Goal: Task Accomplishment & Management: Complete application form

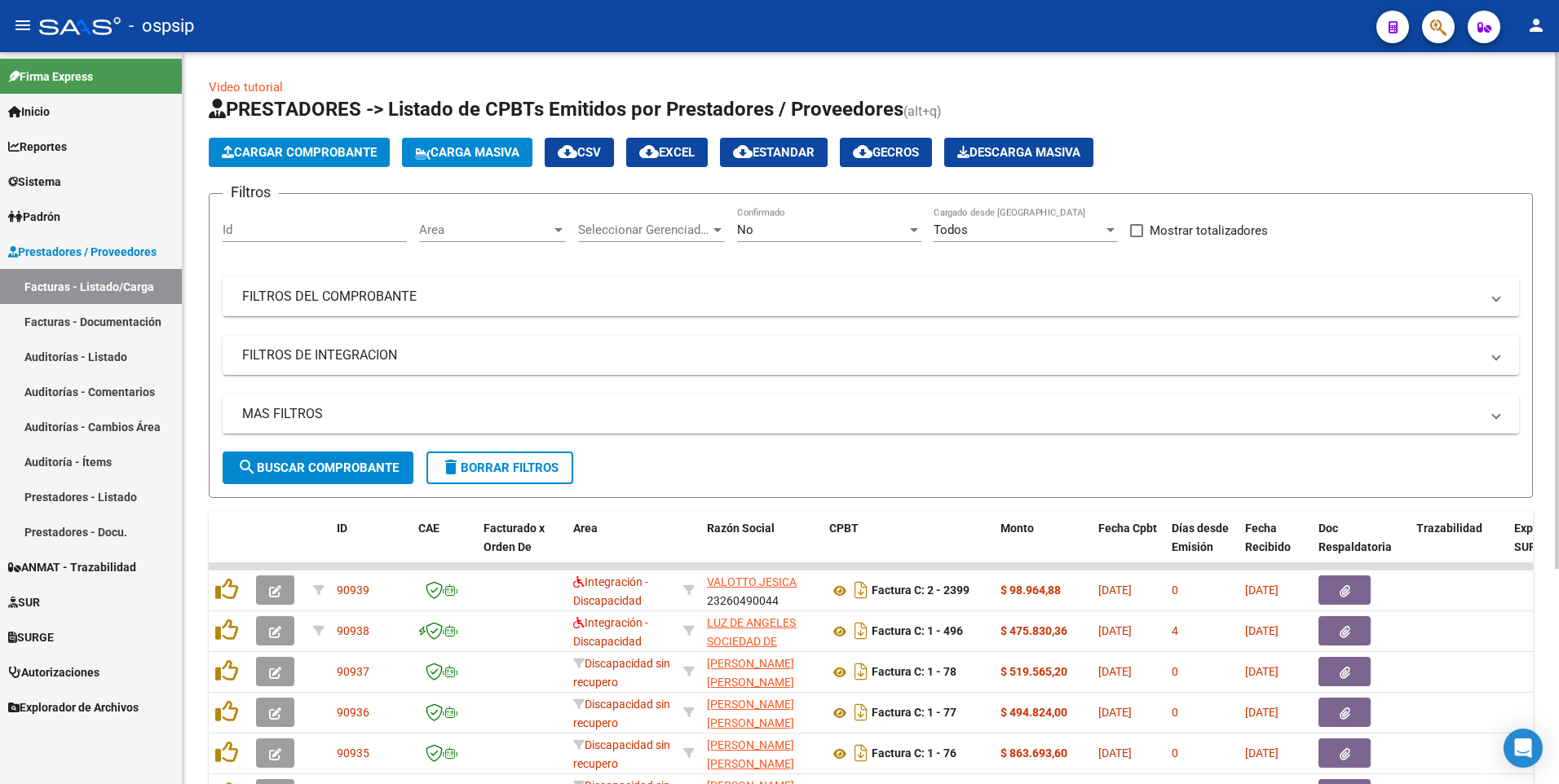
click at [543, 471] on span "delete Borrar Filtros" at bounding box center [500, 467] width 118 height 14
click at [932, 296] on mat-panel-title "FILTROS DEL COMPROBANTE" at bounding box center [861, 296] width 1238 height 18
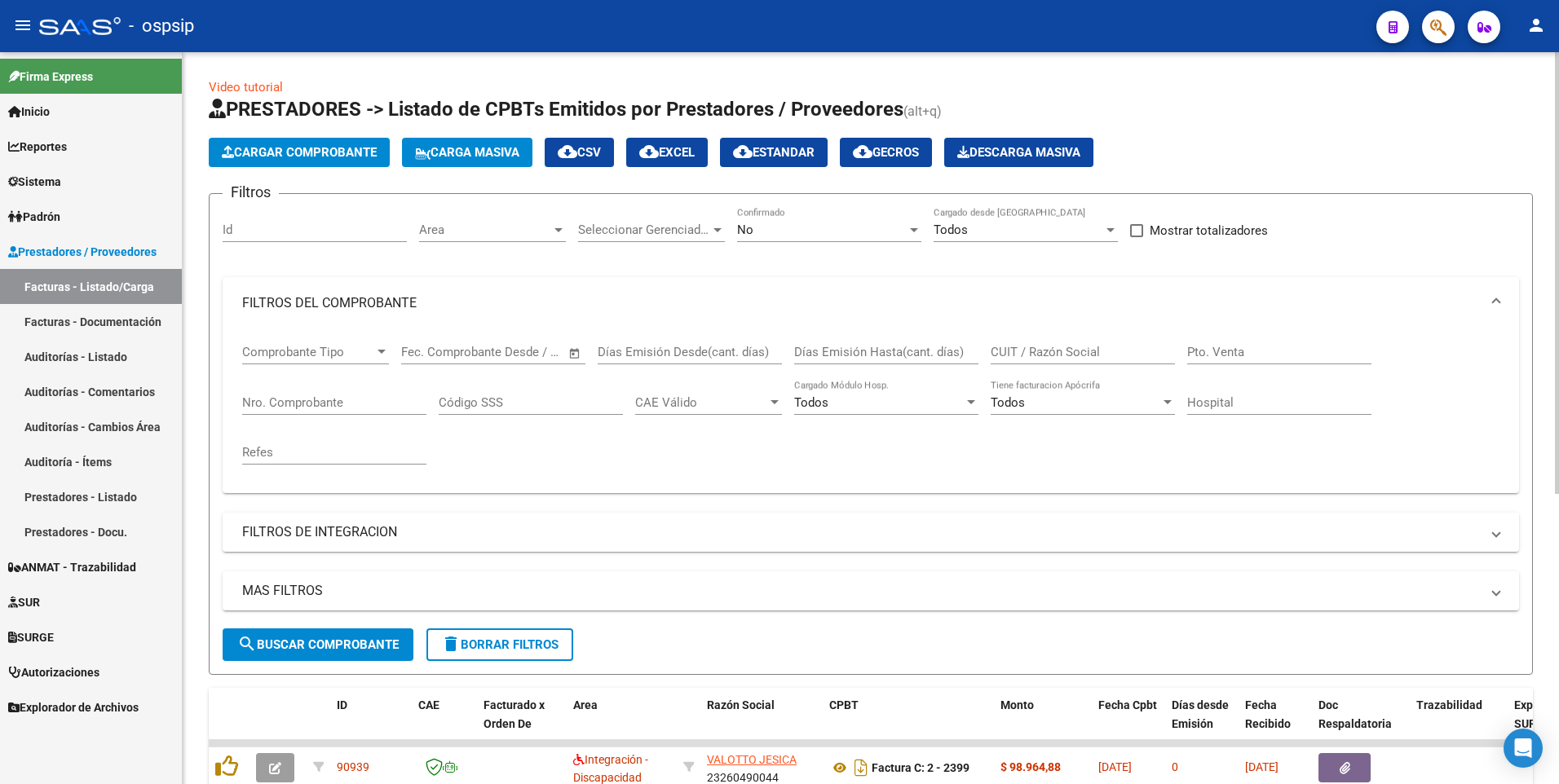
click at [1018, 358] on input "CUIT / Razón Social" at bounding box center [1082, 351] width 184 height 14
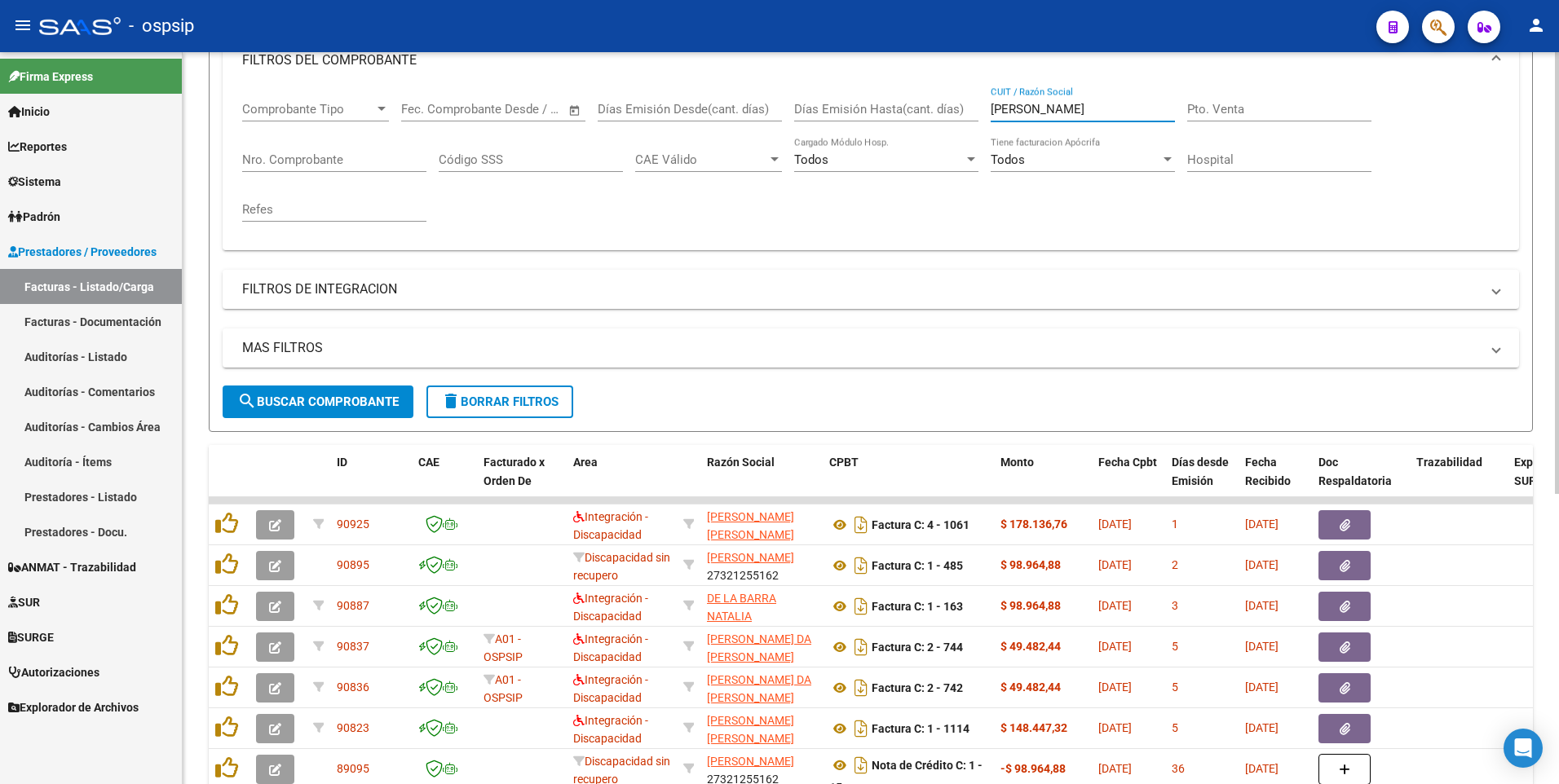
scroll to position [244, 0]
click at [1044, 107] on input "[PERSON_NAME]" at bounding box center [1082, 107] width 184 height 14
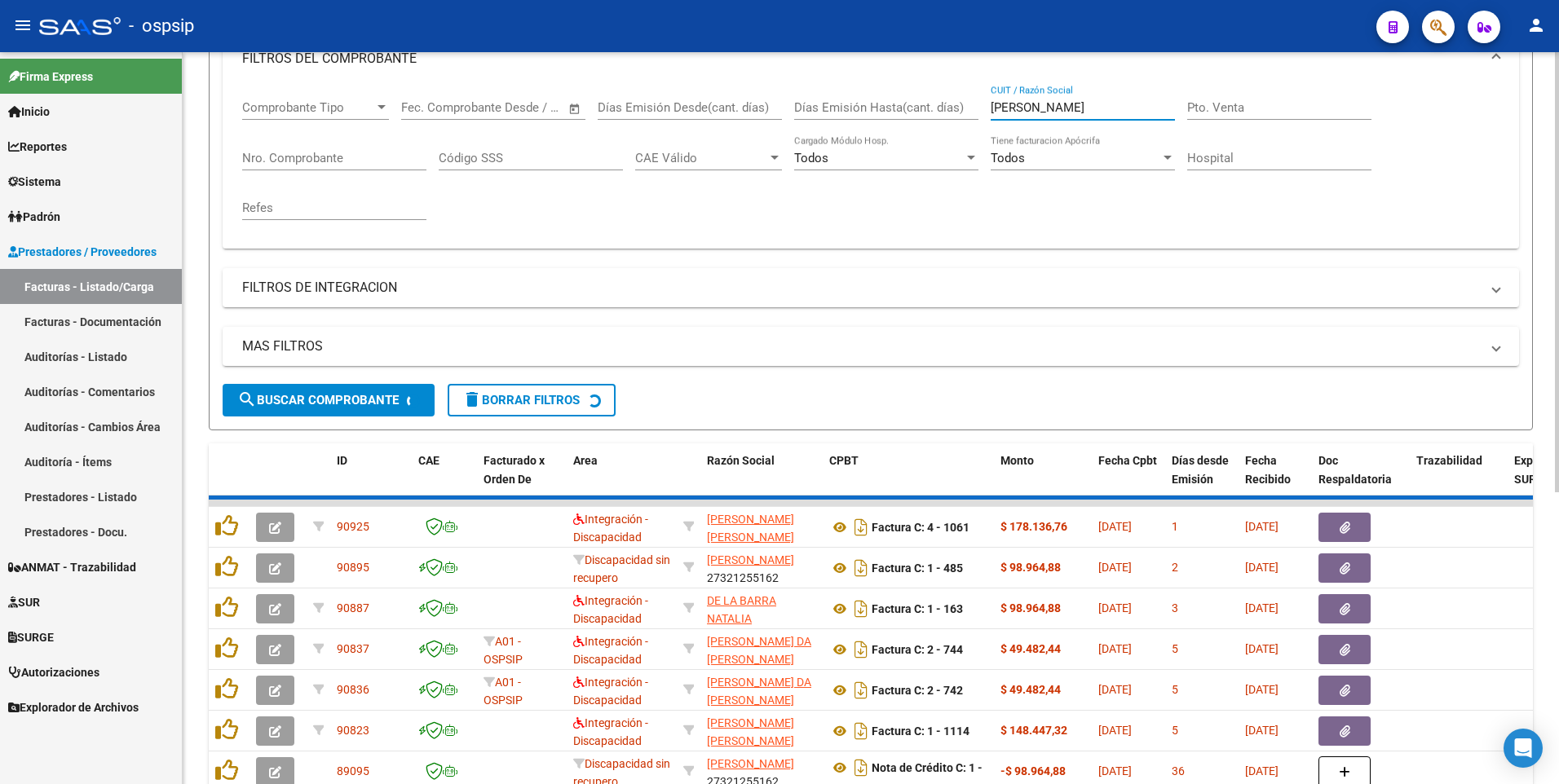
scroll to position [91, 0]
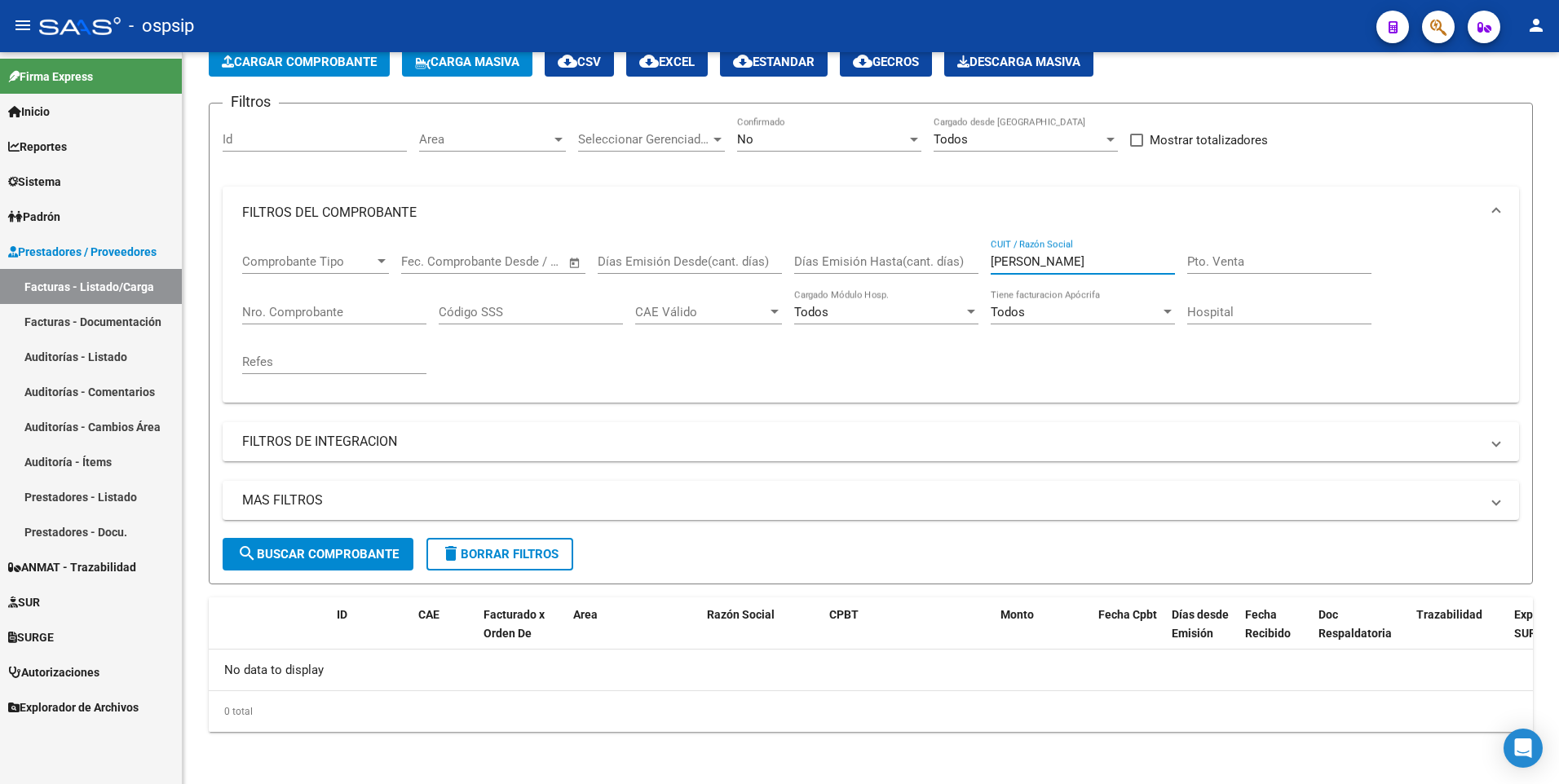
type input "[PERSON_NAME]"
click at [507, 559] on span "delete Borrar Filtros" at bounding box center [500, 554] width 118 height 14
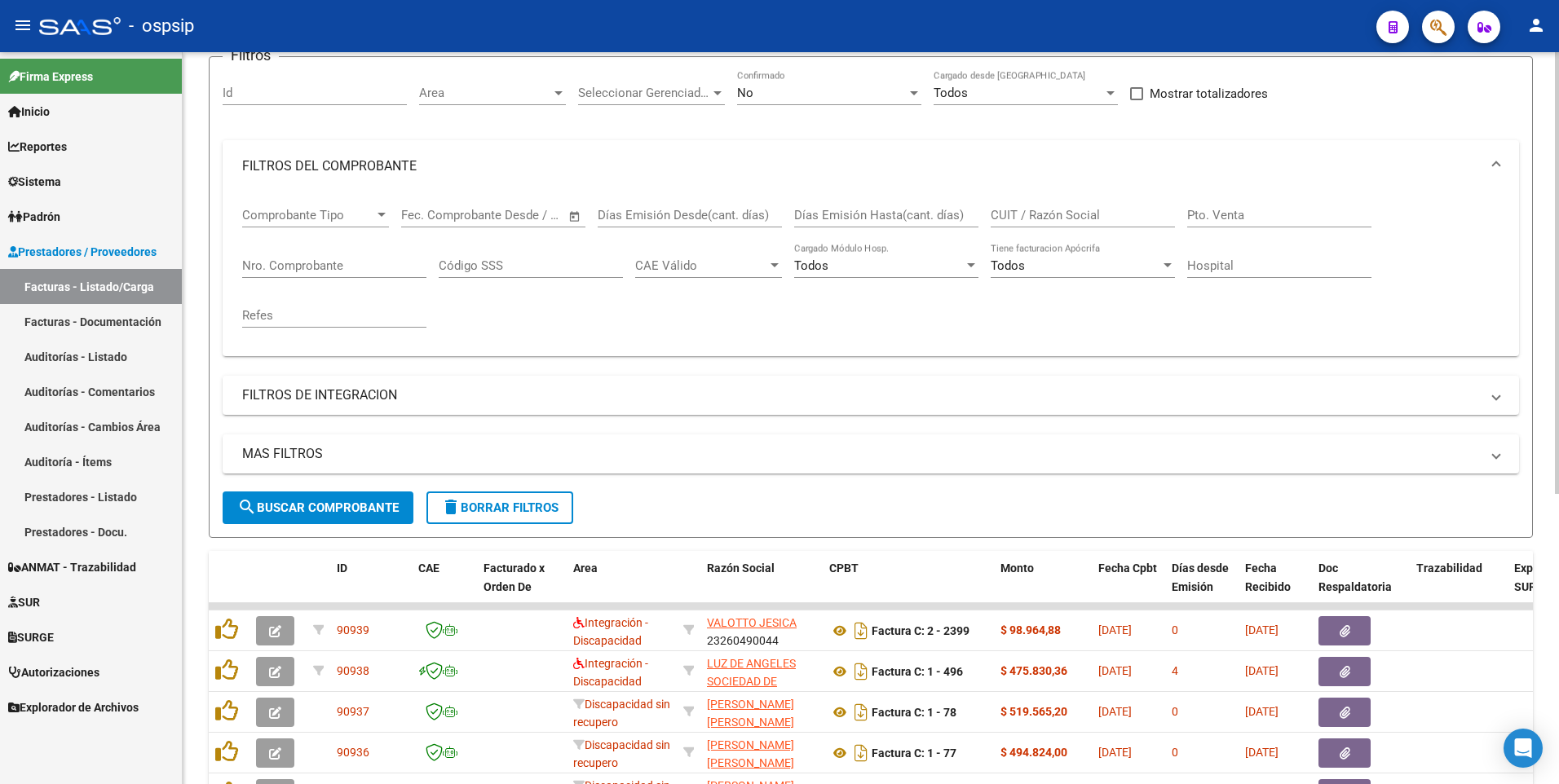
scroll to position [0, 0]
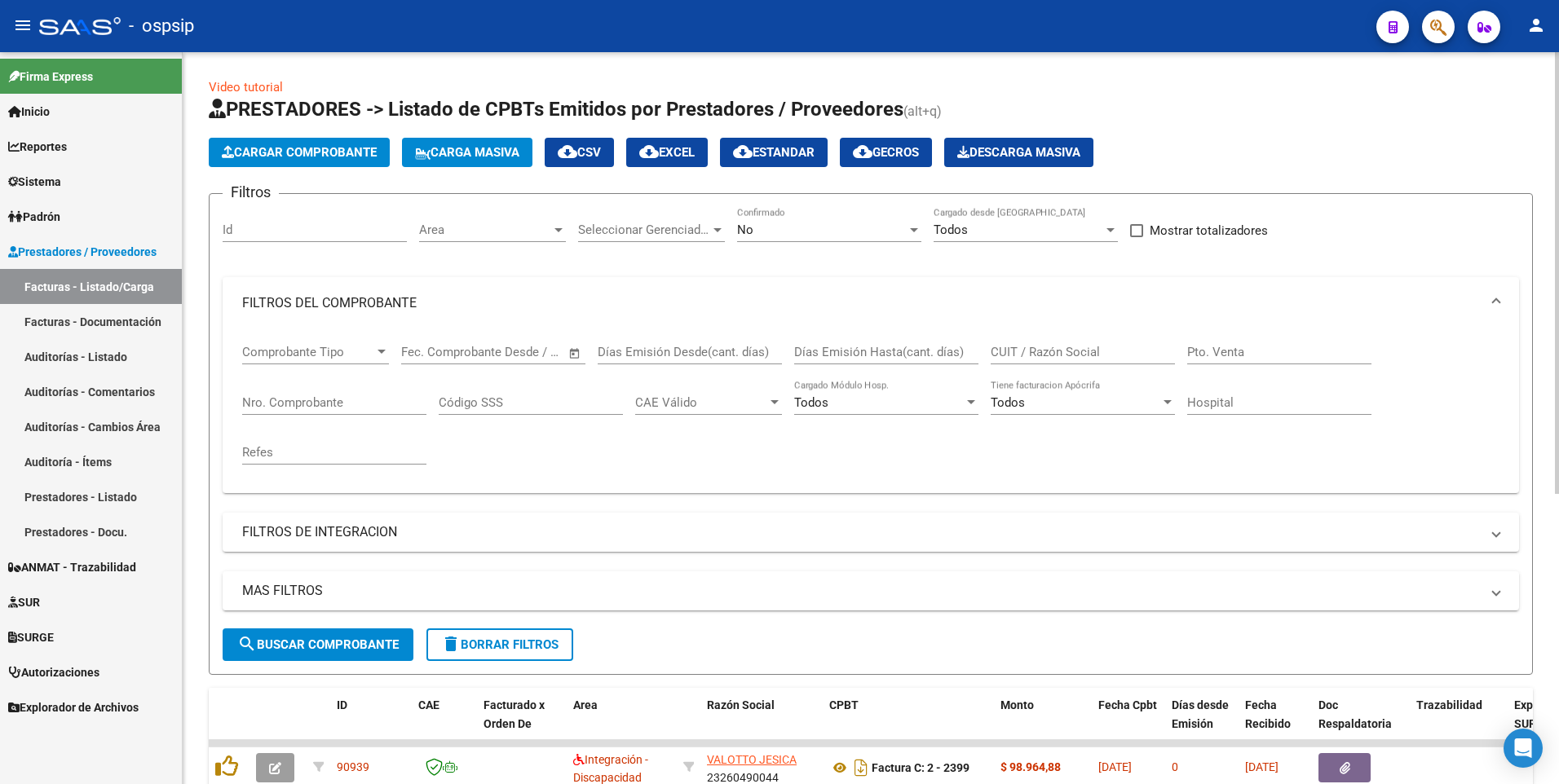
click at [333, 164] on button "Cargar Comprobante" at bounding box center [299, 152] width 181 height 29
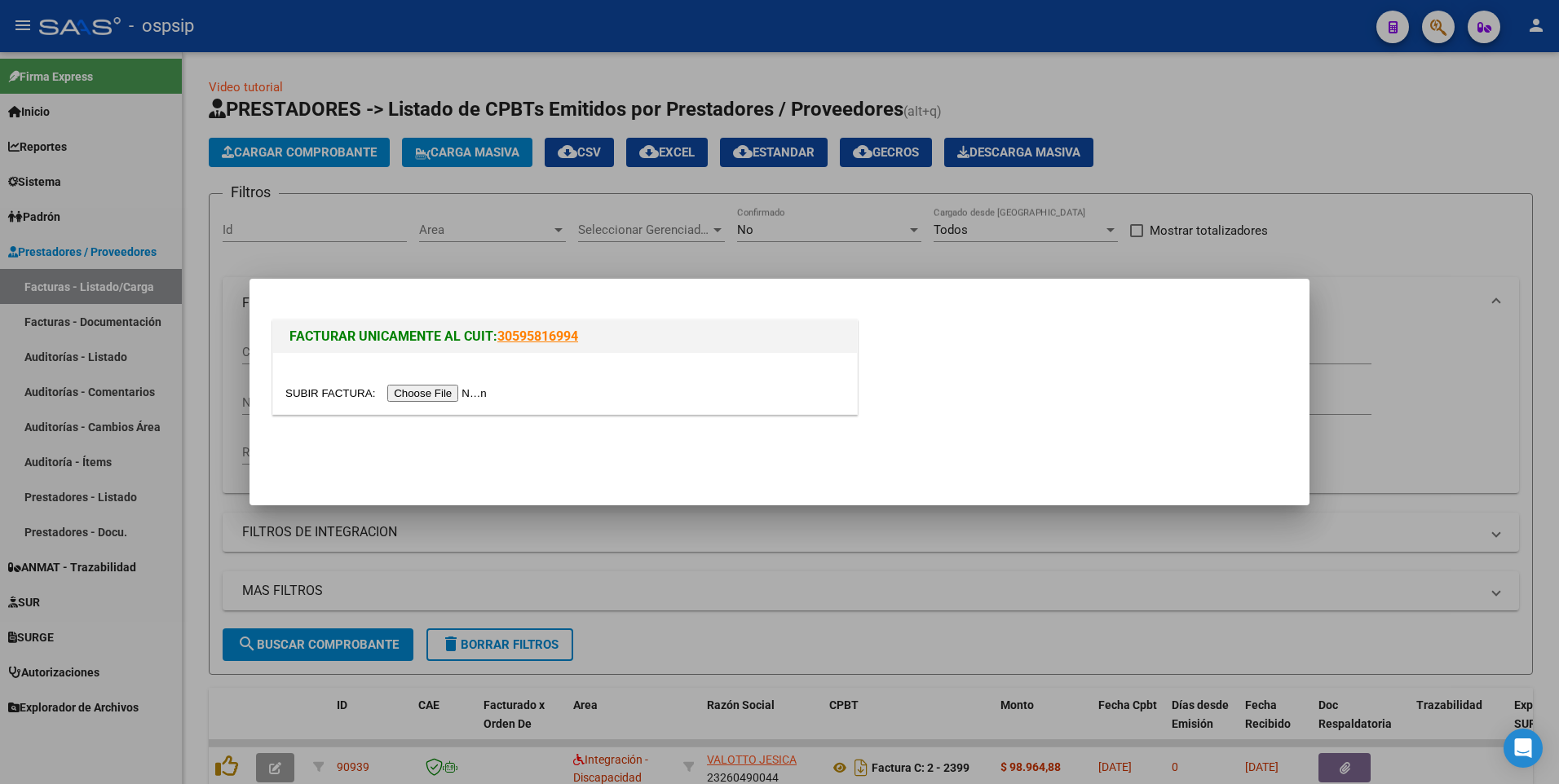
click at [444, 399] on input "file" at bounding box center [389, 393] width 206 height 17
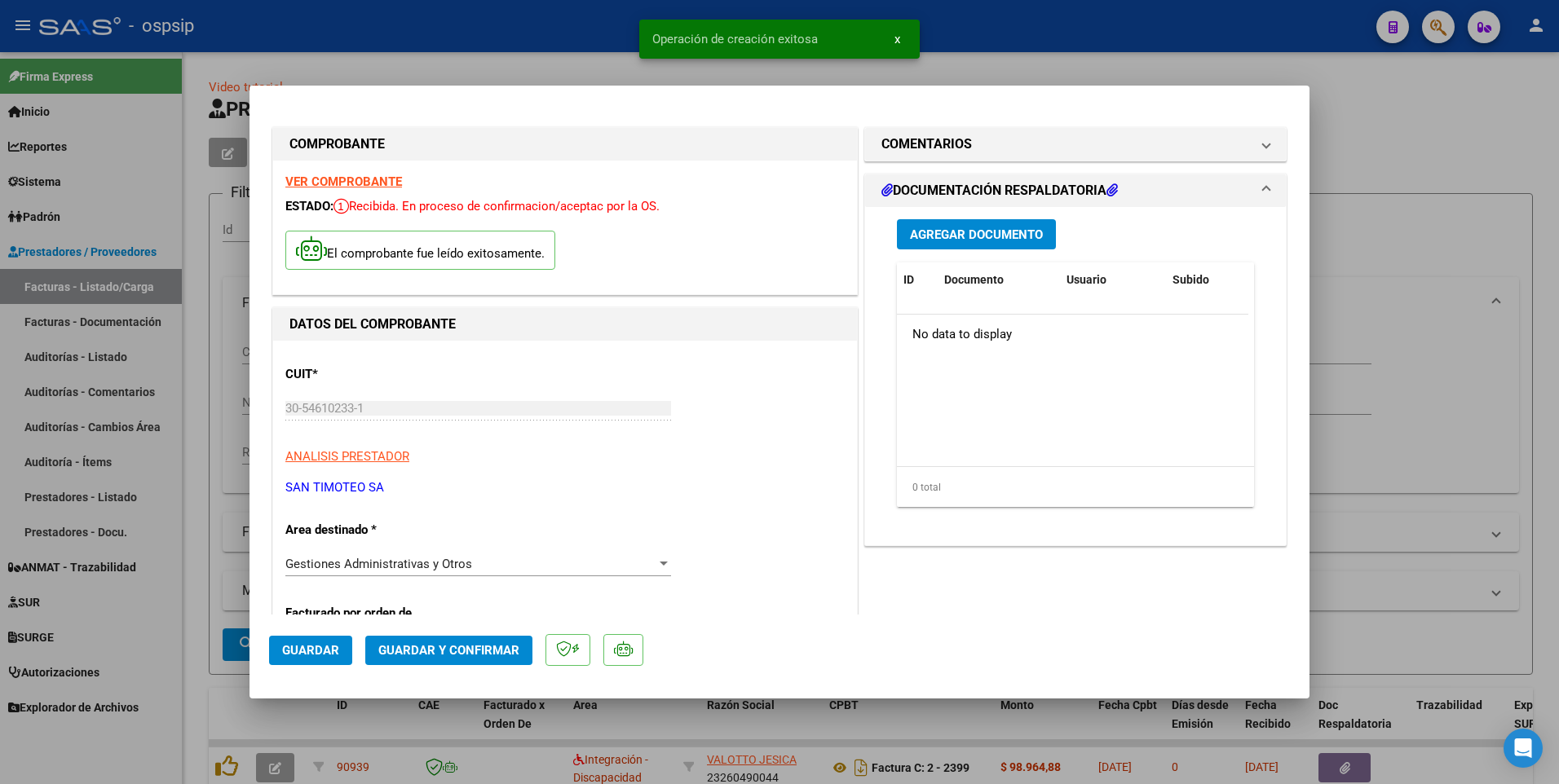
click at [336, 656] on span "Guardar" at bounding box center [310, 650] width 57 height 14
click at [496, 34] on div at bounding box center [780, 392] width 1559 height 784
type input "$ 0,00"
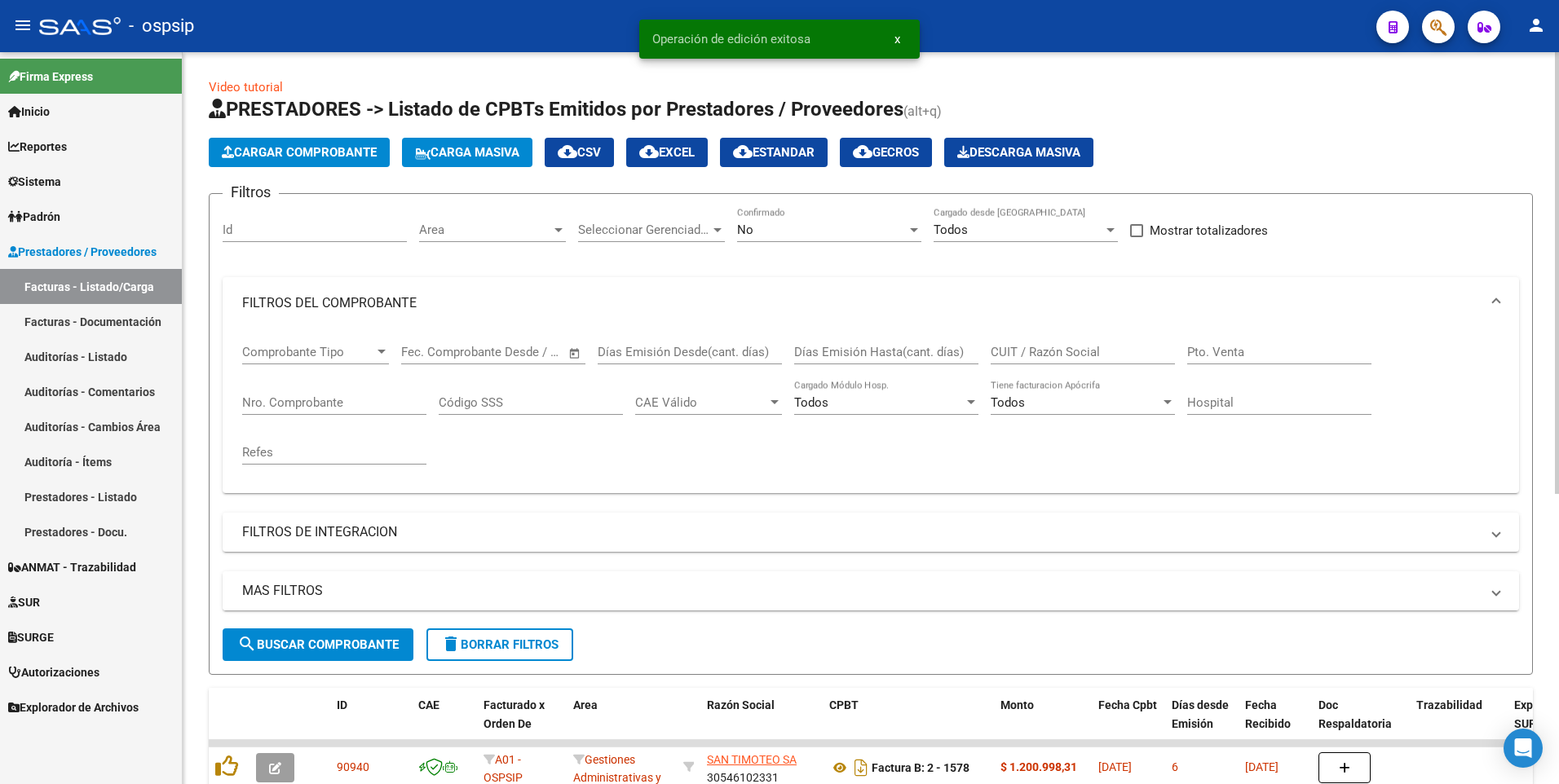
scroll to position [81, 0]
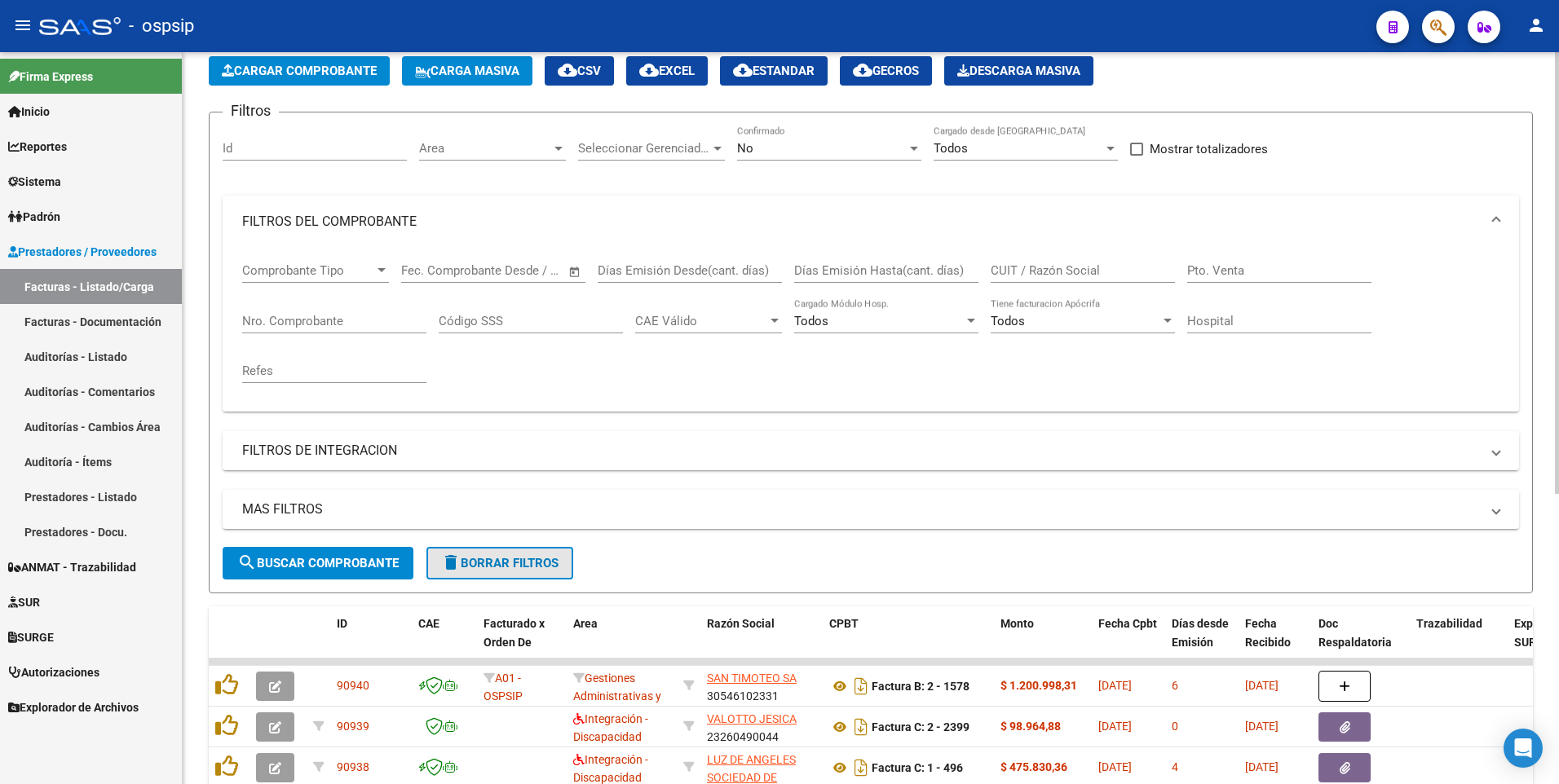
click at [470, 568] on span "delete Borrar Filtros" at bounding box center [500, 562] width 118 height 14
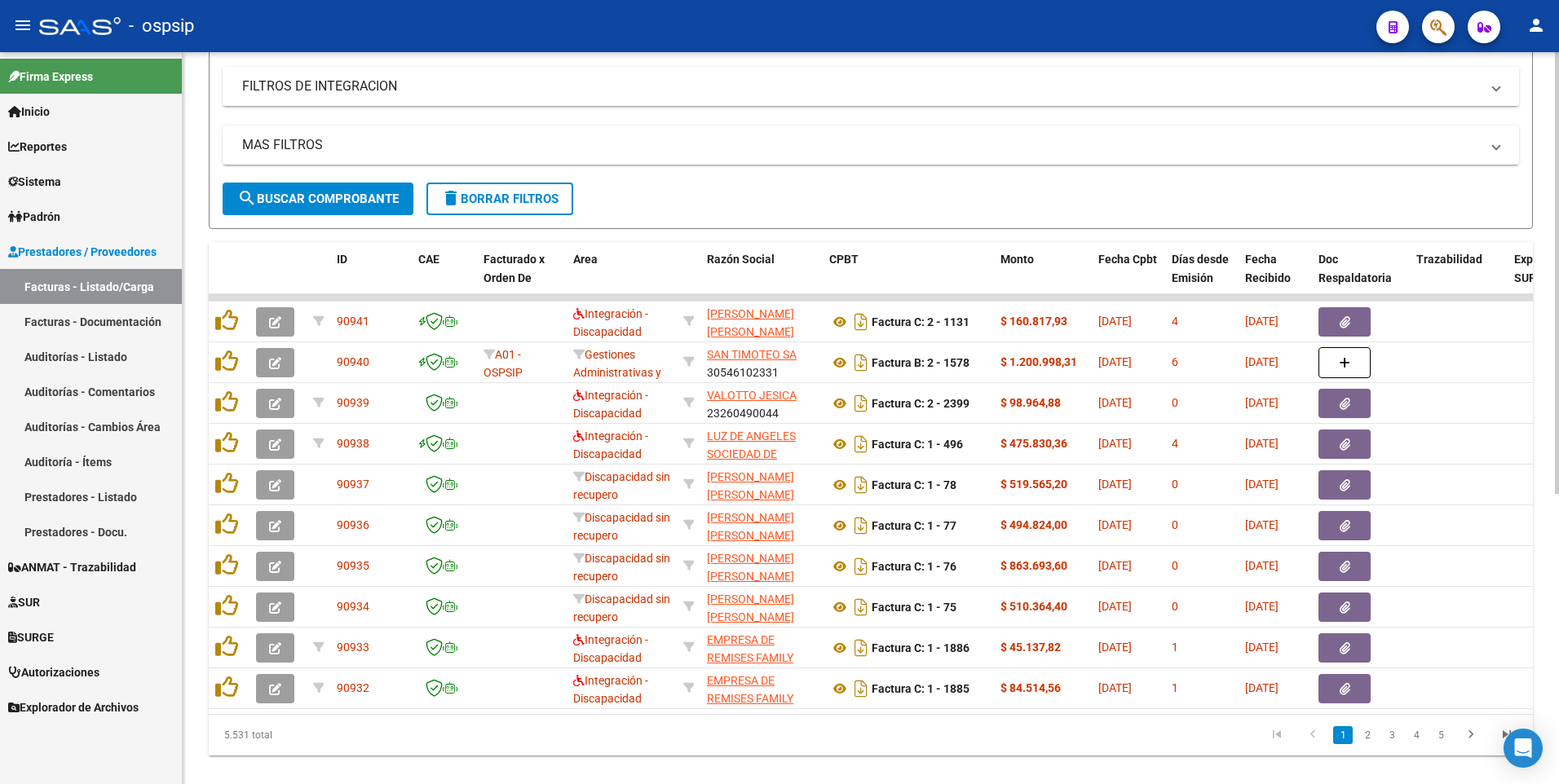
scroll to position [481, 0]
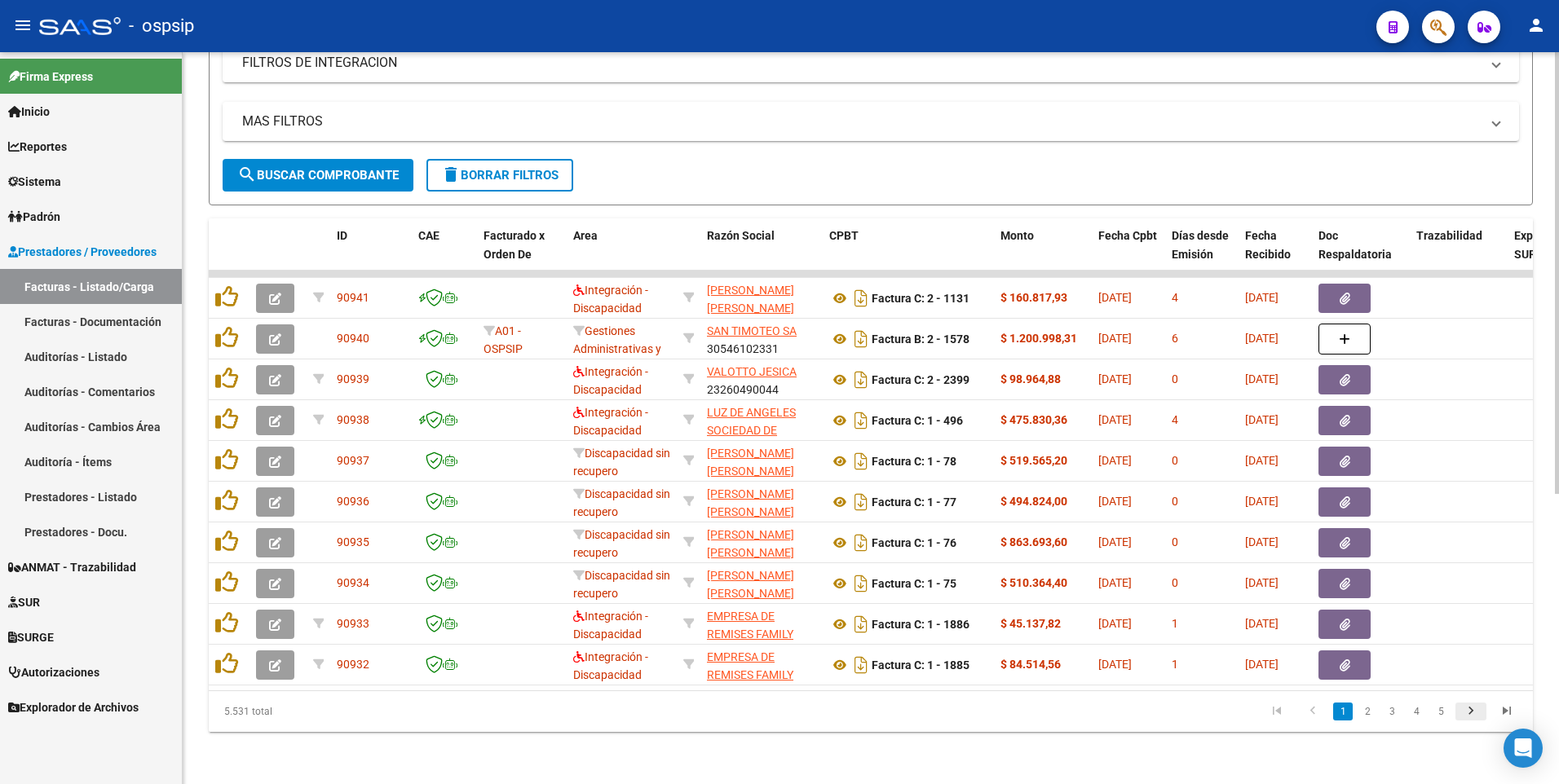
click at [1476, 716] on icon "go to next page" at bounding box center [1470, 713] width 21 height 19
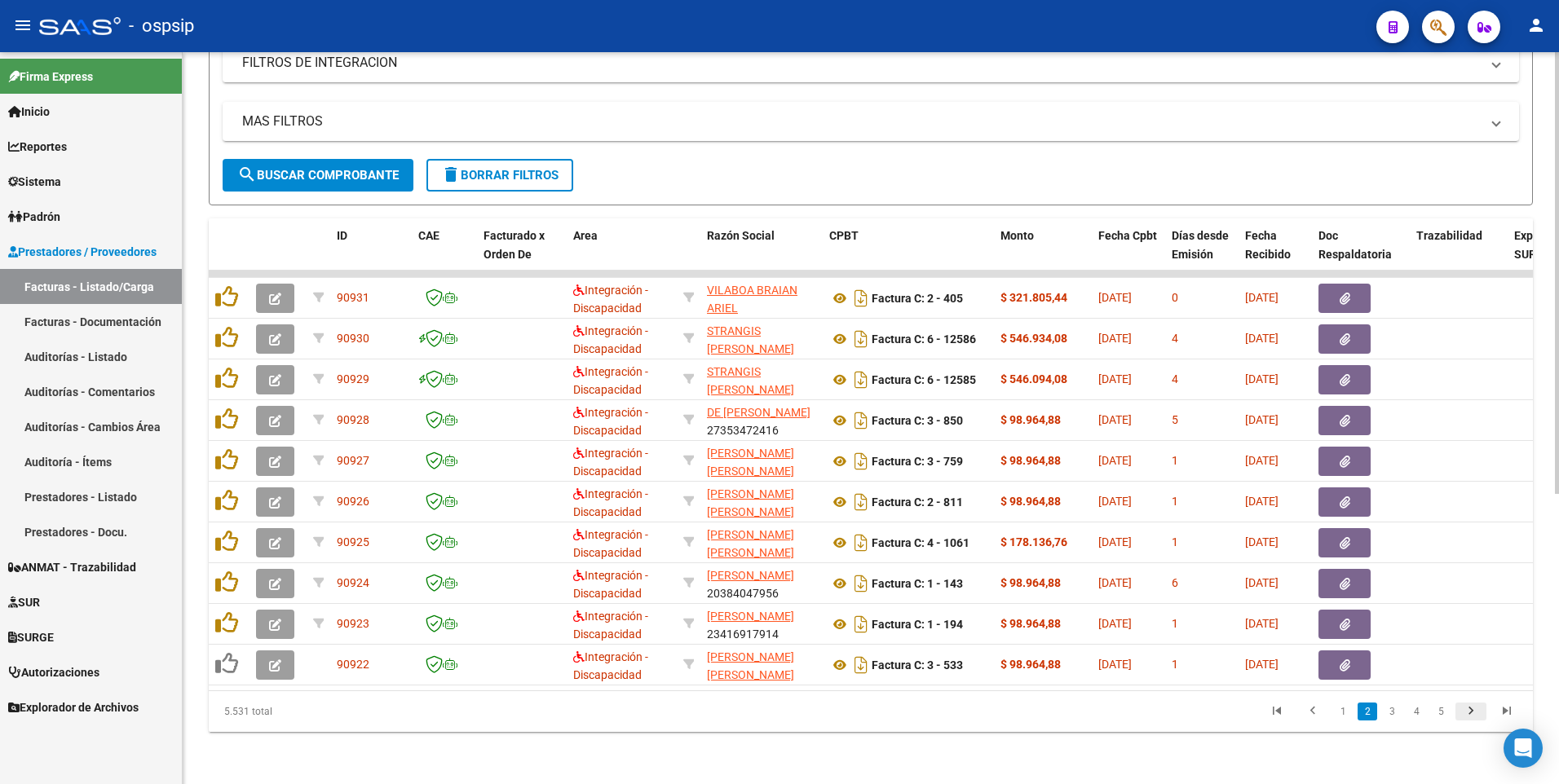
click at [1470, 713] on icon "go to next page" at bounding box center [1470, 713] width 21 height 19
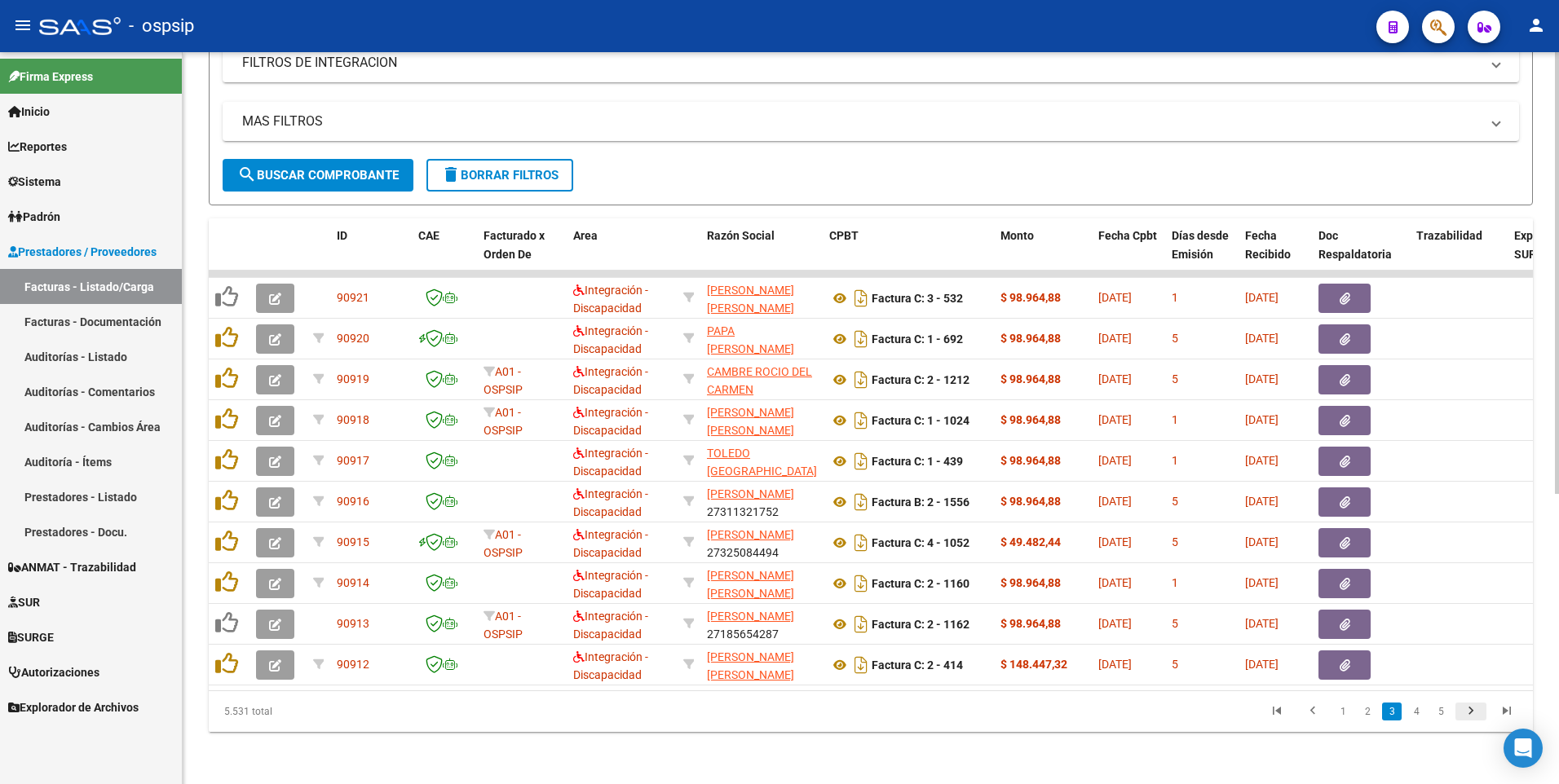
click at [1470, 713] on icon "go to next page" at bounding box center [1470, 713] width 21 height 19
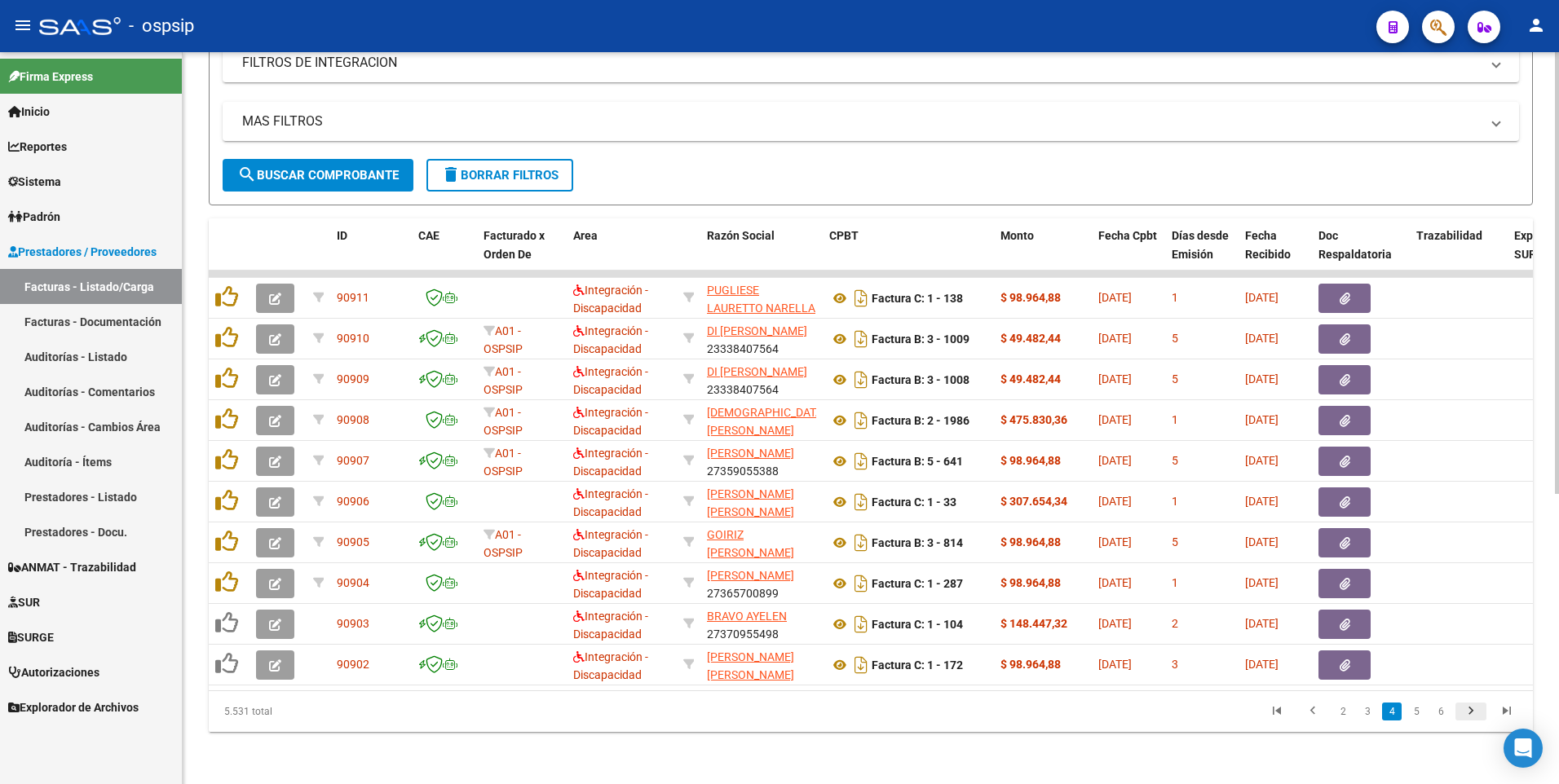
click at [1470, 713] on icon "go to next page" at bounding box center [1470, 713] width 21 height 19
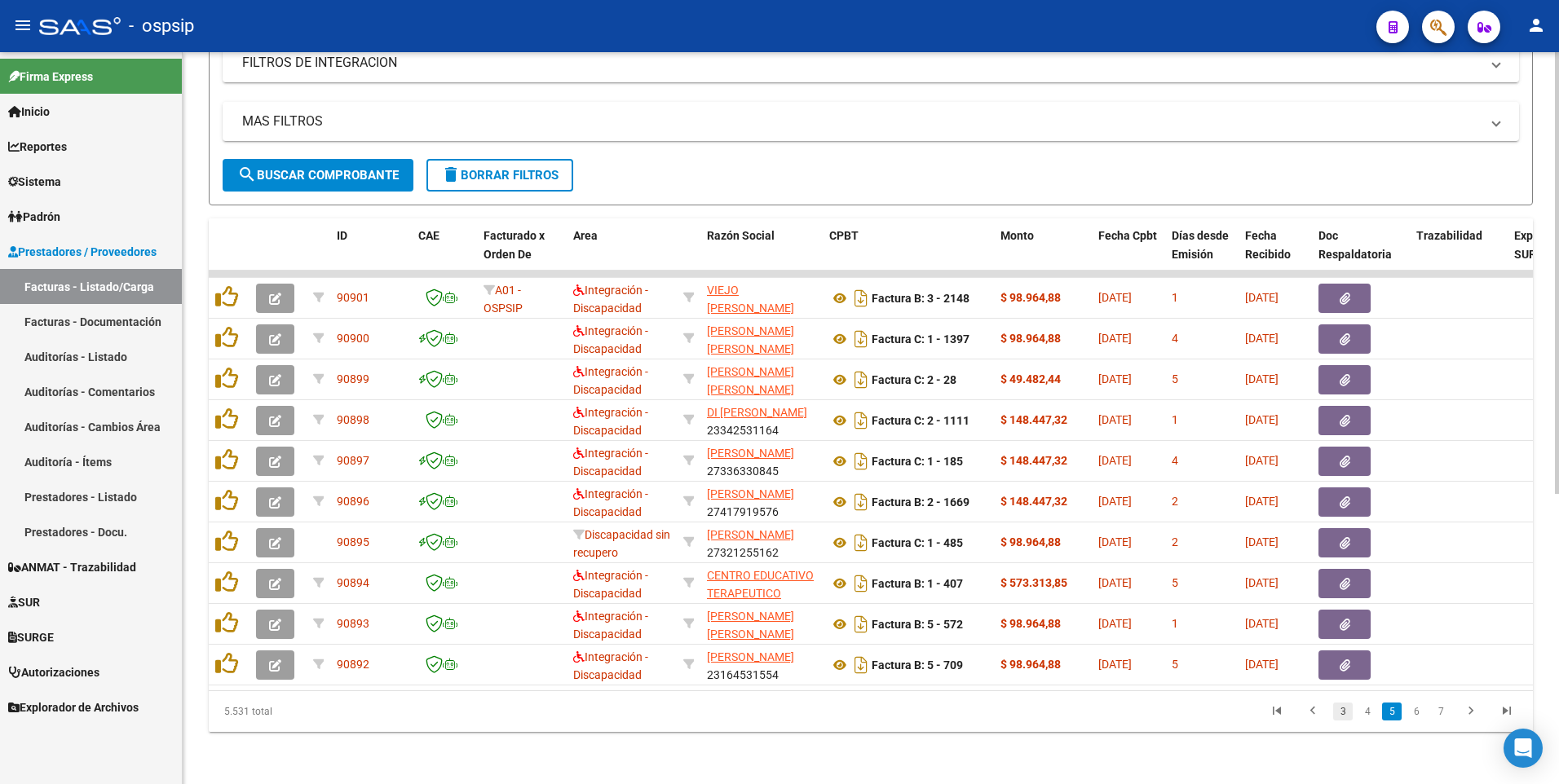
click at [1341, 713] on link "3" at bounding box center [1343, 711] width 19 height 18
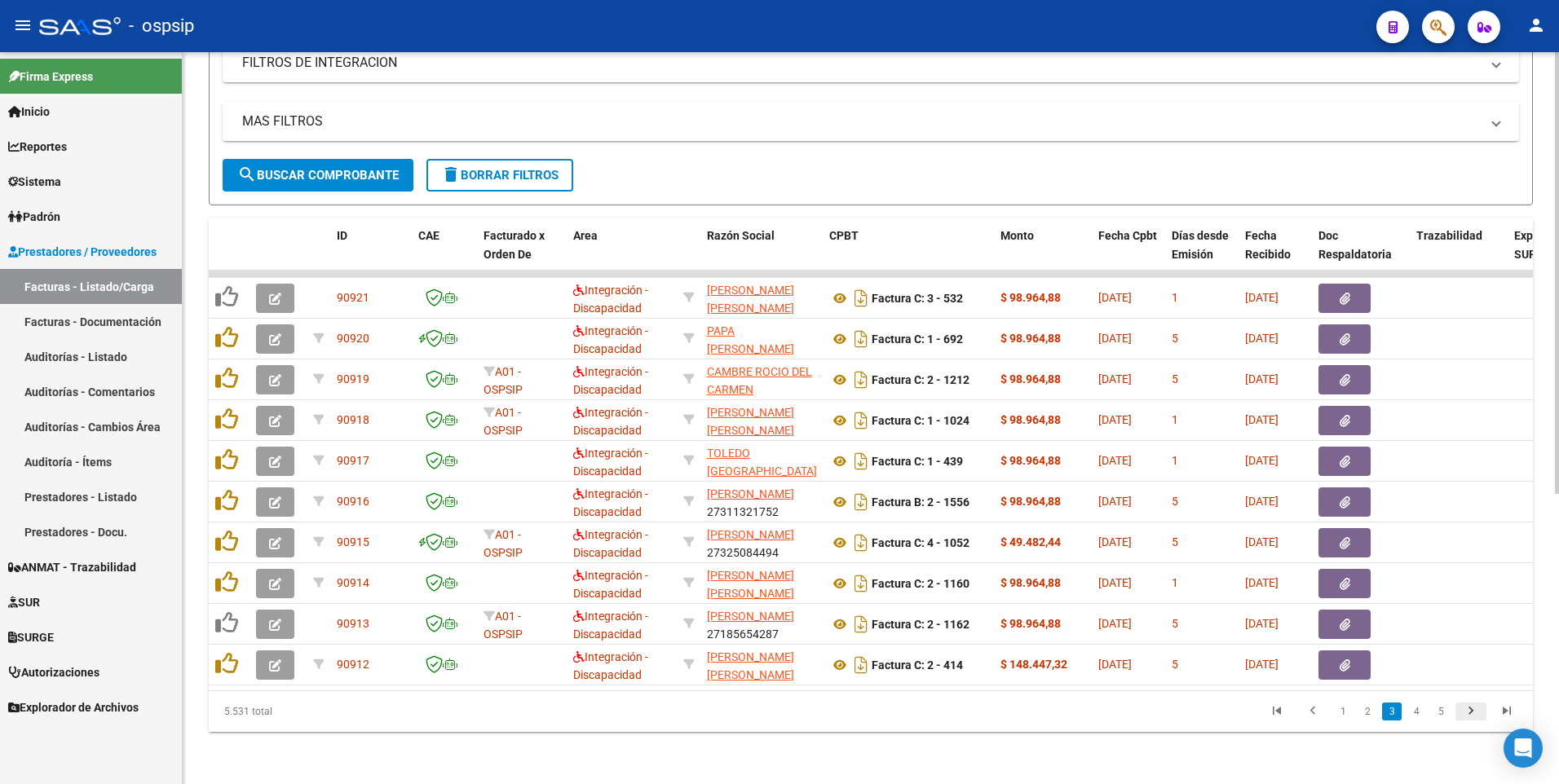
click at [1465, 715] on icon "go to next page" at bounding box center [1470, 713] width 21 height 19
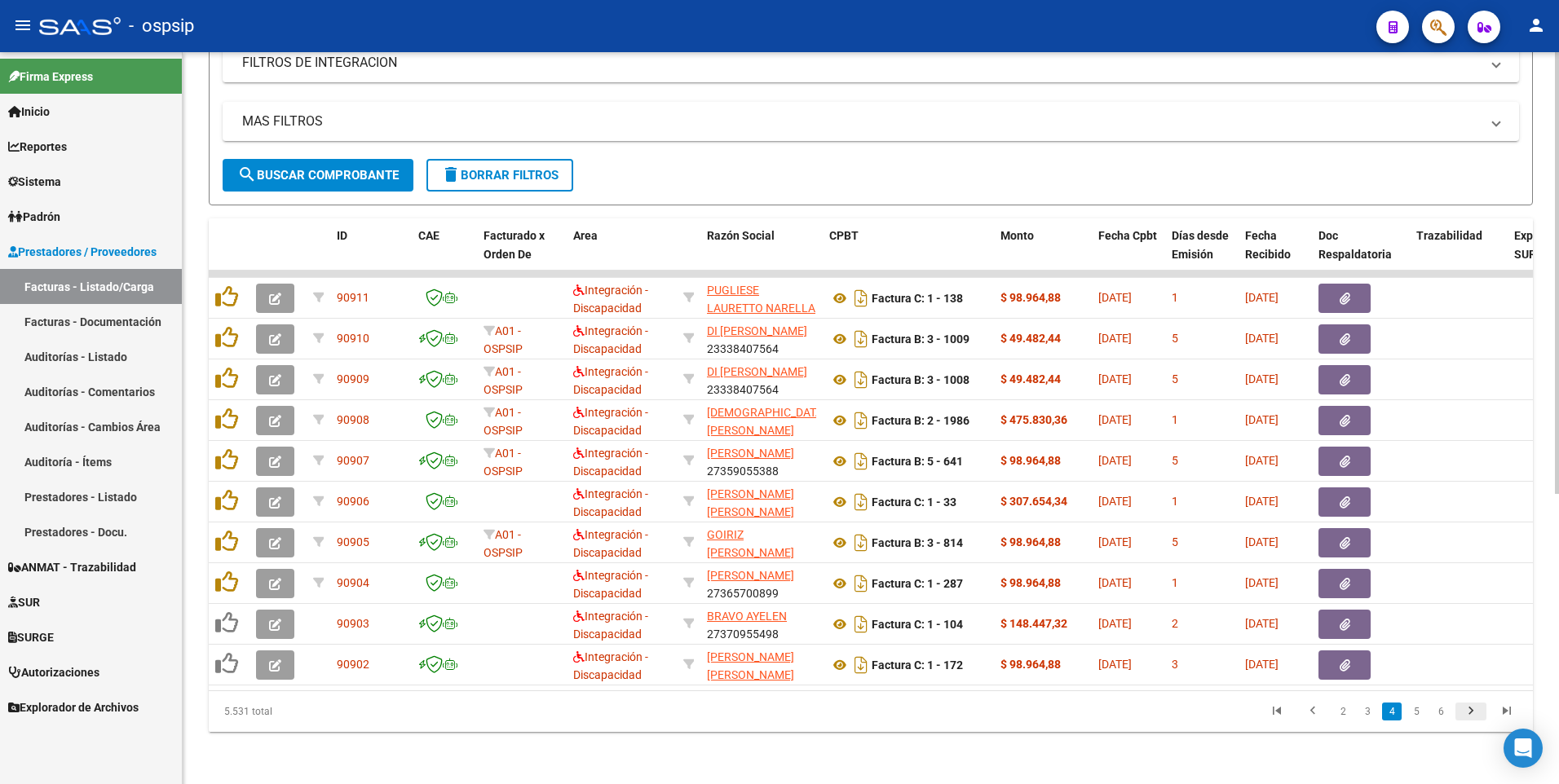
click at [1465, 715] on icon "go to next page" at bounding box center [1470, 713] width 21 height 19
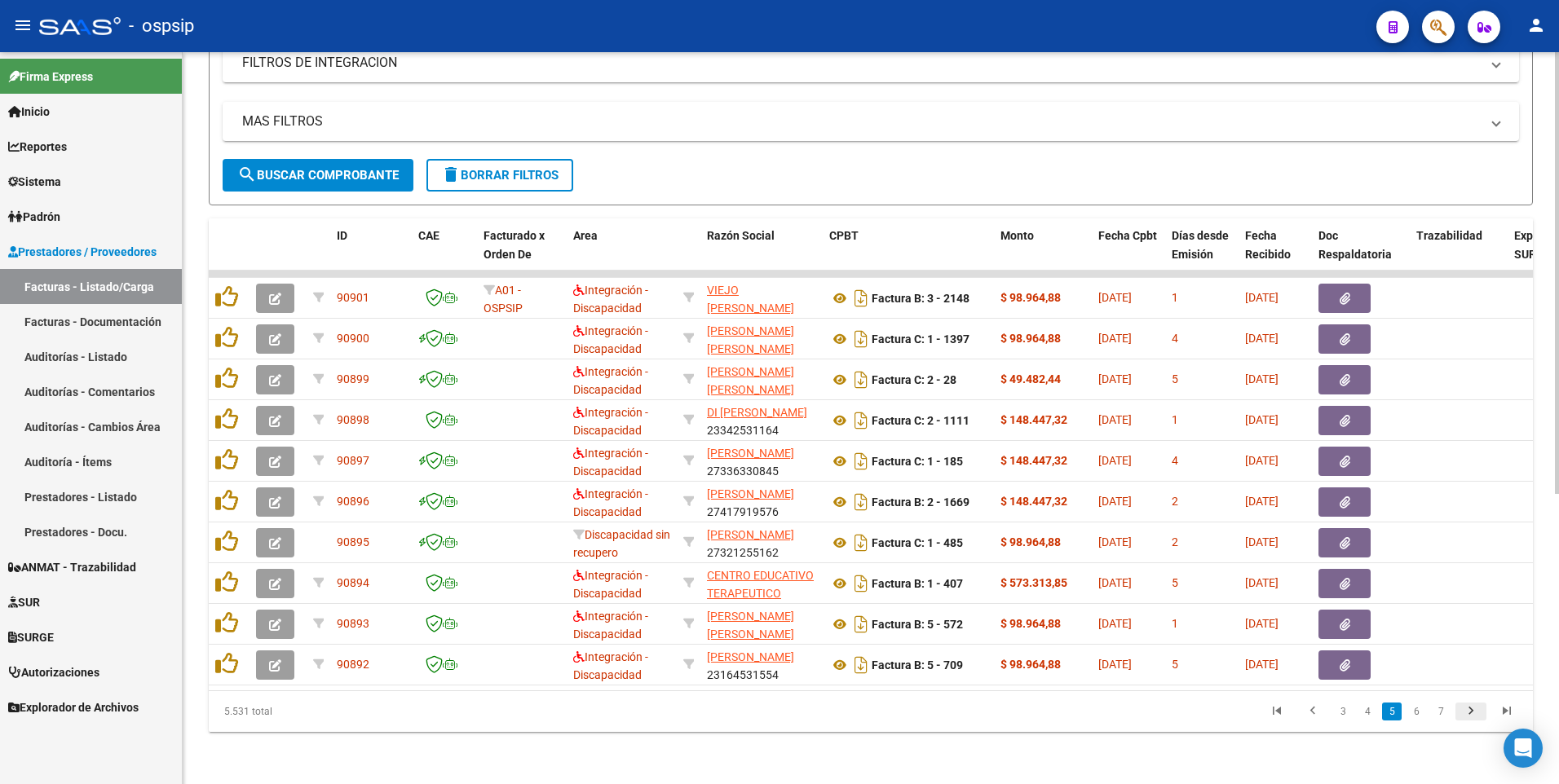
click at [1465, 715] on icon "go to next page" at bounding box center [1470, 713] width 21 height 19
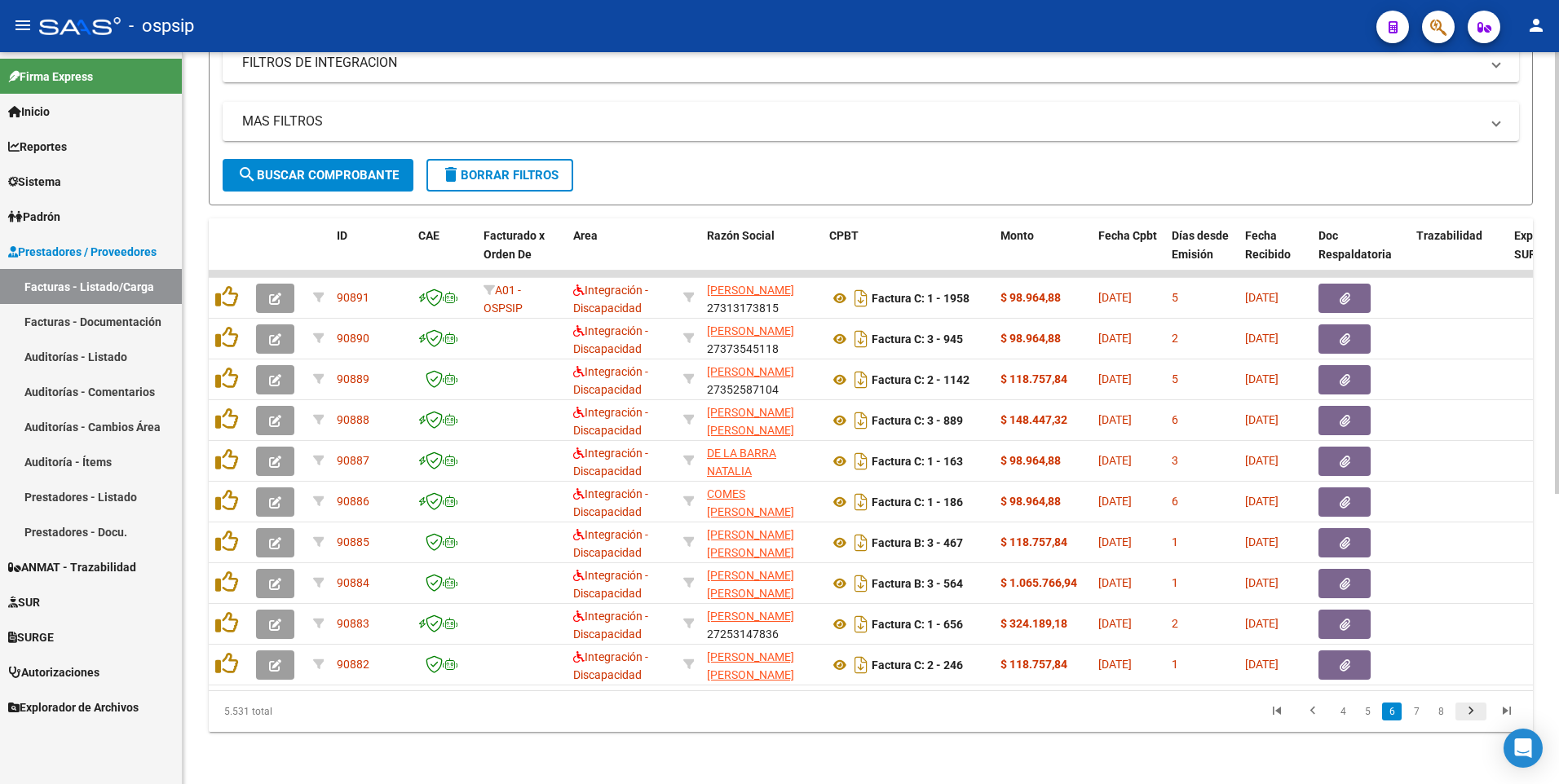
click at [1465, 715] on icon "go to next page" at bounding box center [1470, 713] width 21 height 19
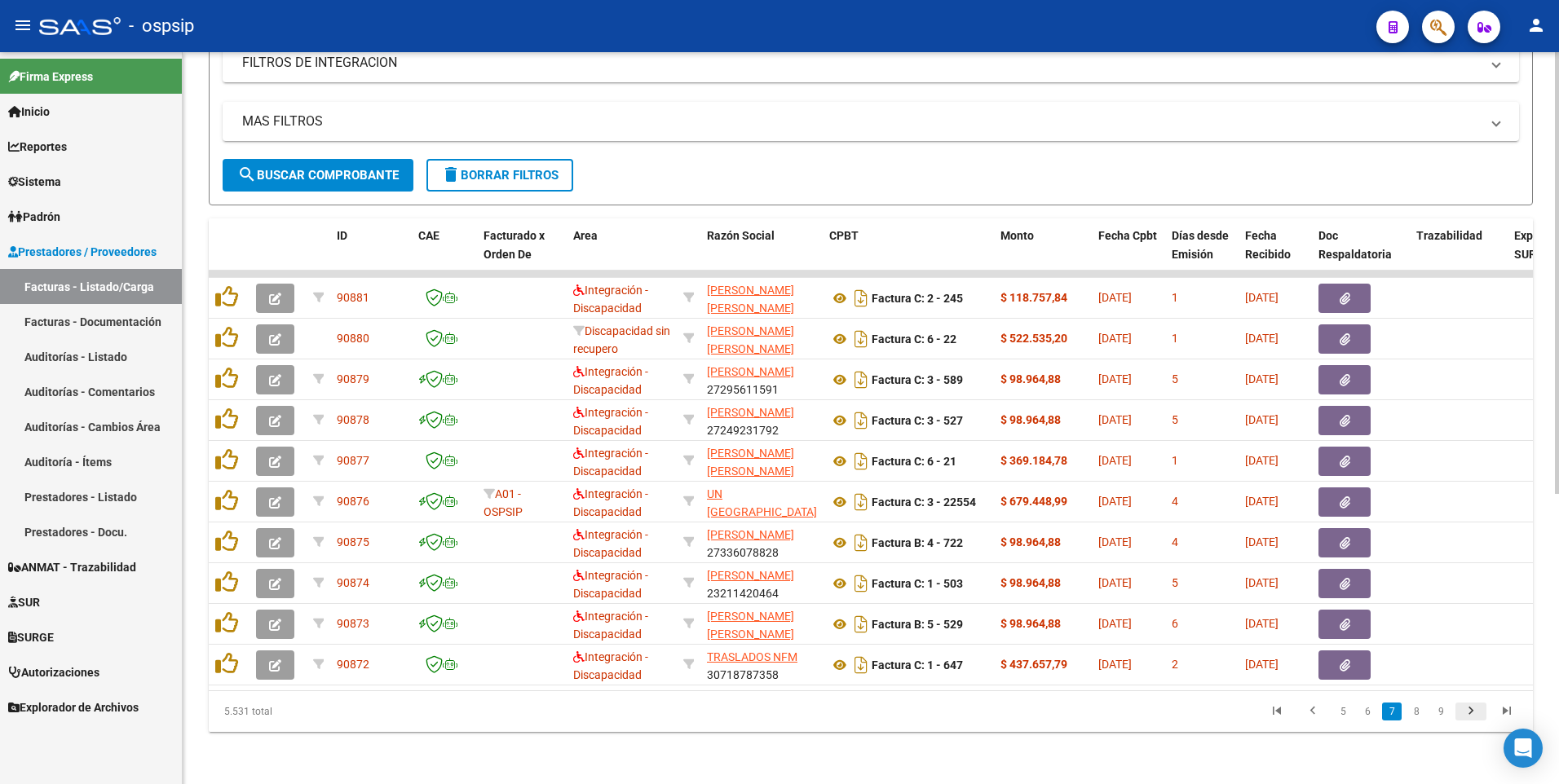
click at [1465, 715] on icon "go to next page" at bounding box center [1470, 713] width 21 height 19
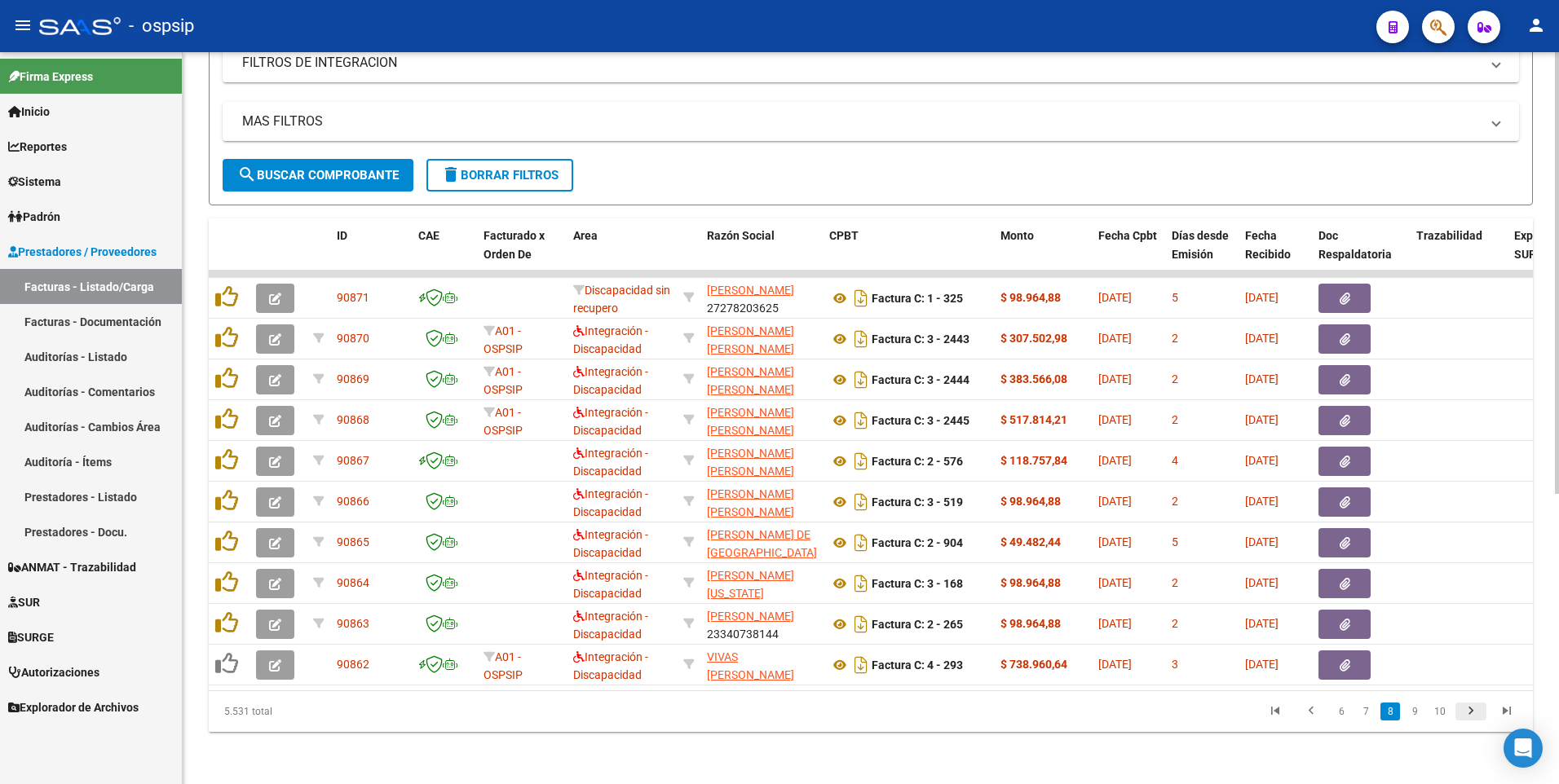
click at [1465, 715] on icon "go to next page" at bounding box center [1470, 713] width 21 height 19
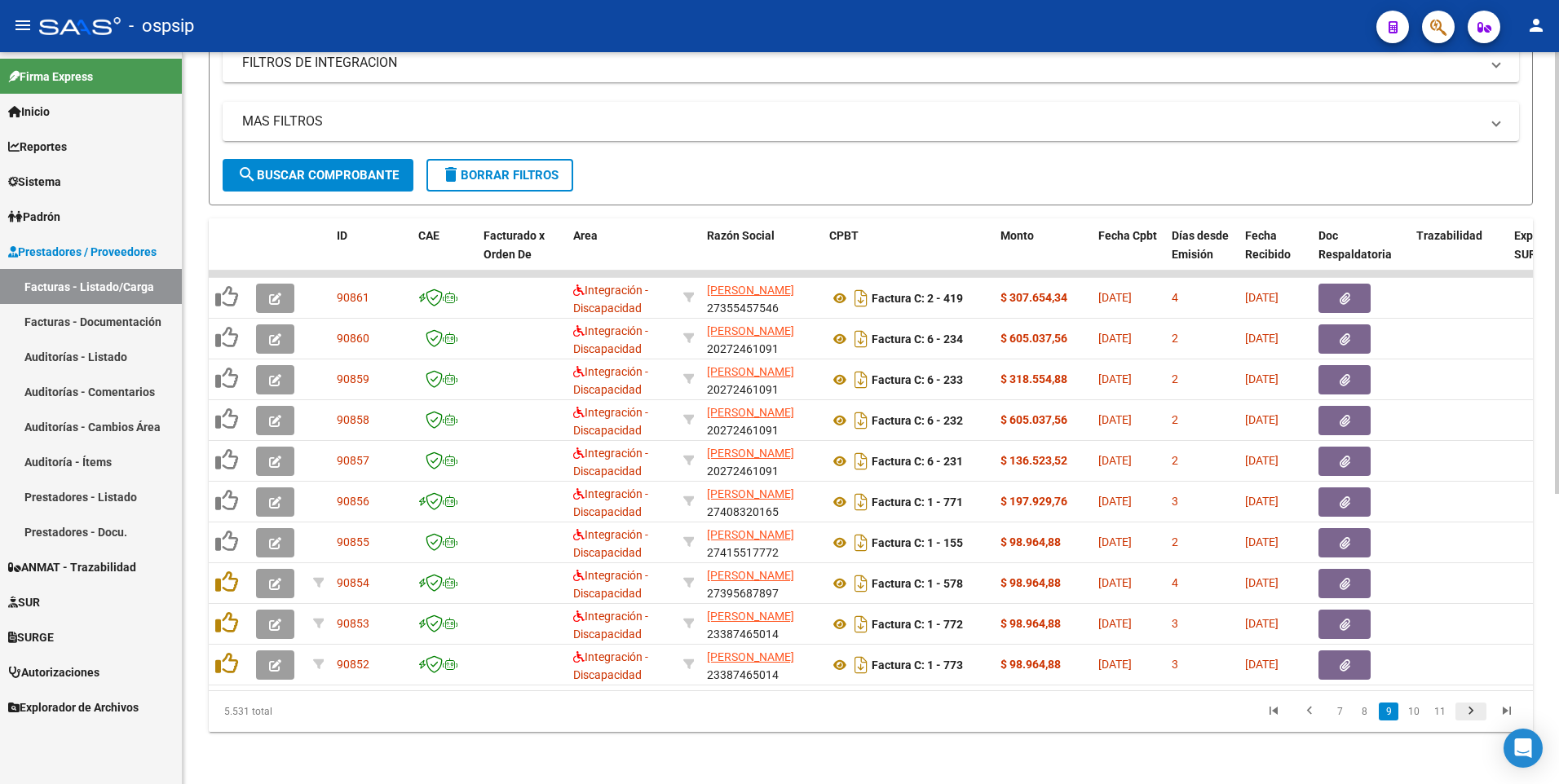
click at [1465, 715] on icon "go to next page" at bounding box center [1470, 713] width 21 height 19
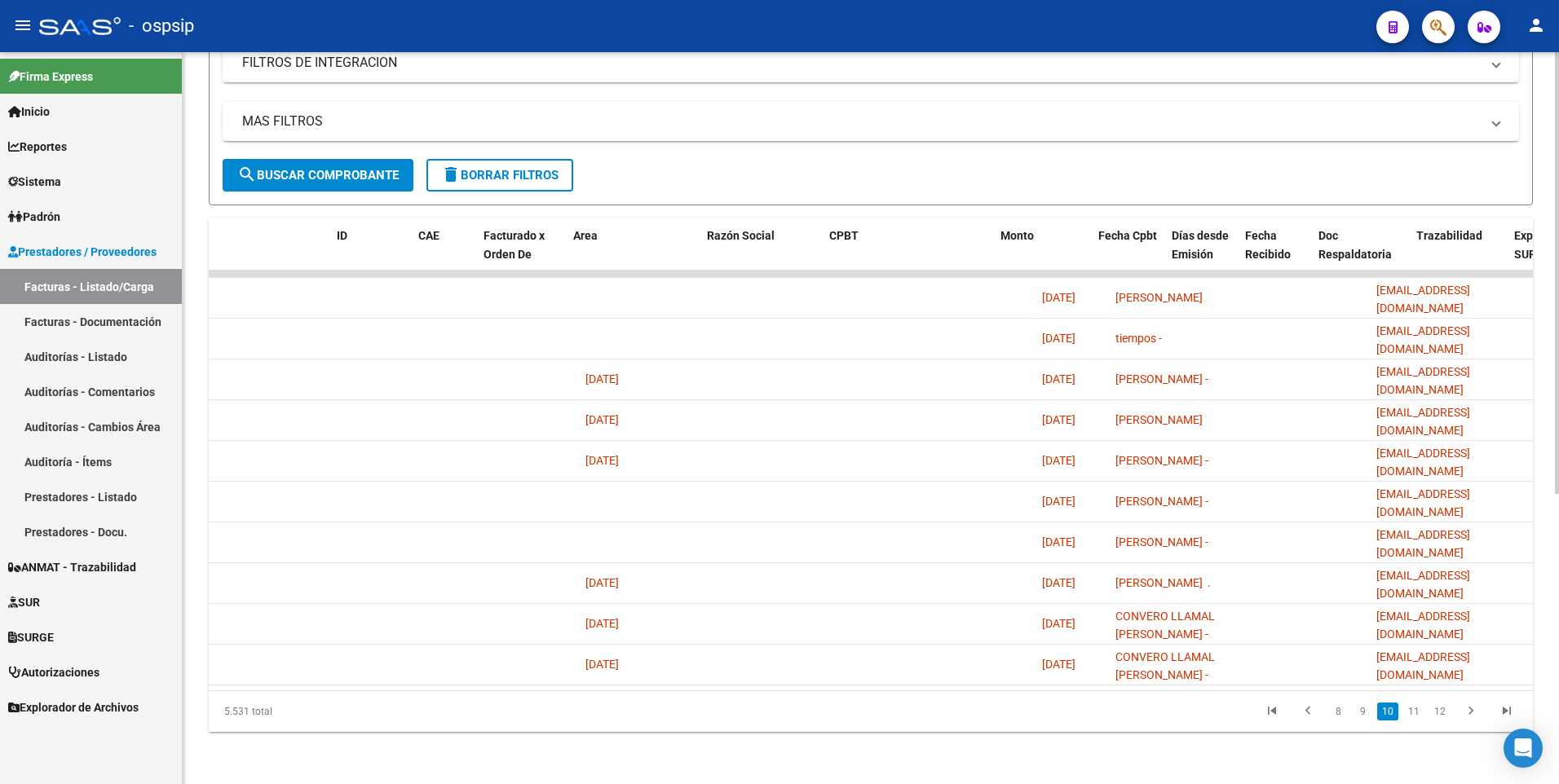
scroll to position [0, 0]
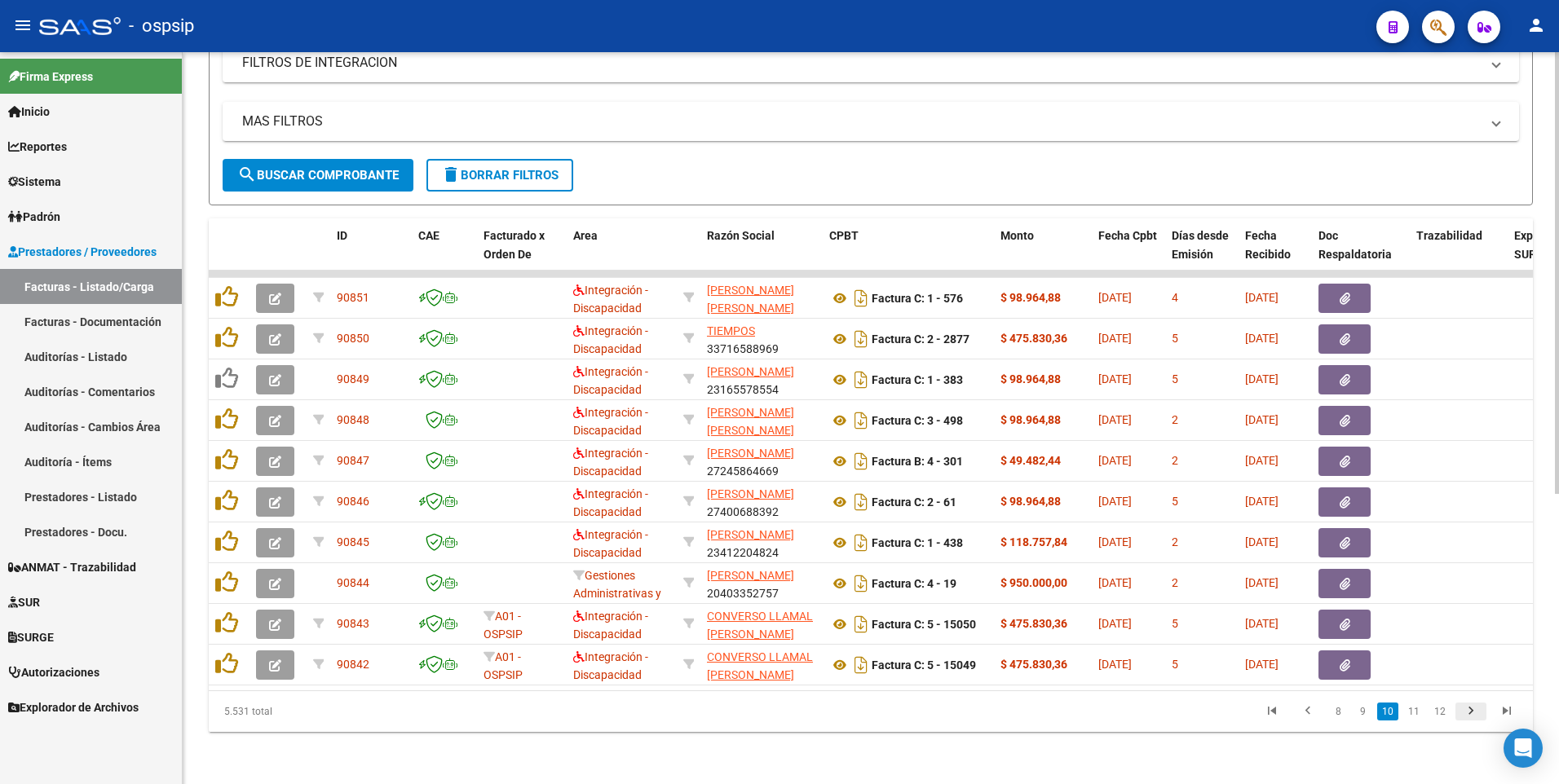
click at [1475, 716] on icon "go to next page" at bounding box center [1470, 713] width 21 height 19
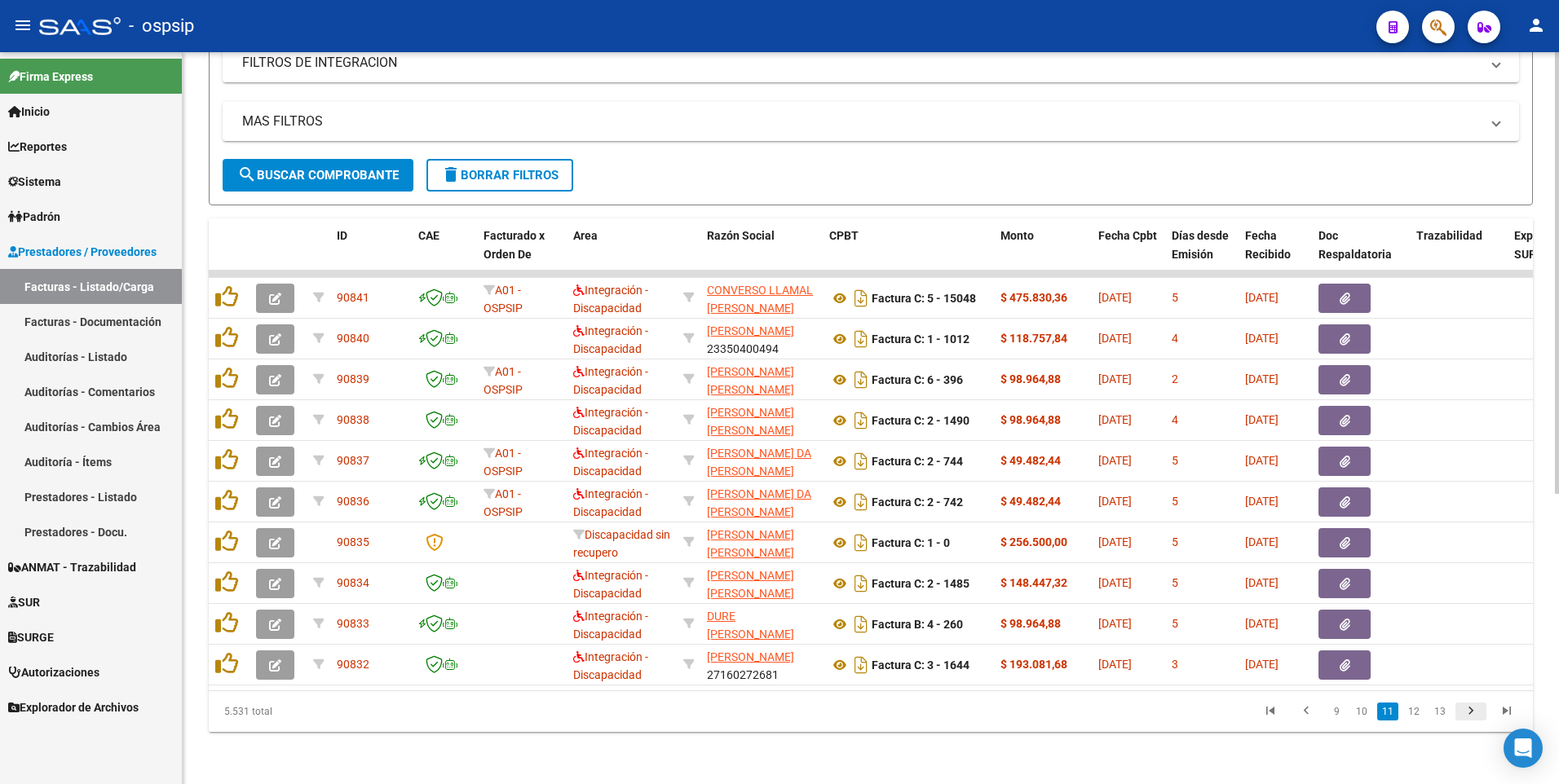
click at [1472, 713] on icon "go to next page" at bounding box center [1470, 713] width 21 height 19
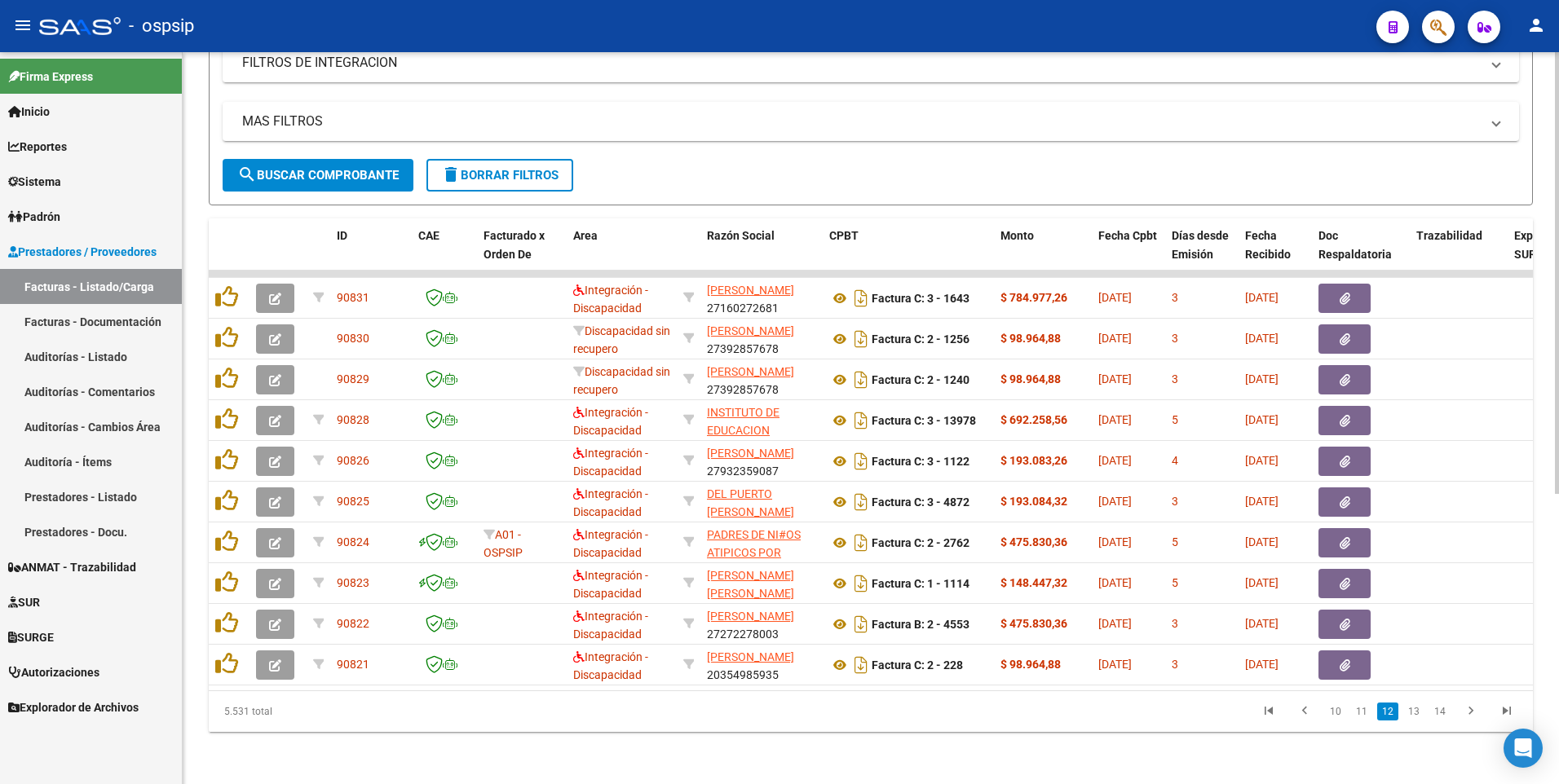
click at [1471, 713] on icon "go to next page" at bounding box center [1470, 713] width 21 height 19
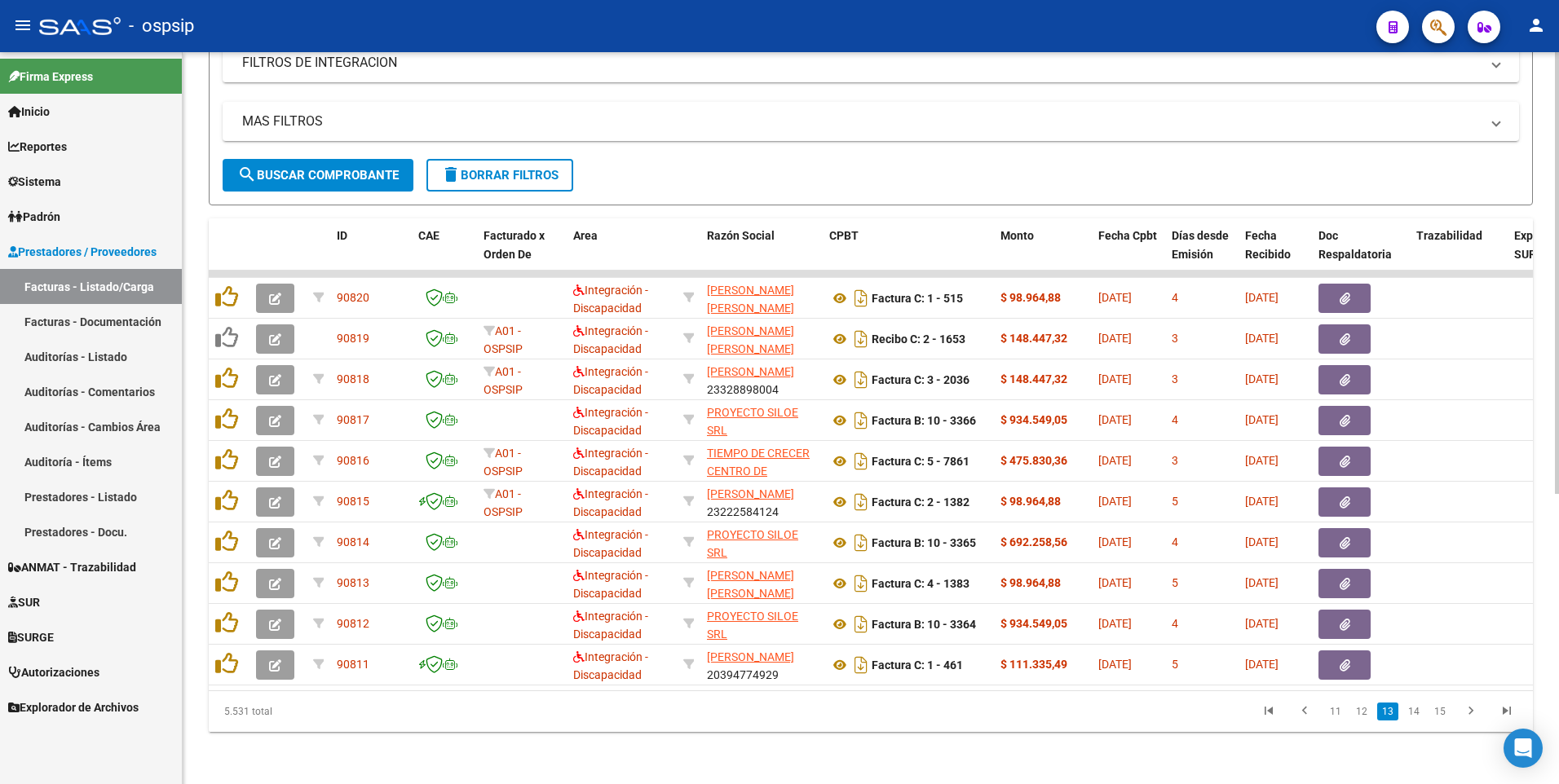
click at [1471, 713] on icon "go to next page" at bounding box center [1470, 713] width 21 height 19
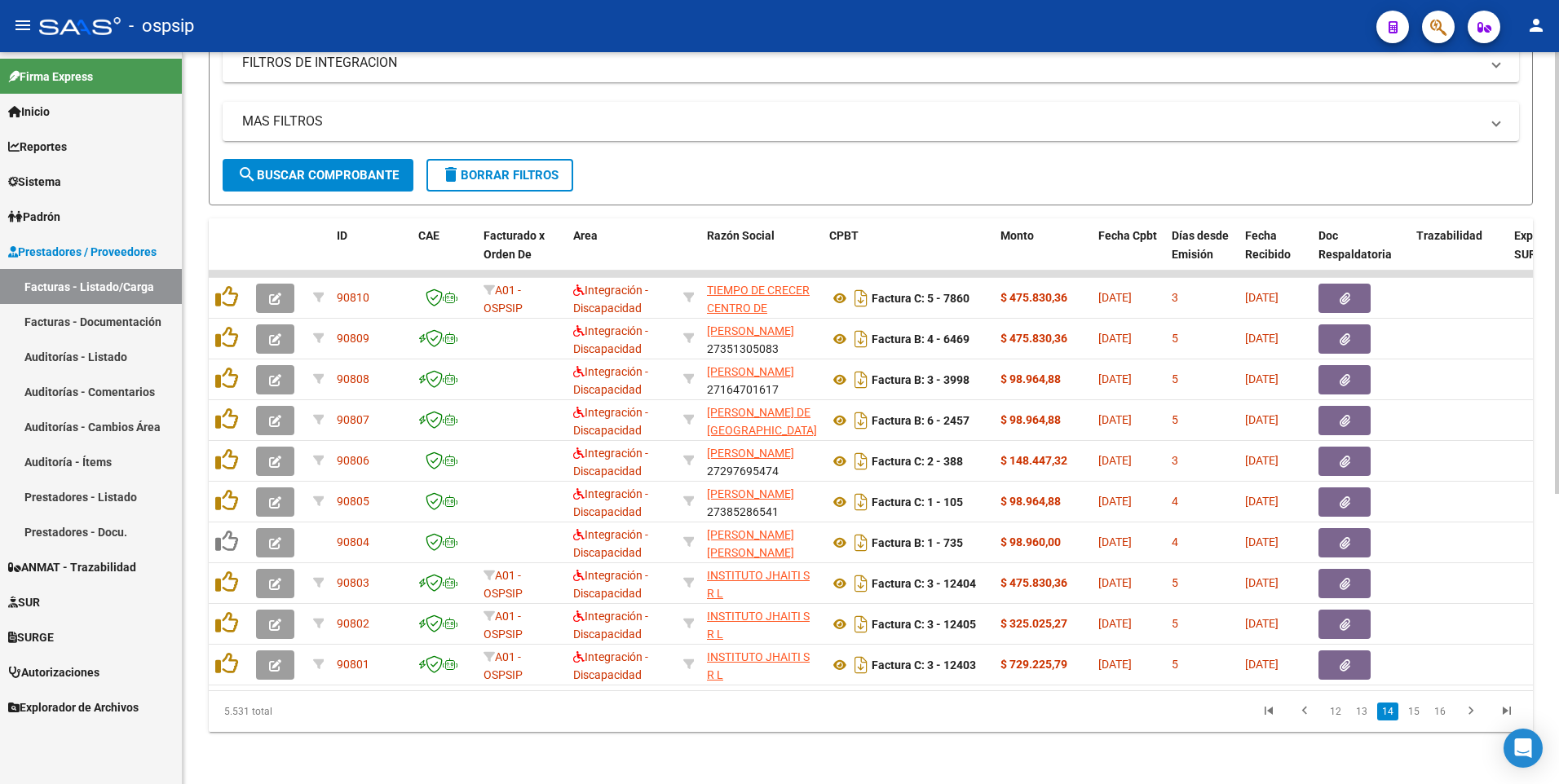
click at [1471, 713] on icon "go to next page" at bounding box center [1470, 713] width 21 height 19
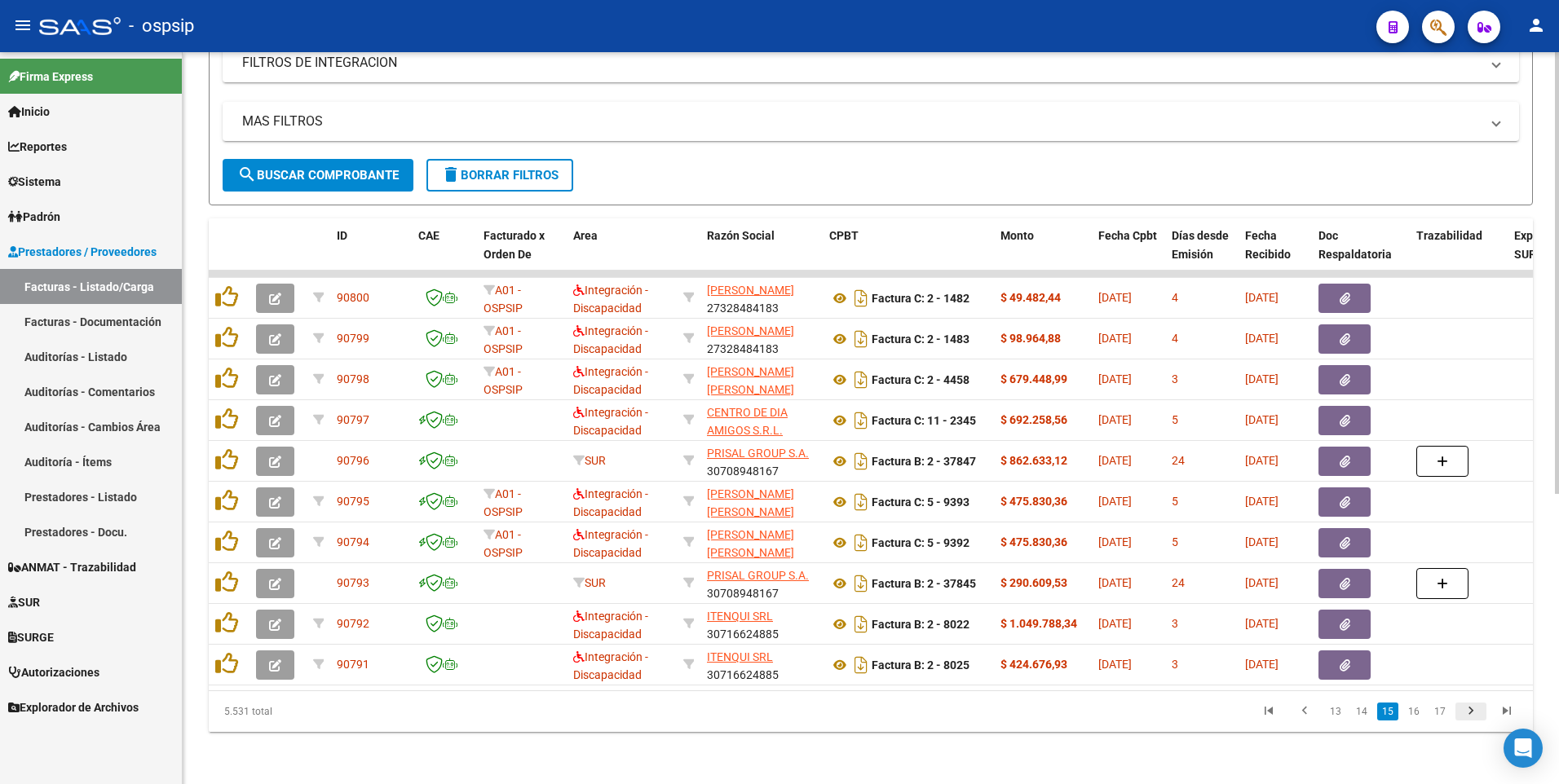
click at [1470, 716] on icon "go to next page" at bounding box center [1470, 713] width 21 height 19
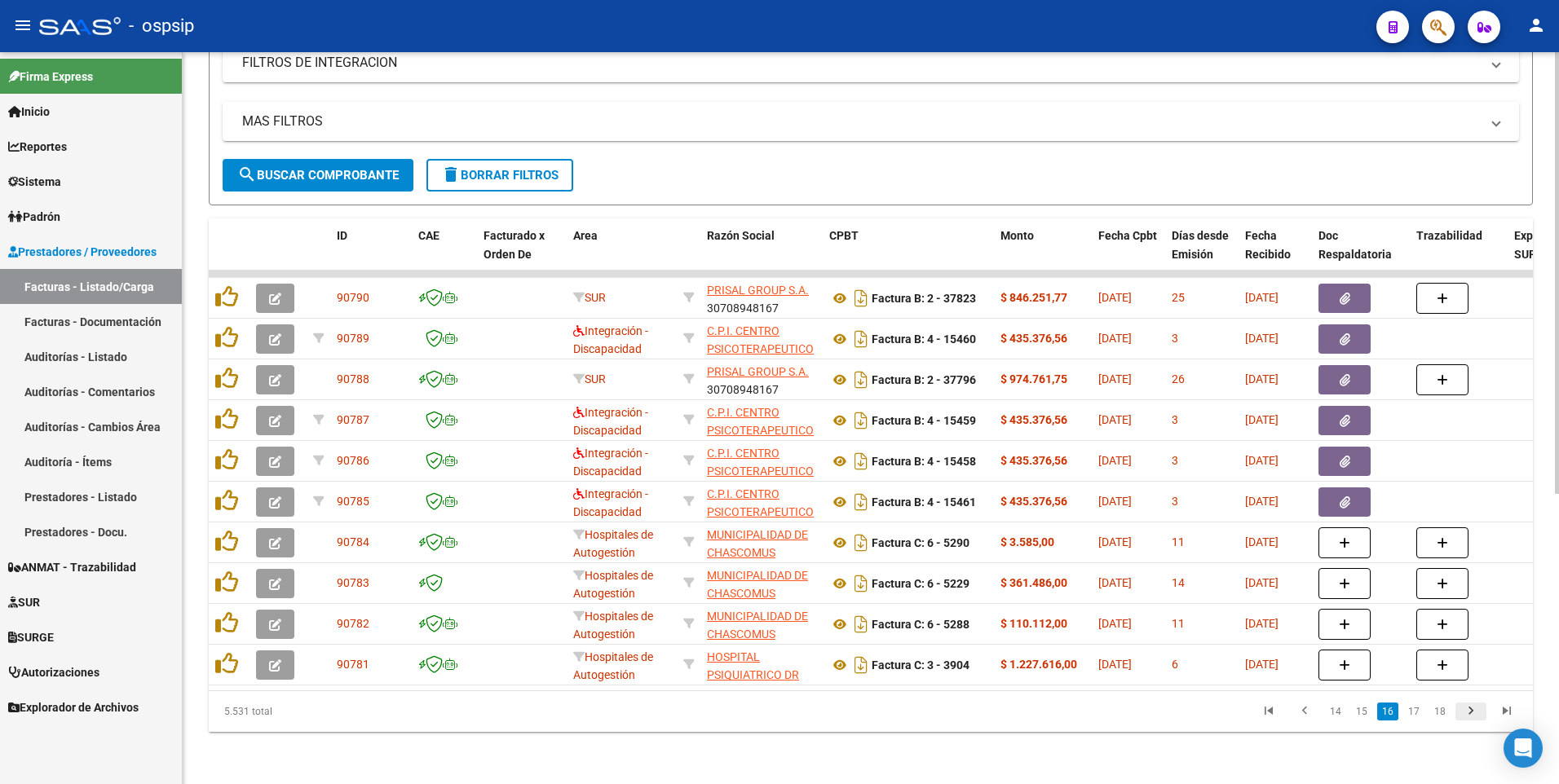
click at [1471, 713] on icon "go to next page" at bounding box center [1470, 713] width 21 height 19
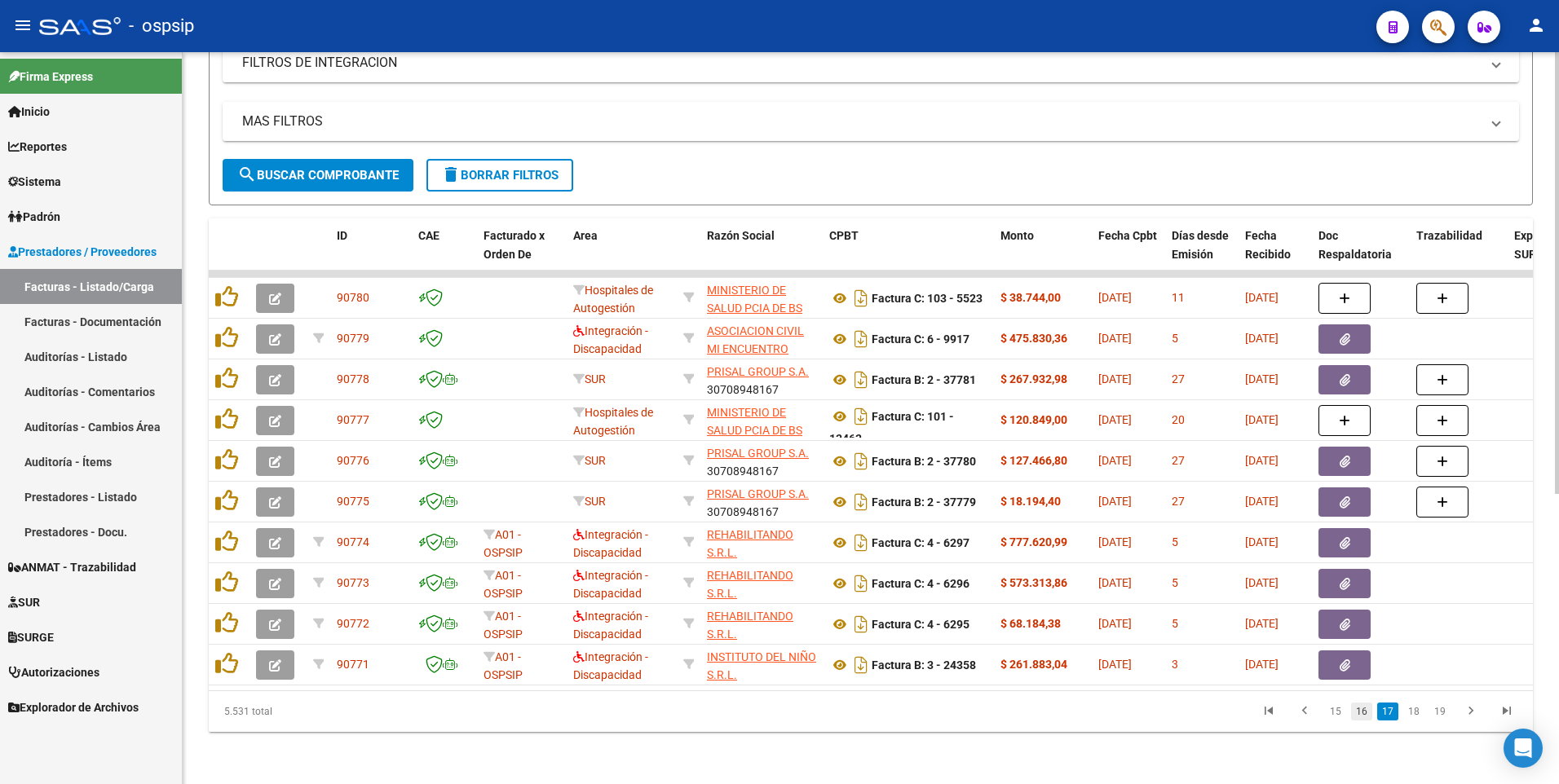
click at [1369, 718] on link "16" at bounding box center [1361, 711] width 21 height 18
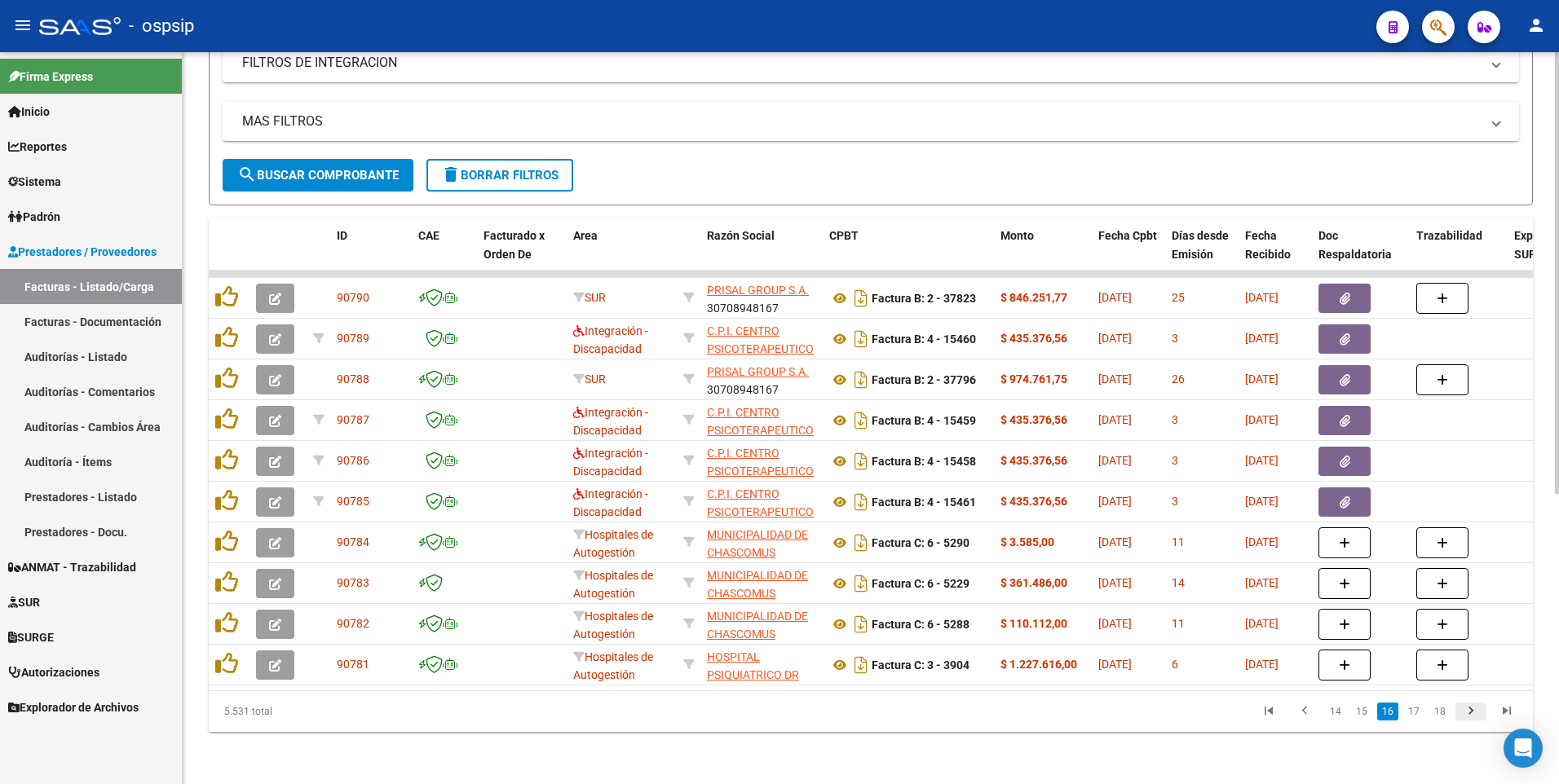
click at [1465, 722] on icon "go to next page" at bounding box center [1470, 713] width 21 height 19
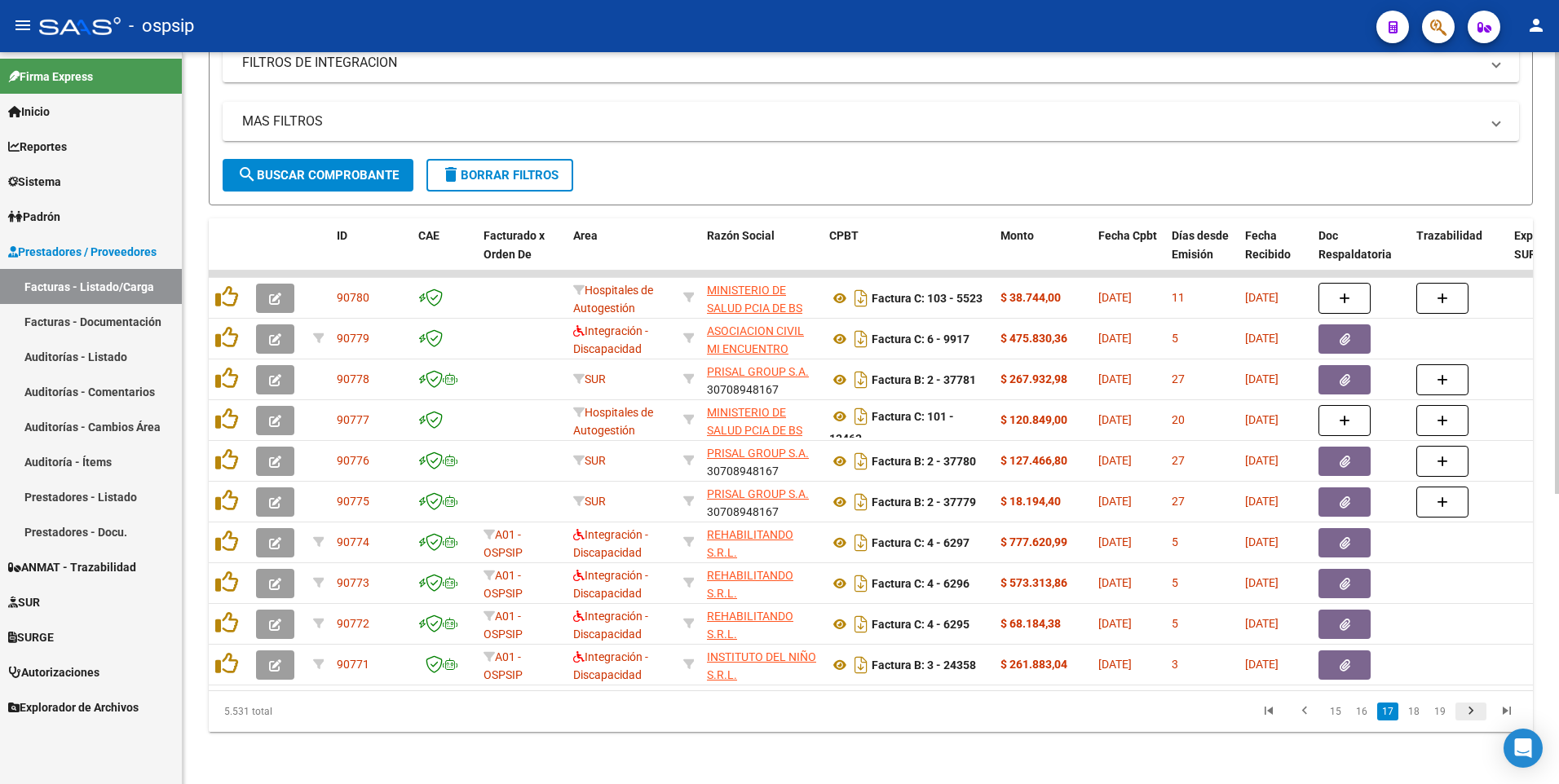
click at [1473, 713] on icon "go to next page" at bounding box center [1470, 713] width 21 height 19
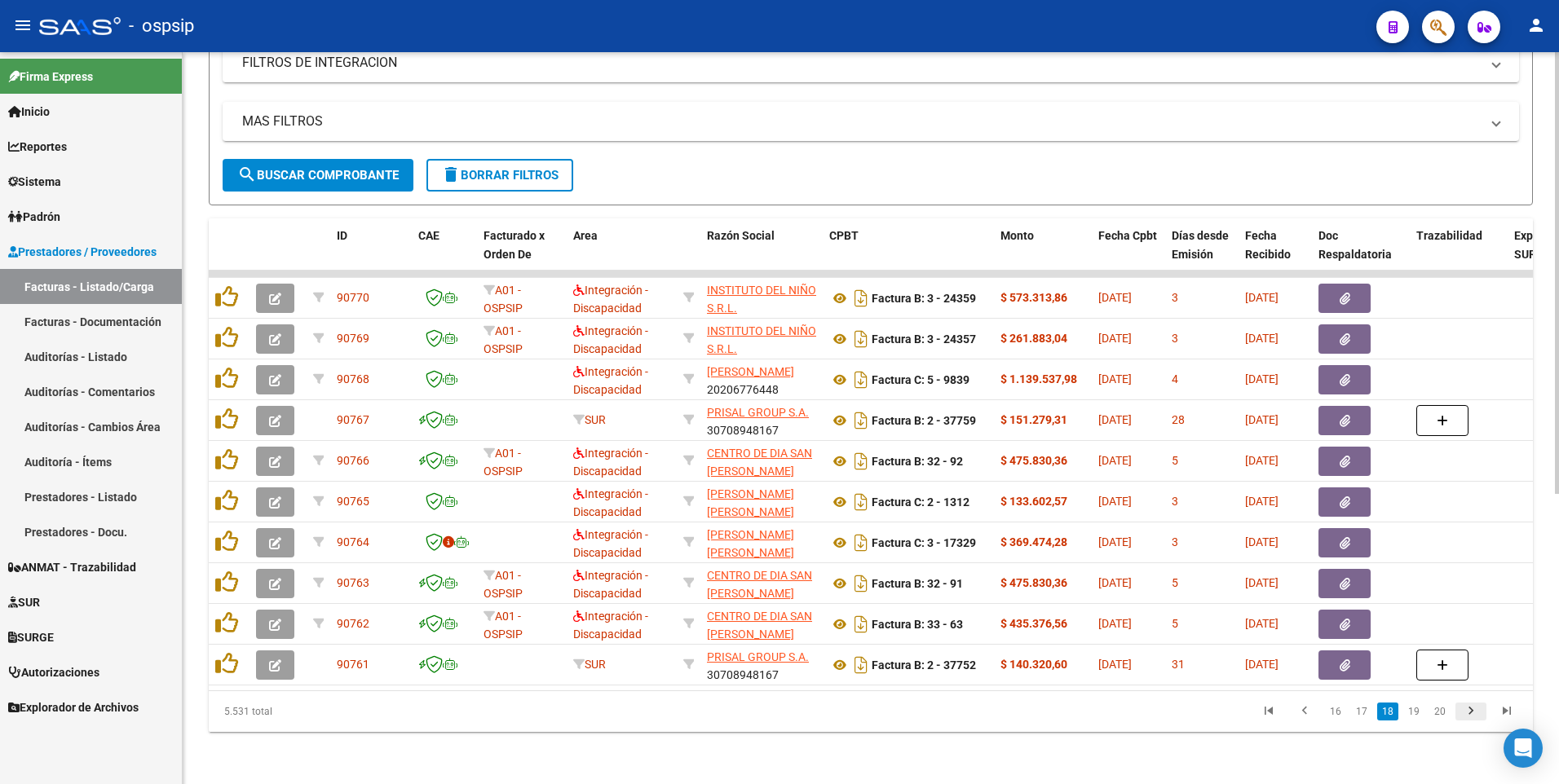
click at [1475, 717] on icon "go to next page" at bounding box center [1470, 713] width 21 height 19
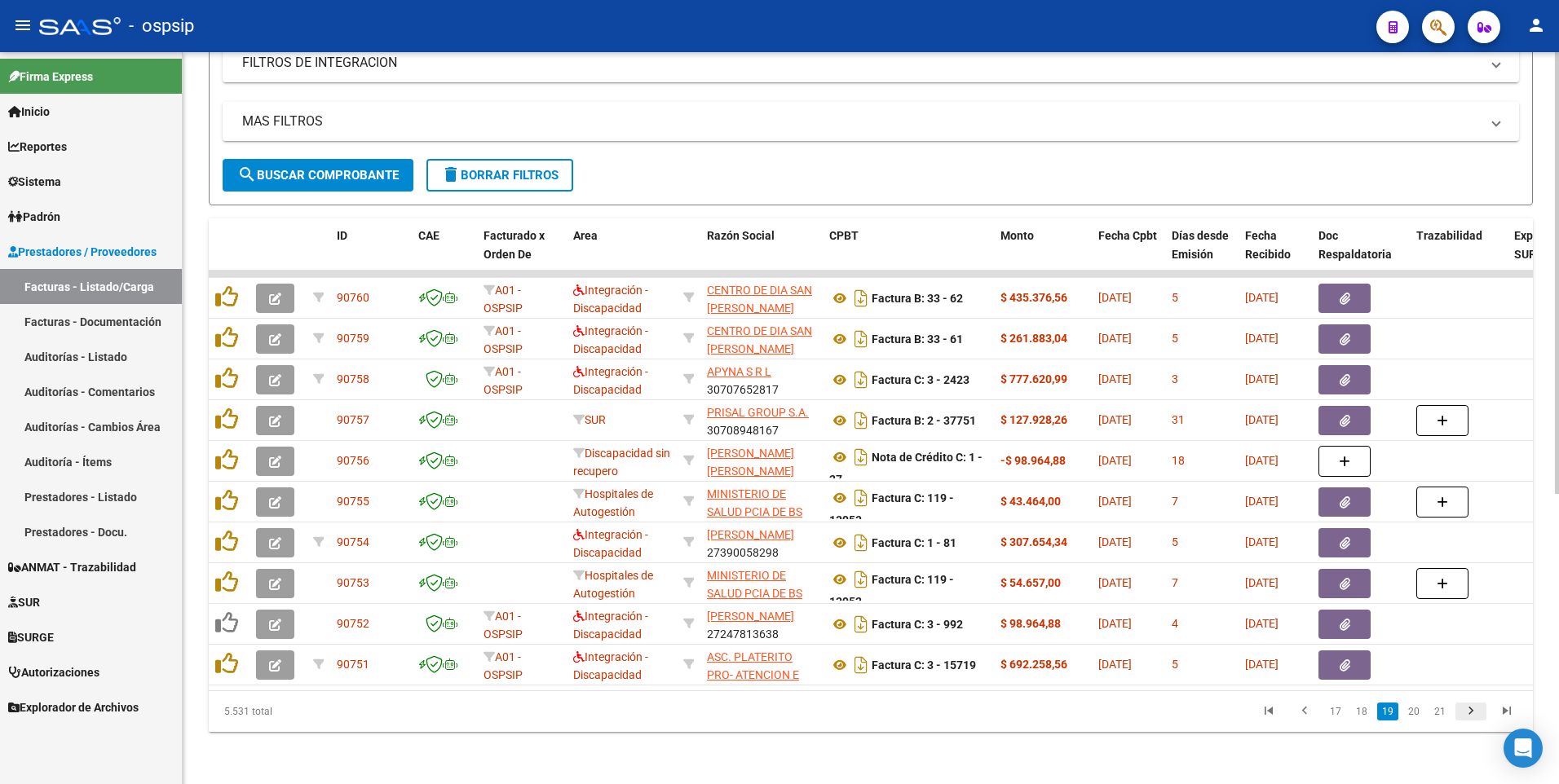
click at [1479, 713] on icon "go to next page" at bounding box center [1470, 713] width 21 height 19
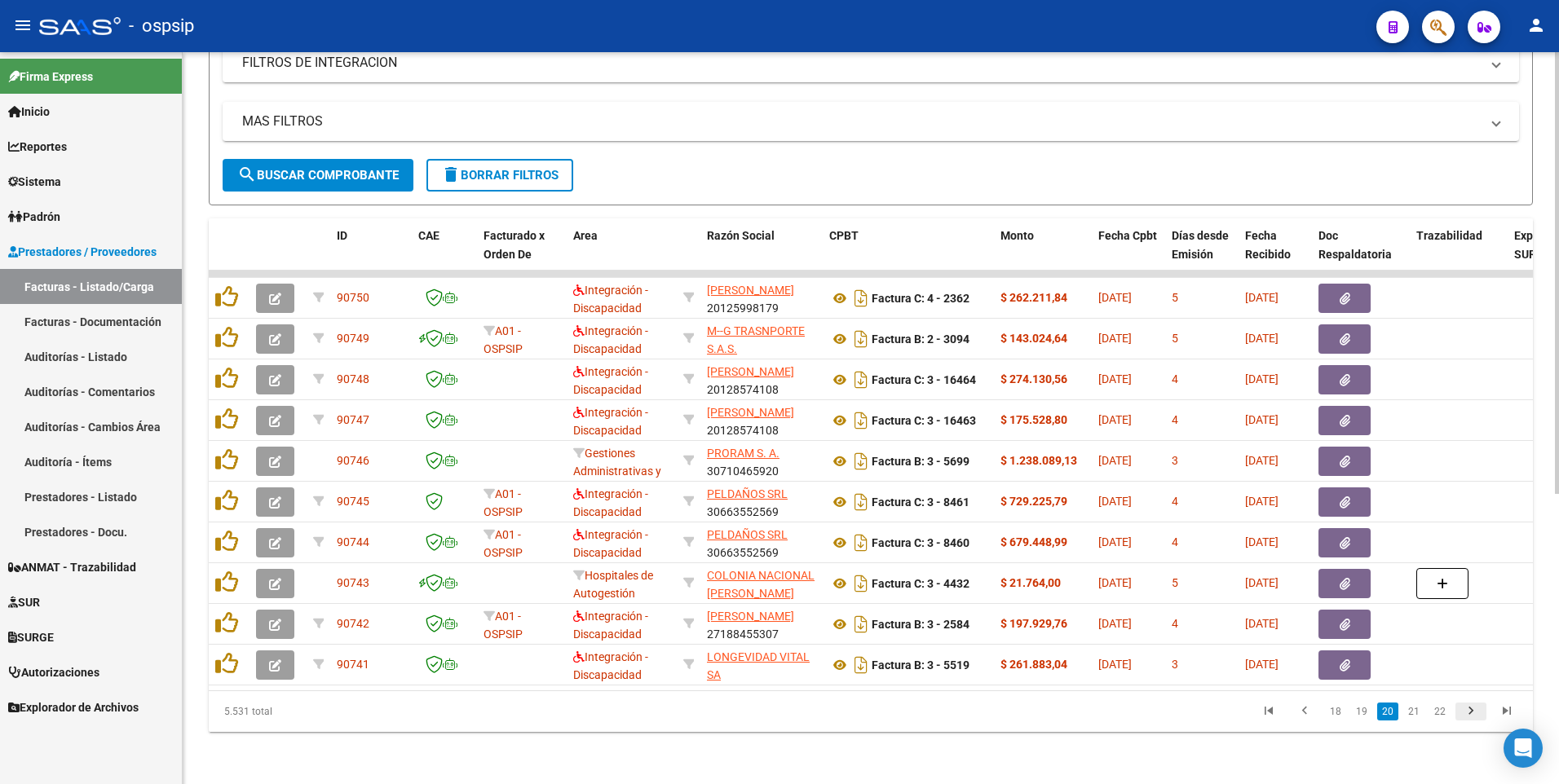
click at [1475, 711] on icon "go to next page" at bounding box center [1470, 713] width 21 height 19
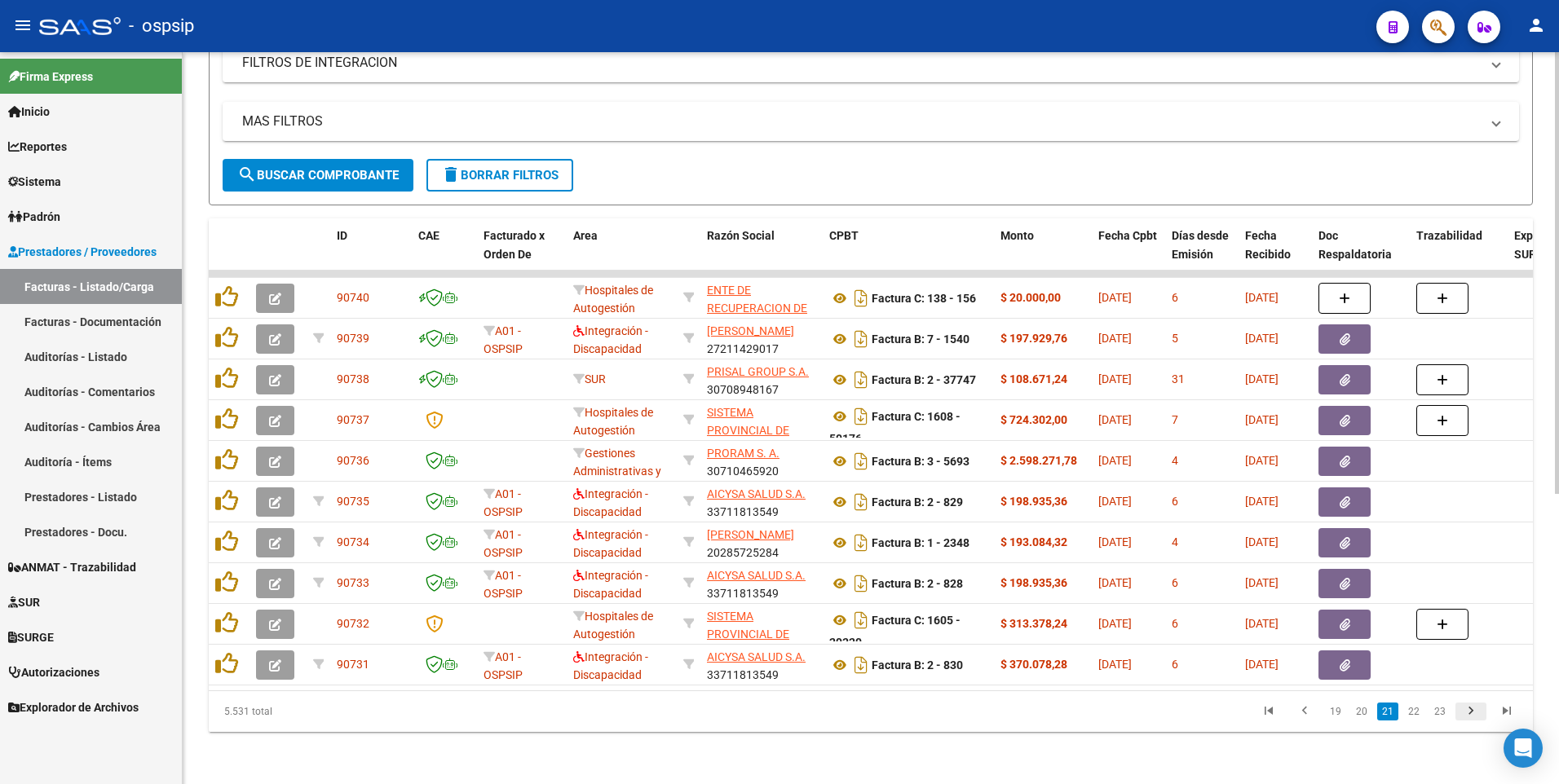
click at [1468, 713] on icon "go to next page" at bounding box center [1470, 713] width 21 height 19
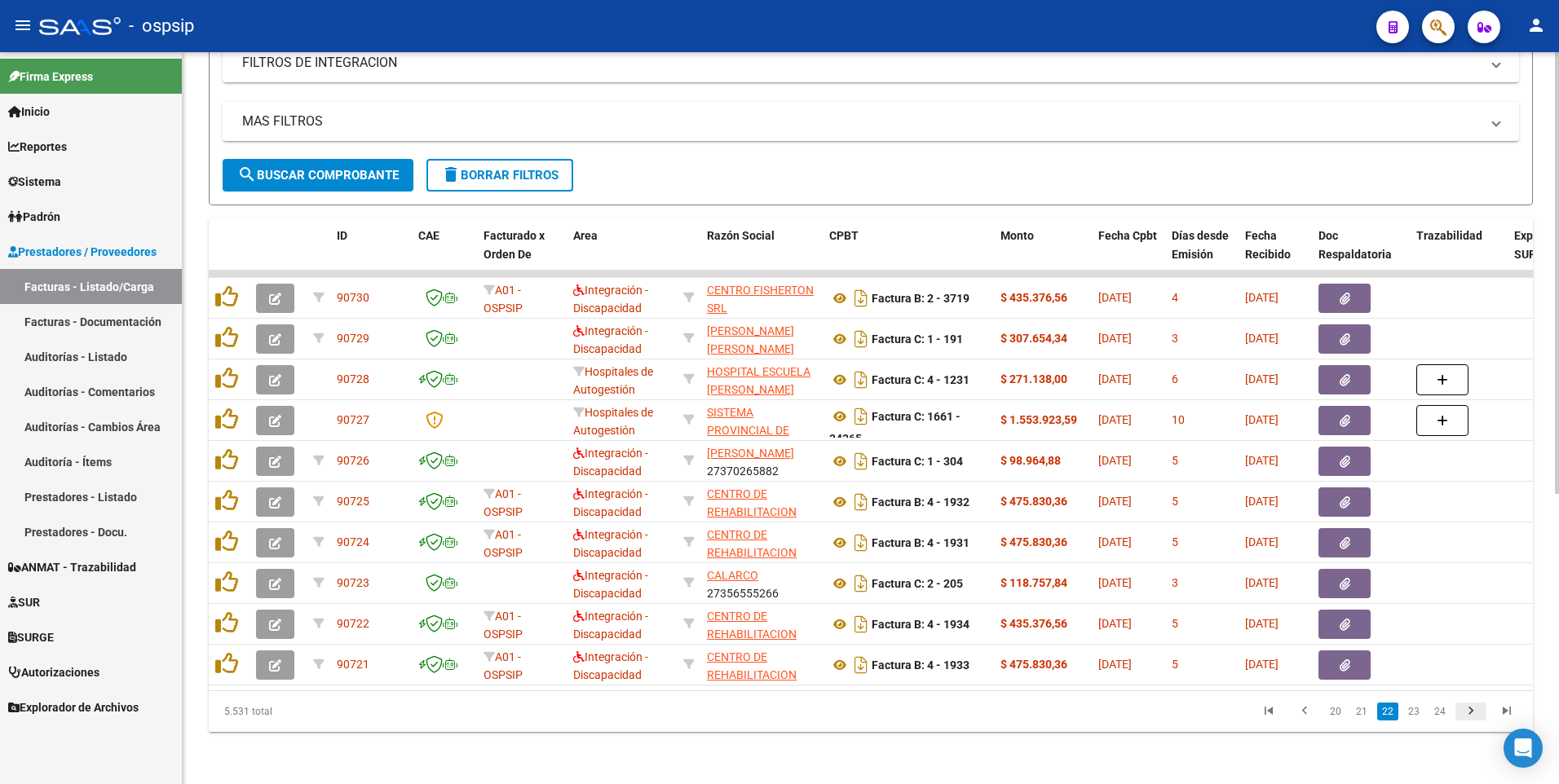
click at [1479, 716] on icon "go to next page" at bounding box center [1470, 713] width 21 height 19
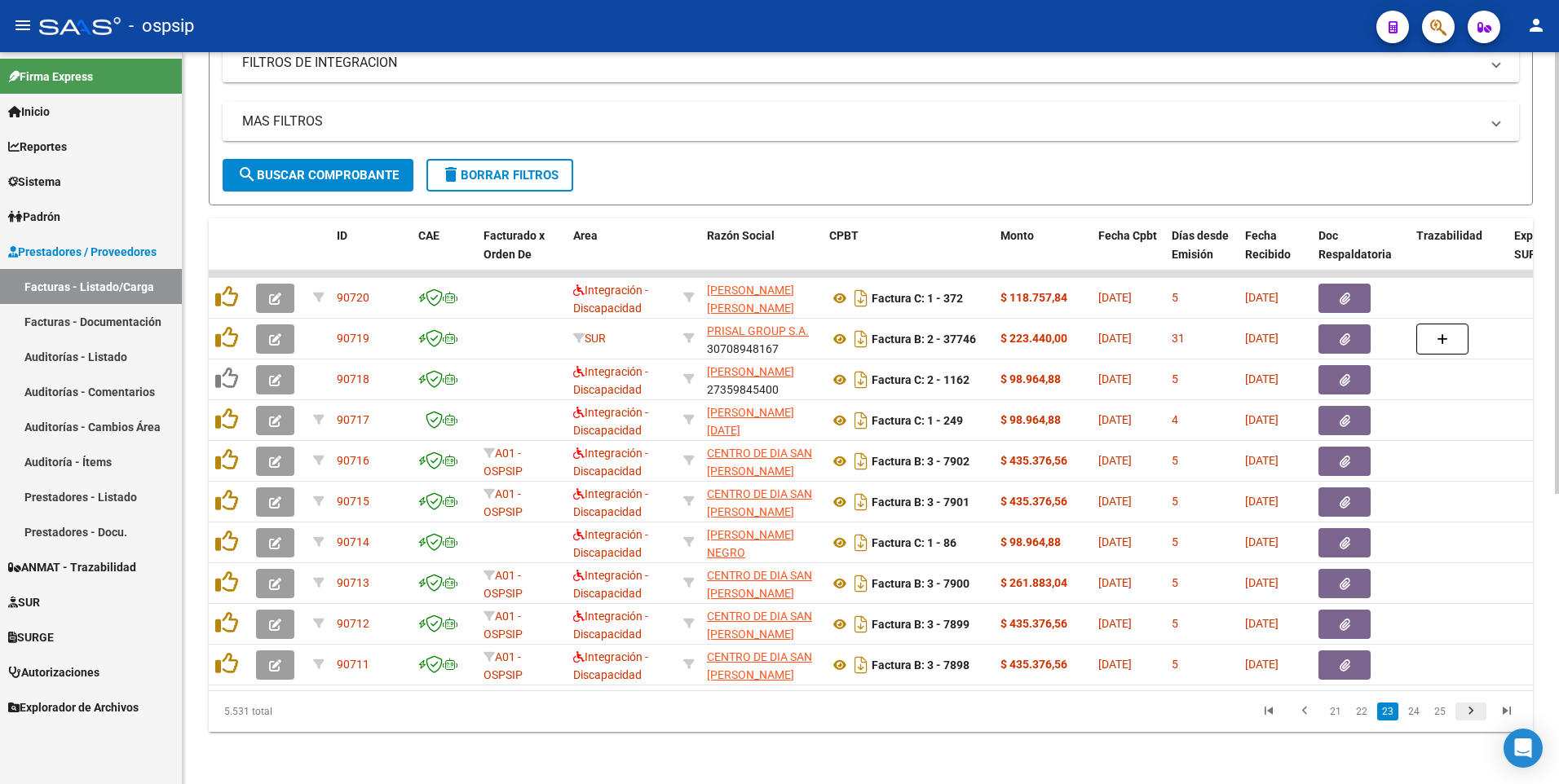
click at [1465, 712] on icon "go to next page" at bounding box center [1470, 713] width 21 height 19
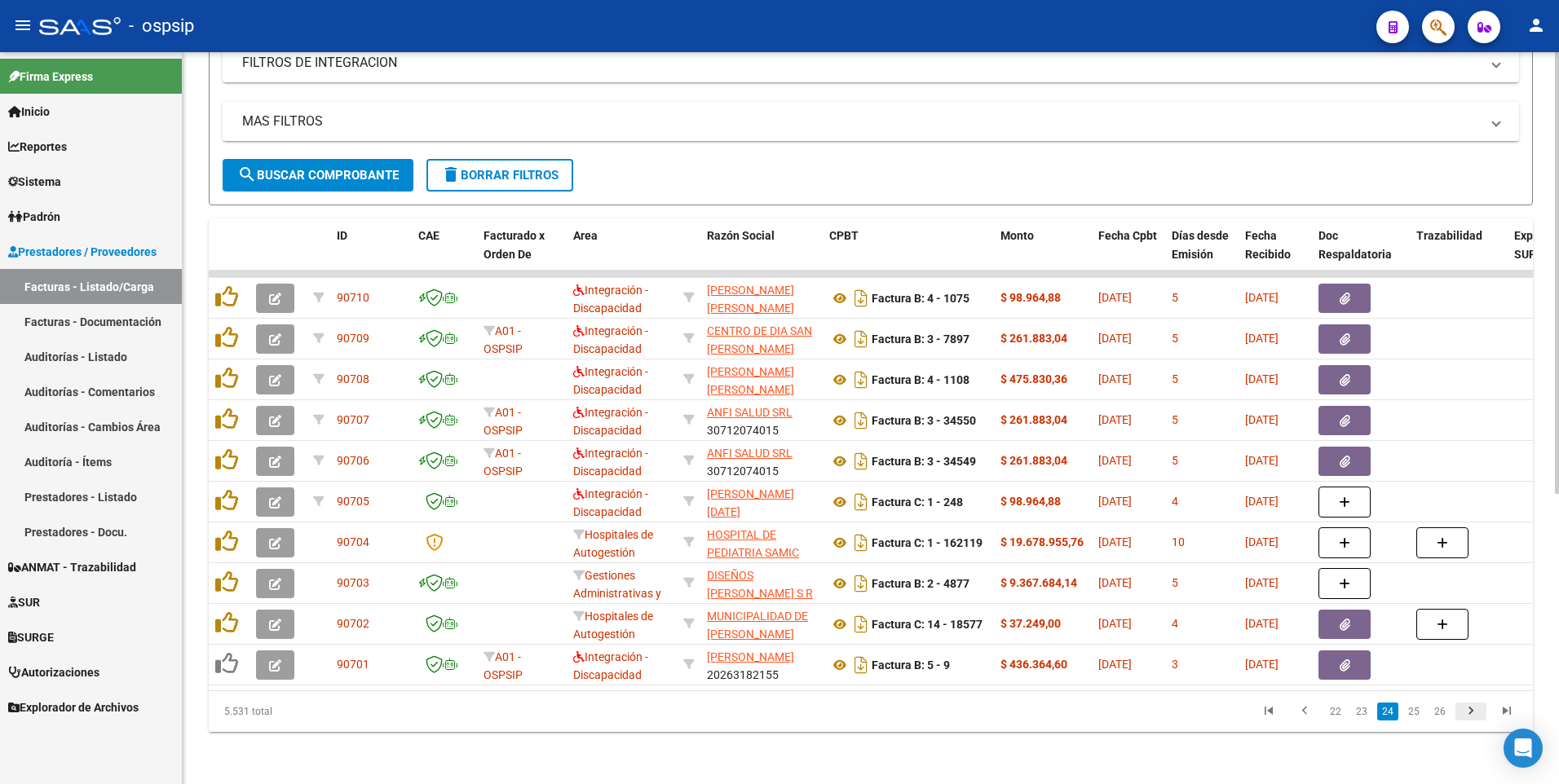
click at [1468, 717] on icon "go to next page" at bounding box center [1470, 713] width 21 height 19
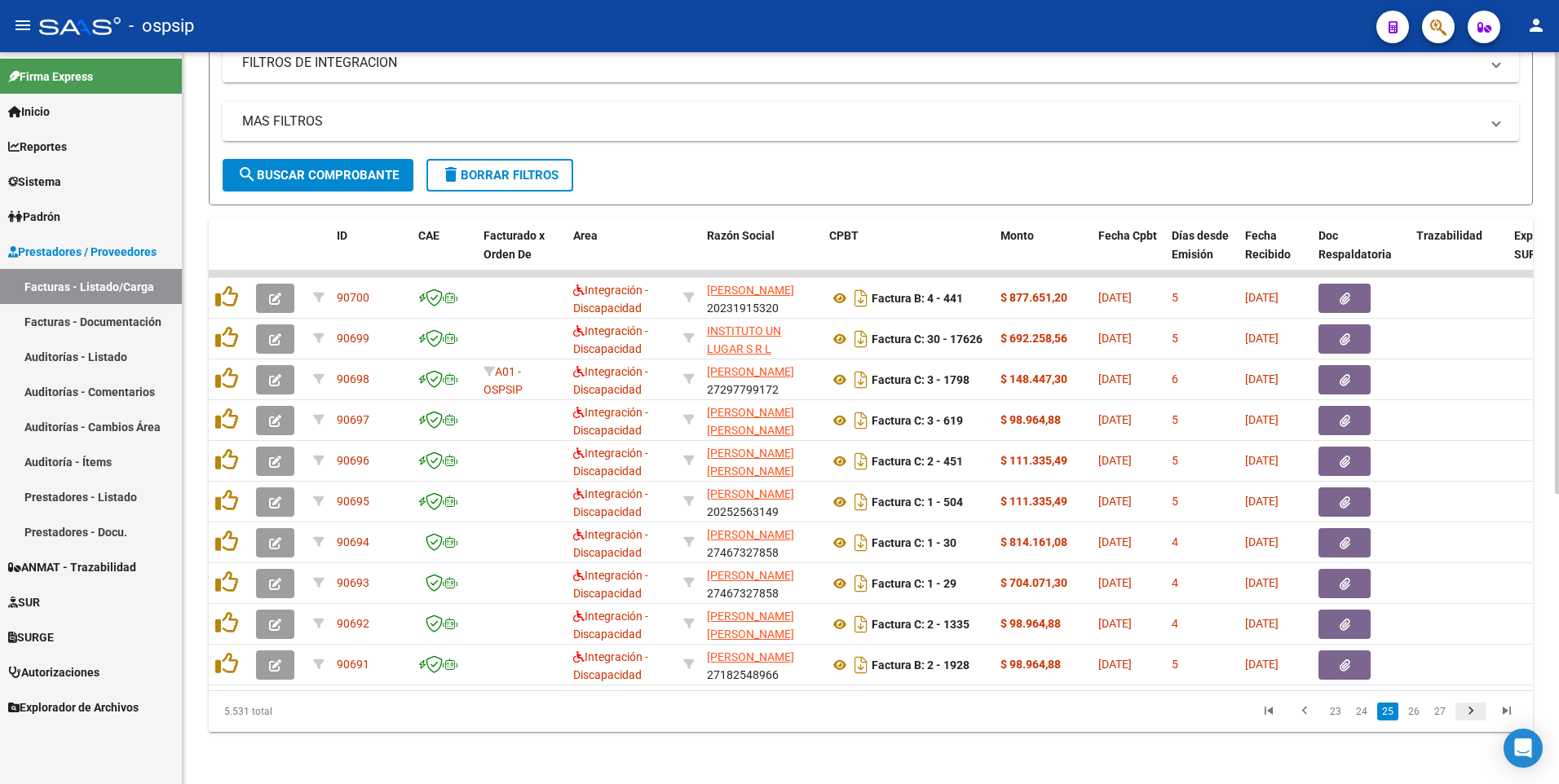
click at [1467, 714] on icon "go to next page" at bounding box center [1470, 713] width 21 height 19
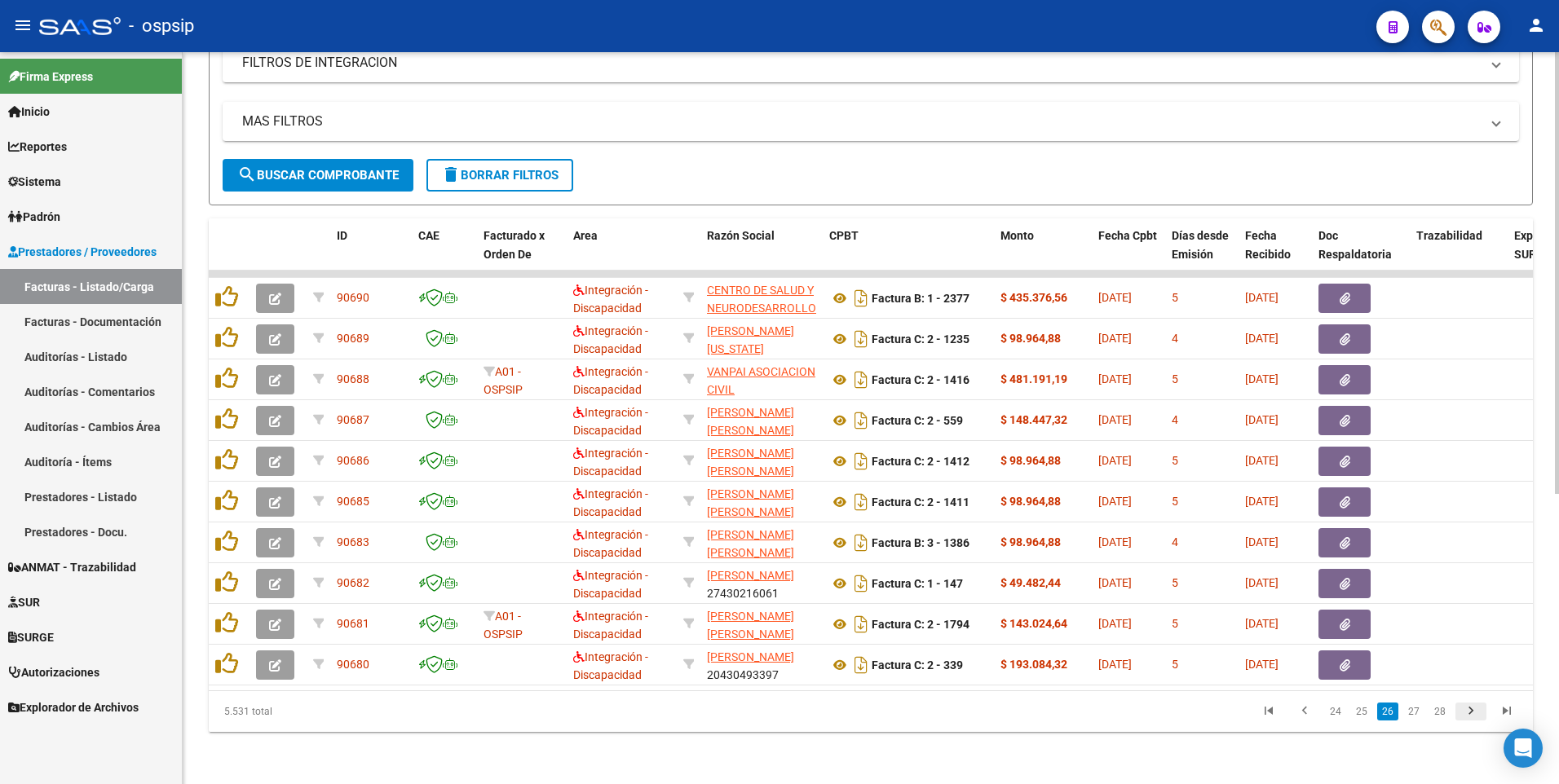
click at [1467, 714] on icon "go to next page" at bounding box center [1470, 713] width 21 height 19
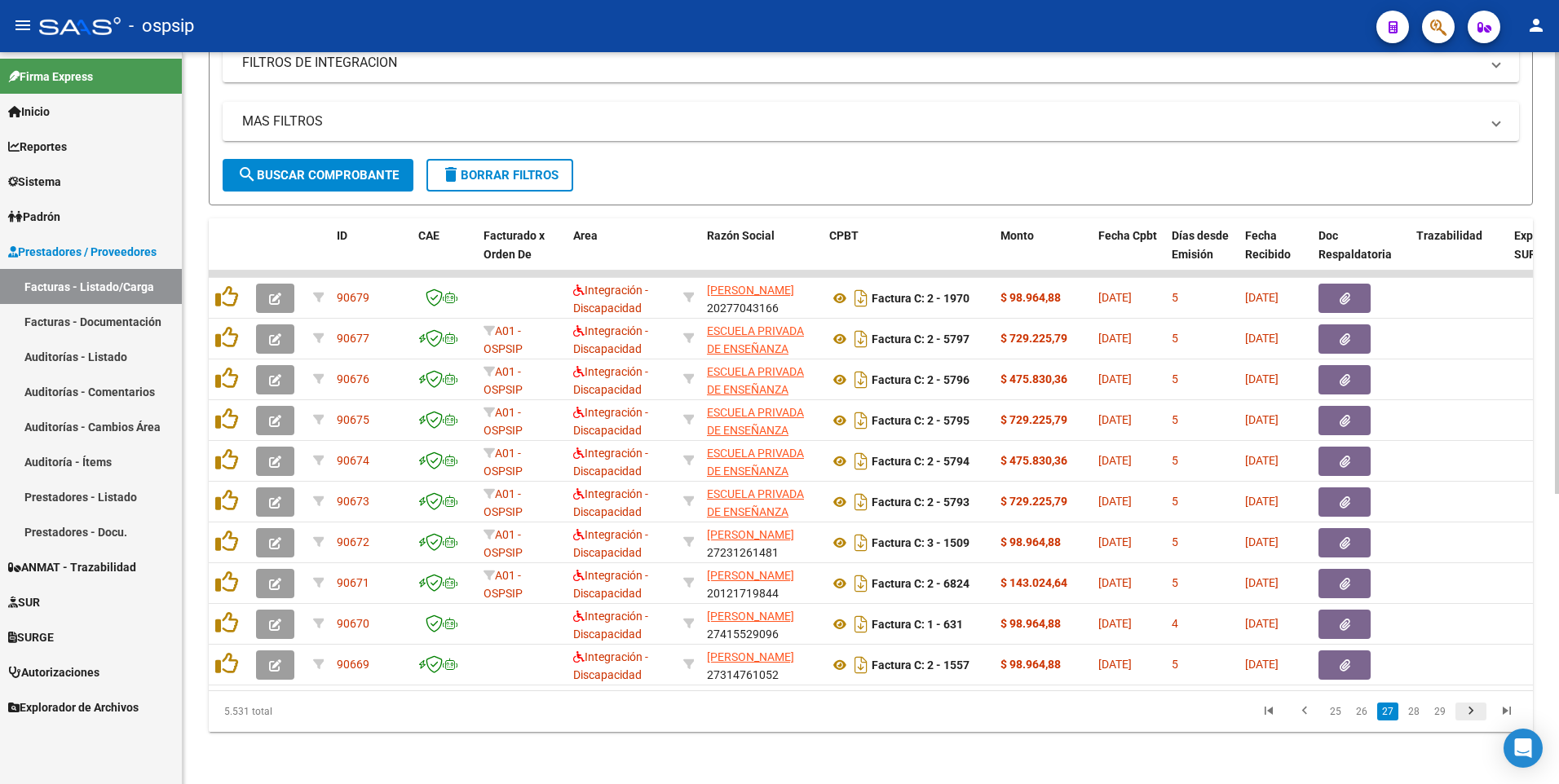
click at [1467, 714] on icon "go to next page" at bounding box center [1470, 713] width 21 height 19
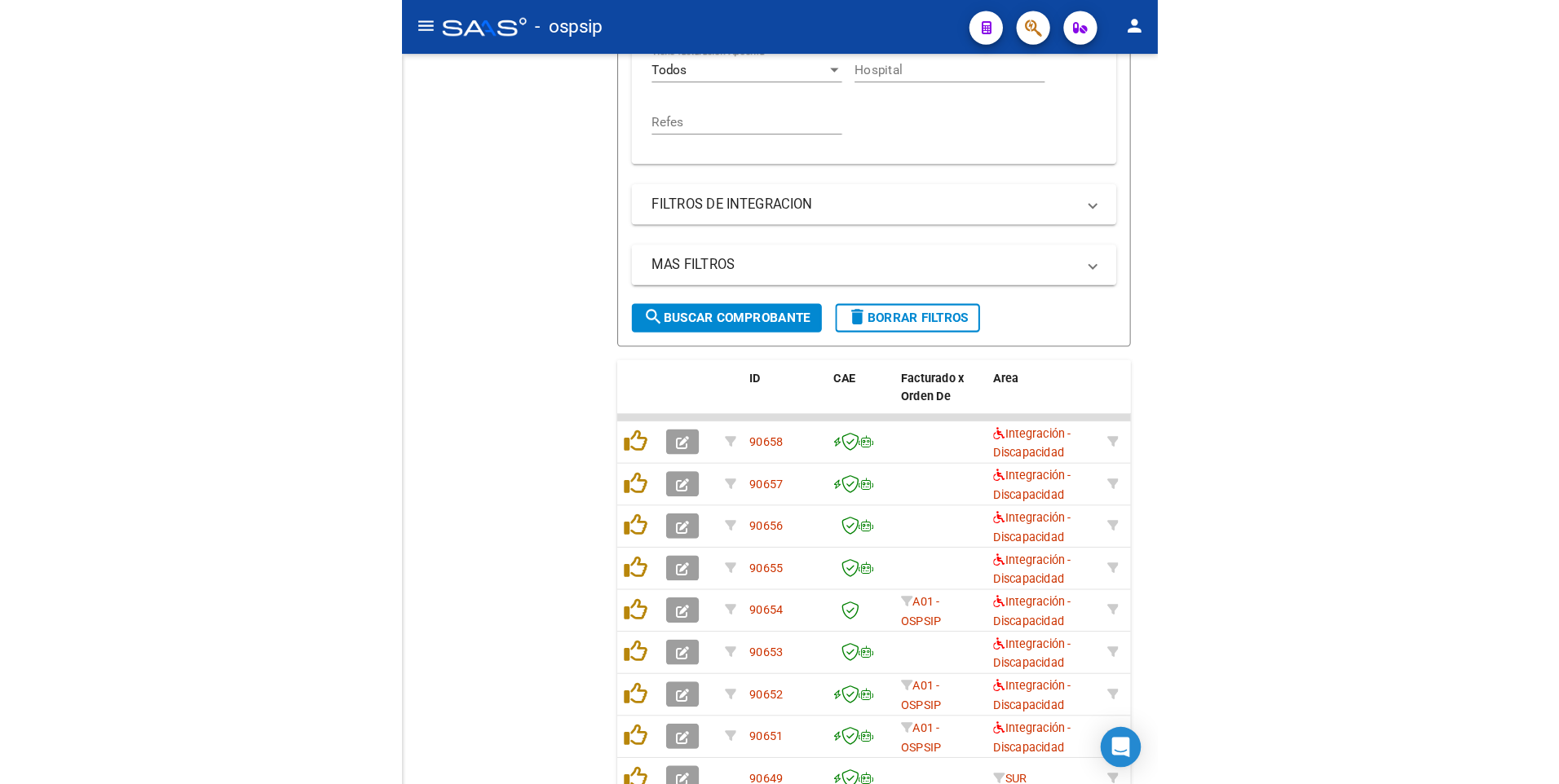
scroll to position [481, 0]
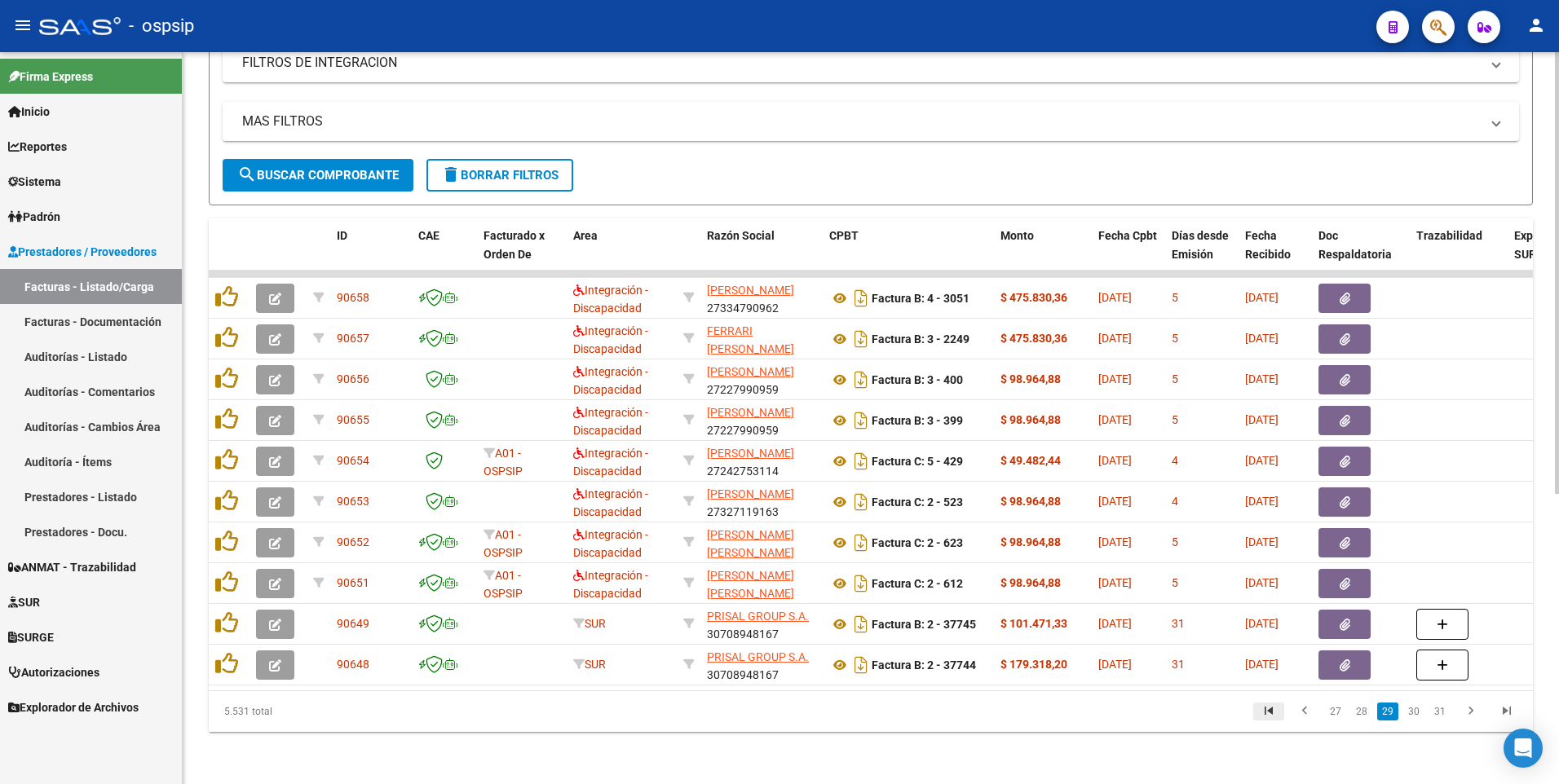
click at [1274, 719] on icon "go to first page" at bounding box center [1269, 713] width 21 height 19
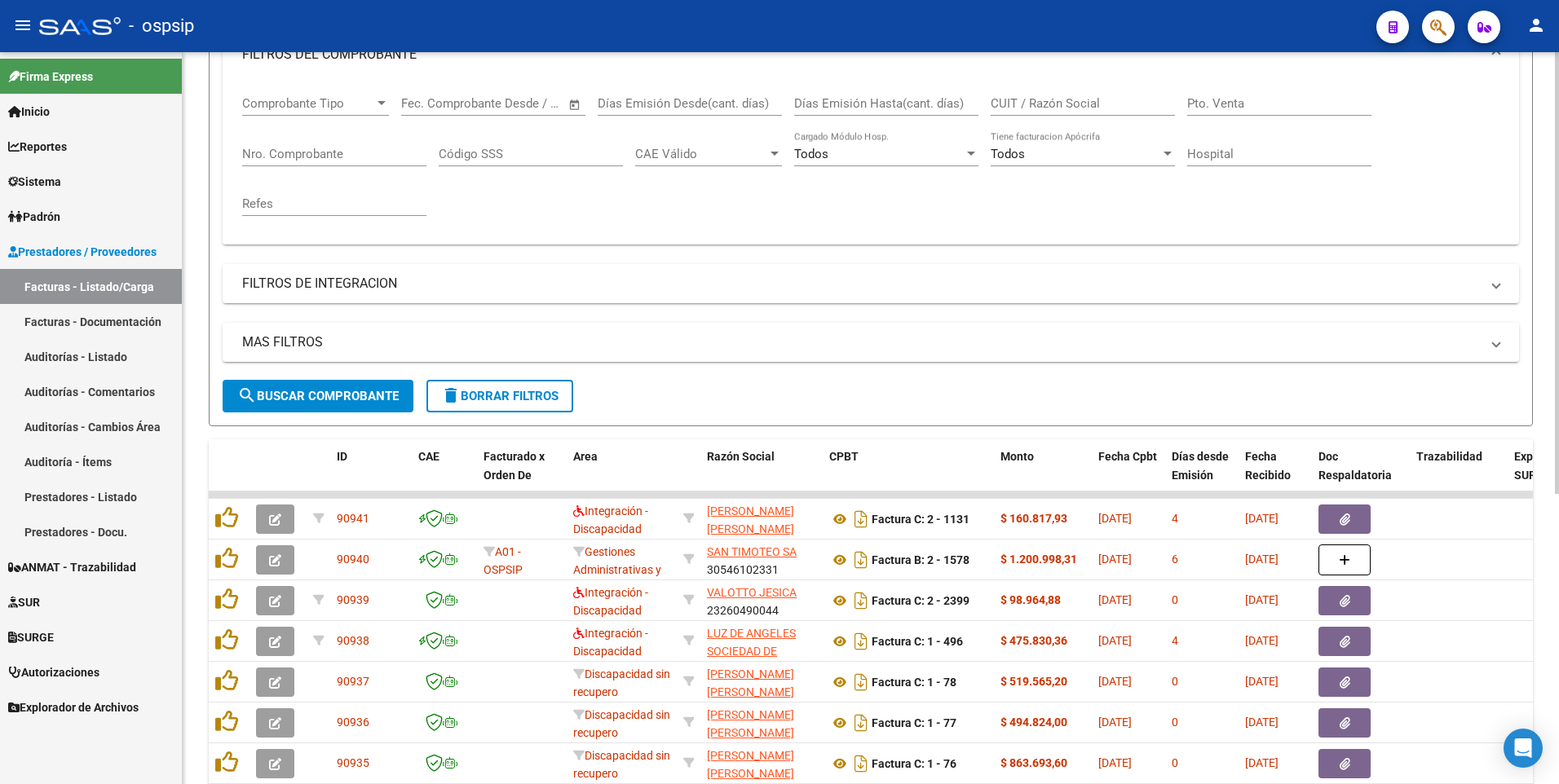
scroll to position [237, 0]
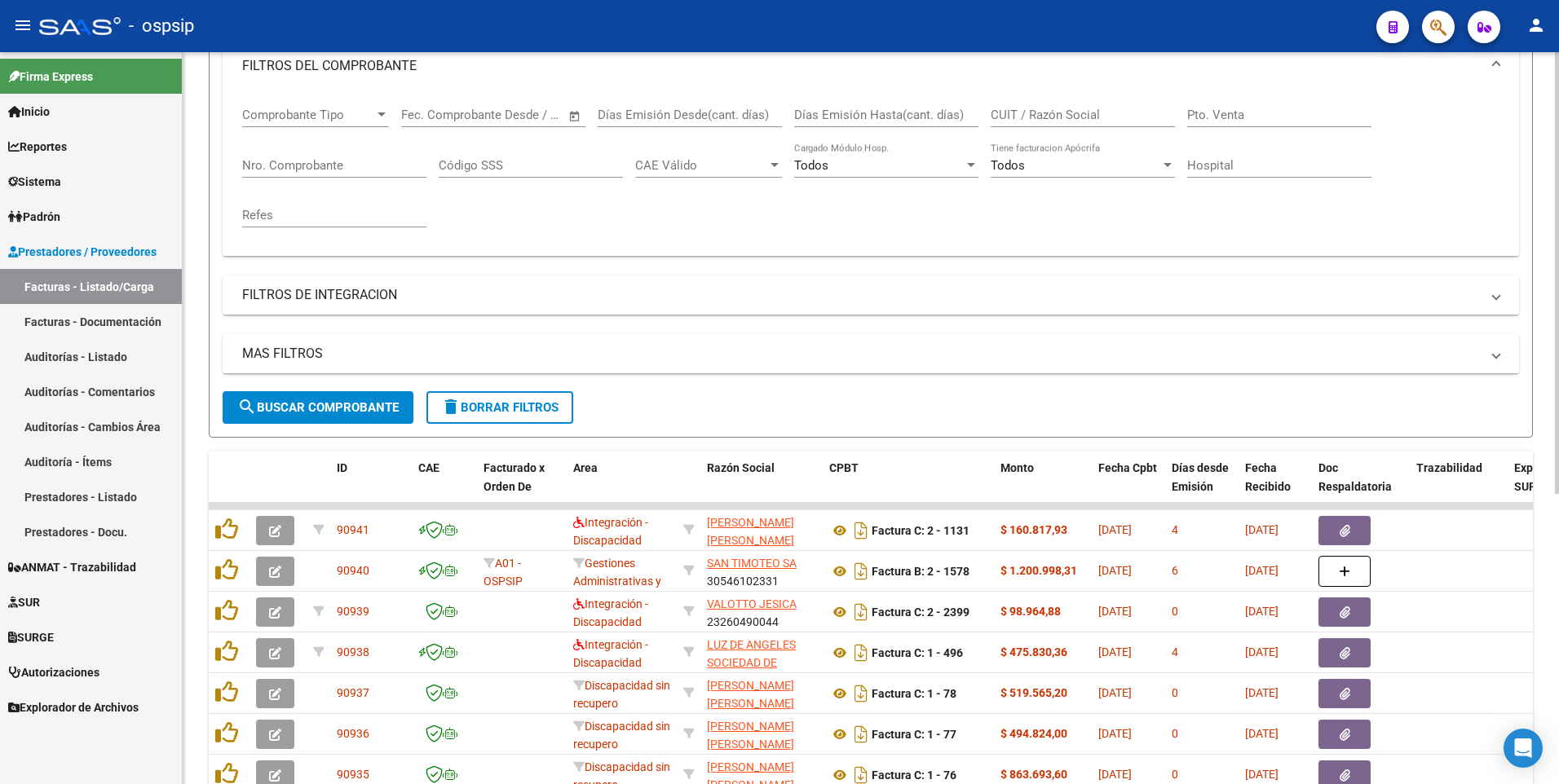
click at [321, 166] on input "Nro. Comprobante" at bounding box center [334, 165] width 184 height 14
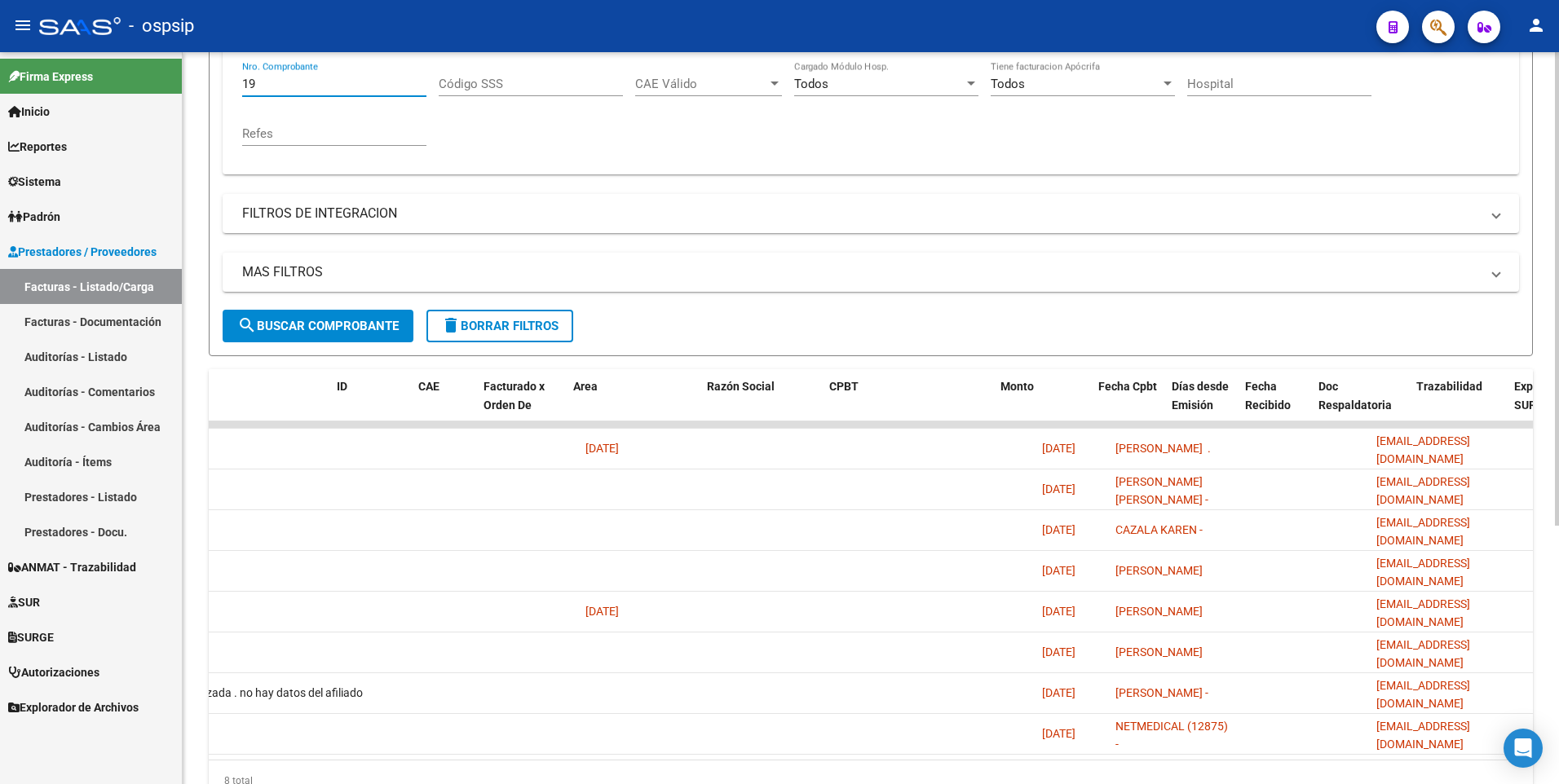
scroll to position [0, 0]
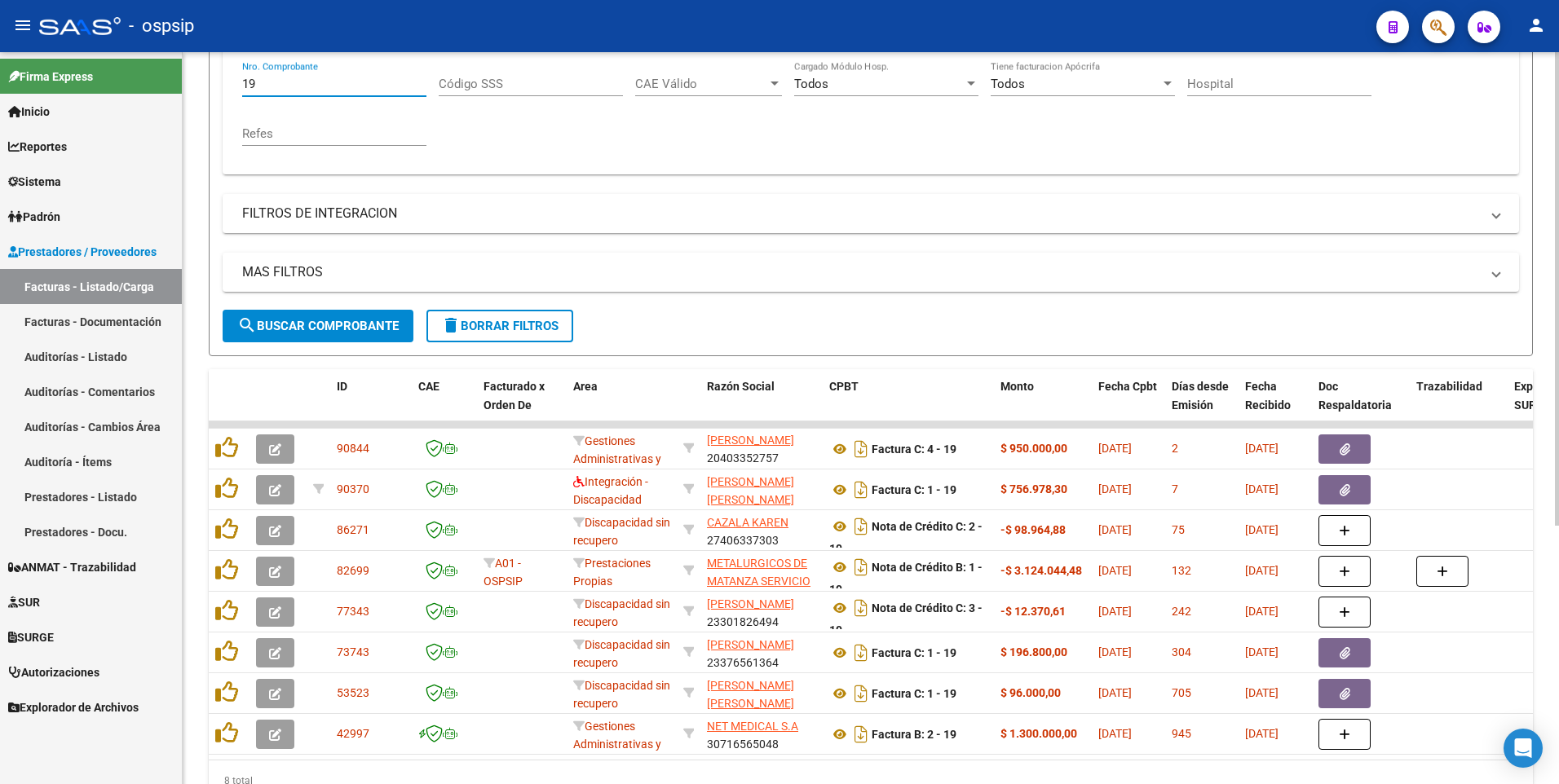
type input "19"
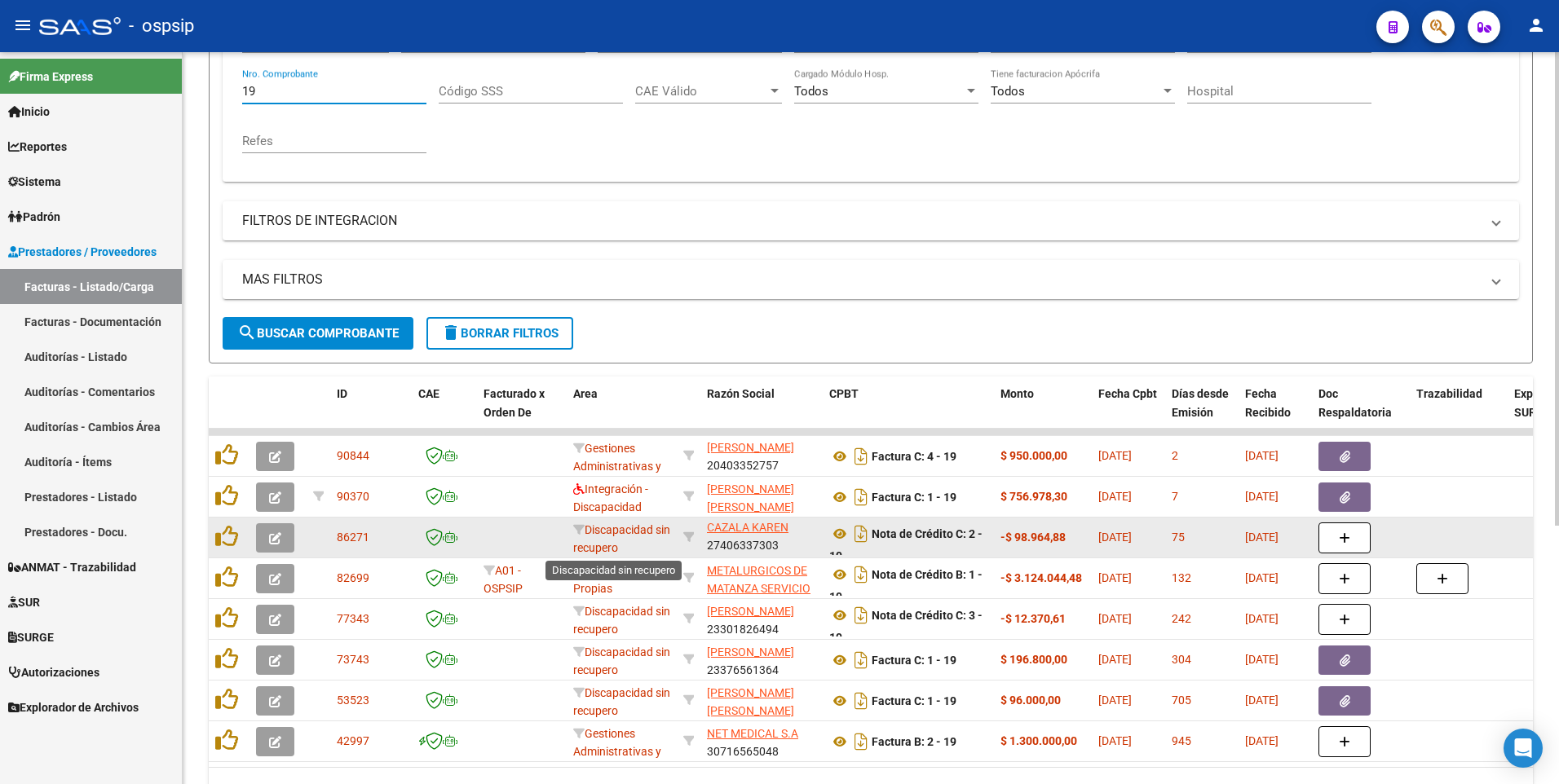
scroll to position [318, 0]
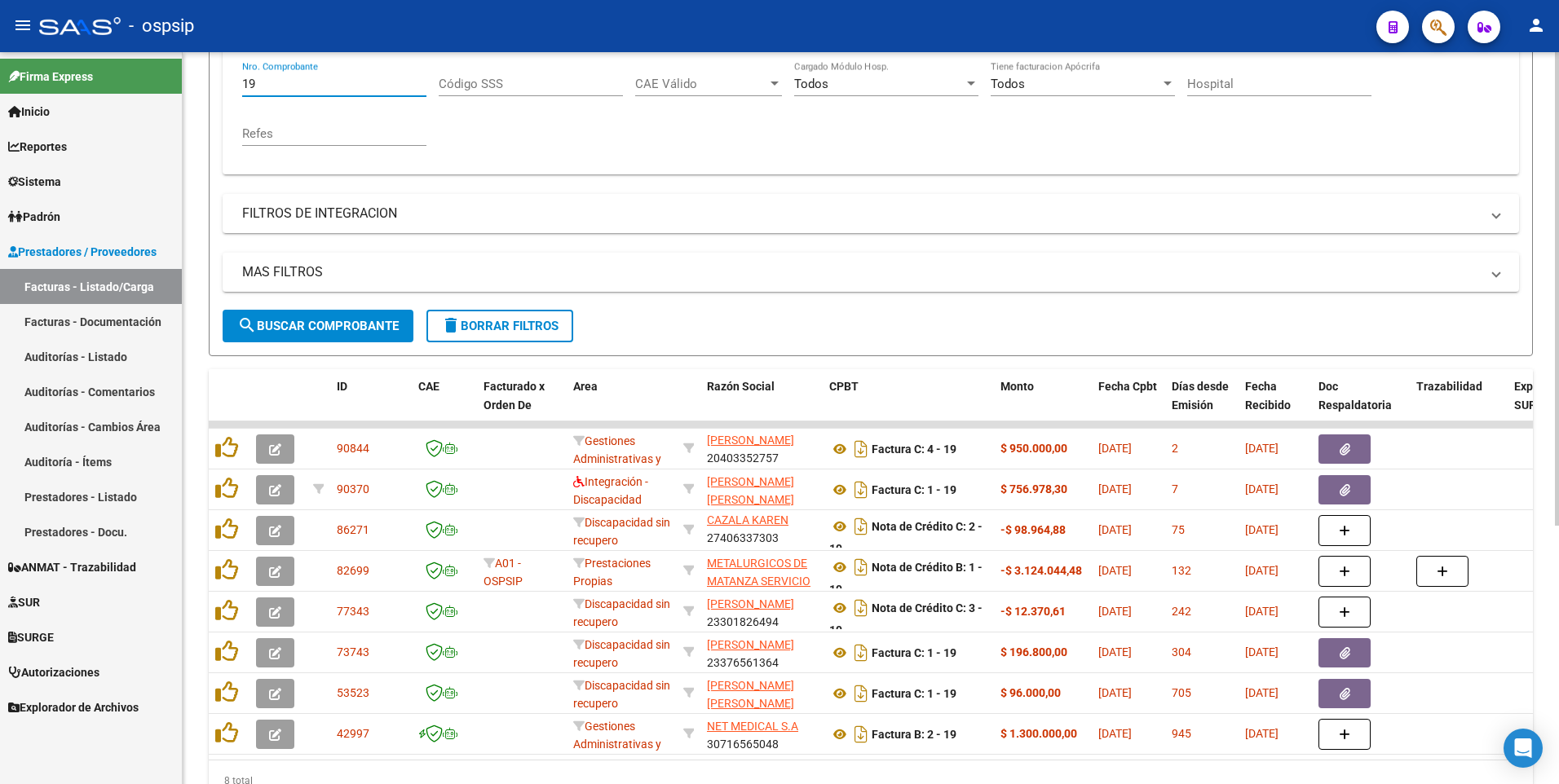
click at [492, 319] on span "delete Borrar Filtros" at bounding box center [500, 325] width 118 height 14
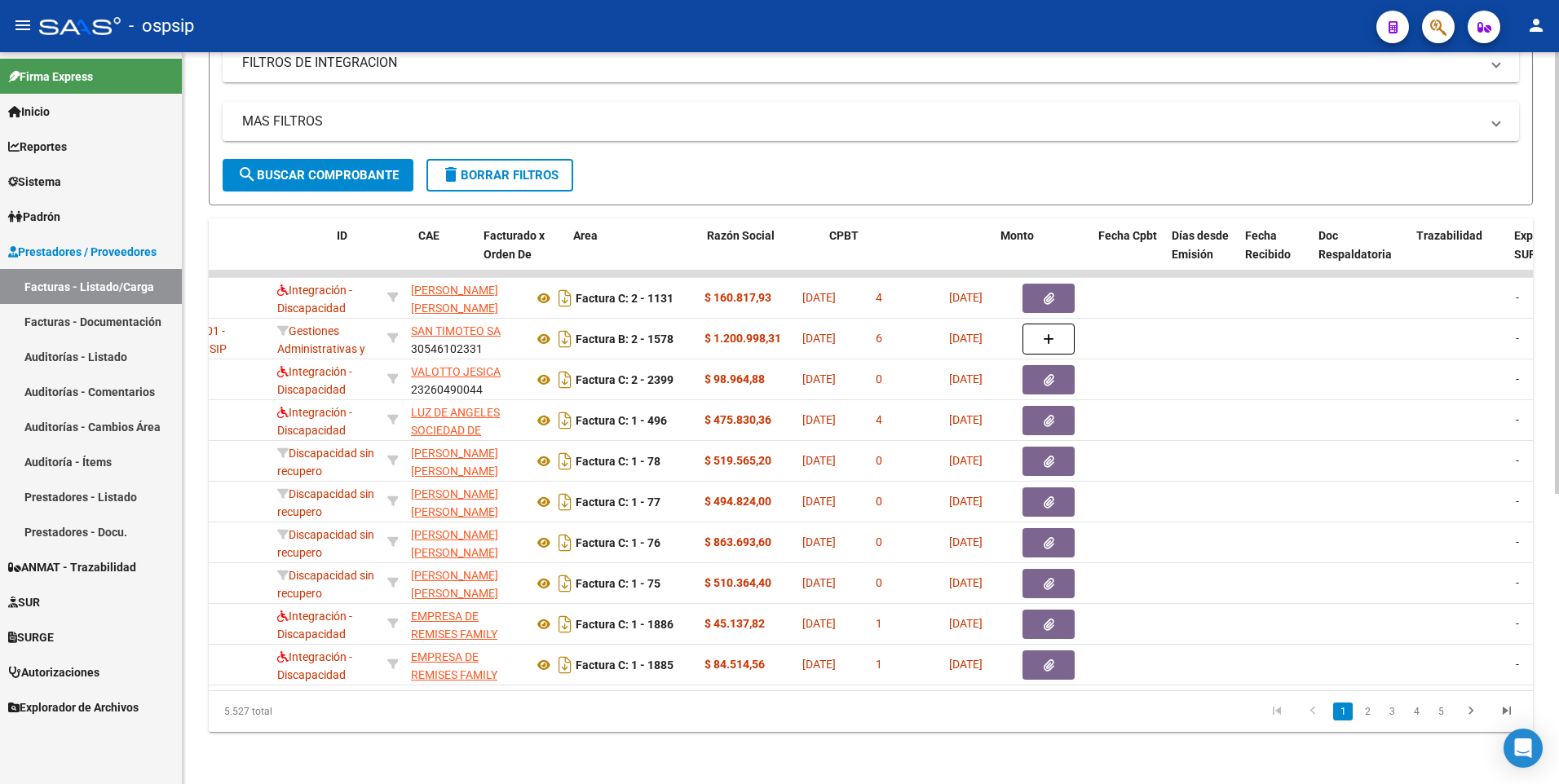
scroll to position [0, 0]
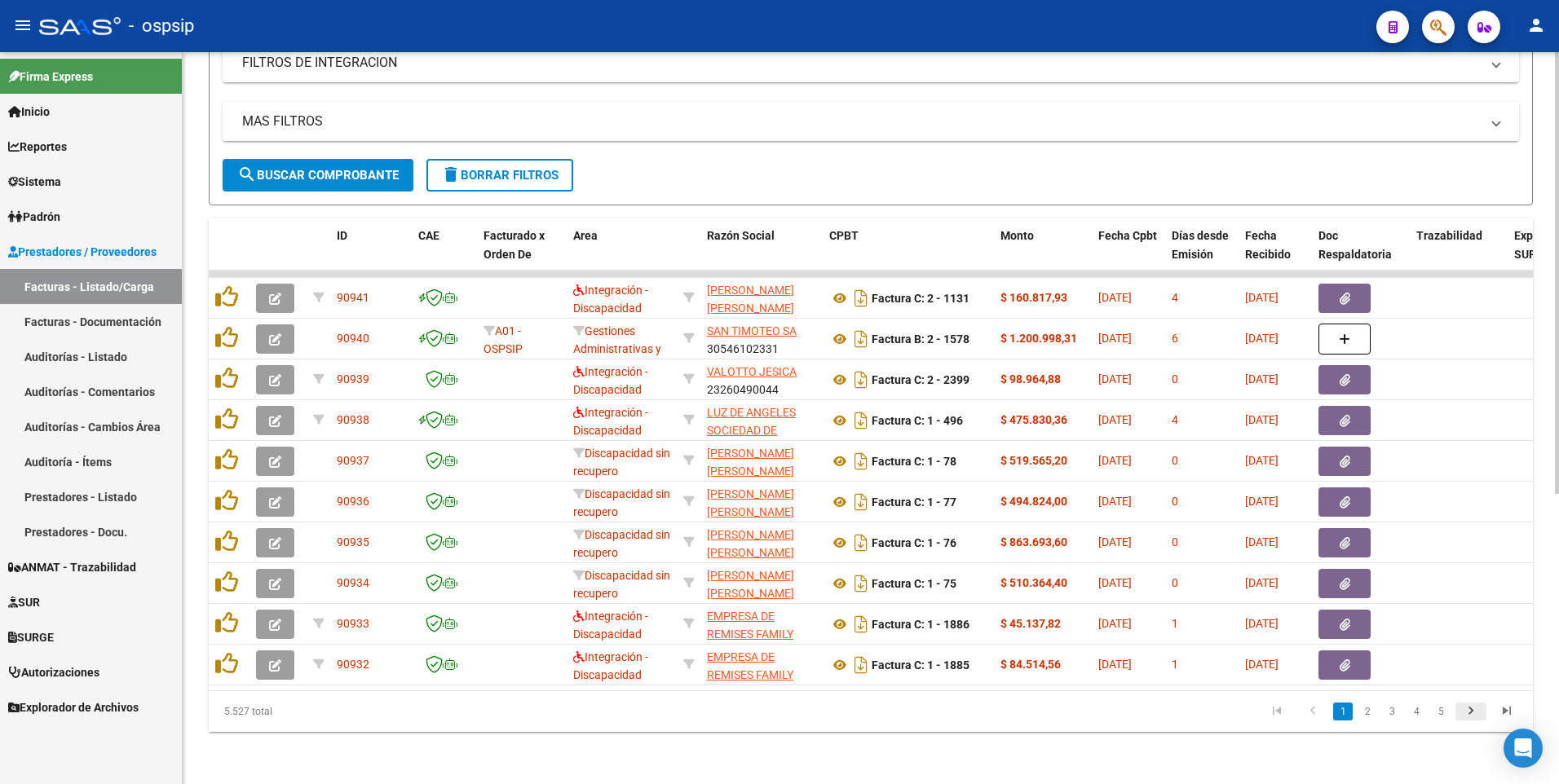
click at [1475, 712] on icon "go to next page" at bounding box center [1470, 713] width 21 height 19
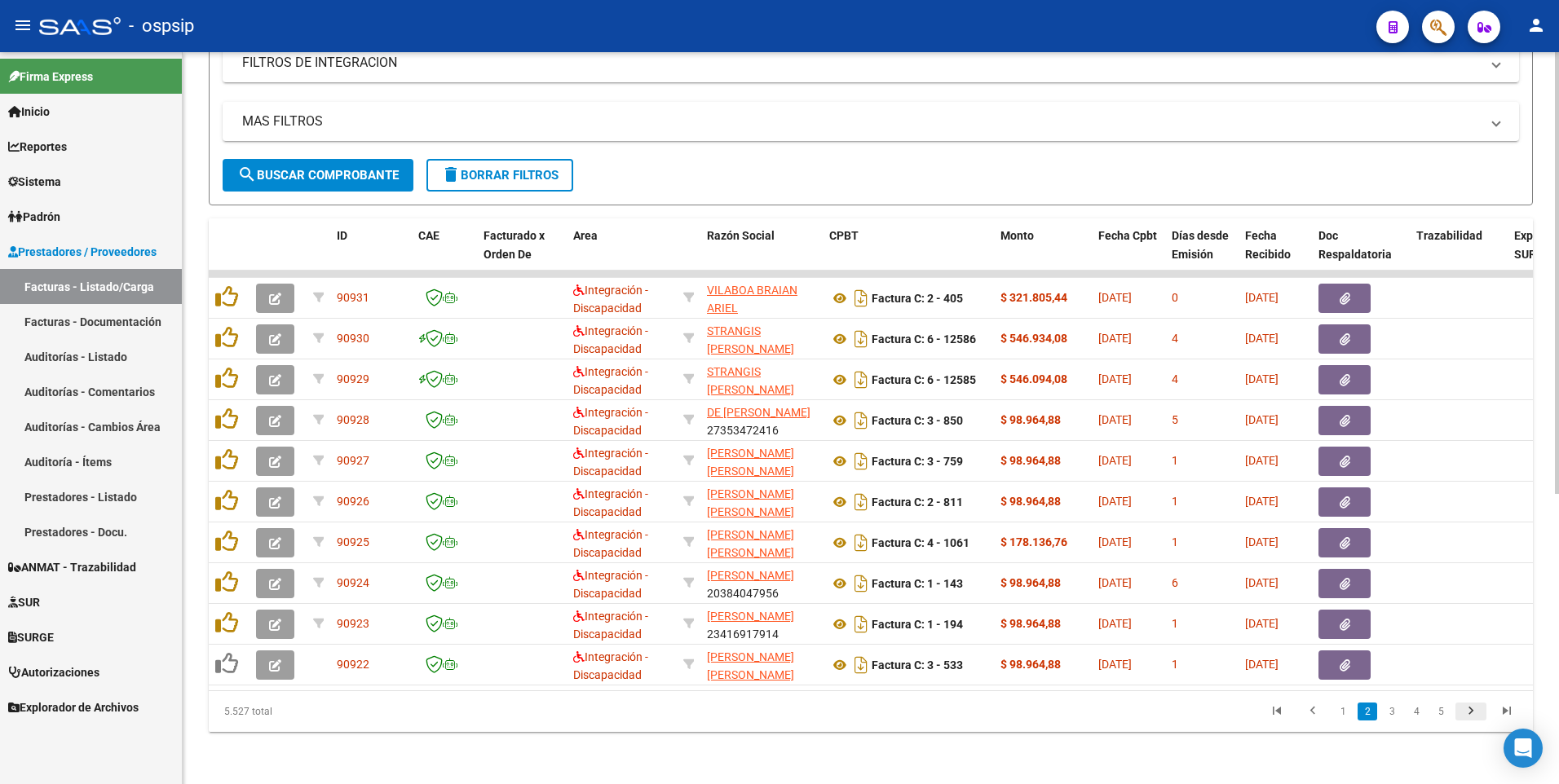
click at [1475, 712] on icon "go to next page" at bounding box center [1470, 713] width 21 height 19
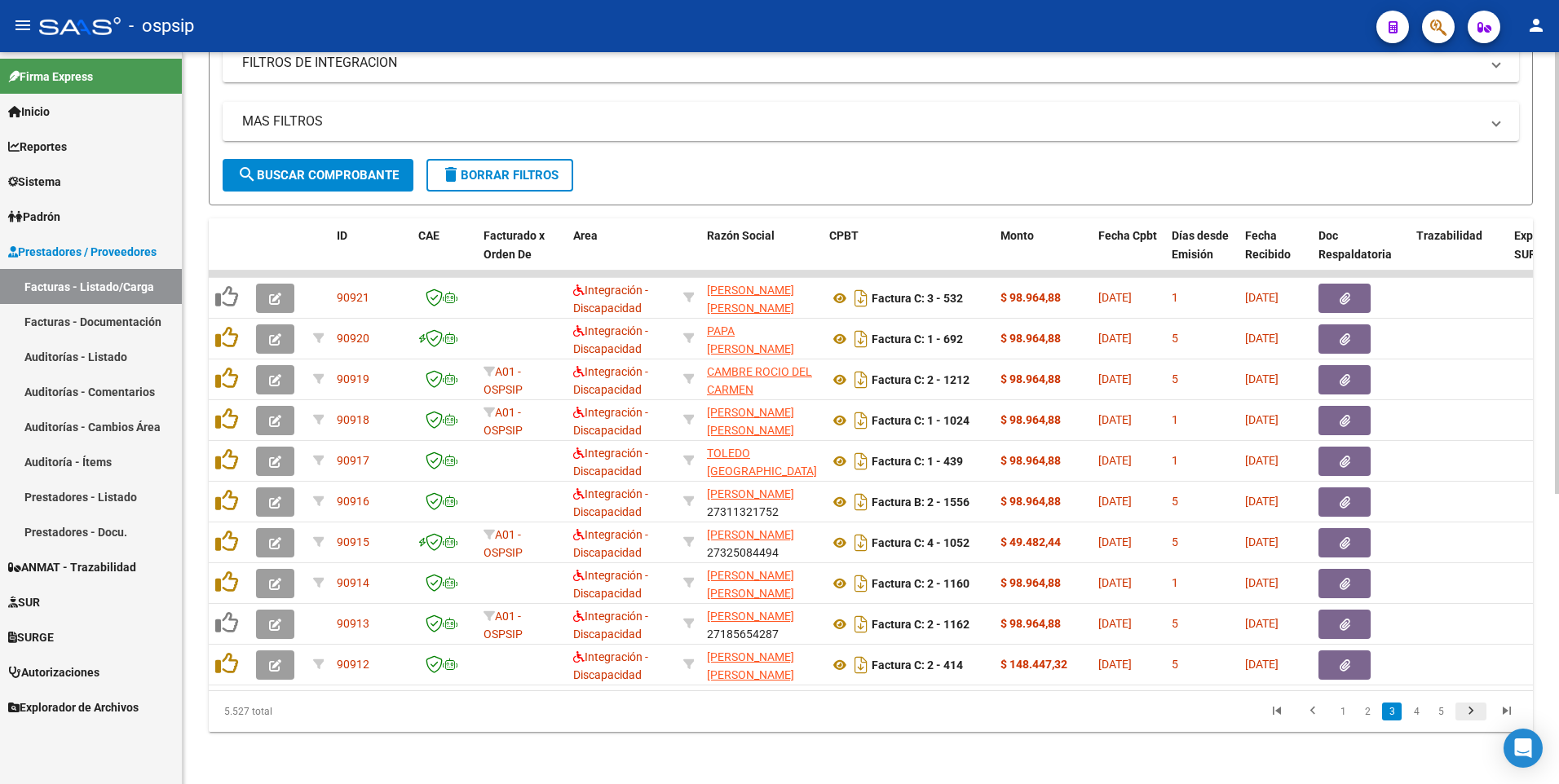
click at [1475, 712] on icon "go to next page" at bounding box center [1470, 713] width 21 height 19
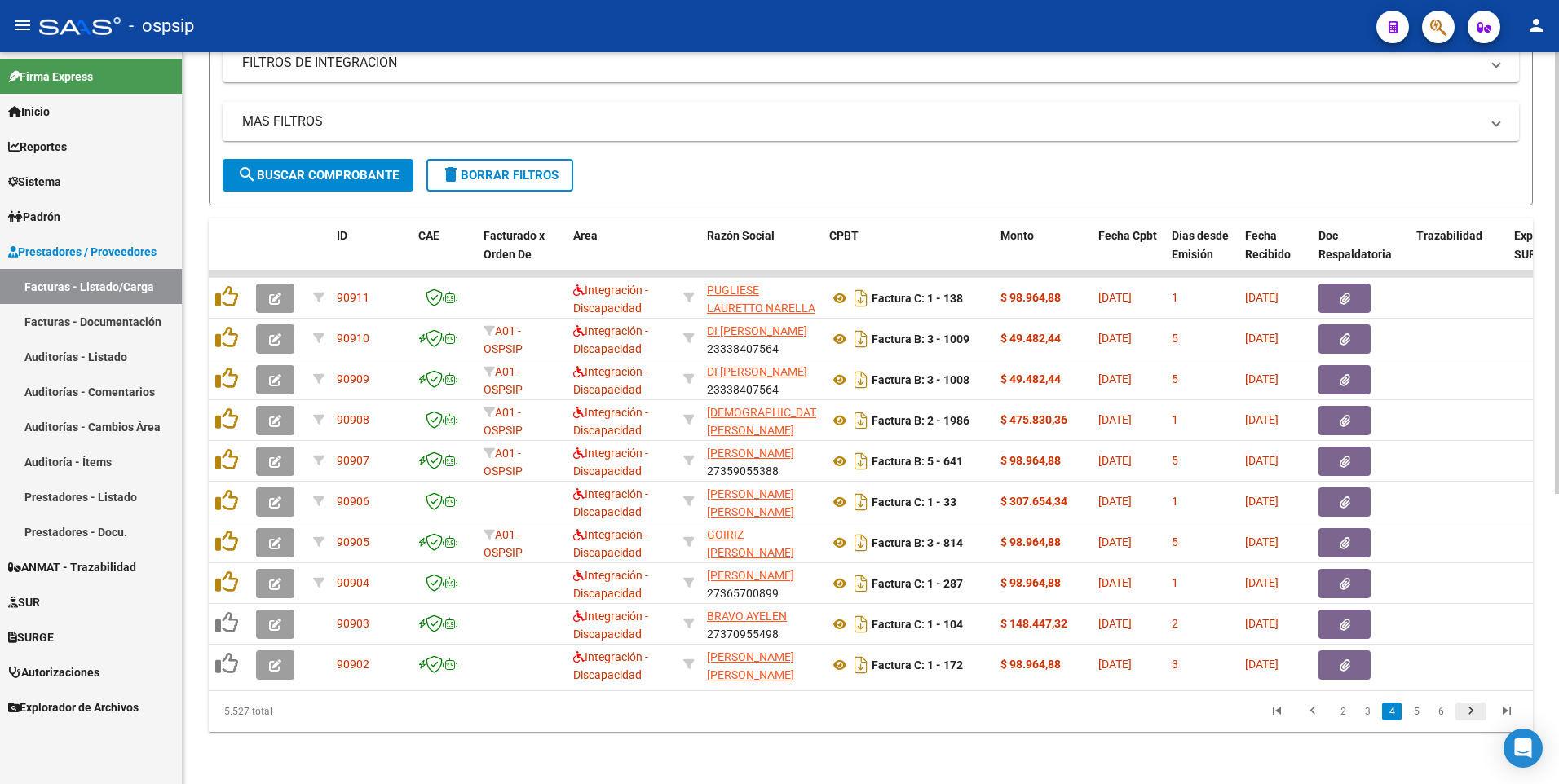
click at [1475, 712] on icon "go to next page" at bounding box center [1470, 713] width 21 height 19
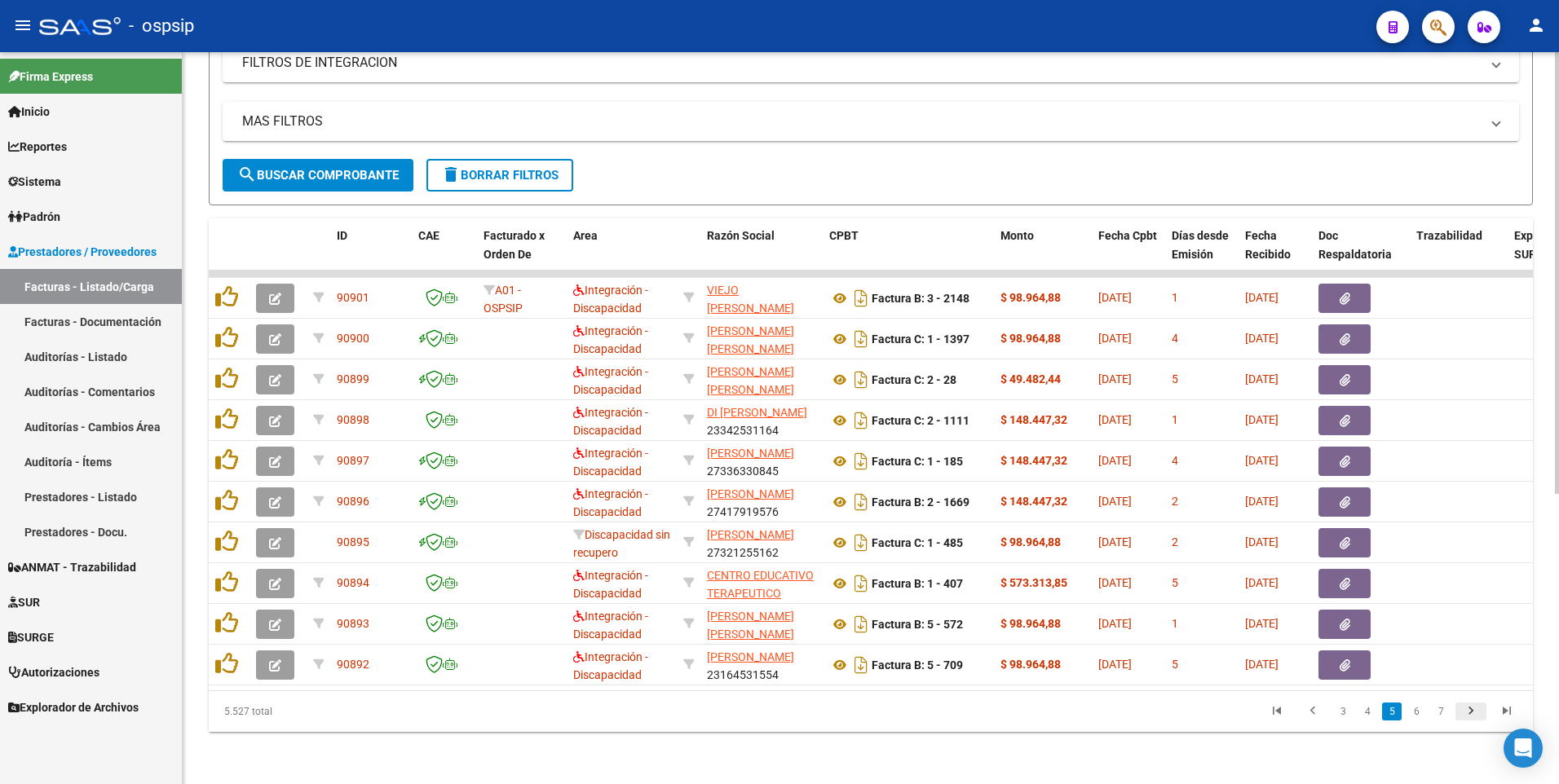
click at [1475, 708] on icon "go to next page" at bounding box center [1470, 713] width 21 height 19
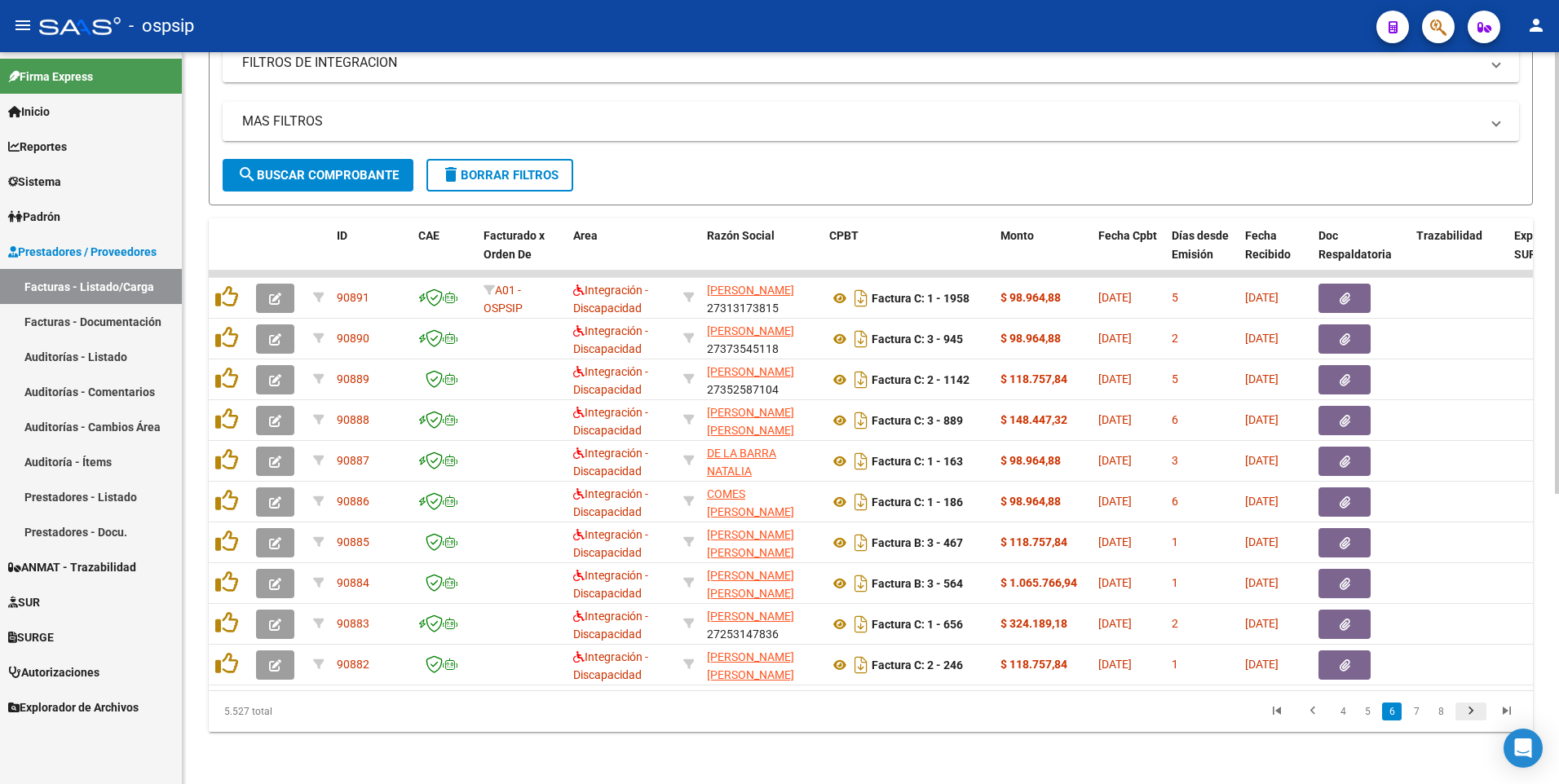
click at [1475, 708] on icon "go to next page" at bounding box center [1470, 713] width 21 height 19
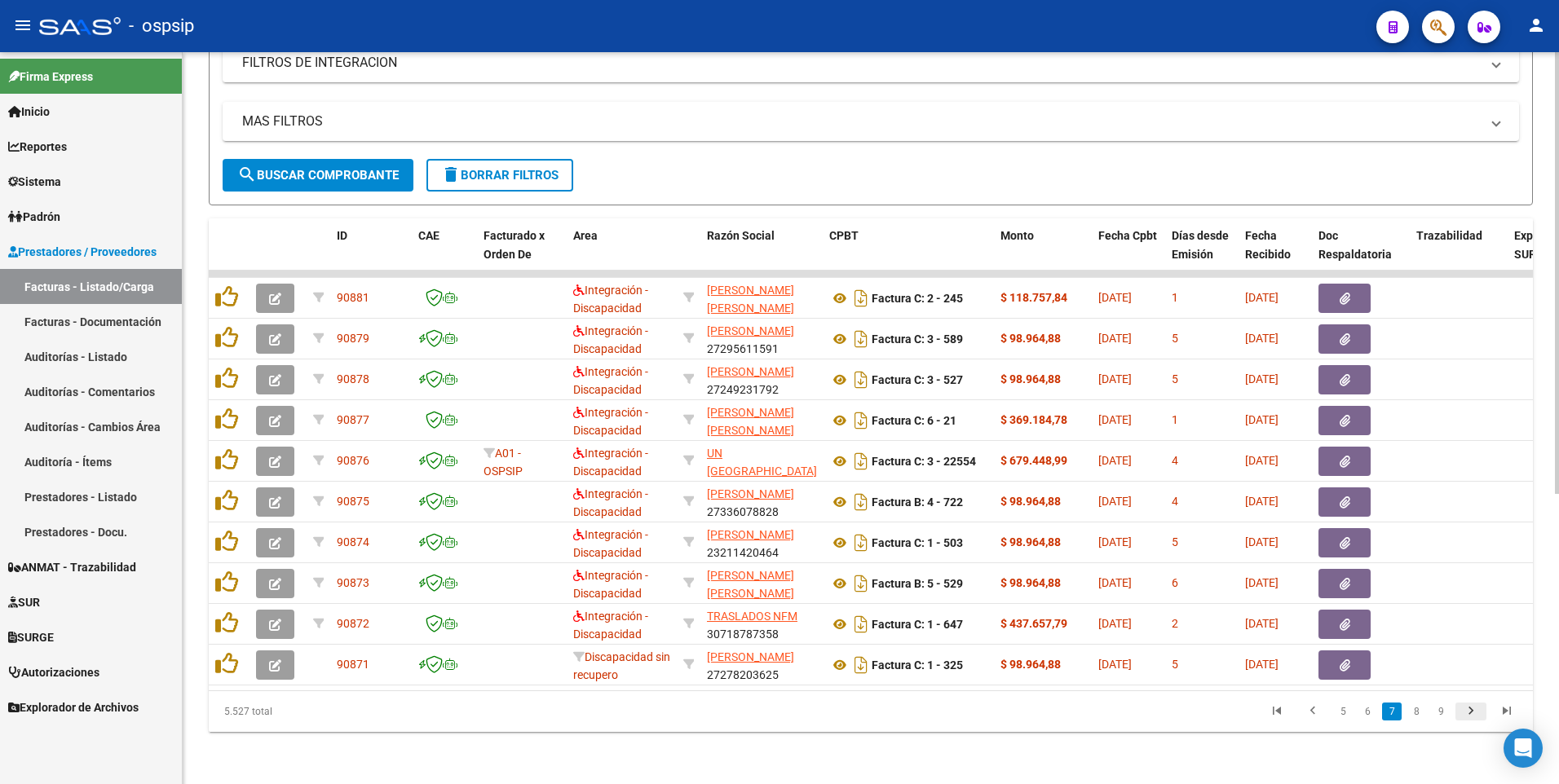
click at [1473, 710] on icon "go to next page" at bounding box center [1470, 713] width 21 height 19
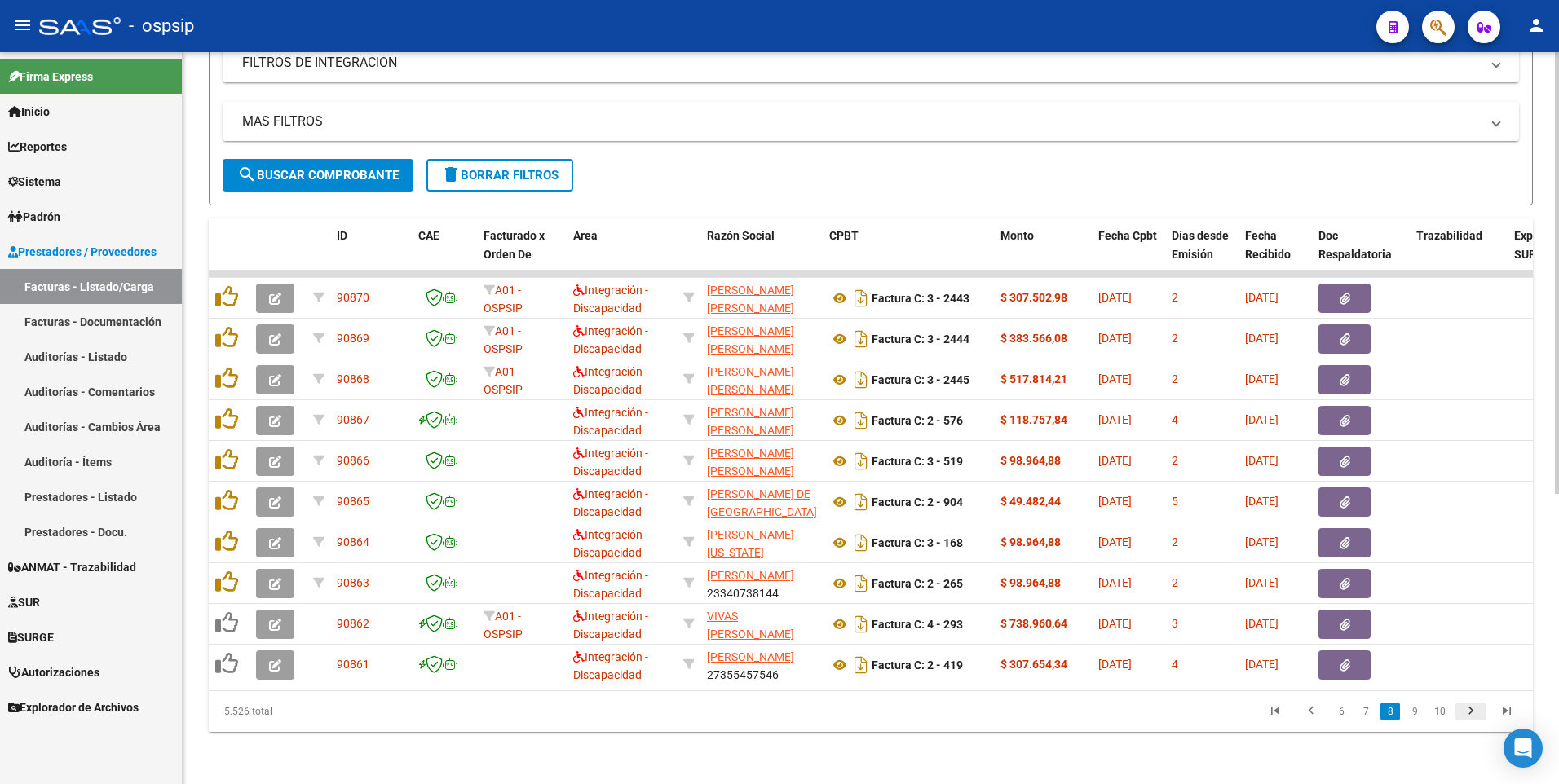
click at [1473, 710] on icon "go to next page" at bounding box center [1470, 713] width 21 height 19
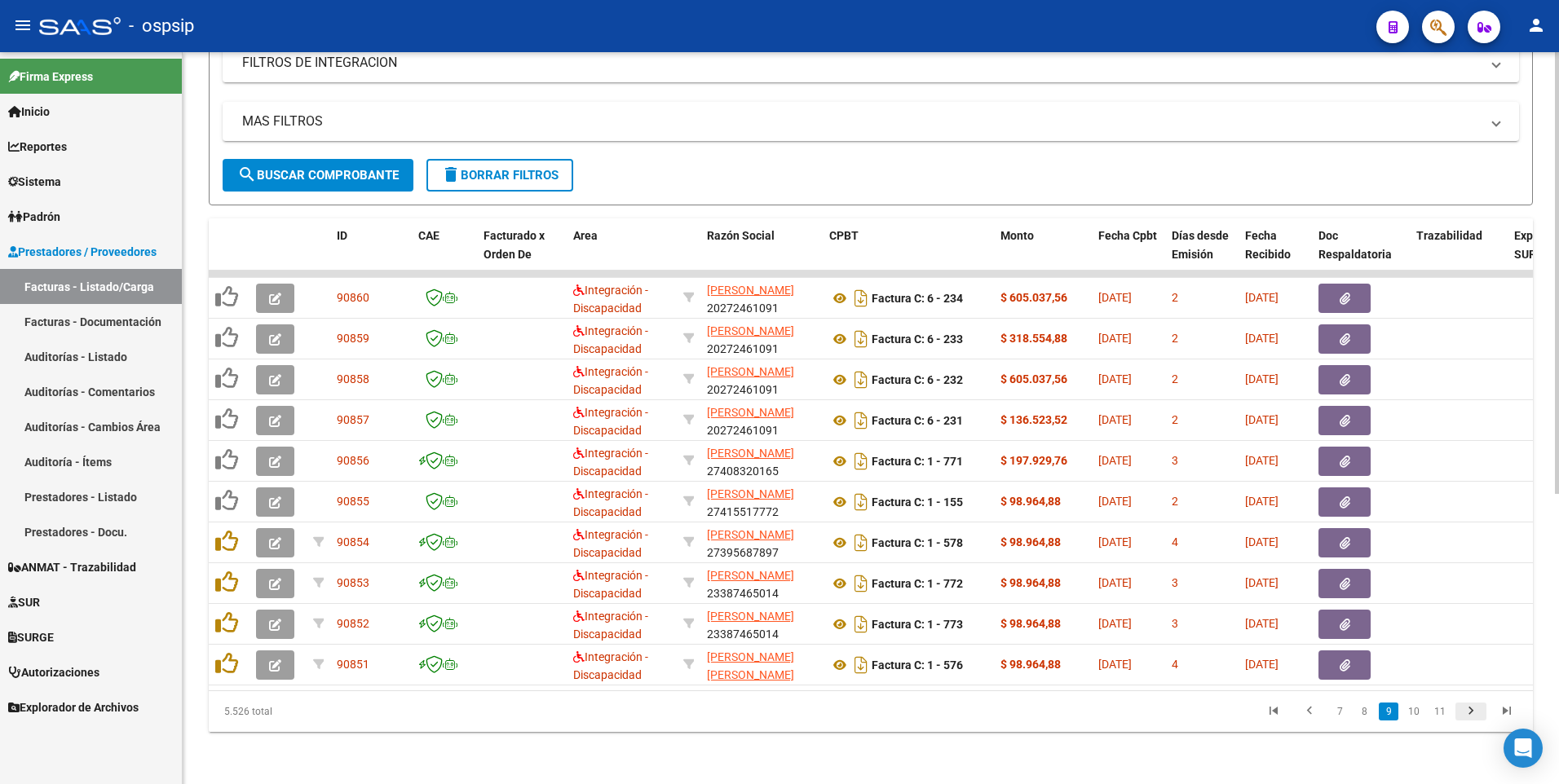
click at [1473, 710] on icon "go to next page" at bounding box center [1470, 713] width 21 height 19
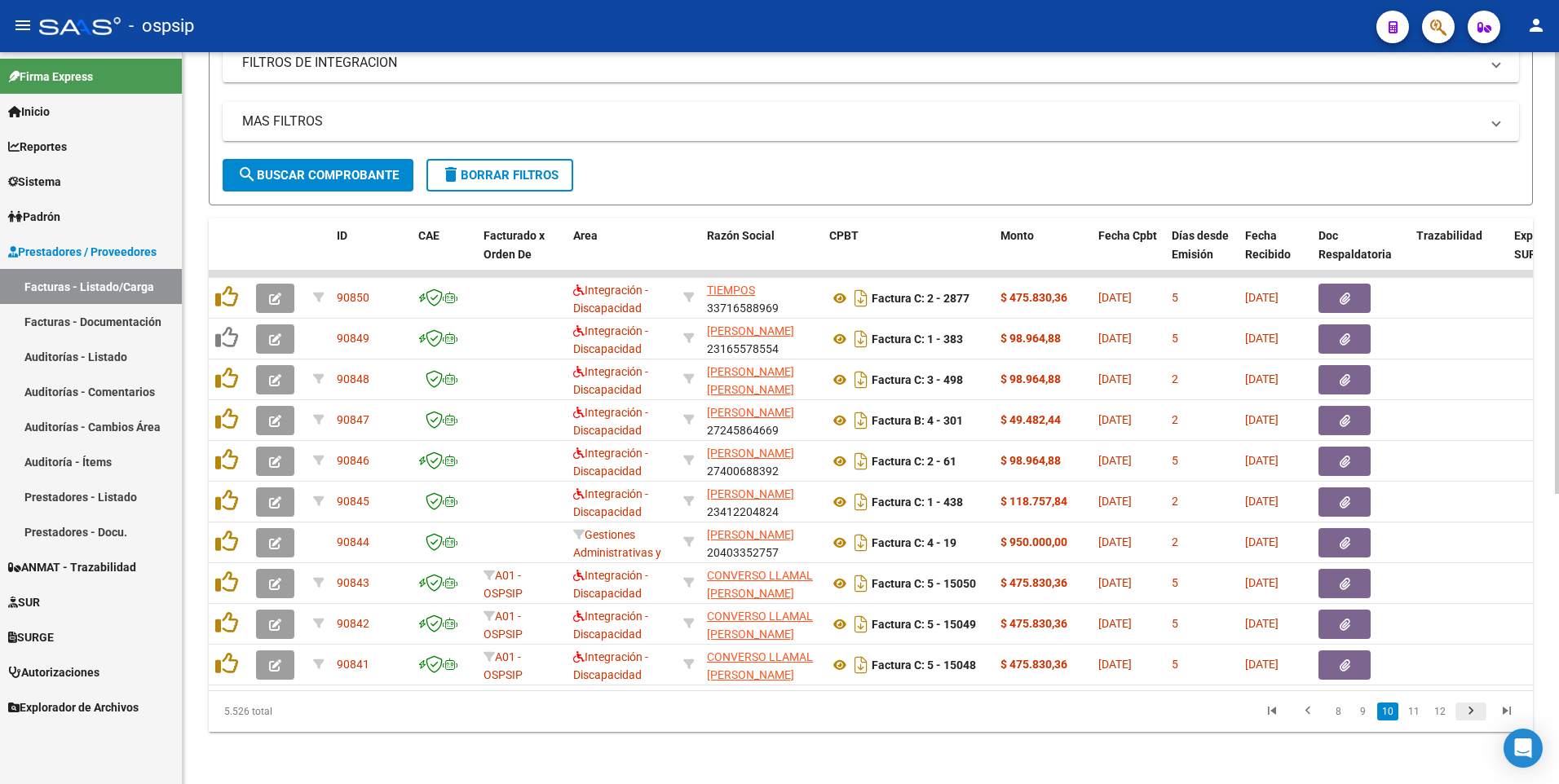
click at [1466, 715] on icon "go to next page" at bounding box center [1470, 713] width 21 height 19
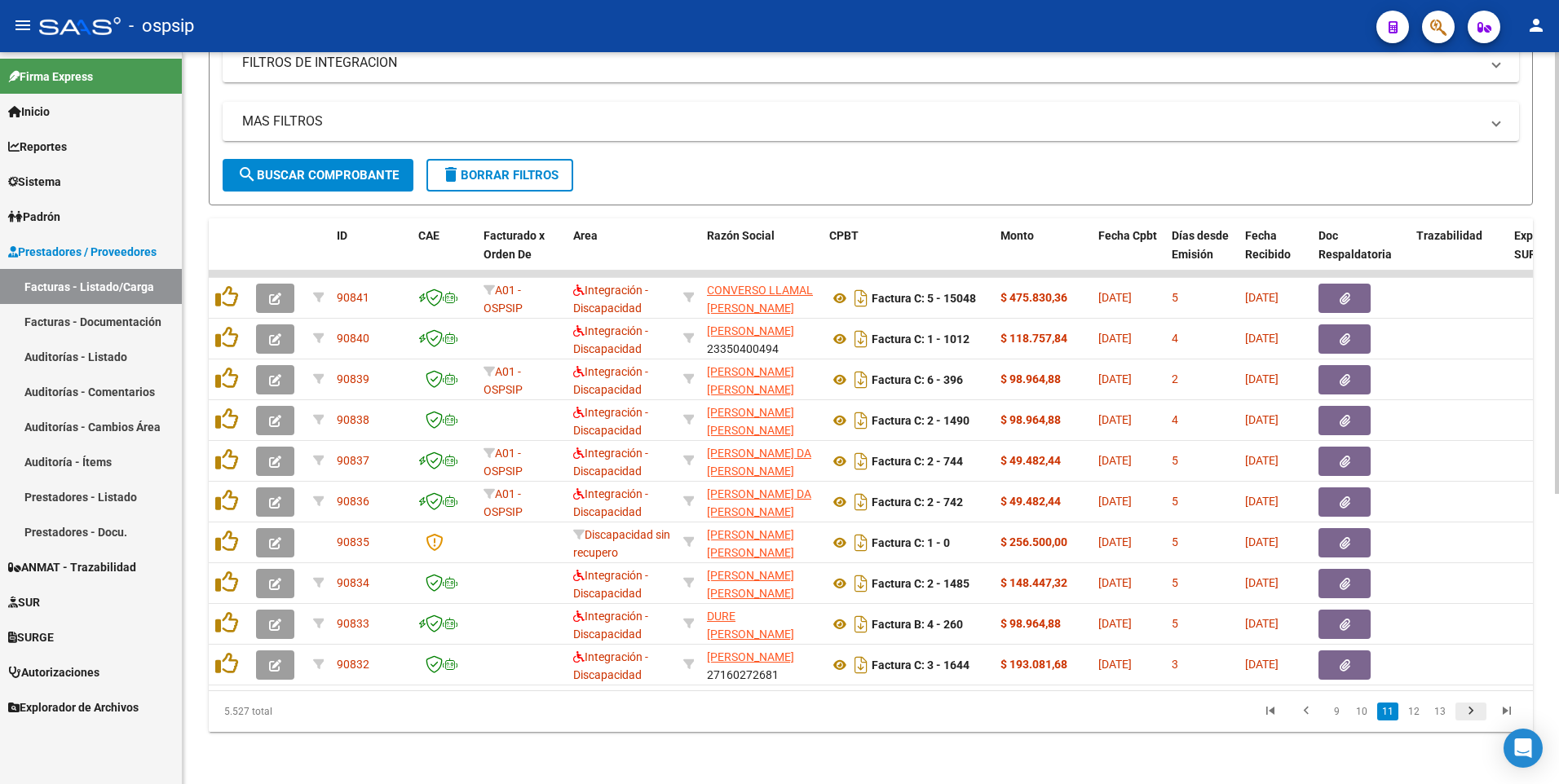
click at [1467, 715] on icon "go to next page" at bounding box center [1470, 713] width 21 height 19
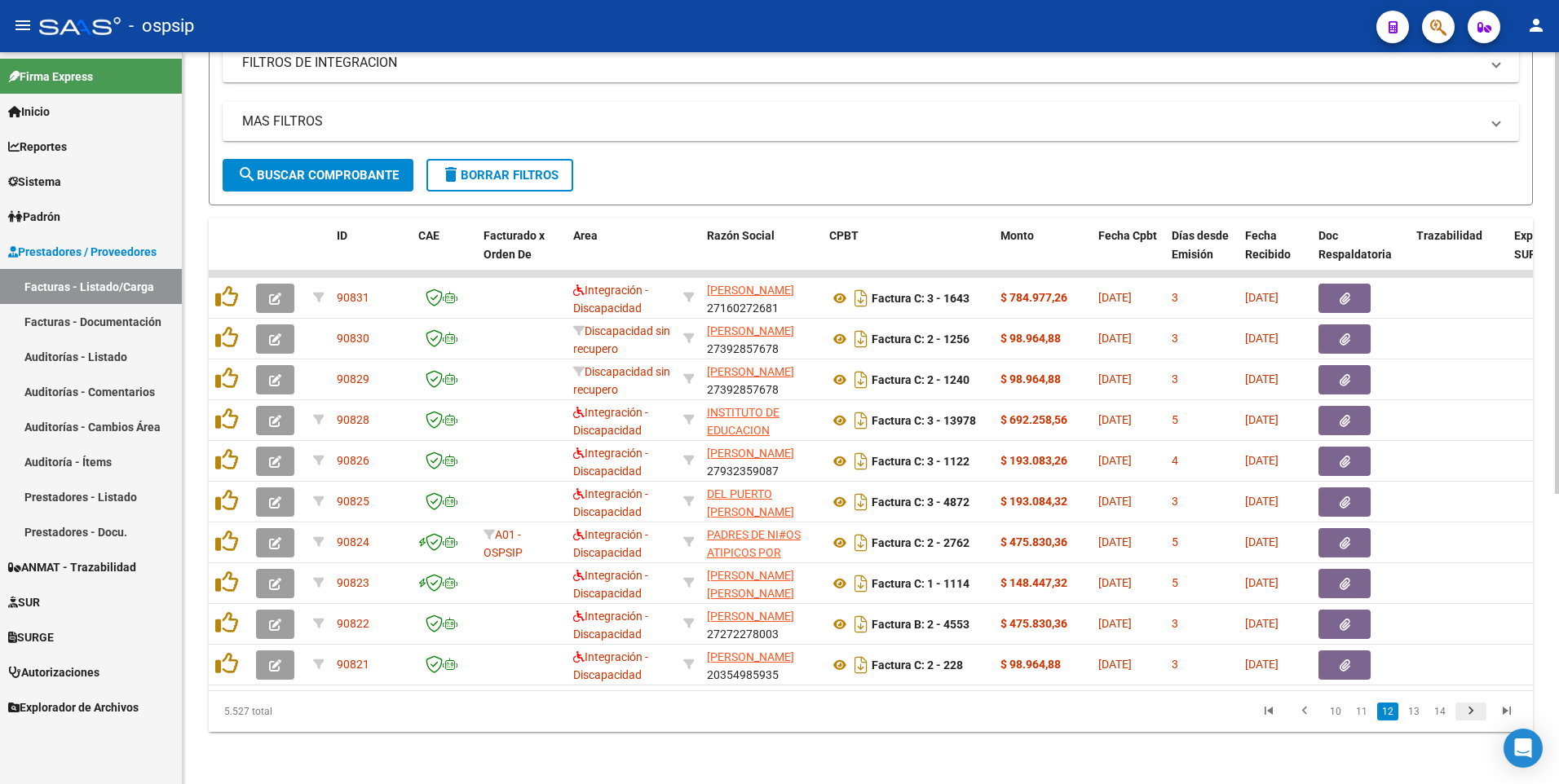
click at [1467, 715] on icon "go to next page" at bounding box center [1470, 713] width 21 height 19
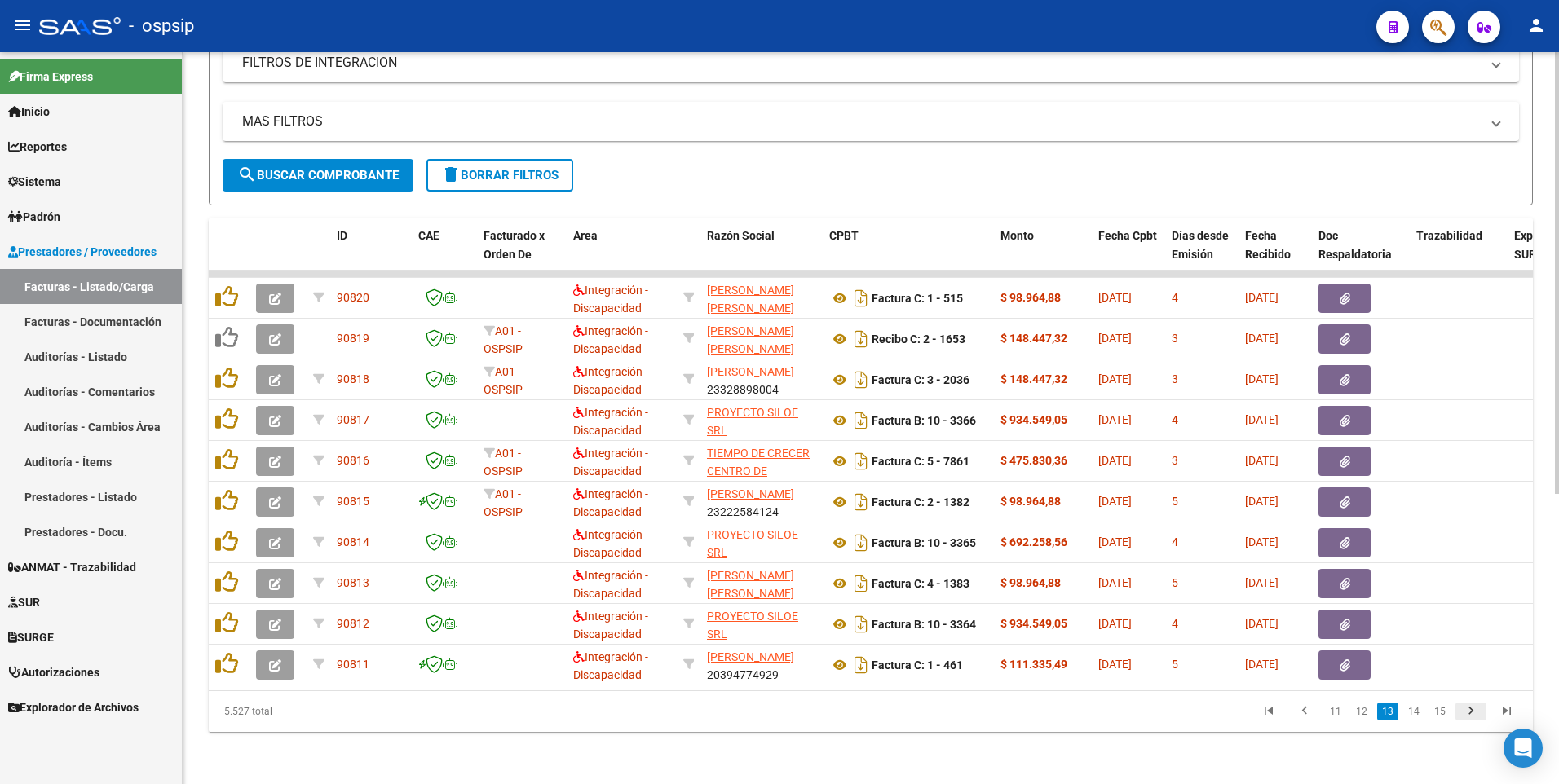
click at [1467, 715] on icon "go to next page" at bounding box center [1470, 713] width 21 height 19
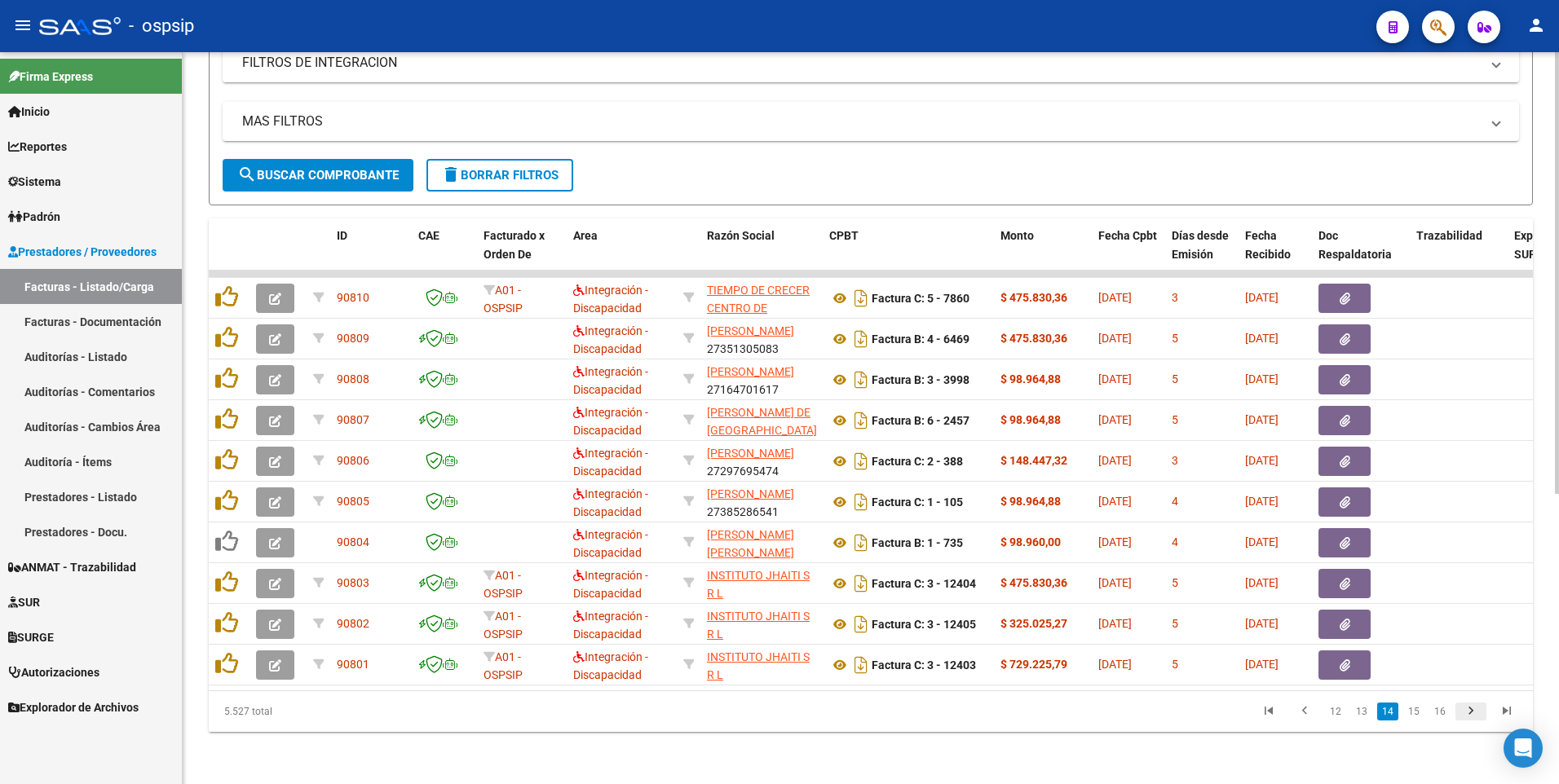
click at [1467, 715] on icon "go to next page" at bounding box center [1470, 713] width 21 height 19
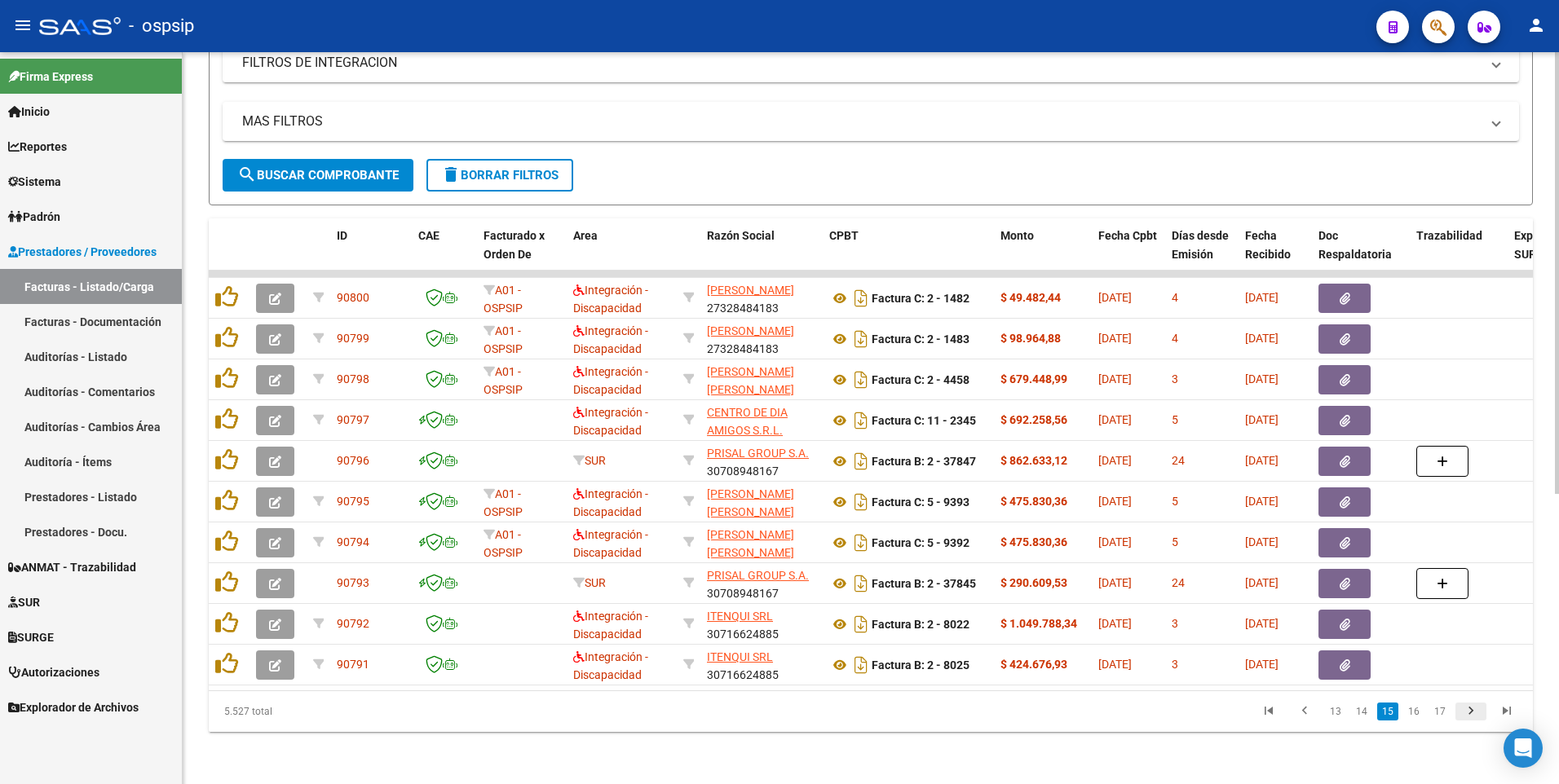
click at [1467, 715] on icon "go to next page" at bounding box center [1470, 713] width 21 height 19
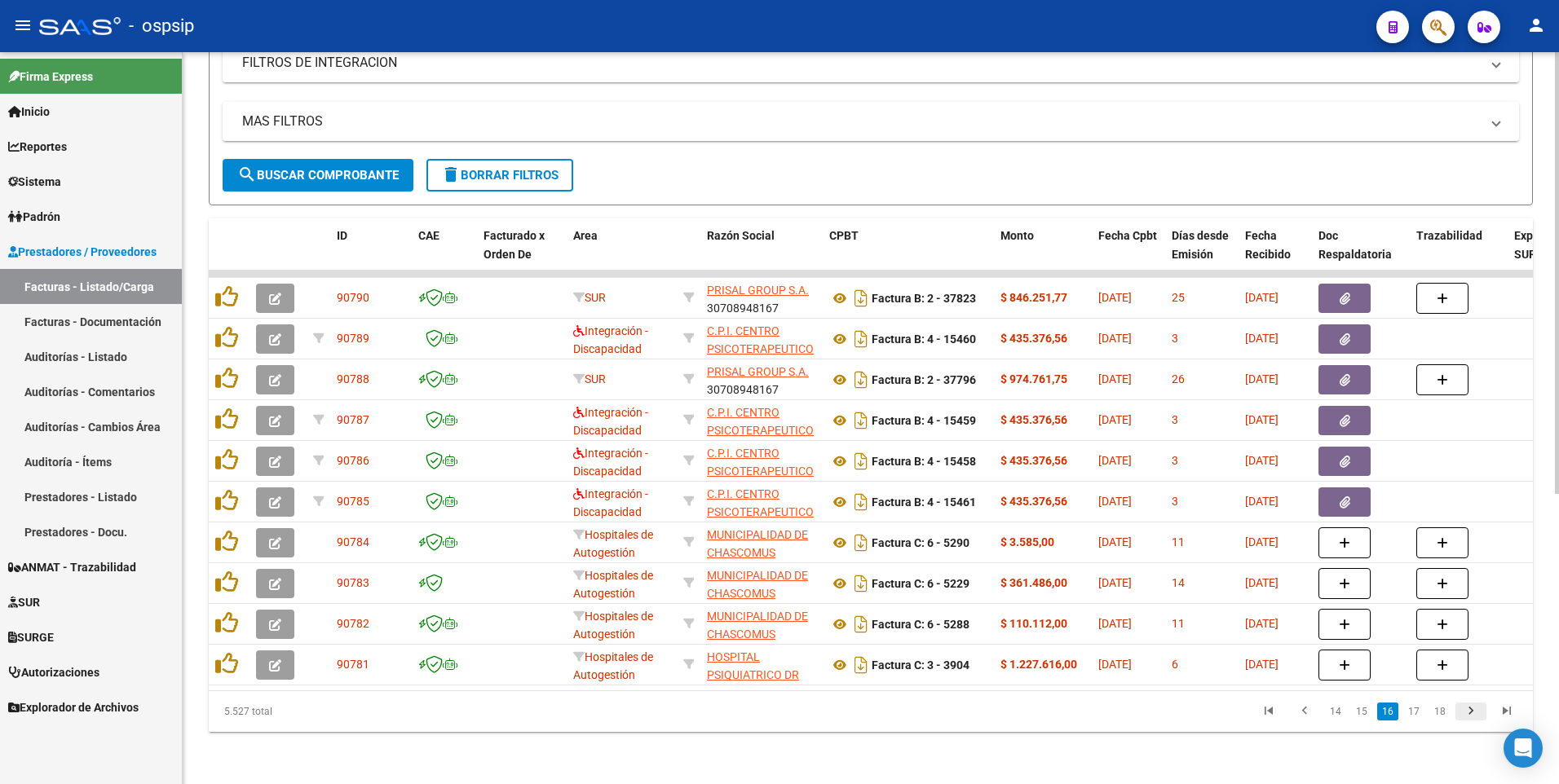
click at [1467, 715] on icon "go to next page" at bounding box center [1470, 713] width 21 height 19
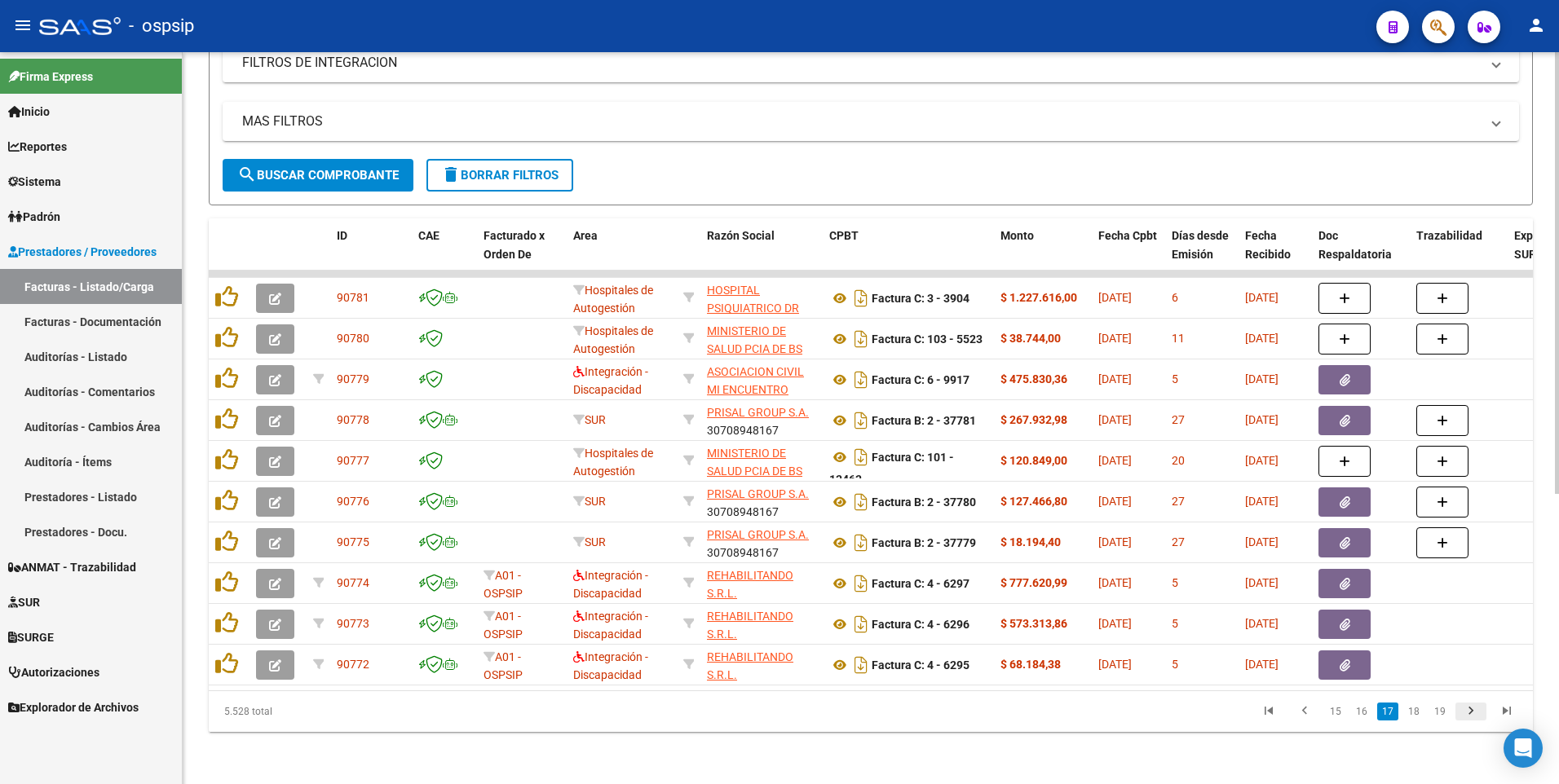
click at [1467, 715] on icon "go to next page" at bounding box center [1470, 713] width 21 height 19
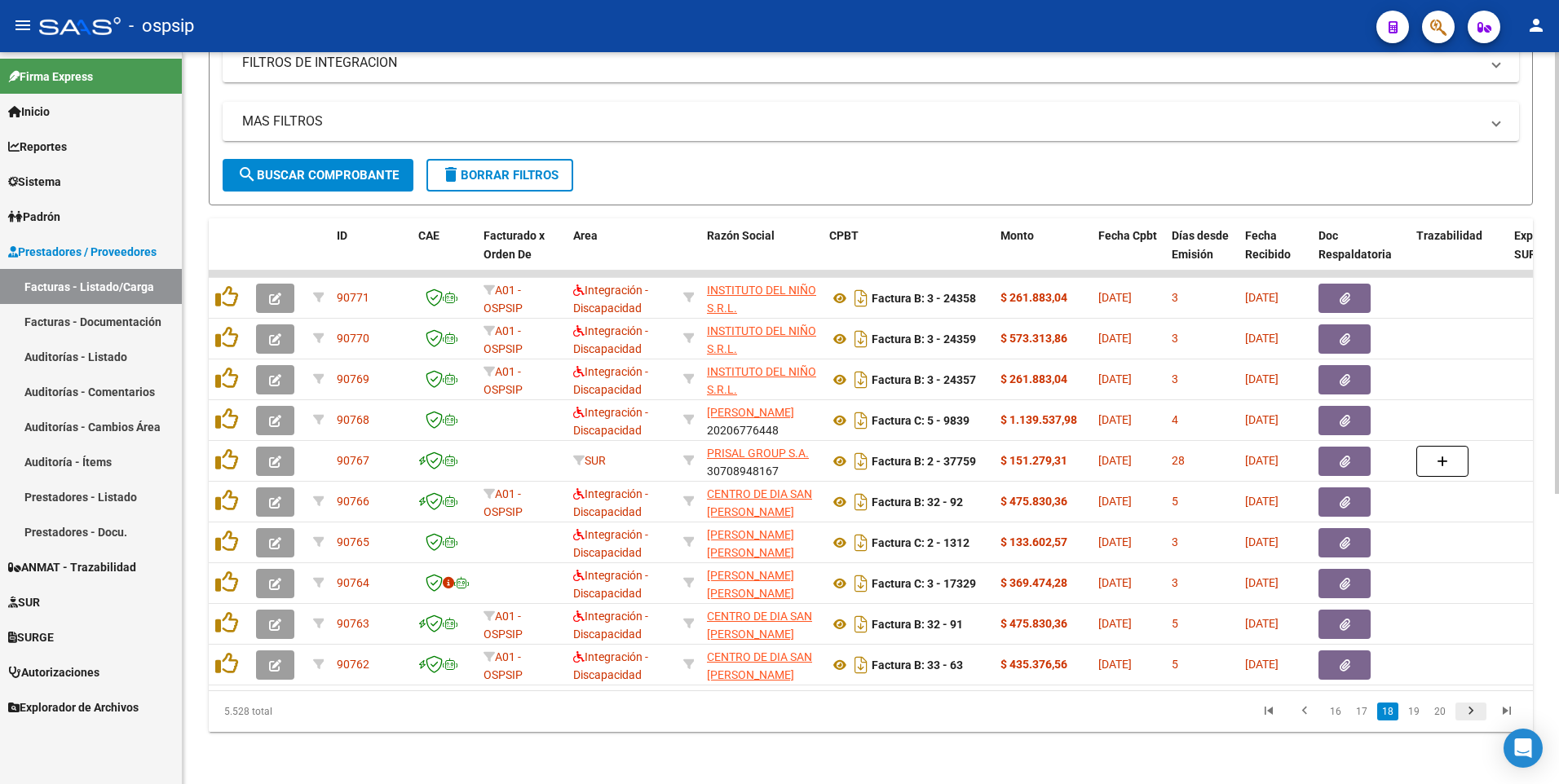
click at [1468, 715] on icon "go to next page" at bounding box center [1470, 713] width 21 height 19
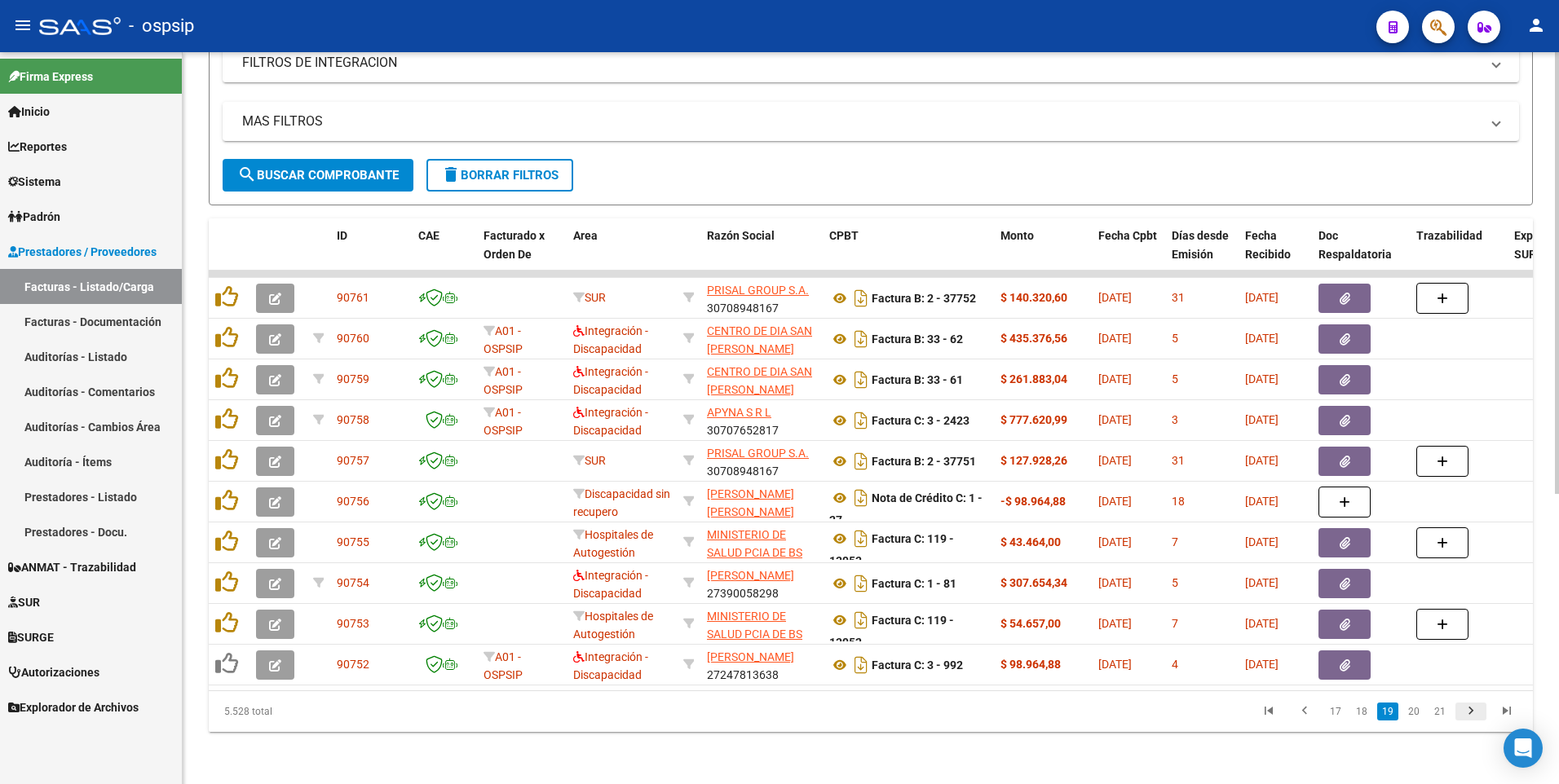
click at [1472, 717] on icon "go to next page" at bounding box center [1470, 713] width 21 height 19
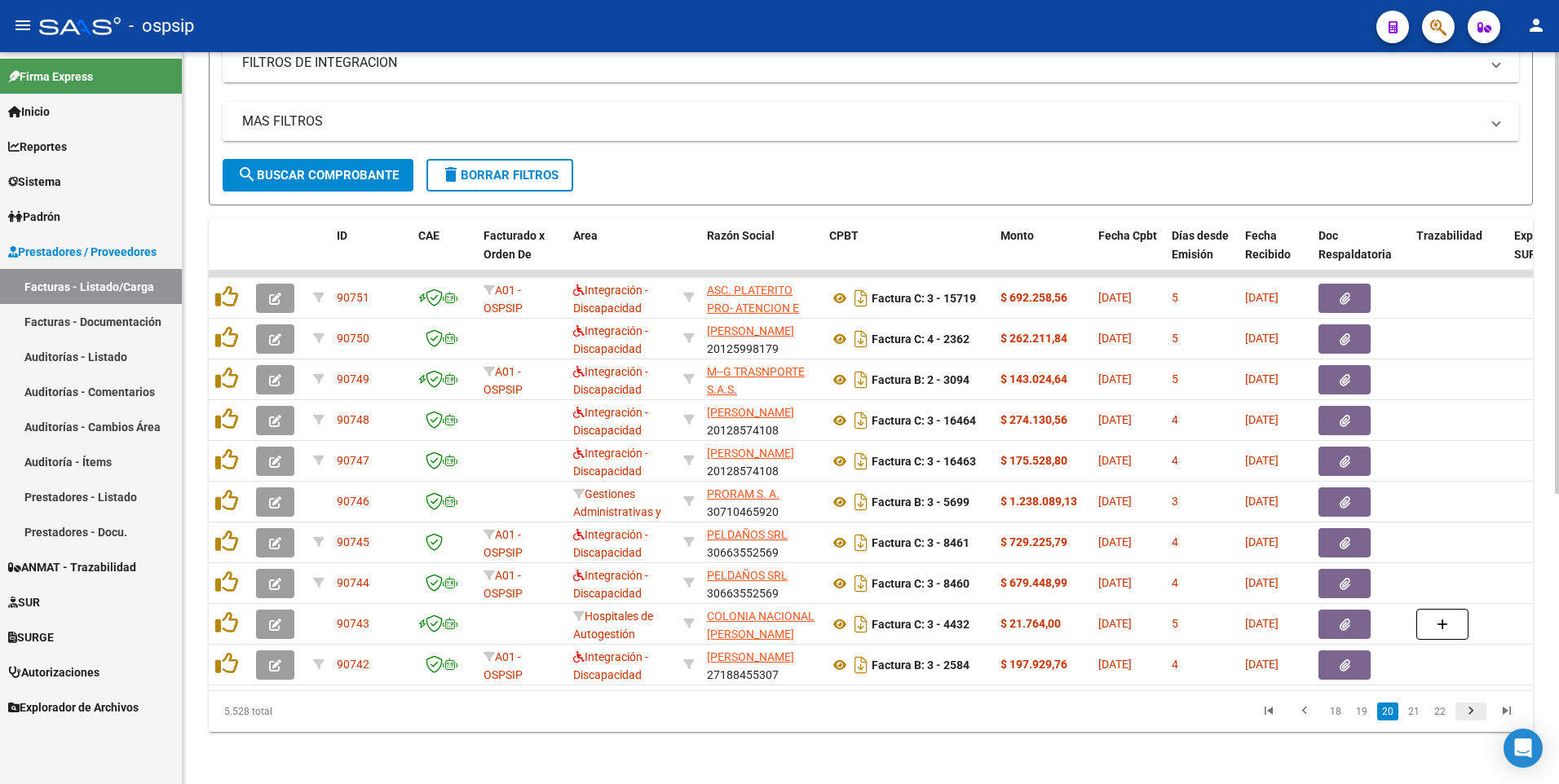
click at [1479, 713] on icon "go to next page" at bounding box center [1470, 713] width 21 height 19
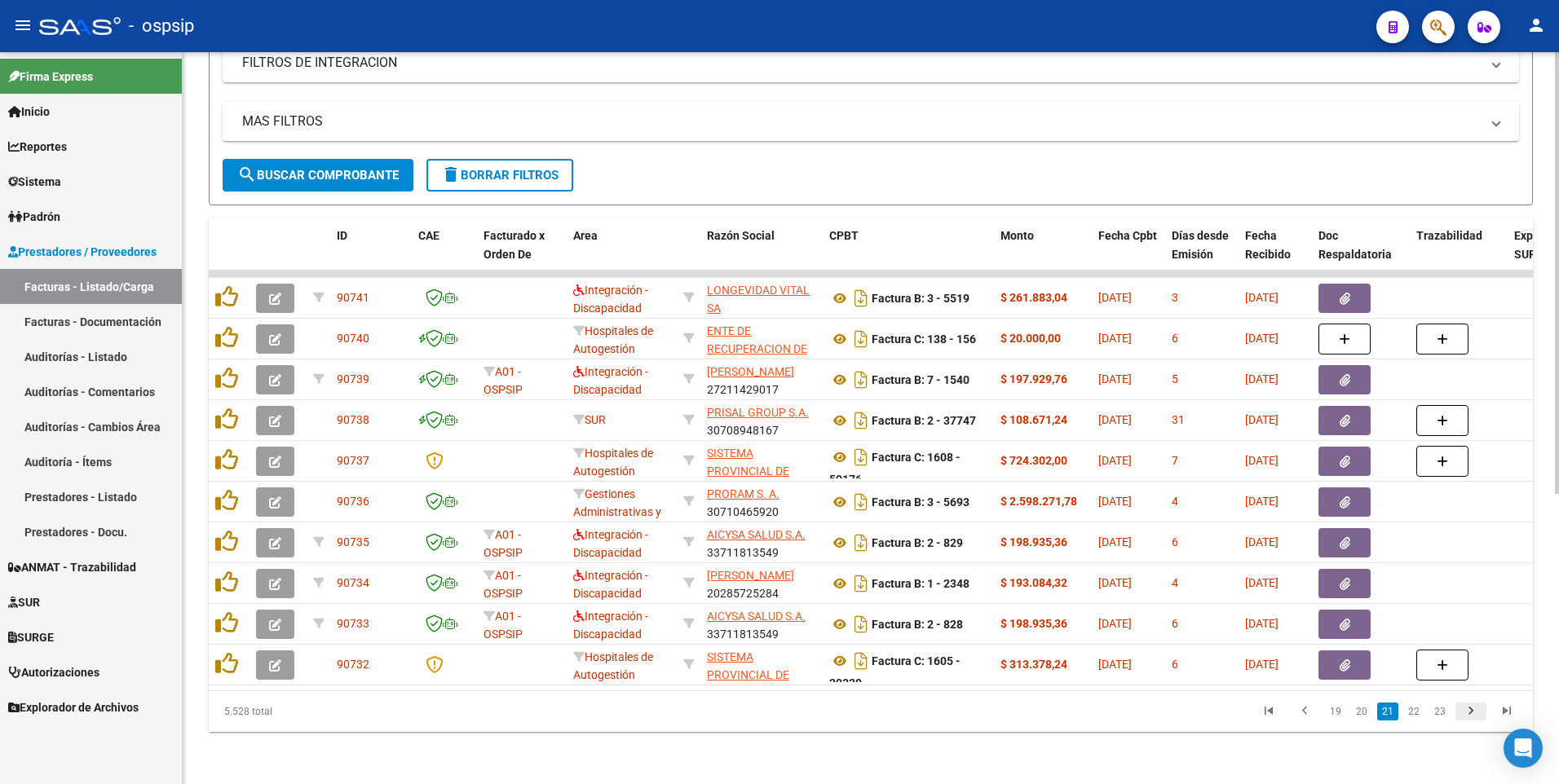
click at [1474, 715] on icon "go to next page" at bounding box center [1470, 713] width 21 height 19
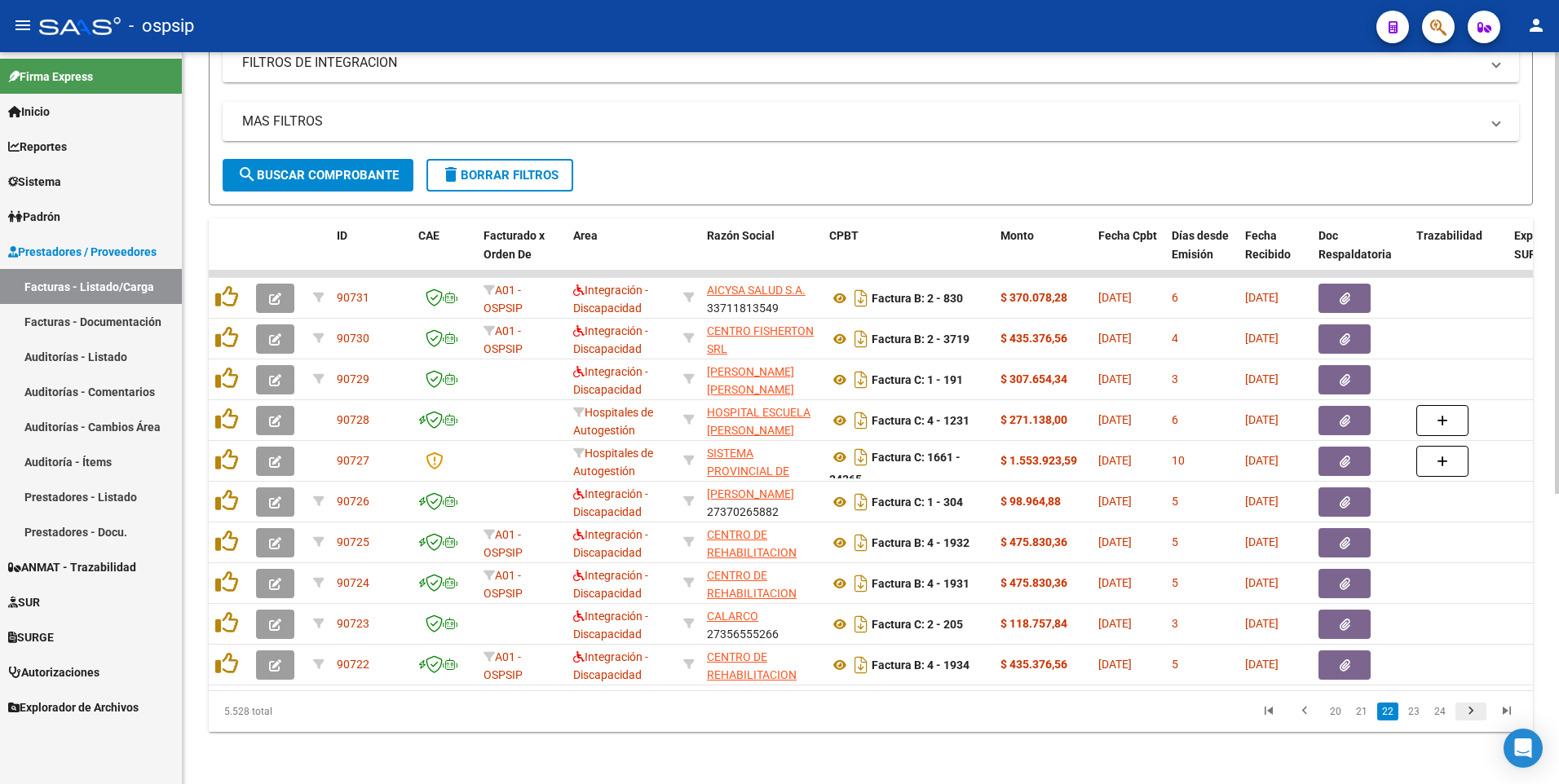
click at [1465, 711] on icon "go to next page" at bounding box center [1470, 713] width 21 height 19
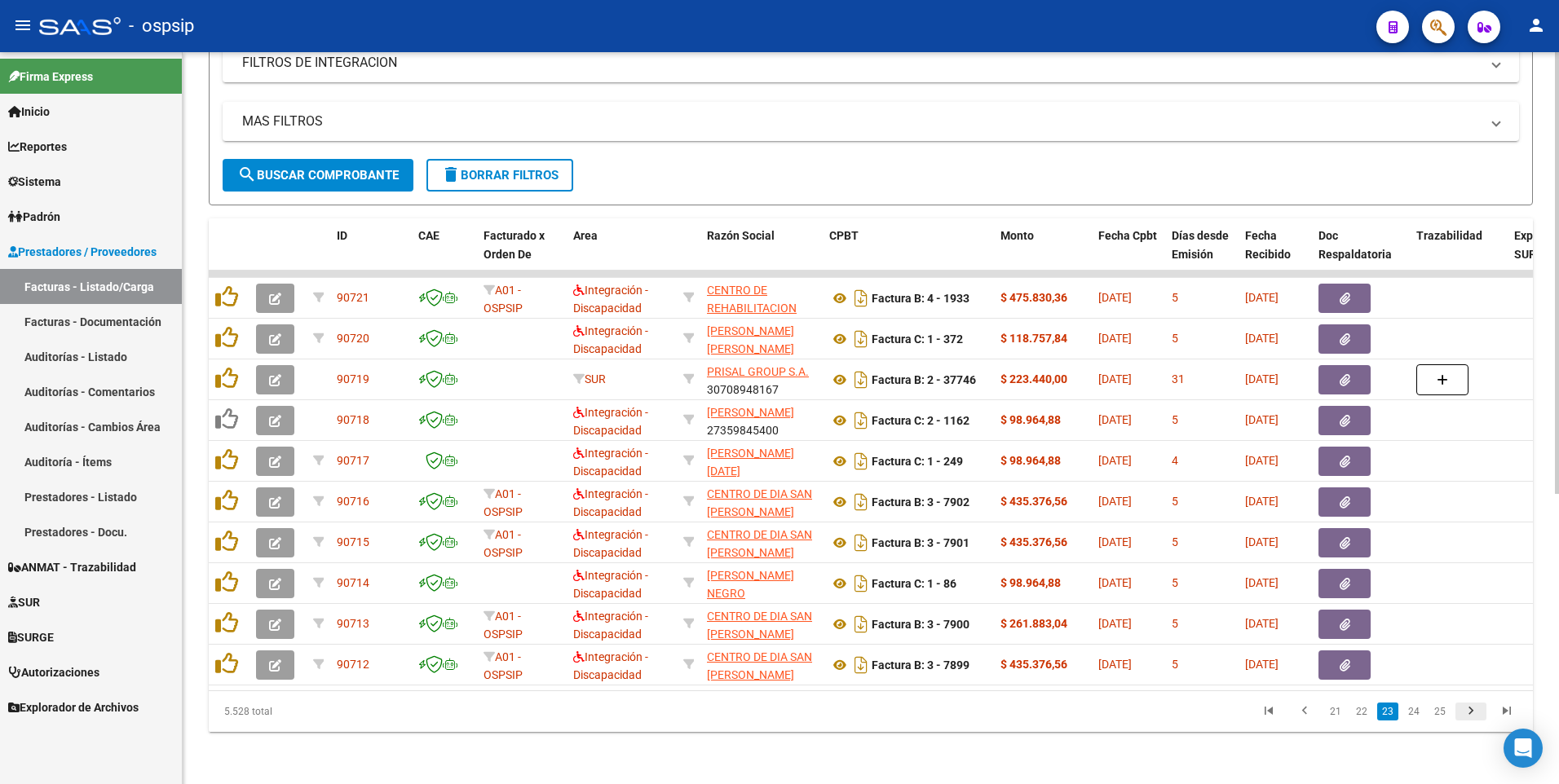
click at [1465, 711] on icon "go to next page" at bounding box center [1470, 713] width 21 height 19
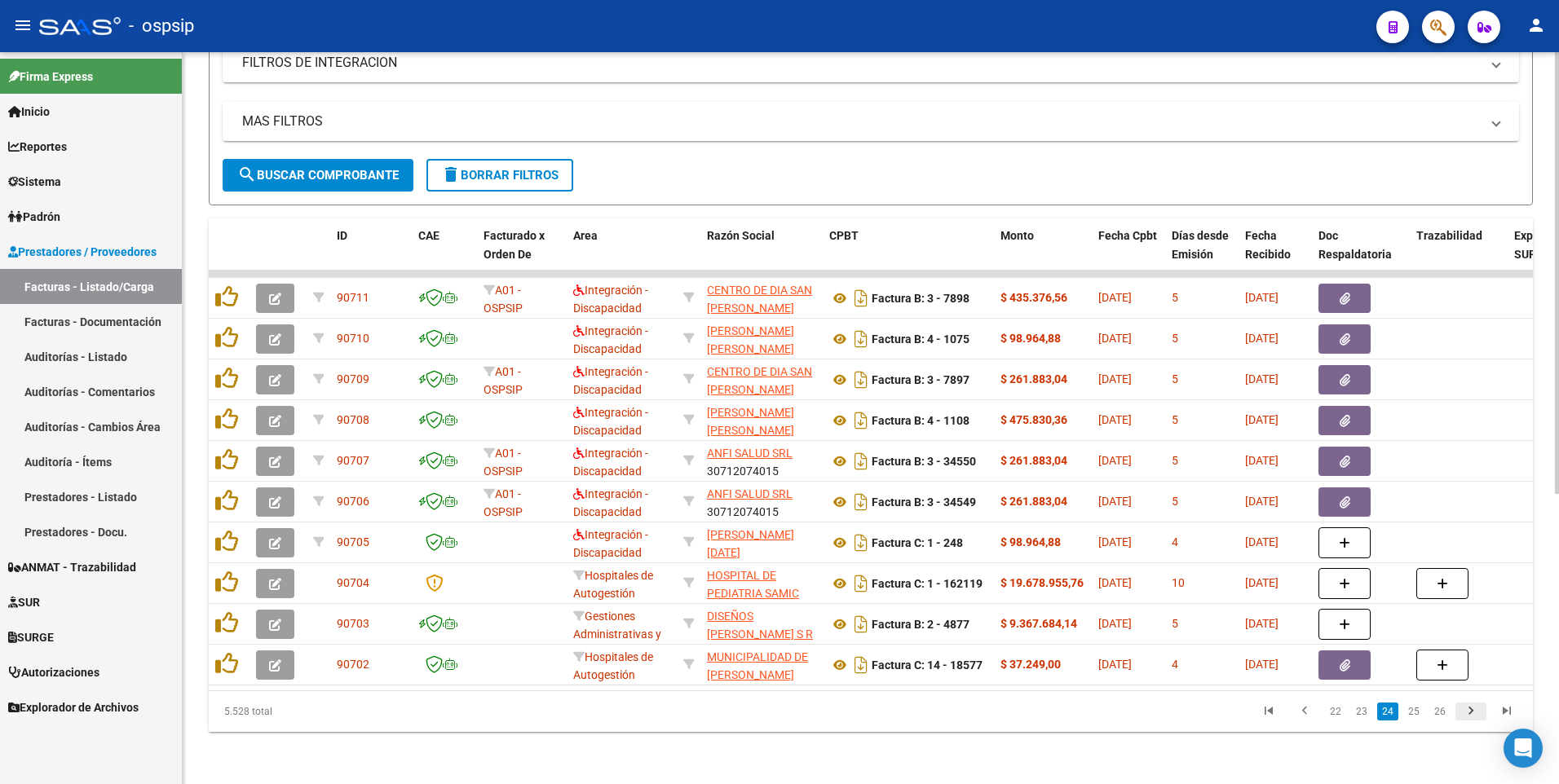
click at [1465, 711] on icon "go to next page" at bounding box center [1470, 713] width 21 height 19
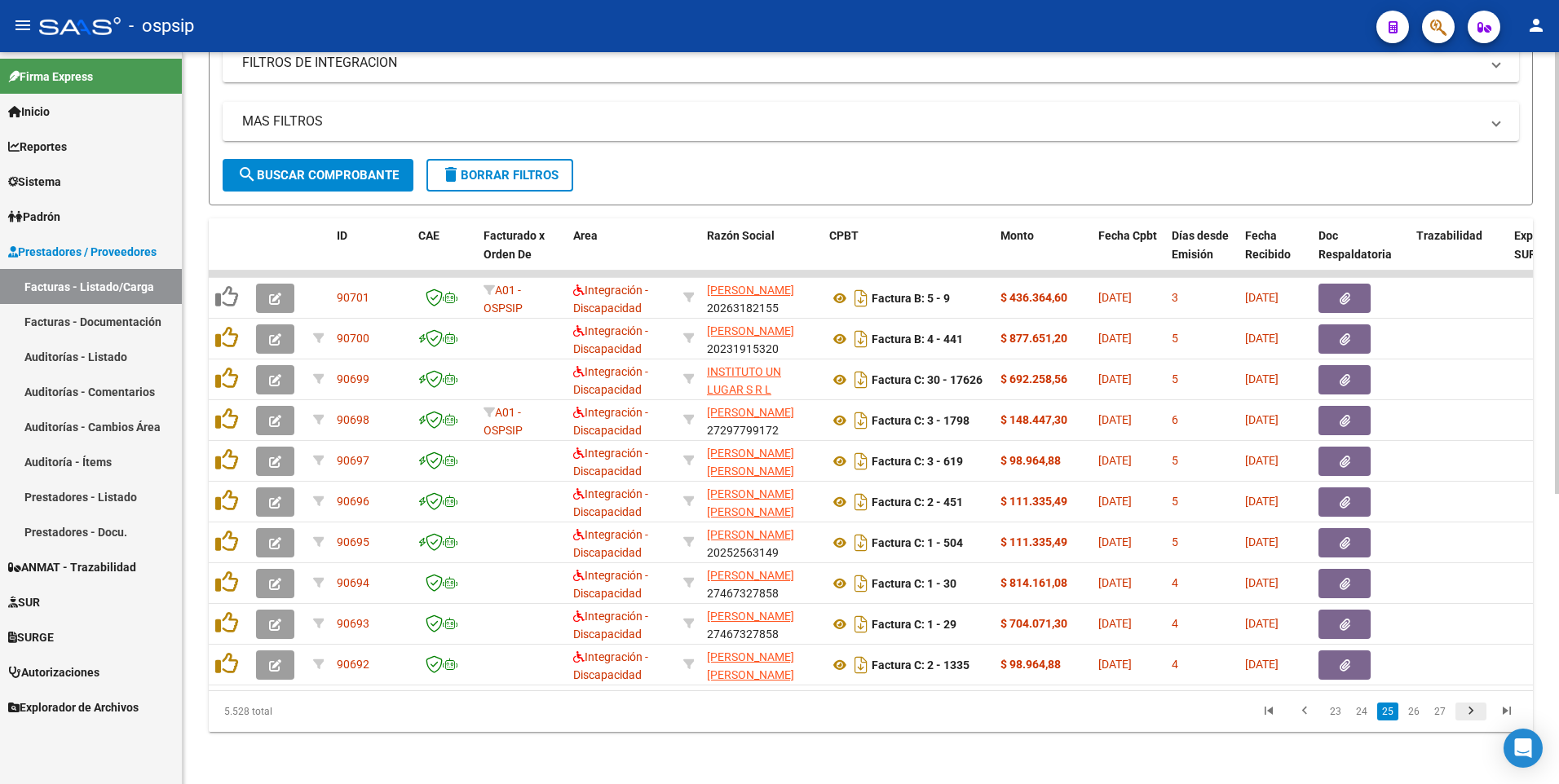
click at [1465, 711] on icon "go to next page" at bounding box center [1470, 713] width 21 height 19
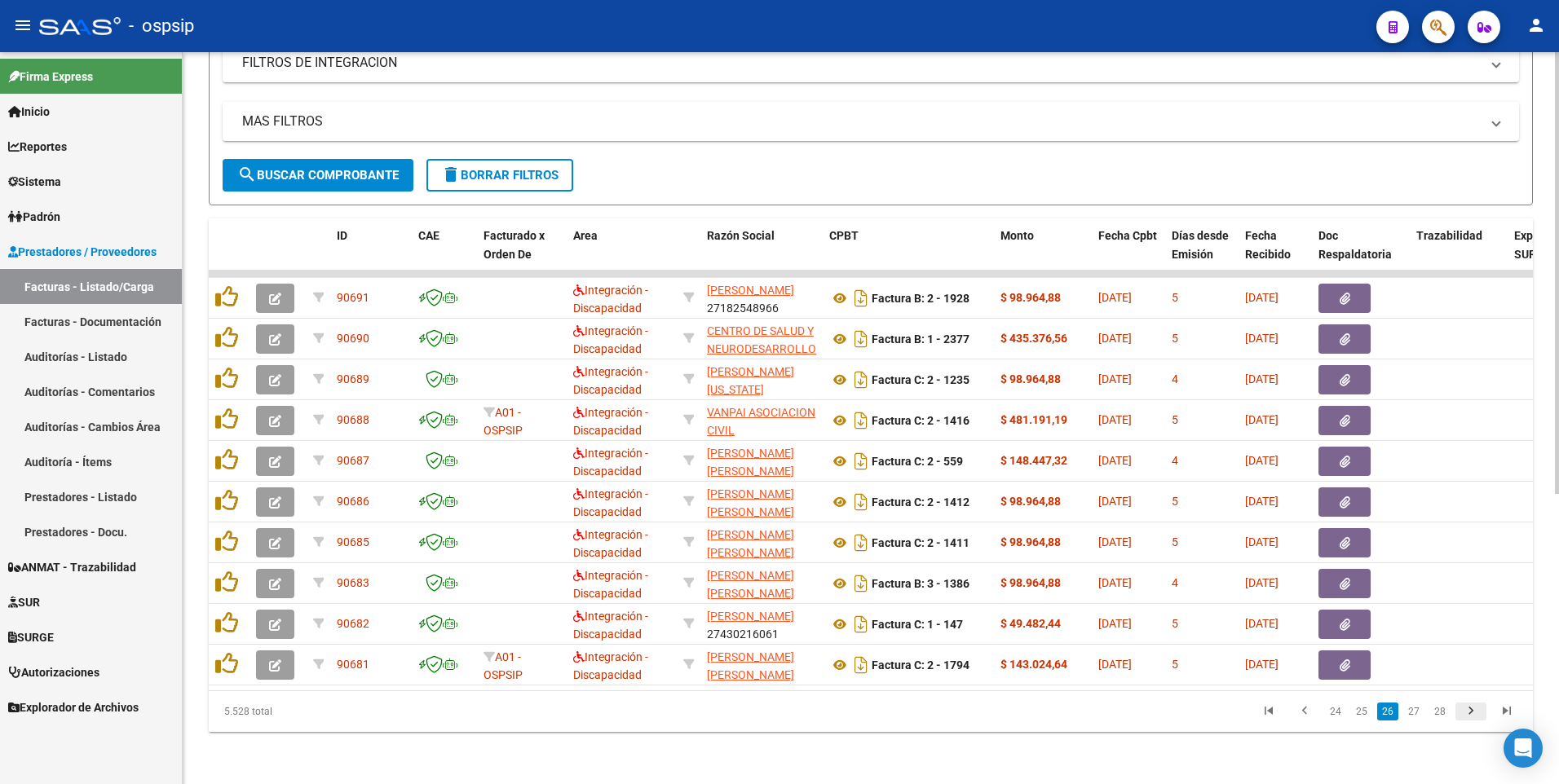
click at [1465, 711] on icon "go to next page" at bounding box center [1470, 713] width 21 height 19
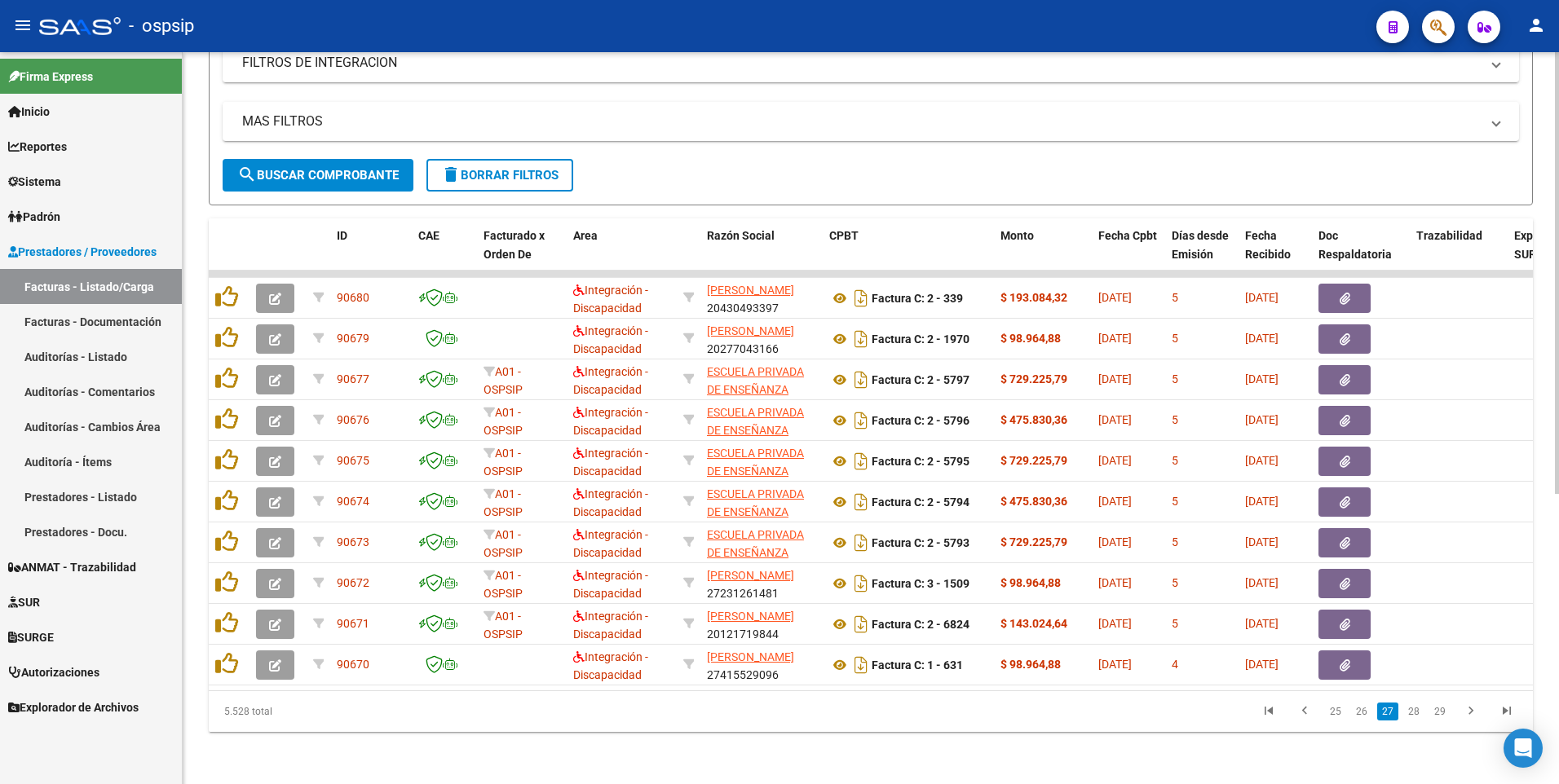
click at [510, 168] on span "delete Borrar Filtros" at bounding box center [500, 175] width 118 height 14
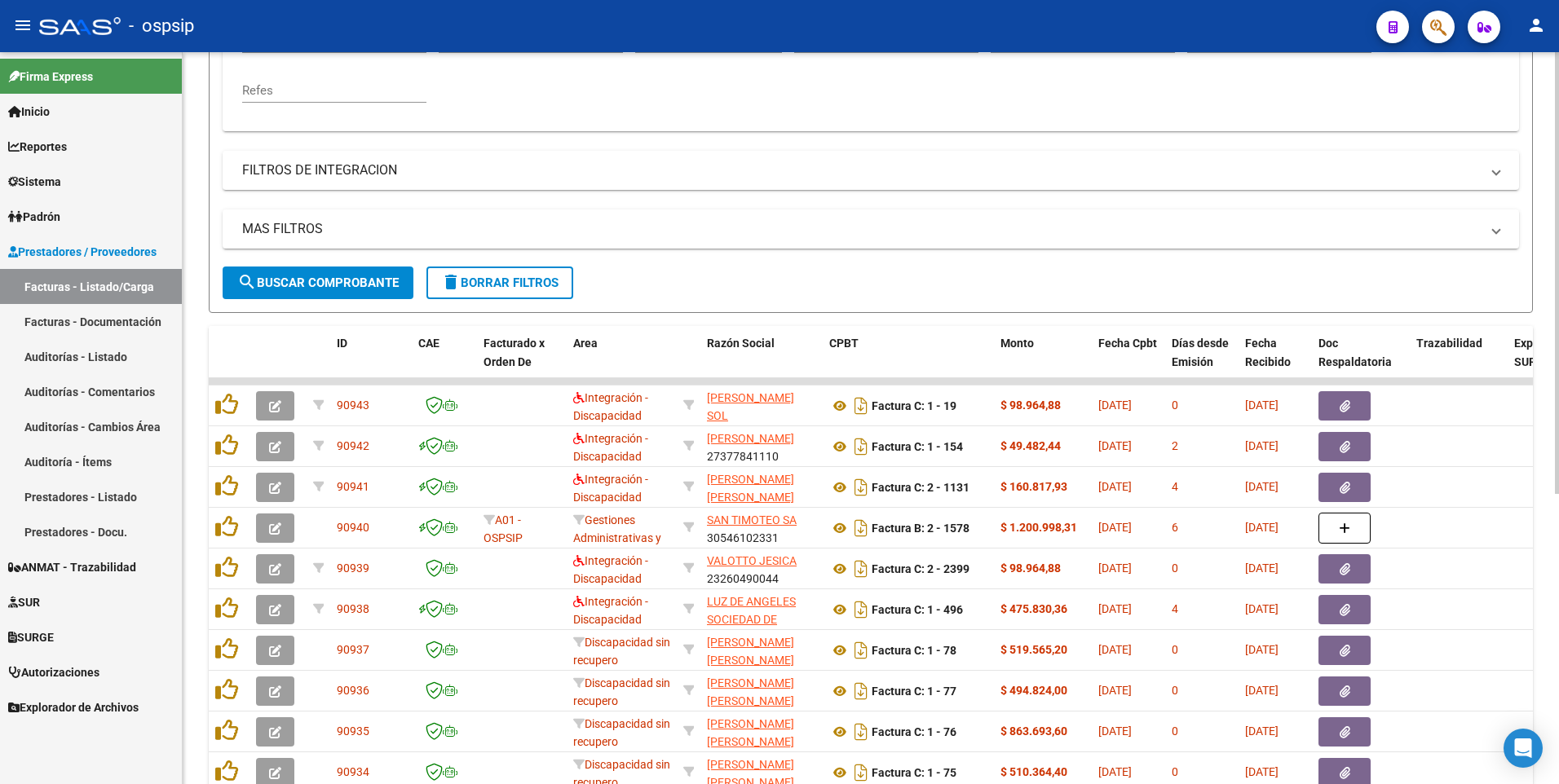
scroll to position [237, 0]
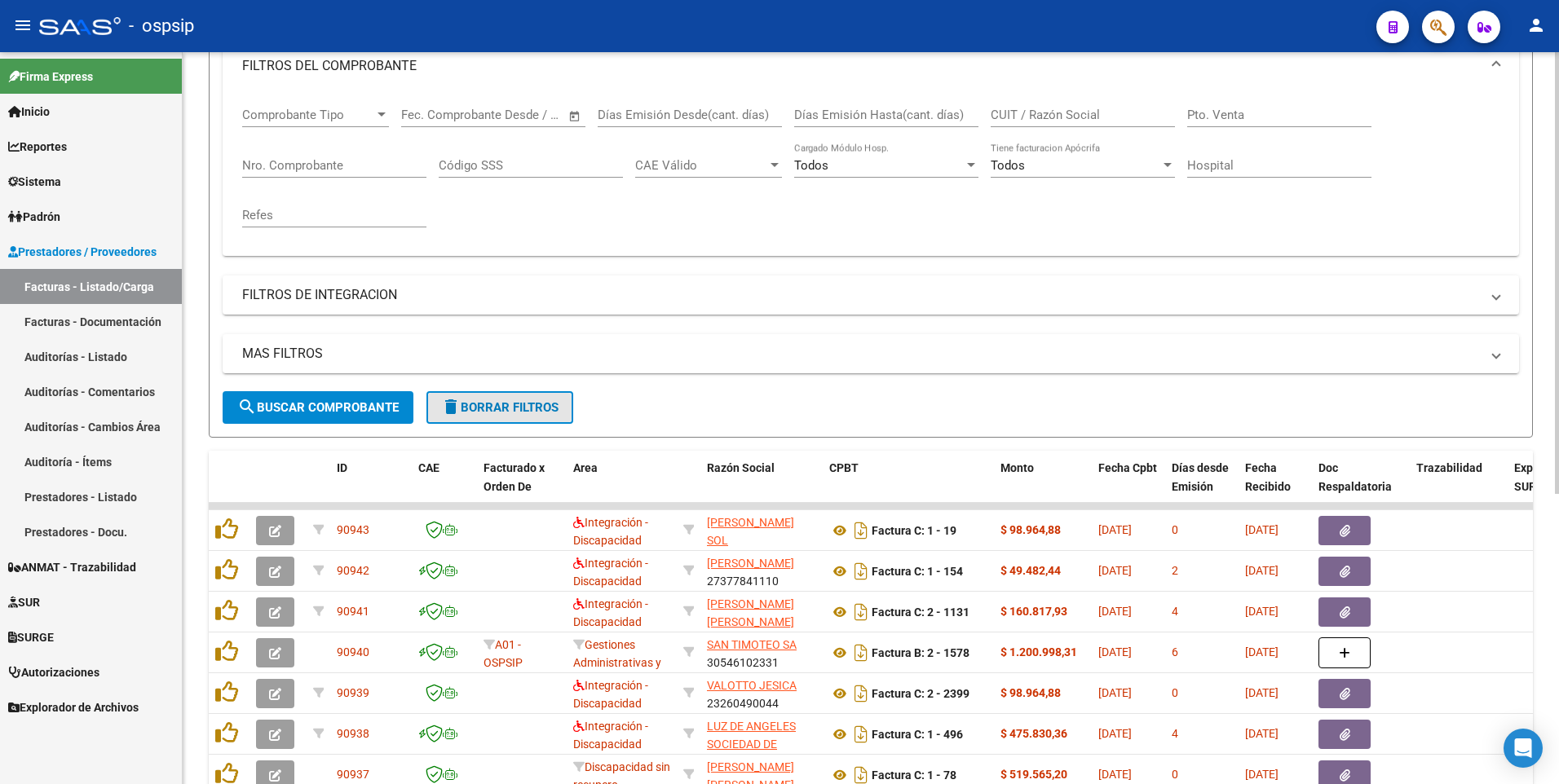
click at [550, 392] on button "delete Borrar Filtros" at bounding box center [500, 408] width 147 height 33
click at [19, 20] on mat-icon "menu" at bounding box center [23, 25] width 19 height 19
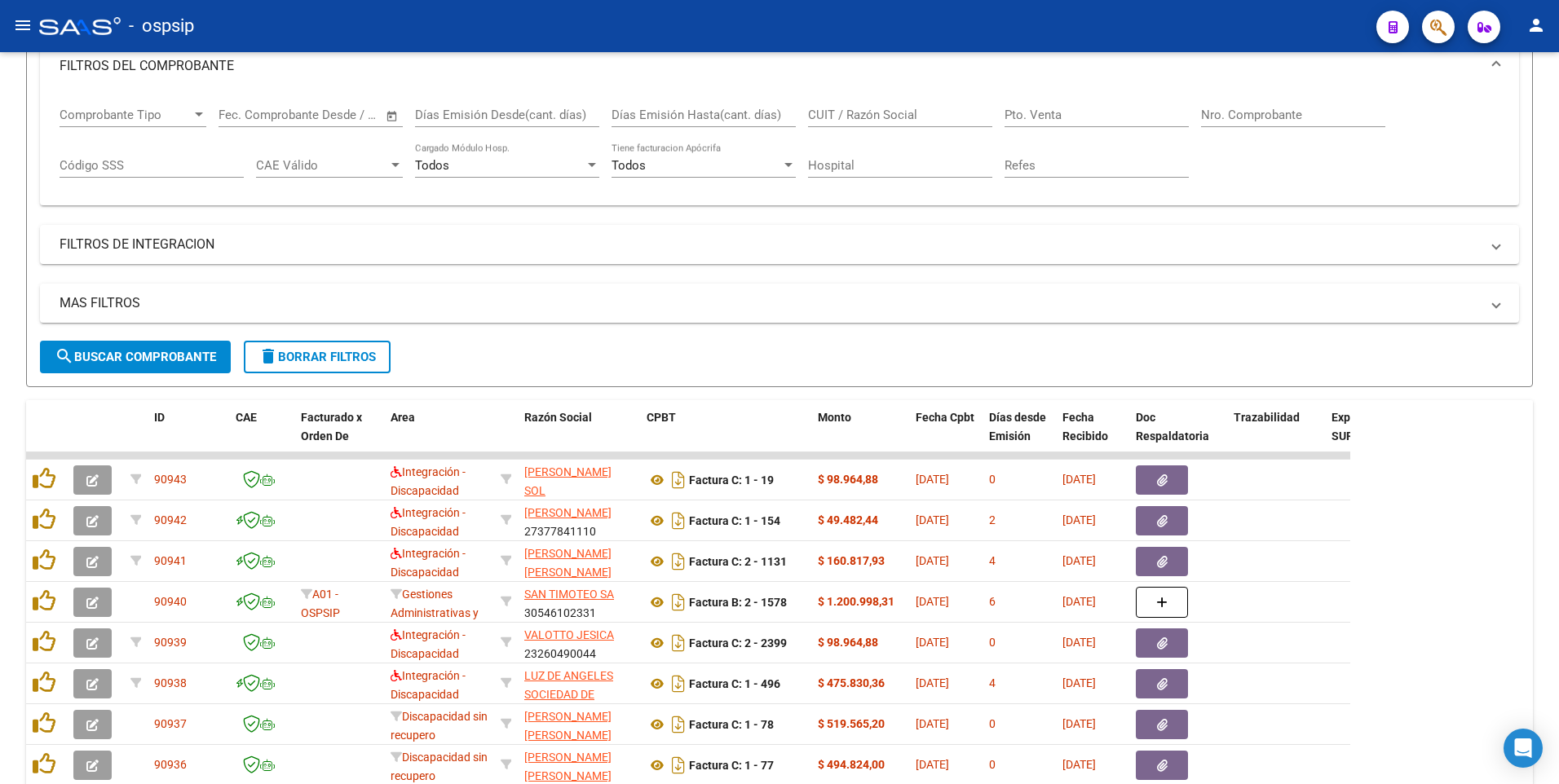
click at [29, 27] on mat-icon "menu" at bounding box center [23, 25] width 19 height 19
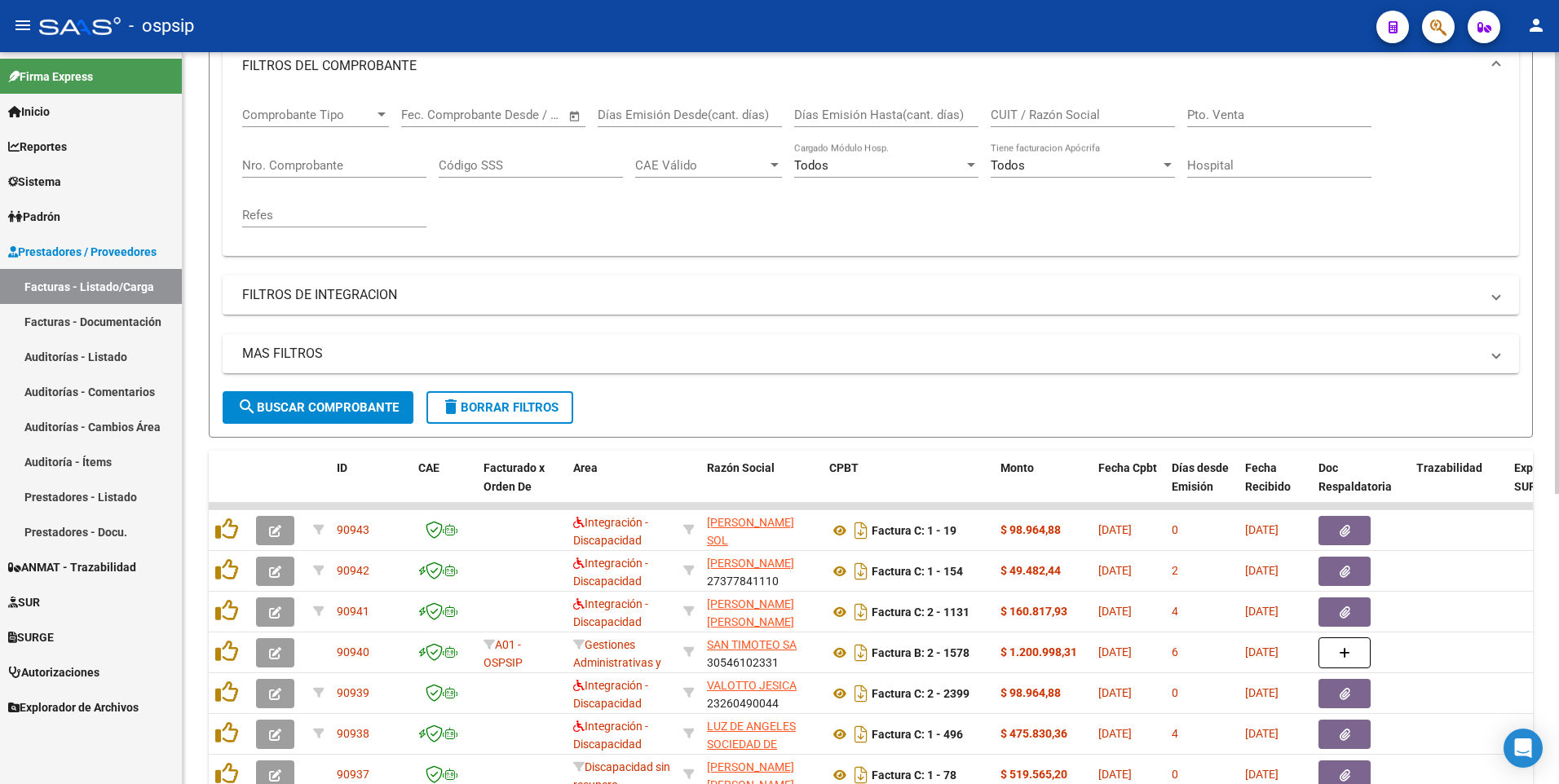
click at [508, 420] on button "delete Borrar Filtros" at bounding box center [500, 408] width 147 height 33
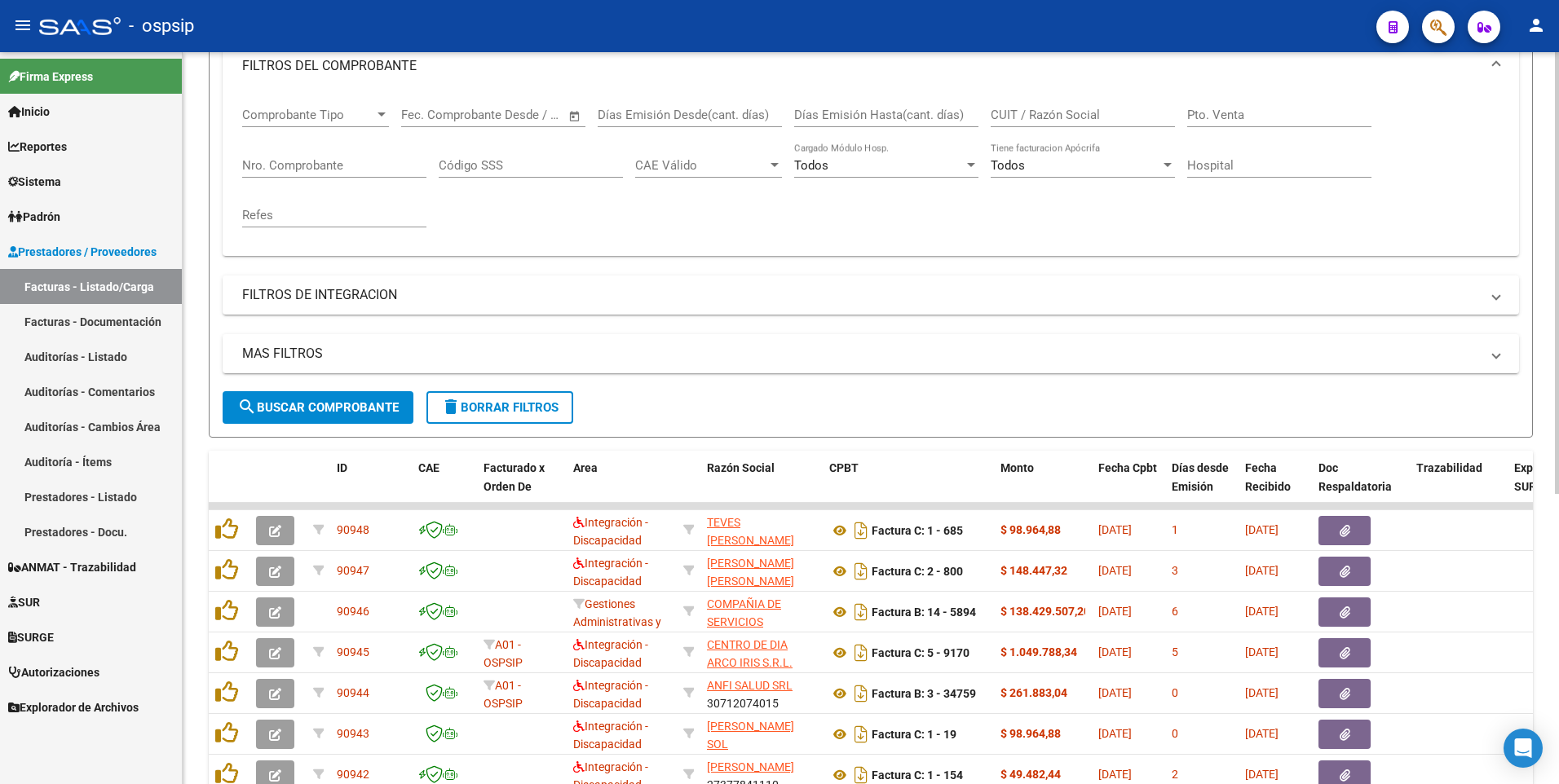
click at [1054, 119] on input "CUIT / Razón Social" at bounding box center [1082, 115] width 184 height 14
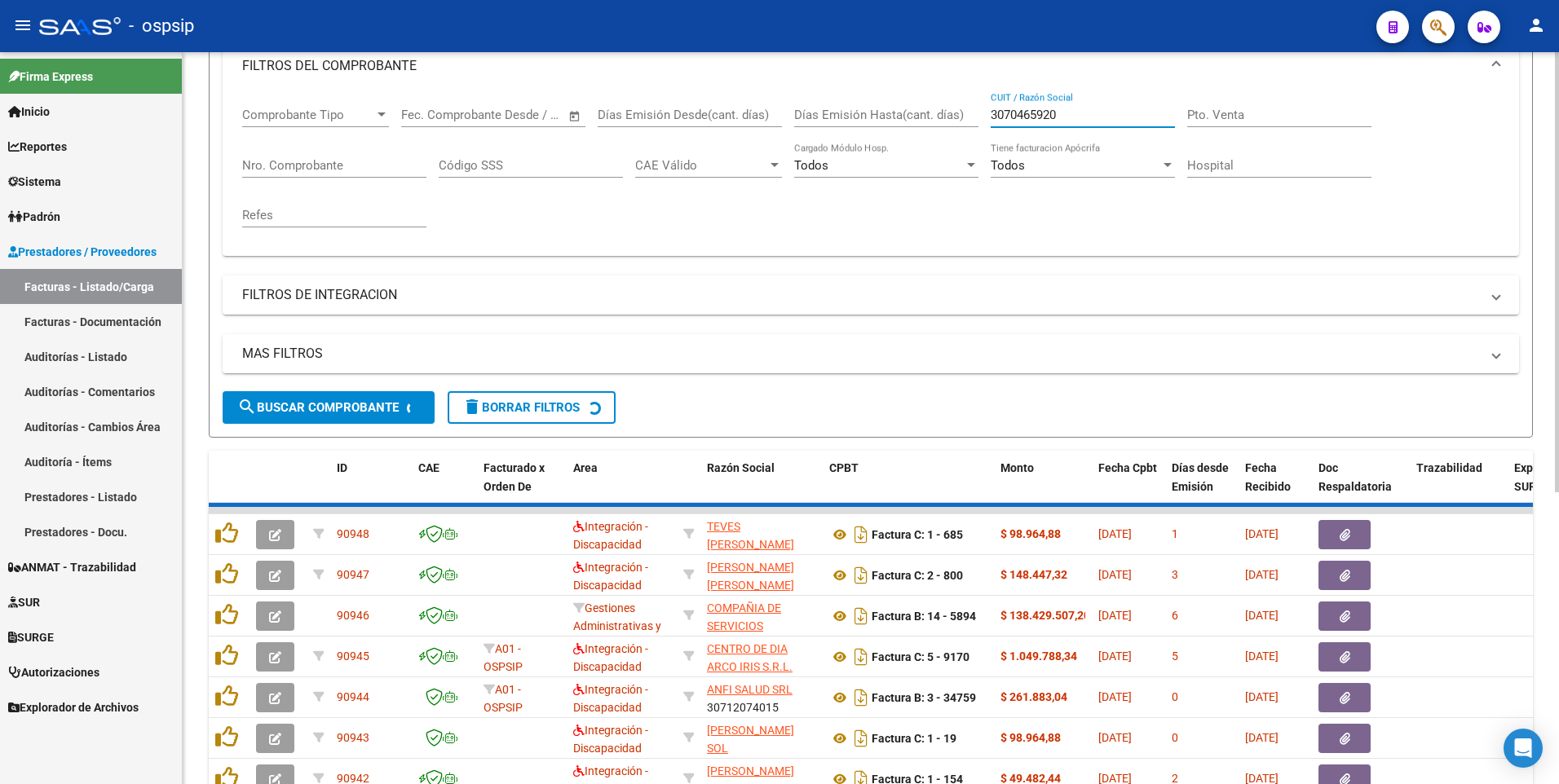
scroll to position [91, 0]
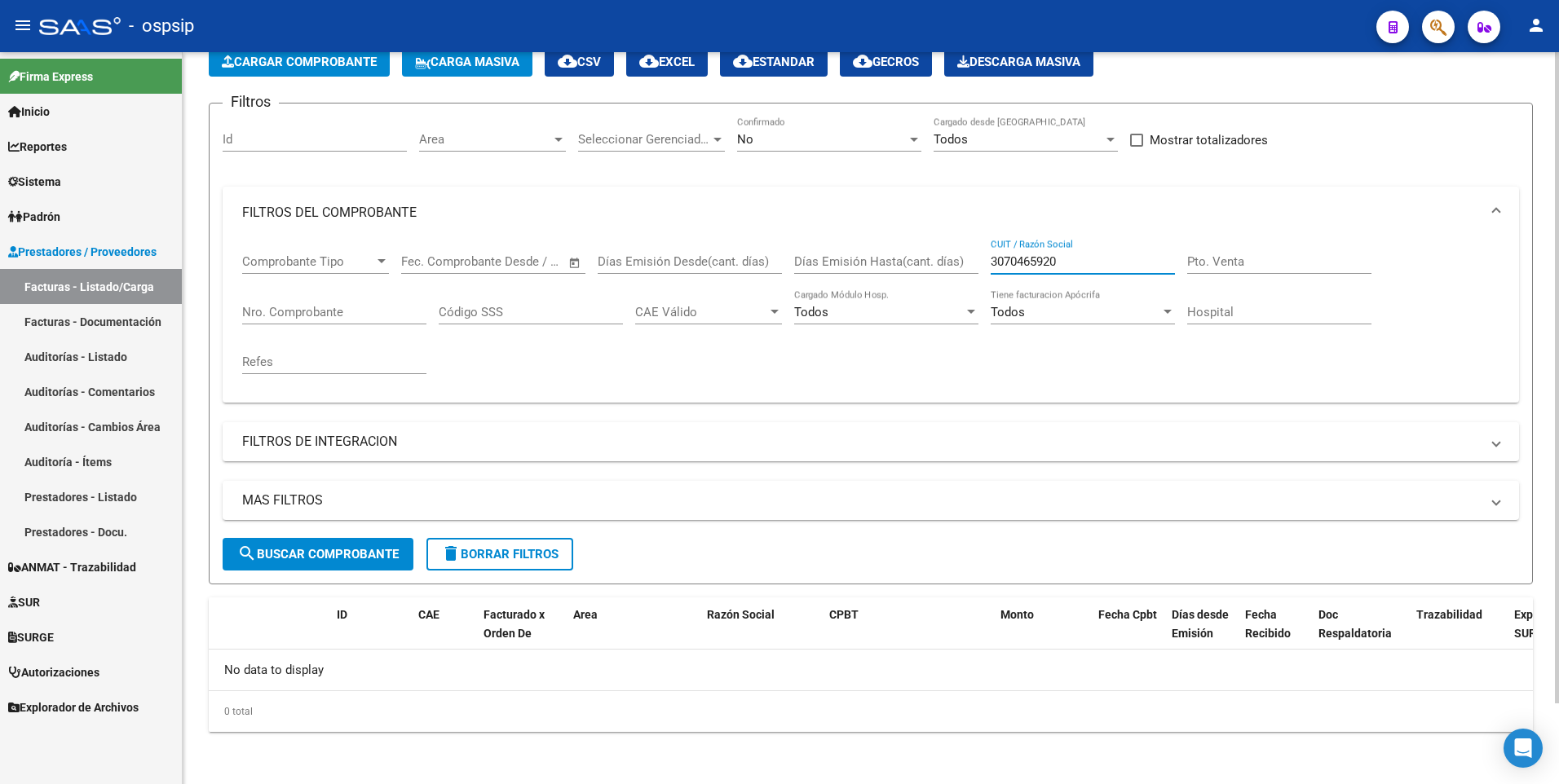
click at [782, 130] on div "No Confirmado" at bounding box center [829, 134] width 184 height 35
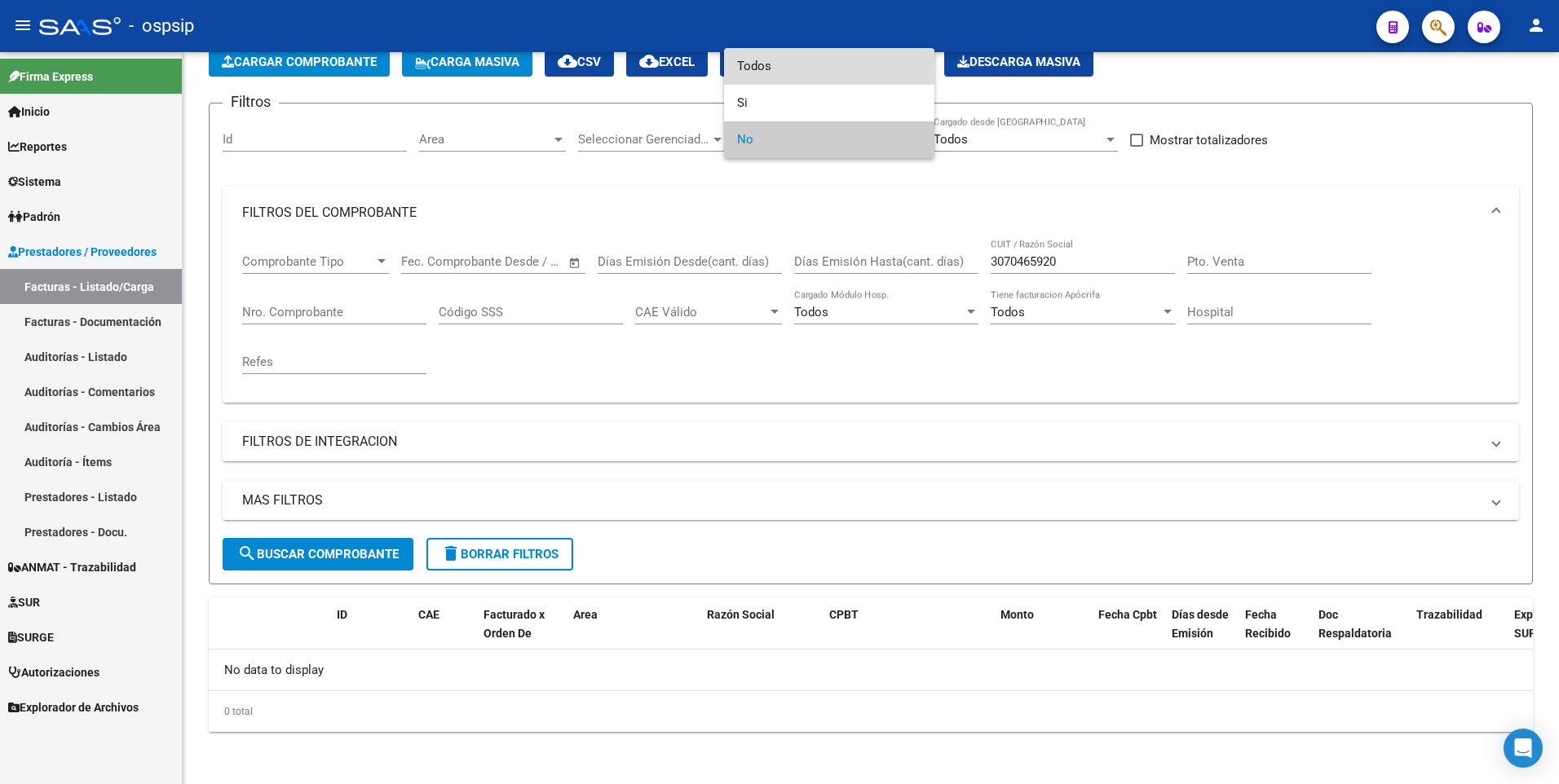
click at [773, 74] on span "Todos" at bounding box center [829, 67] width 184 height 37
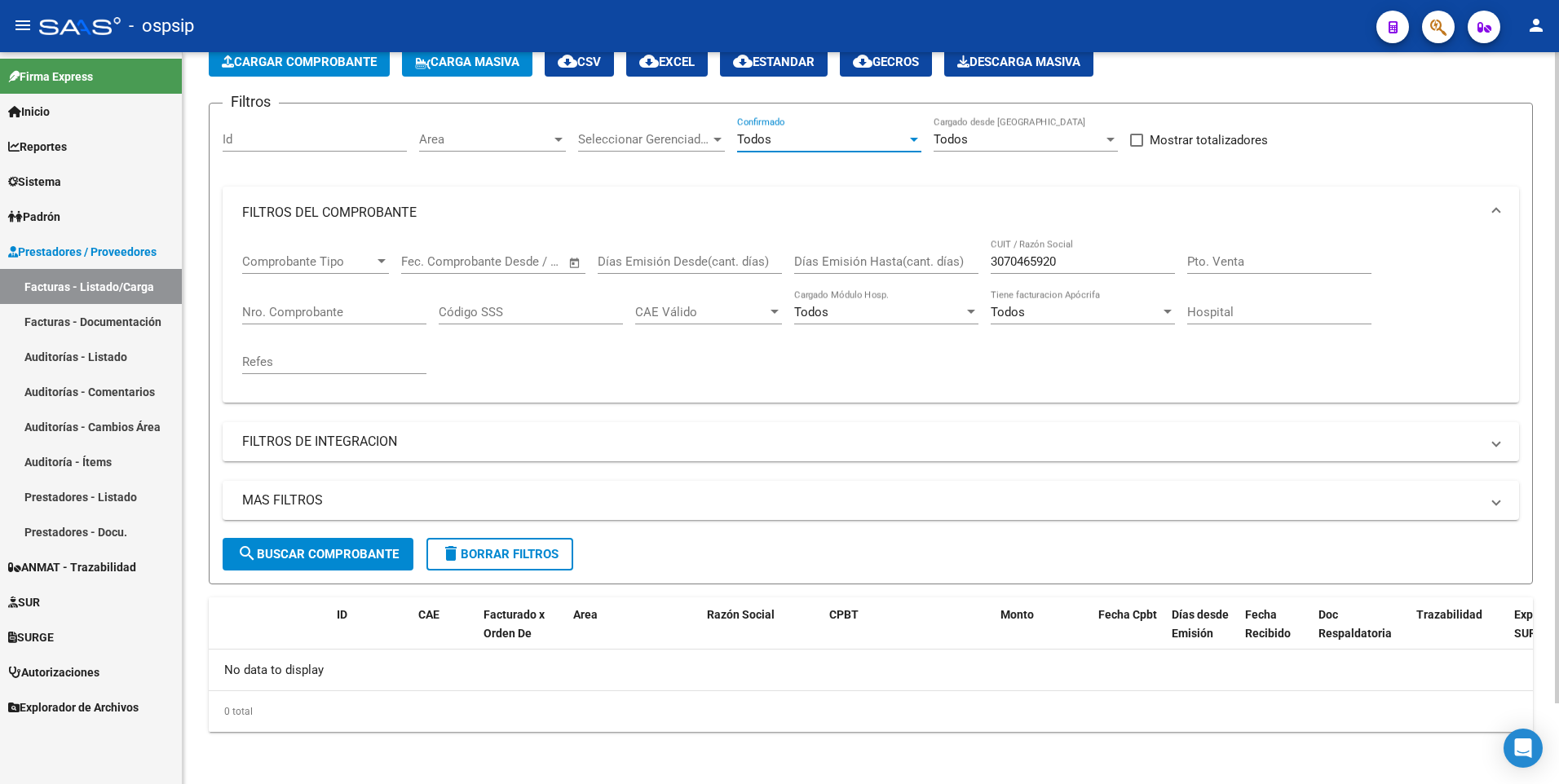
click at [349, 556] on span "search Buscar Comprobante" at bounding box center [317, 554] width 161 height 14
click at [1105, 265] on input "3070465920" at bounding box center [1082, 261] width 184 height 14
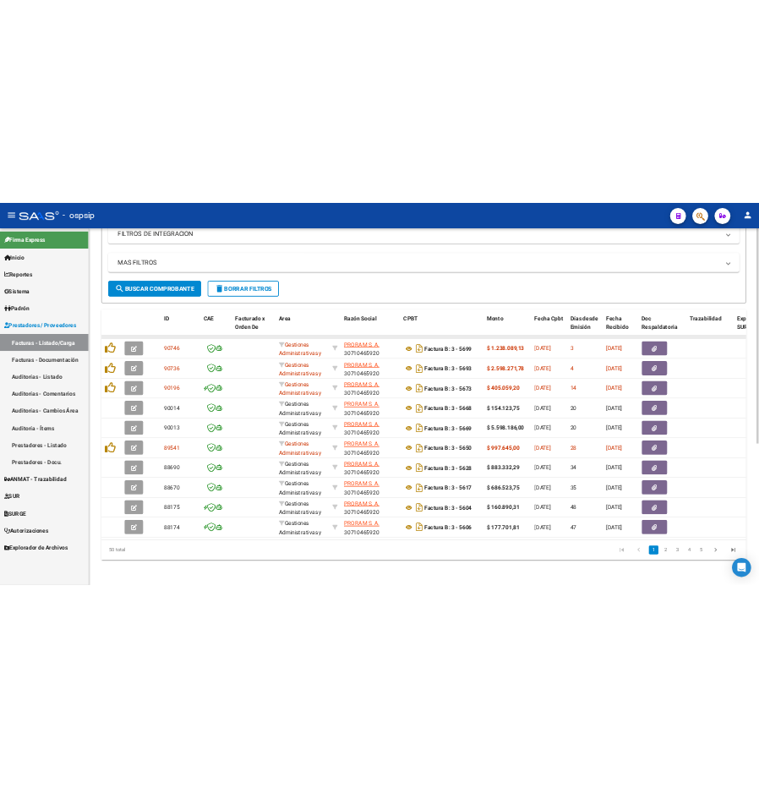
scroll to position [499, 0]
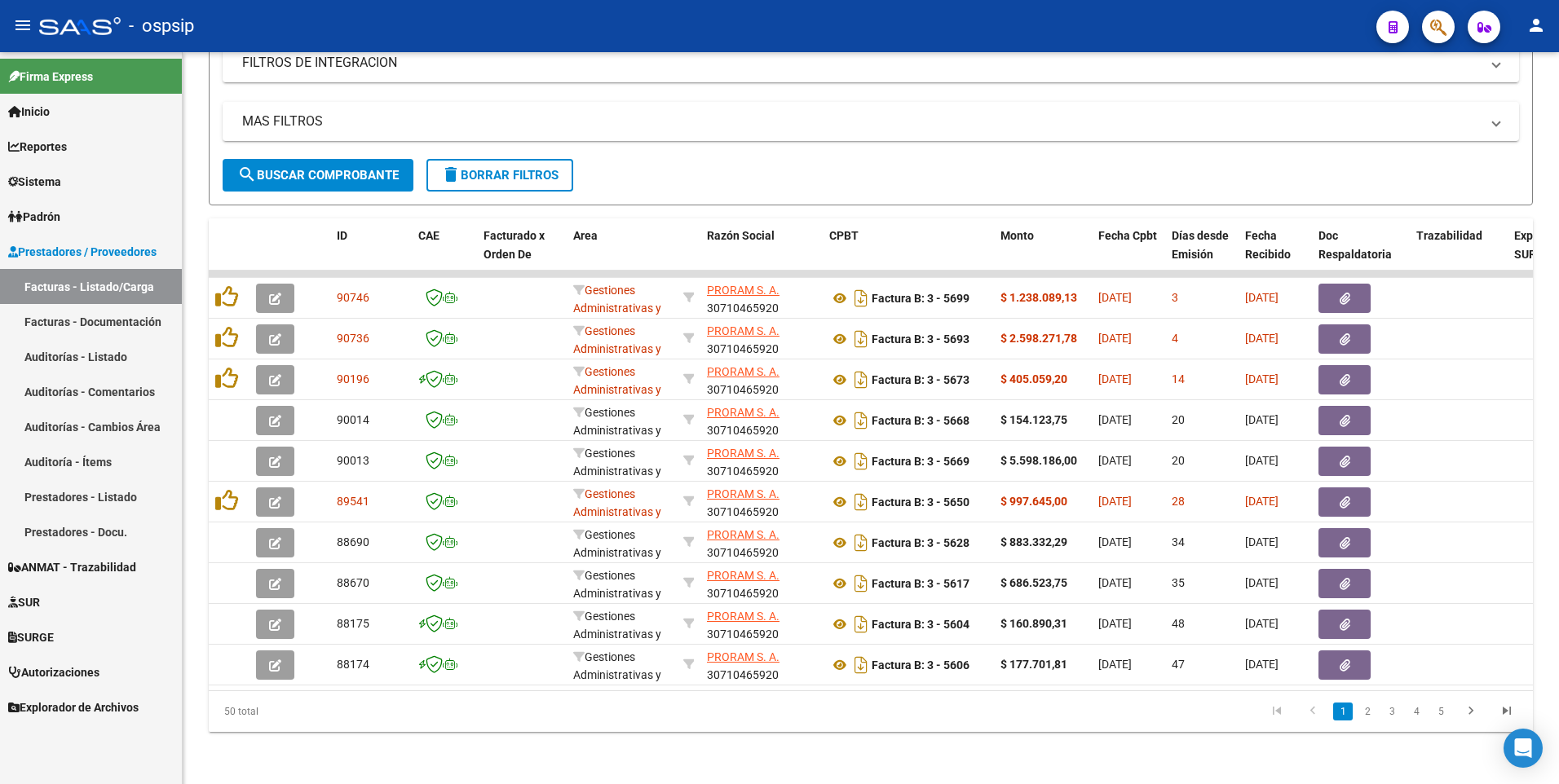
click at [467, 35] on div "- ospsip" at bounding box center [701, 25] width 1324 height 36
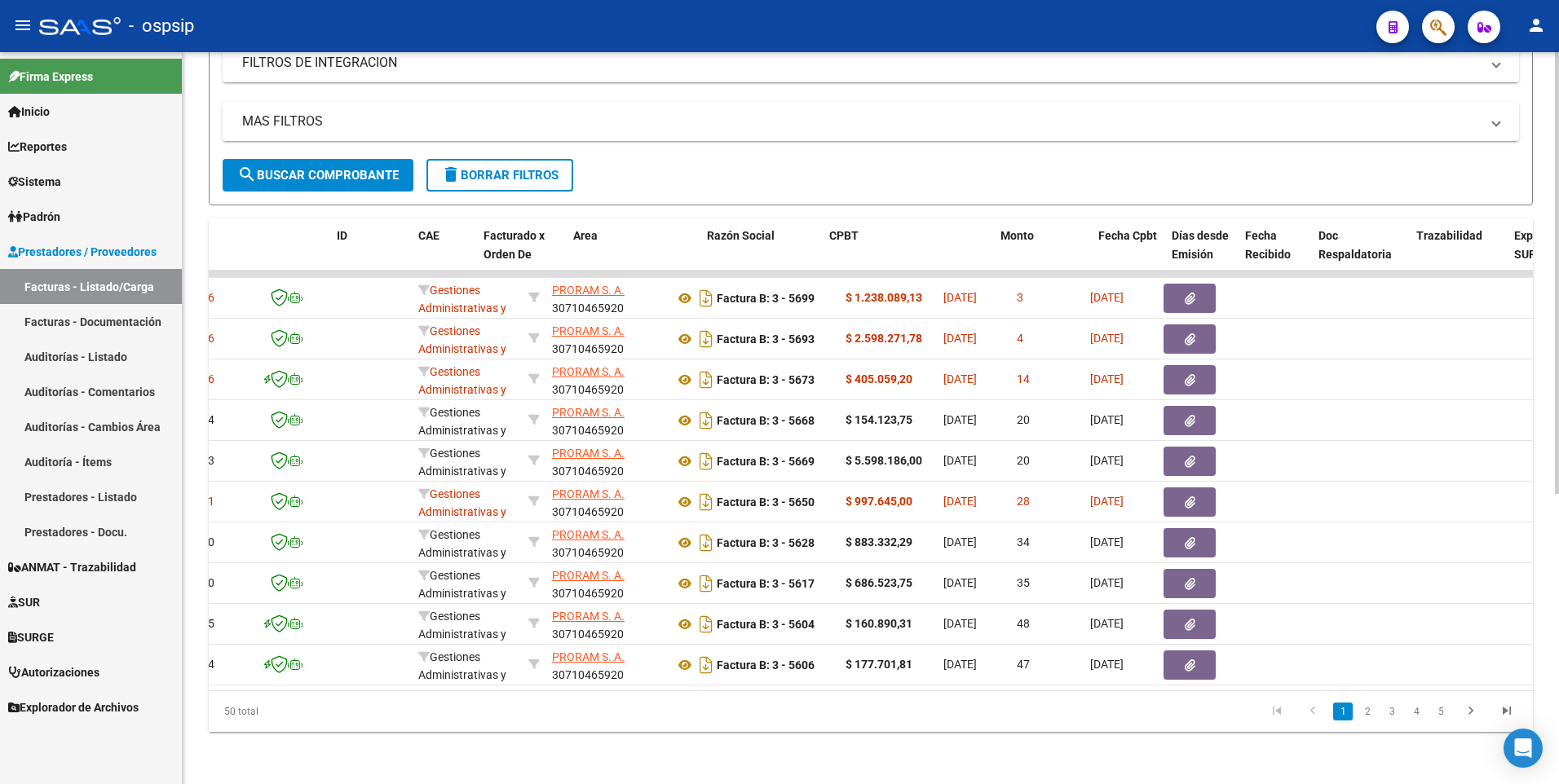
scroll to position [0, 0]
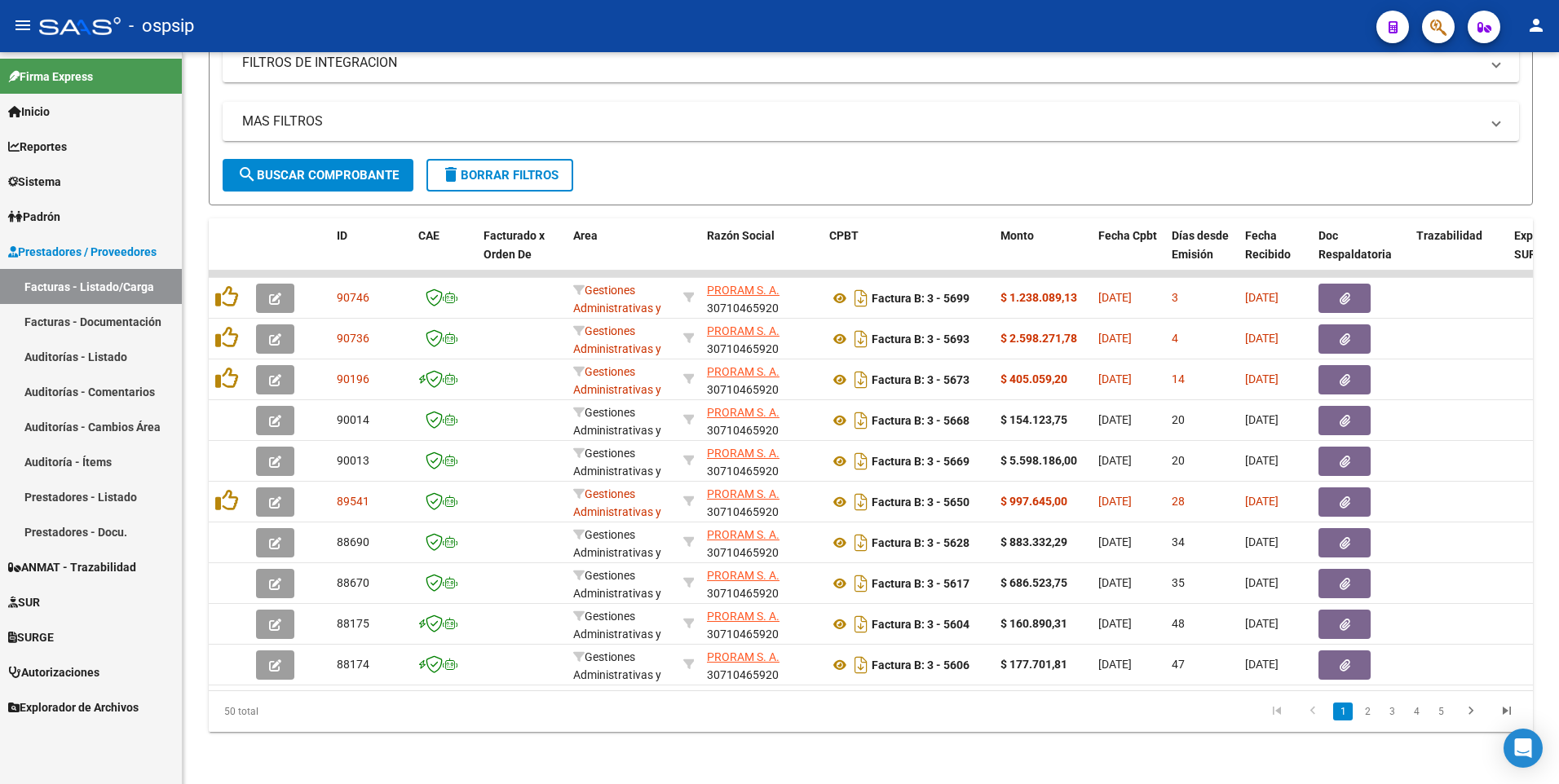
click at [548, 34] on div "- ospsip" at bounding box center [701, 25] width 1324 height 36
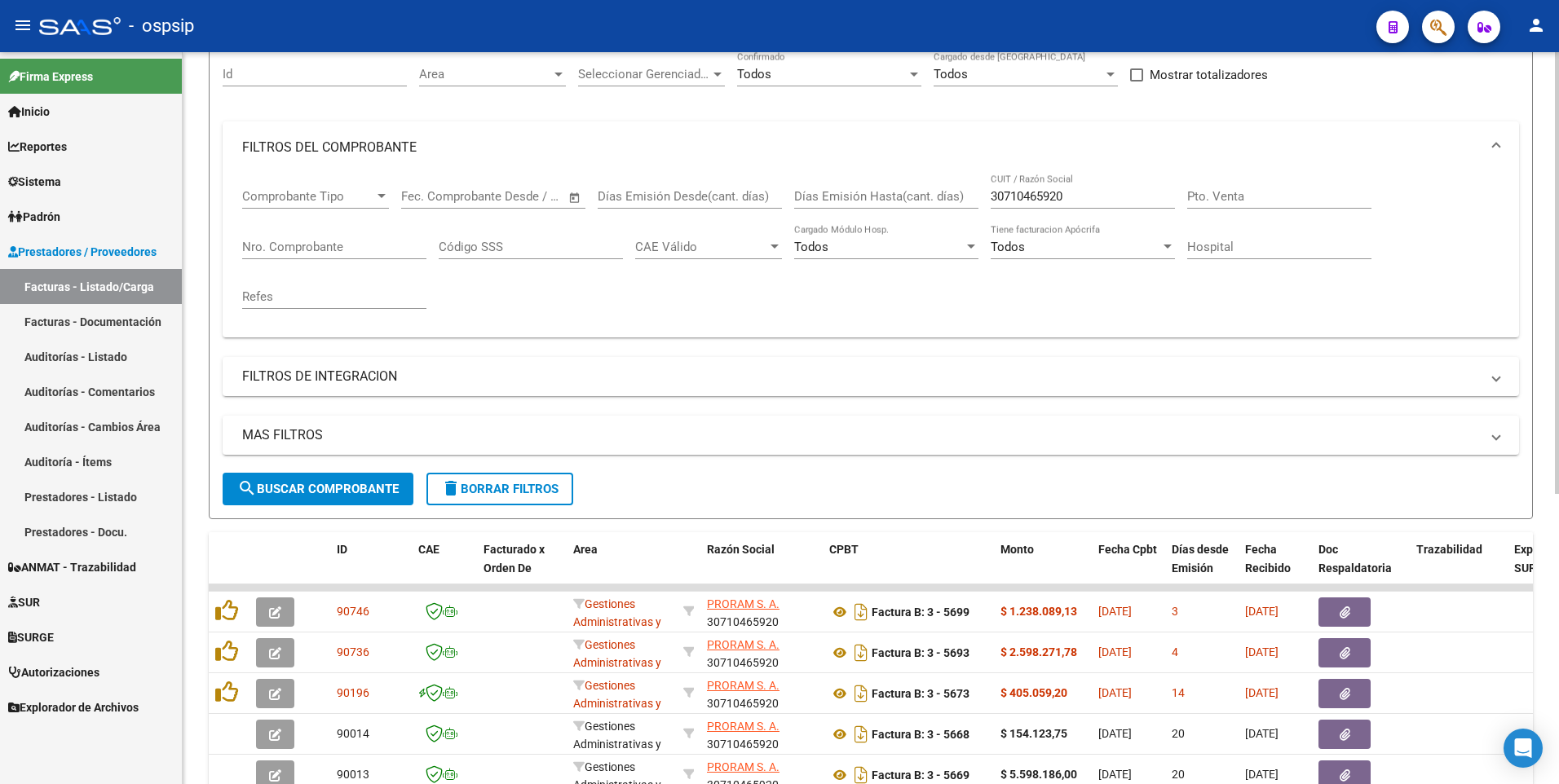
click at [1085, 189] on input "30710465920" at bounding box center [1082, 196] width 184 height 14
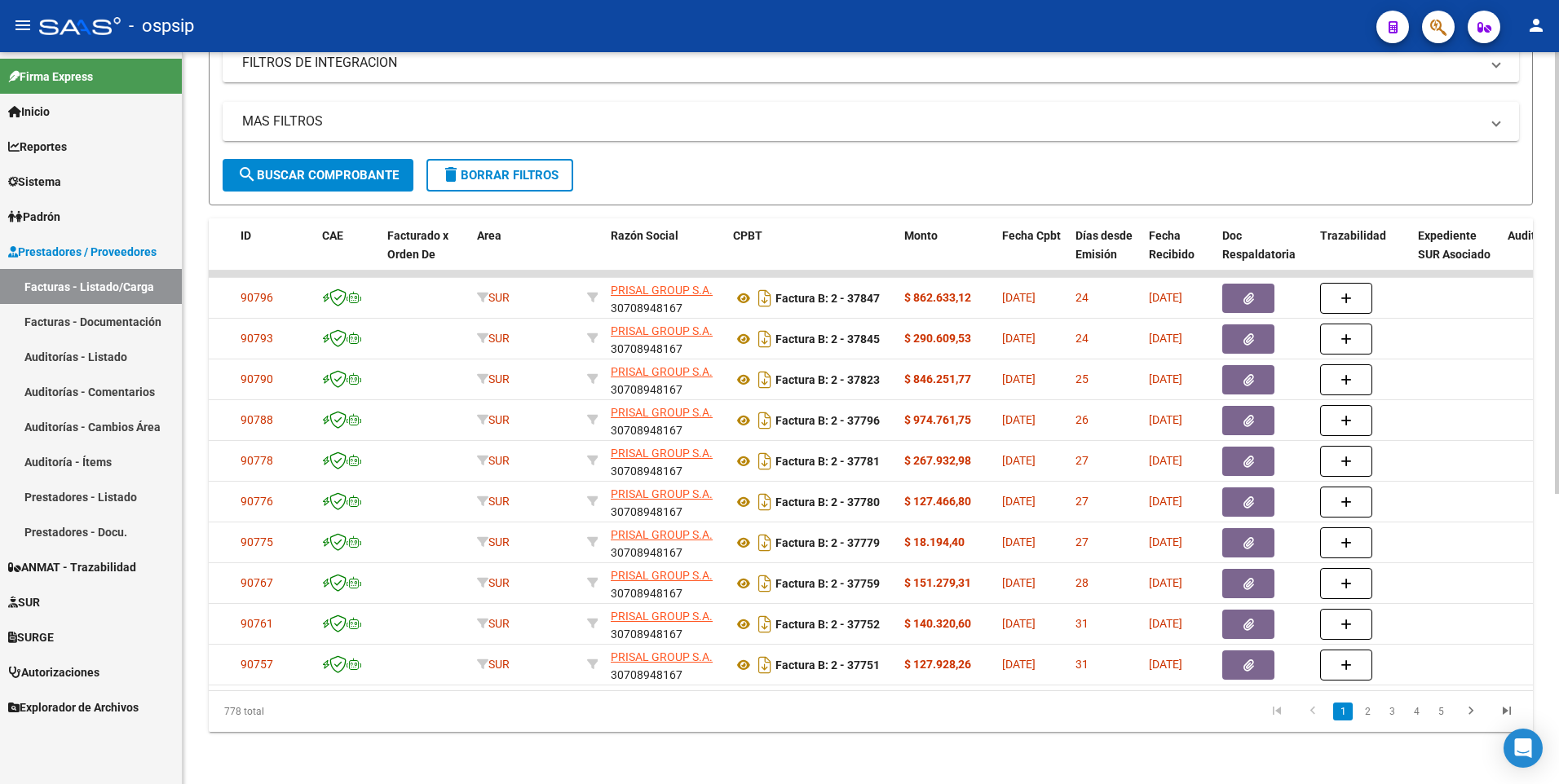
scroll to position [0, 0]
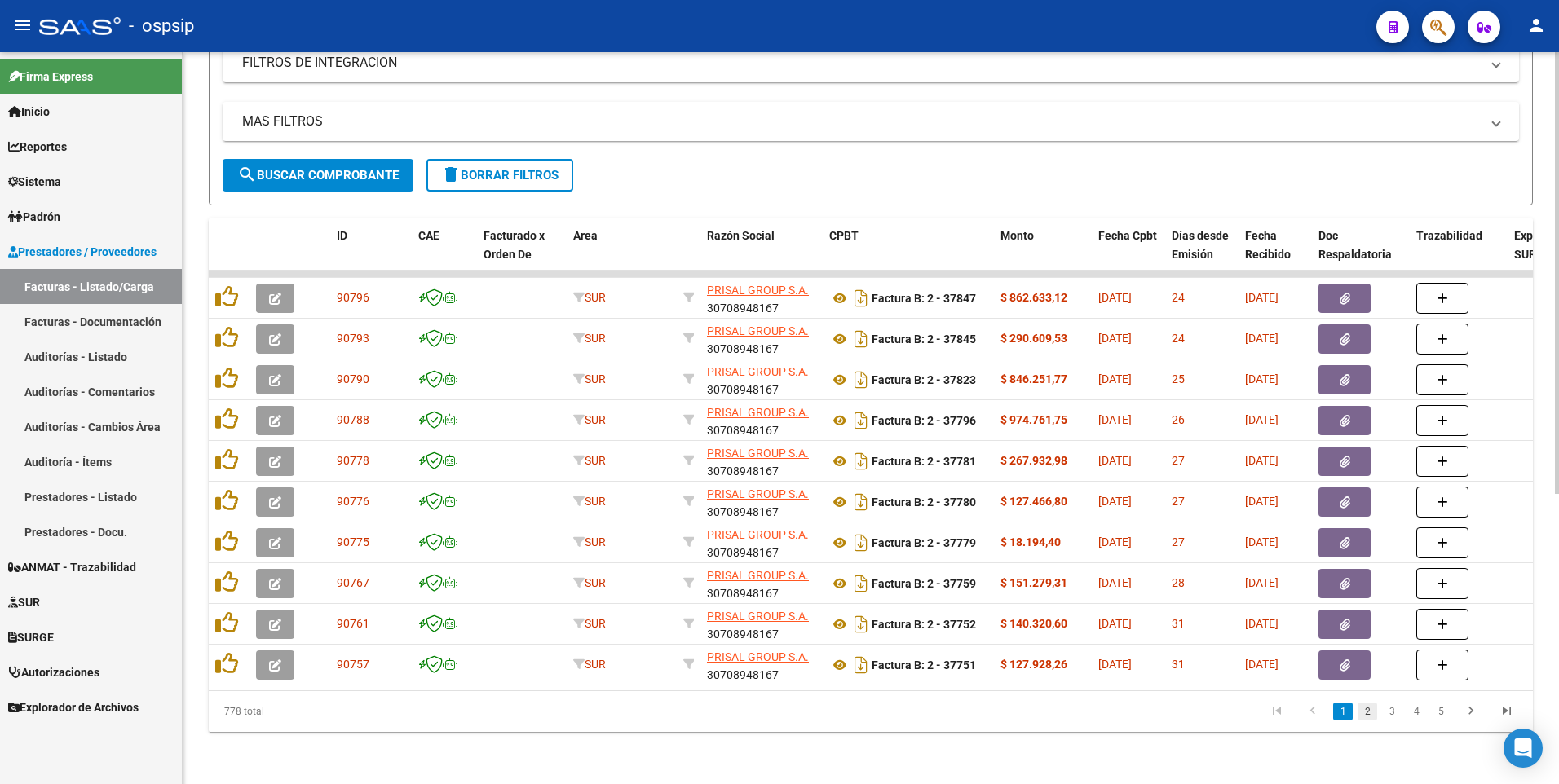
type input "30708948167"
click at [1368, 714] on link "2" at bounding box center [1367, 711] width 19 height 18
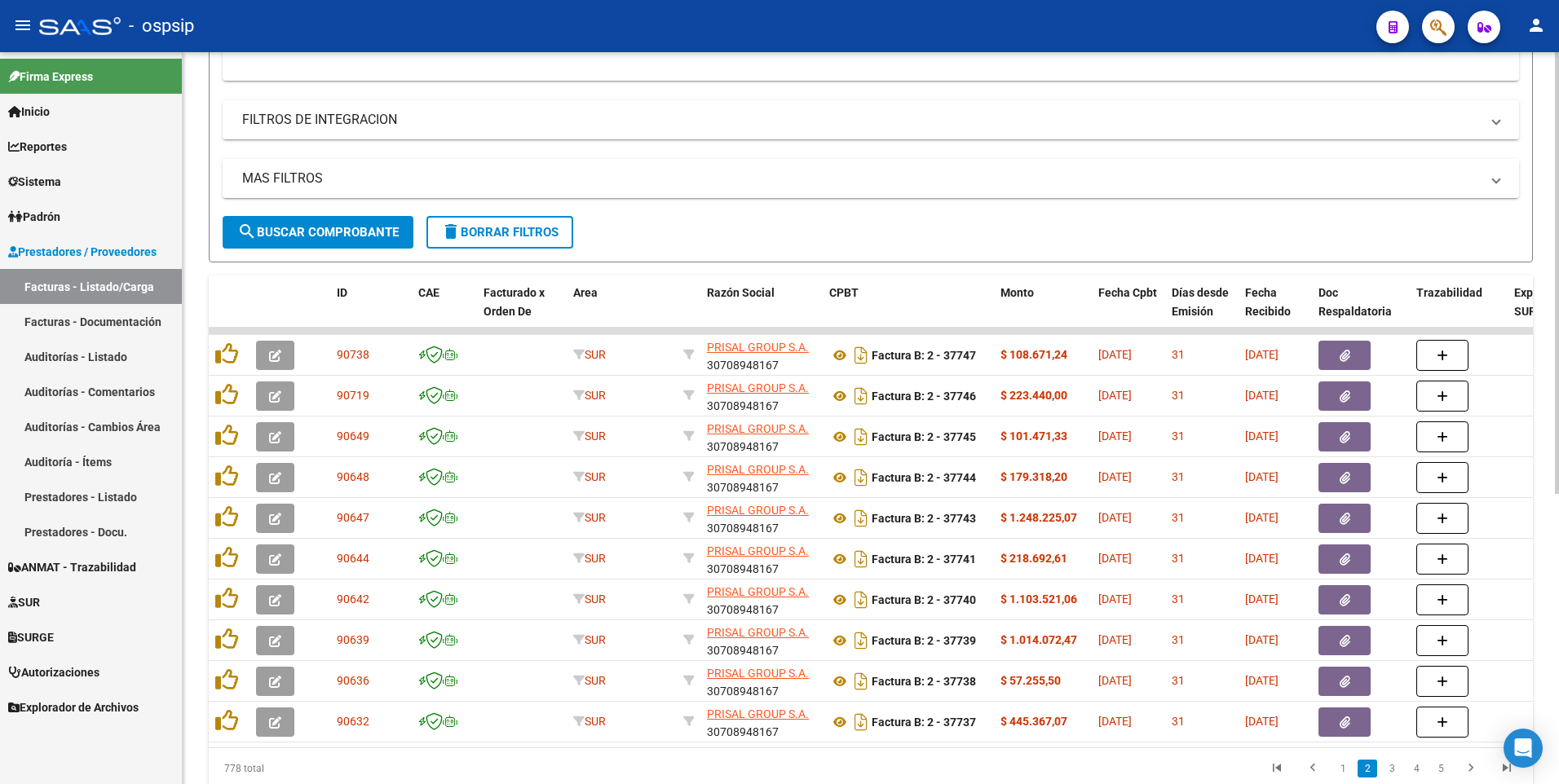
scroll to position [481, 0]
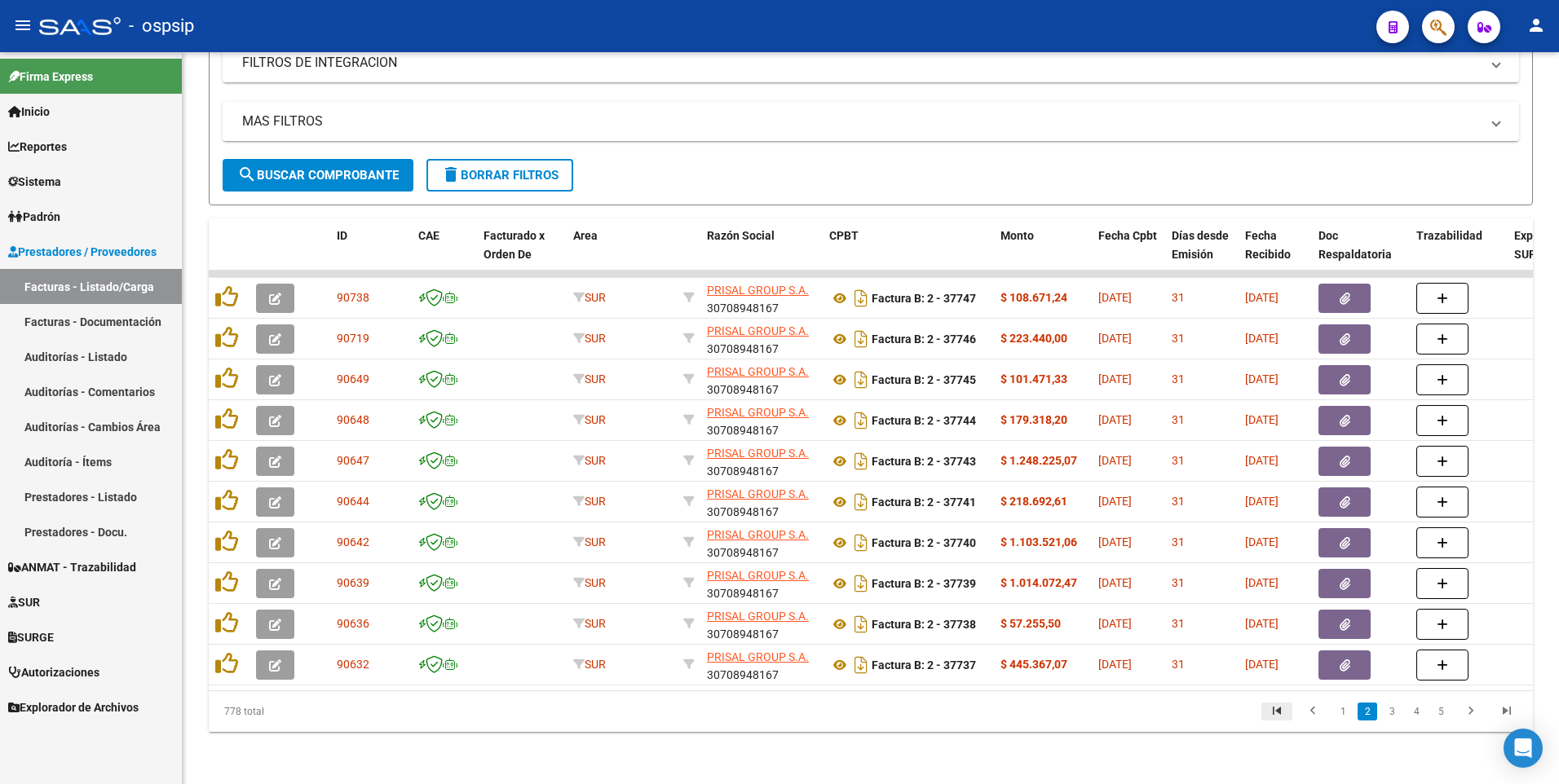
click at [1271, 714] on icon "go to first page" at bounding box center [1276, 713] width 21 height 19
click at [670, 32] on div "- ospsip" at bounding box center [701, 25] width 1324 height 36
click at [1366, 707] on link "2" at bounding box center [1367, 711] width 19 height 18
click at [1302, 720] on icon "go to previous page" at bounding box center [1312, 713] width 21 height 19
click at [485, 10] on div "- ospsip" at bounding box center [701, 25] width 1324 height 36
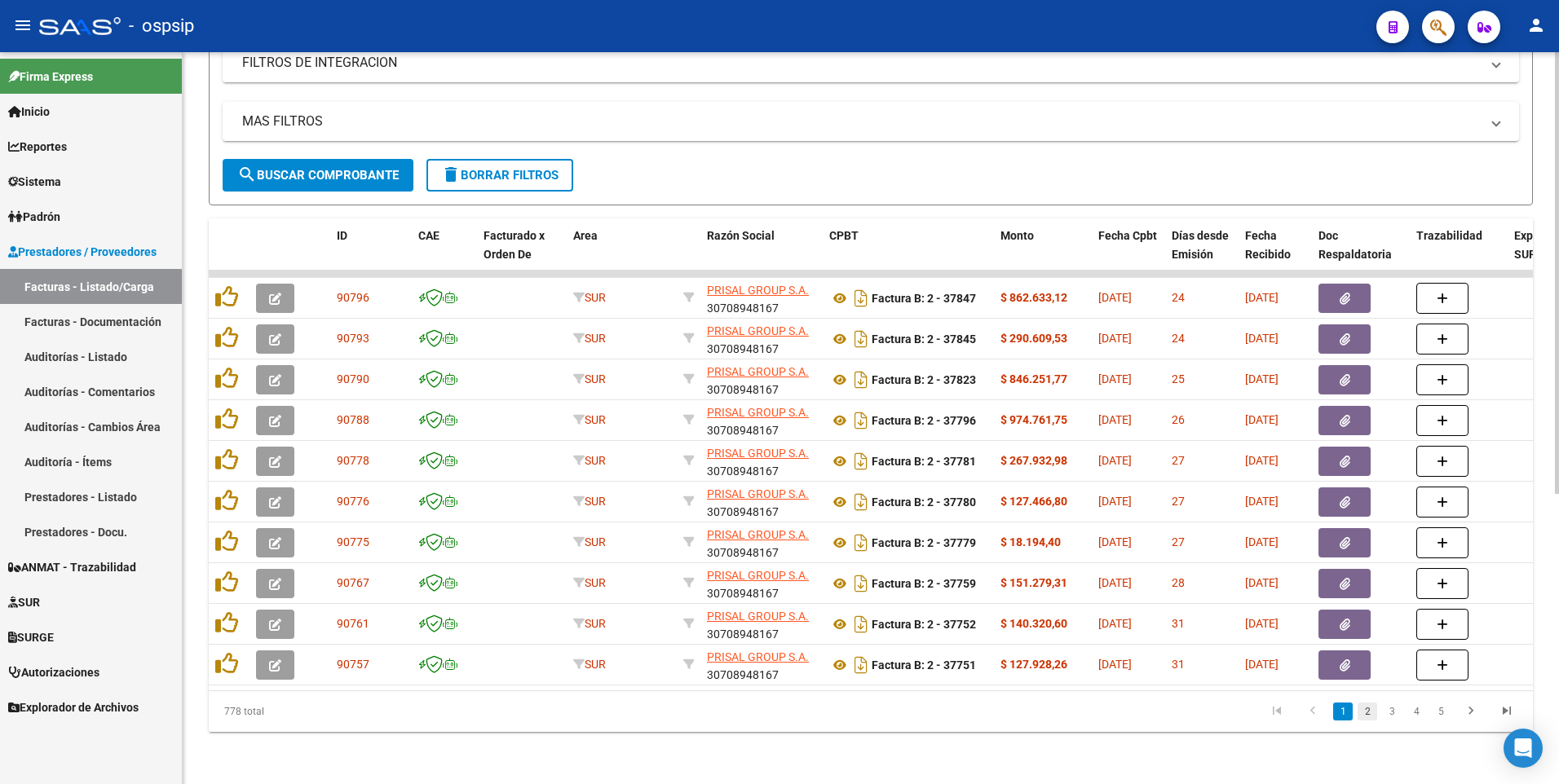
click at [1367, 708] on link "2" at bounding box center [1367, 711] width 19 height 18
click at [520, 175] on button "delete Borrar Filtros" at bounding box center [500, 176] width 147 height 33
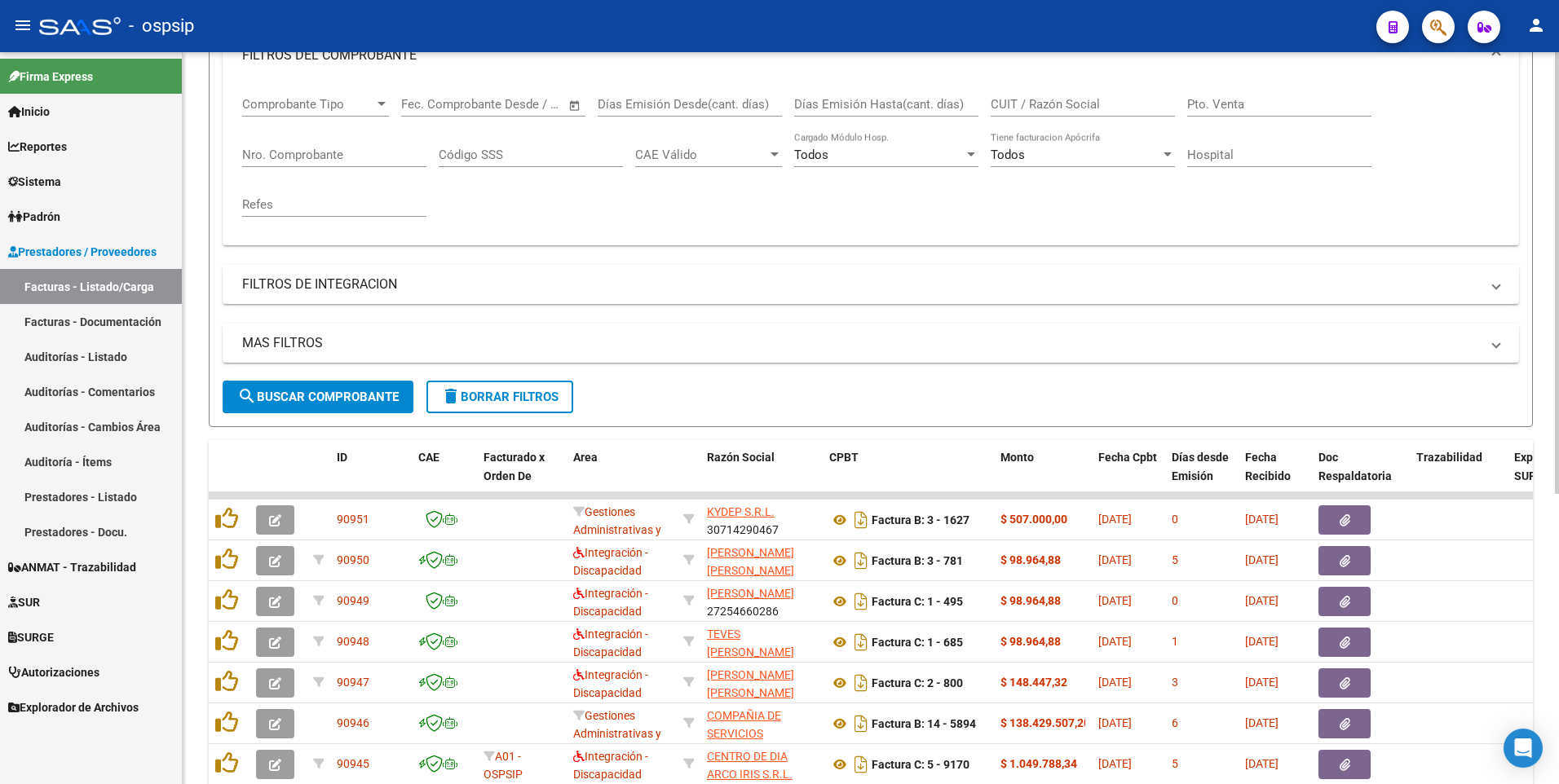
scroll to position [155, 0]
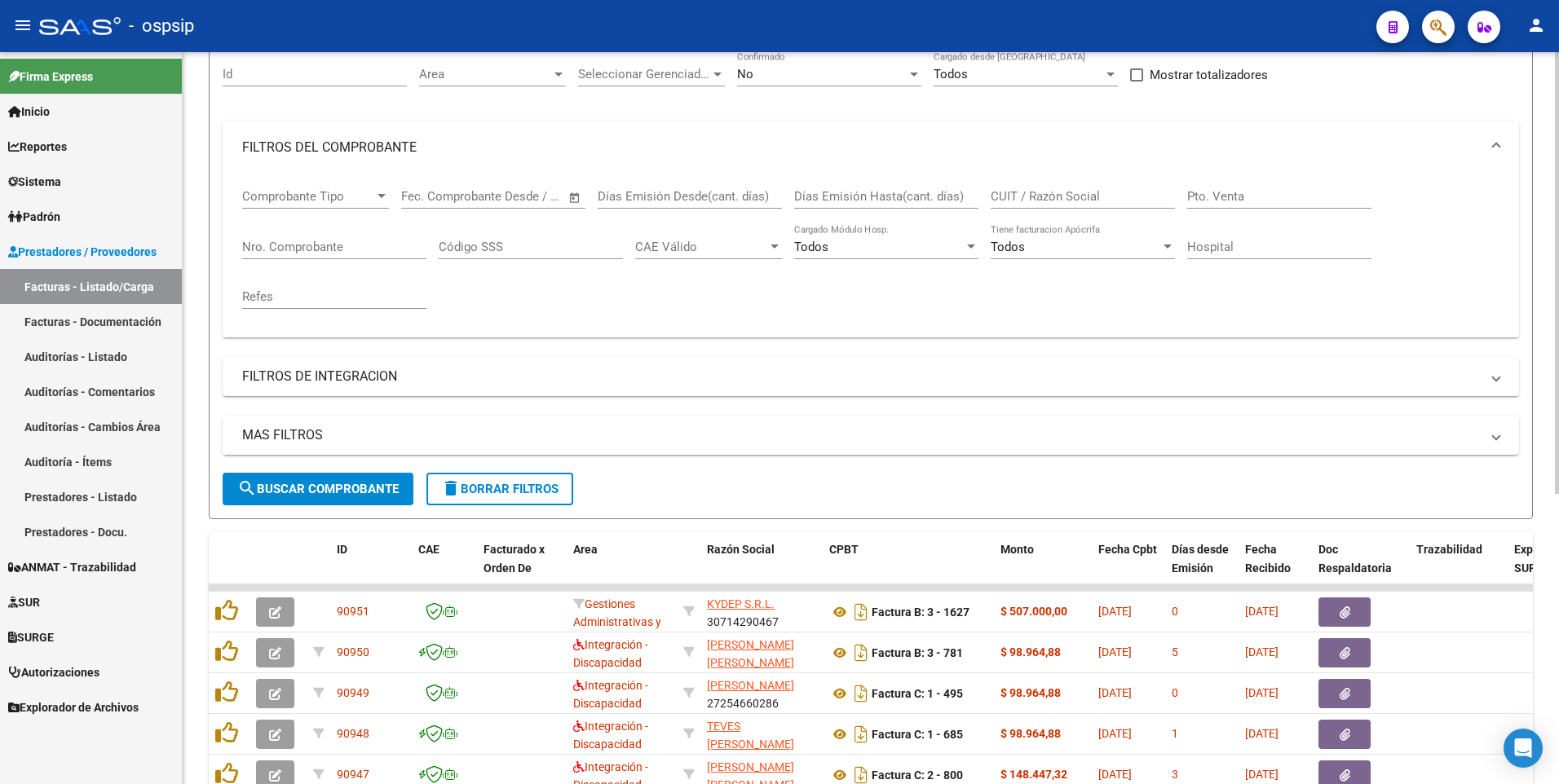
click at [309, 242] on input "Nro. Comprobante" at bounding box center [334, 246] width 184 height 14
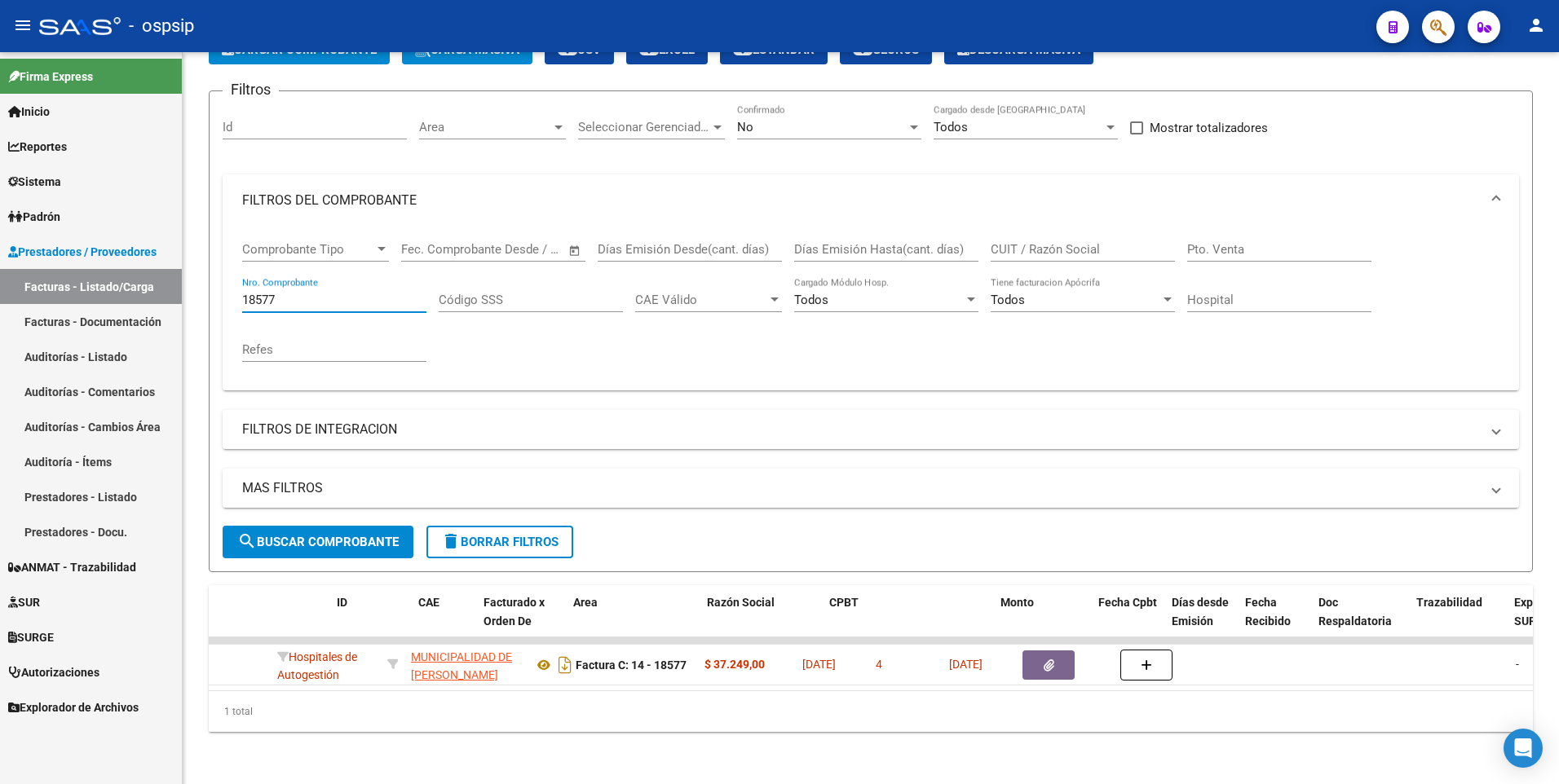
scroll to position [0, 0]
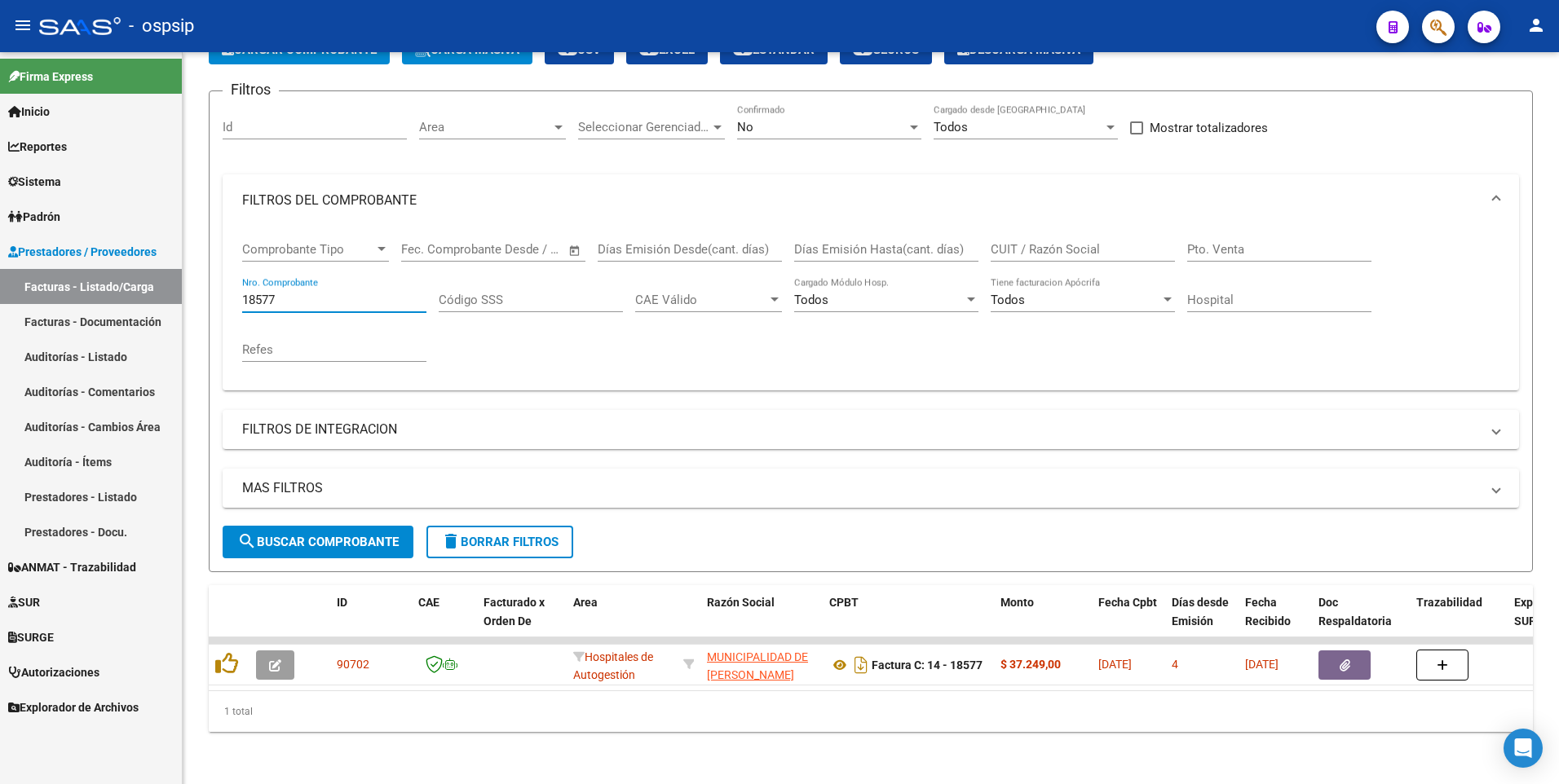
type input "18577"
click at [413, 19] on div "- ospsip" at bounding box center [701, 25] width 1324 height 36
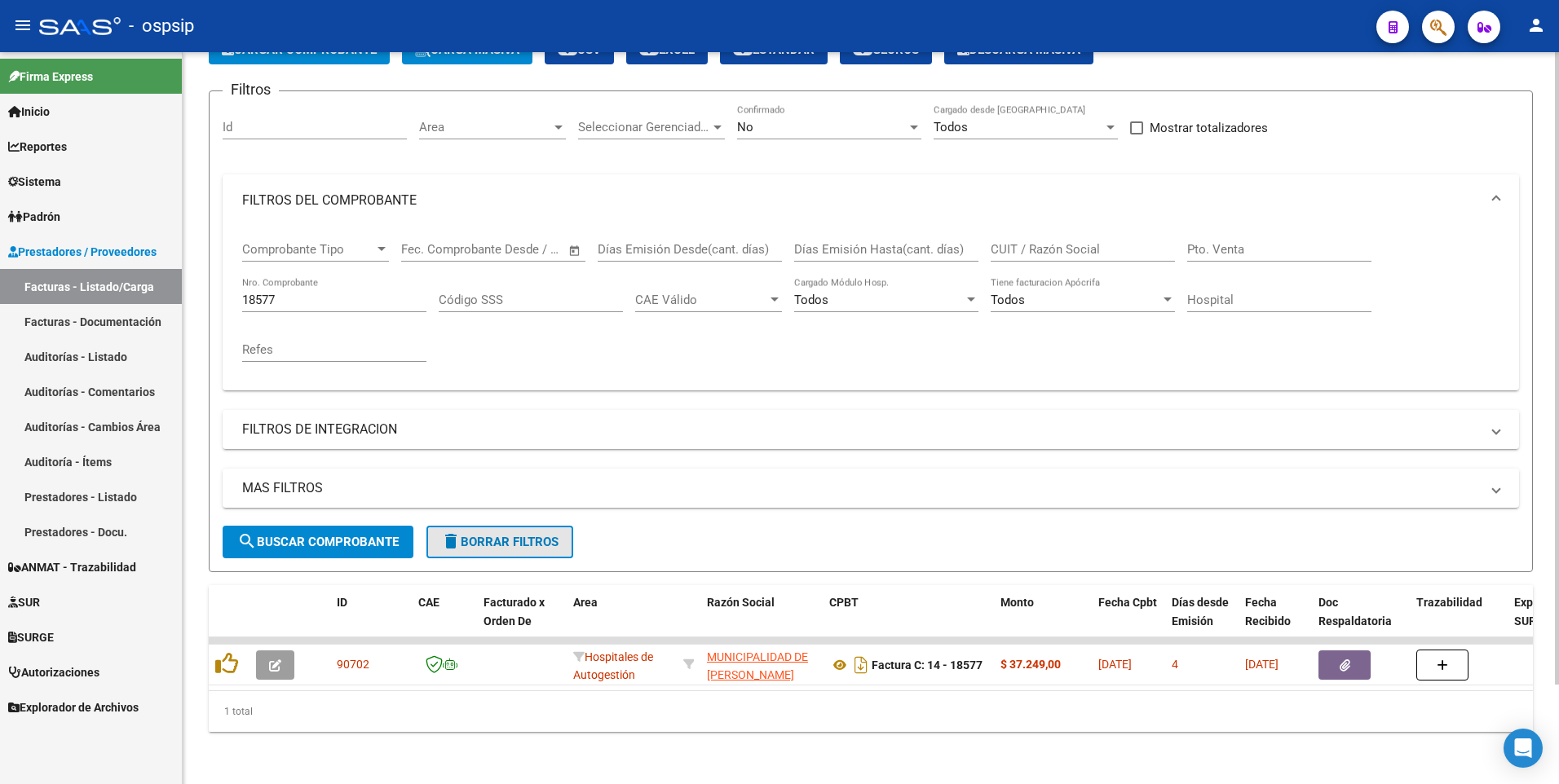
click at [517, 537] on button "delete Borrar Filtros" at bounding box center [500, 542] width 147 height 33
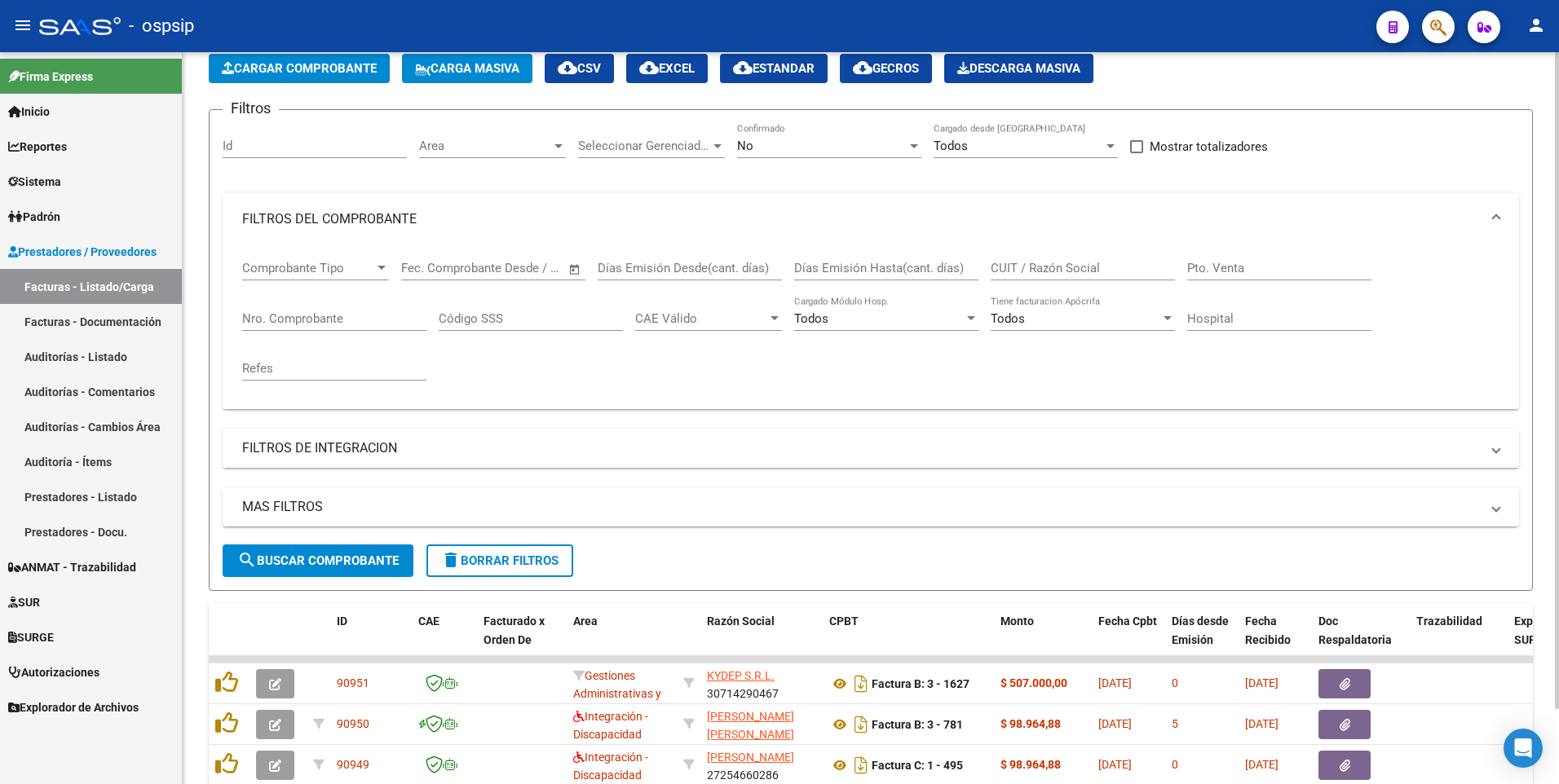
click at [1097, 296] on div "Todos Tiene facturacion Apócrifa" at bounding box center [1082, 313] width 184 height 35
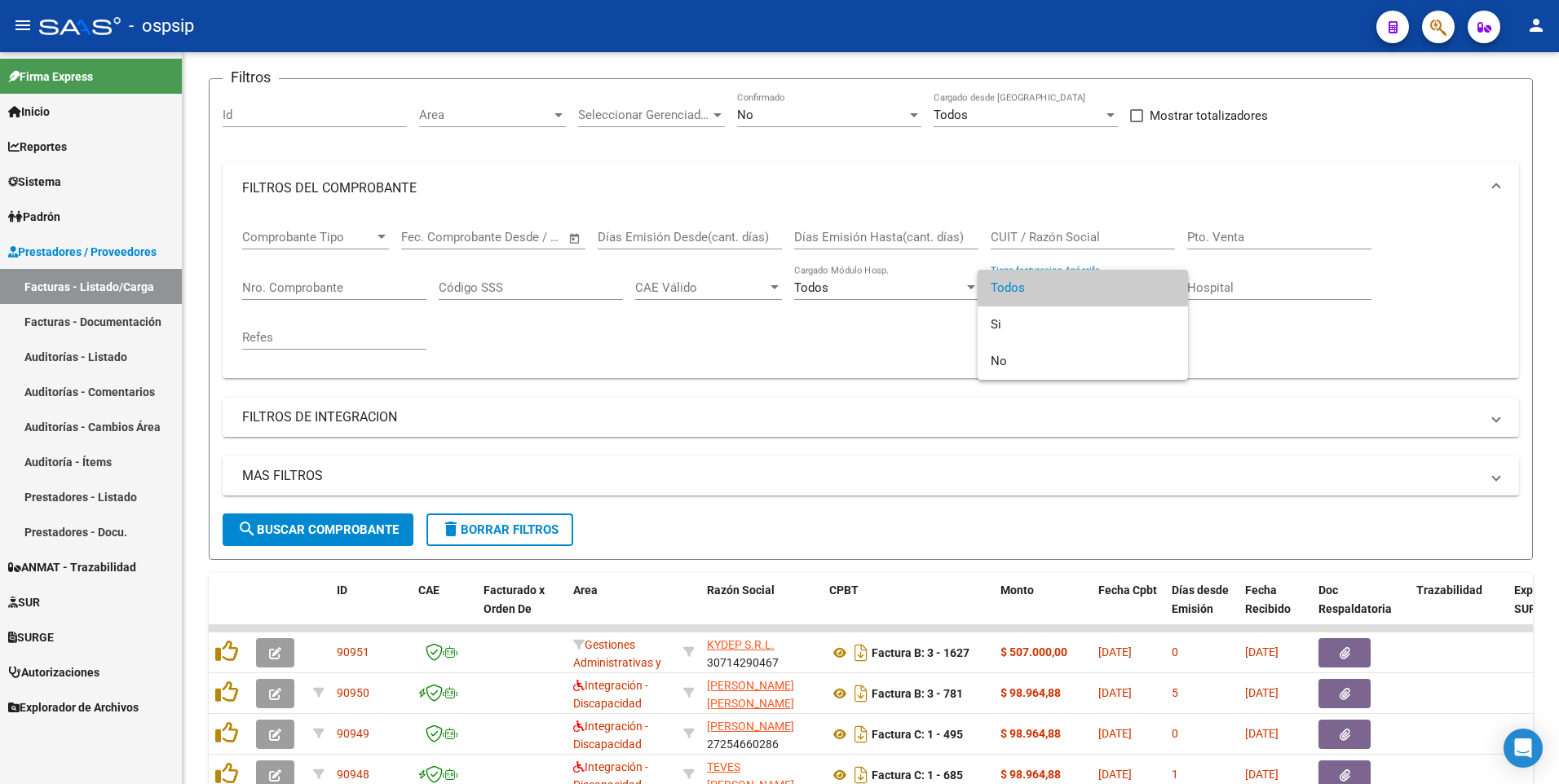
click at [1091, 237] on div at bounding box center [780, 392] width 1559 height 784
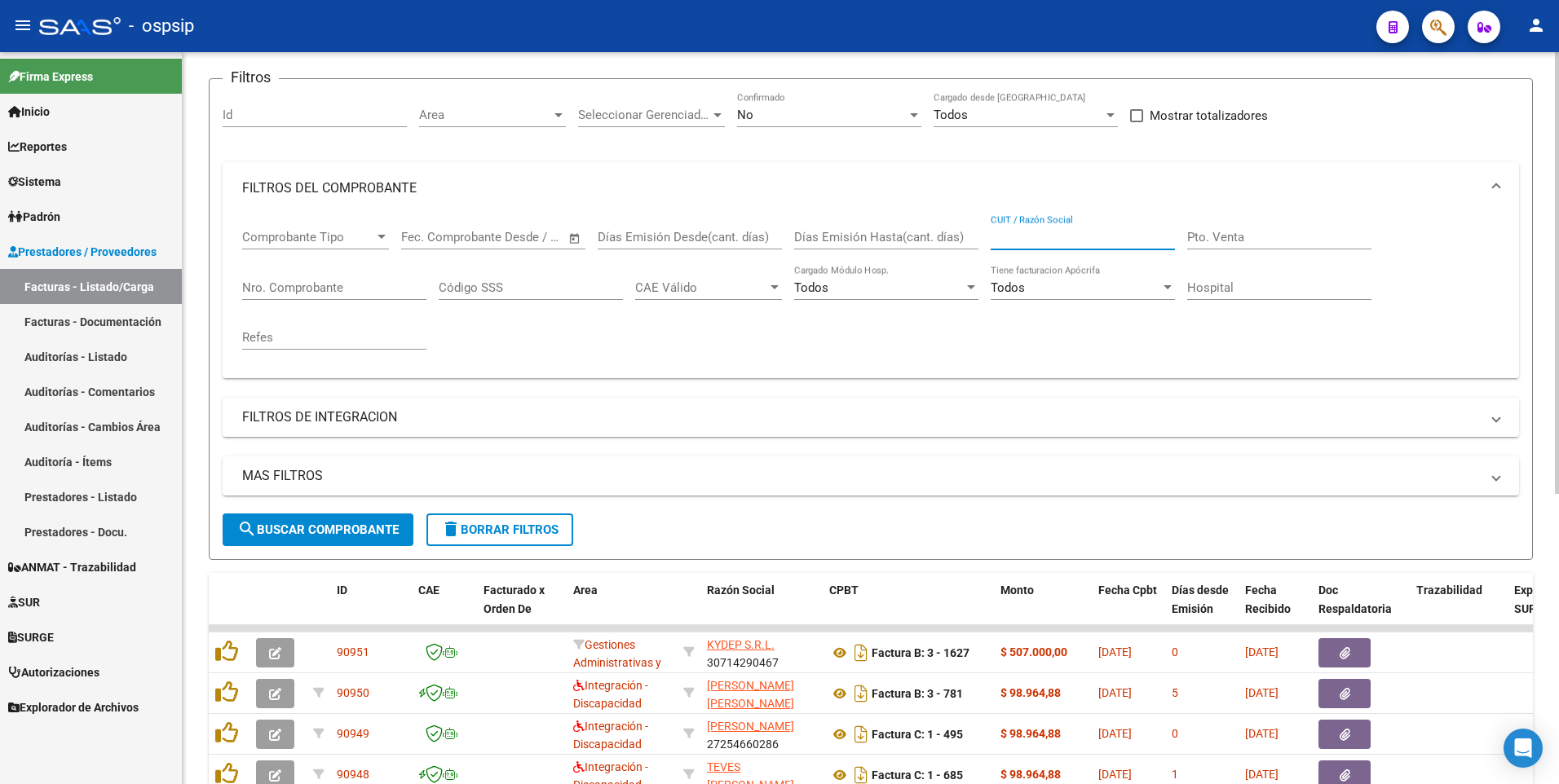
click at [1091, 236] on input "CUIT / Razón Social" at bounding box center [1082, 236] width 184 height 14
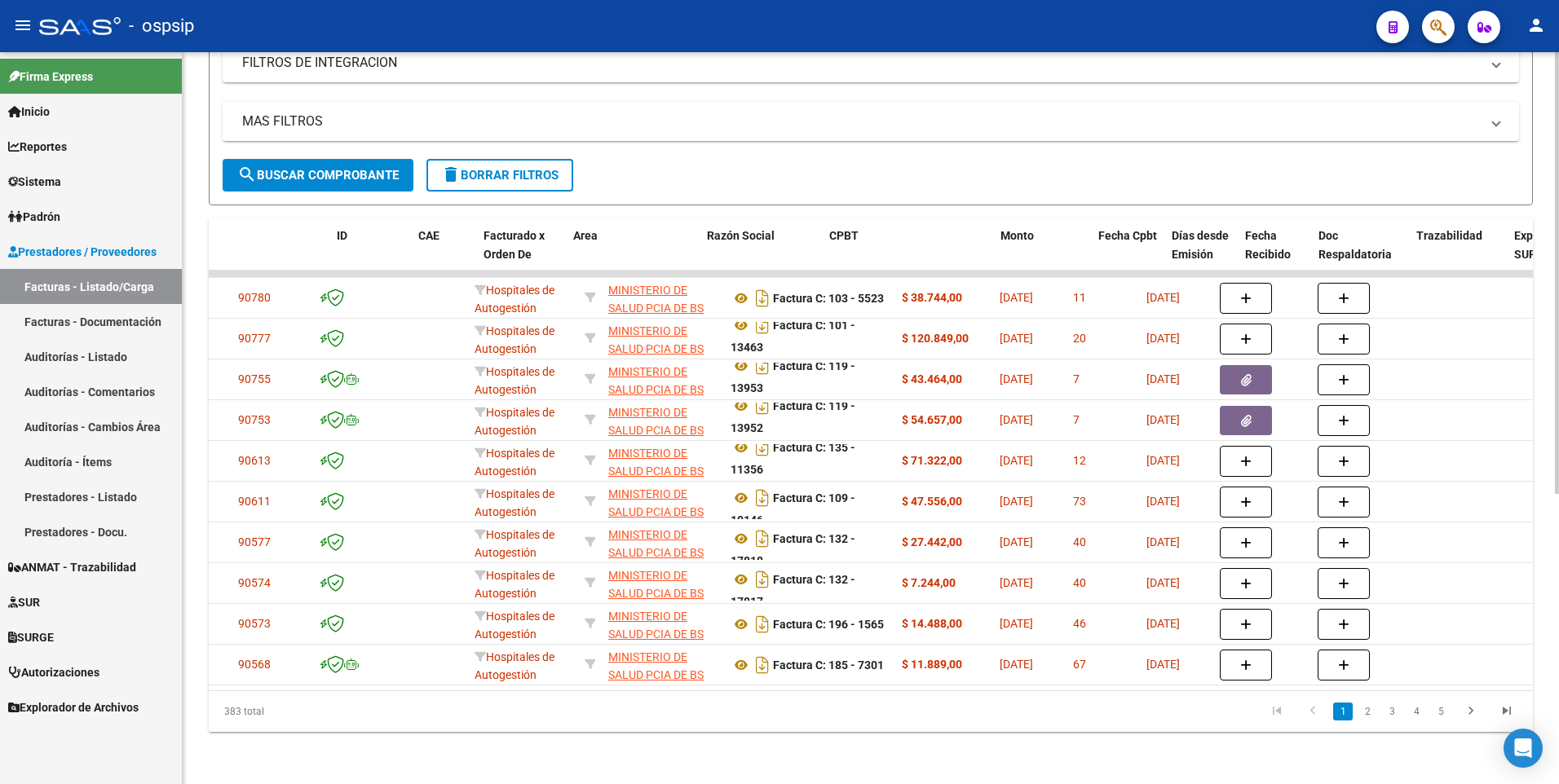
scroll to position [0, 0]
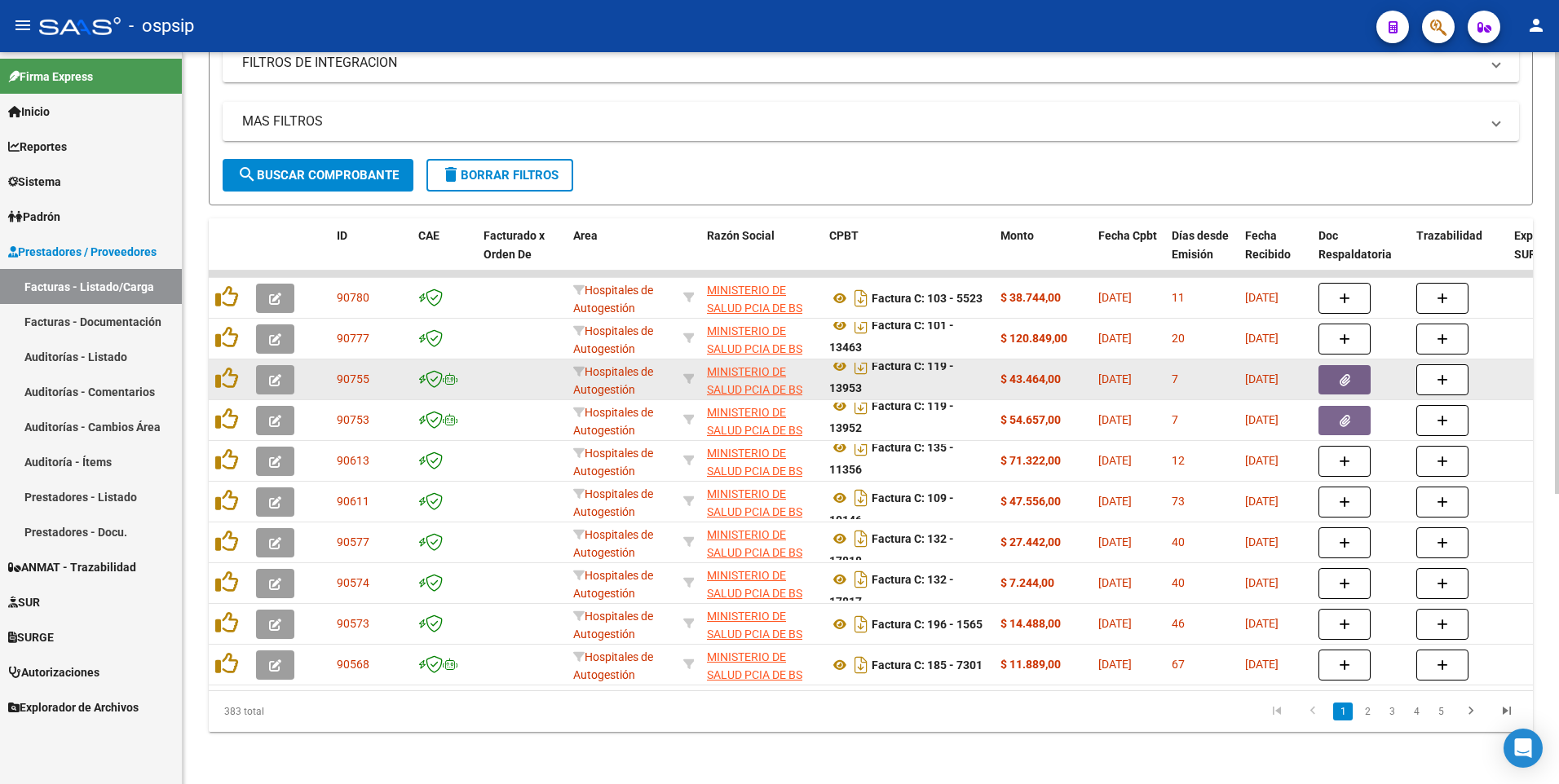
type input "30626983398"
click at [1333, 376] on button "button" at bounding box center [1344, 380] width 52 height 29
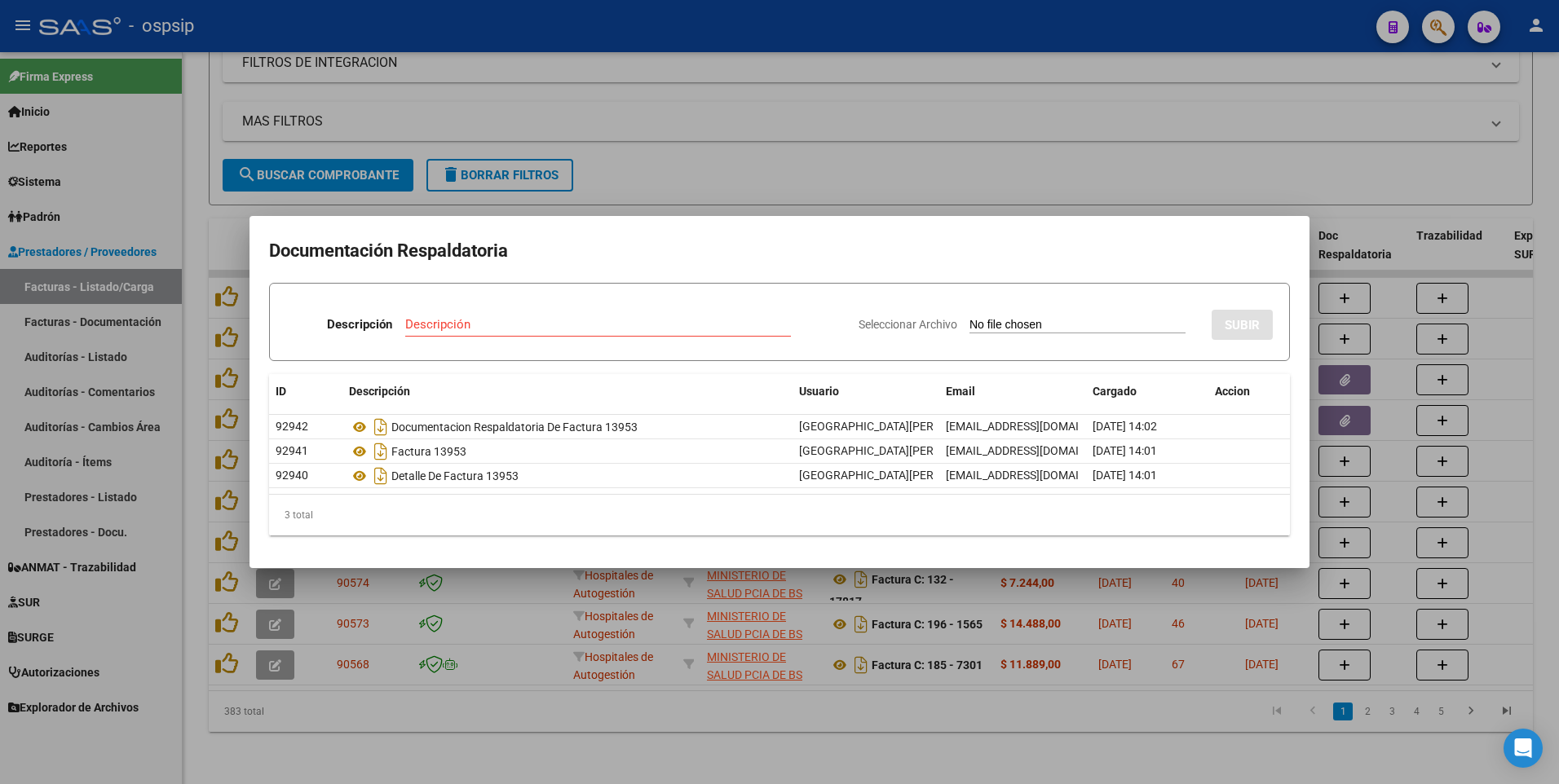
click at [799, 34] on div at bounding box center [780, 392] width 1559 height 784
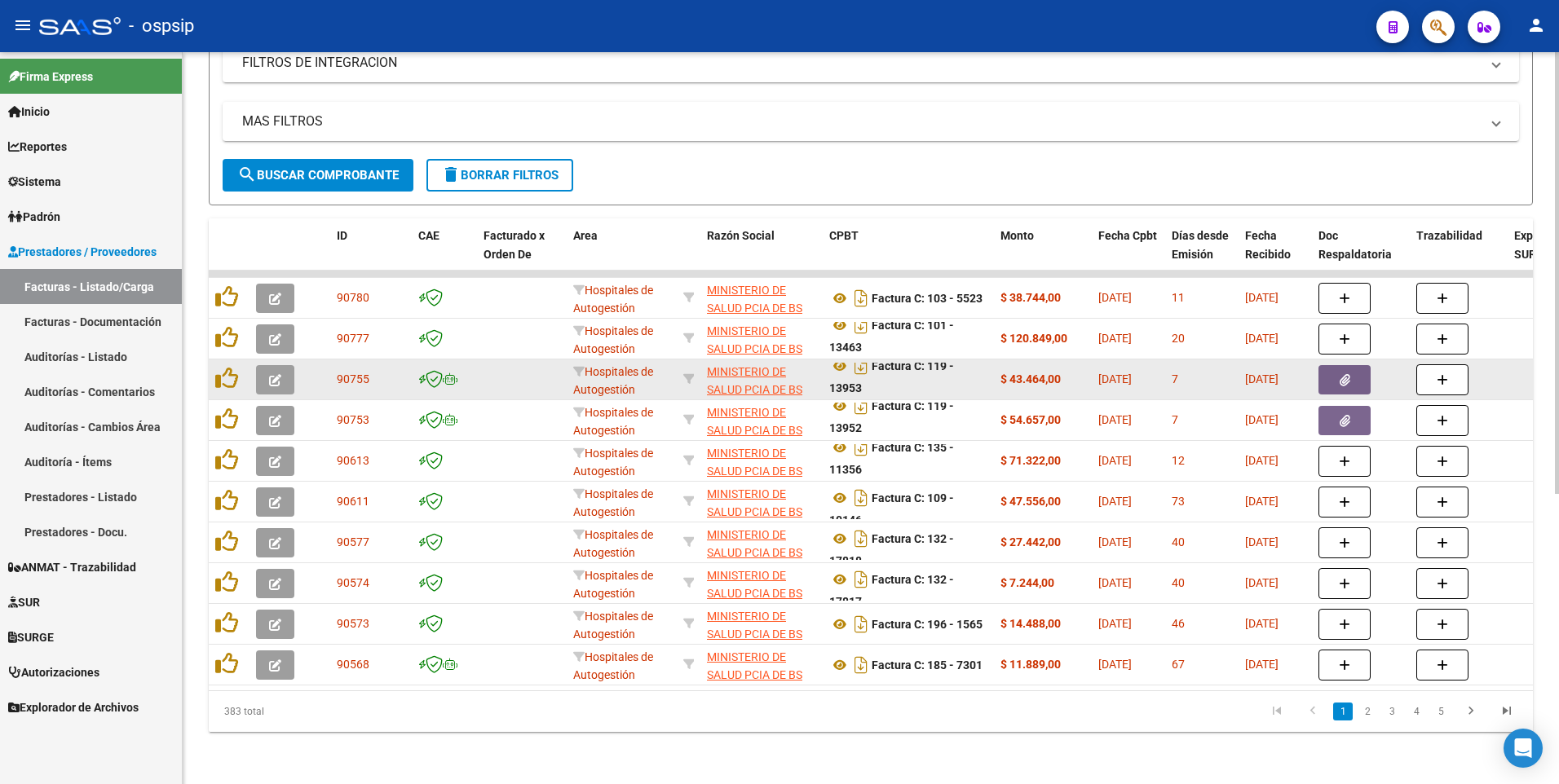
click at [1327, 369] on button "button" at bounding box center [1344, 380] width 52 height 29
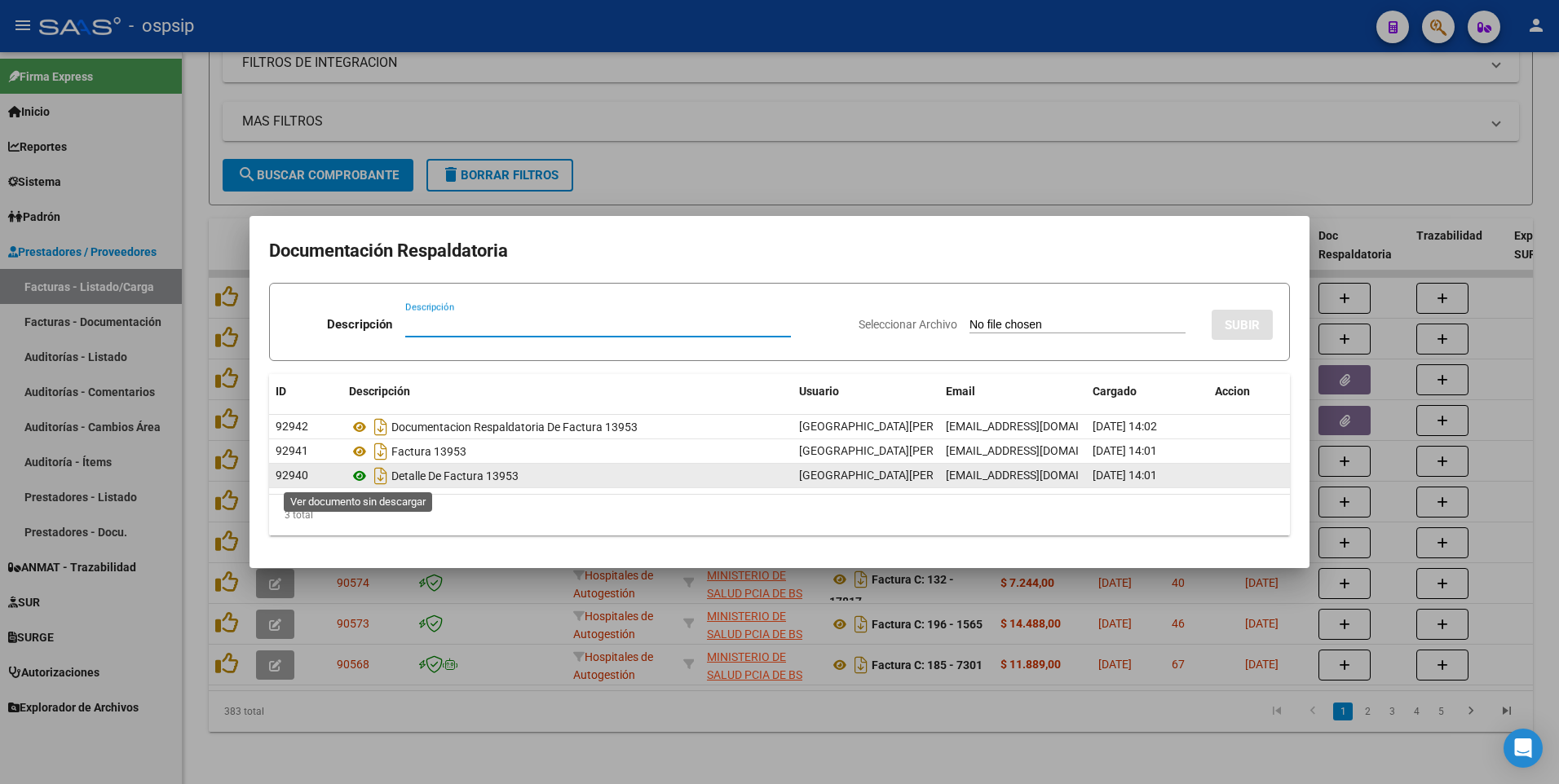
click at [360, 476] on icon at bounding box center [360, 475] width 21 height 19
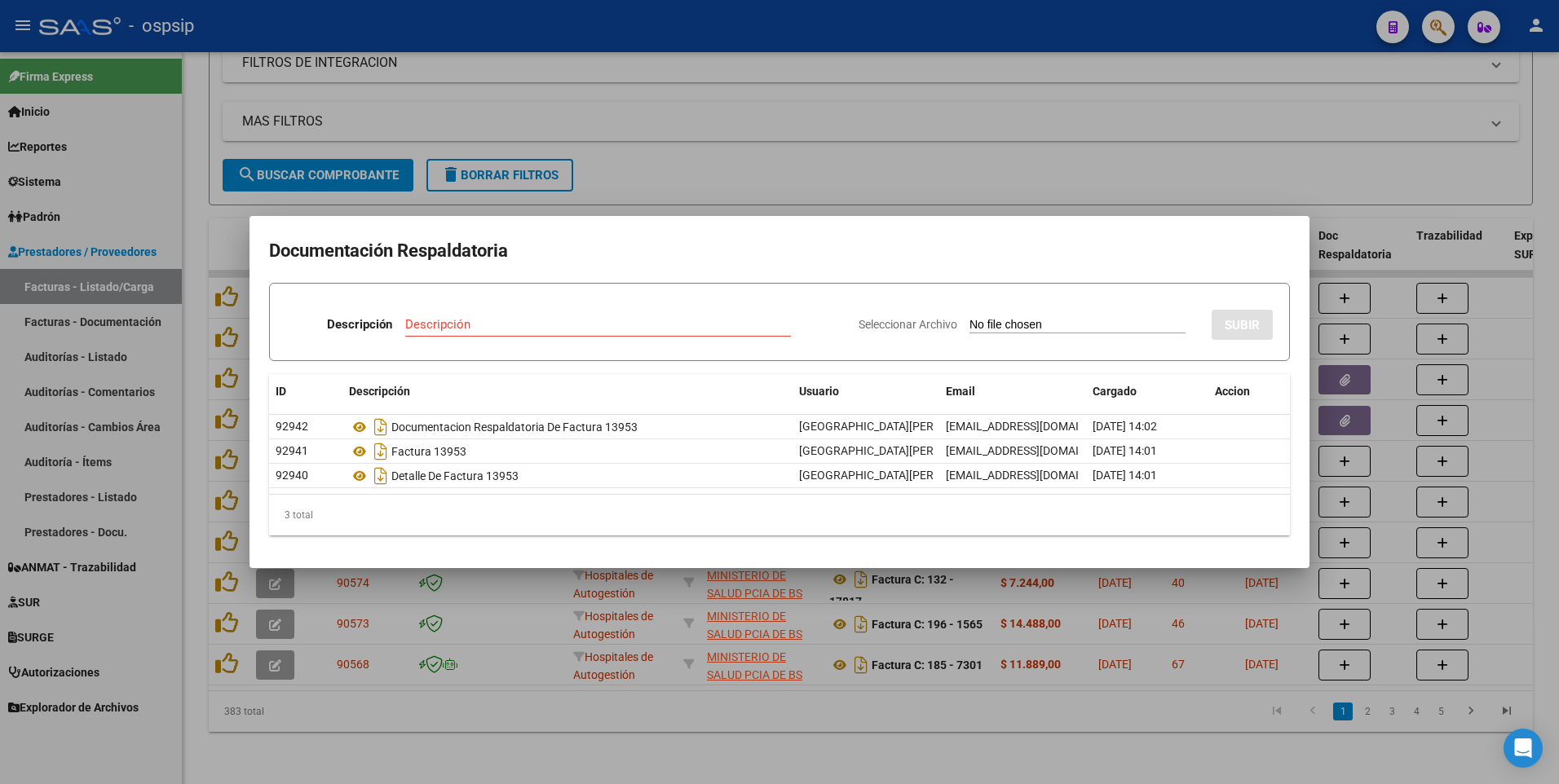
click at [1177, 183] on div at bounding box center [780, 392] width 1559 height 784
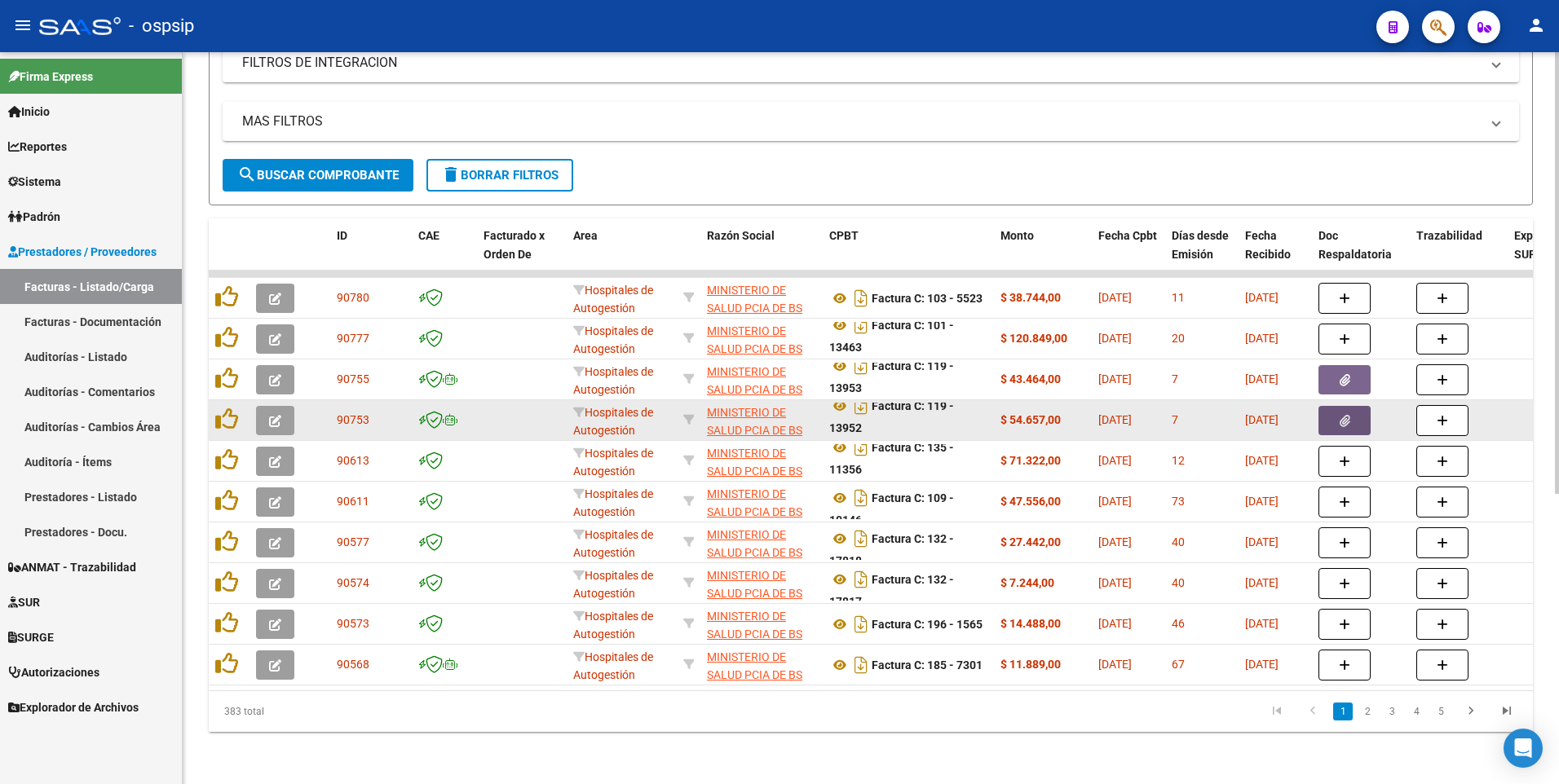
click at [1330, 408] on button "button" at bounding box center [1344, 420] width 52 height 29
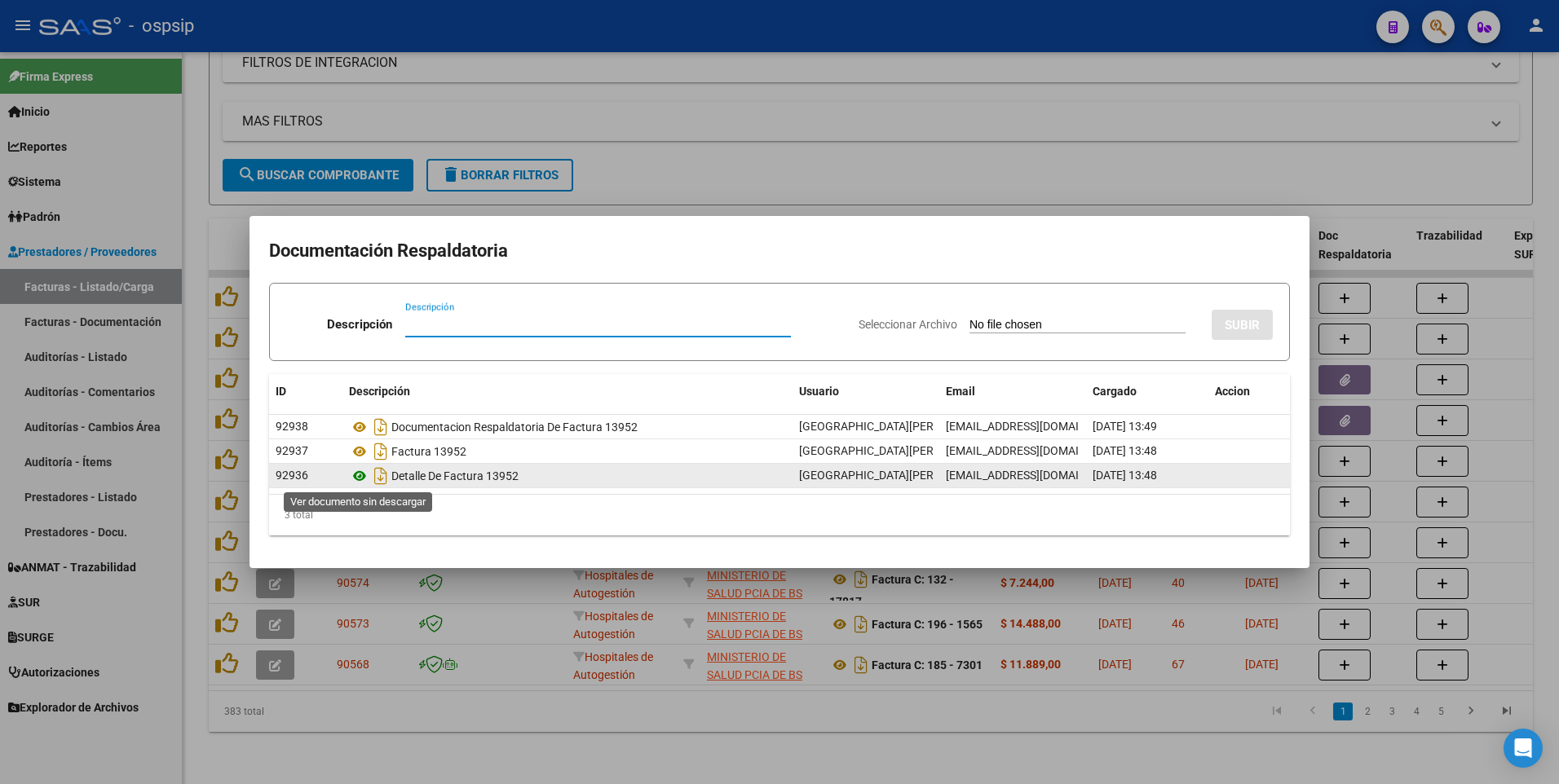
click at [360, 481] on icon at bounding box center [360, 475] width 21 height 19
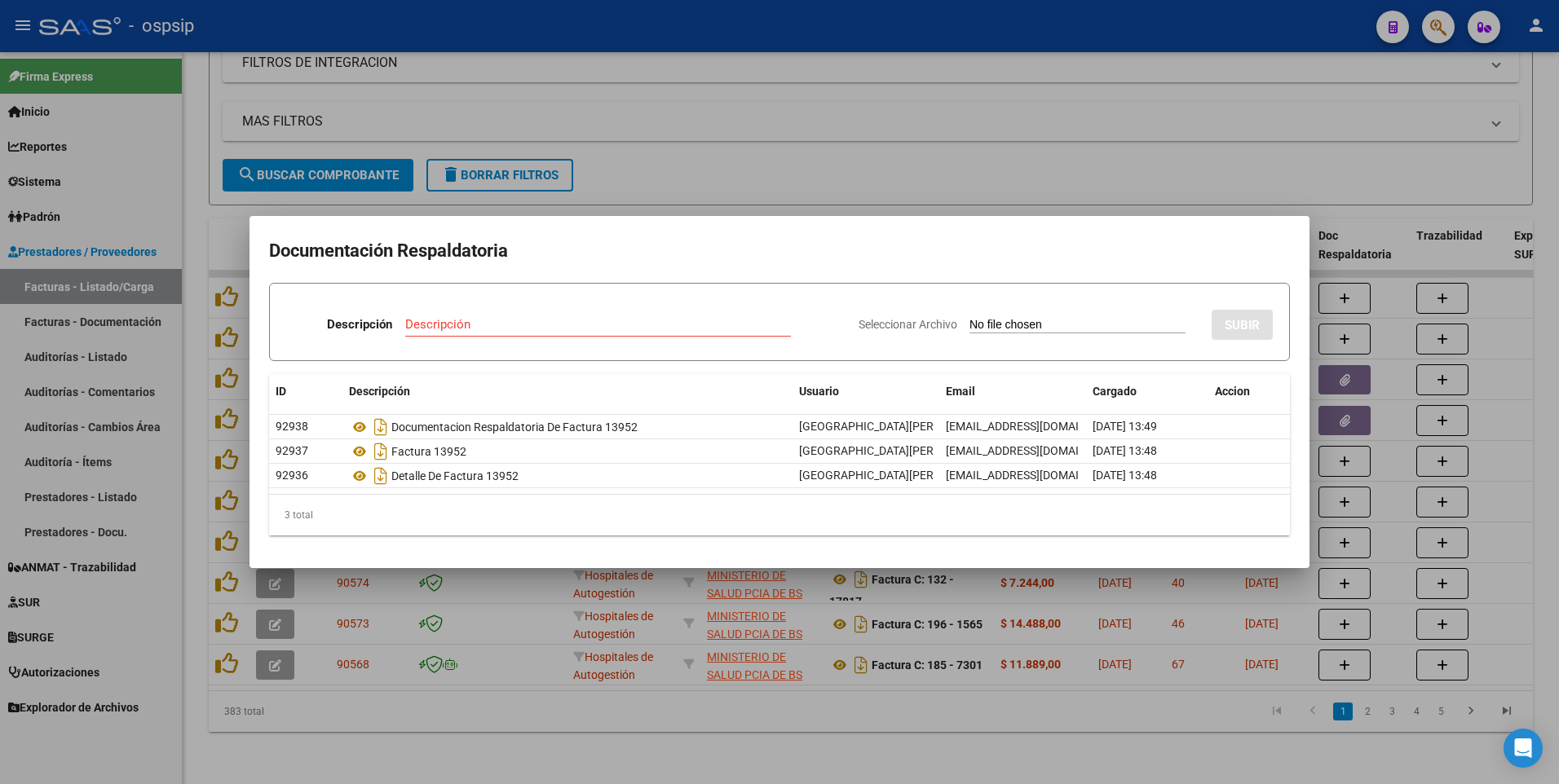
click at [670, 18] on div at bounding box center [780, 392] width 1559 height 784
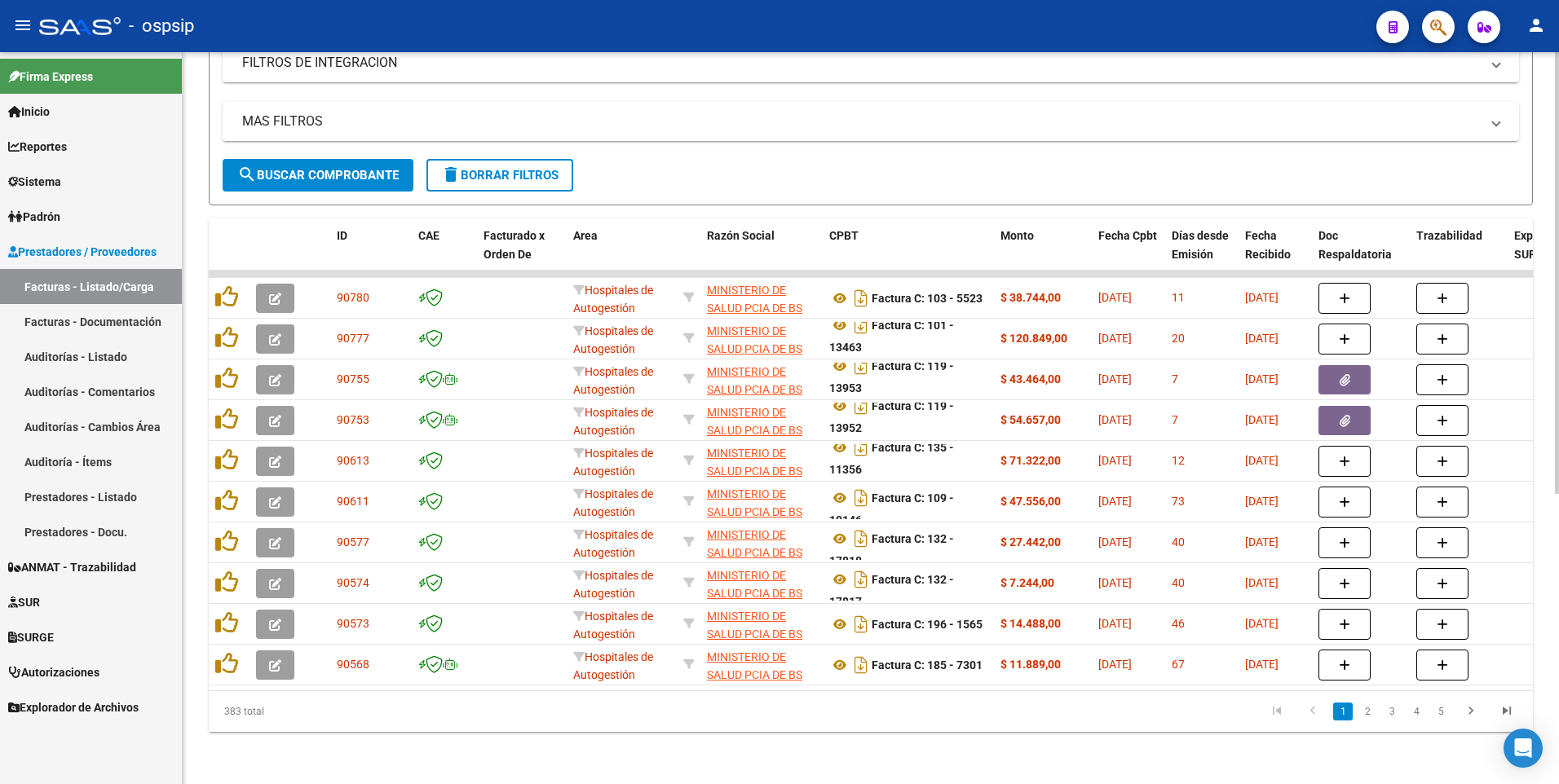
click at [559, 168] on span "delete Borrar Filtros" at bounding box center [500, 175] width 118 height 14
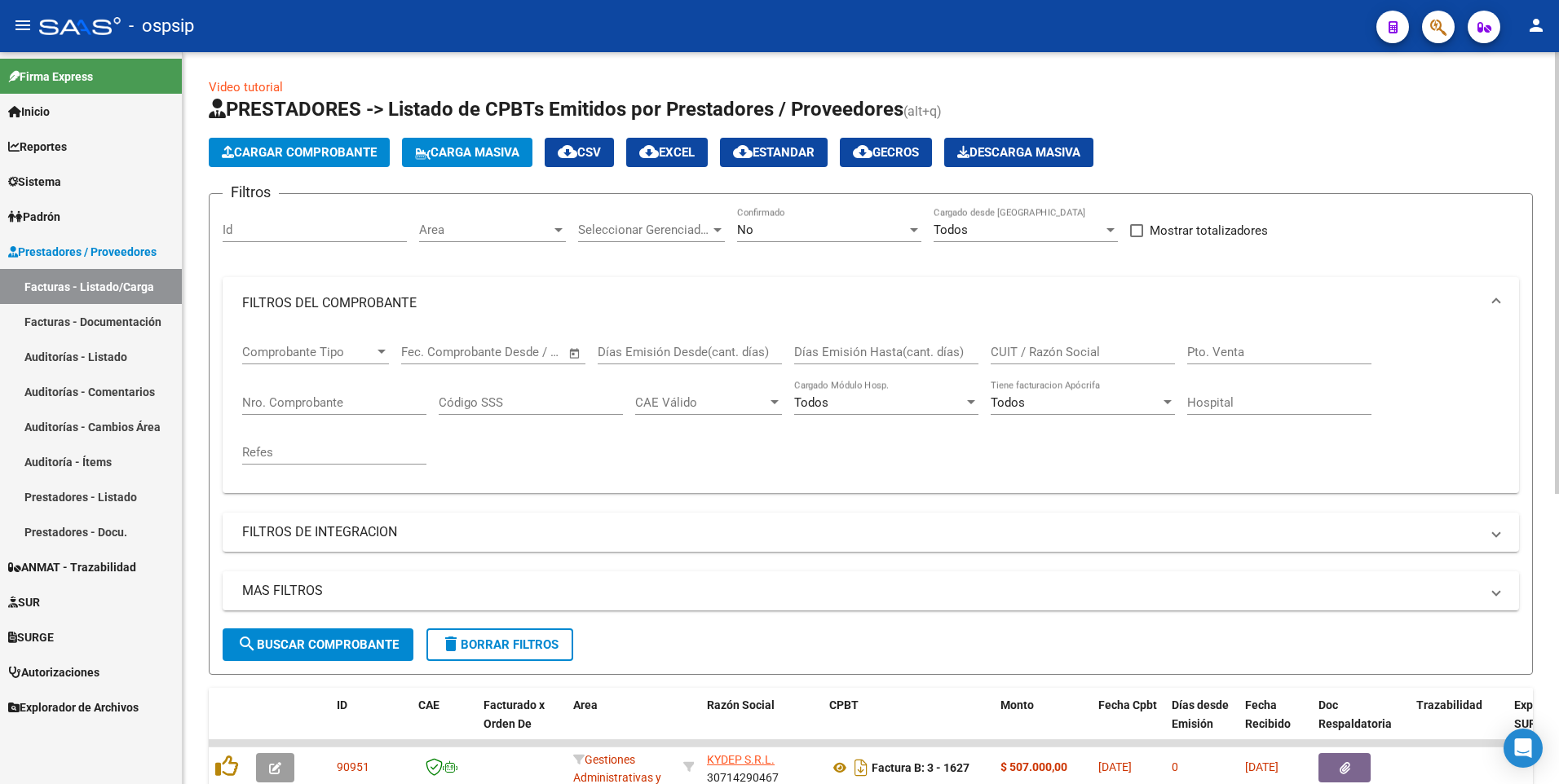
click at [517, 640] on span "delete Borrar Filtros" at bounding box center [500, 644] width 118 height 14
click at [282, 160] on button "Cargar Comprobante" at bounding box center [299, 152] width 181 height 29
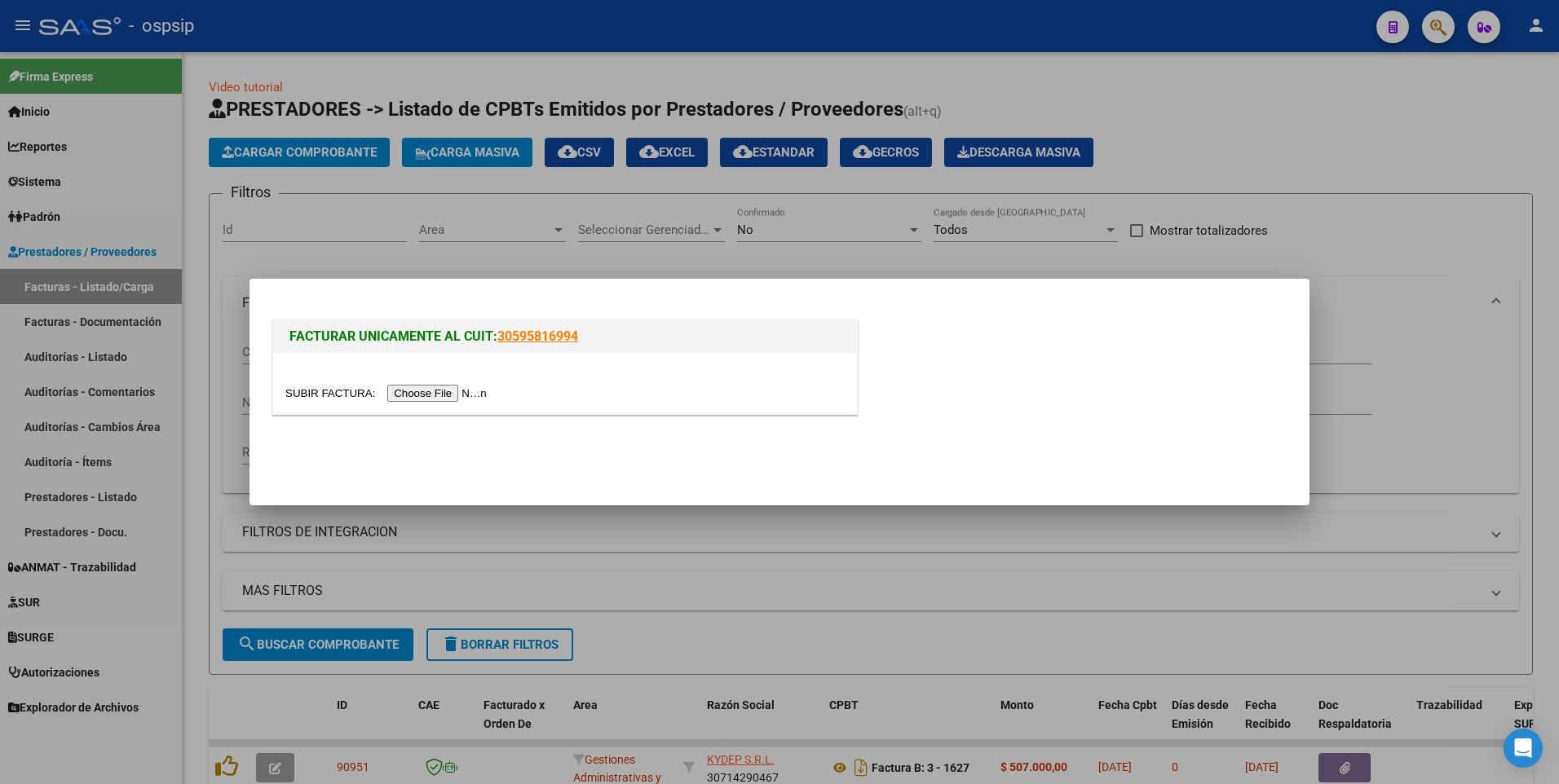
click at [418, 397] on input "file" at bounding box center [389, 393] width 206 height 17
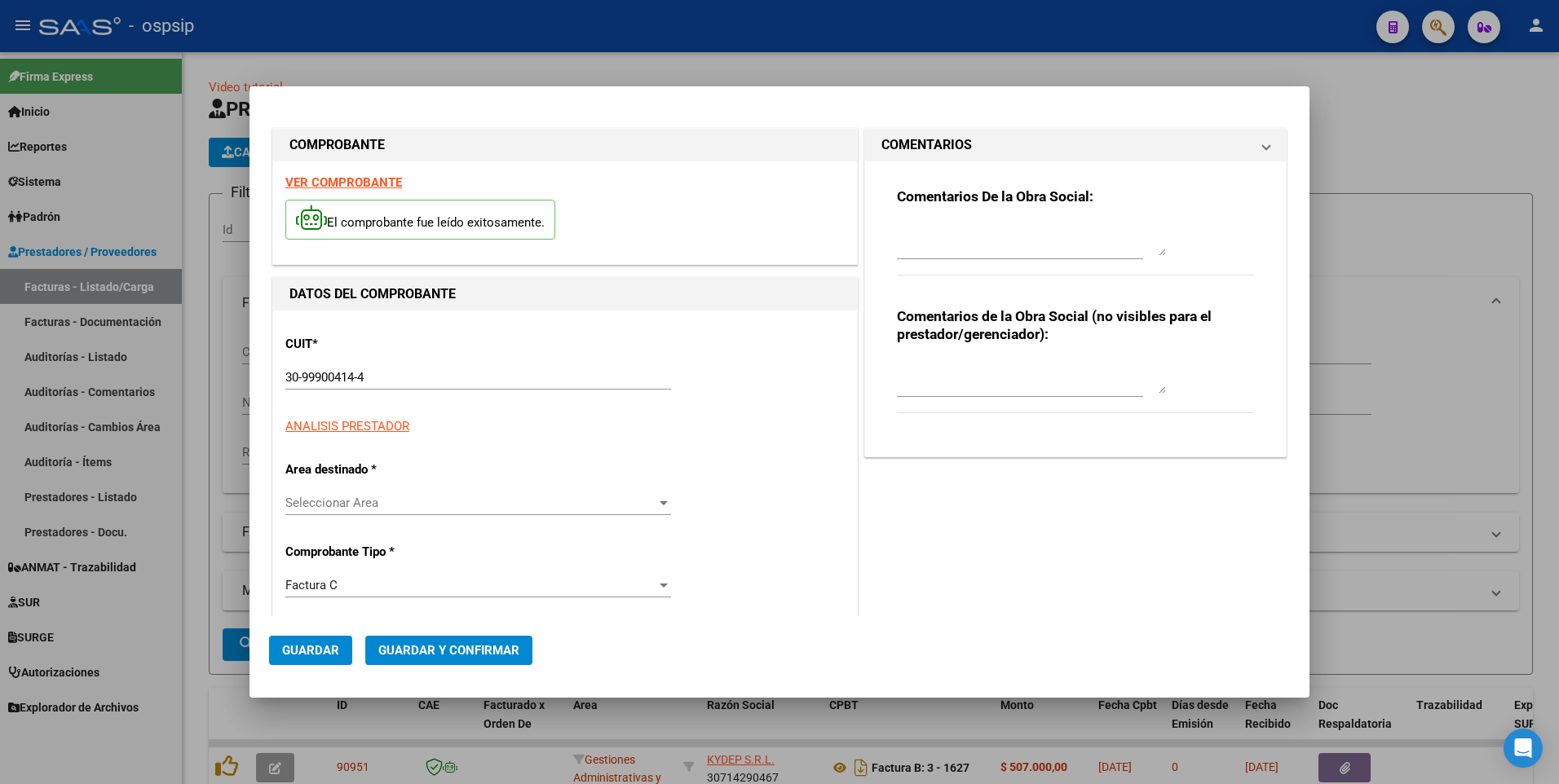
type input "618"
type input "$ 103.904,00"
type input "[DATE]"
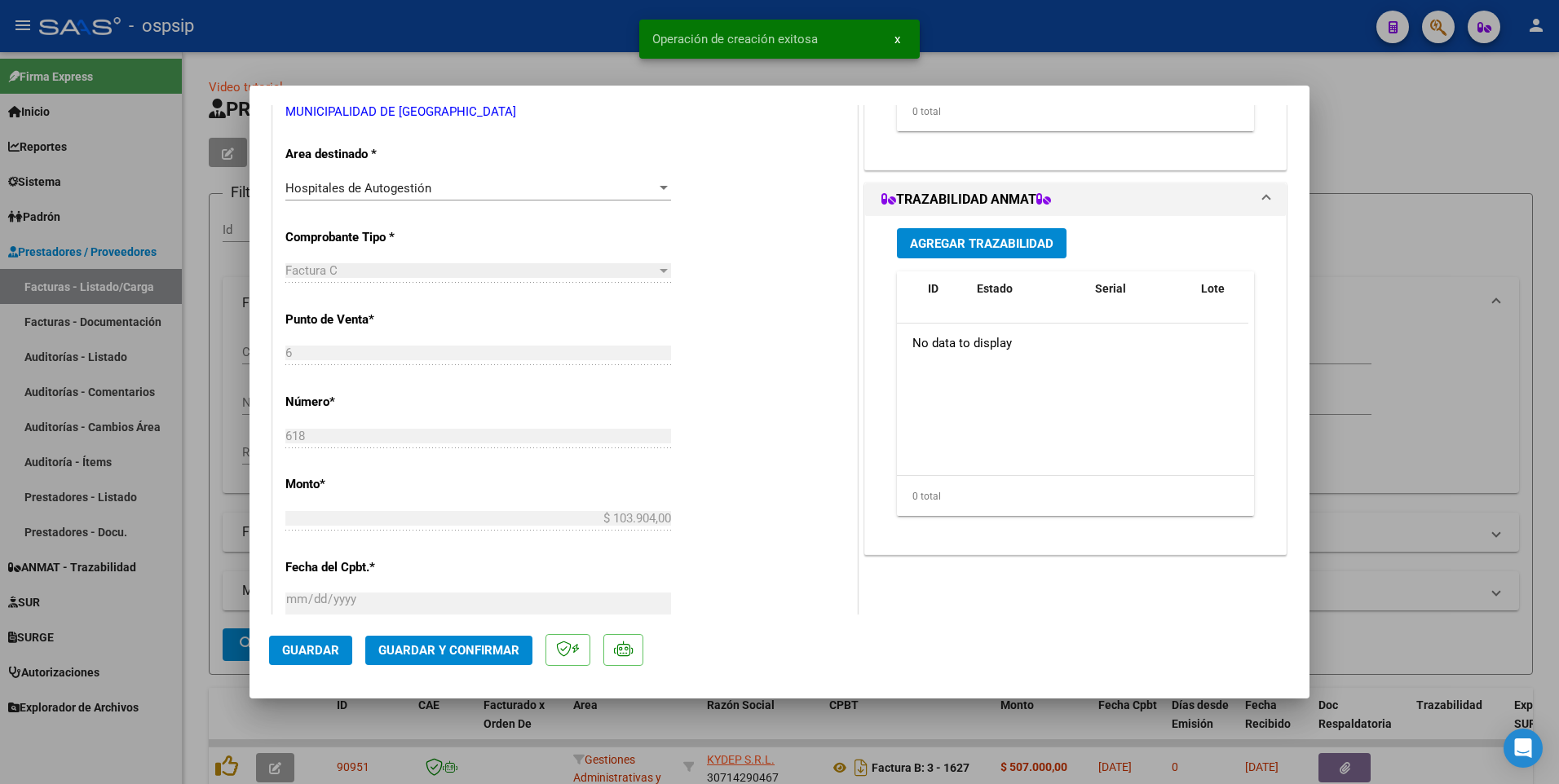
scroll to position [407, 0]
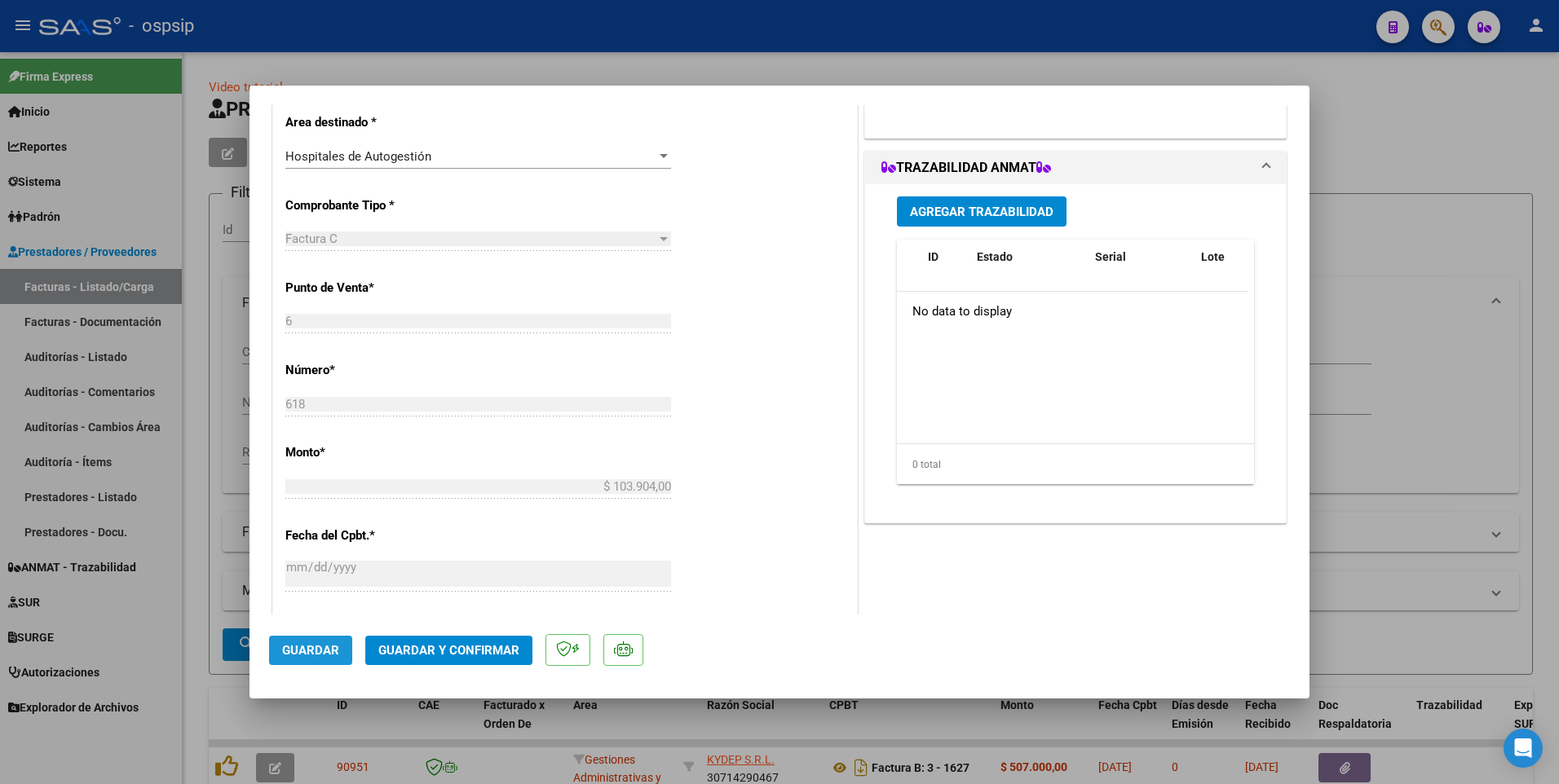
click at [299, 654] on span "Guardar" at bounding box center [310, 650] width 57 height 14
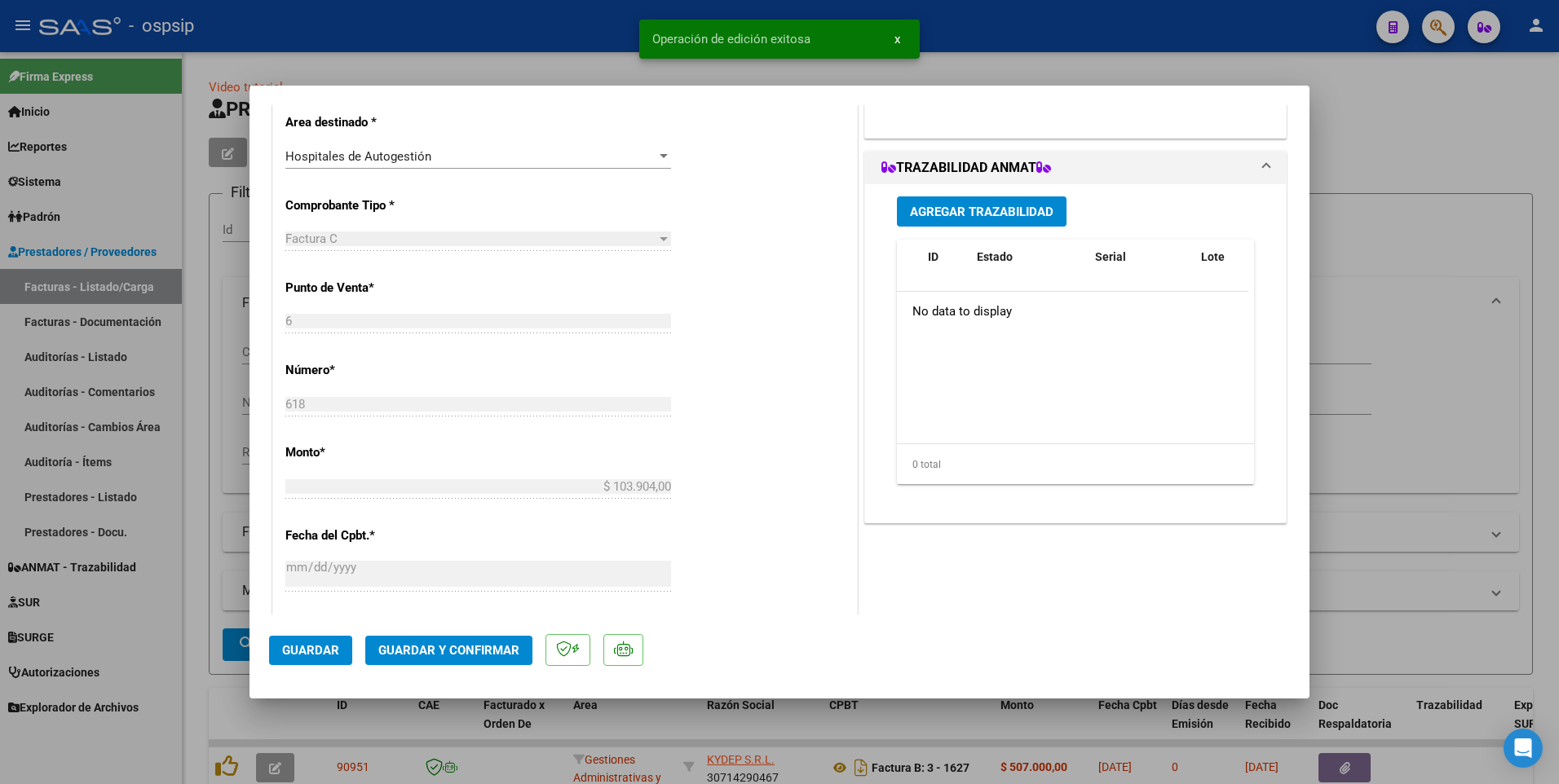
click at [211, 510] on div at bounding box center [780, 392] width 1559 height 784
type input "$ 0,00"
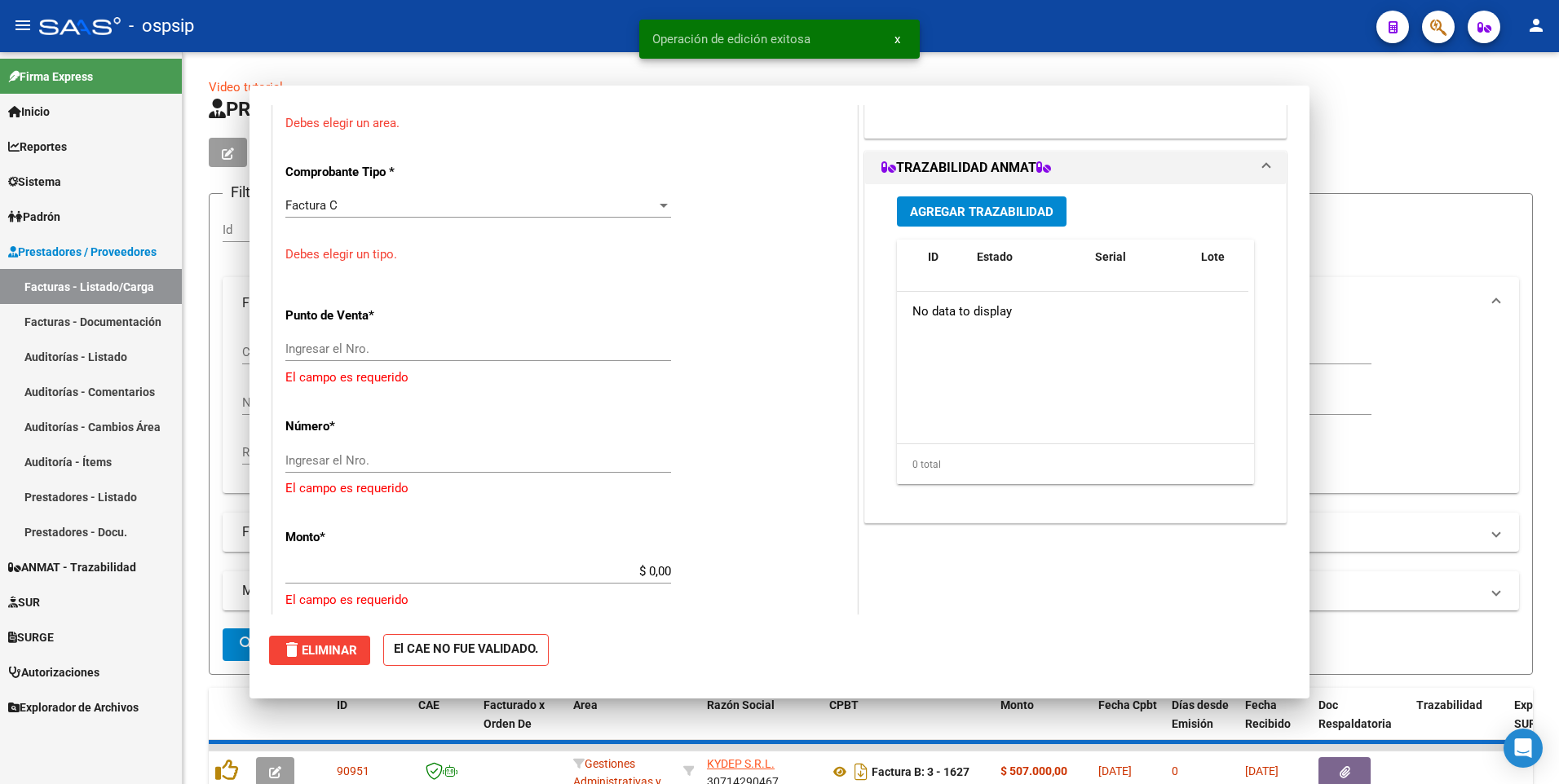
scroll to position [358, 0]
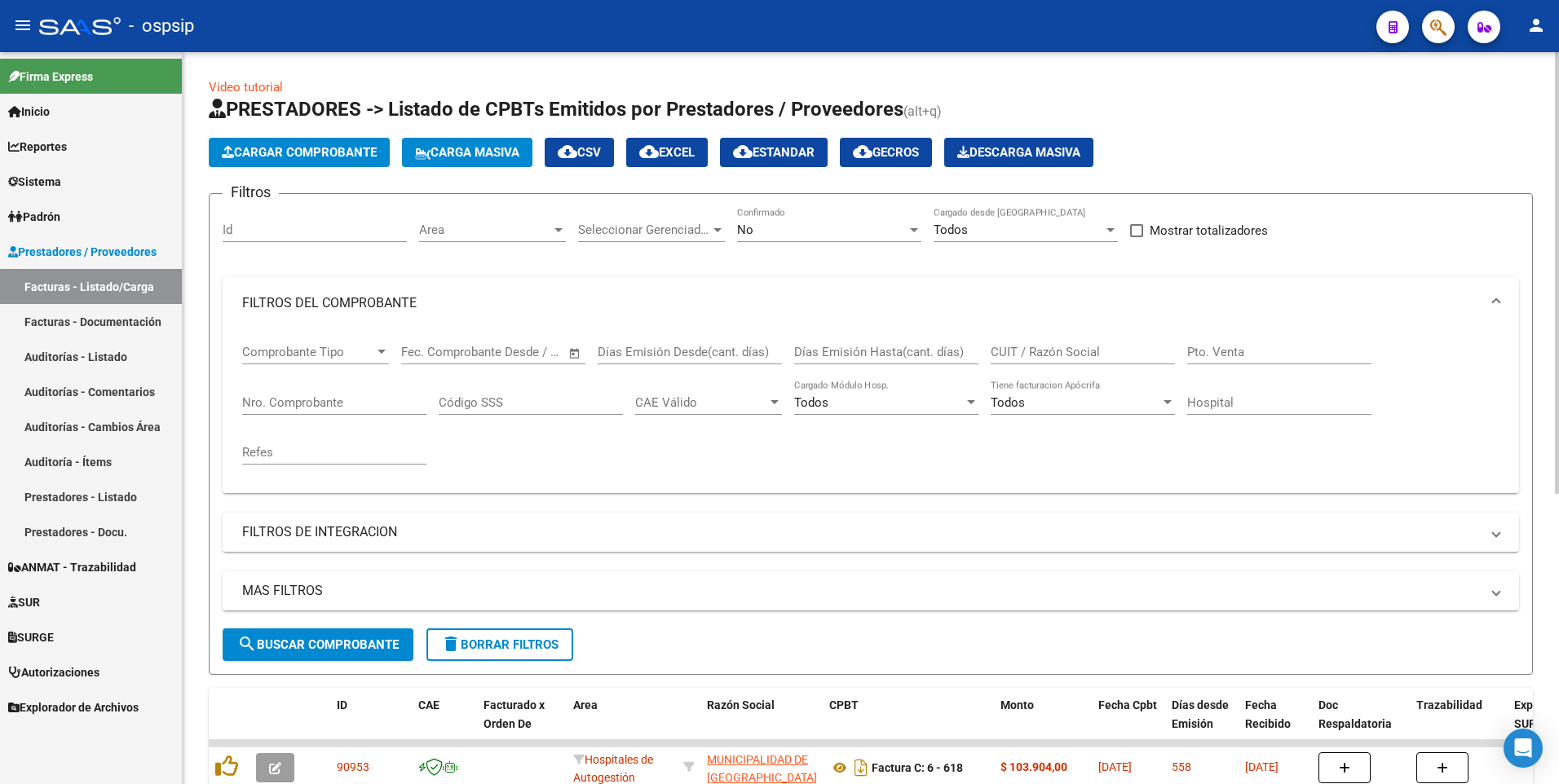
click at [350, 153] on span "Cargar Comprobante" at bounding box center [299, 151] width 155 height 14
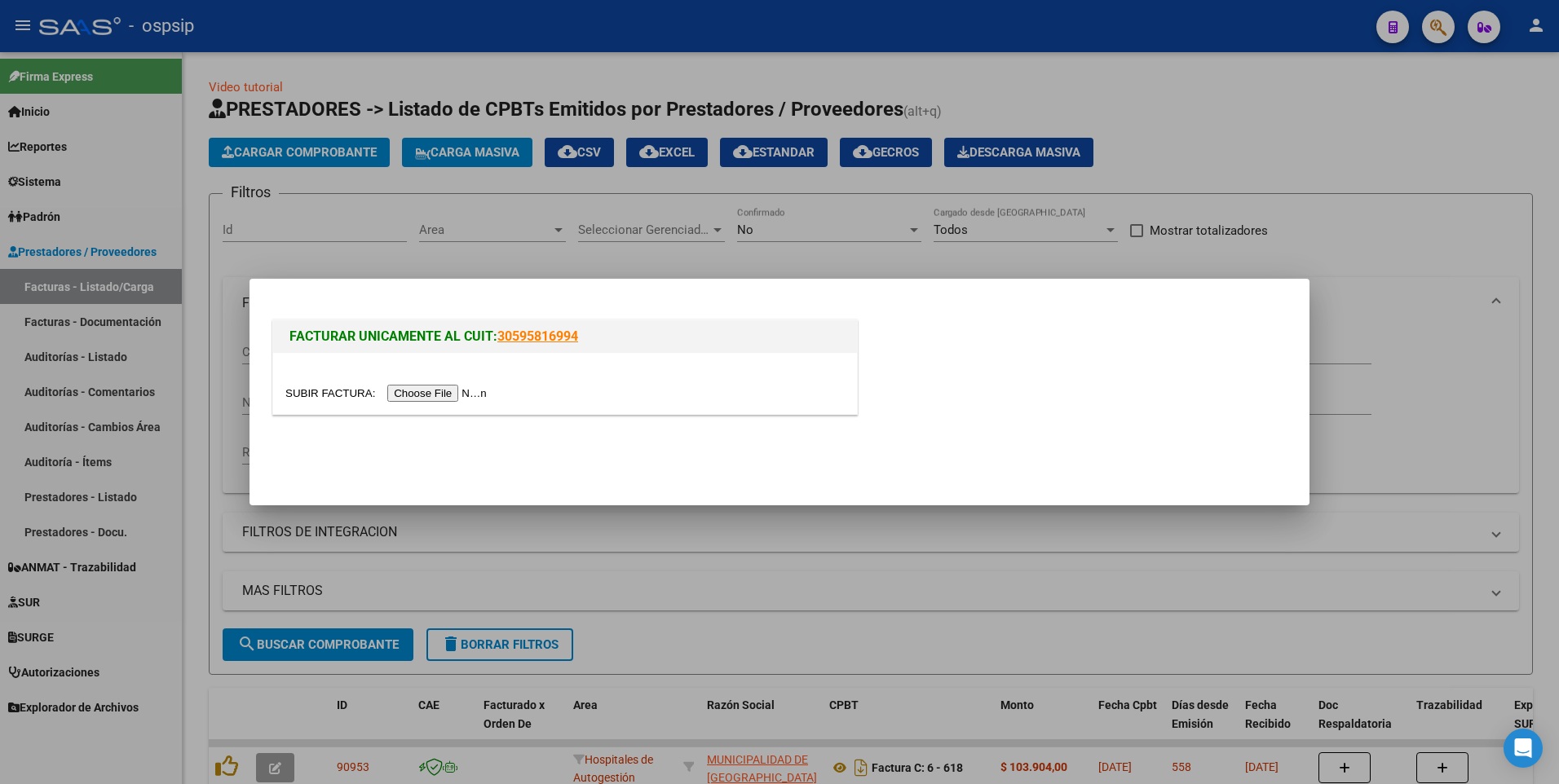
click at [449, 392] on input "file" at bounding box center [389, 393] width 206 height 17
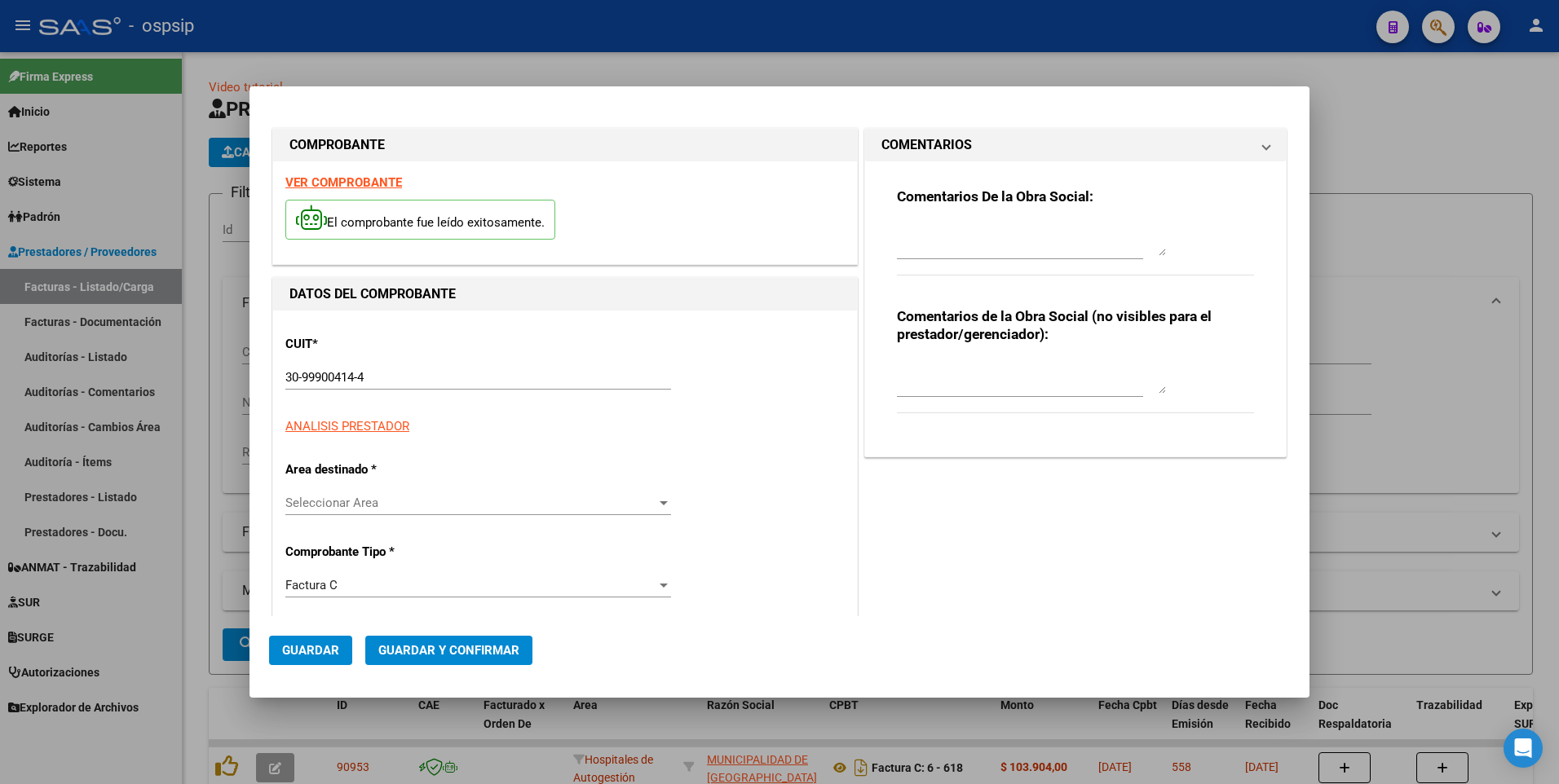
type input "647"
type input "$ 13.427,00"
type input "[DATE]"
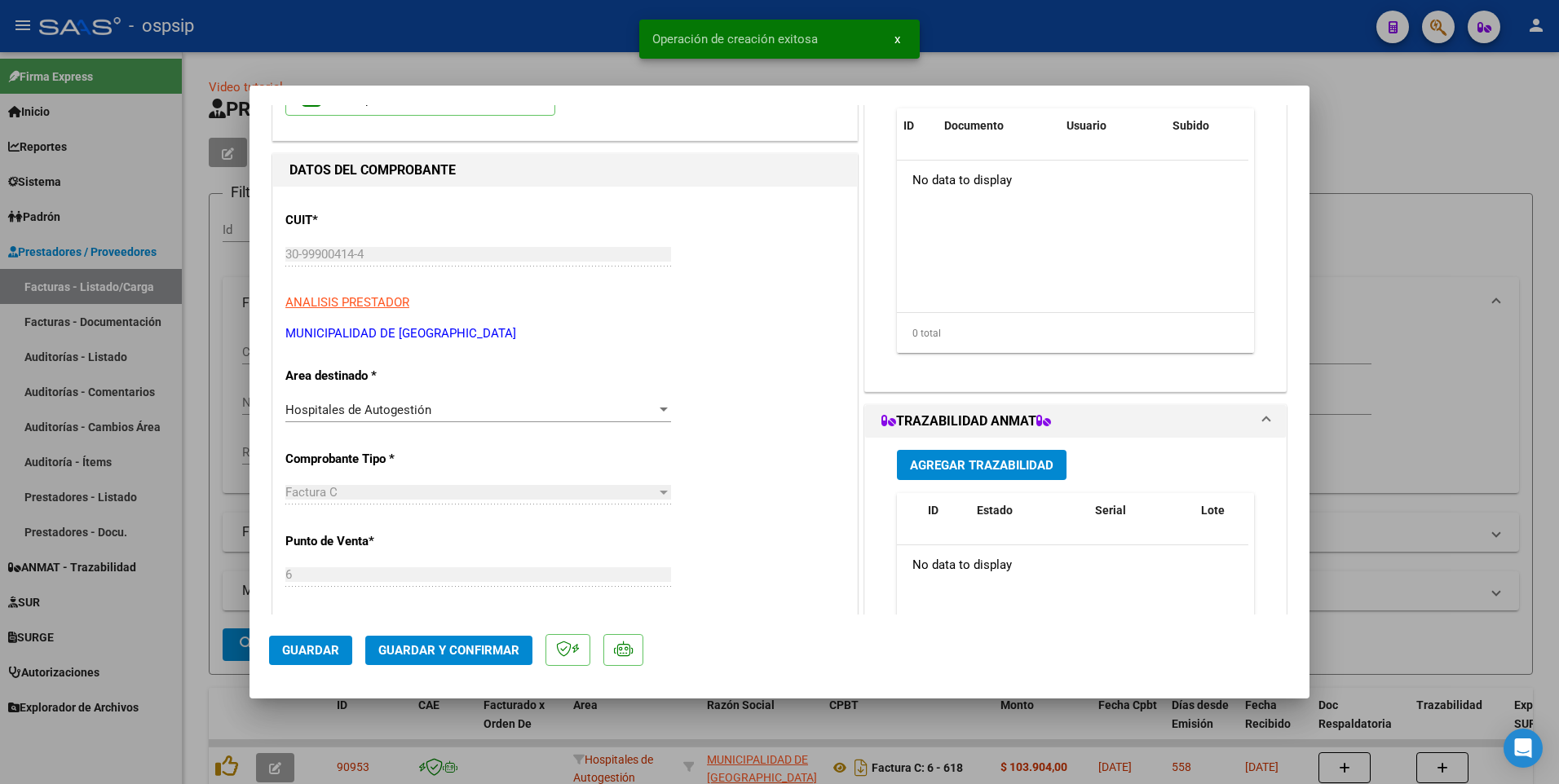
scroll to position [244, 0]
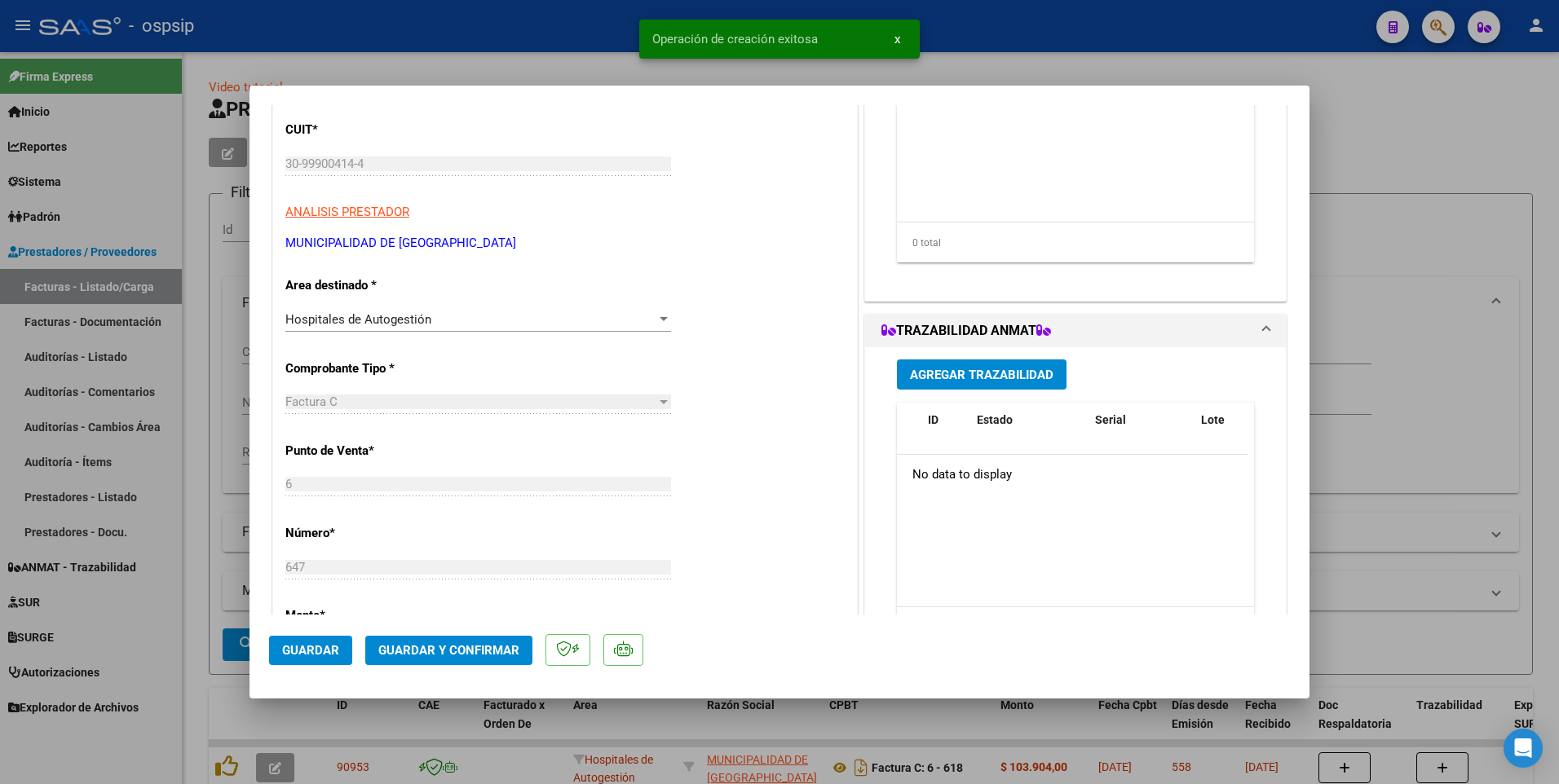
click at [307, 655] on span "Guardar" at bounding box center [310, 650] width 57 height 14
click at [390, 59] on div at bounding box center [780, 392] width 1559 height 784
type input "$ 0,00"
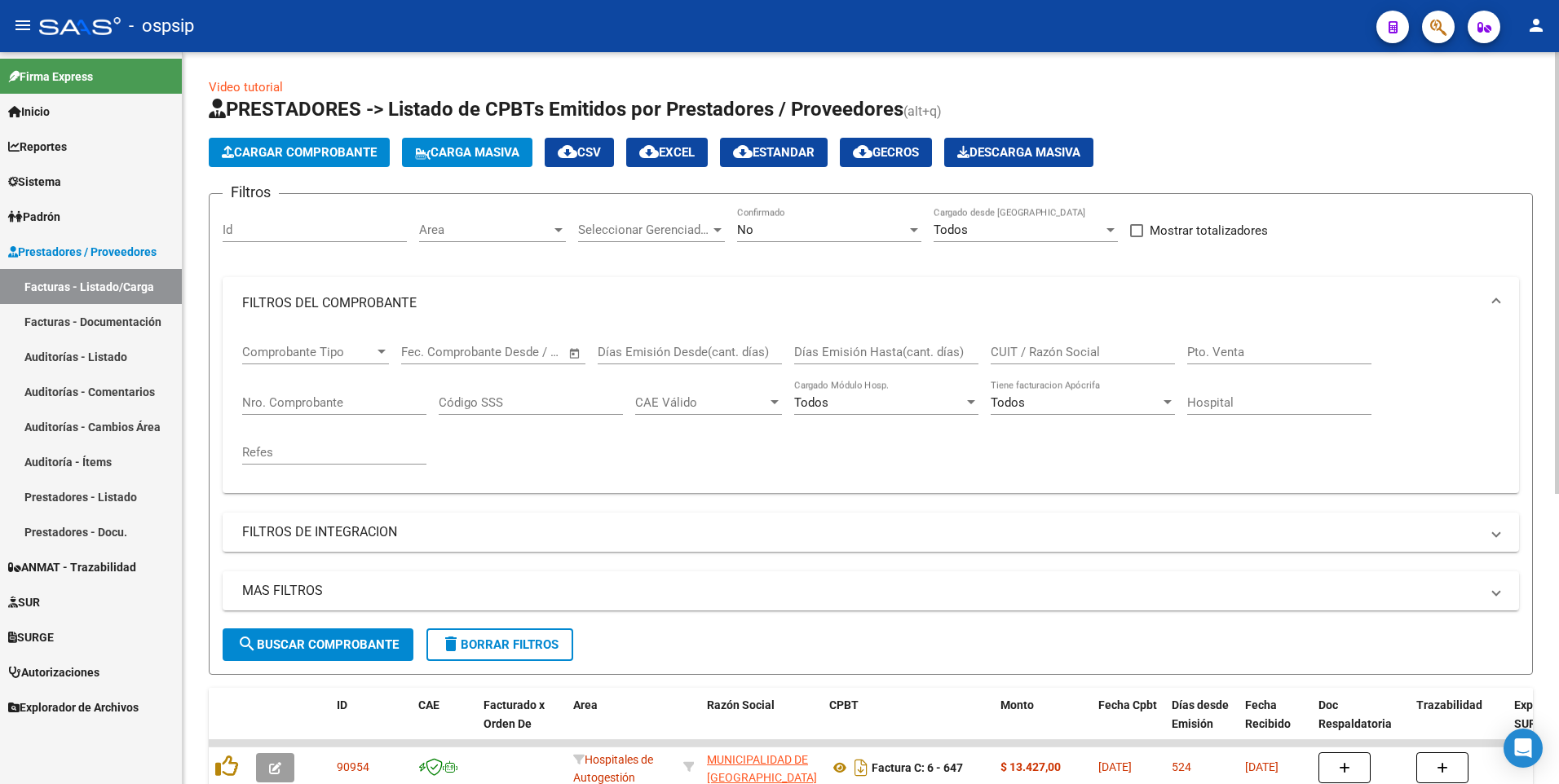
click at [301, 149] on span "Cargar Comprobante" at bounding box center [299, 151] width 155 height 14
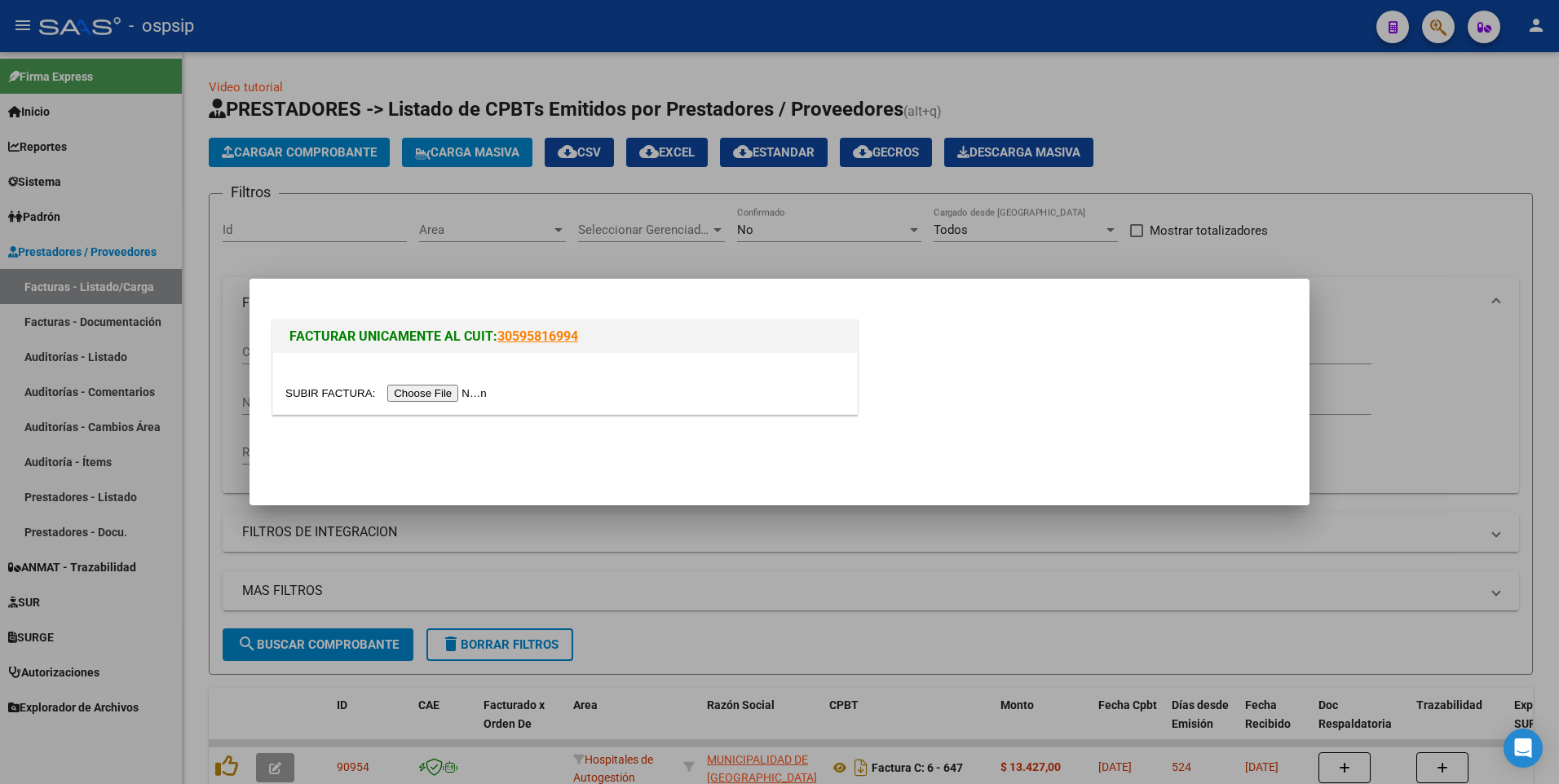
click at [406, 392] on input "file" at bounding box center [389, 393] width 206 height 17
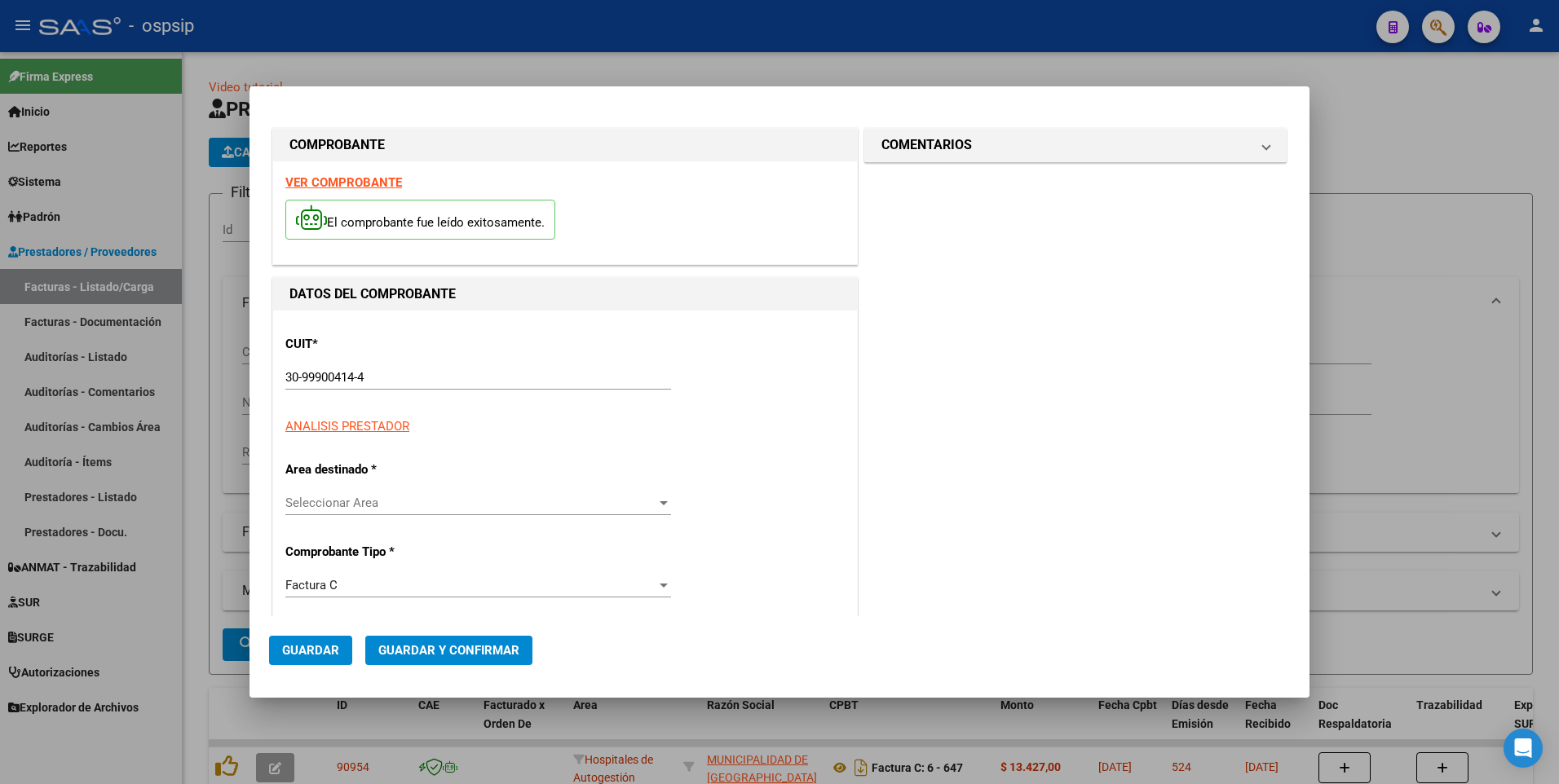
type input "721"
type input "$ 17.432,00"
type input "[DATE]"
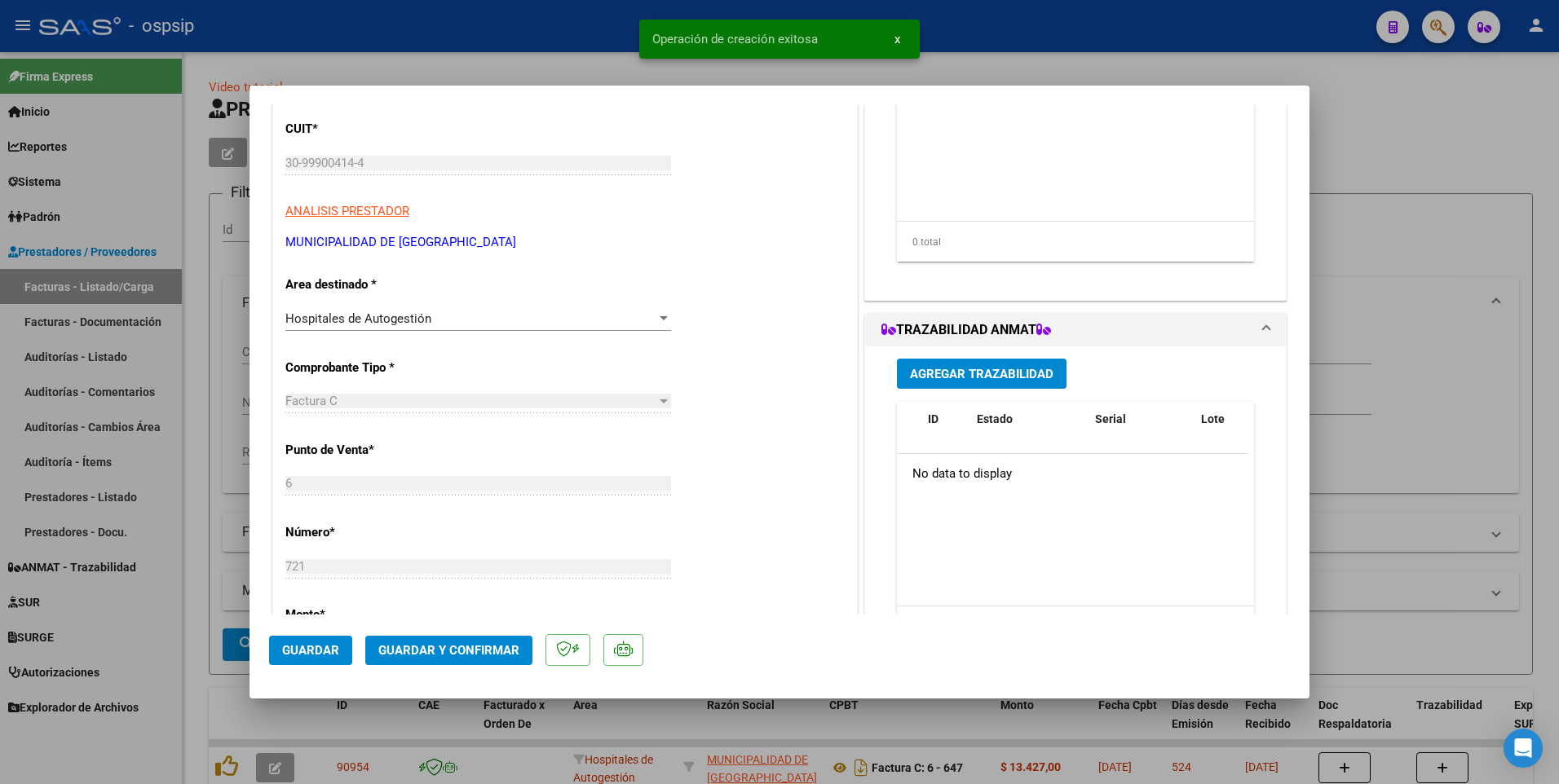
scroll to position [489, 0]
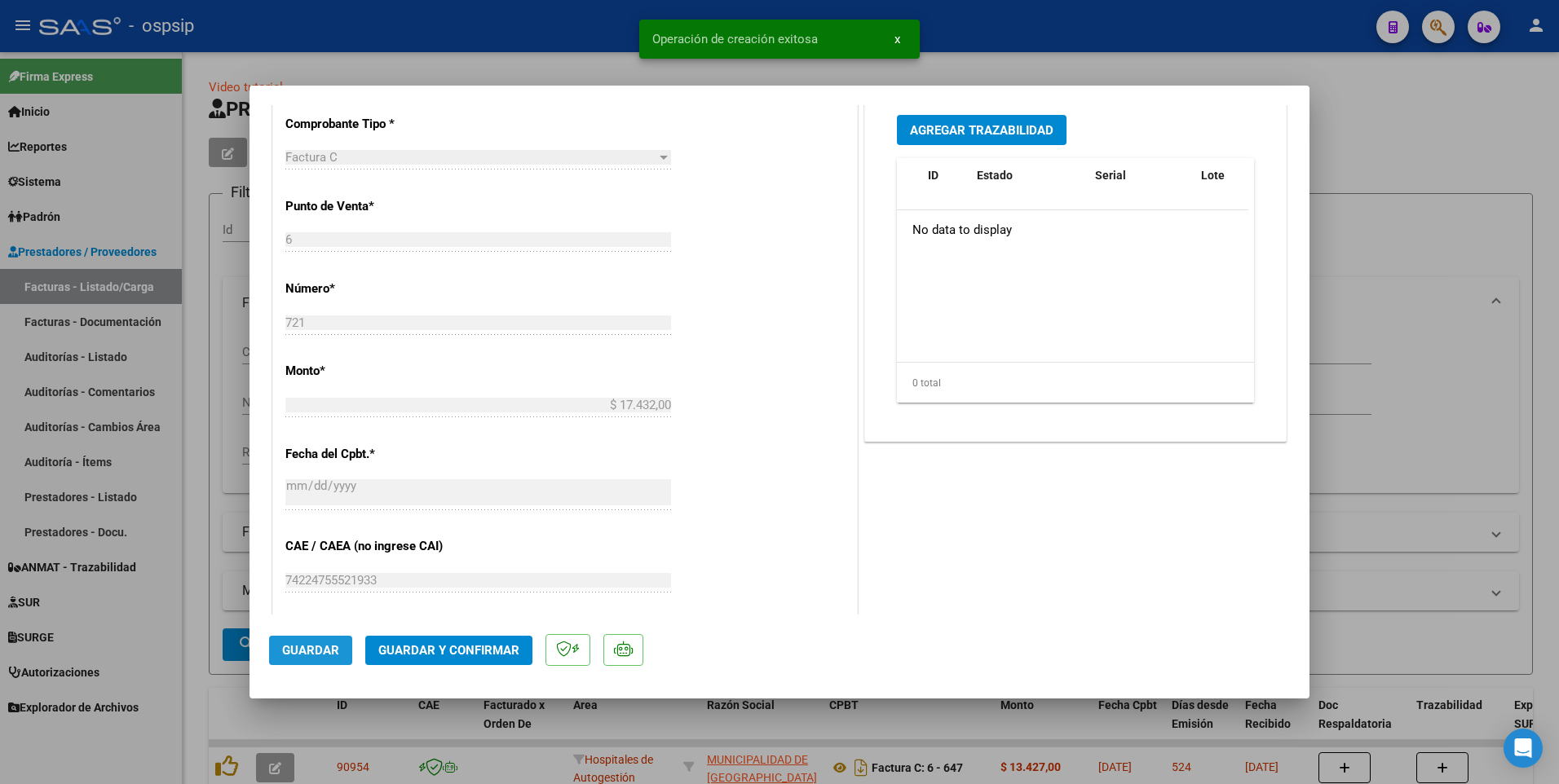
click at [326, 649] on span "Guardar" at bounding box center [310, 650] width 57 height 14
click at [558, 34] on div at bounding box center [780, 392] width 1559 height 784
type input "$ 0,00"
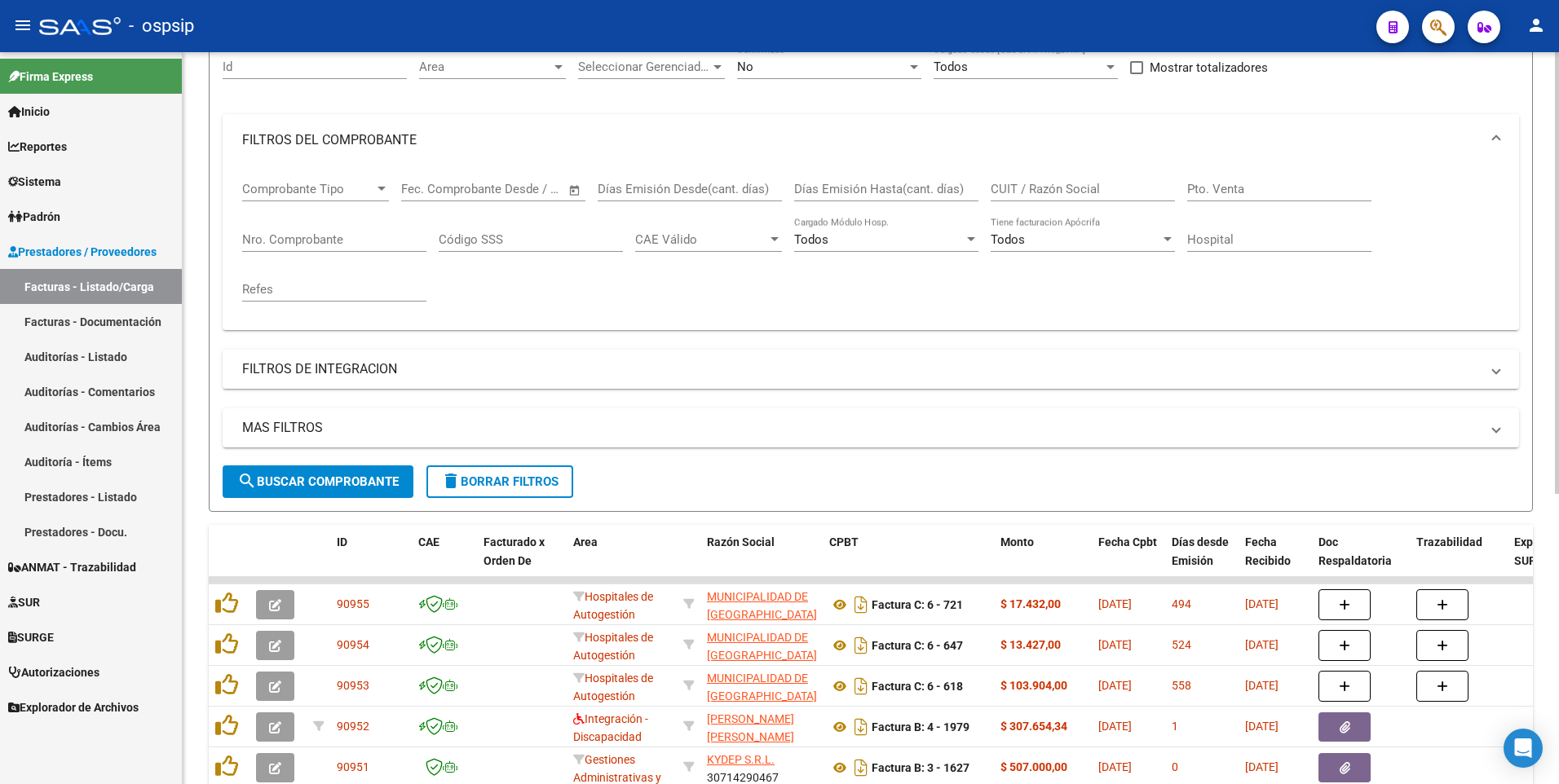
scroll to position [81, 0]
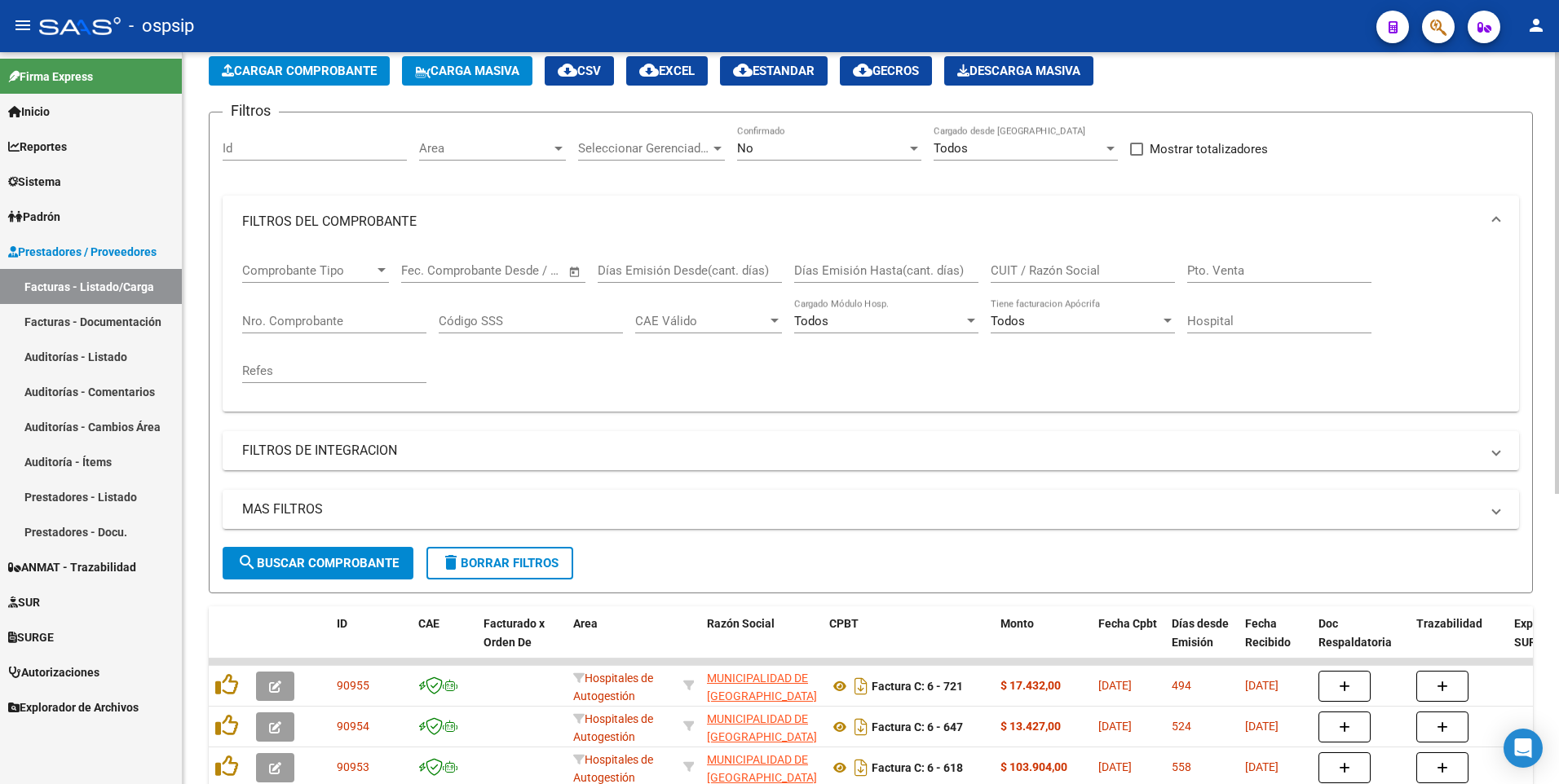
click at [320, 89] on app-list-header "PRESTADORES -> Listado de CPBTs Emitidos por Prestadores / Proveedores (alt+q) …" at bounding box center [870, 304] width 1324 height 579
click at [341, 81] on button "Cargar Comprobante" at bounding box center [299, 70] width 181 height 29
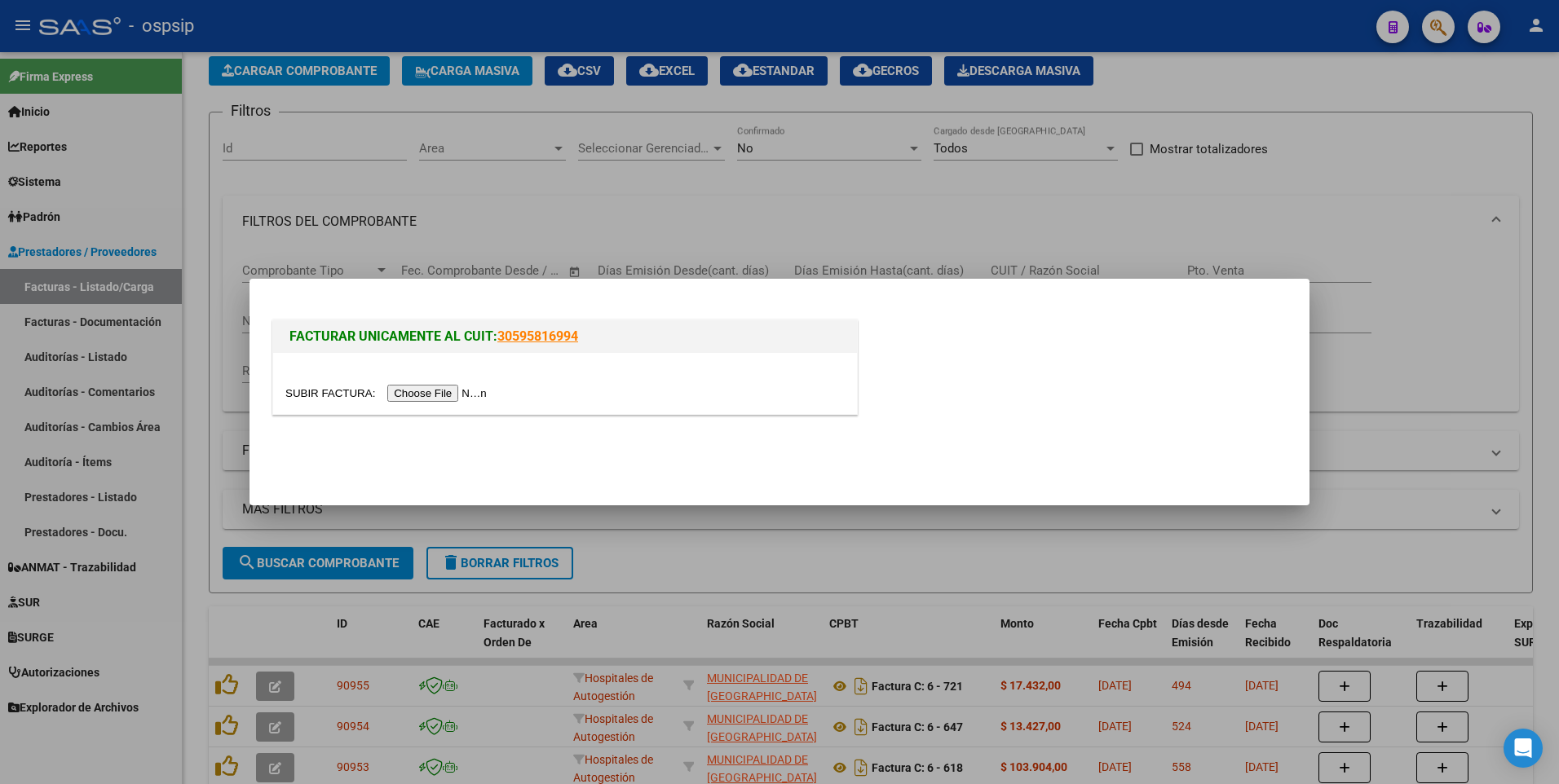
click at [462, 392] on input "file" at bounding box center [389, 393] width 206 height 17
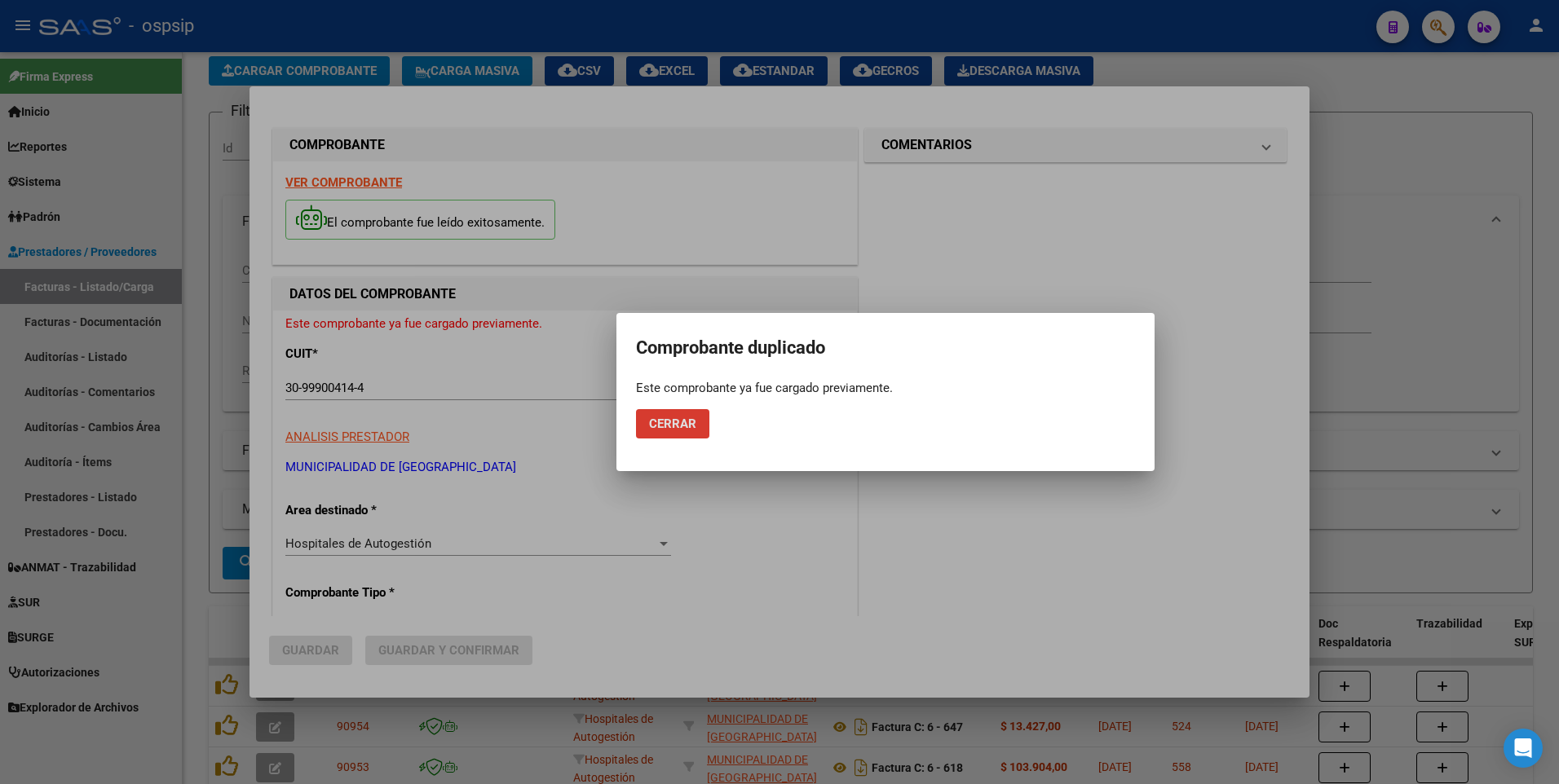
click at [698, 420] on button "Cerrar" at bounding box center [672, 423] width 73 height 29
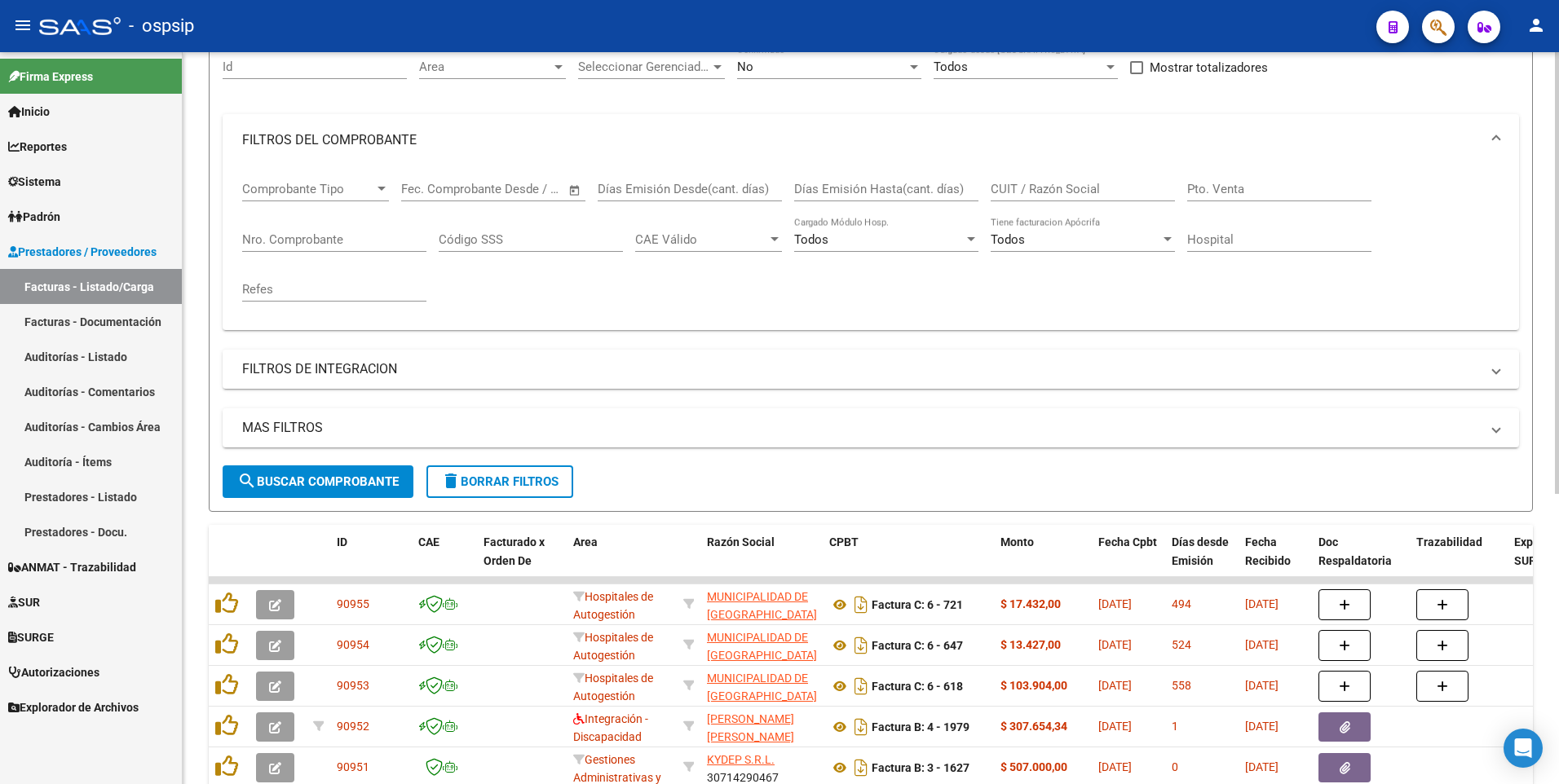
scroll to position [0, 0]
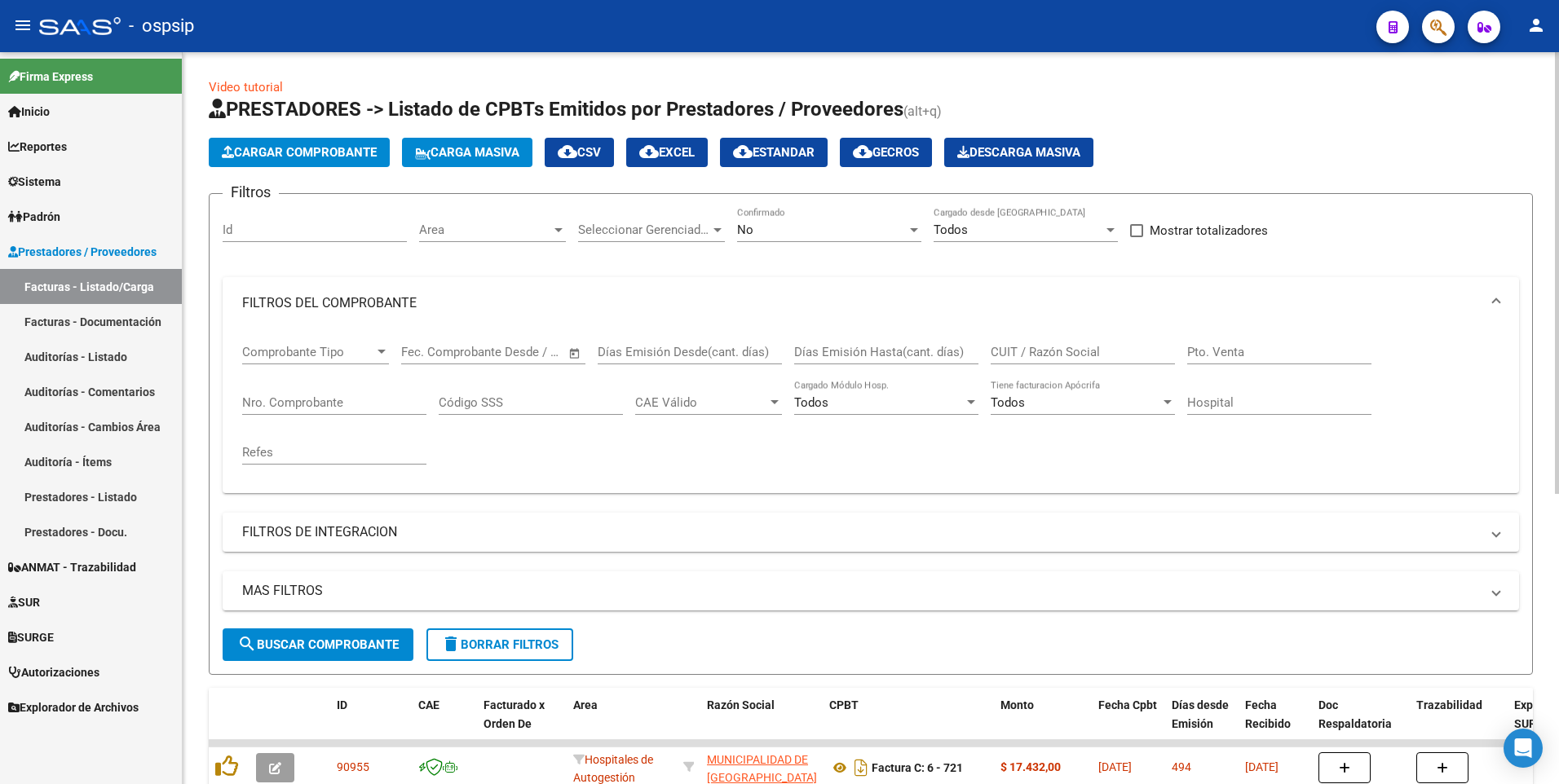
click at [344, 147] on span "Cargar Comprobante" at bounding box center [299, 151] width 155 height 14
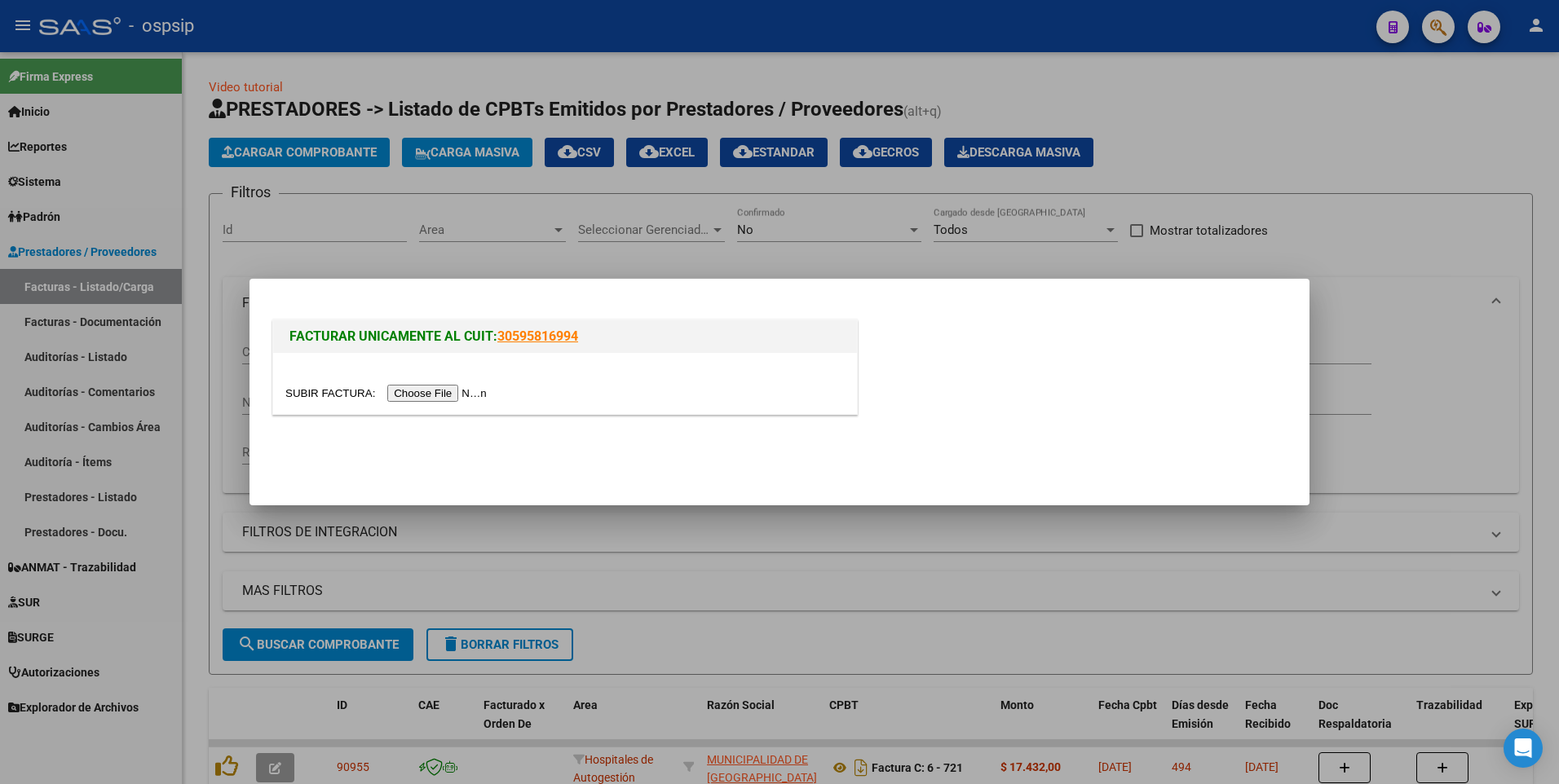
click at [444, 398] on input "file" at bounding box center [389, 393] width 206 height 17
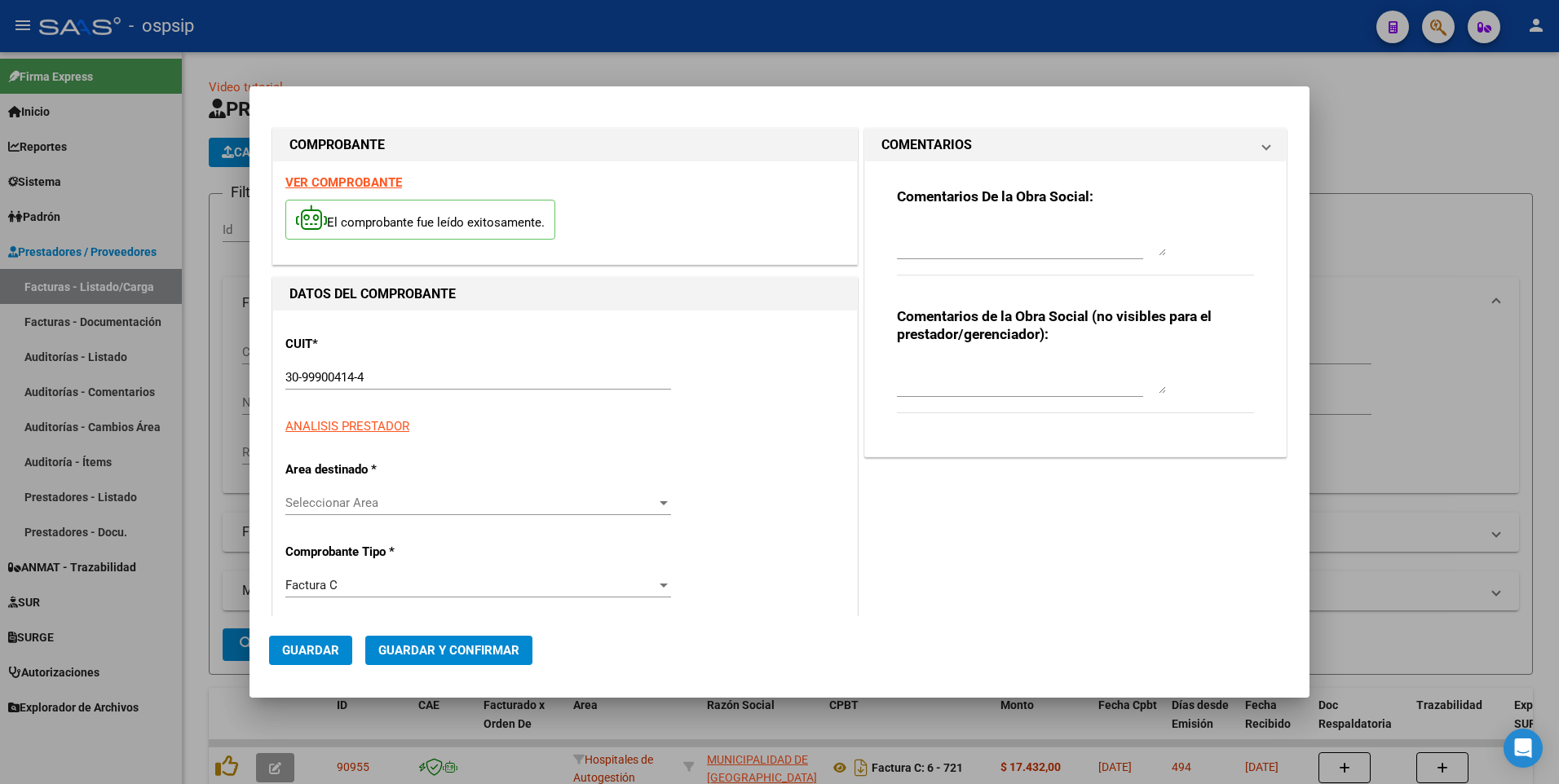
type input "787"
type input "$ 75.290,00"
type input "[DATE]"
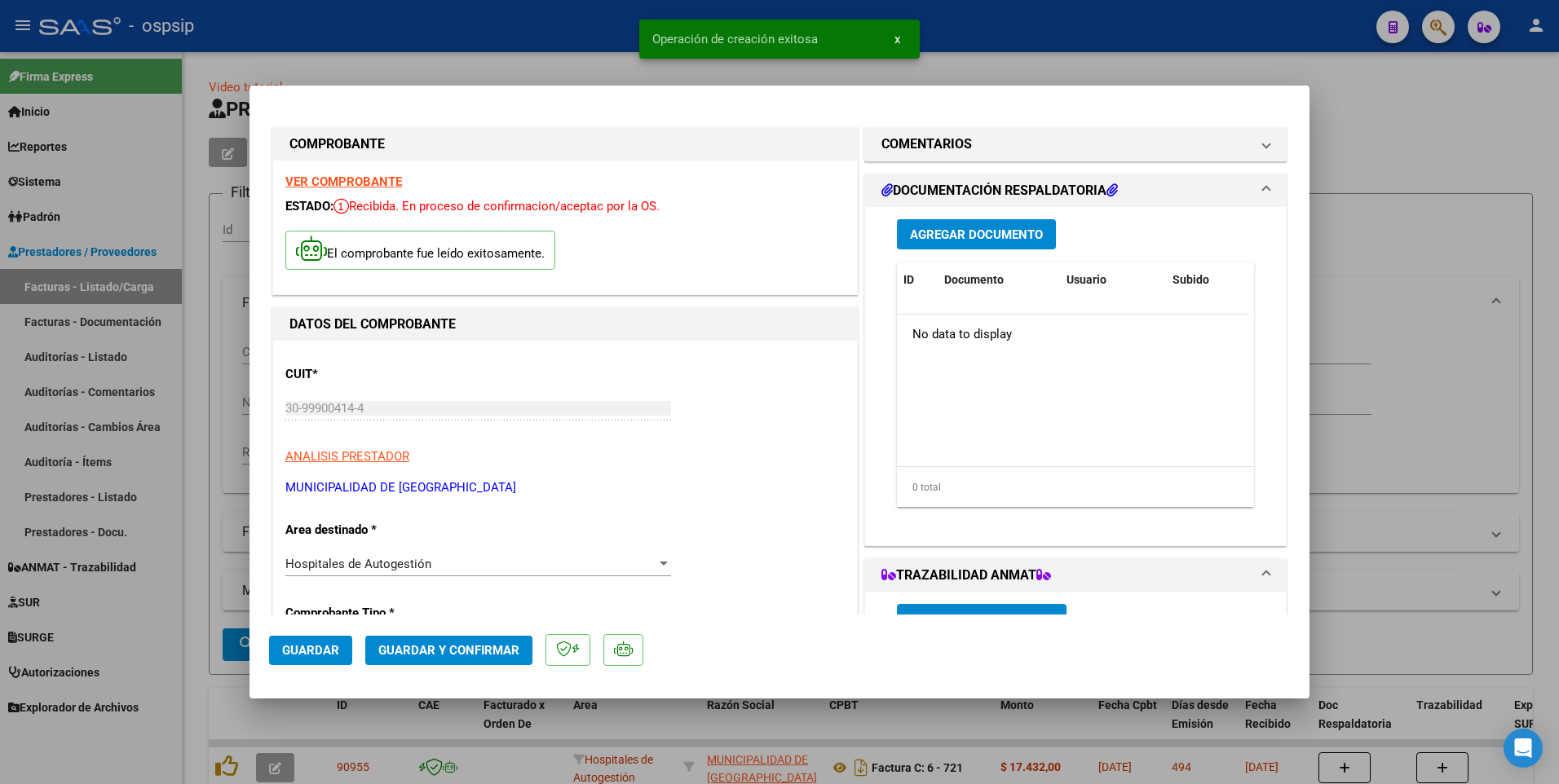
click at [311, 659] on button "Guardar" at bounding box center [311, 650] width 83 height 29
click at [479, 50] on div at bounding box center [780, 392] width 1559 height 784
type input "$ 0,00"
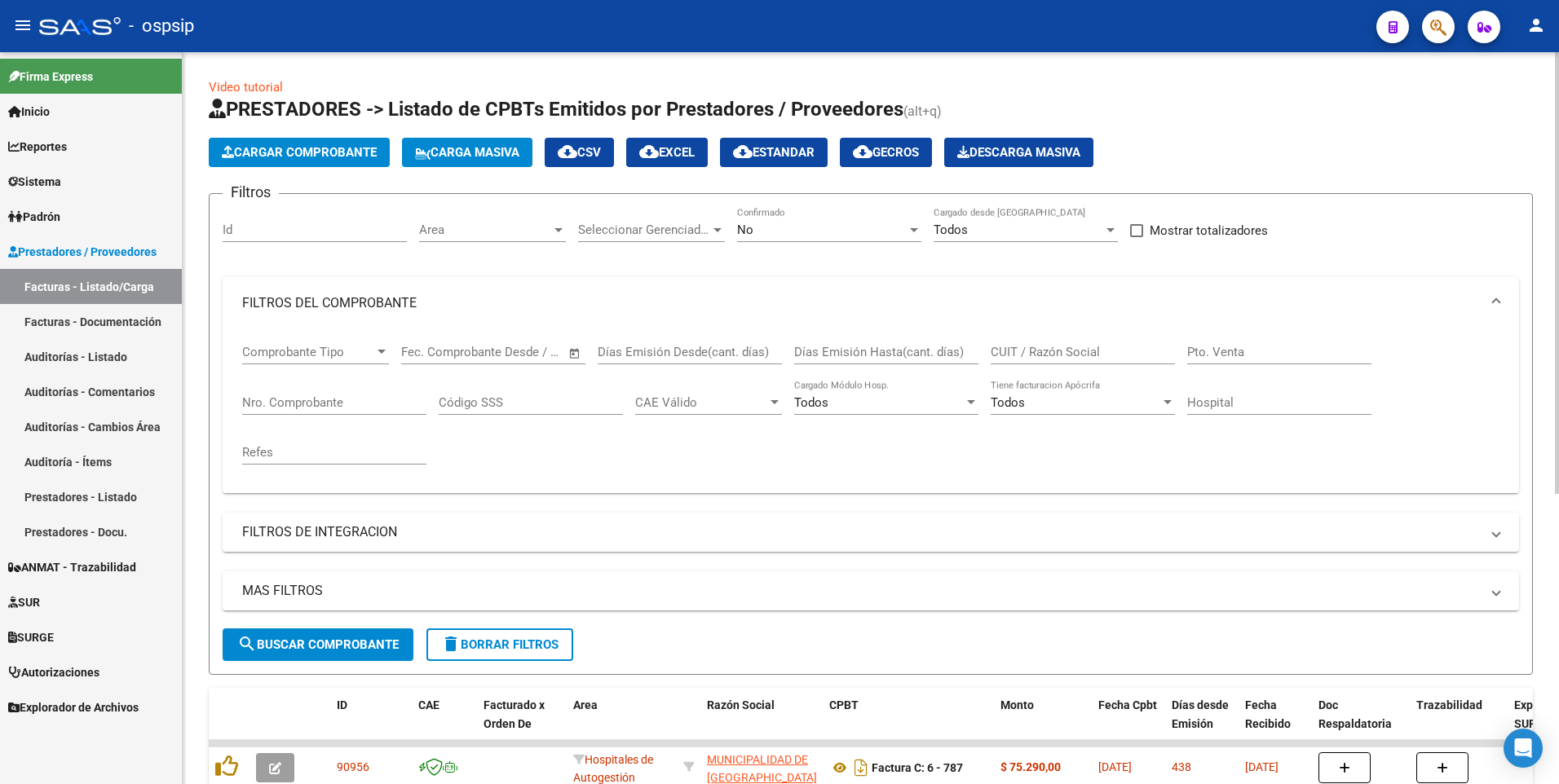
click at [350, 155] on span "Cargar Comprobante" at bounding box center [299, 151] width 155 height 14
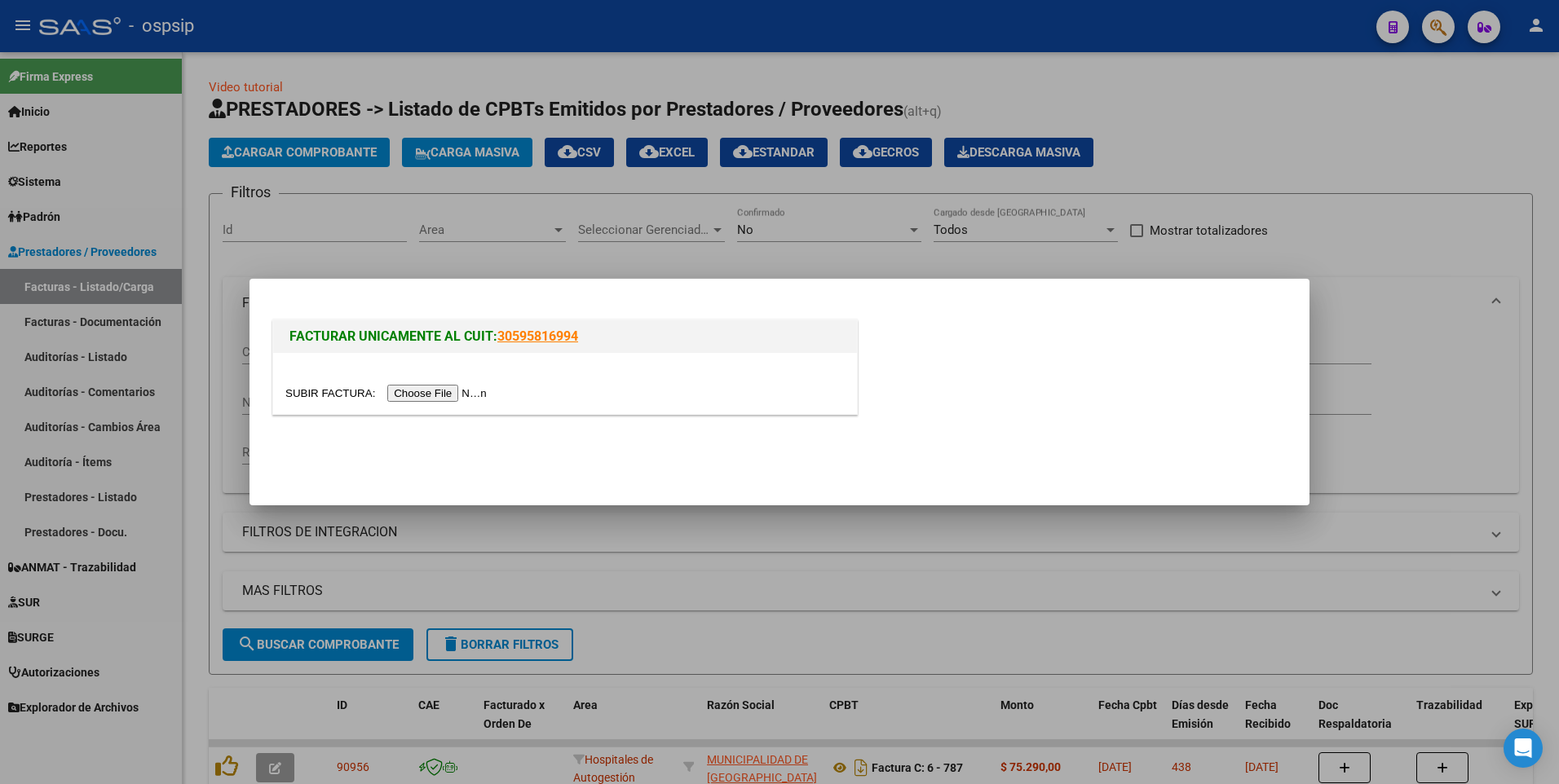
click at [416, 396] on input "file" at bounding box center [389, 393] width 206 height 17
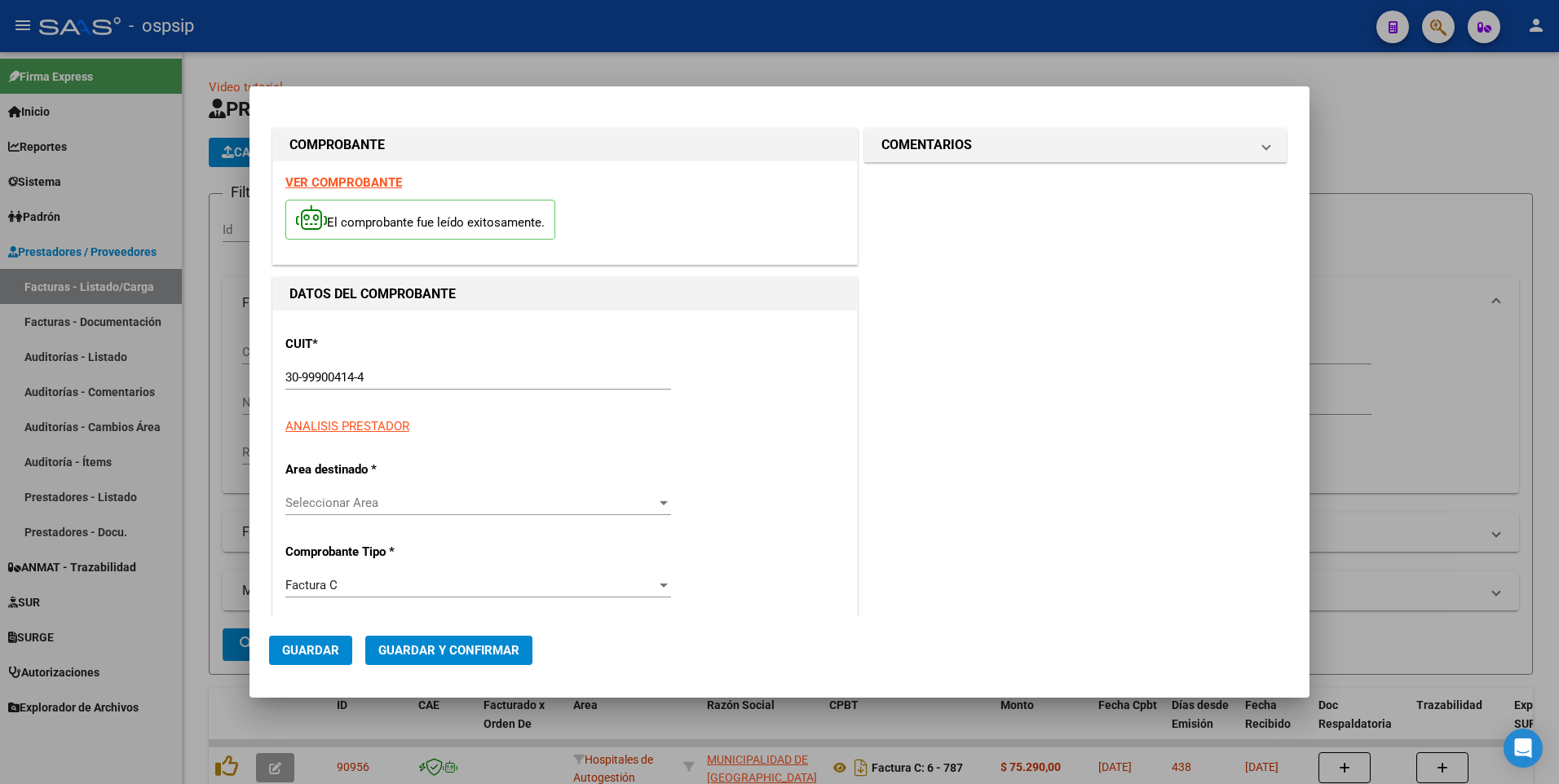
type input "1023"
type input "$ 596.904,00"
type input "[DATE]"
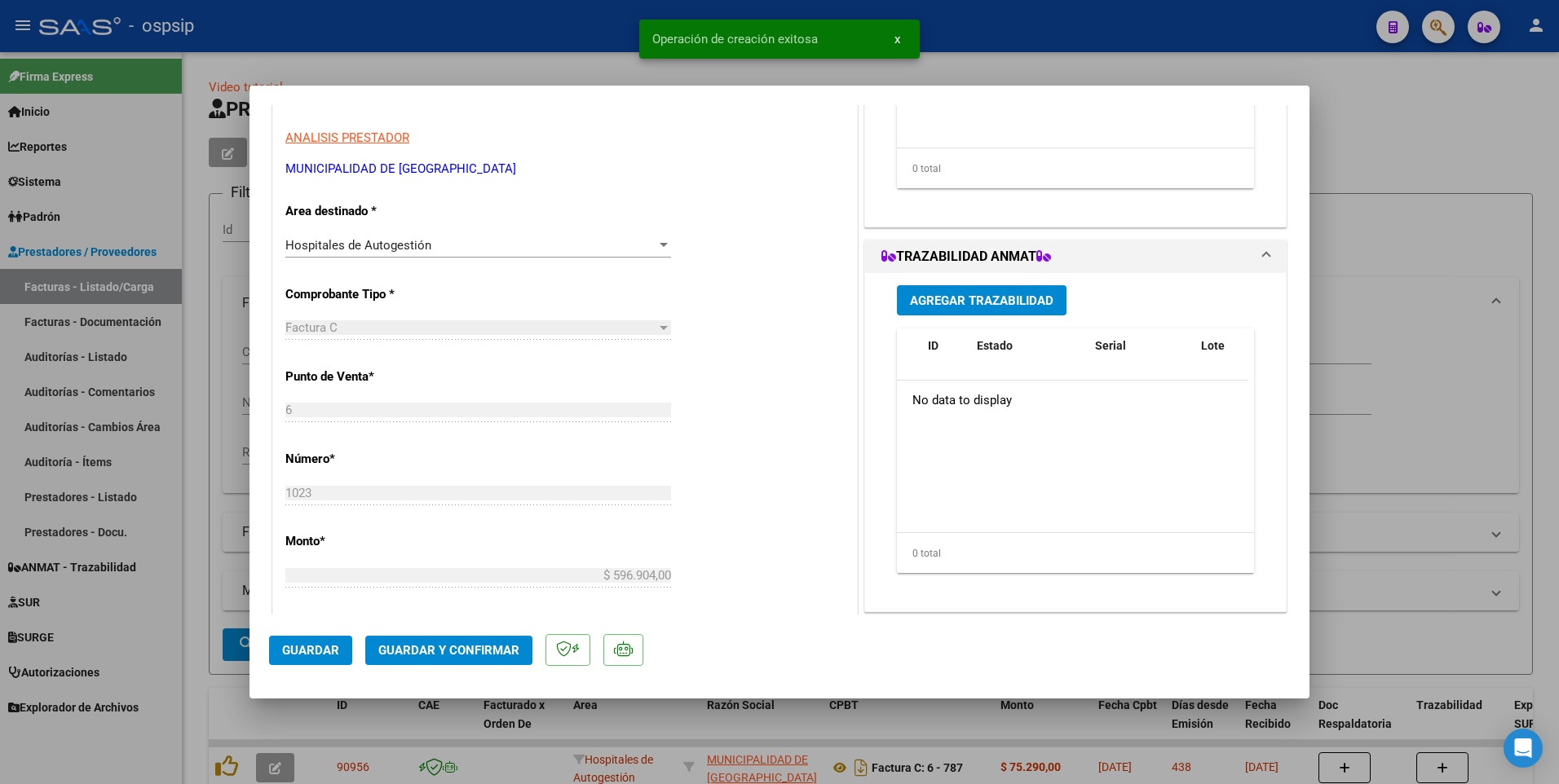
scroll to position [326, 0]
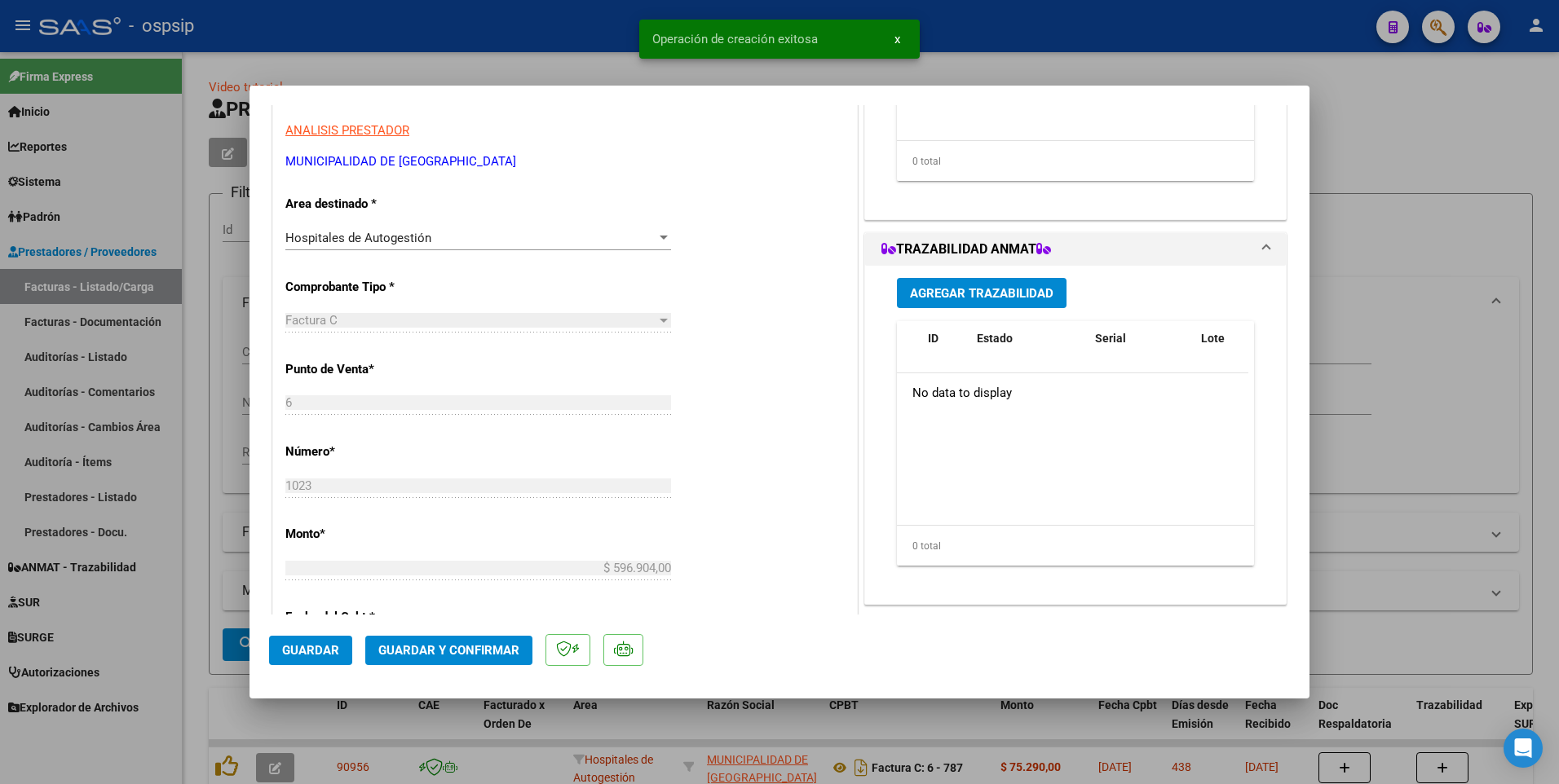
click at [346, 646] on button "Guardar" at bounding box center [311, 650] width 83 height 29
click at [197, 324] on div at bounding box center [780, 392] width 1559 height 784
type input "$ 0,00"
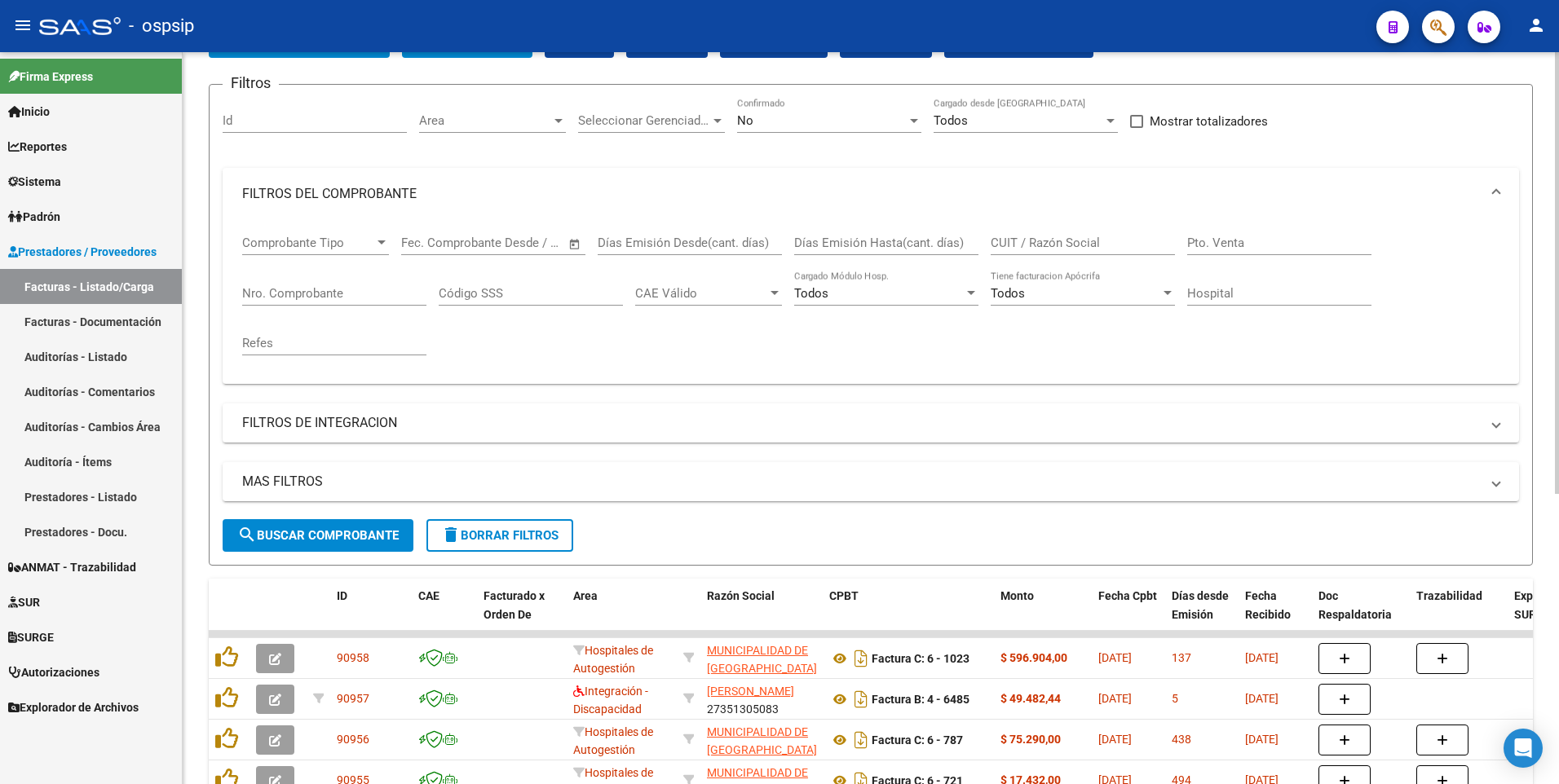
scroll to position [81, 0]
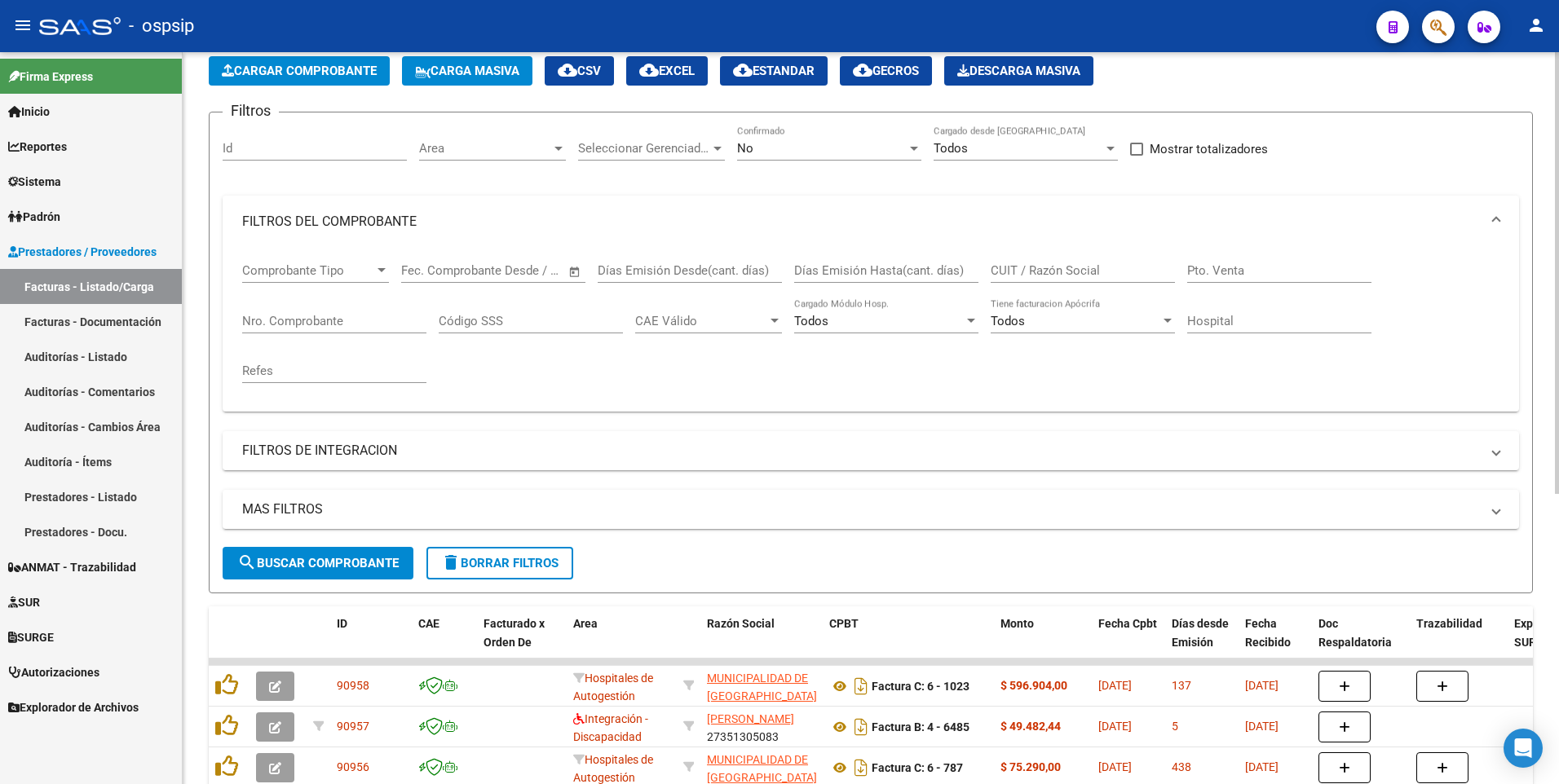
click at [313, 65] on span "Cargar Comprobante" at bounding box center [299, 70] width 155 height 14
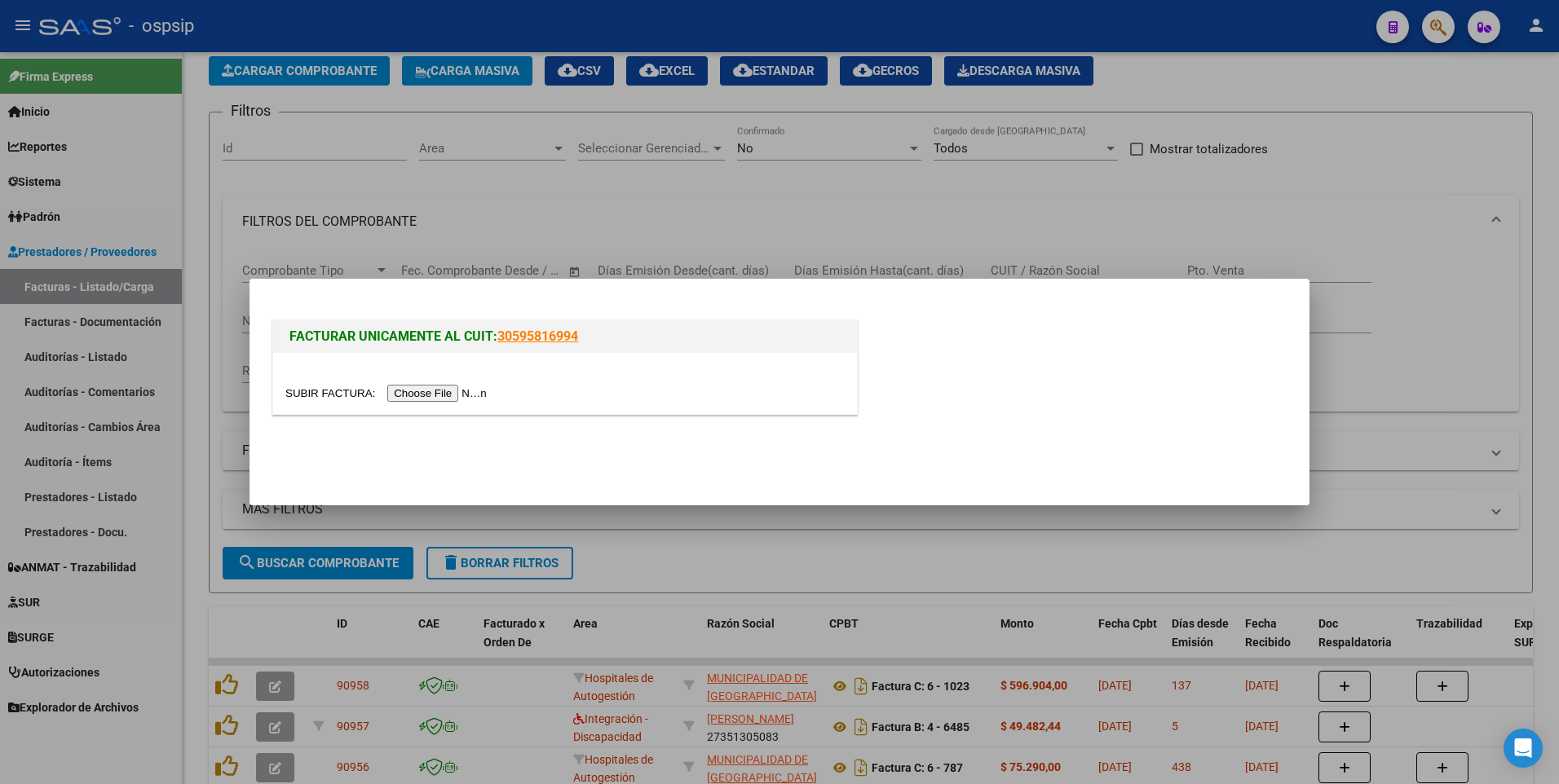
click at [398, 394] on input "file" at bounding box center [389, 393] width 206 height 17
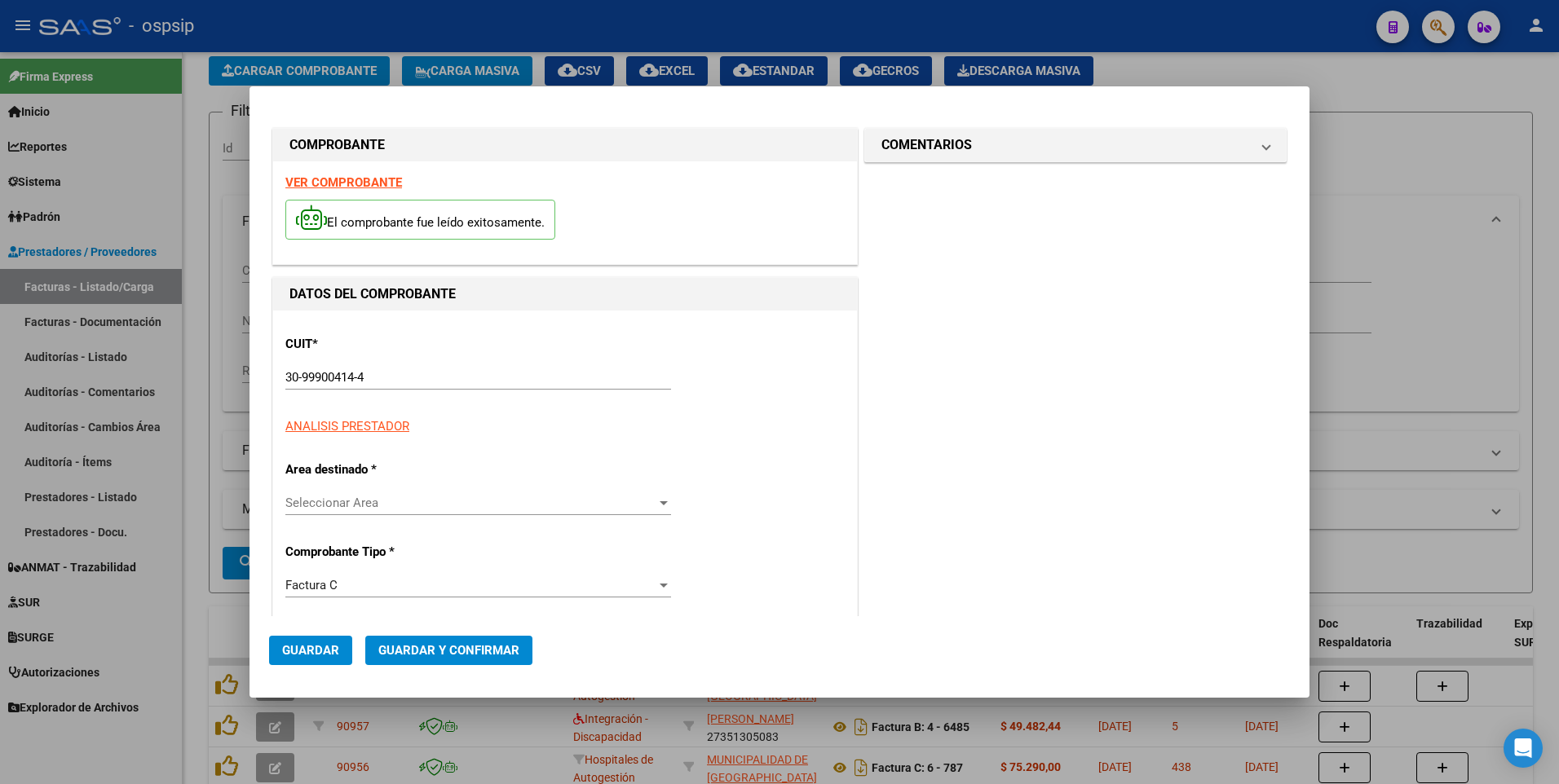
type input "949"
type input "$ 20.633,00"
type input "[DATE]"
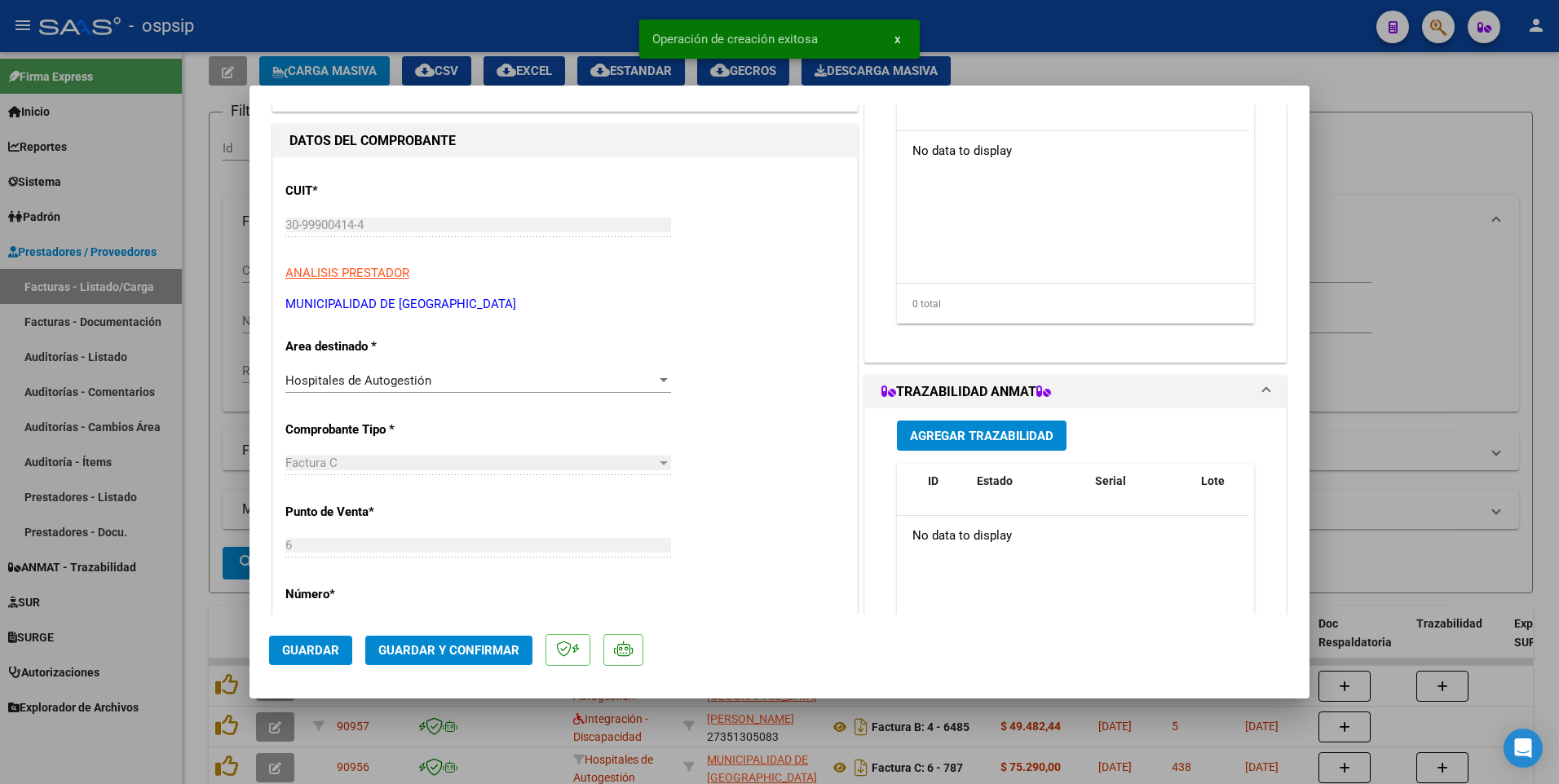
scroll to position [326, 0]
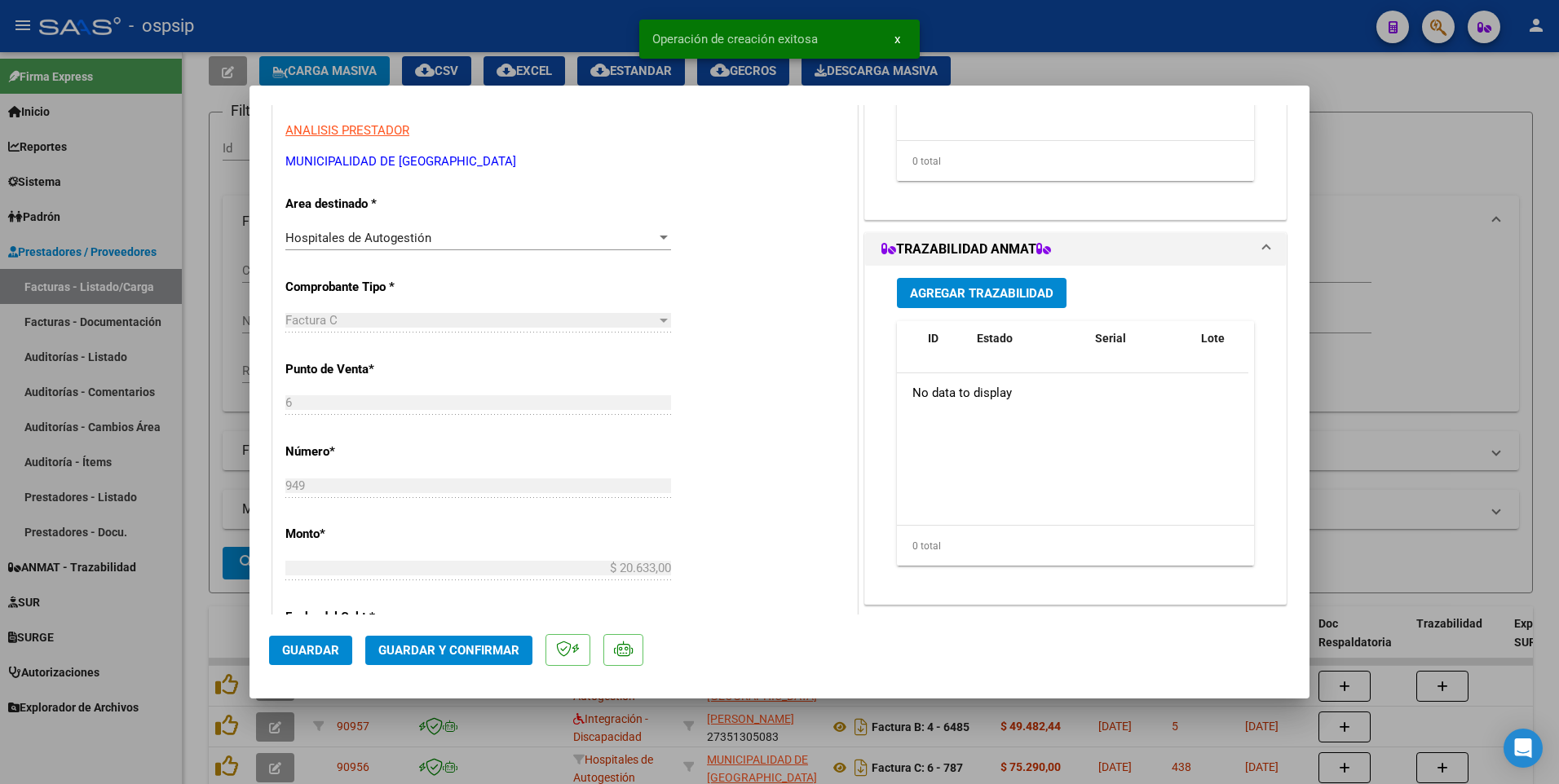
click at [334, 646] on span "Guardar" at bounding box center [310, 650] width 57 height 14
click at [302, 656] on span "Guardar" at bounding box center [310, 650] width 57 height 14
click at [403, 41] on div at bounding box center [780, 392] width 1559 height 784
type input "$ 0,00"
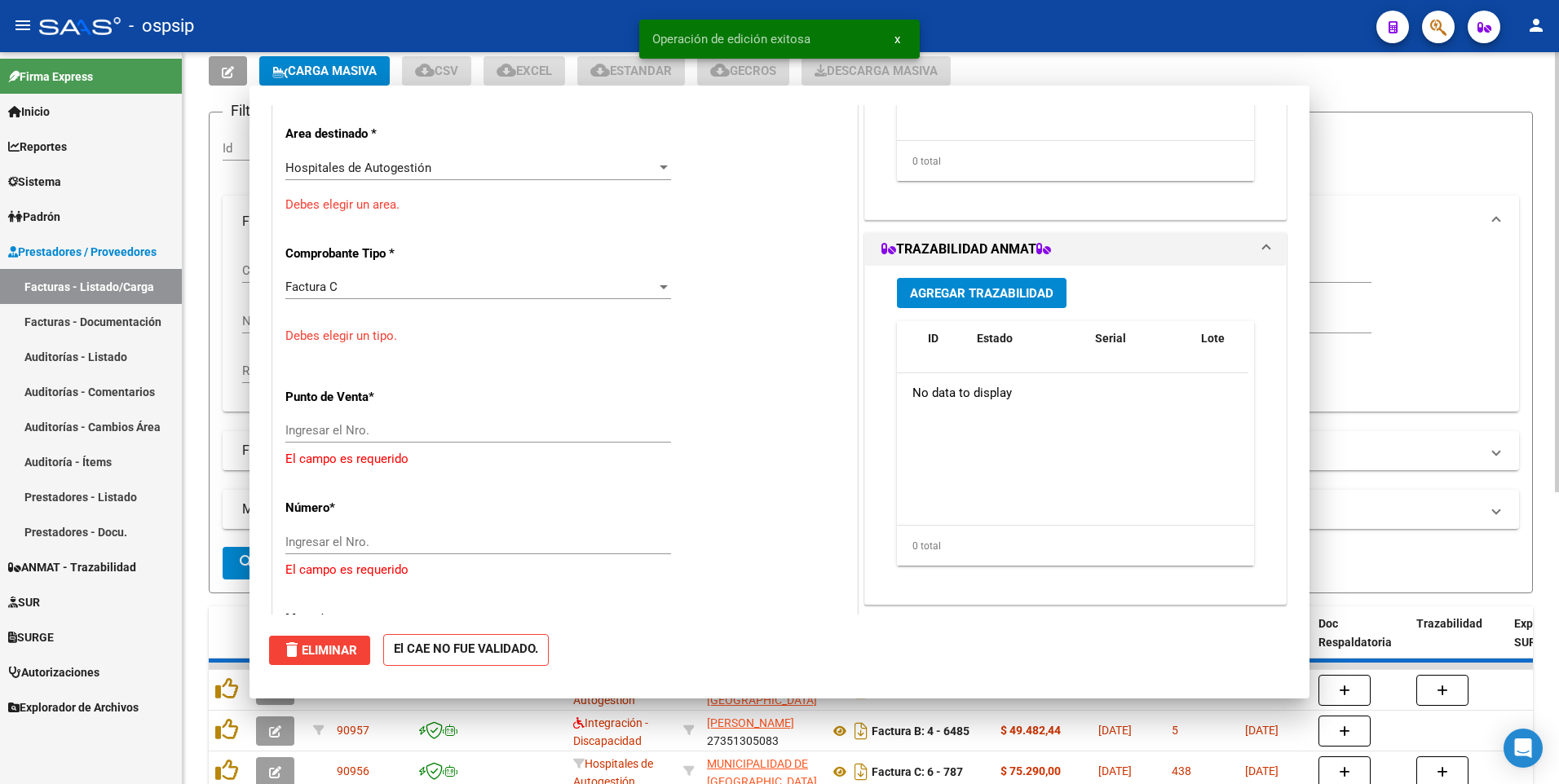
scroll to position [0, 0]
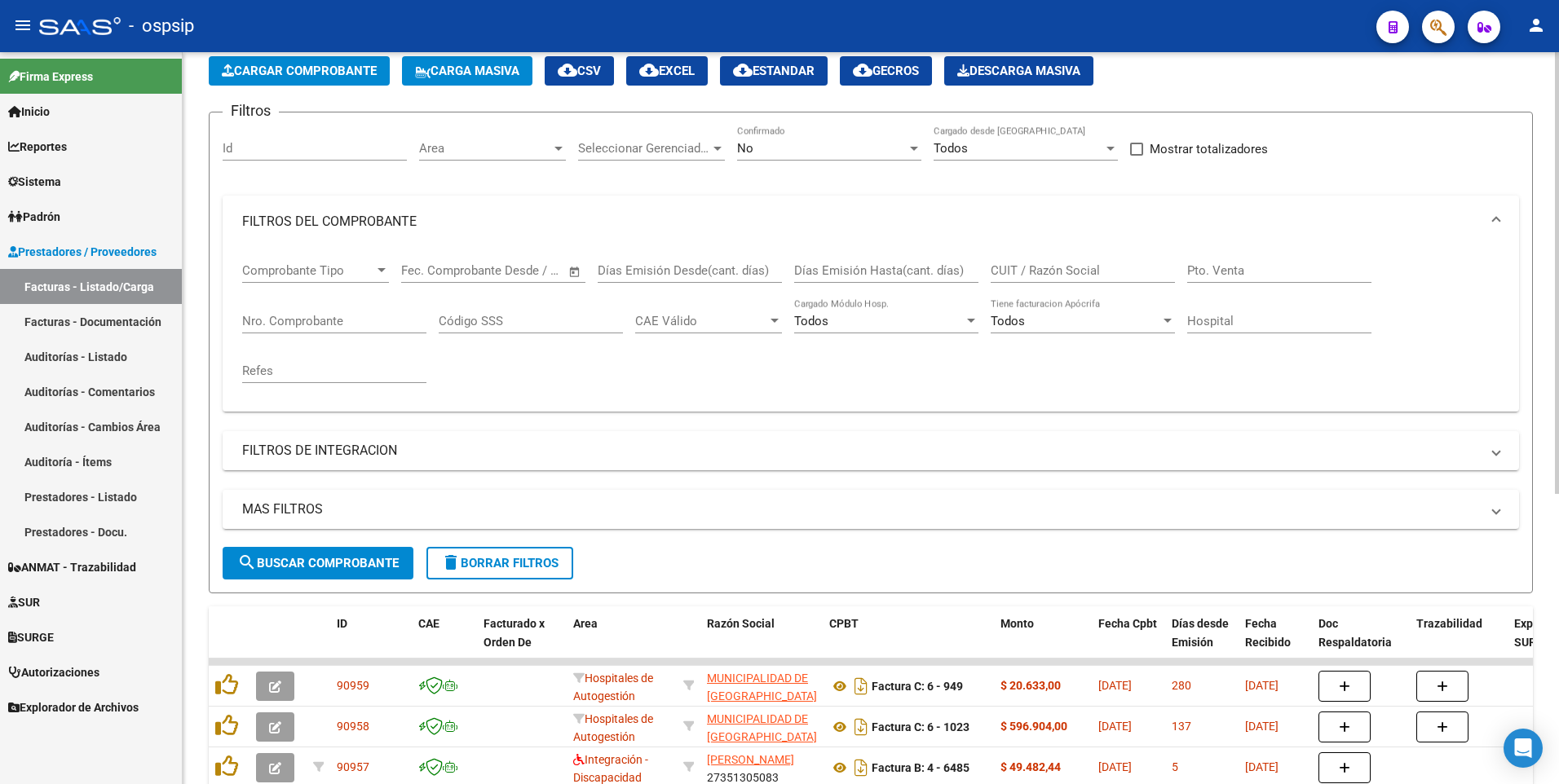
click at [308, 71] on span "Cargar Comprobante" at bounding box center [299, 70] width 155 height 14
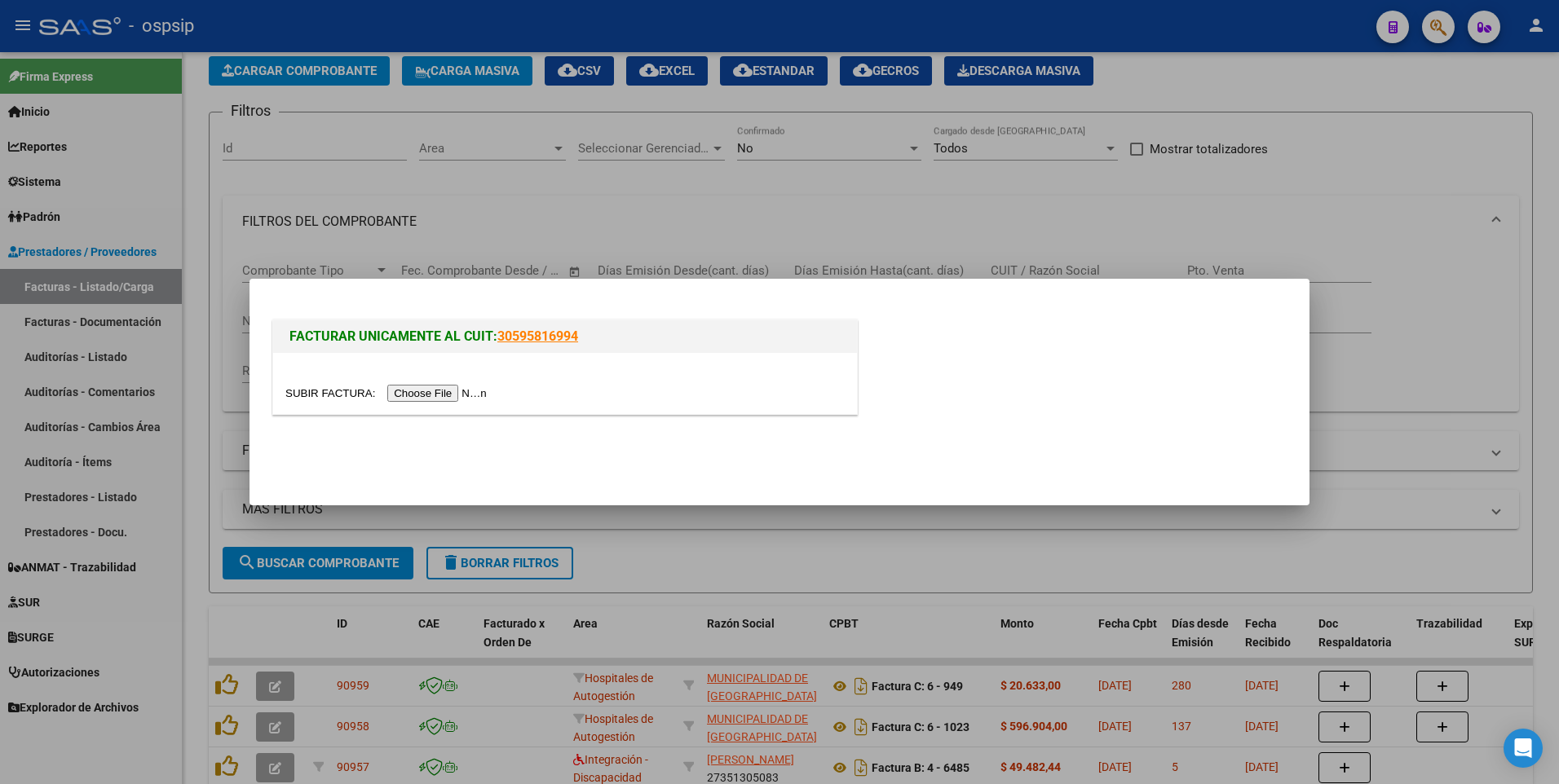
click at [409, 399] on input "file" at bounding box center [389, 393] width 206 height 17
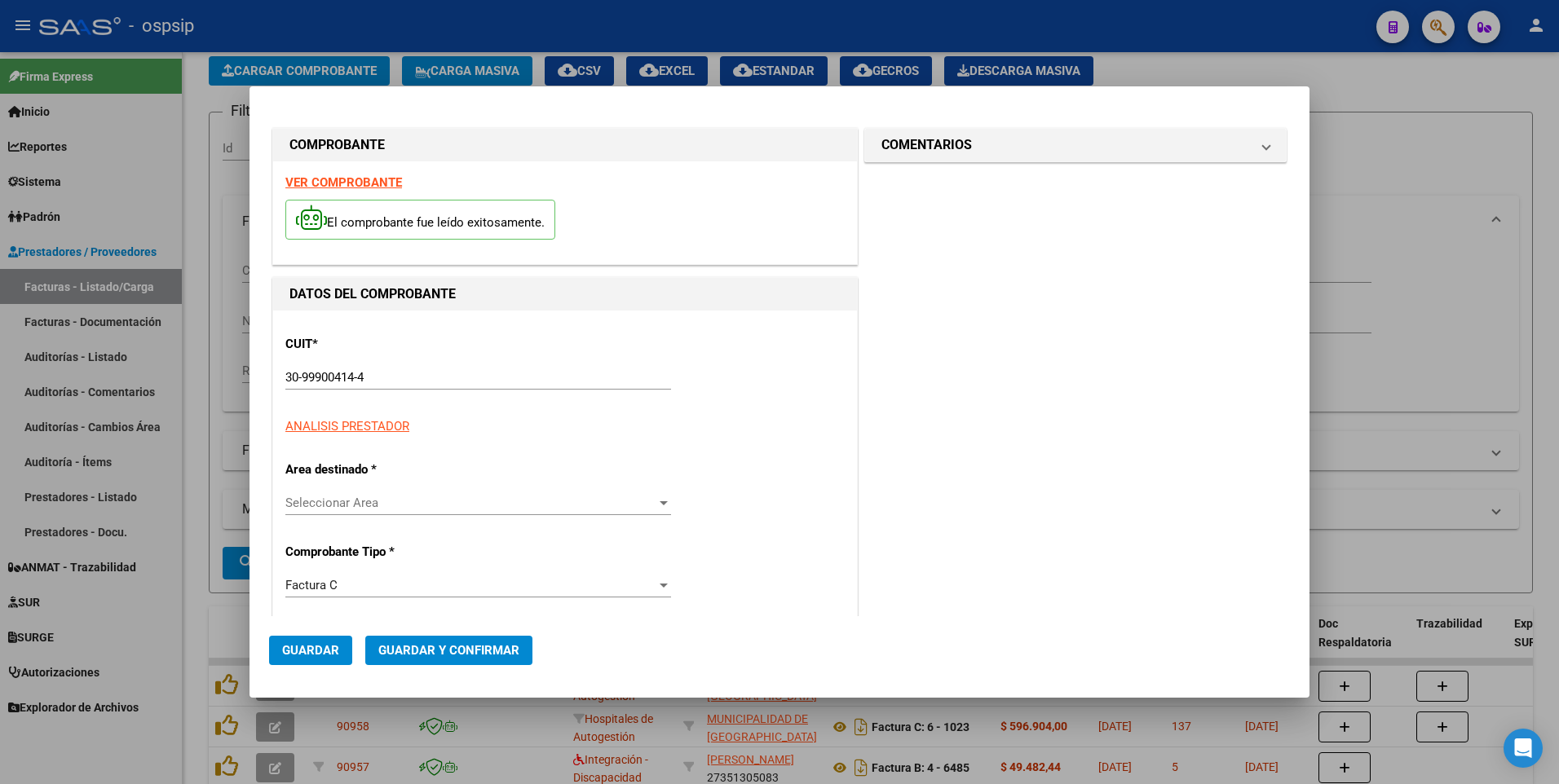
type input "1066"
type input "$ 198.968,00"
type input "[DATE]"
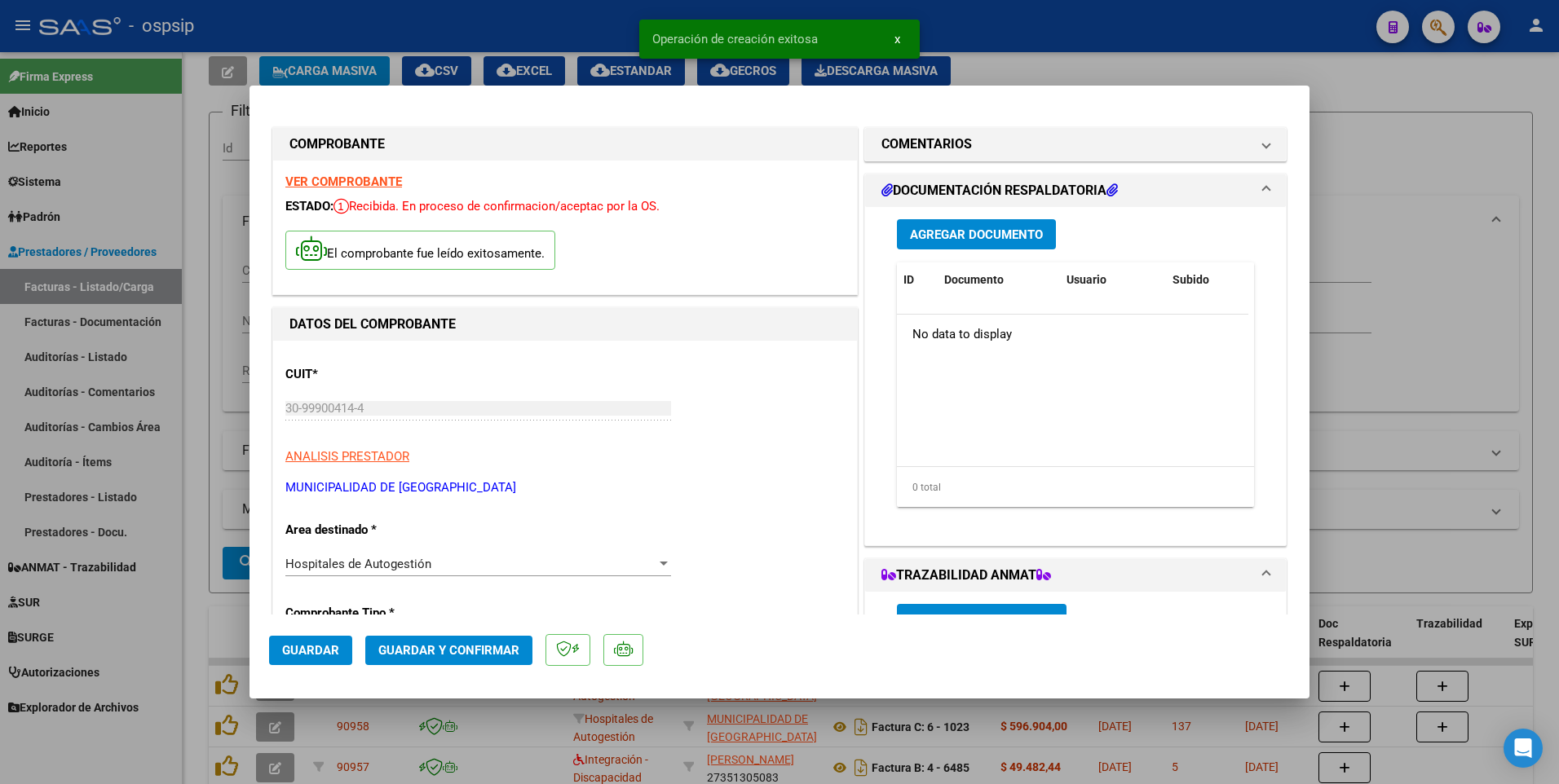
click at [336, 655] on span "Guardar" at bounding box center [310, 650] width 57 height 14
click at [457, 19] on div at bounding box center [780, 392] width 1559 height 784
type input "$ 0,00"
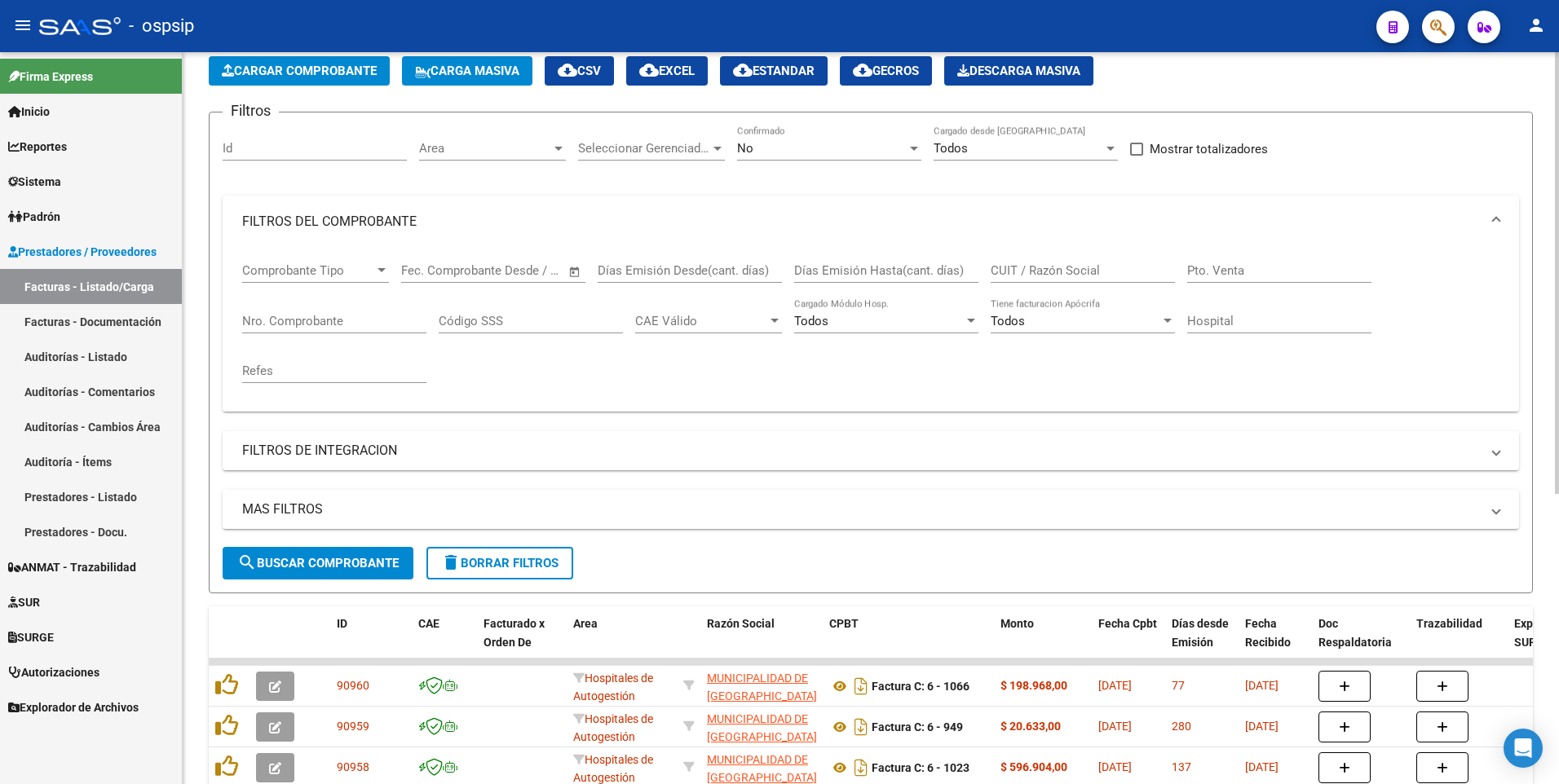
click at [317, 76] on span "Cargar Comprobante" at bounding box center [299, 70] width 155 height 14
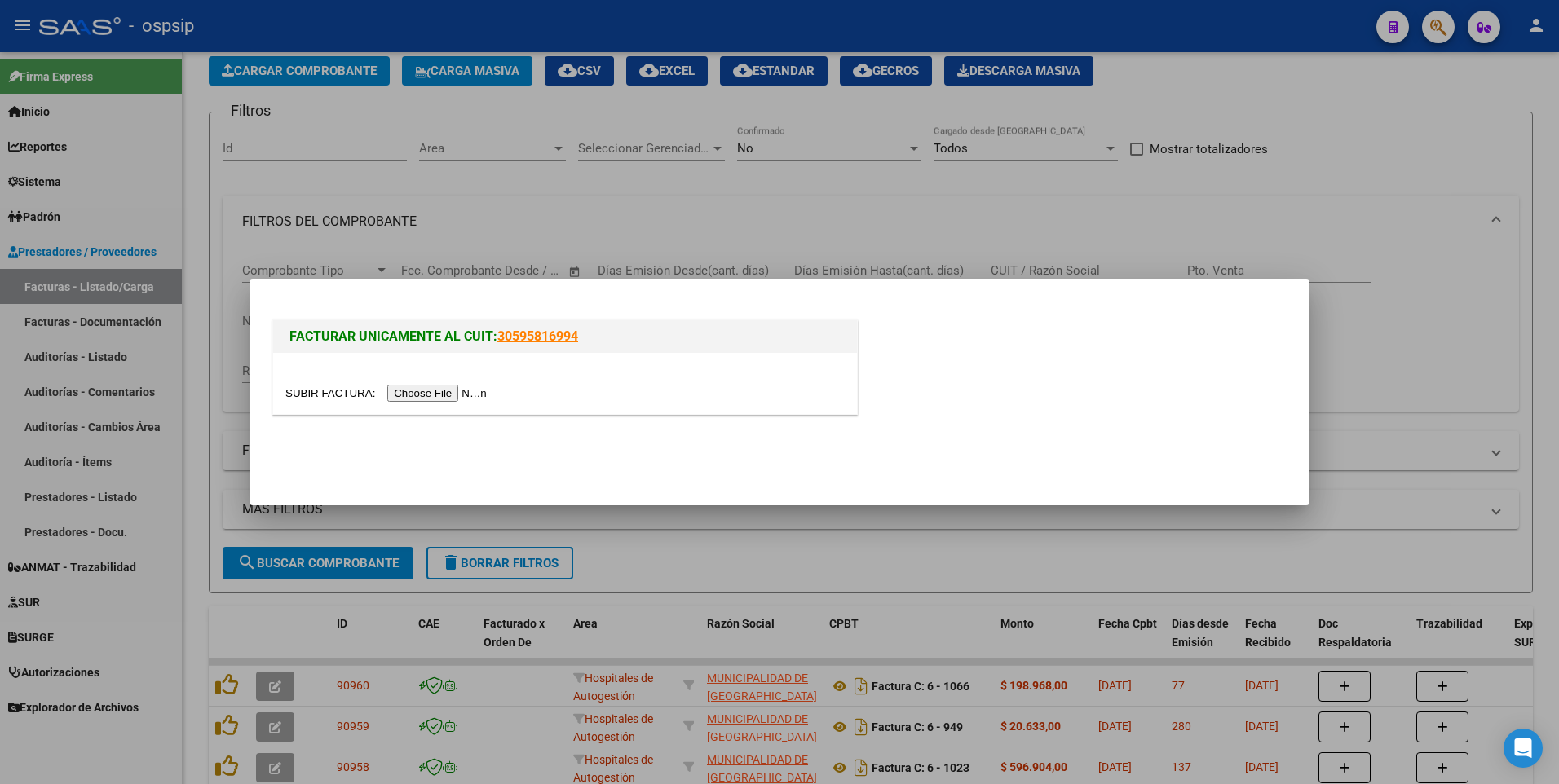
click at [434, 393] on input "file" at bounding box center [389, 393] width 206 height 17
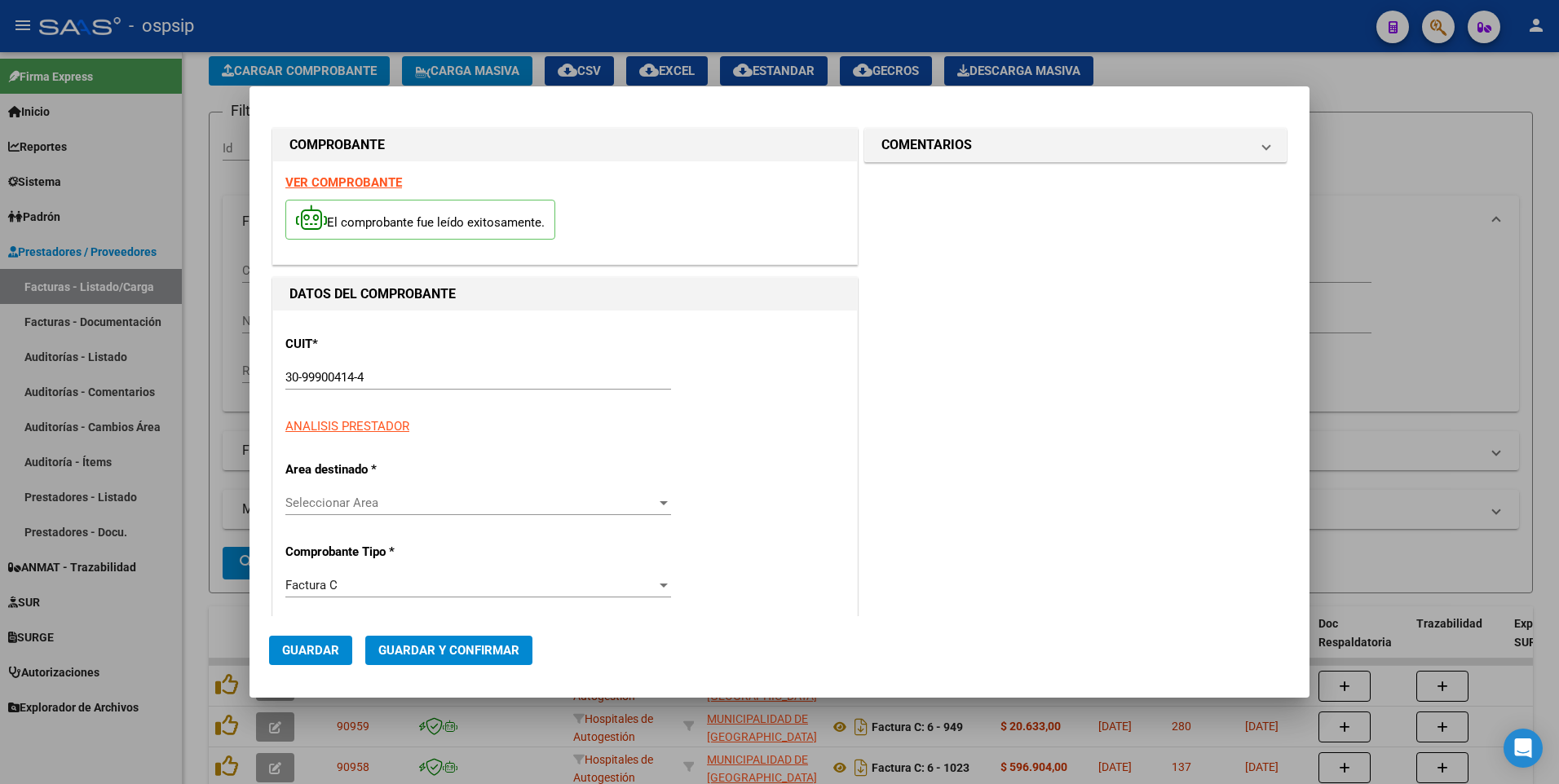
type input "907"
type input "$ 17.103,00"
type input "[DATE]"
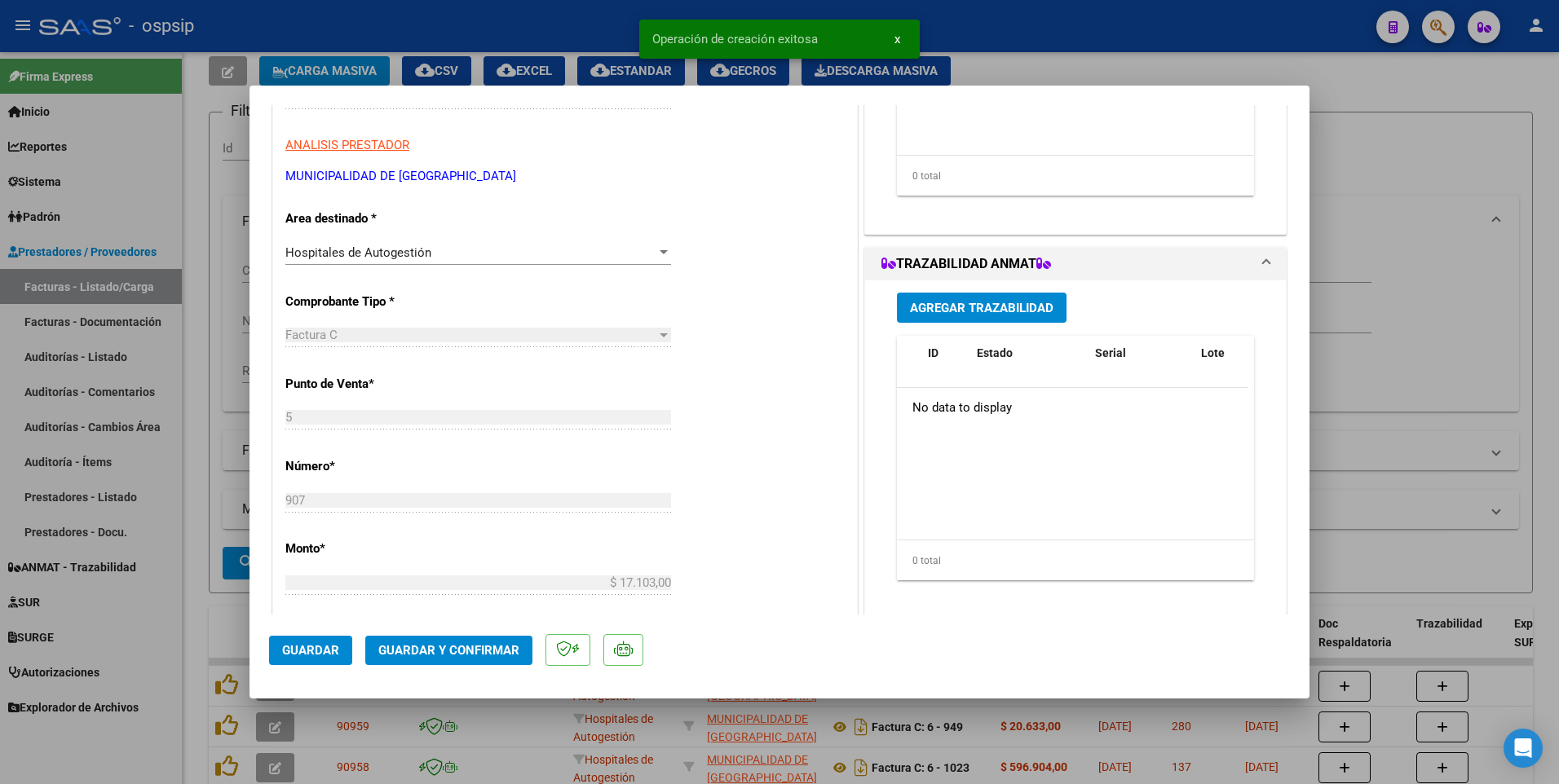
scroll to position [489, 0]
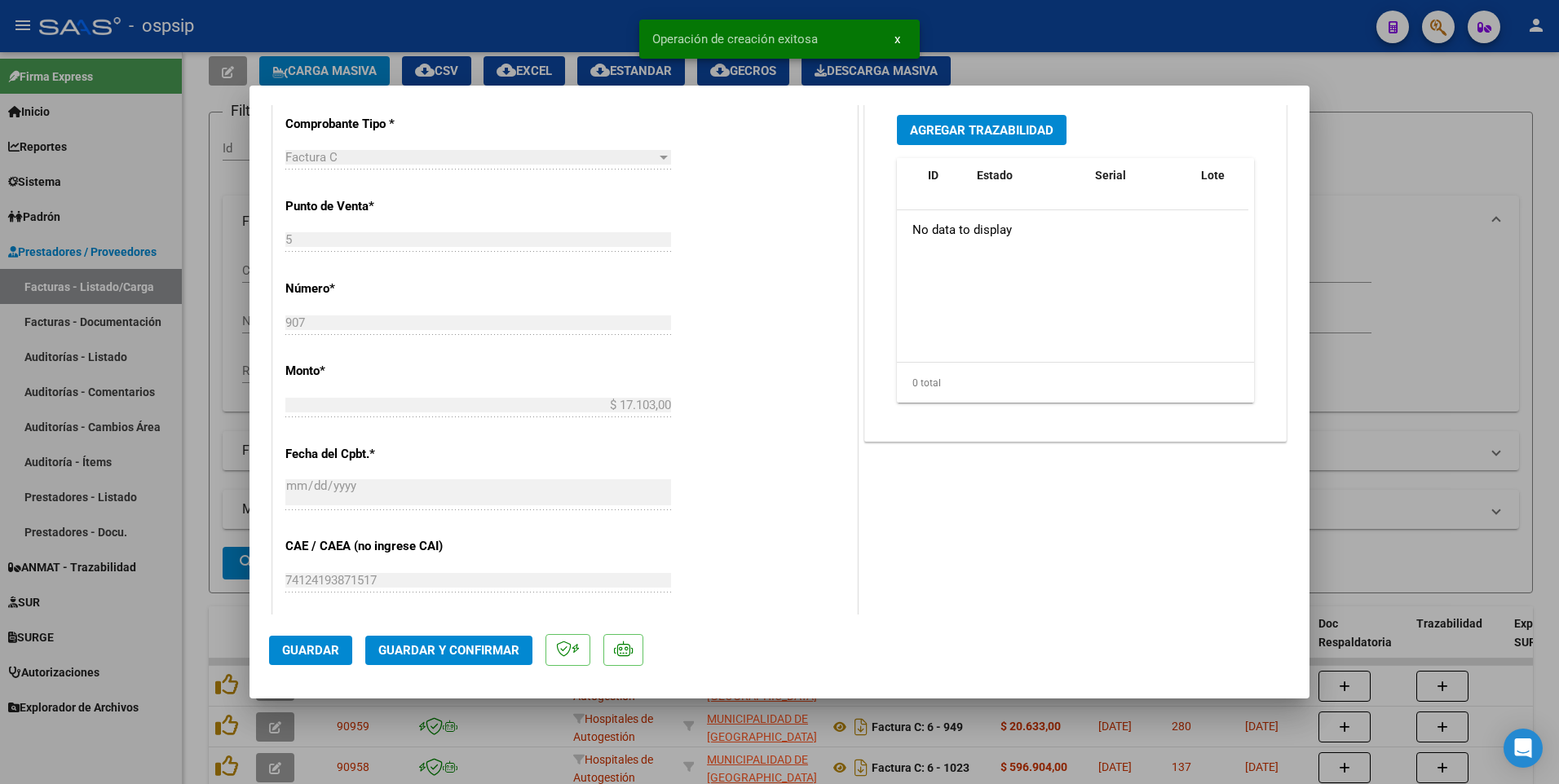
click at [303, 655] on span "Guardar" at bounding box center [310, 650] width 57 height 14
click at [538, 35] on div at bounding box center [780, 392] width 1559 height 784
type input "$ 0,00"
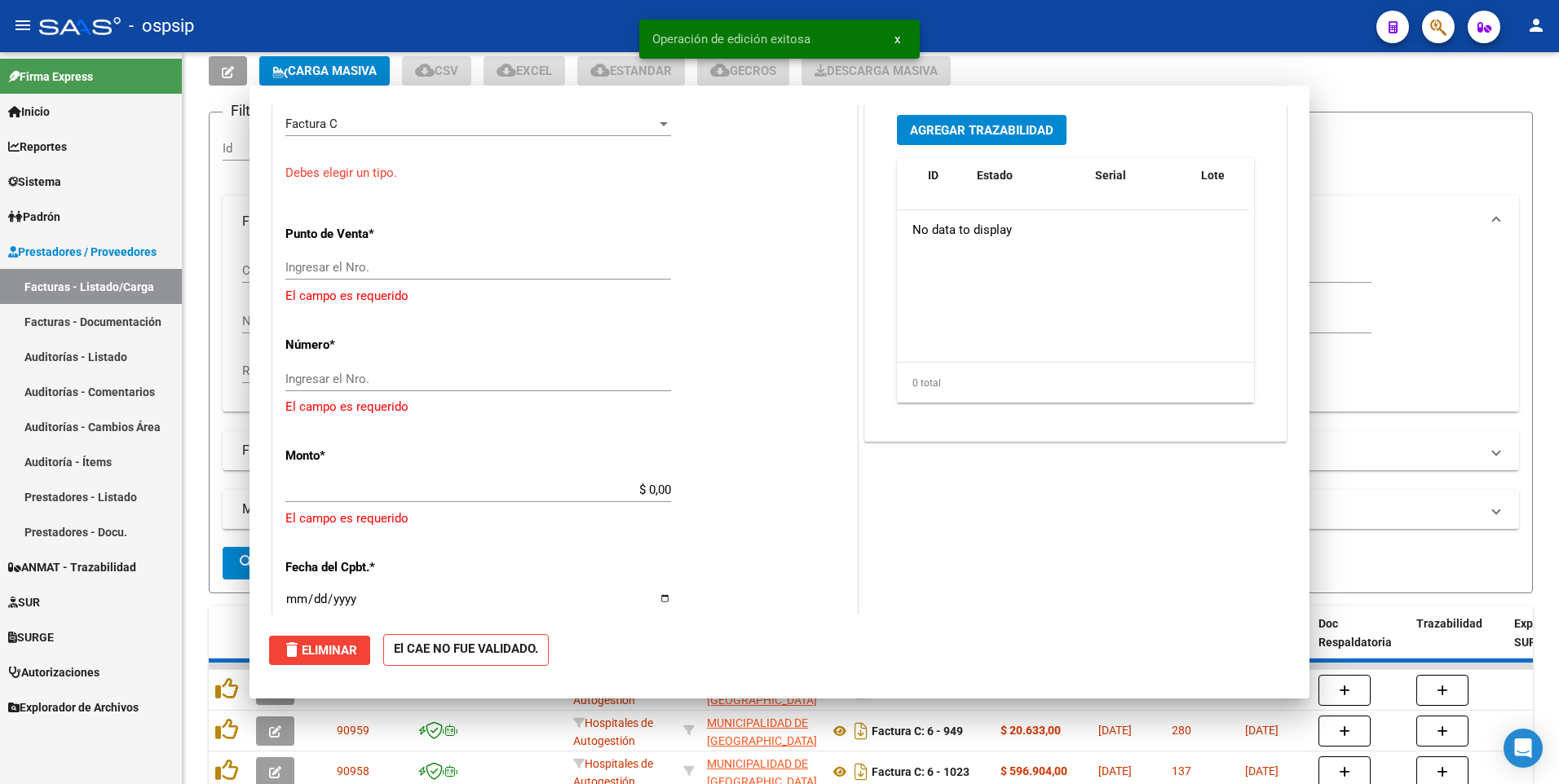
scroll to position [439, 0]
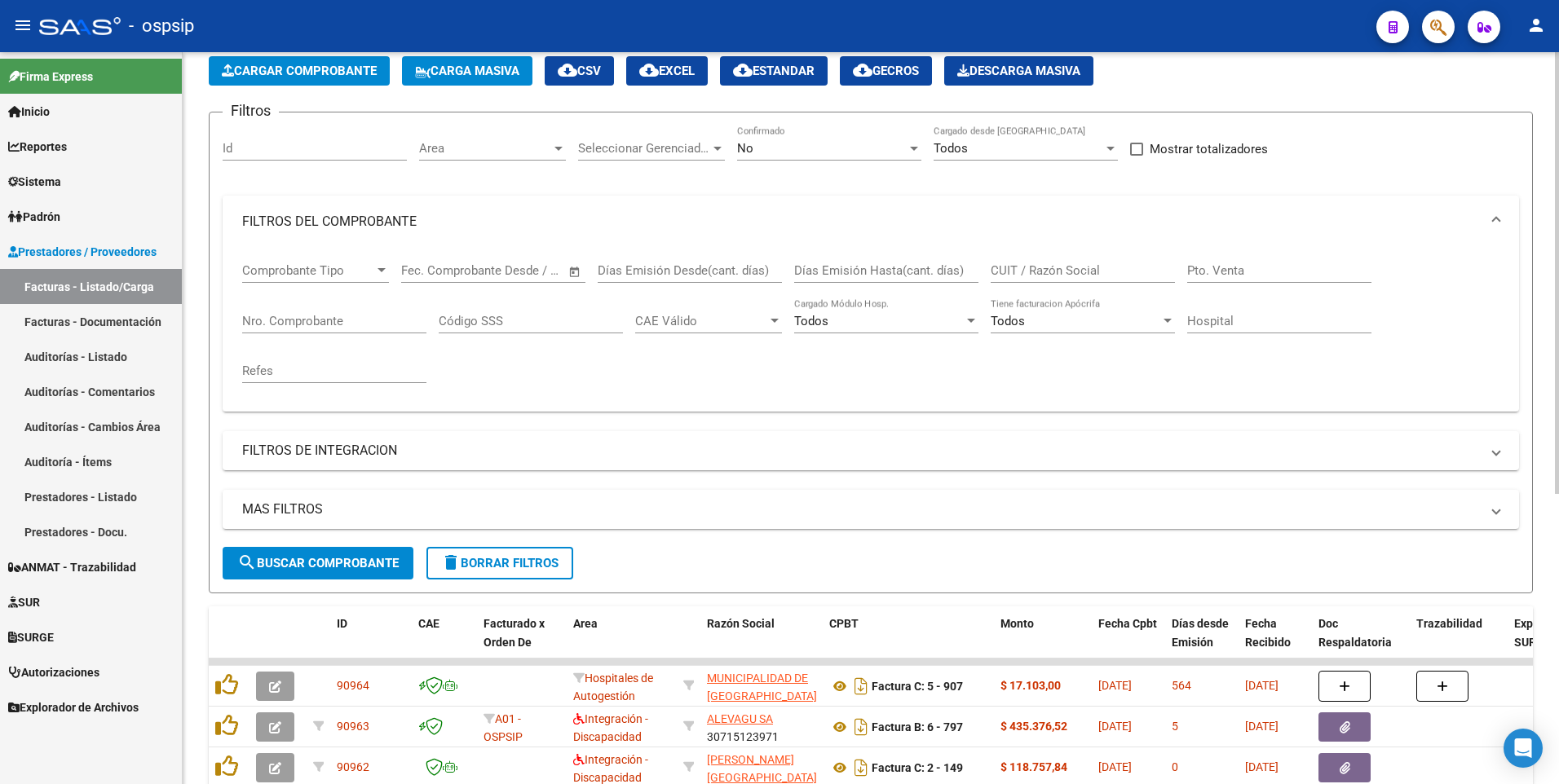
click at [362, 77] on span "Cargar Comprobante" at bounding box center [299, 70] width 155 height 14
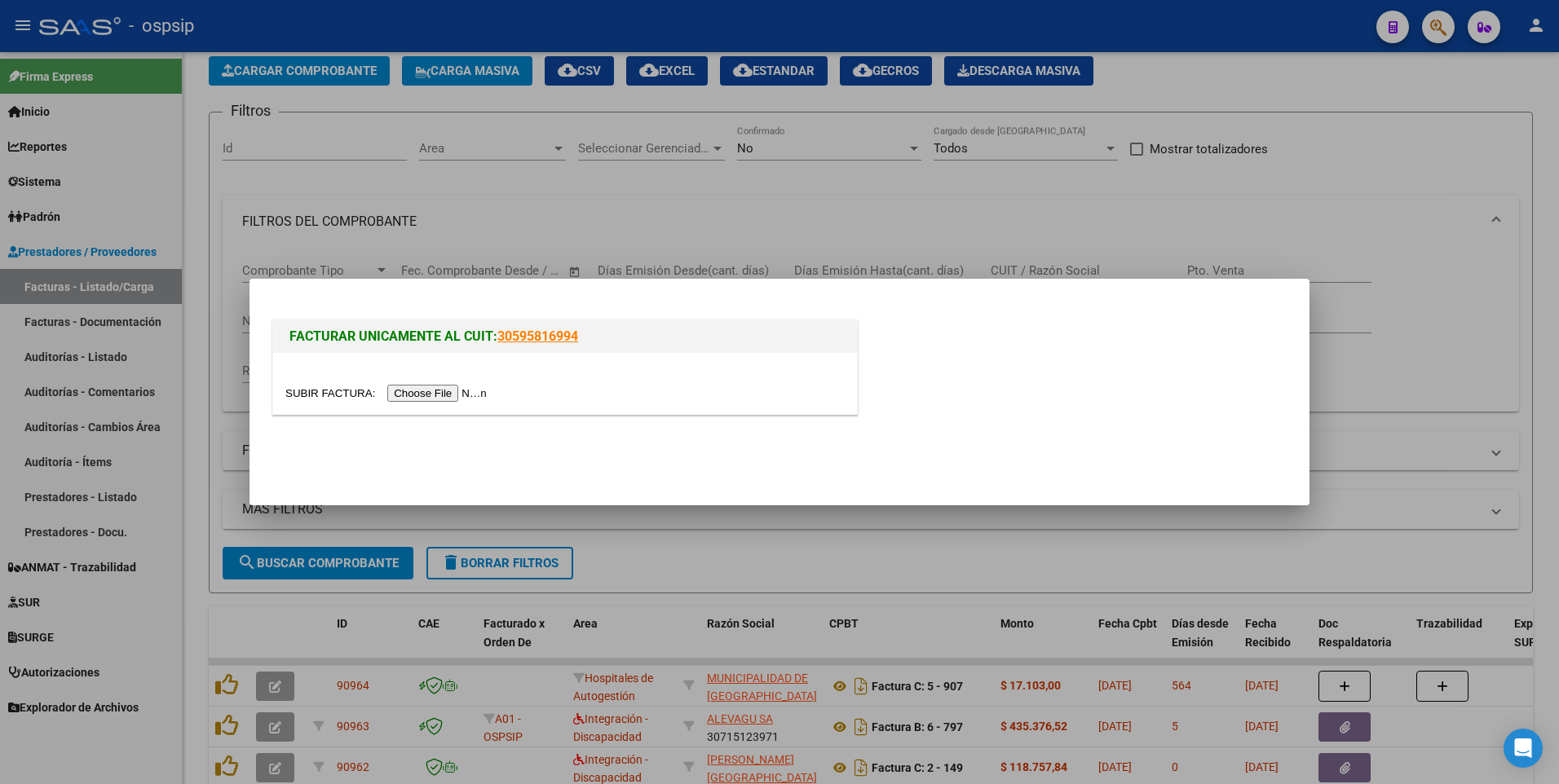
click at [454, 392] on input "file" at bounding box center [389, 393] width 206 height 17
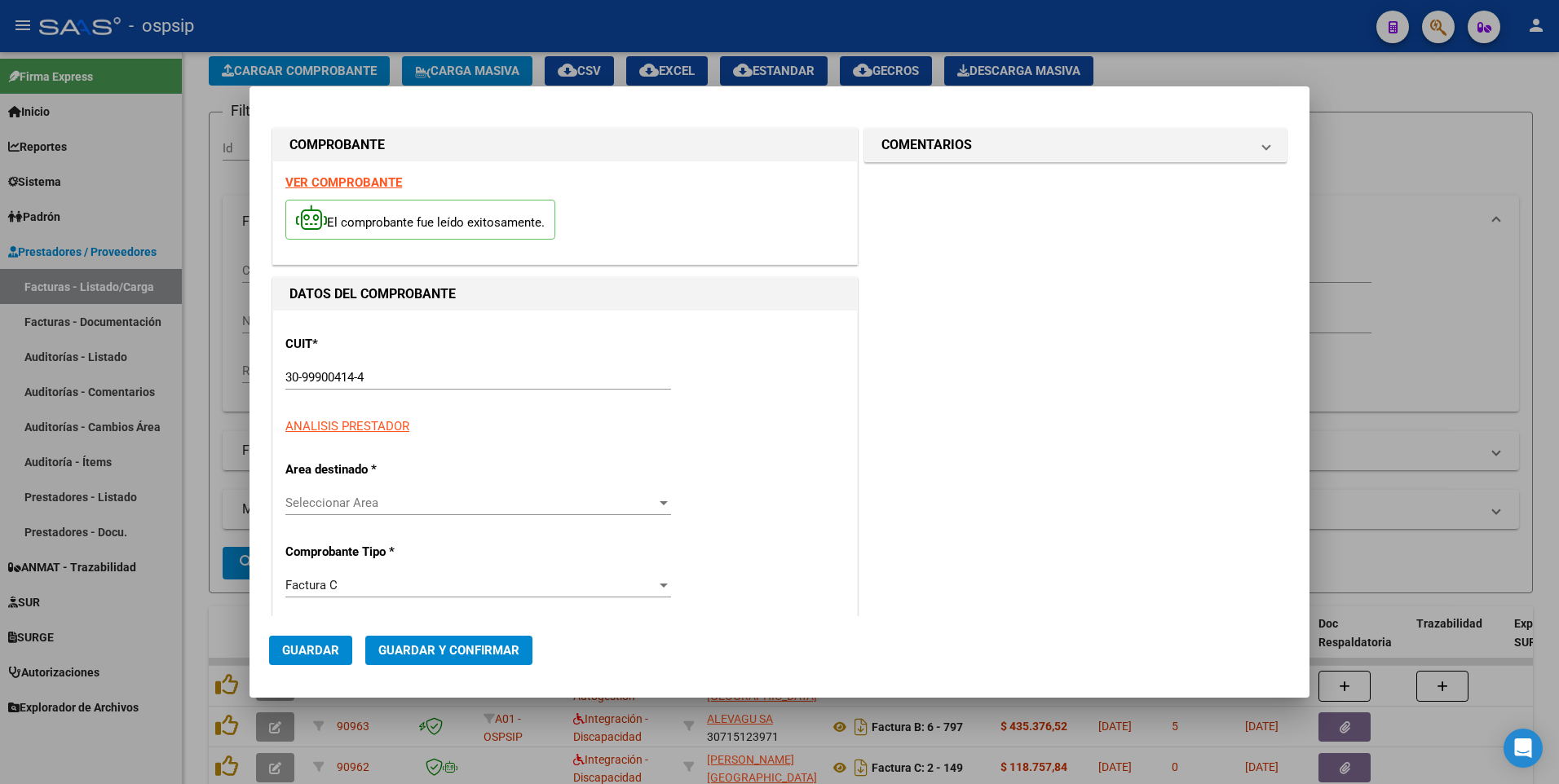
type input "908"
type input "$ 40.129,00"
type input "[DATE]"
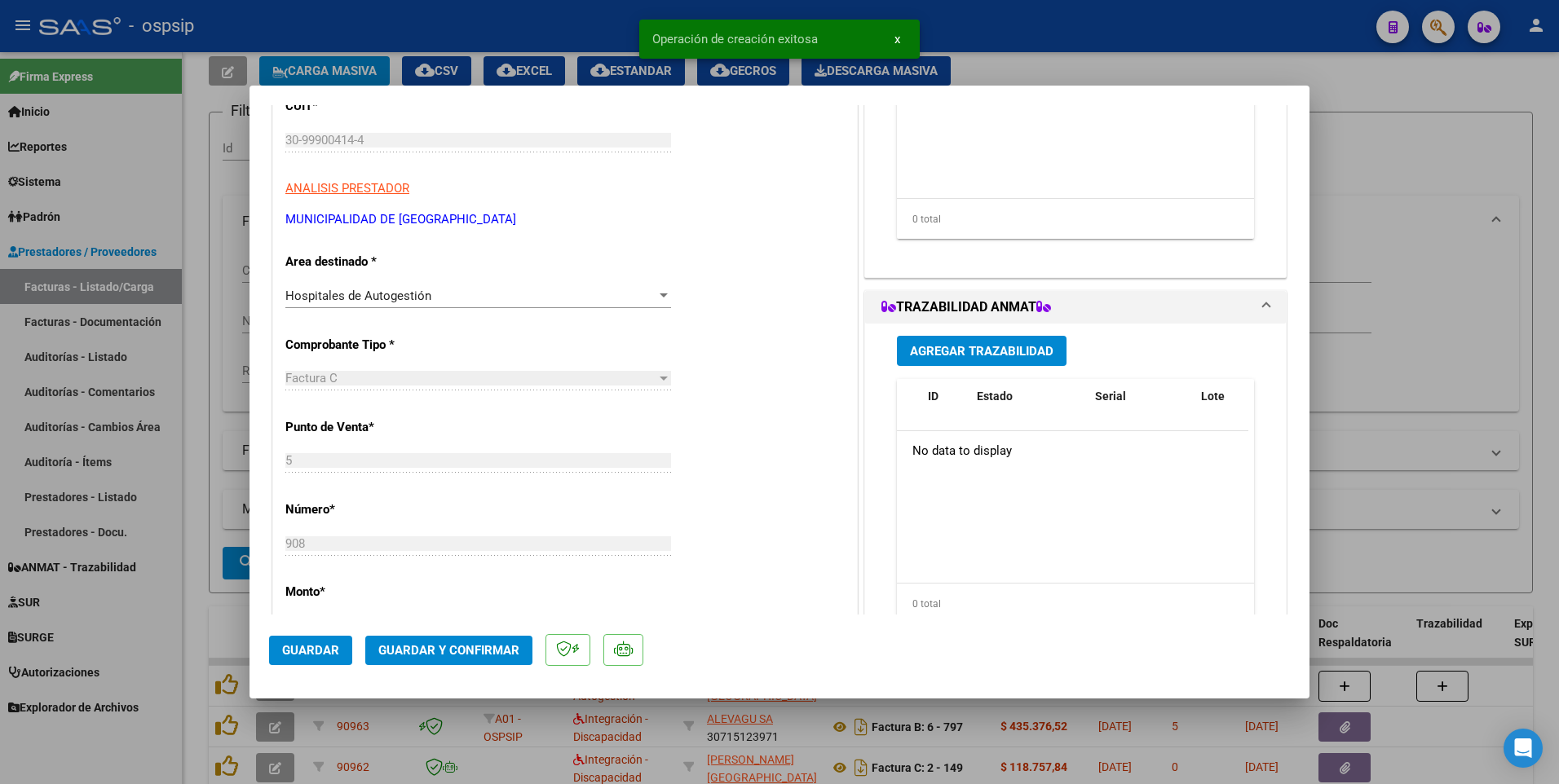
scroll to position [326, 0]
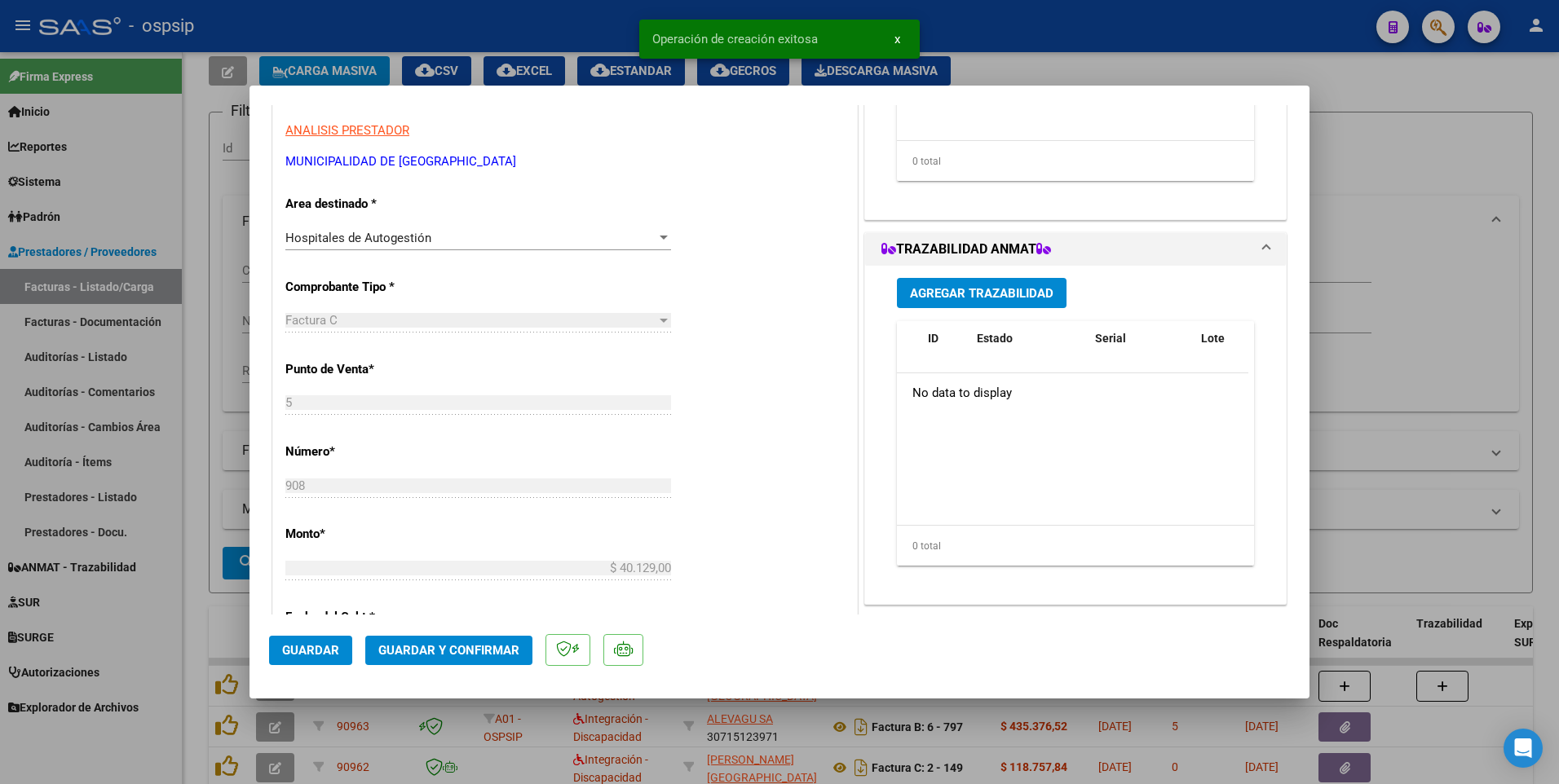
click at [338, 636] on button "Guardar" at bounding box center [311, 650] width 83 height 29
click at [441, 18] on div at bounding box center [780, 392] width 1559 height 784
type input "$ 0,00"
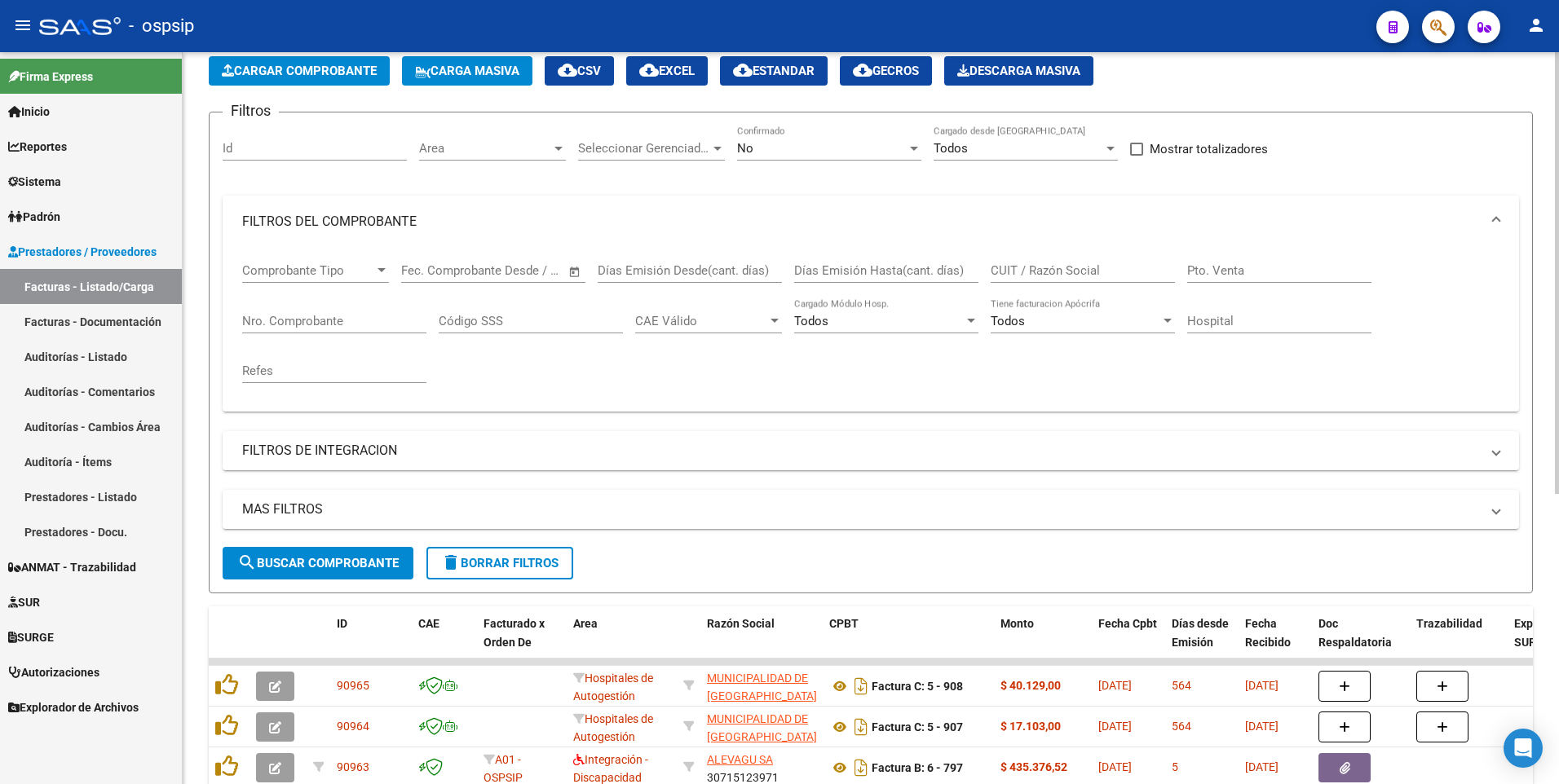
click at [344, 83] on button "Cargar Comprobante" at bounding box center [299, 70] width 181 height 29
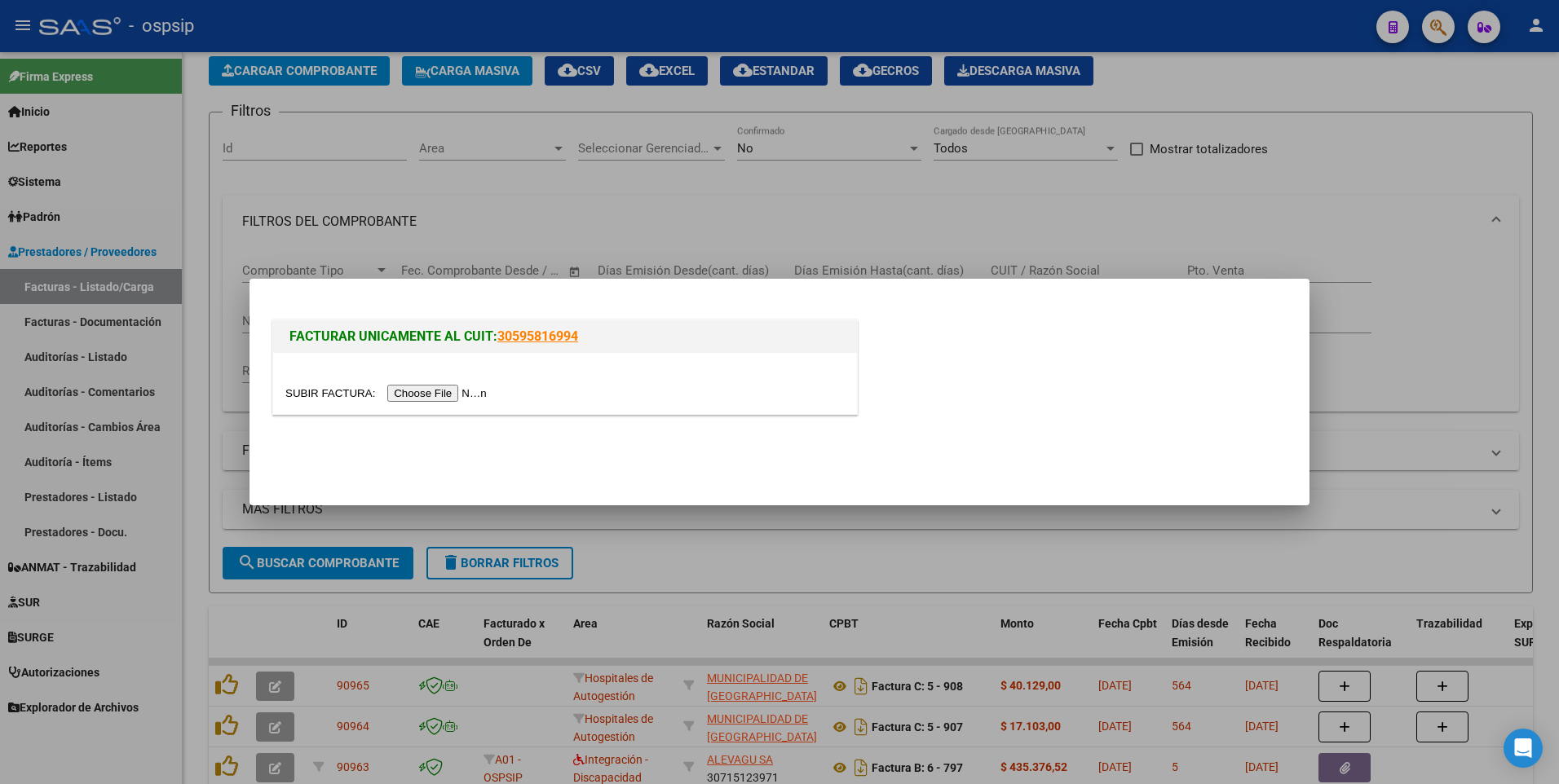
click at [438, 389] on input "file" at bounding box center [389, 393] width 206 height 17
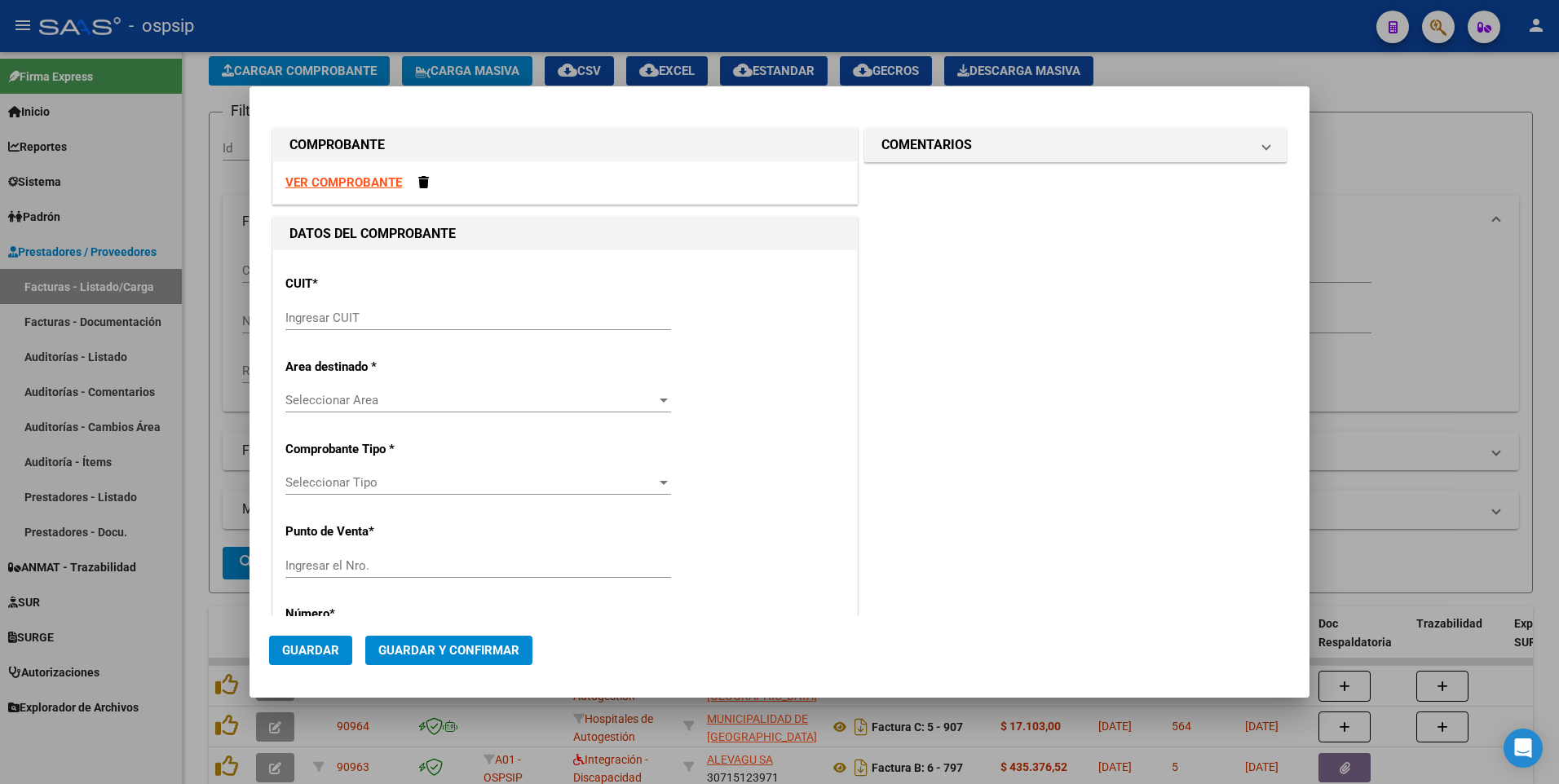
click at [377, 177] on strong "VER COMPROBANTE" at bounding box center [343, 182] width 117 height 14
click at [405, 319] on input "Ingresar CUIT" at bounding box center [479, 317] width 386 height 14
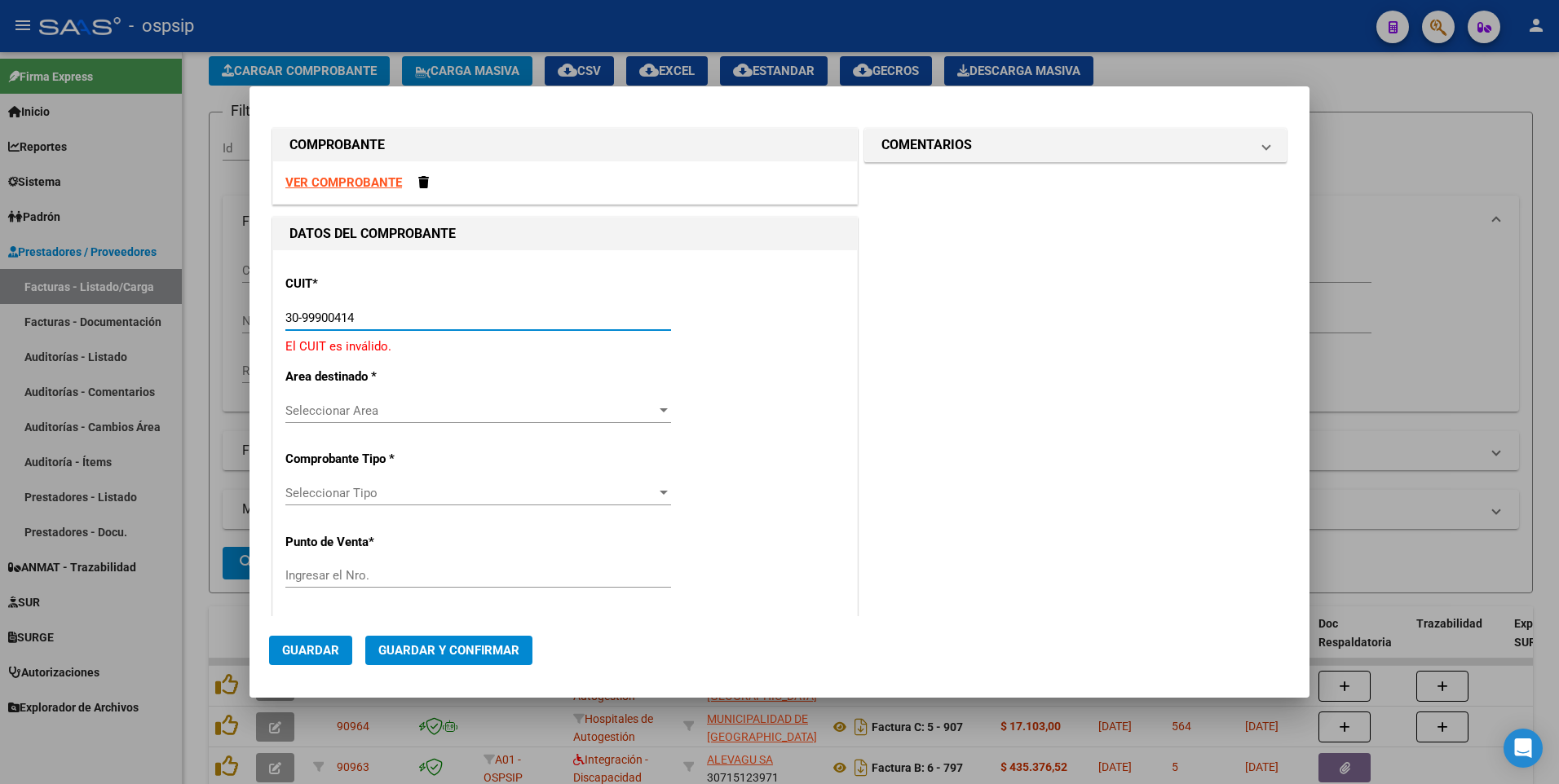
type input "30-99900414-4"
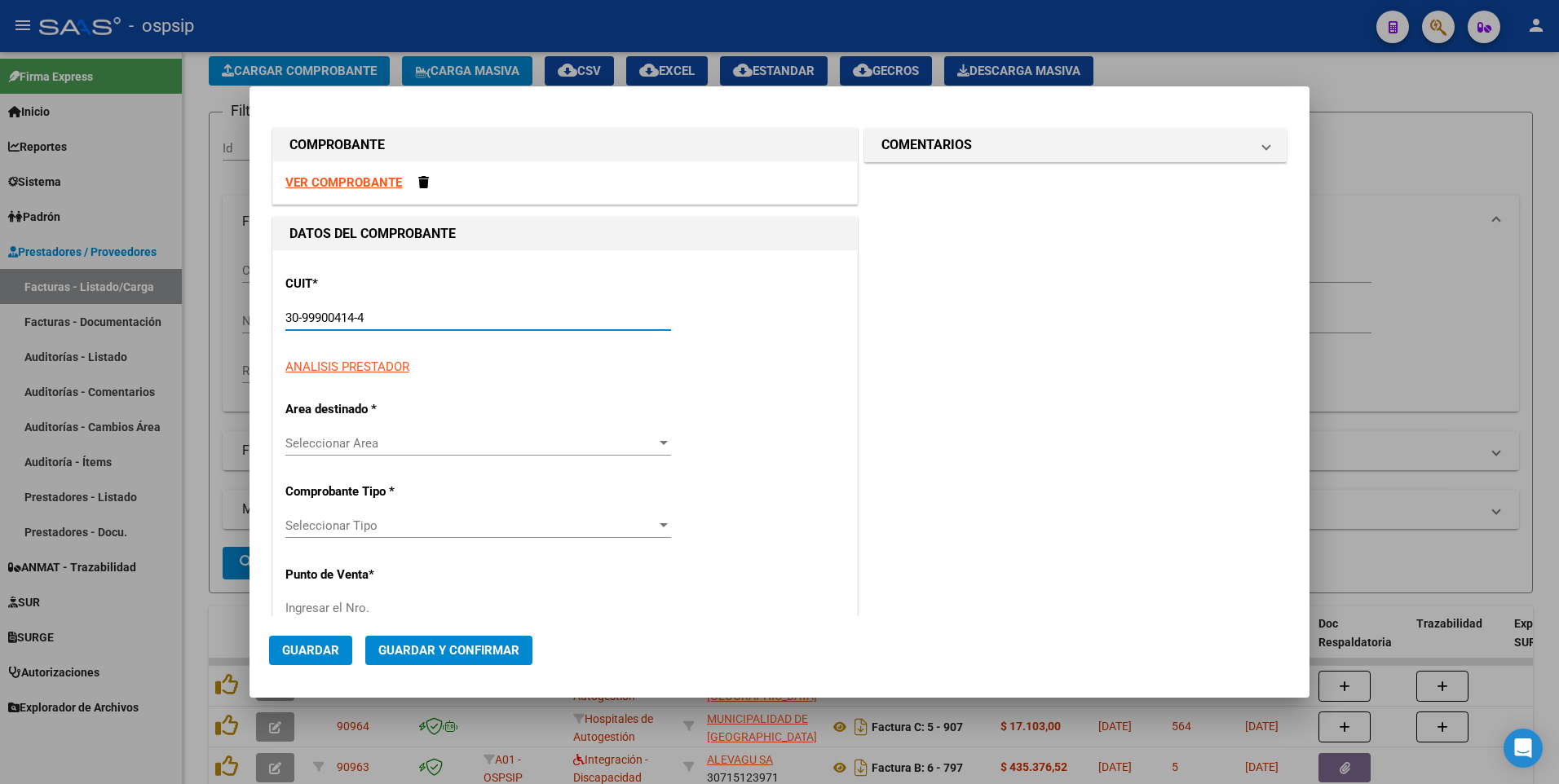
type input "6"
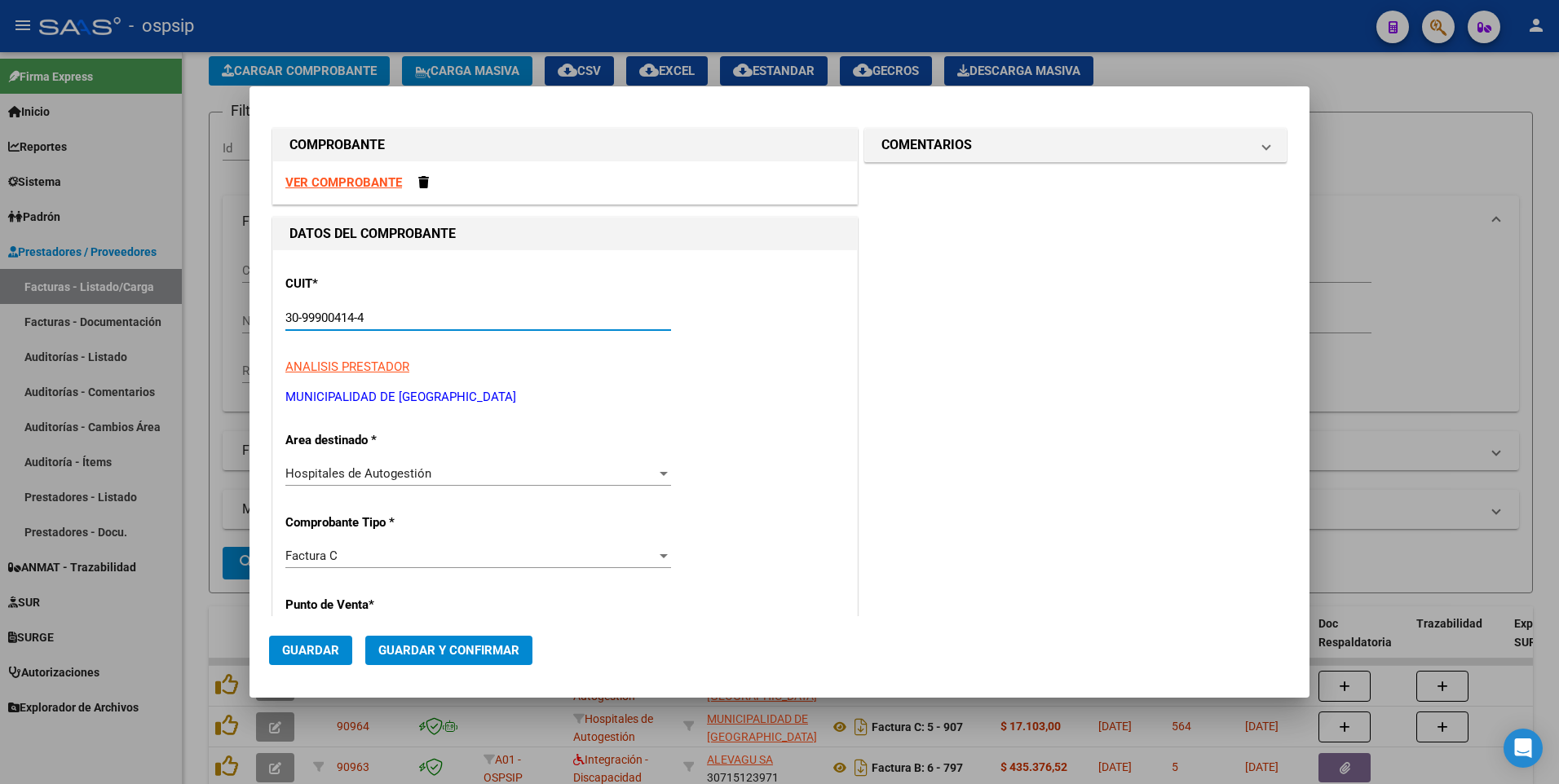
type input "30-99900414-4"
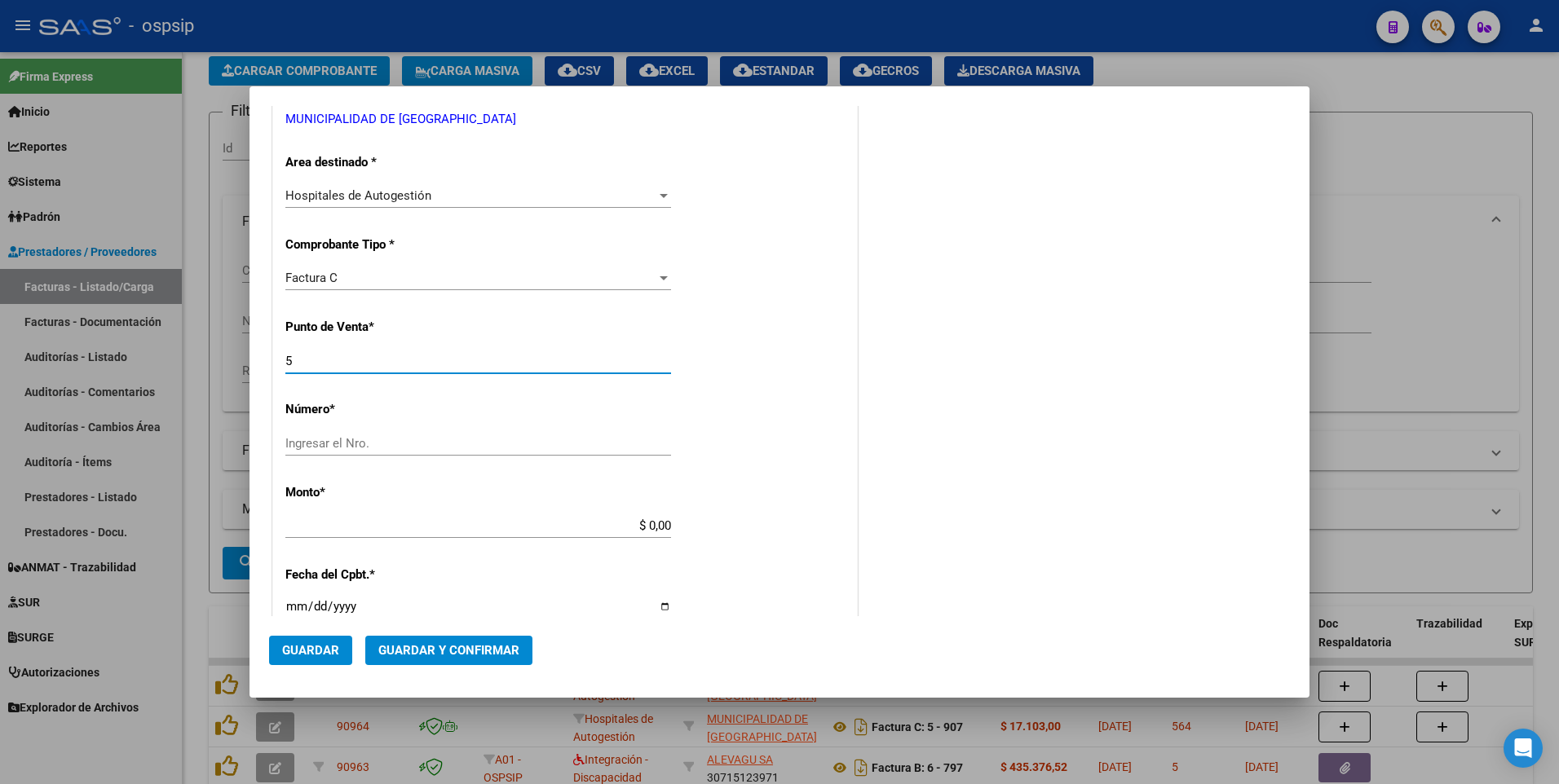
type input "5"
type input "960"
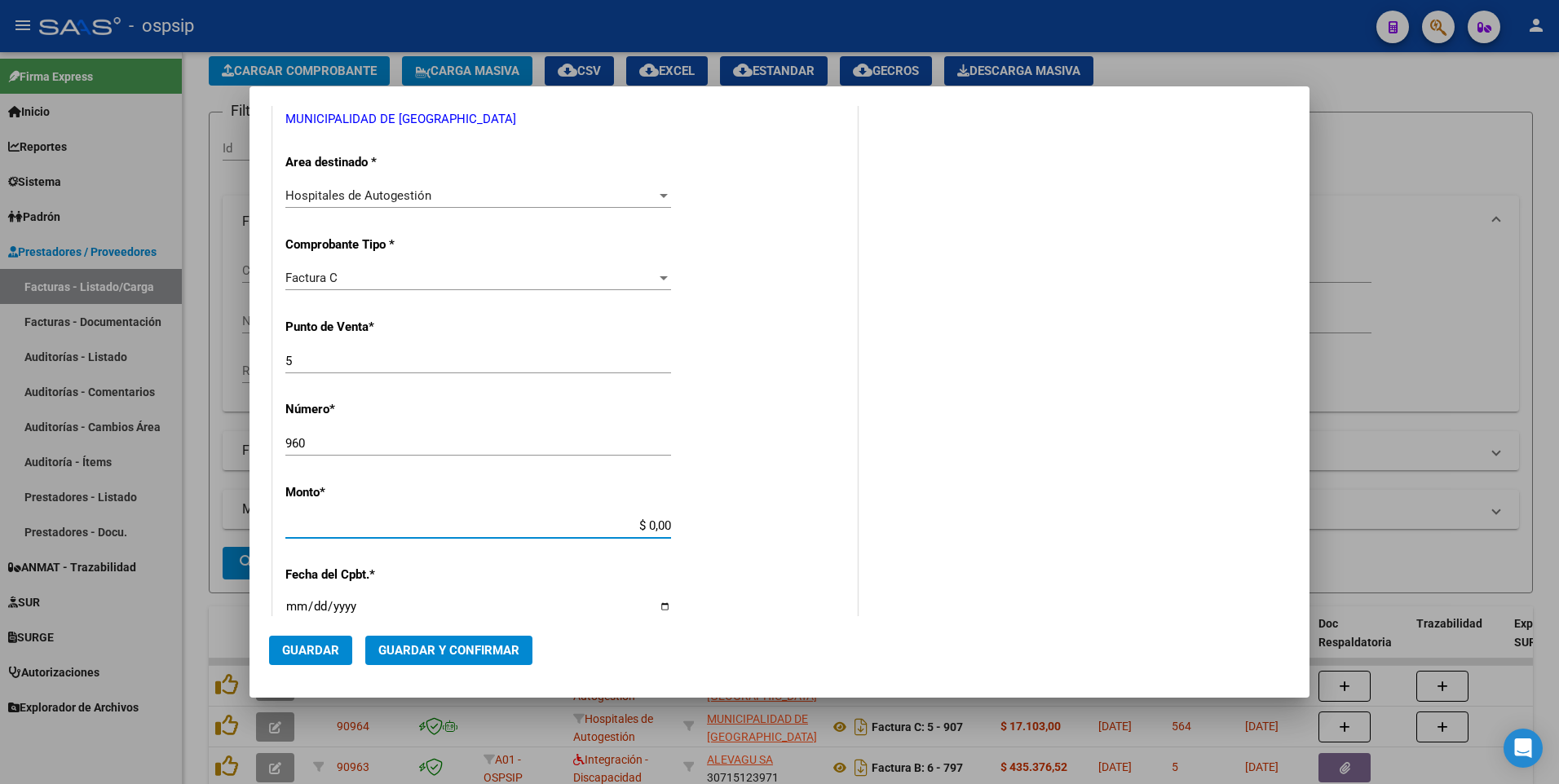
type input "$ 84.825,00"
type input "[DATE]"
type input "74264598627572"
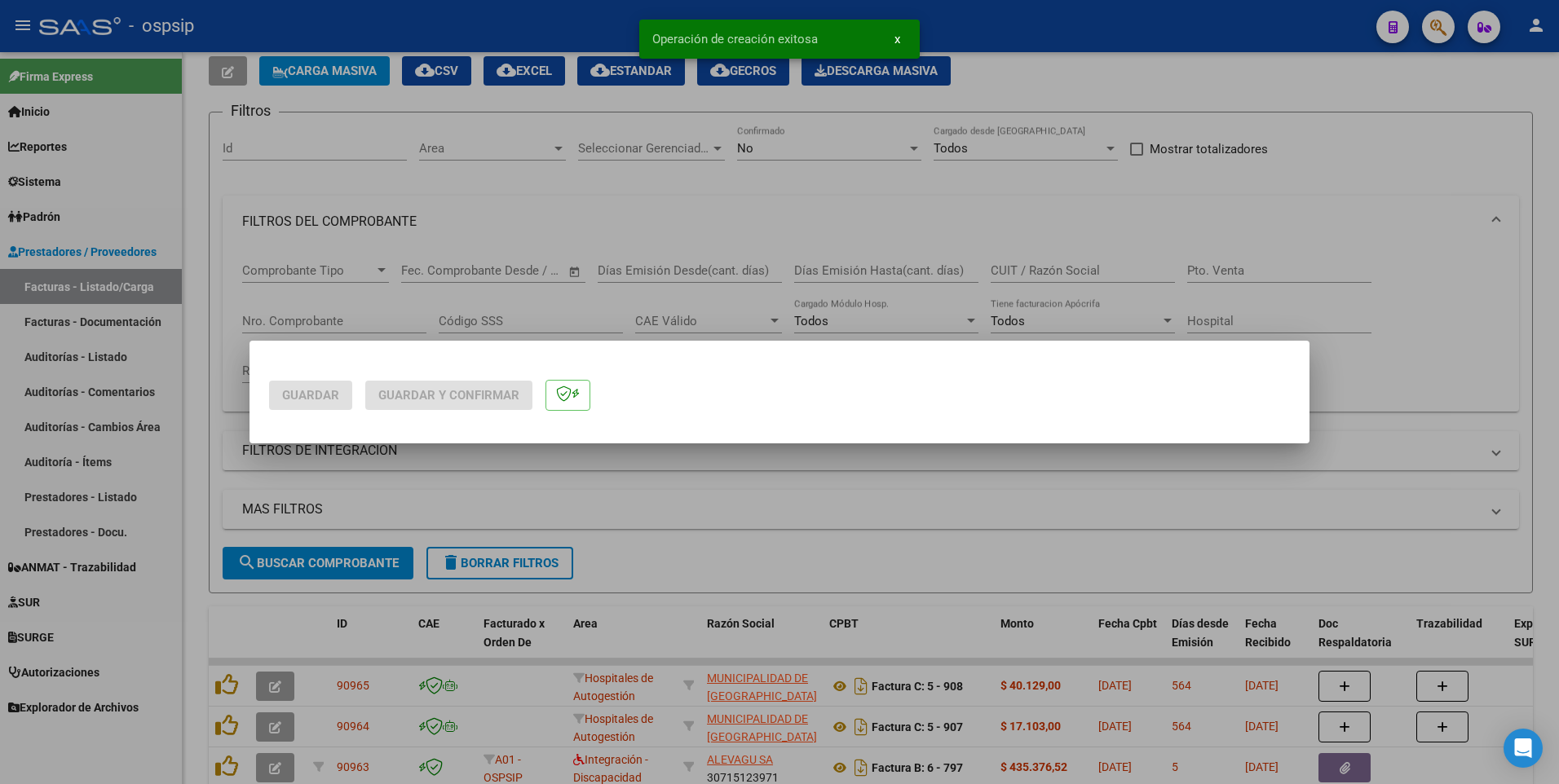
scroll to position [0, 0]
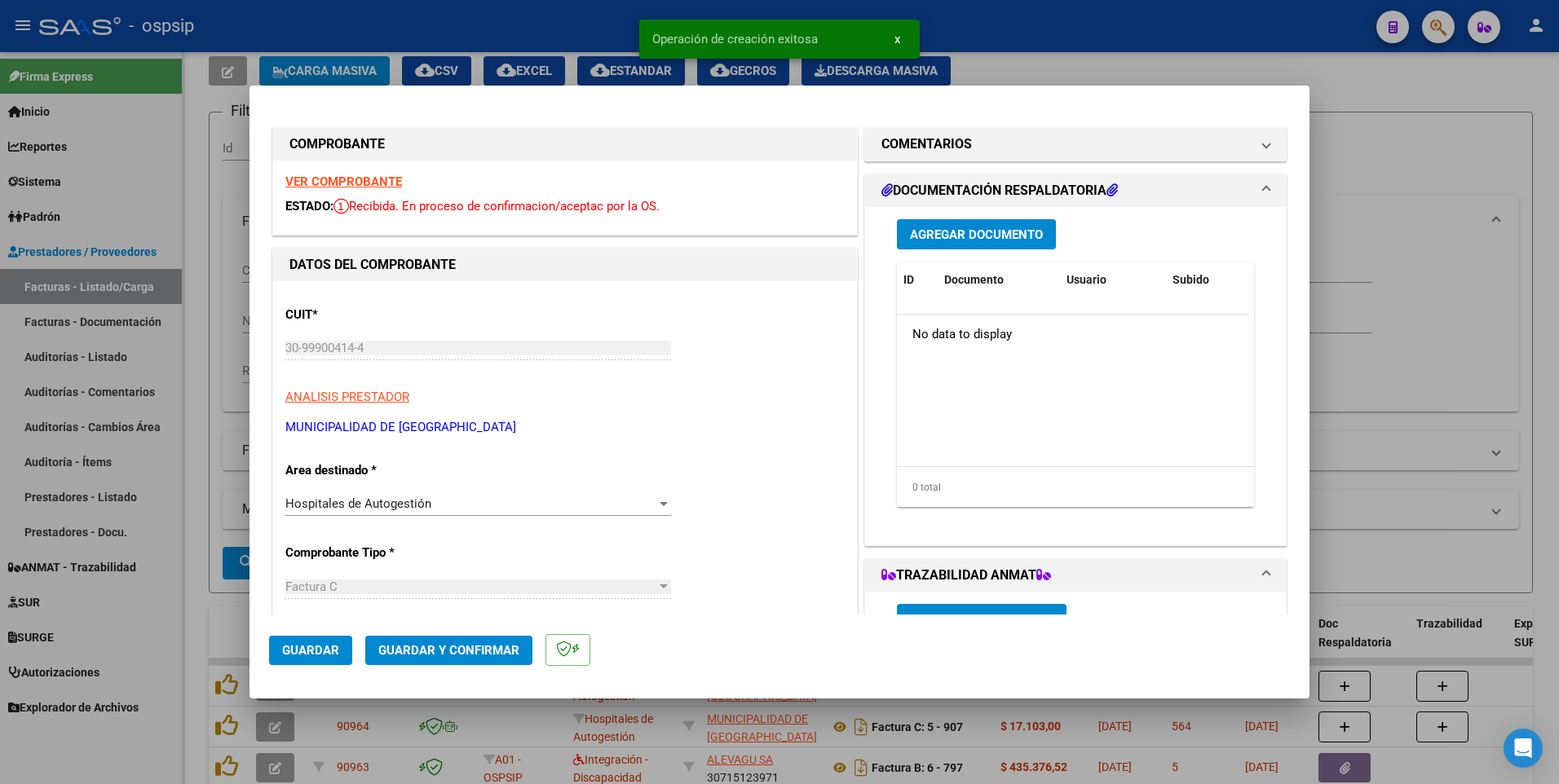
click at [324, 641] on button "Guardar" at bounding box center [311, 650] width 83 height 29
click at [479, 20] on div at bounding box center [780, 392] width 1559 height 784
type input "$ 0,00"
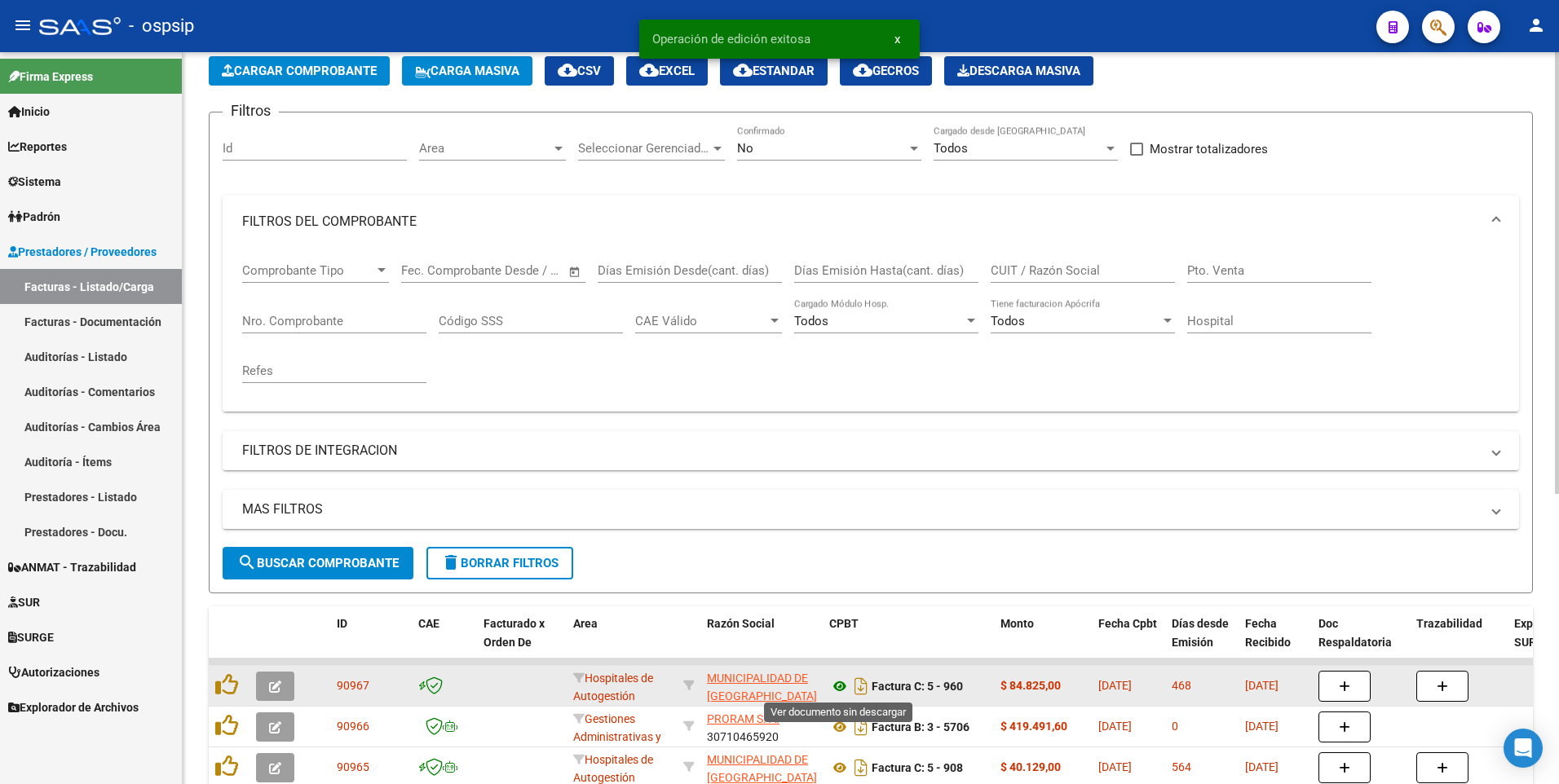
click at [849, 689] on icon at bounding box center [839, 686] width 21 height 19
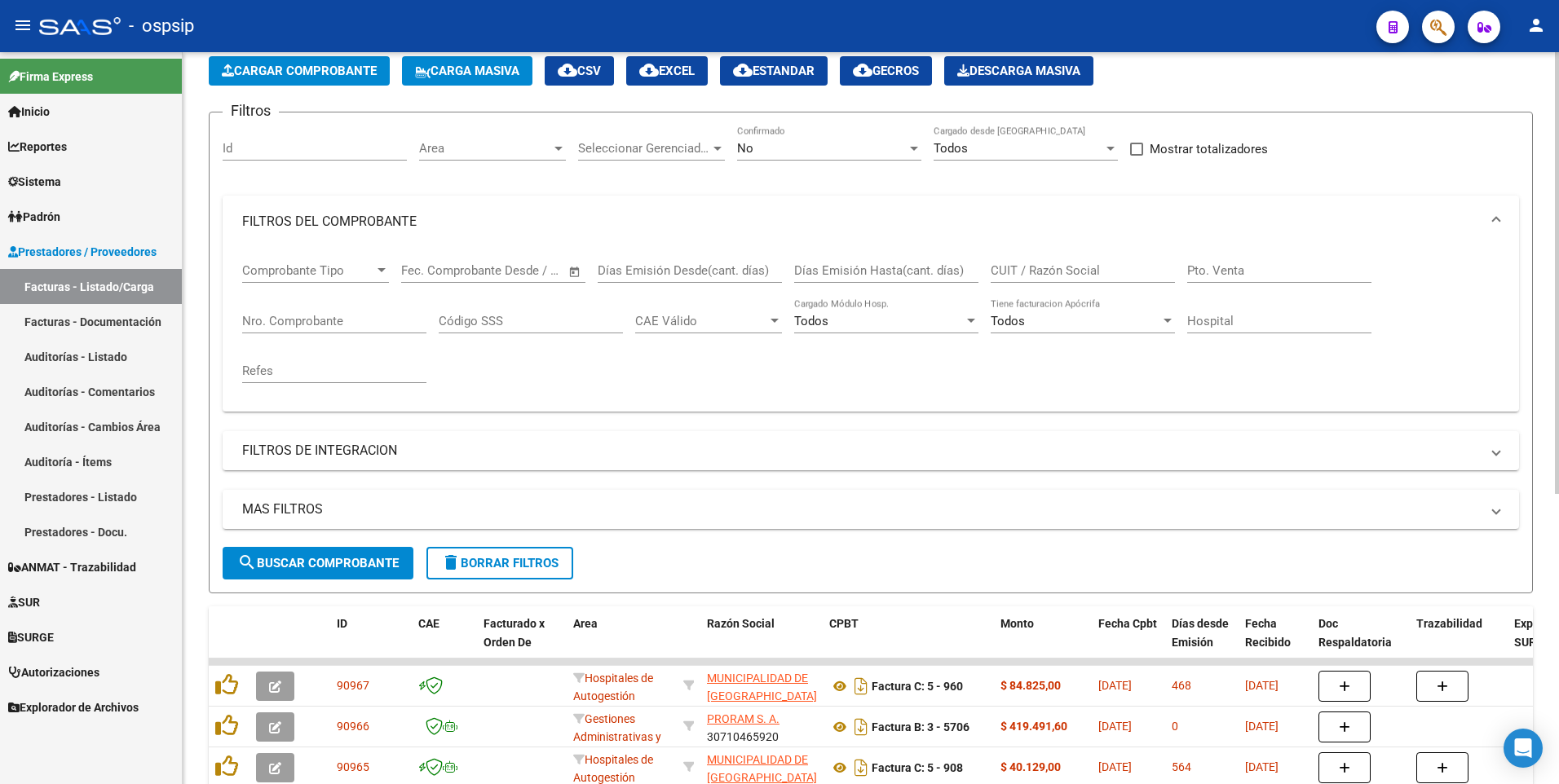
click at [329, 81] on button "Cargar Comprobante" at bounding box center [299, 70] width 181 height 29
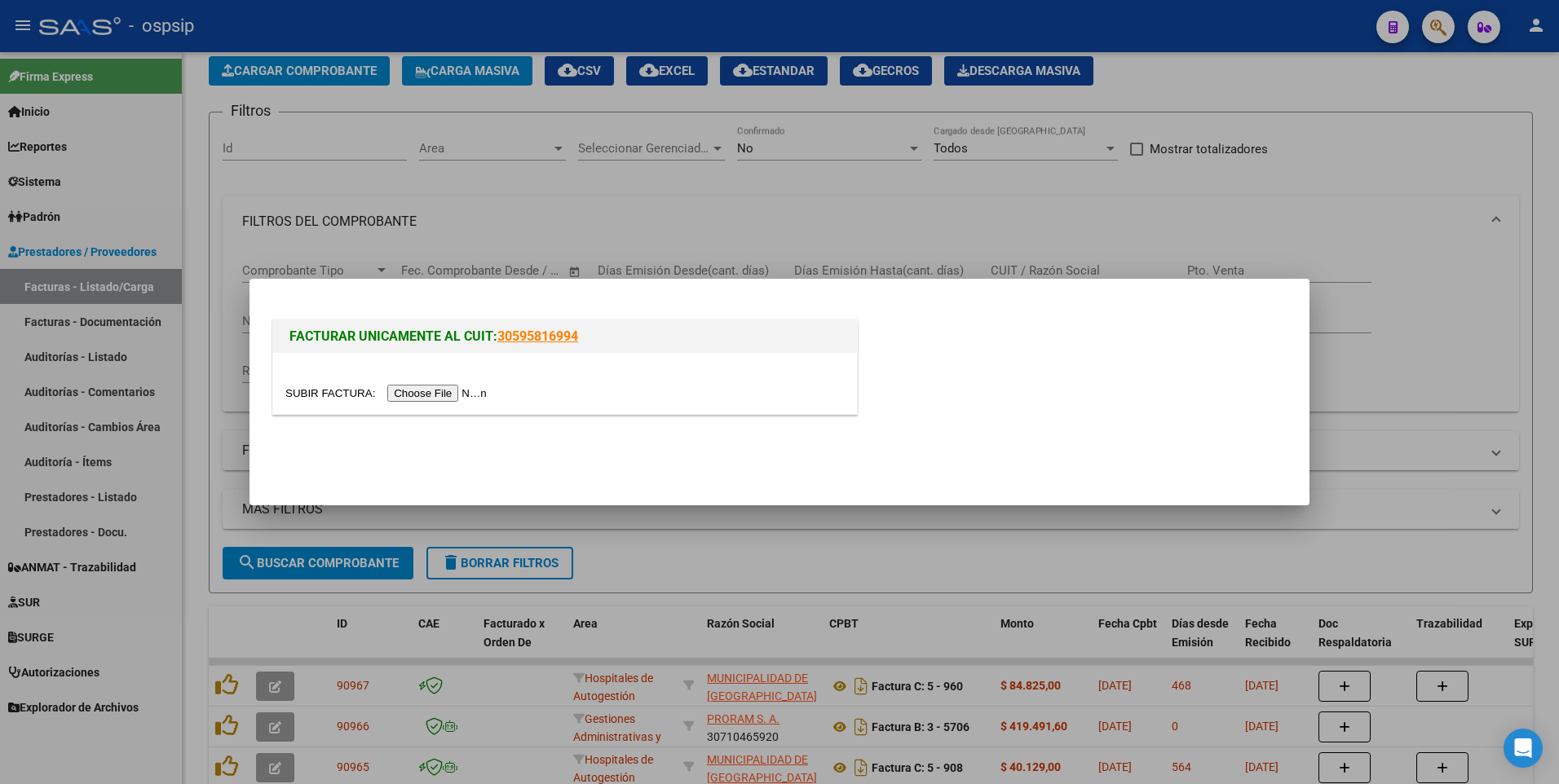
click at [413, 391] on input "file" at bounding box center [389, 393] width 206 height 17
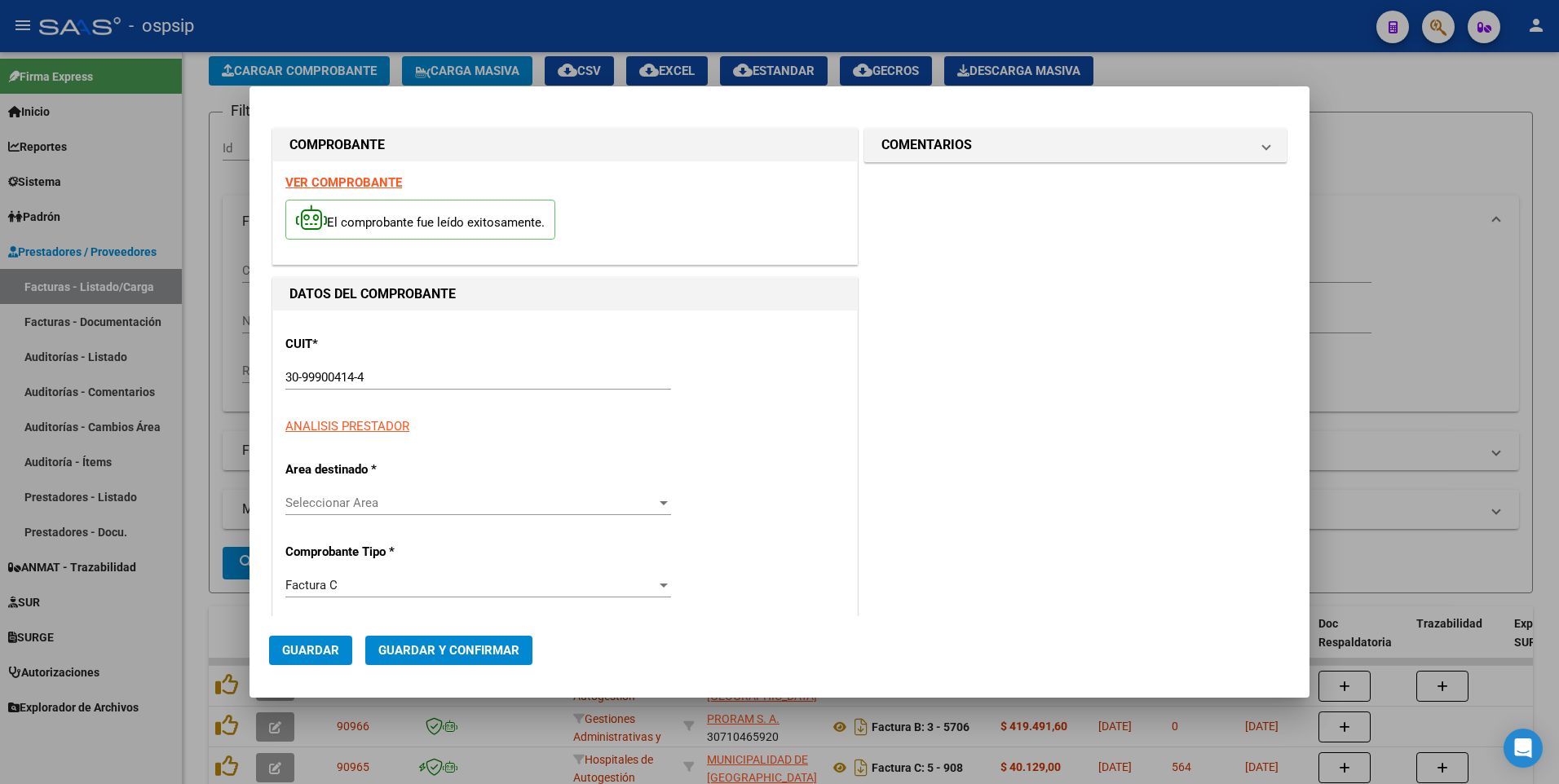
type input "1069"
type input "$ 110.507,00"
type input "[DATE]"
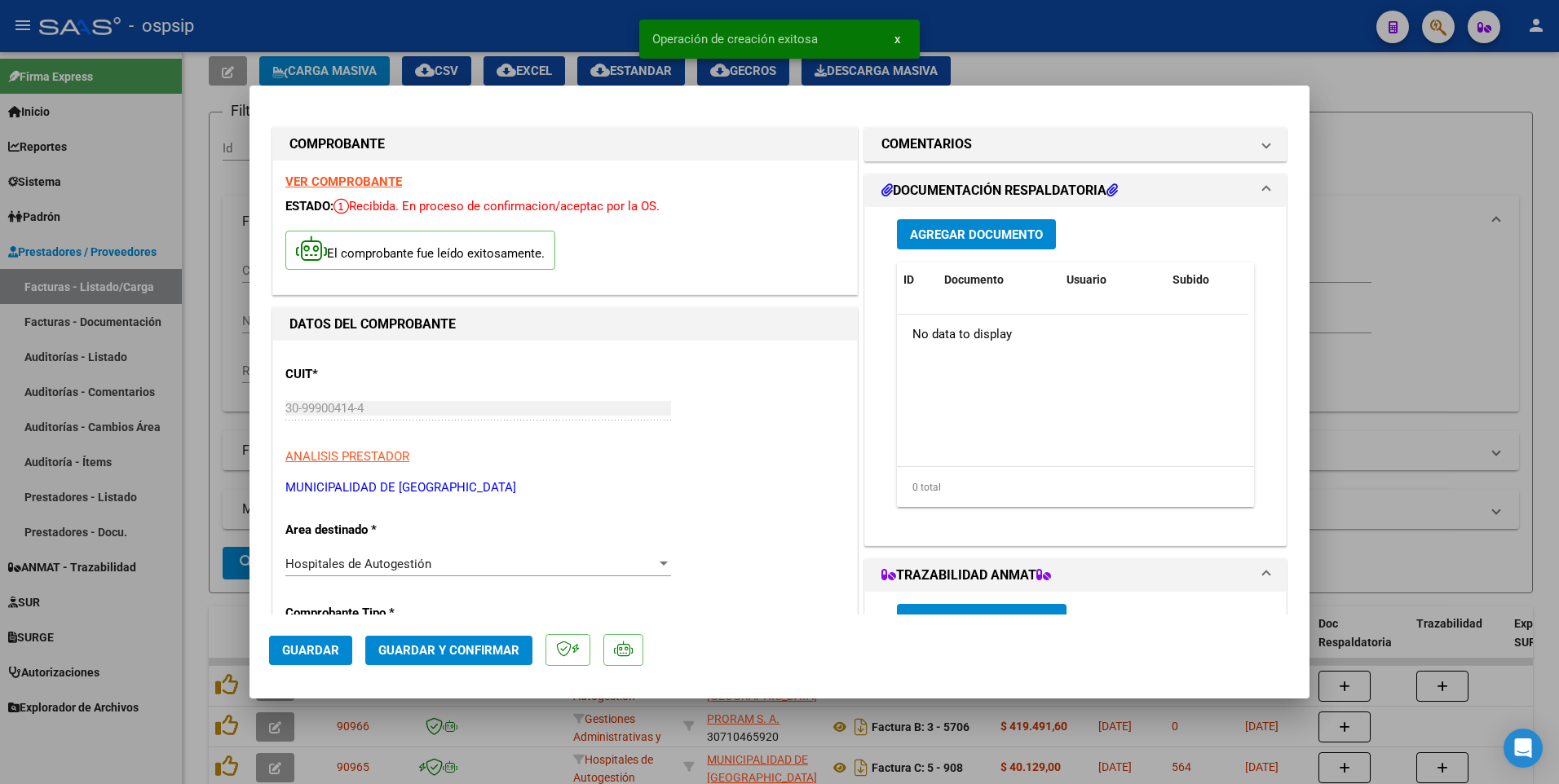
click at [317, 662] on button "Guardar" at bounding box center [311, 650] width 83 height 29
click at [219, 493] on div at bounding box center [780, 392] width 1559 height 784
type input "$ 0,00"
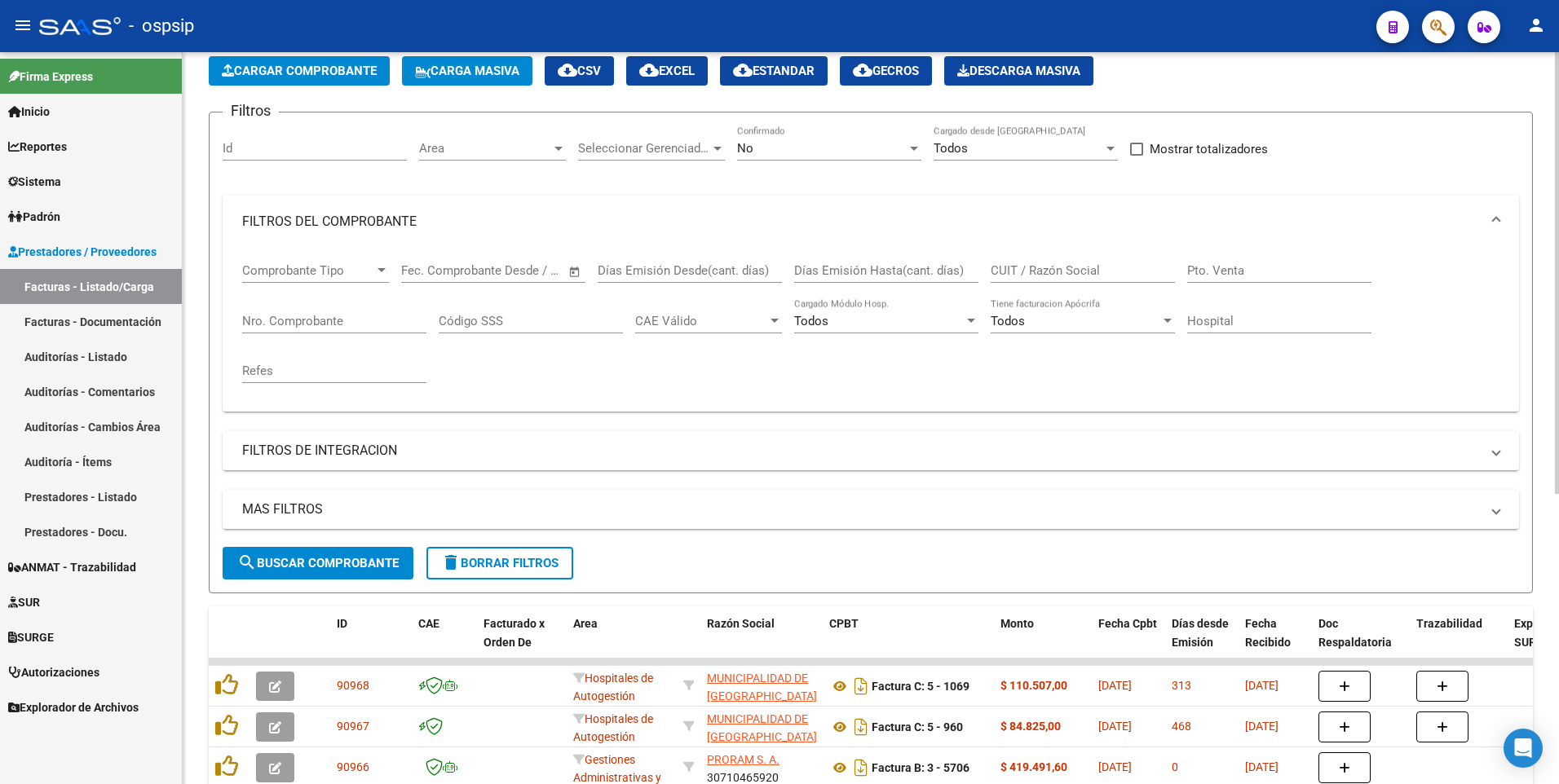
click at [316, 68] on span "Cargar Comprobante" at bounding box center [299, 70] width 155 height 14
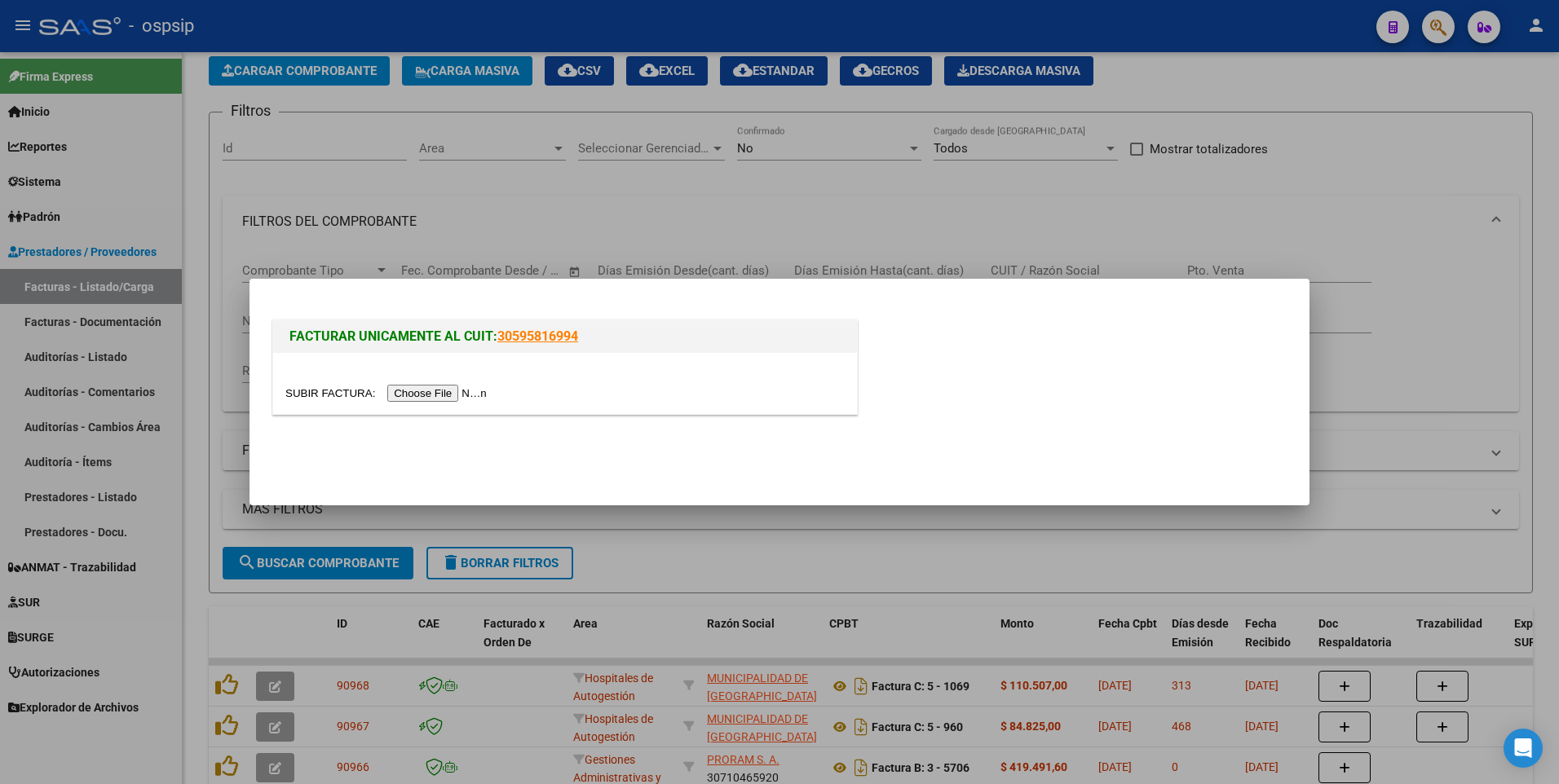
click at [456, 397] on input "file" at bounding box center [389, 393] width 206 height 17
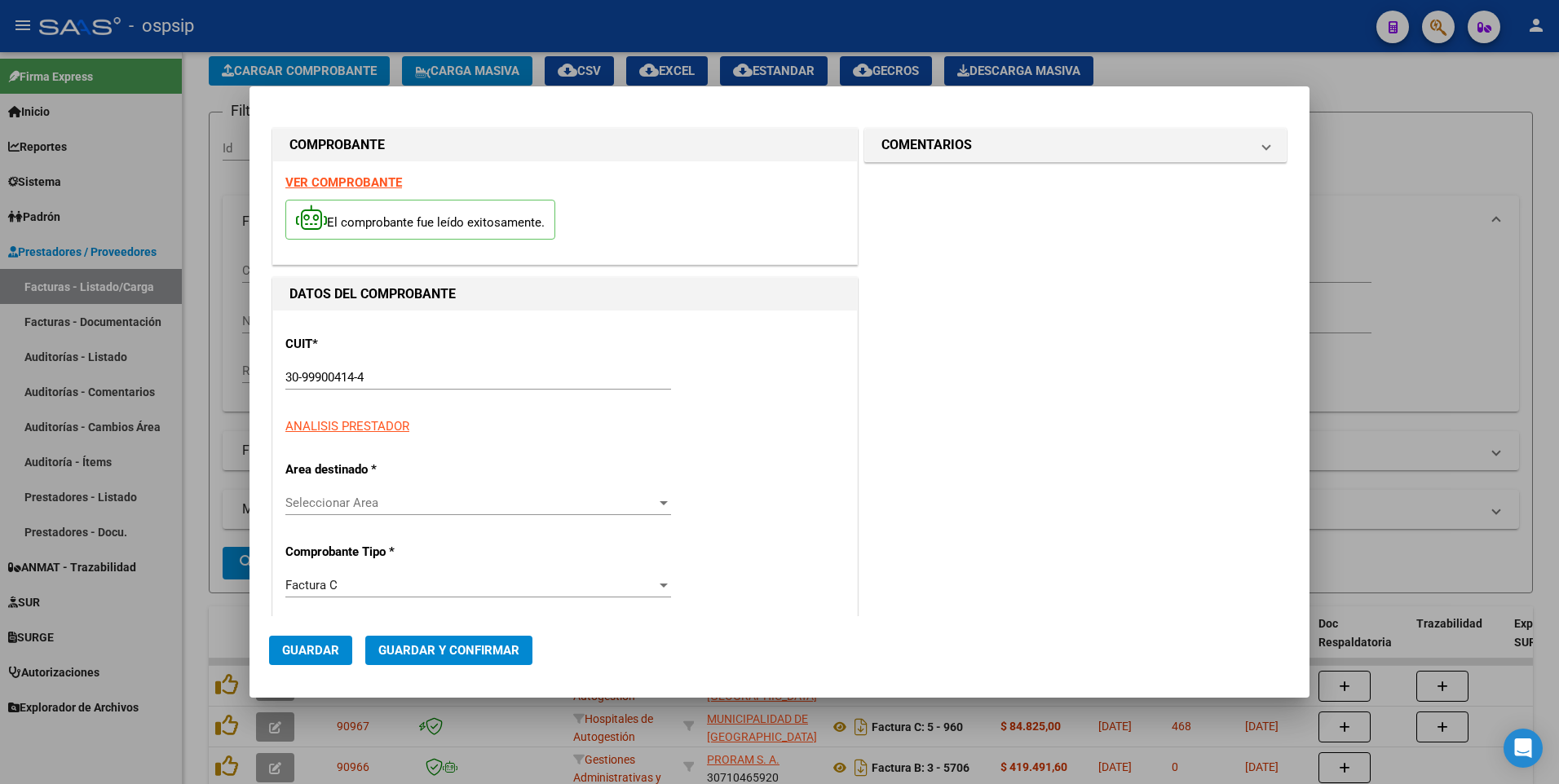
type input "1070"
type input "$ 16.730,00"
type input "[DATE]"
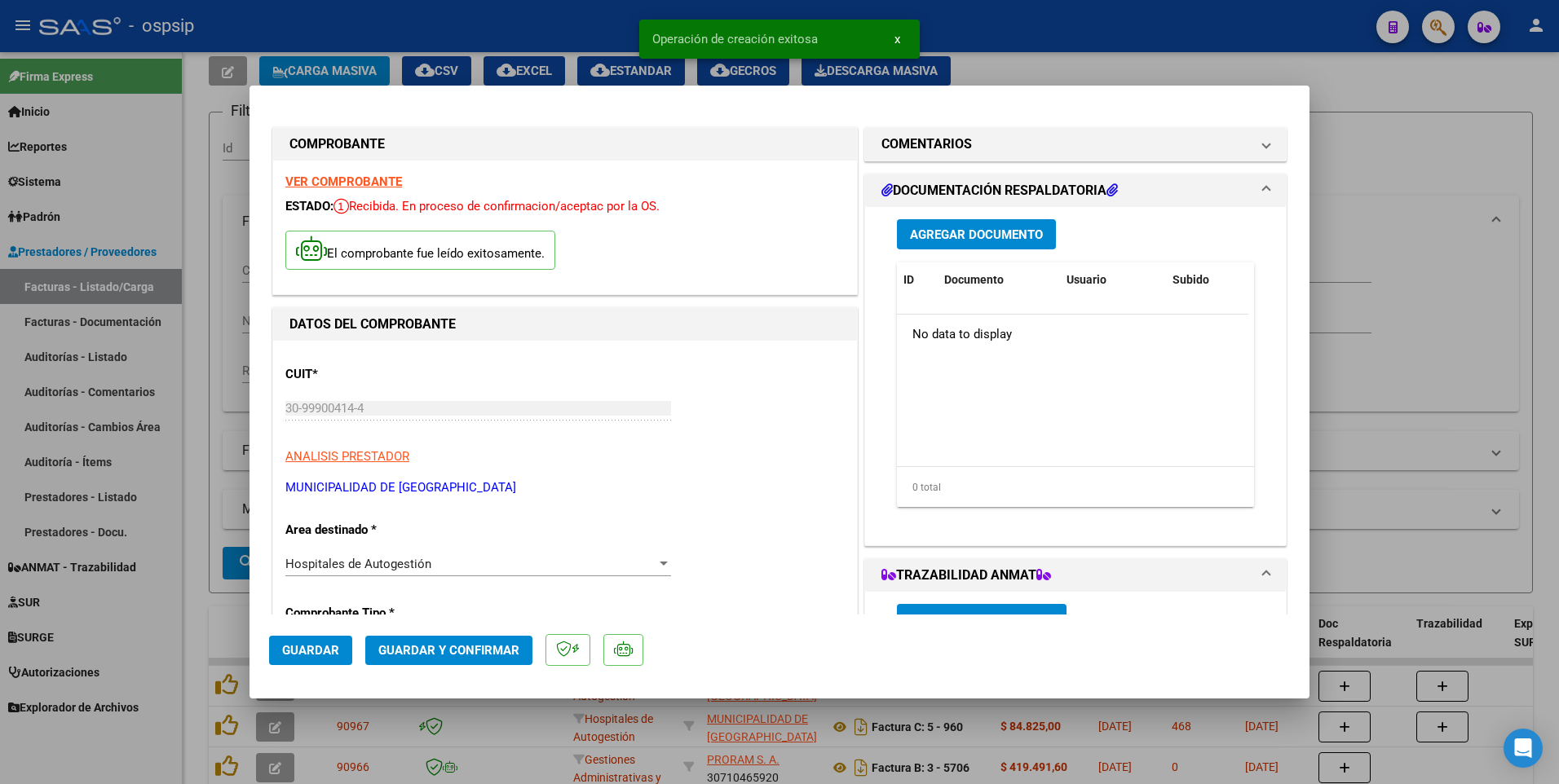
click at [340, 656] on button "Guardar" at bounding box center [311, 650] width 83 height 29
click at [524, 25] on div at bounding box center [780, 392] width 1559 height 784
type input "$ 0,00"
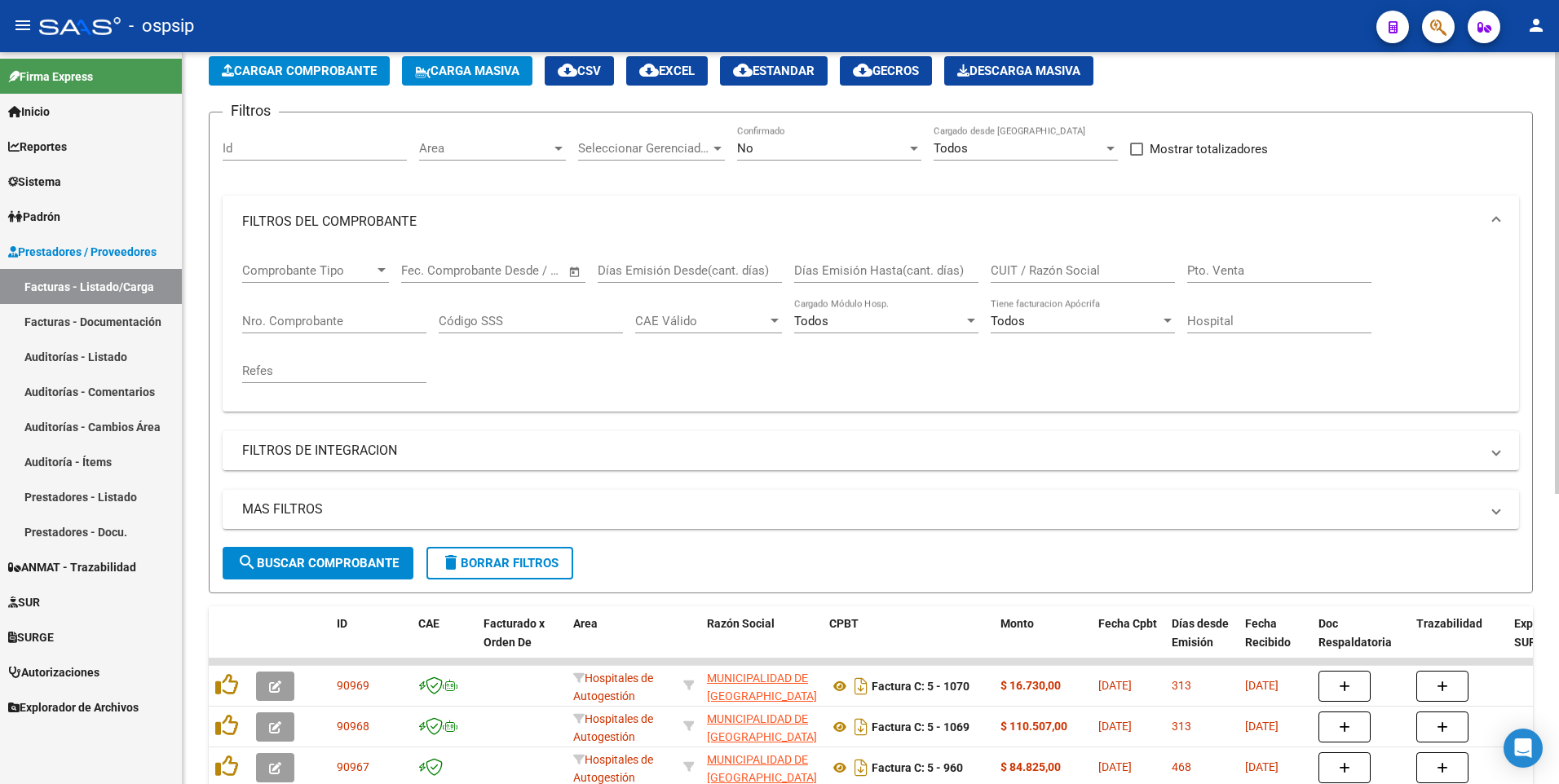
click at [336, 75] on span "Cargar Comprobante" at bounding box center [299, 70] width 155 height 14
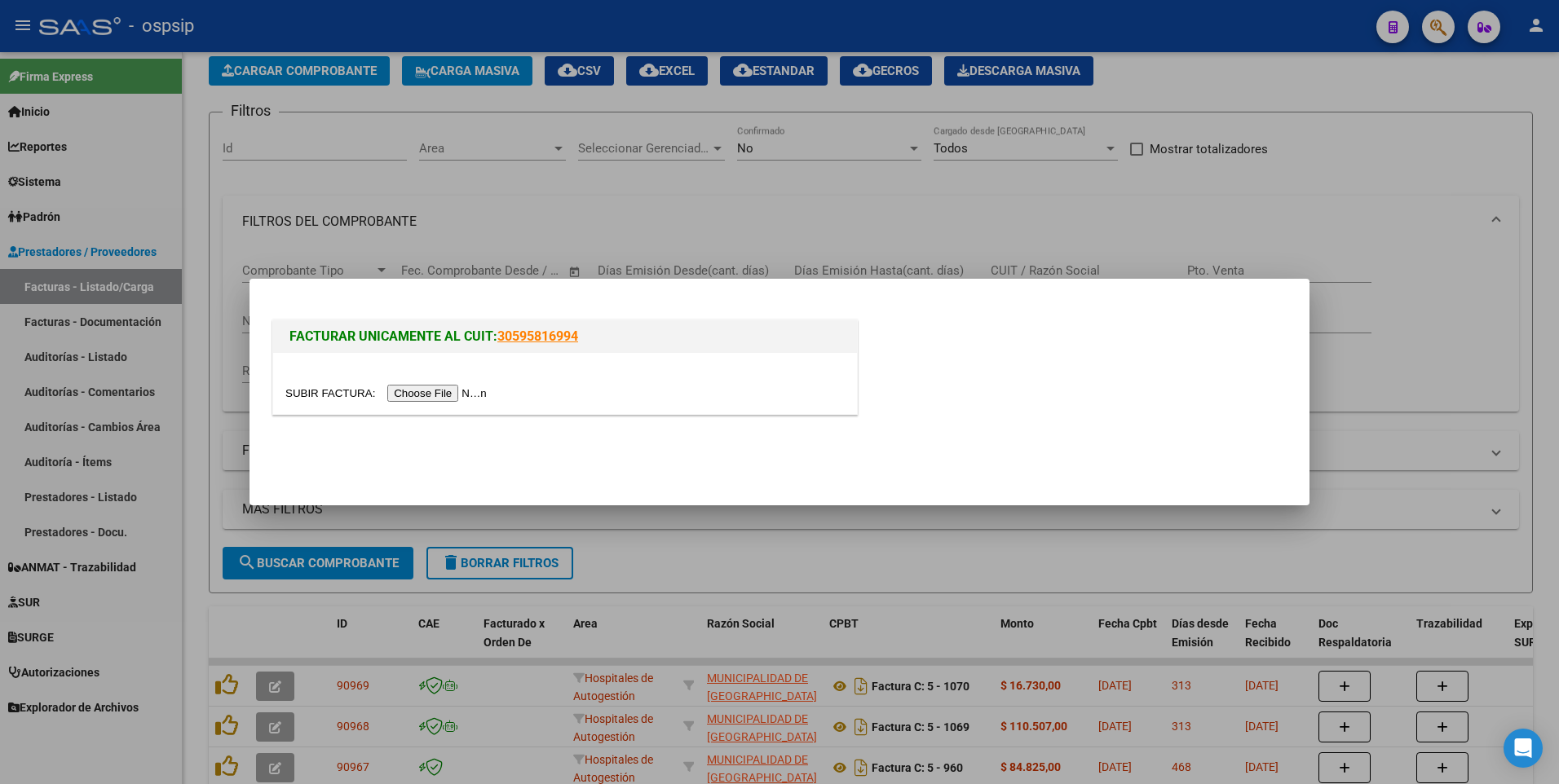
click at [425, 398] on input "file" at bounding box center [389, 393] width 206 height 17
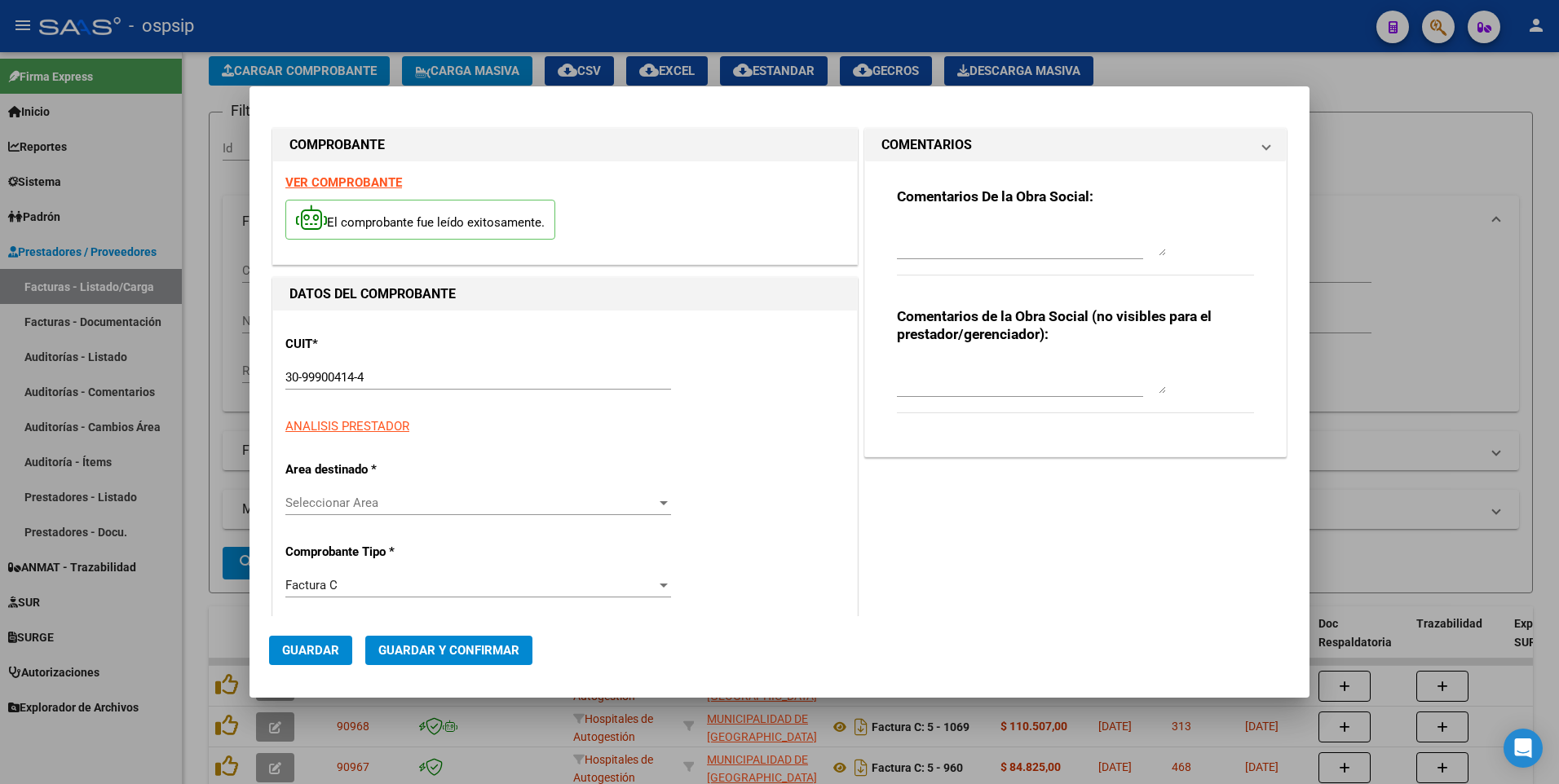
type input "1238"
type input "$ 174.843,00"
type input "[DATE]"
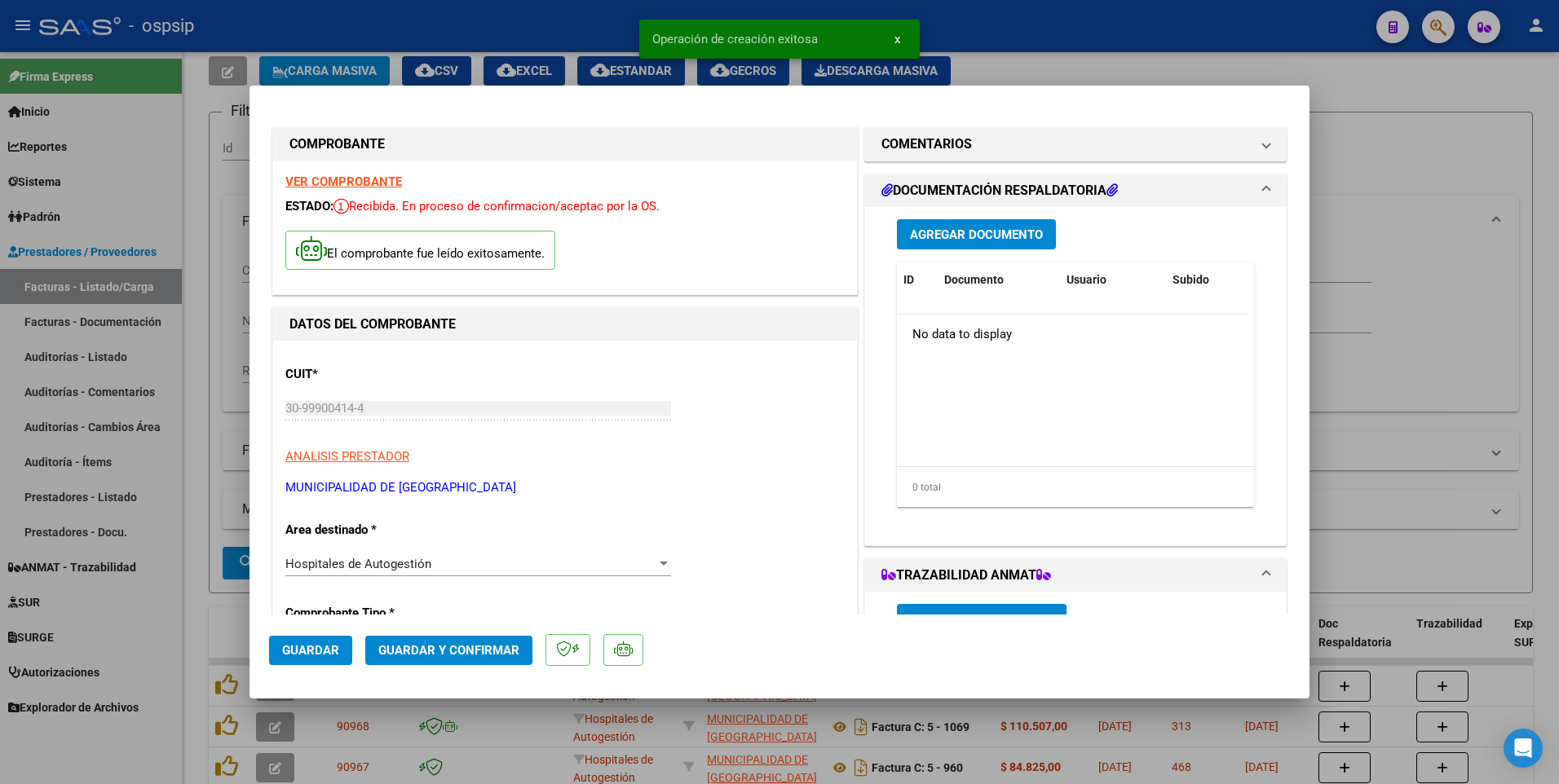
click at [313, 647] on button "Guardar" at bounding box center [311, 650] width 83 height 29
click at [433, 21] on div at bounding box center [780, 392] width 1559 height 784
type input "$ 0,00"
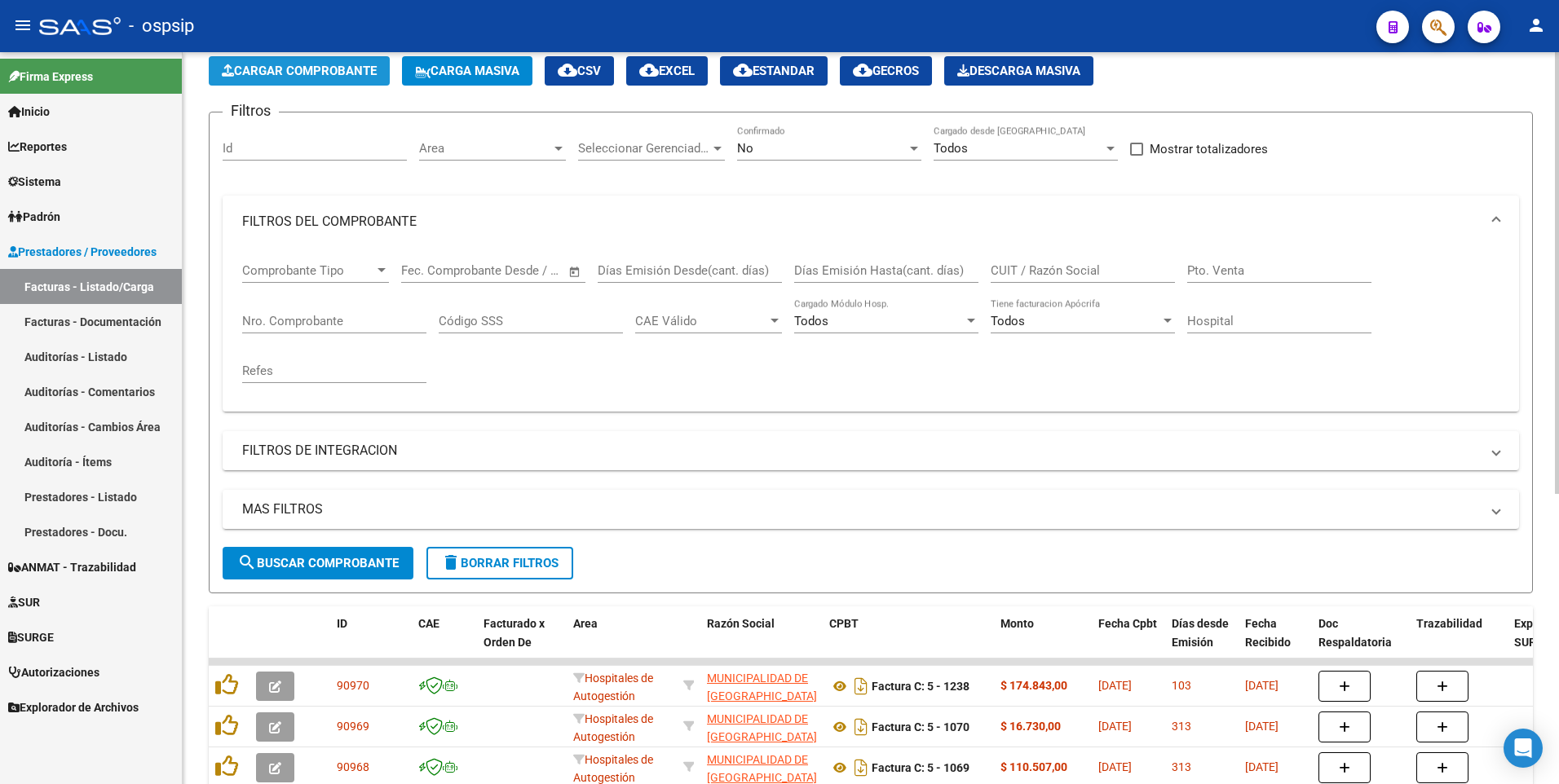
click at [299, 82] on button "Cargar Comprobante" at bounding box center [299, 70] width 181 height 29
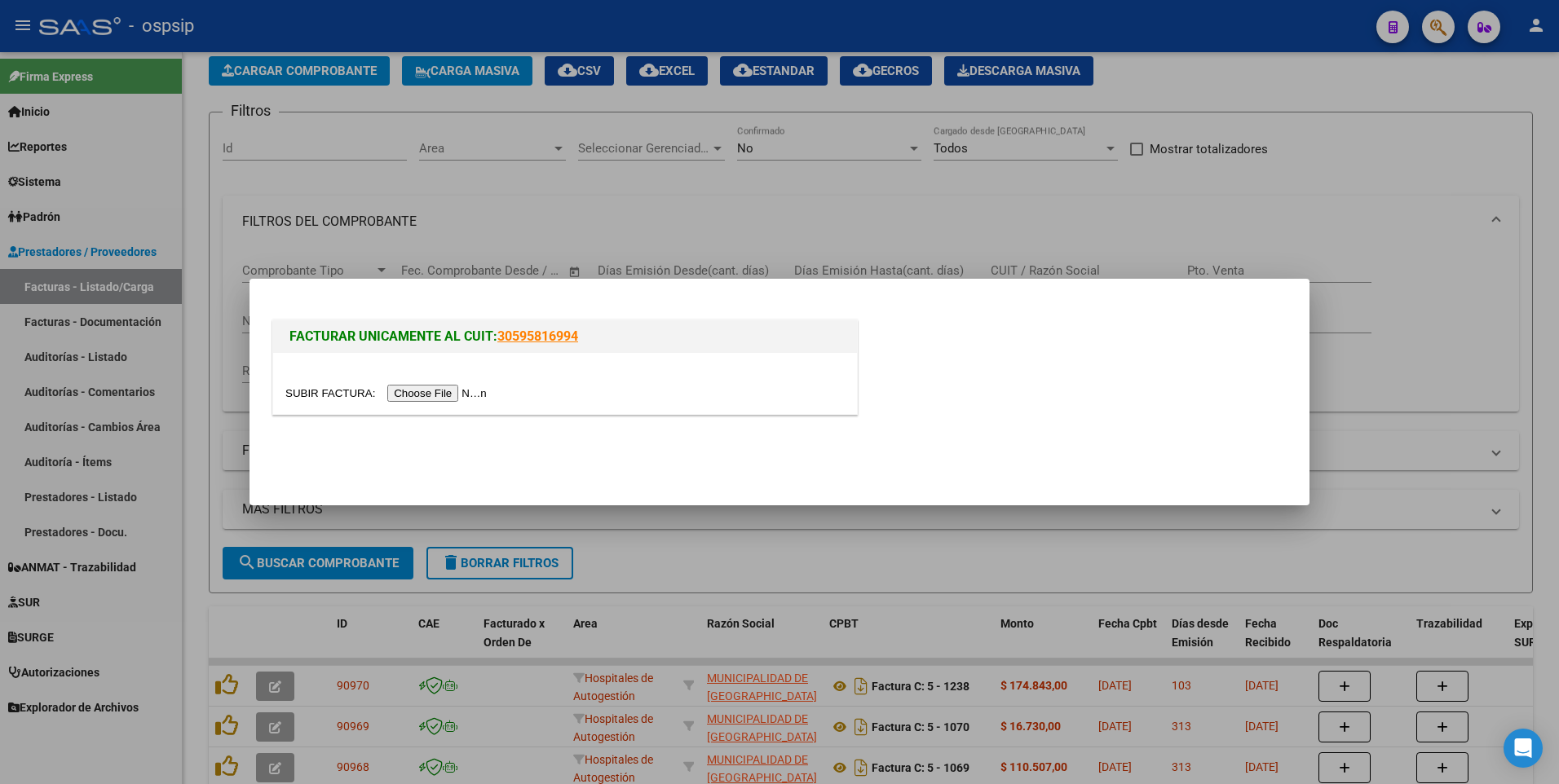
click at [428, 393] on input "file" at bounding box center [389, 393] width 206 height 17
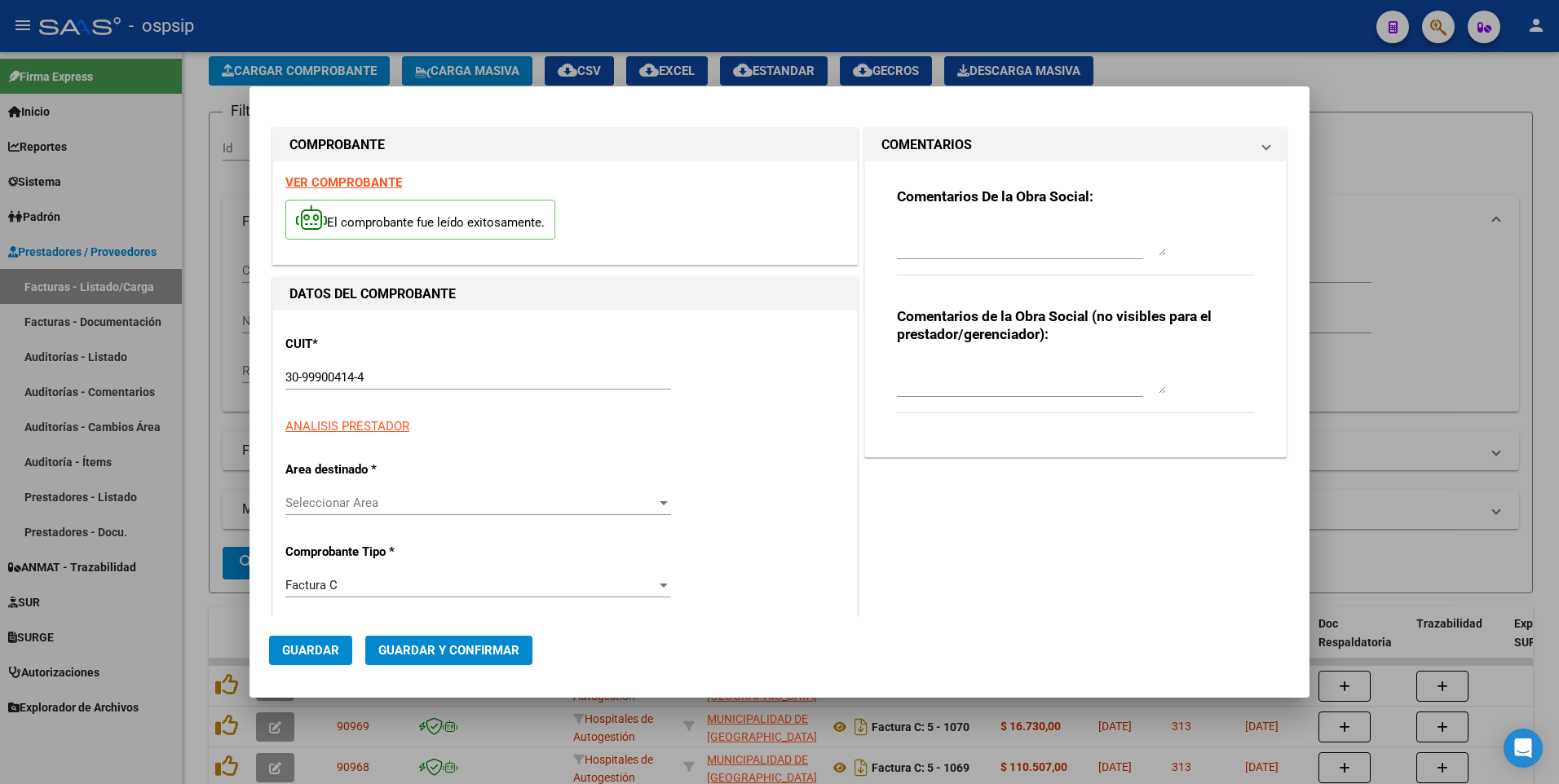
type input "1239"
type input "$ 6.721,00"
type input "[DATE]"
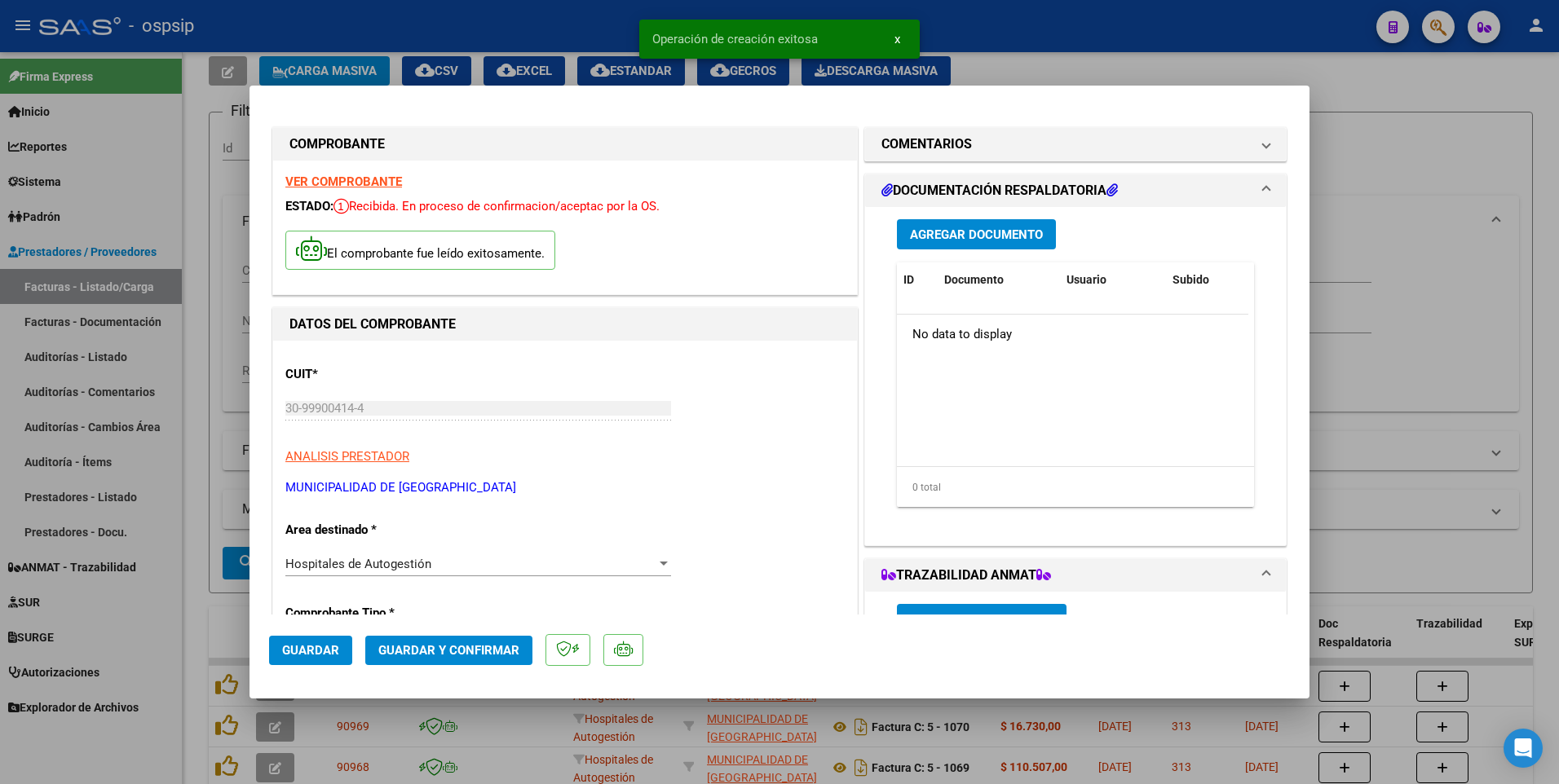
click at [319, 651] on span "Guardar" at bounding box center [310, 650] width 57 height 14
click at [347, 34] on div at bounding box center [780, 392] width 1559 height 784
type input "$ 0,00"
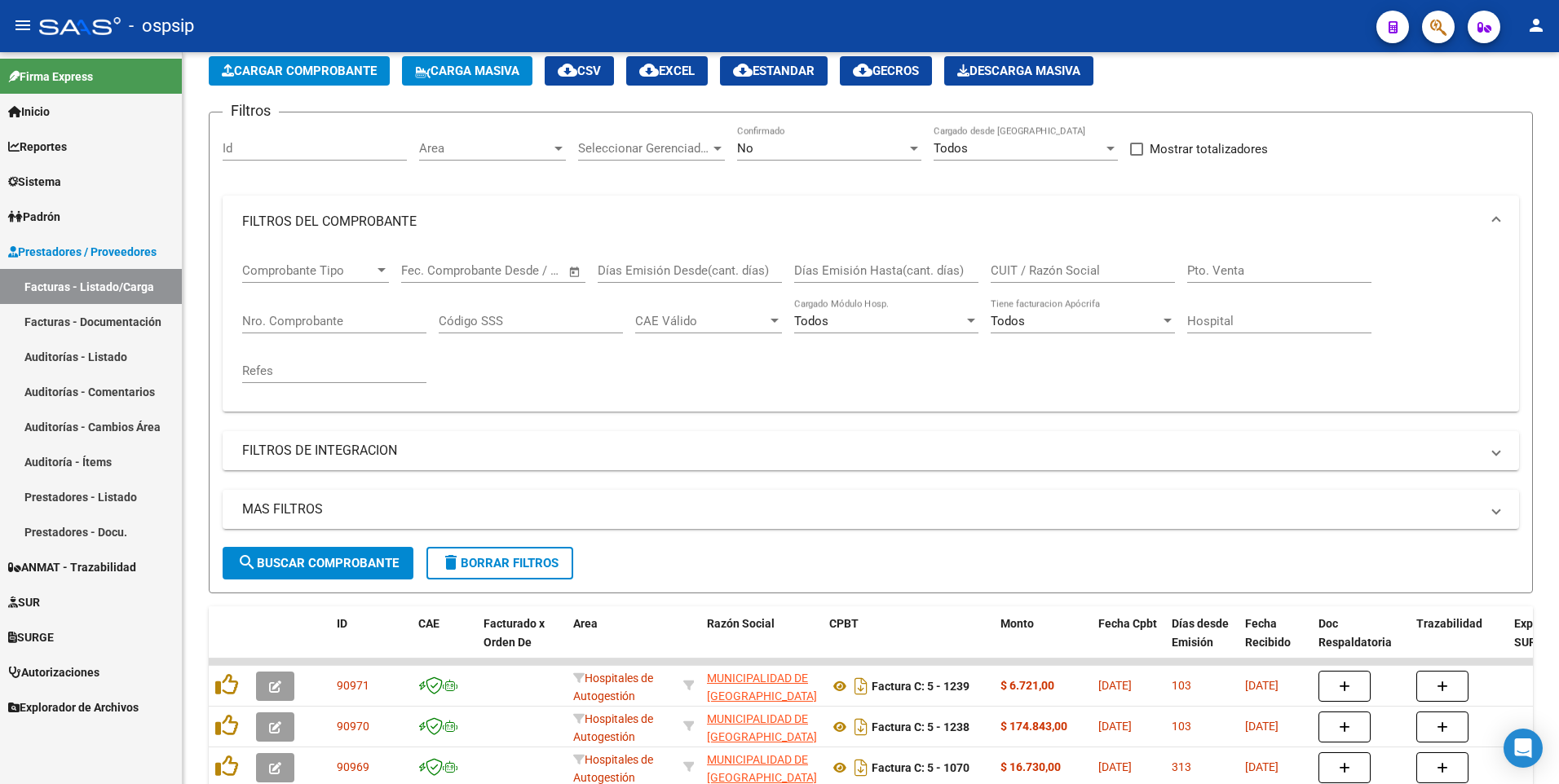
click at [317, 50] on mat-toolbar "menu - ospsip person" at bounding box center [780, 26] width 1559 height 52
click at [323, 67] on span "Cargar Comprobante" at bounding box center [299, 70] width 155 height 14
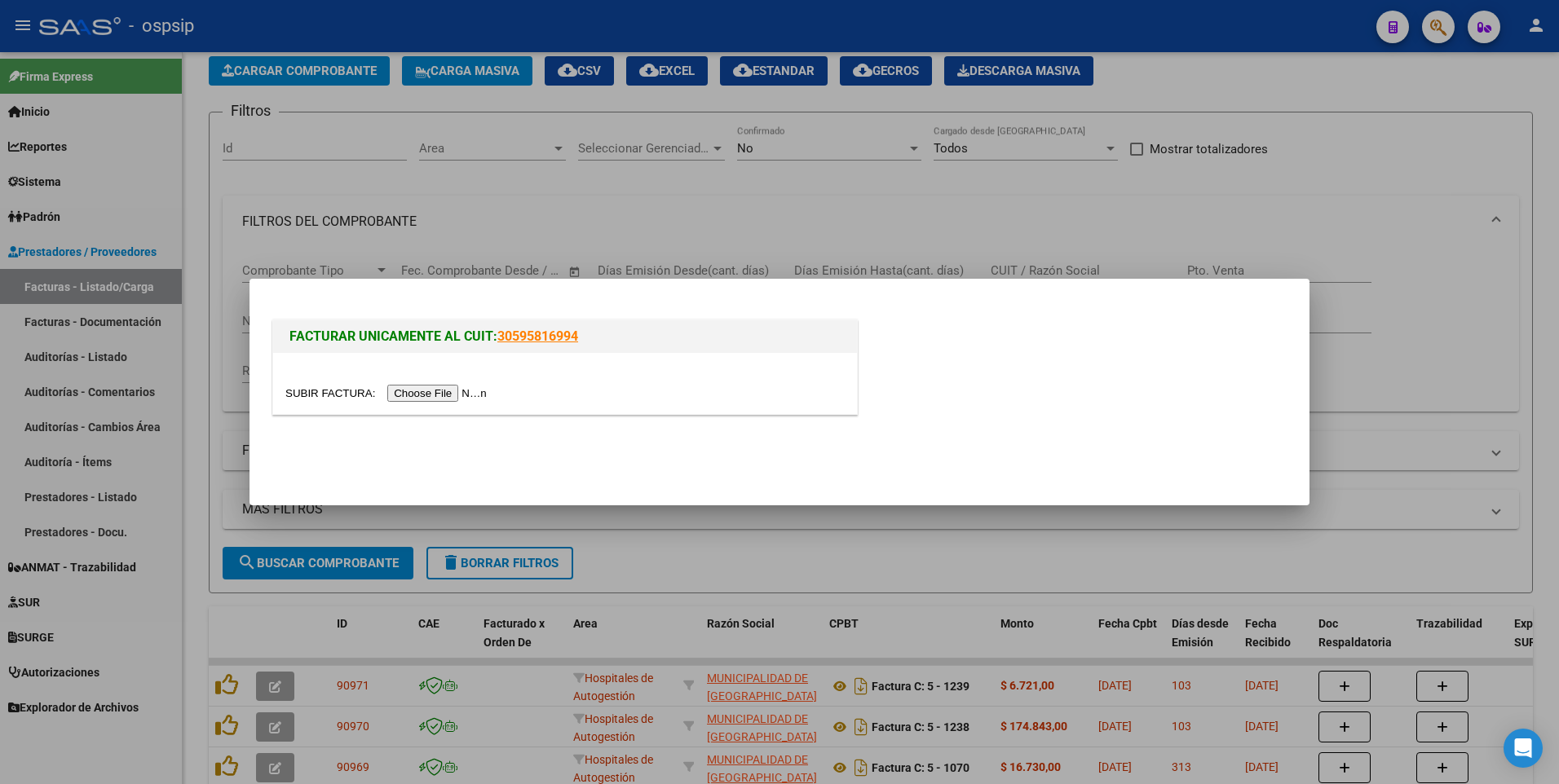
click at [439, 405] on div at bounding box center [564, 383] width 584 height 61
click at [437, 390] on input "file" at bounding box center [389, 393] width 206 height 17
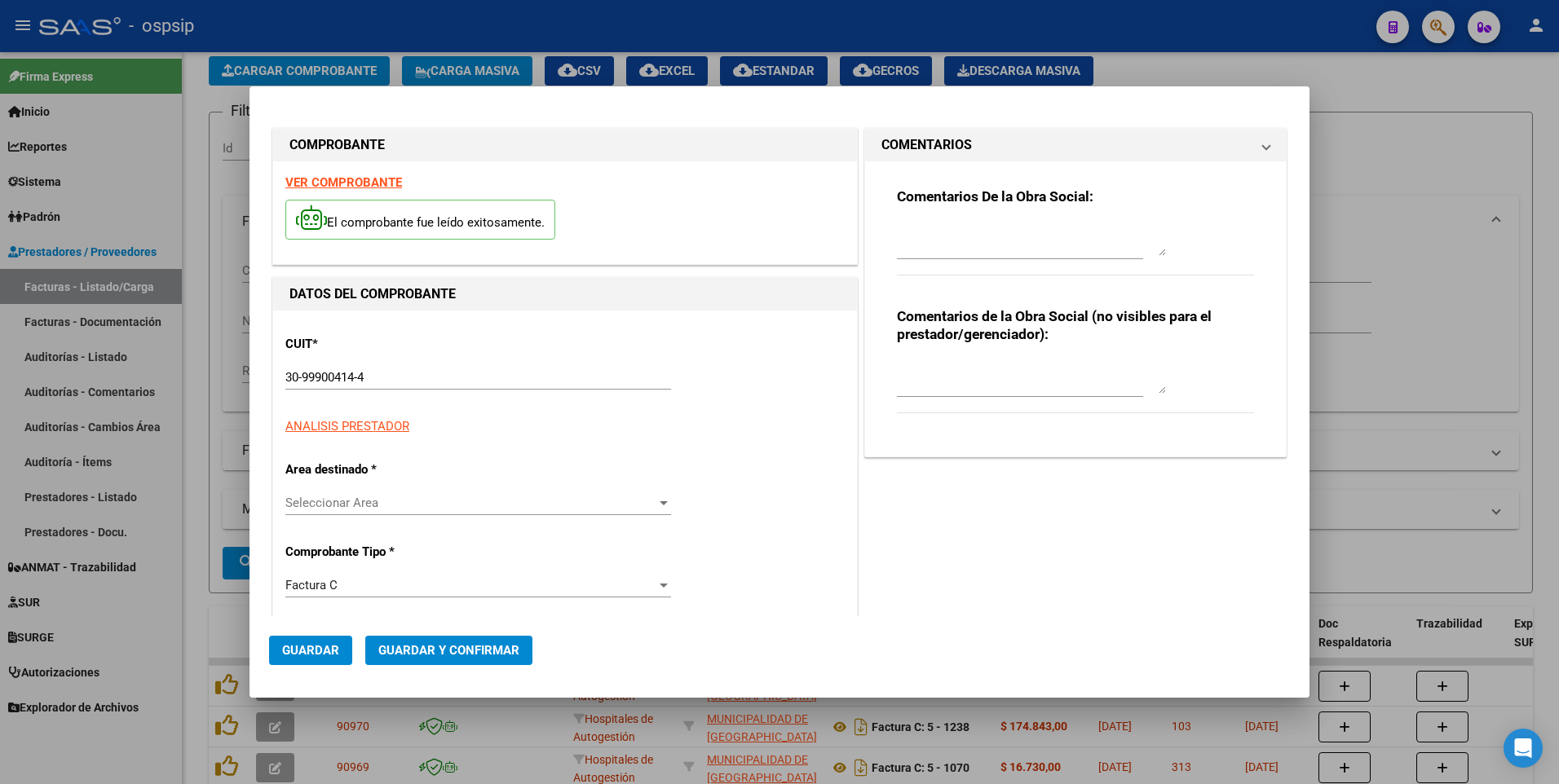
type input "1030"
type input "$ 599.423,00"
type input "[DATE]"
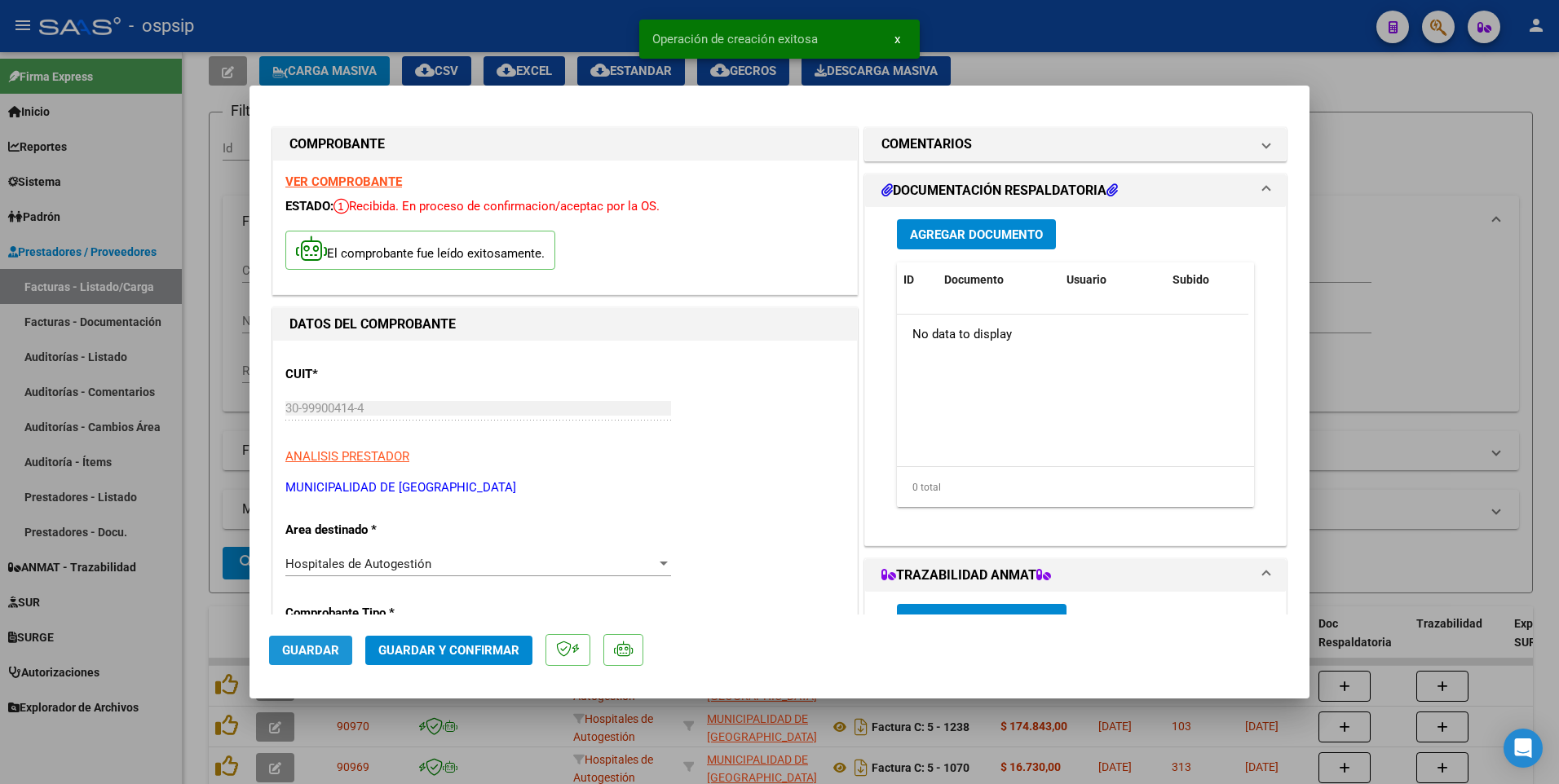
click at [334, 653] on span "Guardar" at bounding box center [310, 650] width 57 height 14
click at [558, 40] on div at bounding box center [780, 392] width 1559 height 784
type input "$ 0,00"
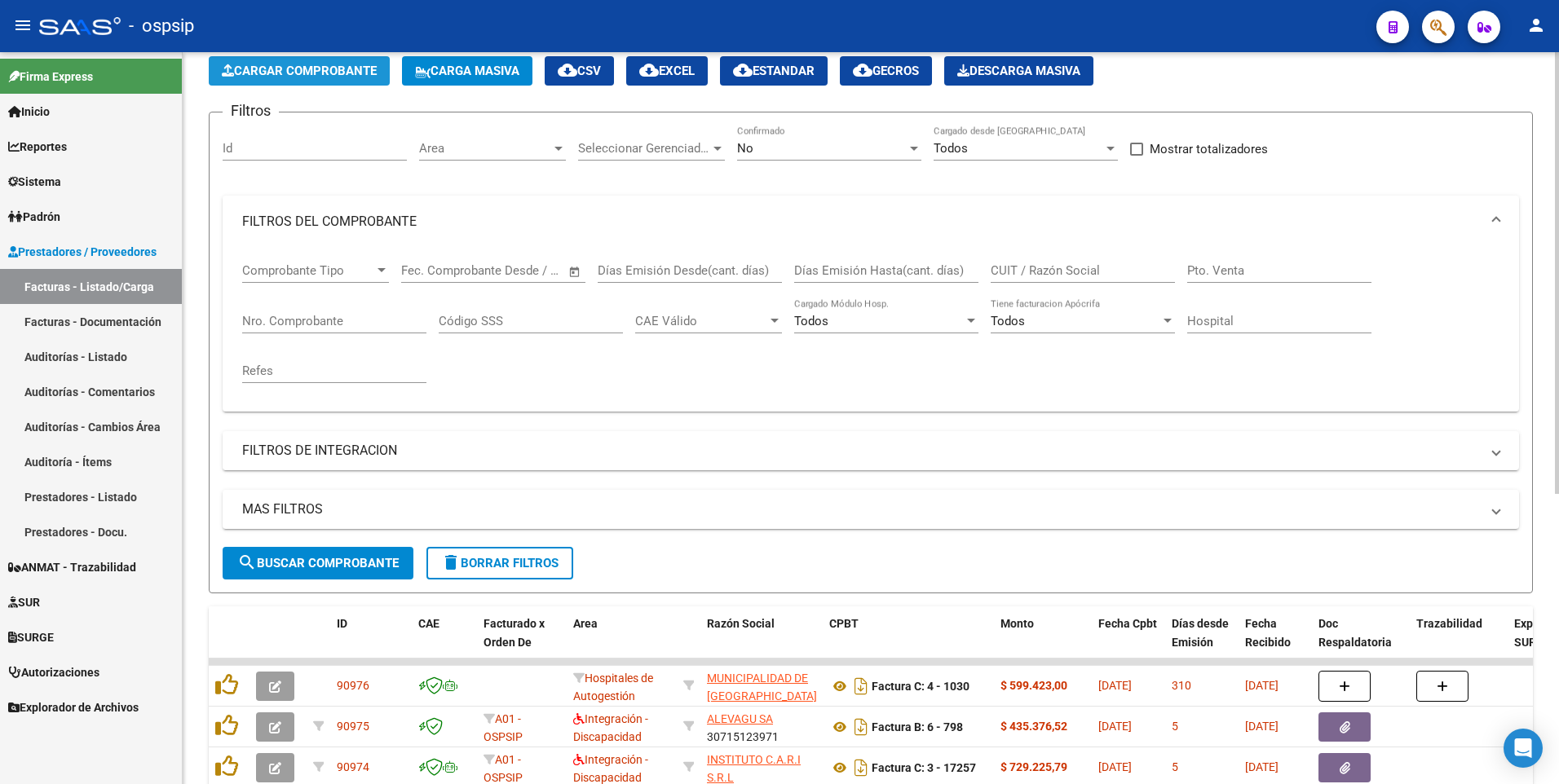
click at [360, 76] on span "Cargar Comprobante" at bounding box center [299, 70] width 155 height 14
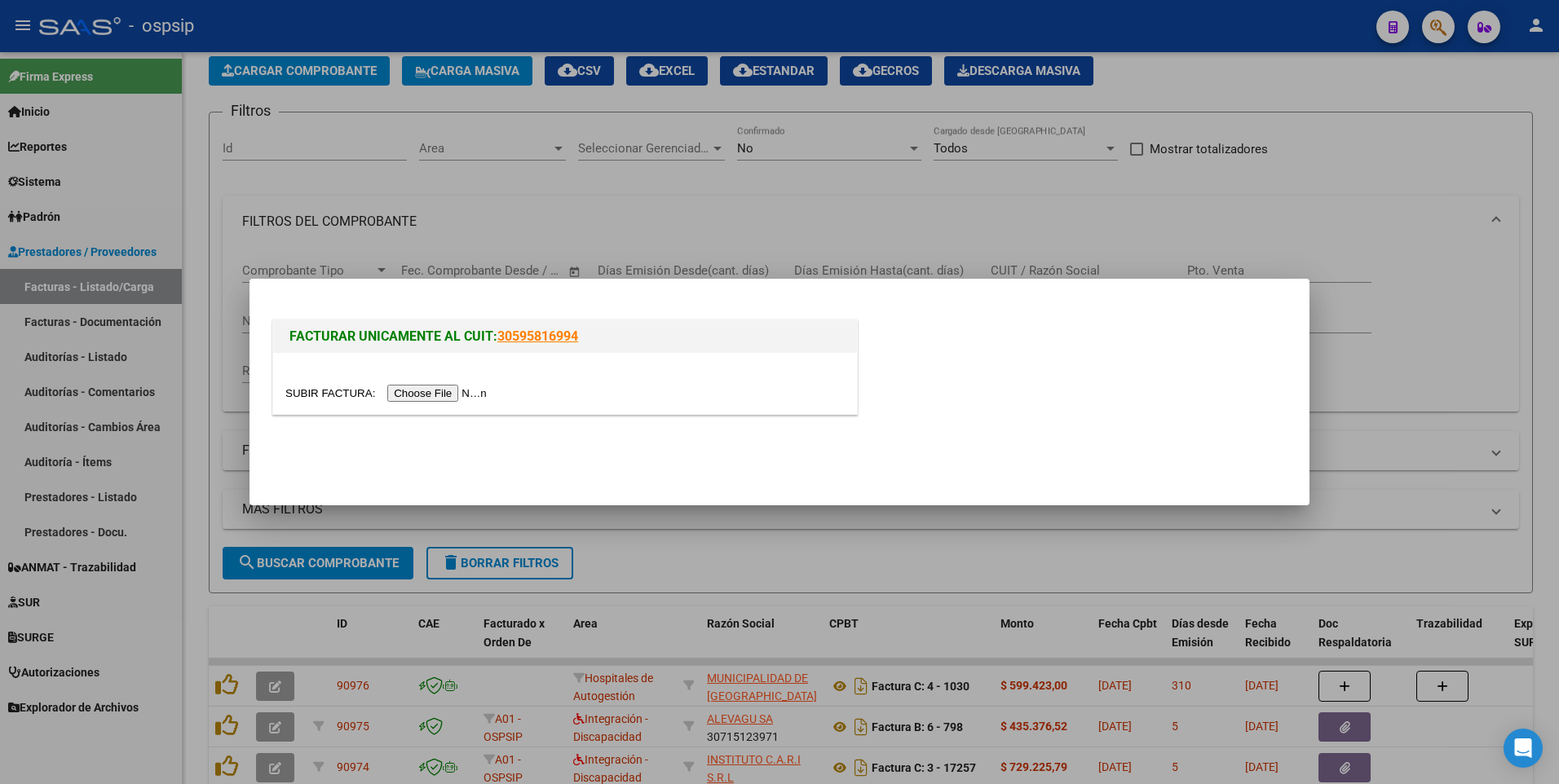
click at [460, 392] on input "file" at bounding box center [389, 393] width 206 height 17
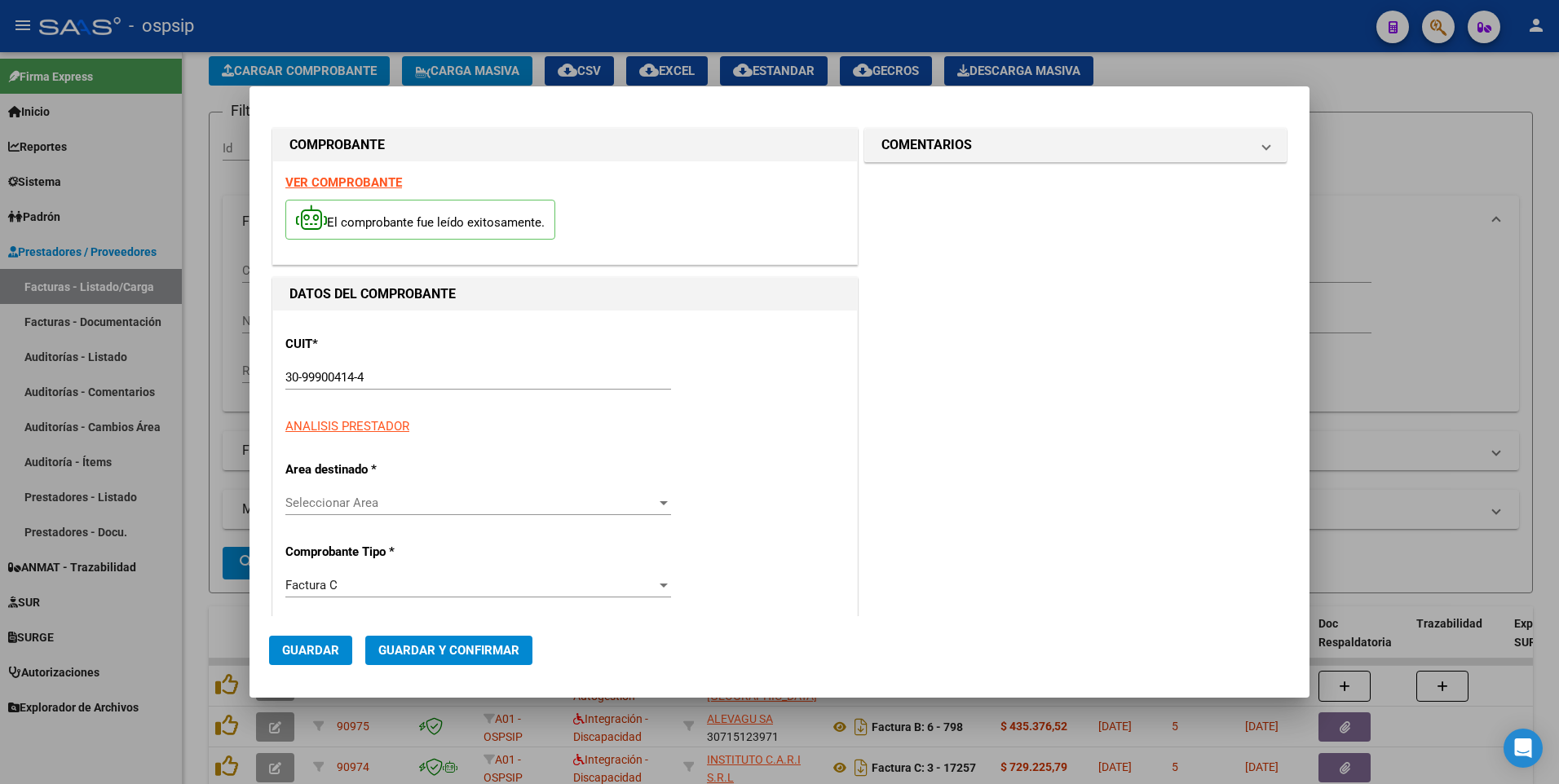
type input "1031"
type input "$ 76.402,00"
type input "[DATE]"
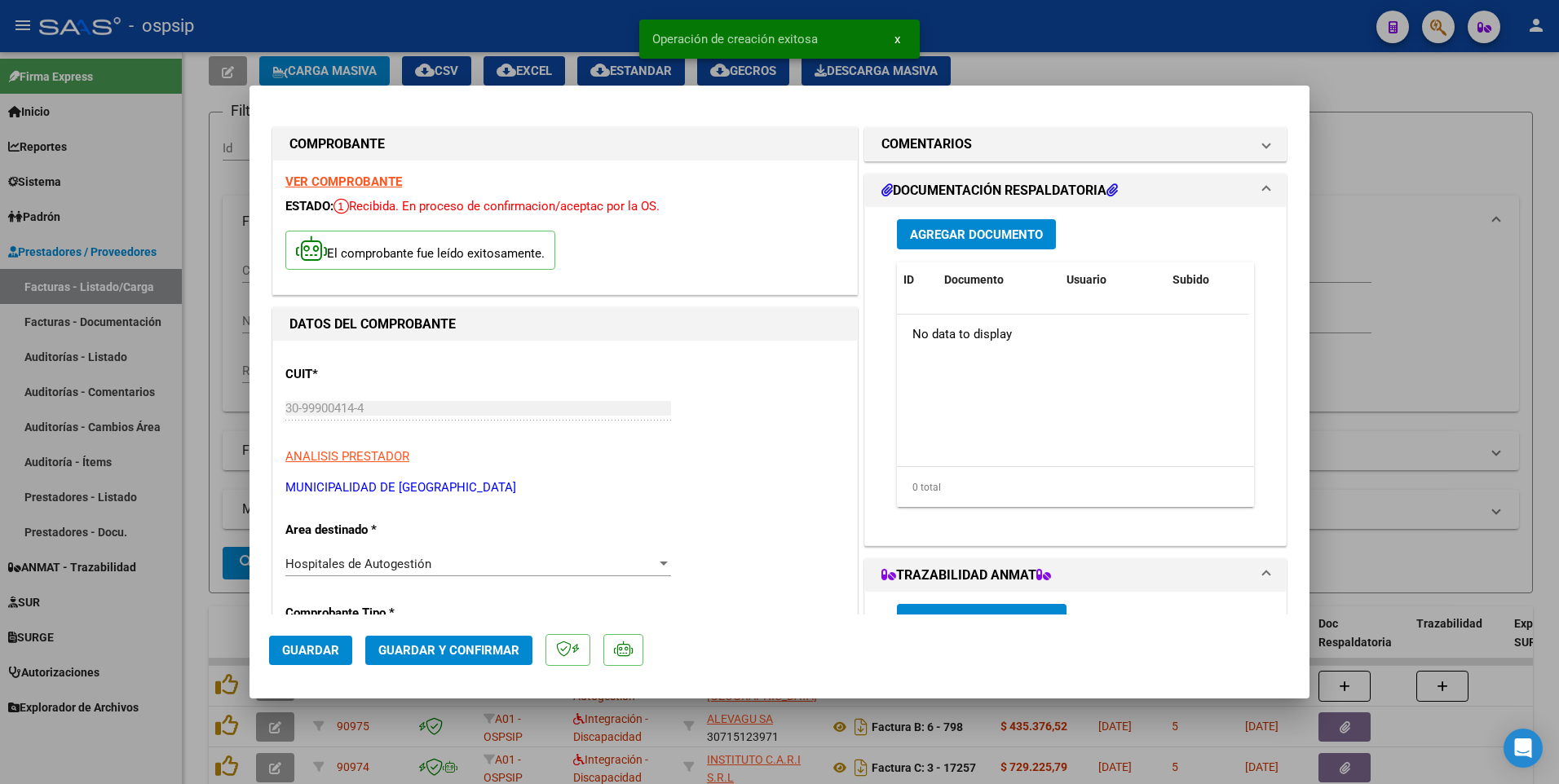
click at [323, 646] on span "Guardar" at bounding box center [310, 650] width 57 height 14
click at [518, 17] on div at bounding box center [780, 392] width 1559 height 784
type input "$ 0,00"
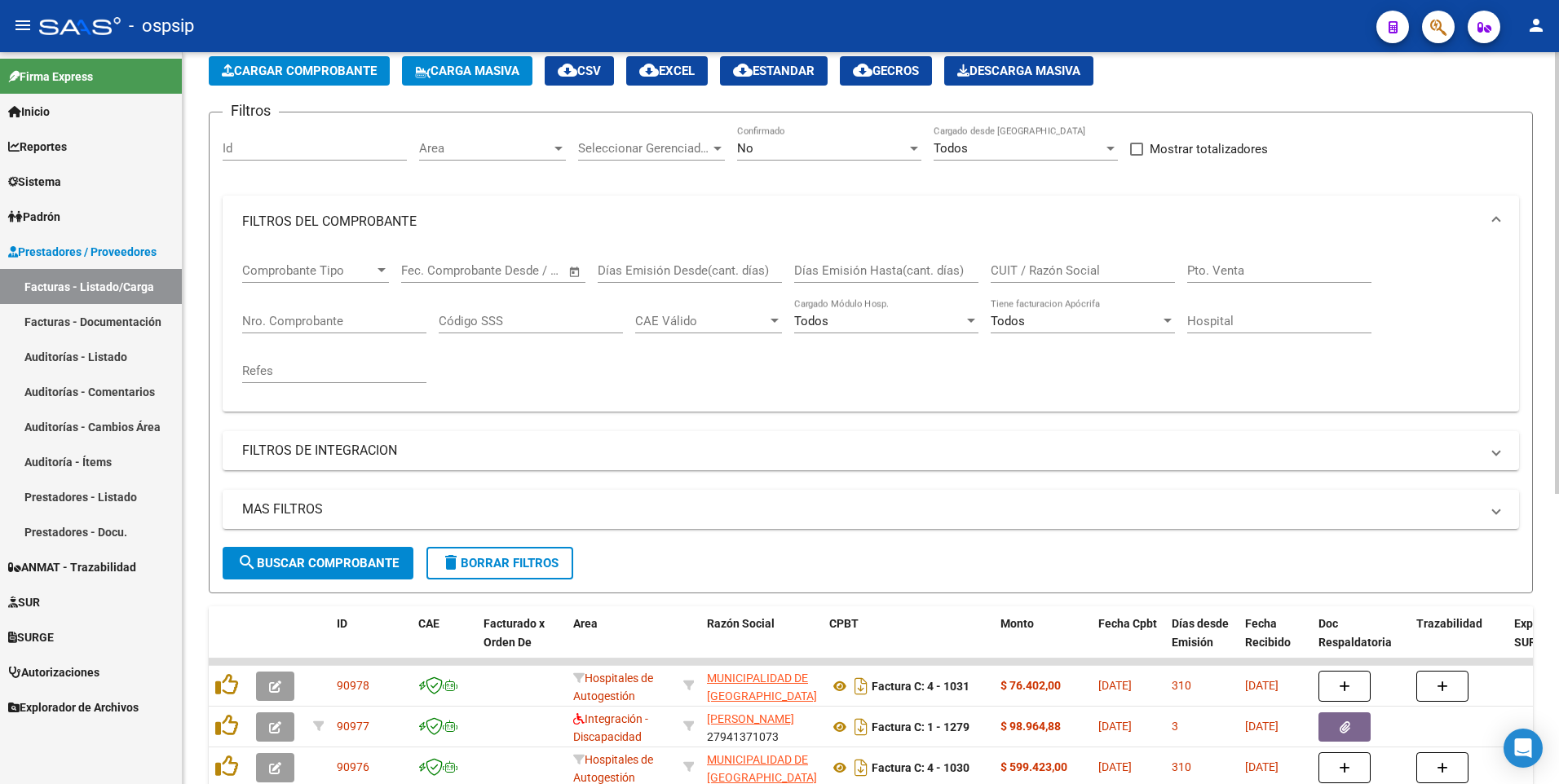
click at [326, 72] on span "Cargar Comprobante" at bounding box center [299, 70] width 155 height 14
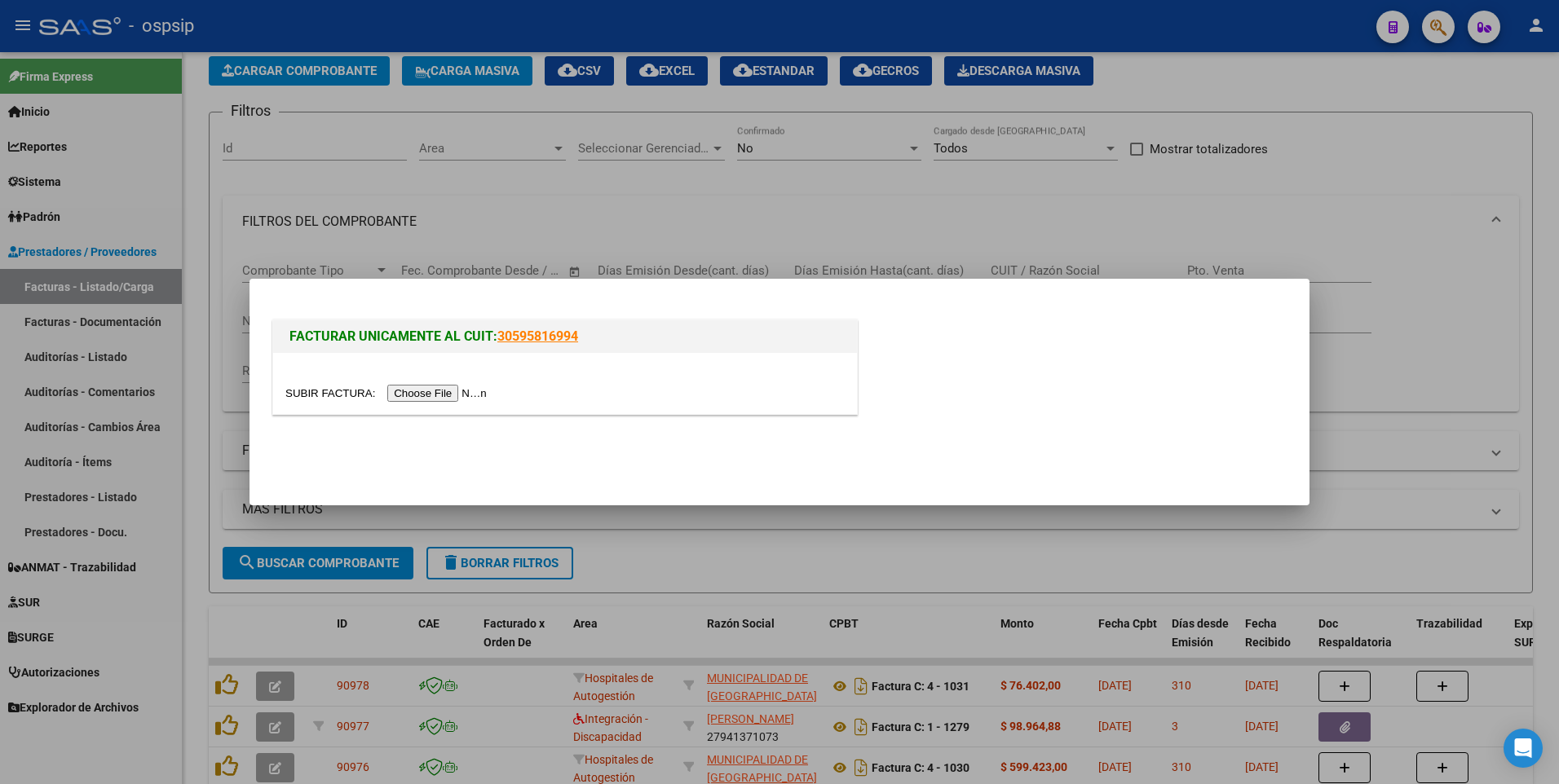
click at [433, 387] on input "file" at bounding box center [389, 393] width 206 height 17
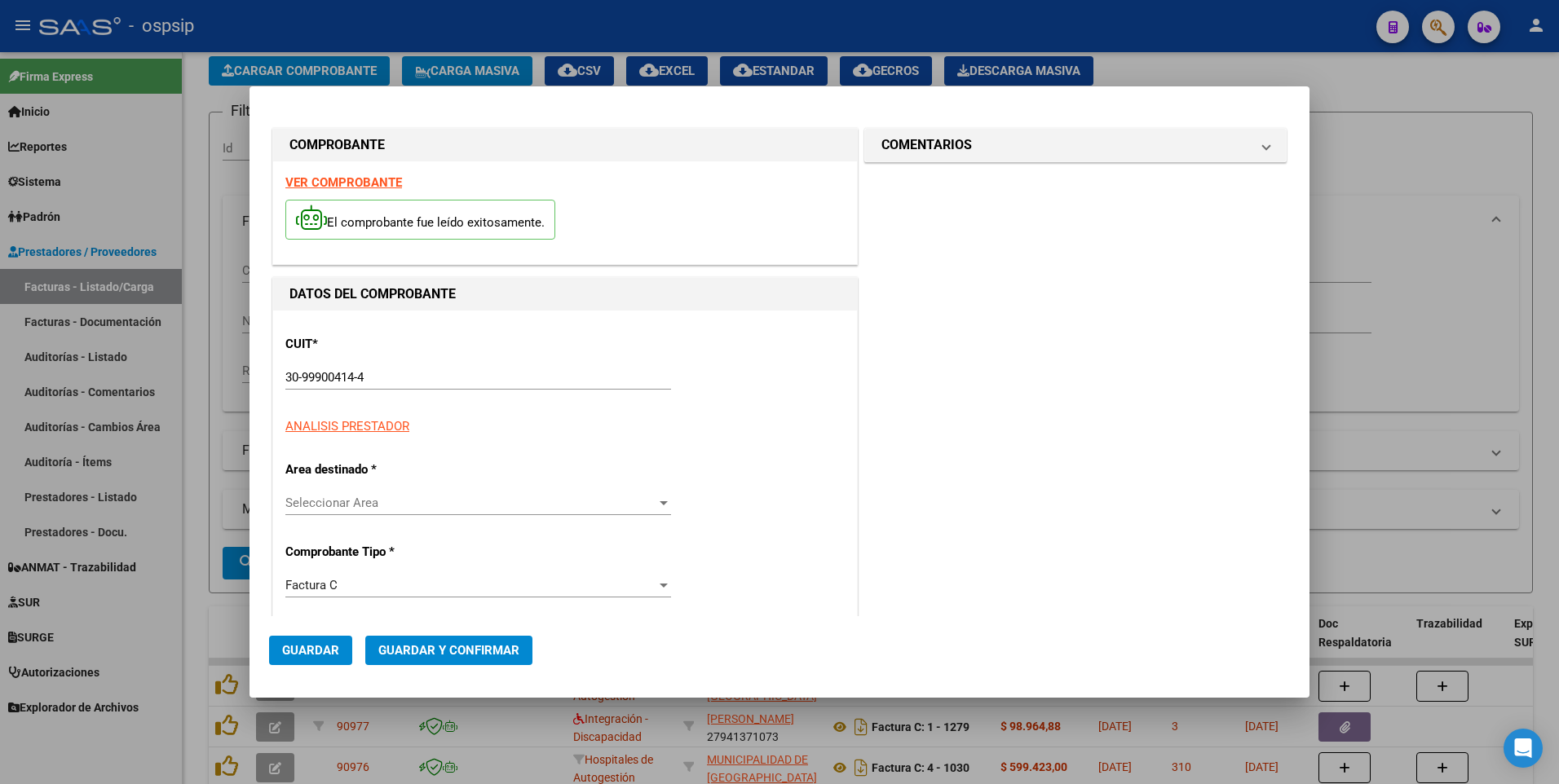
type input "1242"
type input "$ 98.266,00"
type input "[DATE]"
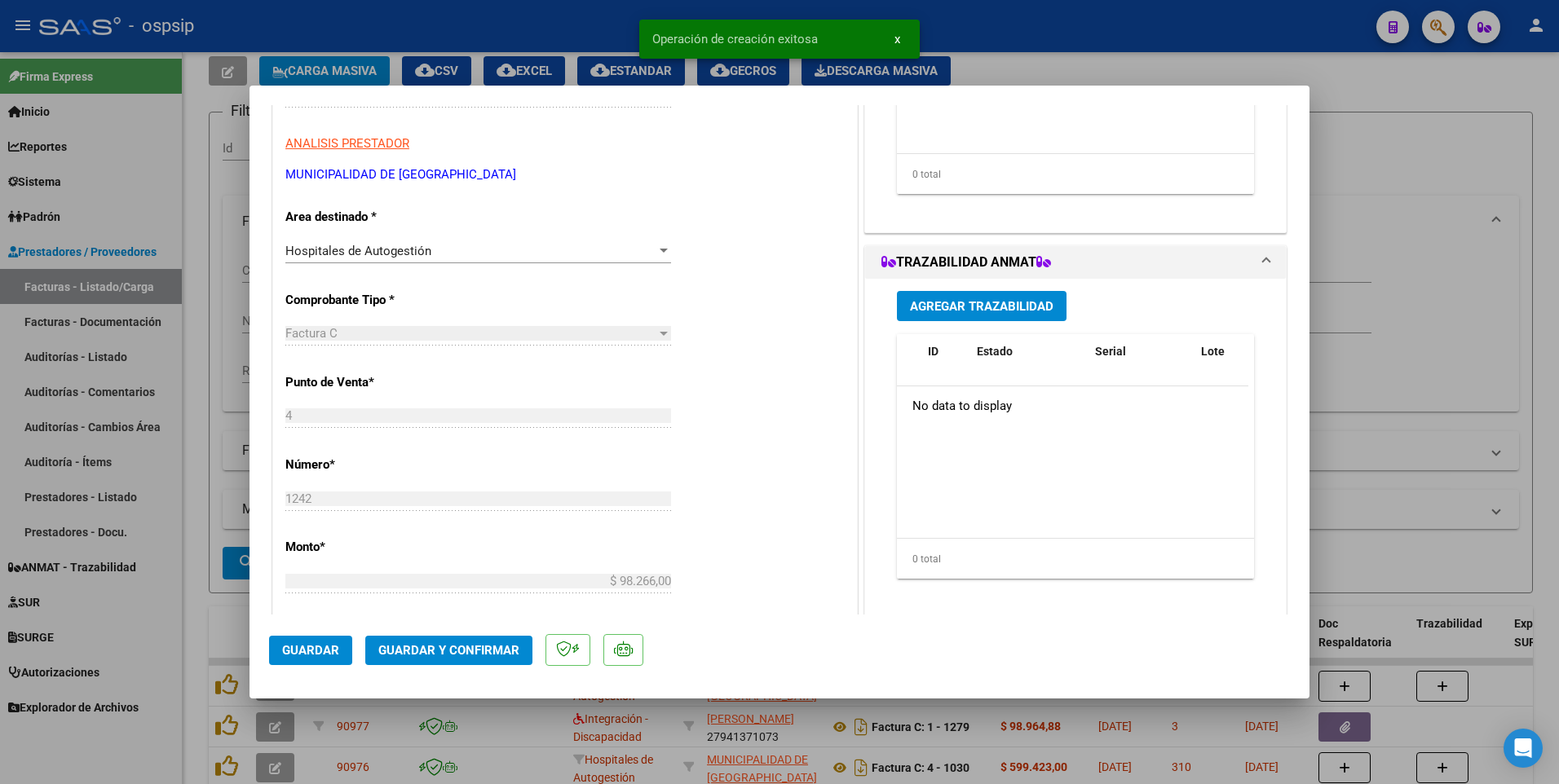
scroll to position [407, 0]
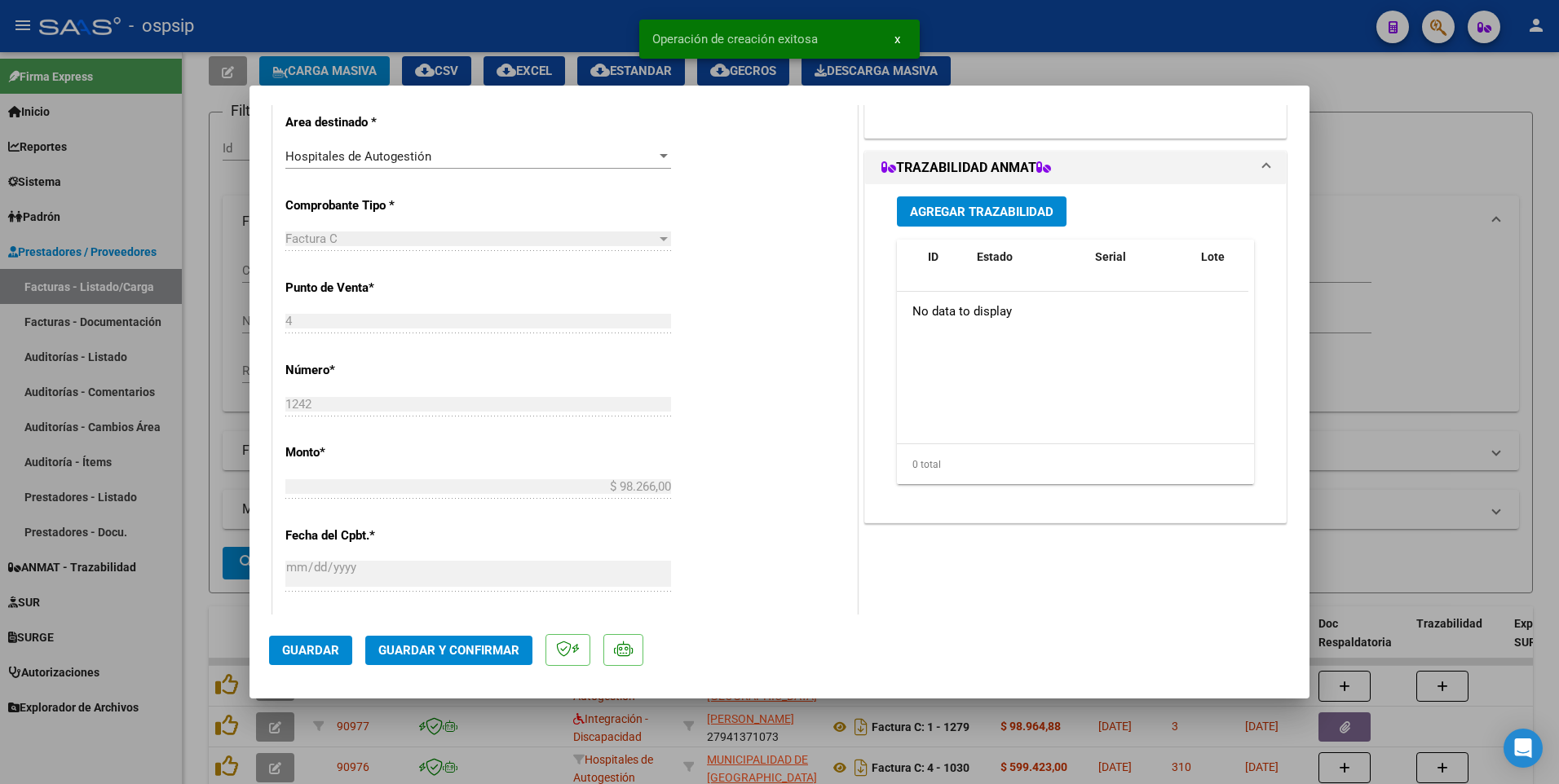
click at [328, 654] on span "Guardar" at bounding box center [310, 650] width 57 height 14
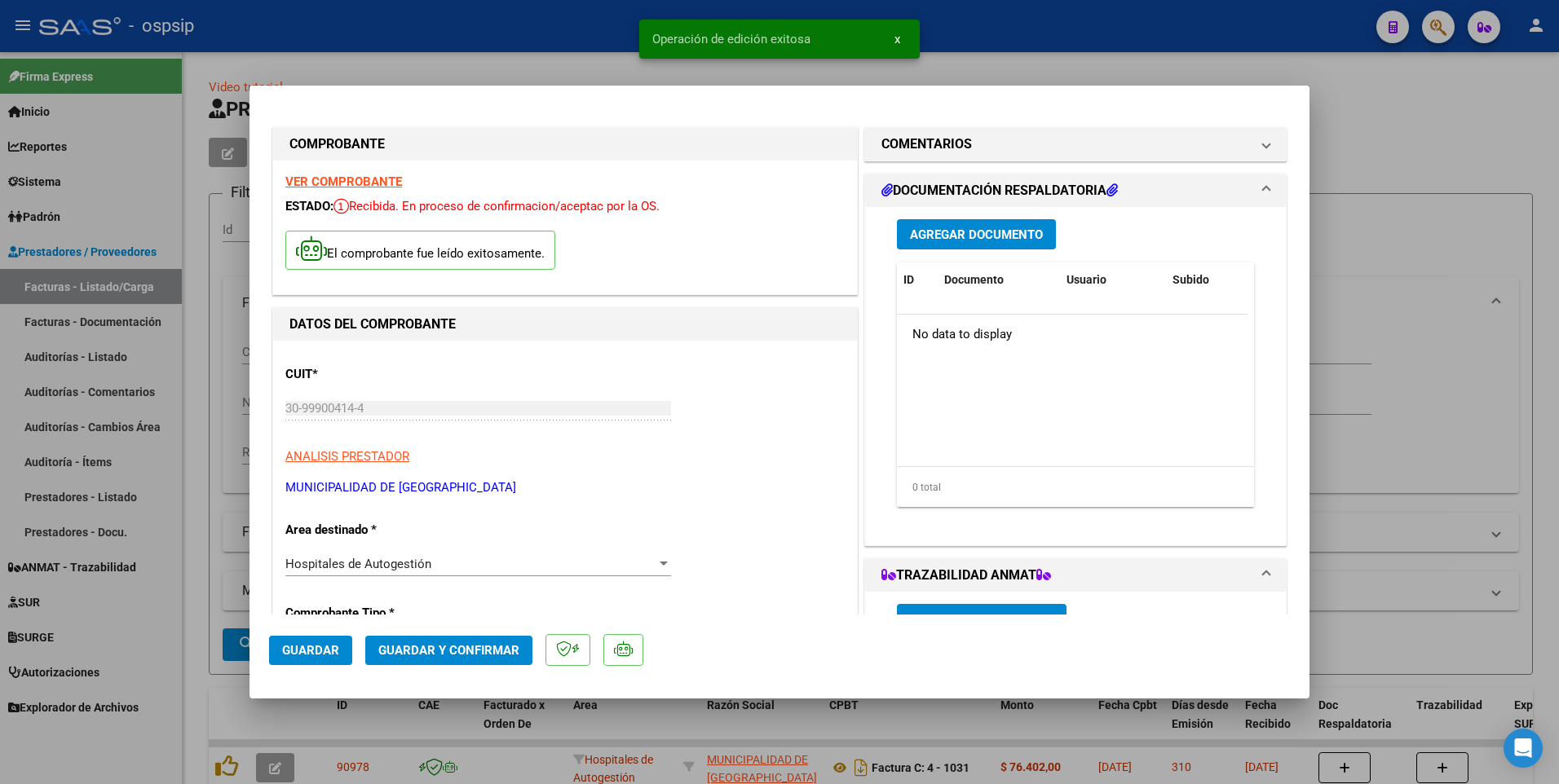
click at [484, 29] on div at bounding box center [780, 392] width 1559 height 784
type input "$ 0,00"
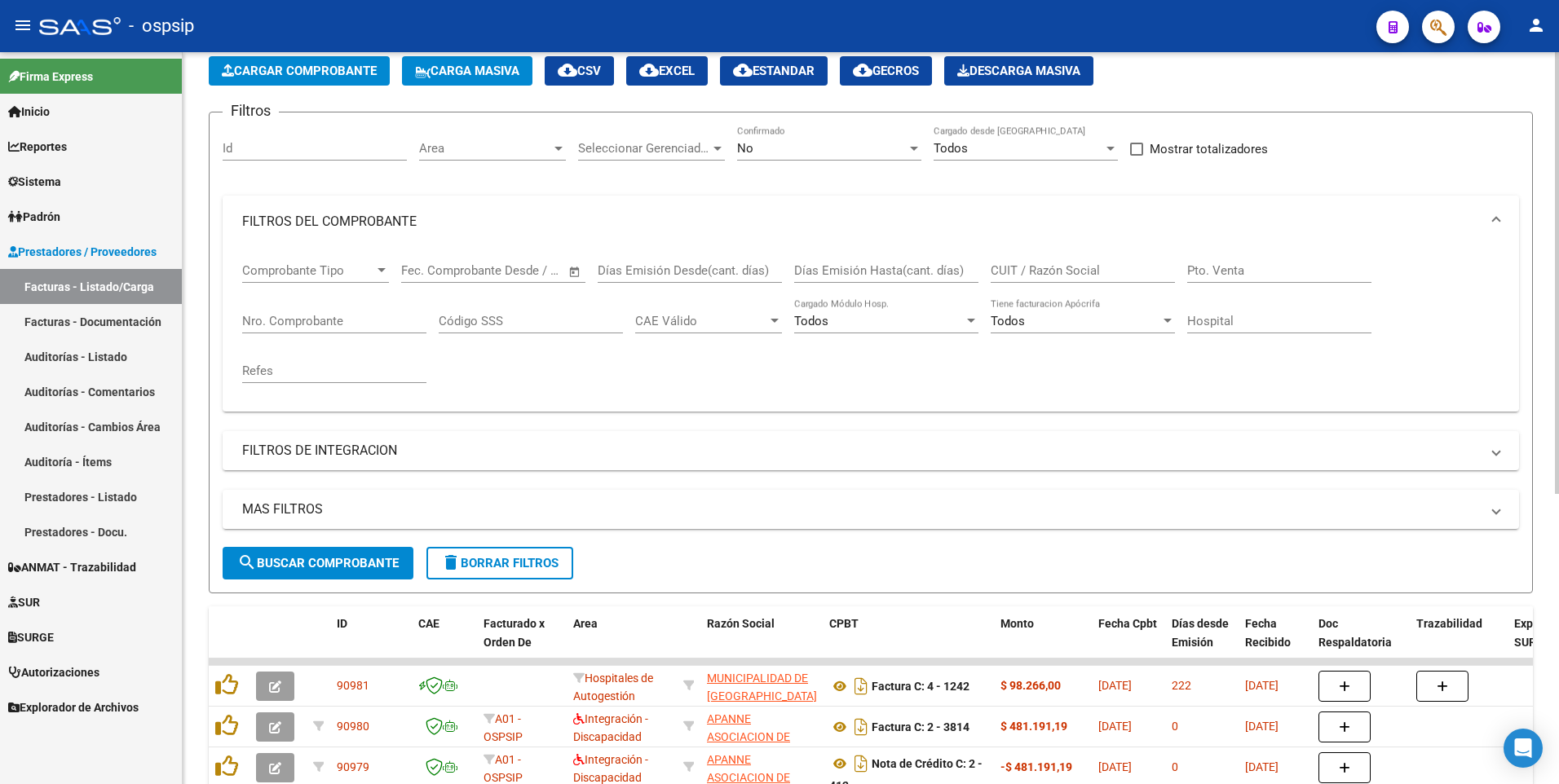
click at [304, 89] on app-list-header "PRESTADORES -> Listado de CPBTs Emitidos por Prestadores / Proveedores (alt+q) …" at bounding box center [870, 304] width 1324 height 579
click at [313, 68] on span "Cargar Comprobante" at bounding box center [299, 70] width 155 height 14
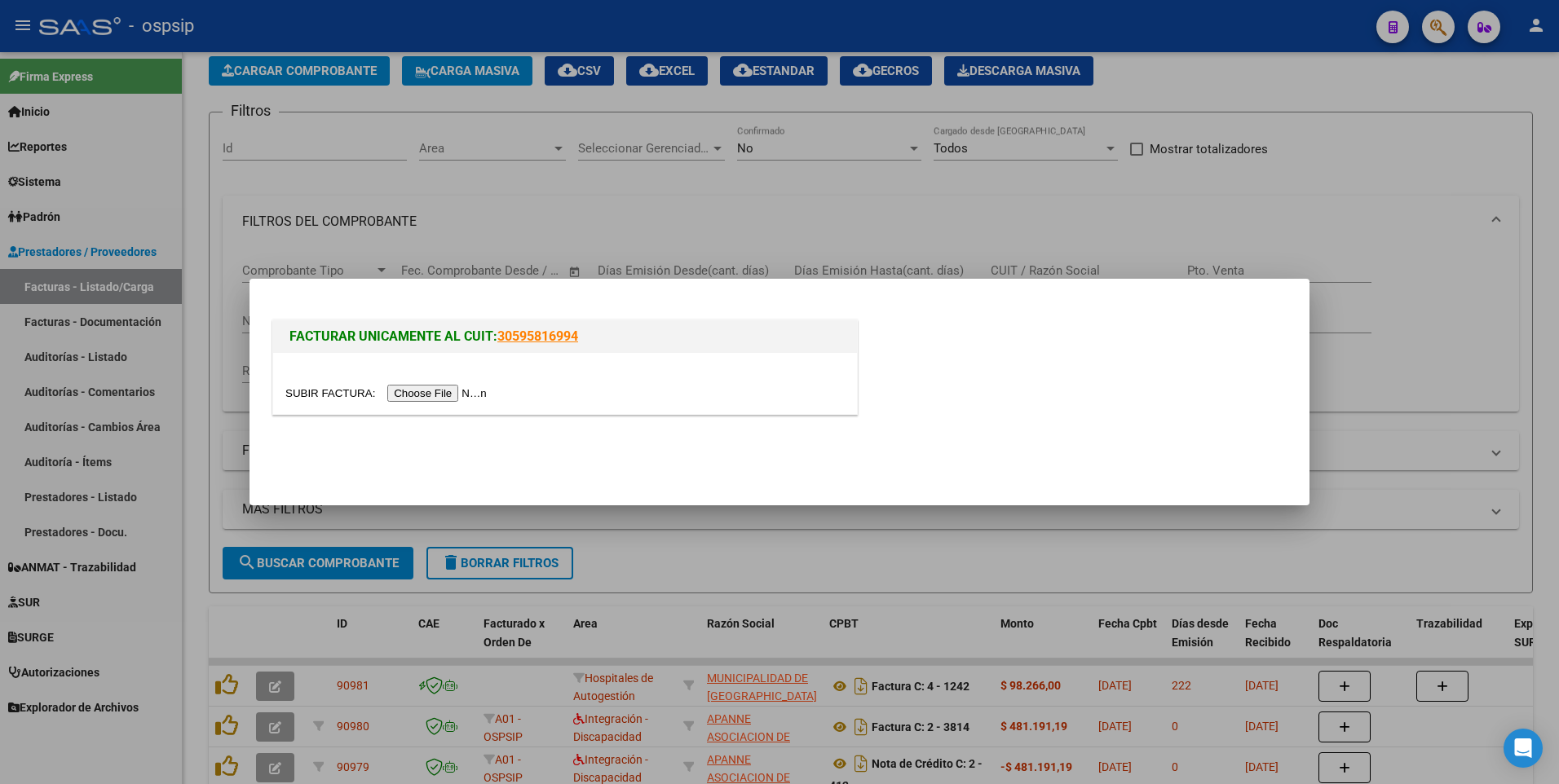
click at [425, 393] on input "file" at bounding box center [389, 393] width 206 height 17
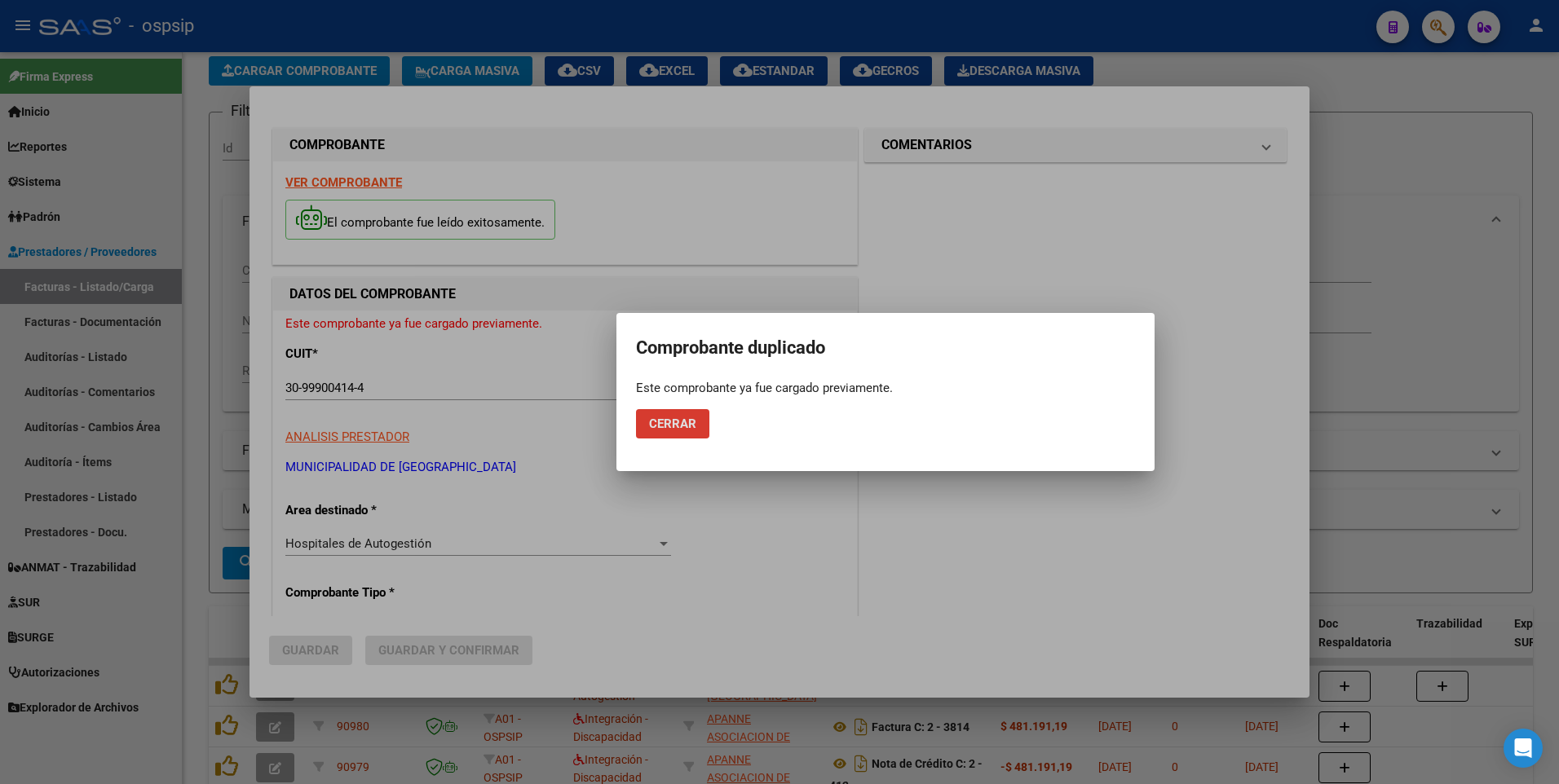
click at [636, 409] on button "Cerrar" at bounding box center [672, 423] width 73 height 29
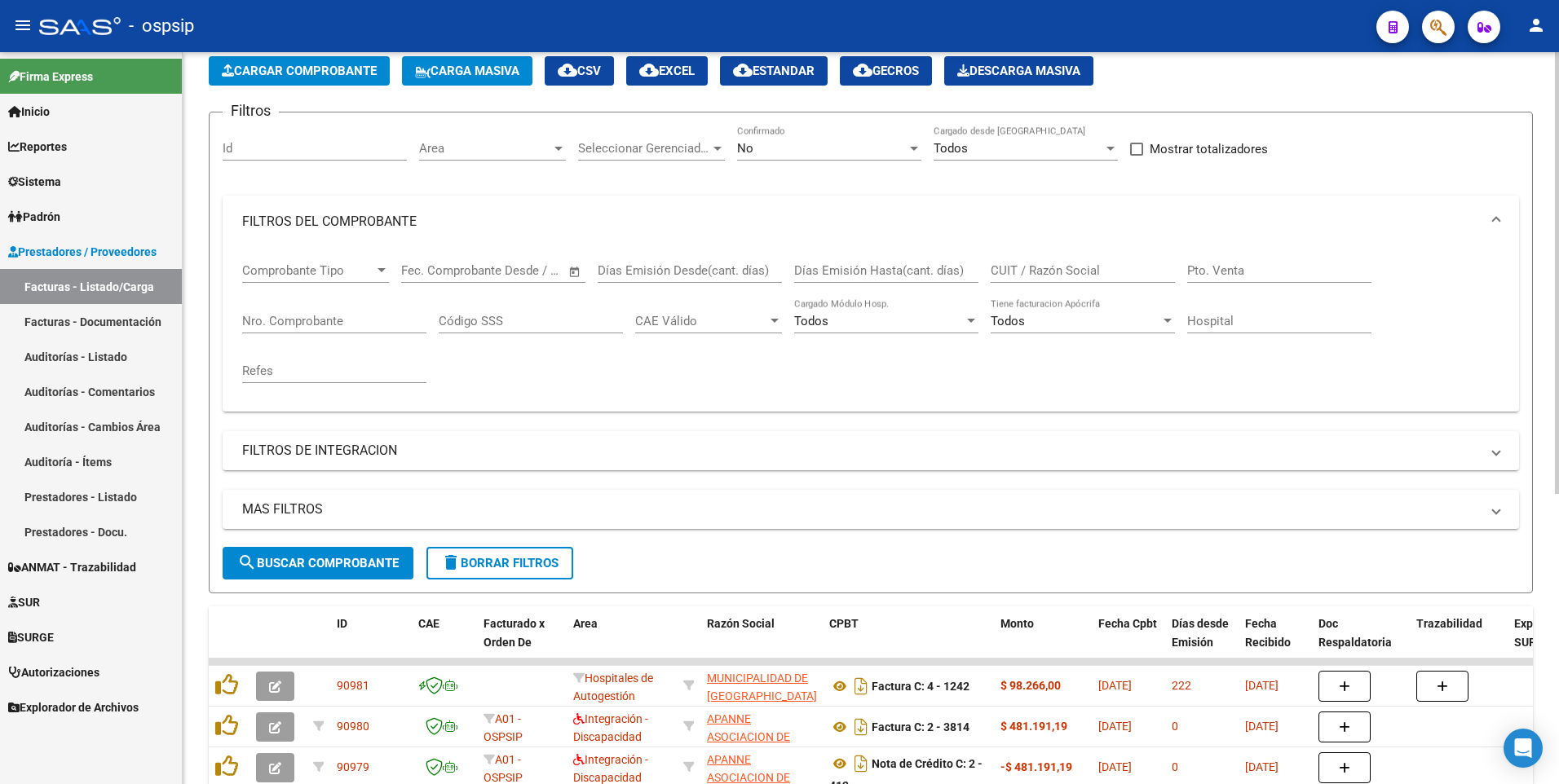
click at [537, 577] on button "delete Borrar Filtros" at bounding box center [500, 563] width 147 height 33
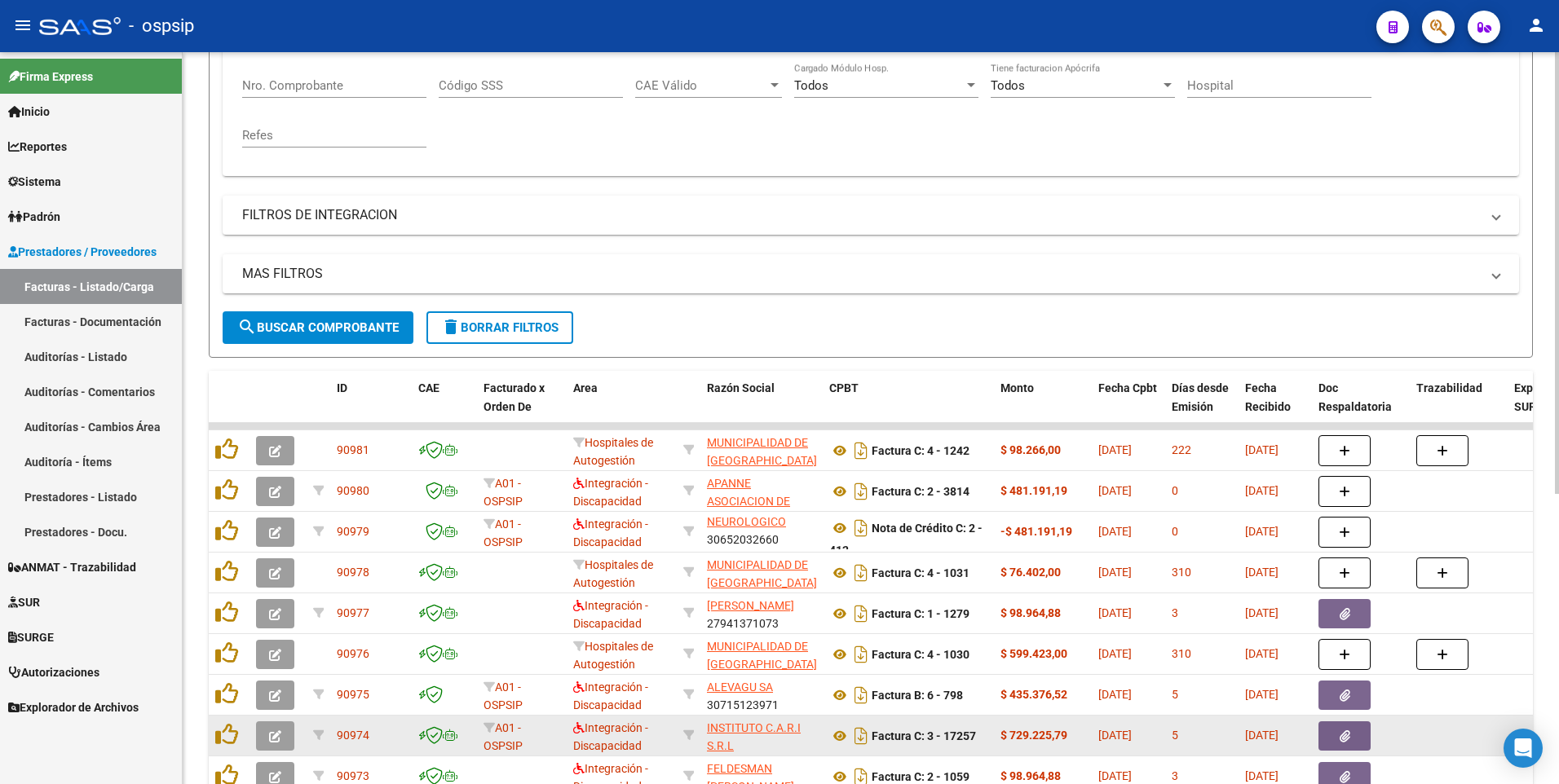
scroll to position [481, 0]
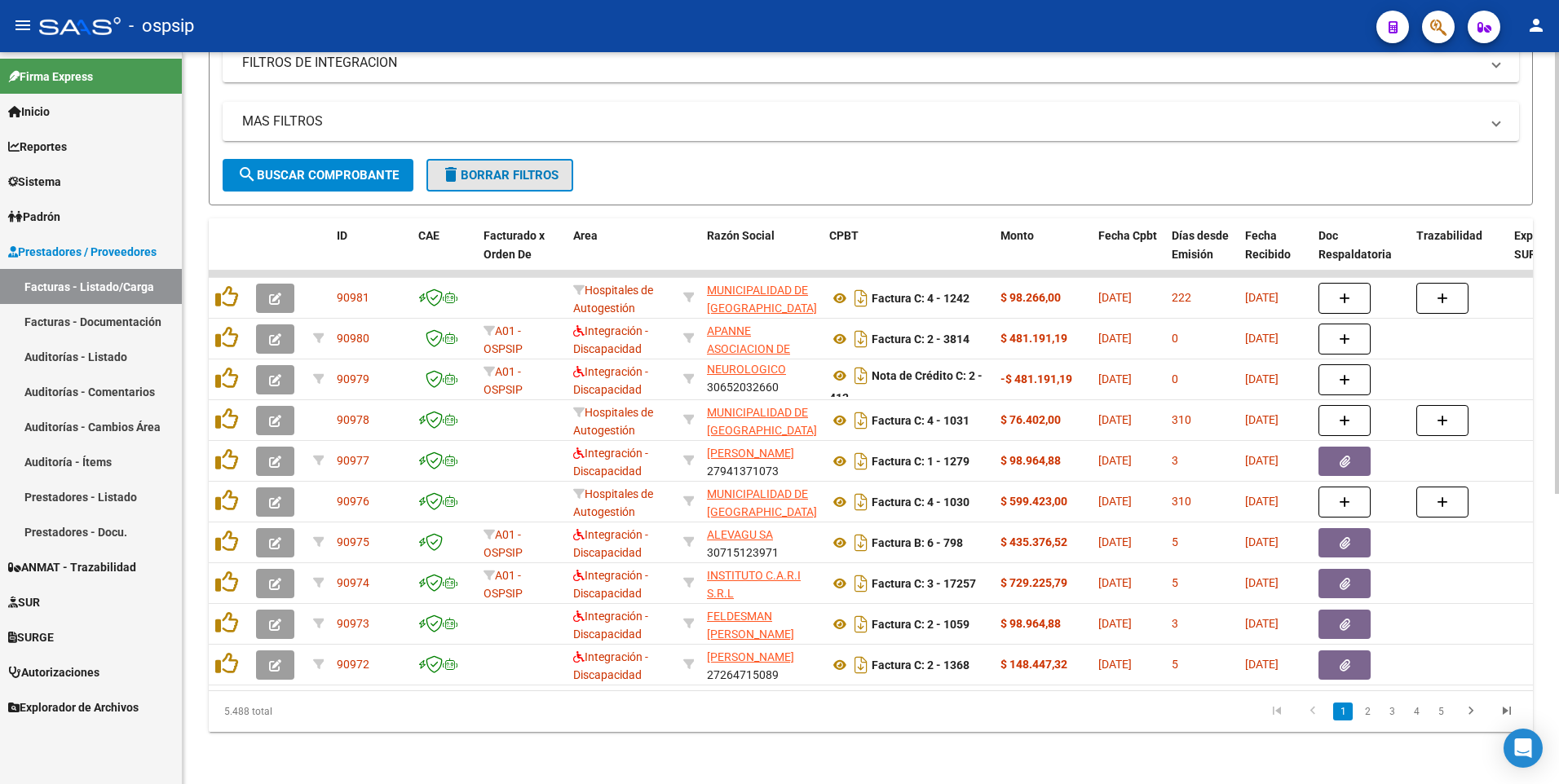
click at [509, 171] on button "delete Borrar Filtros" at bounding box center [500, 176] width 147 height 33
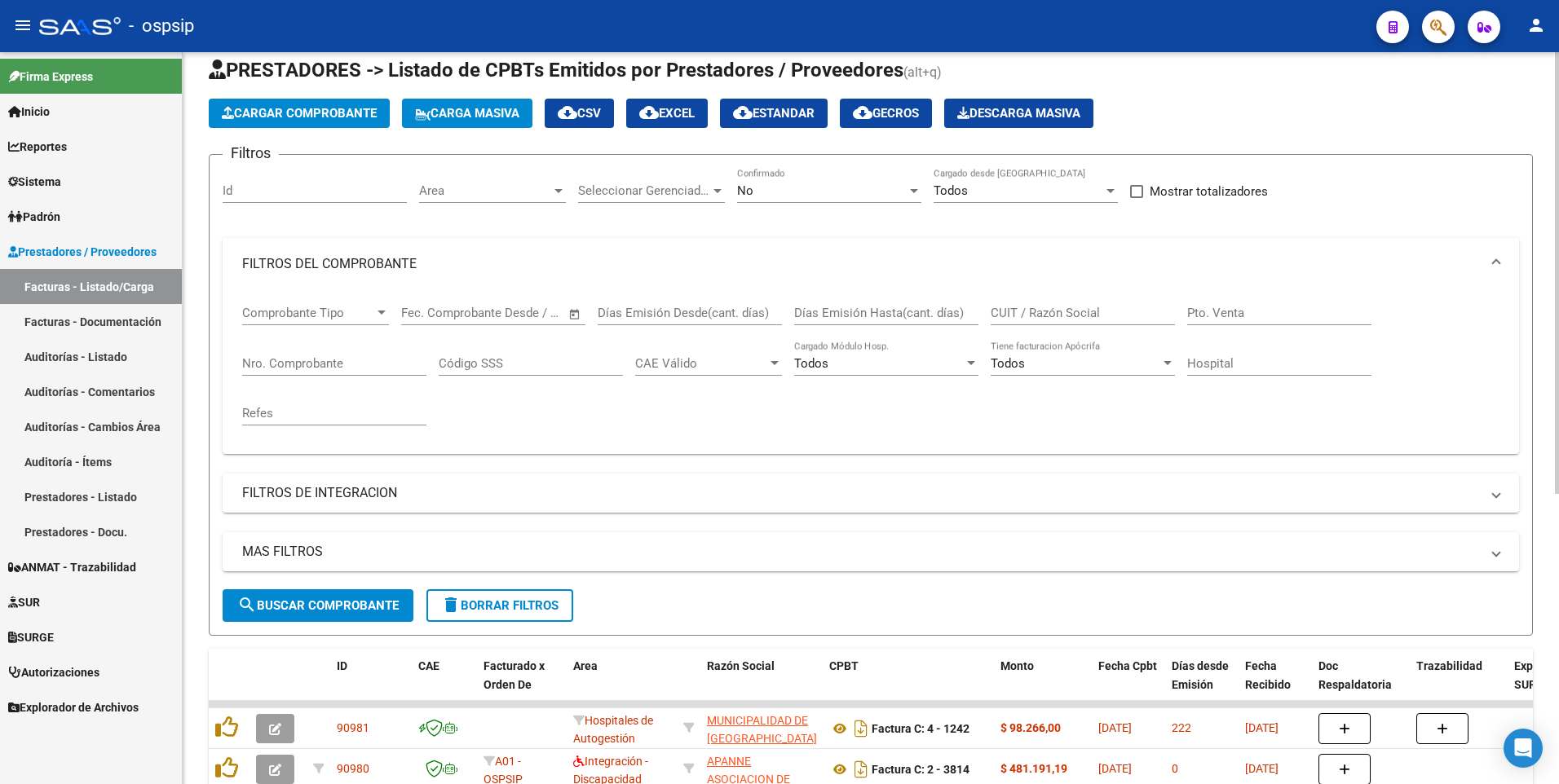
scroll to position [0, 0]
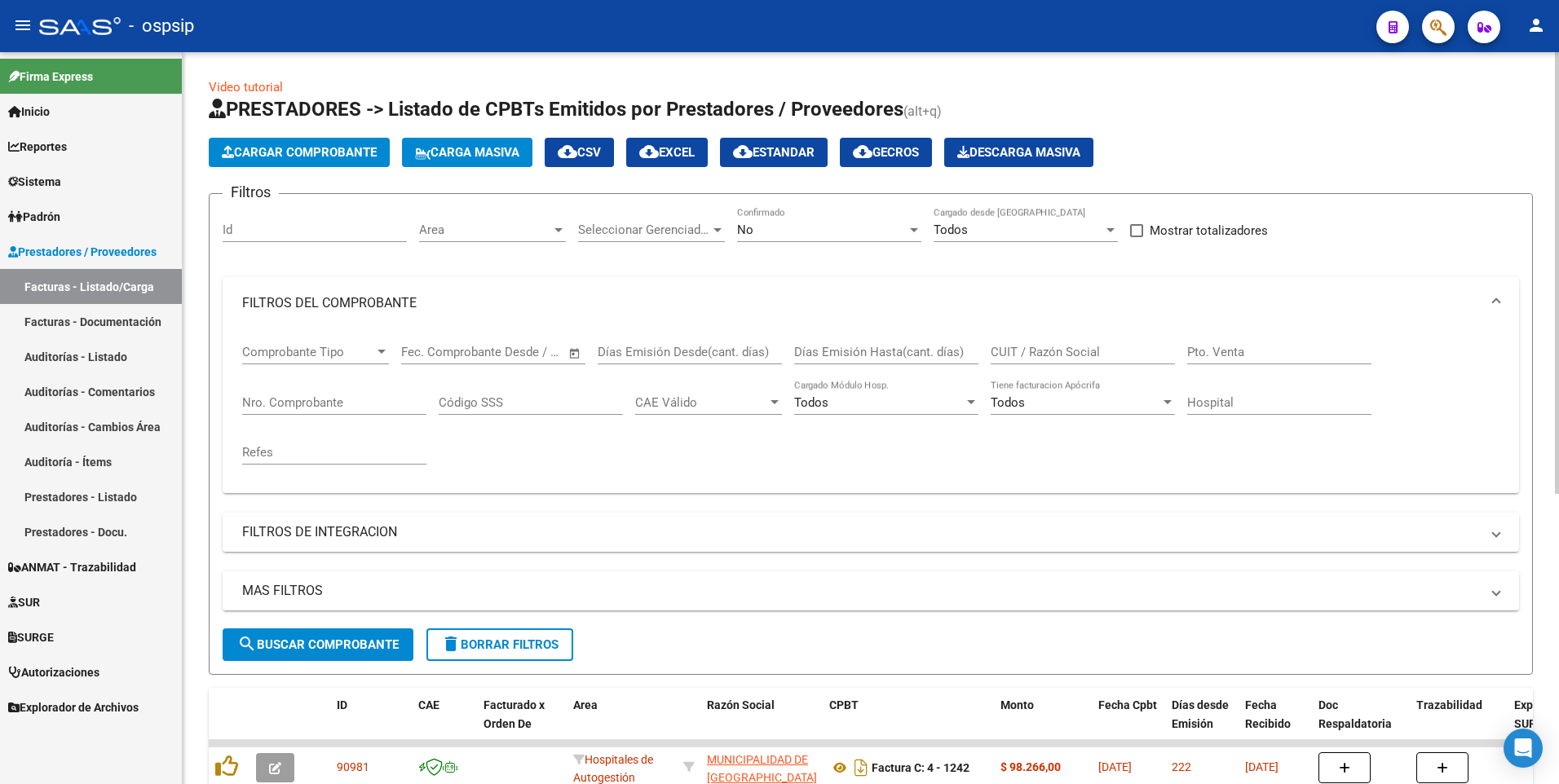
click at [316, 166] on button "Cargar Comprobante" at bounding box center [299, 152] width 181 height 29
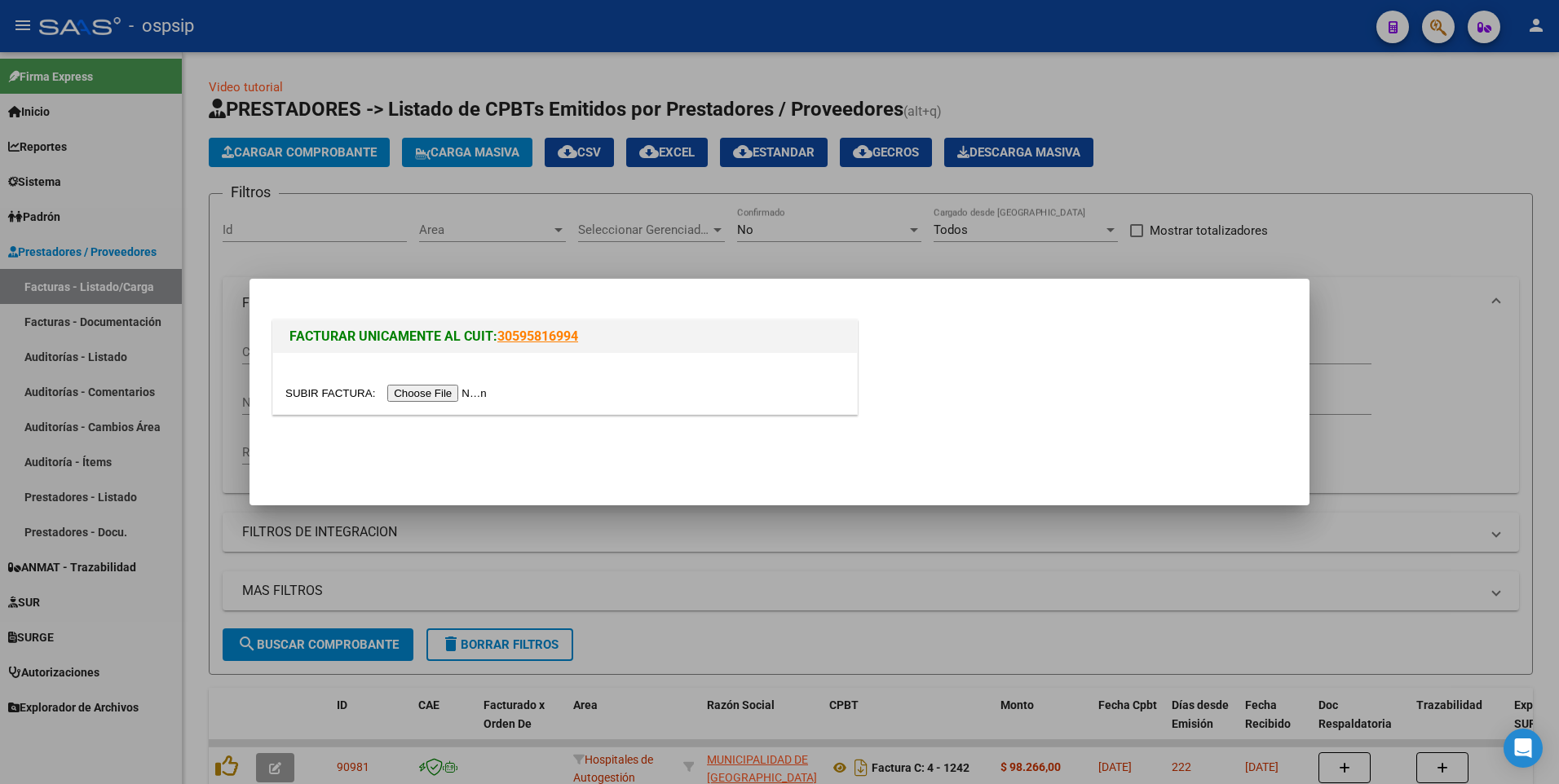
click at [448, 392] on input "file" at bounding box center [389, 393] width 206 height 17
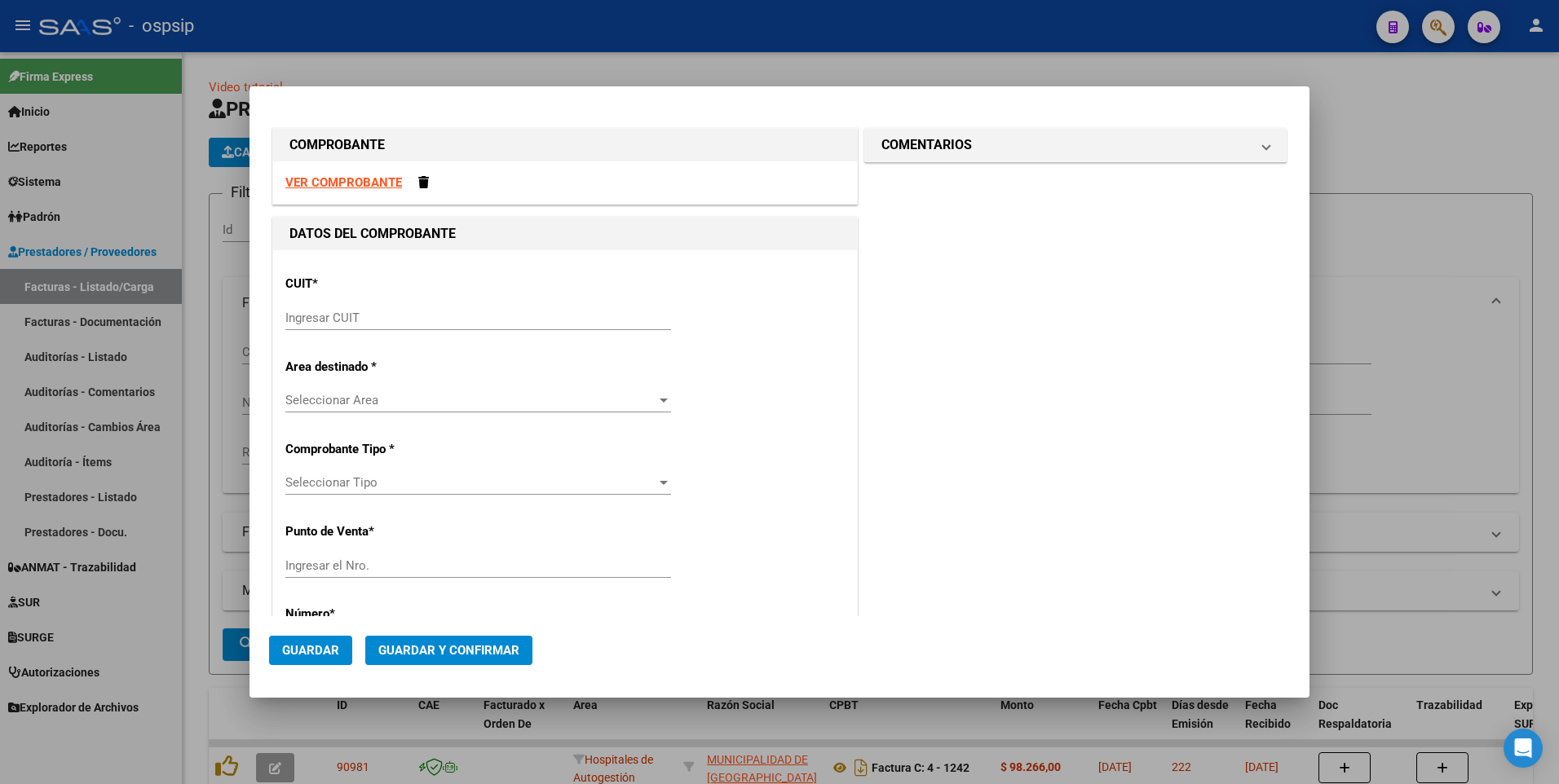
click at [370, 181] on strong "VER COMPROBANTE" at bounding box center [343, 182] width 117 height 14
click at [418, 324] on input "Ingresar CUIT" at bounding box center [479, 317] width 386 height 14
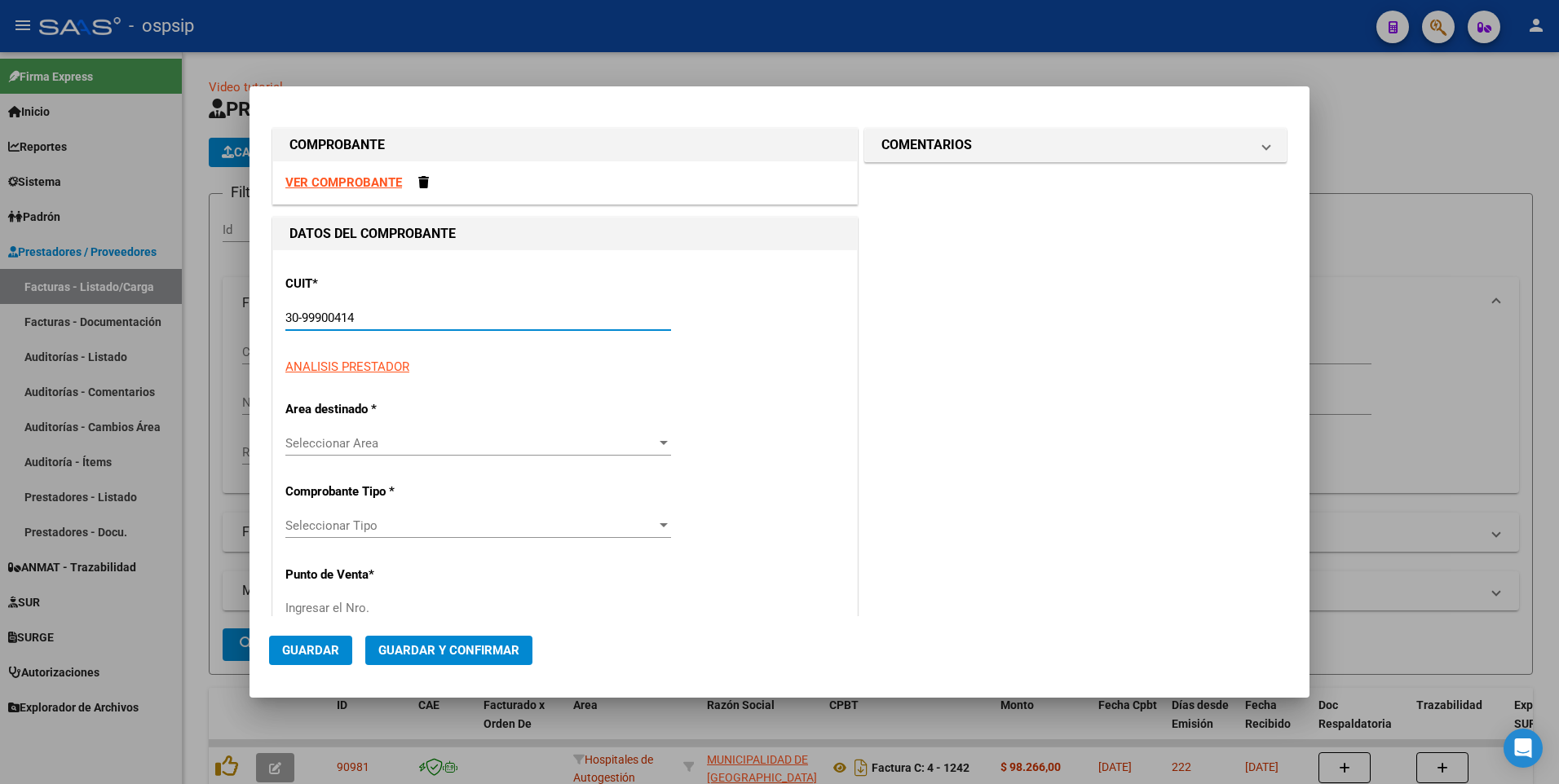
type input "30-99900414-4"
type input "6"
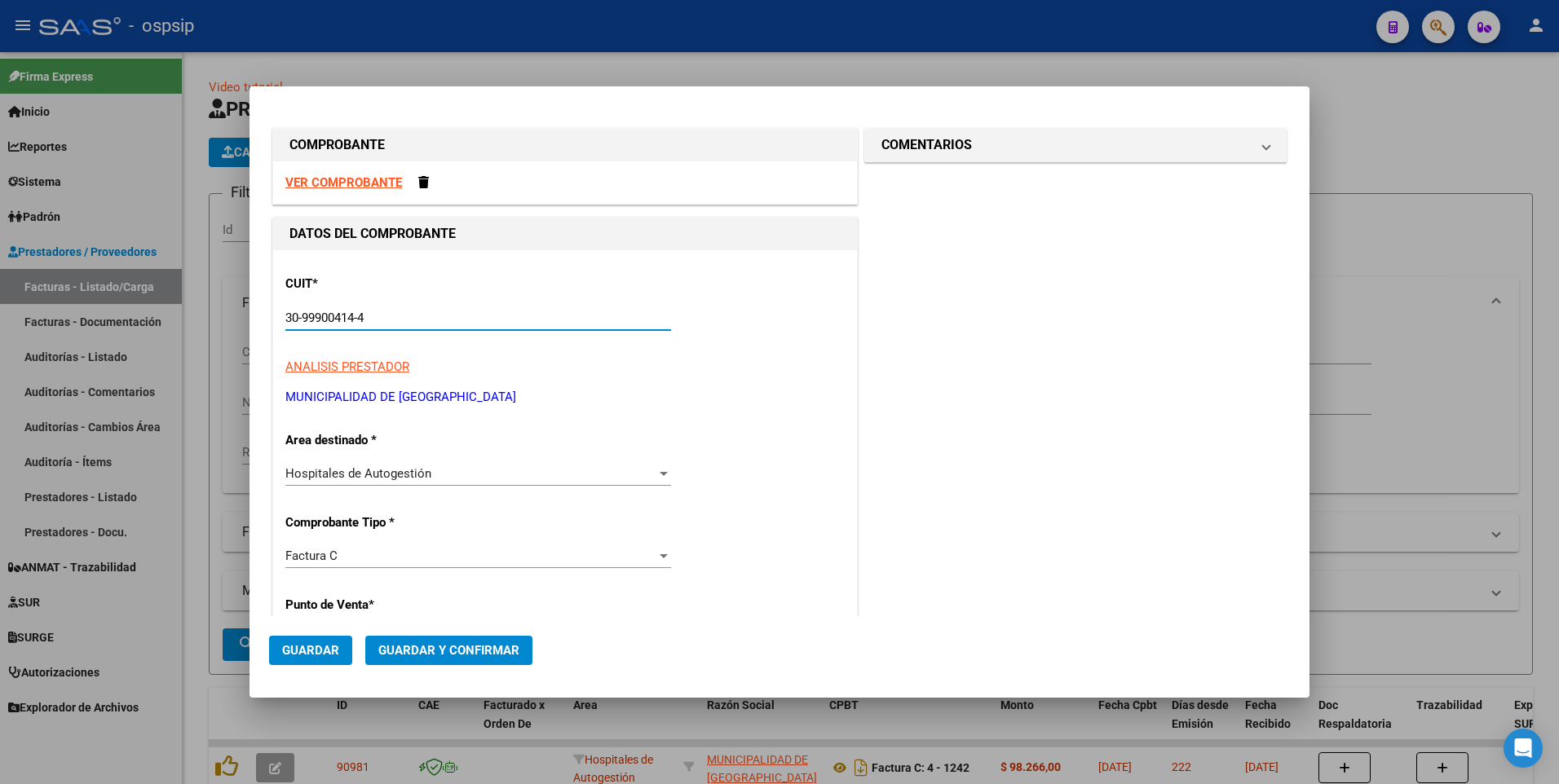
type input "30-99900414-4"
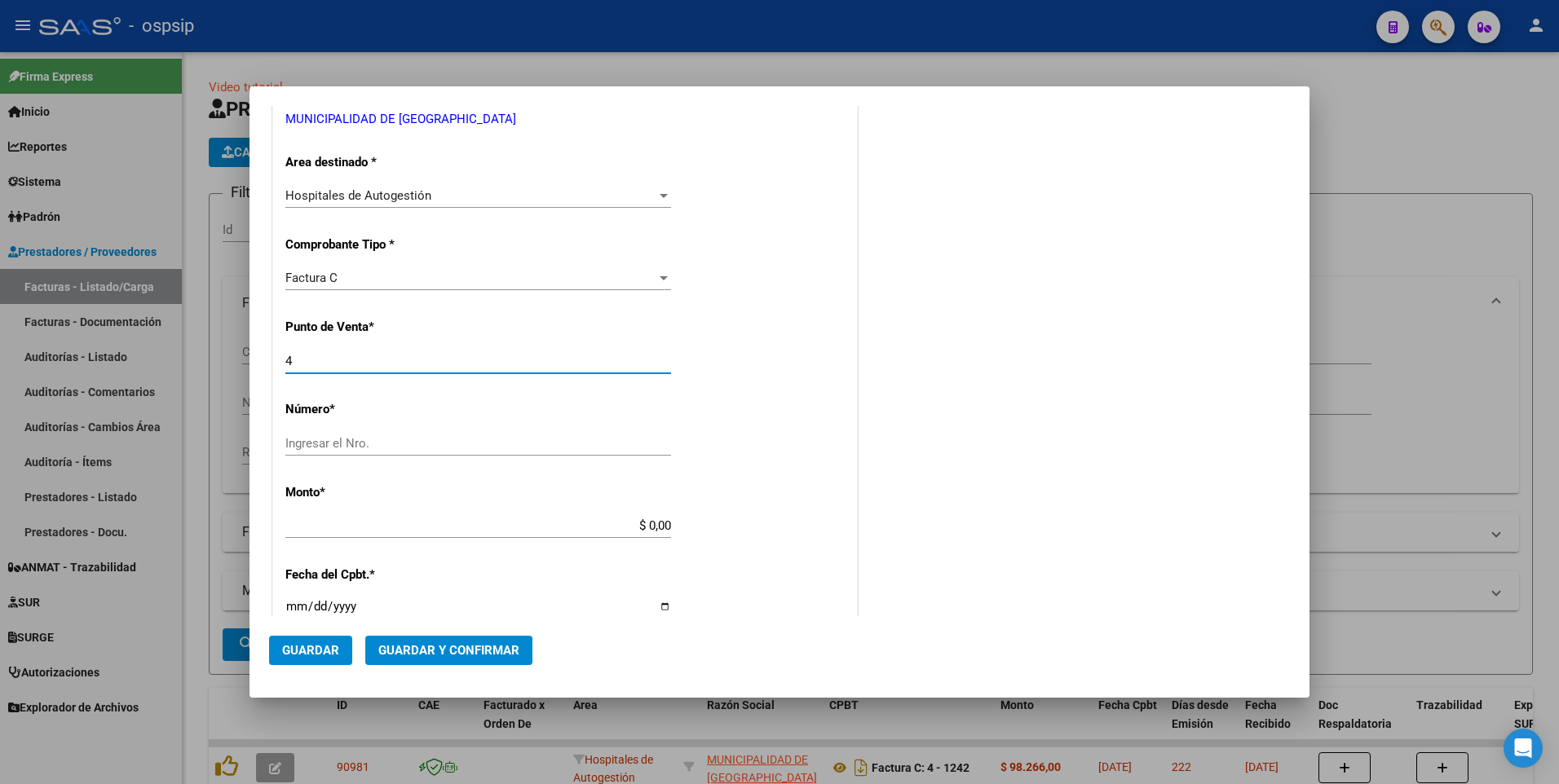
type input "4"
type input "1243"
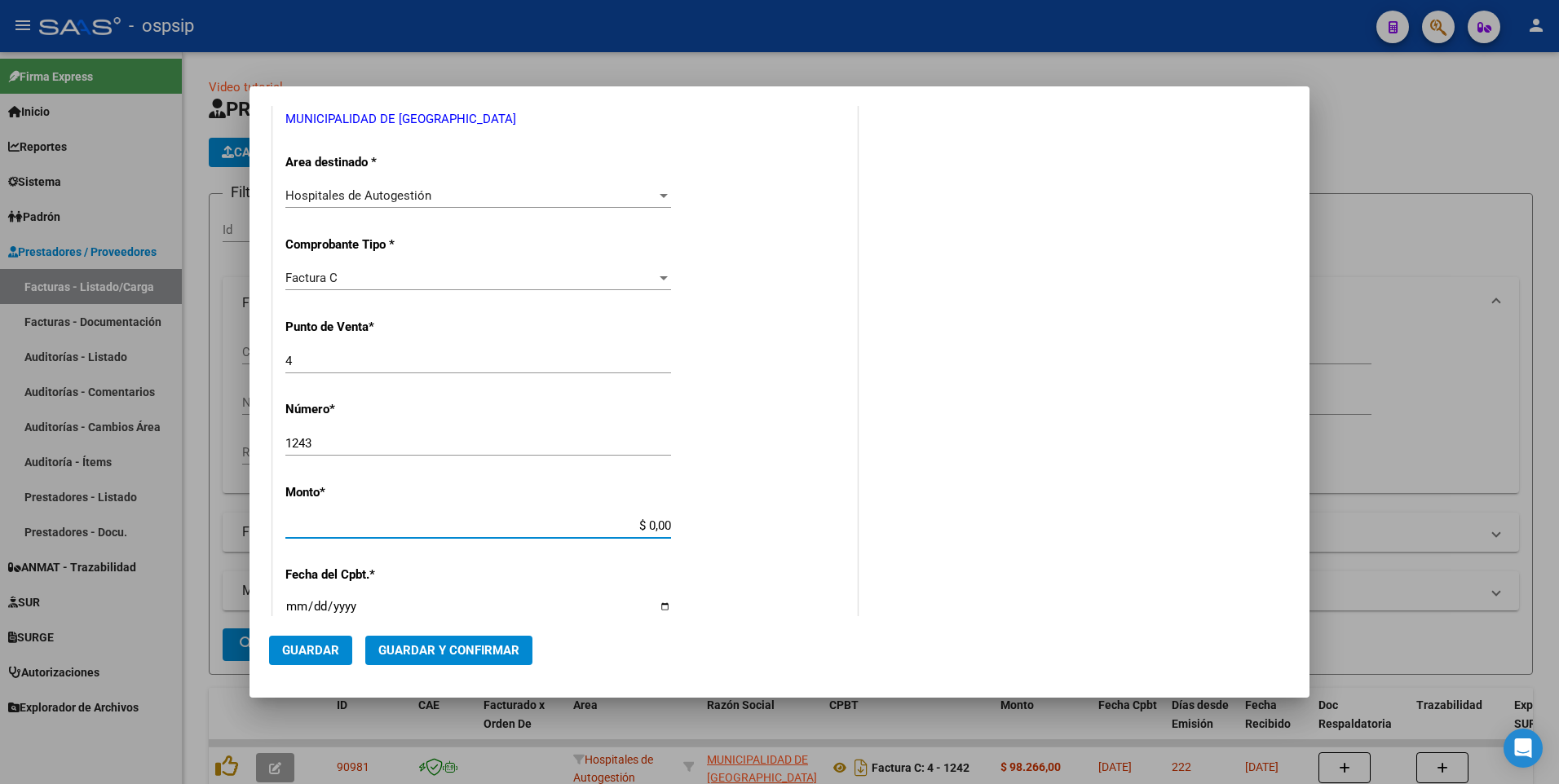
type input "$ 6.762,00"
type input "[DATE]"
type input "75094783473808"
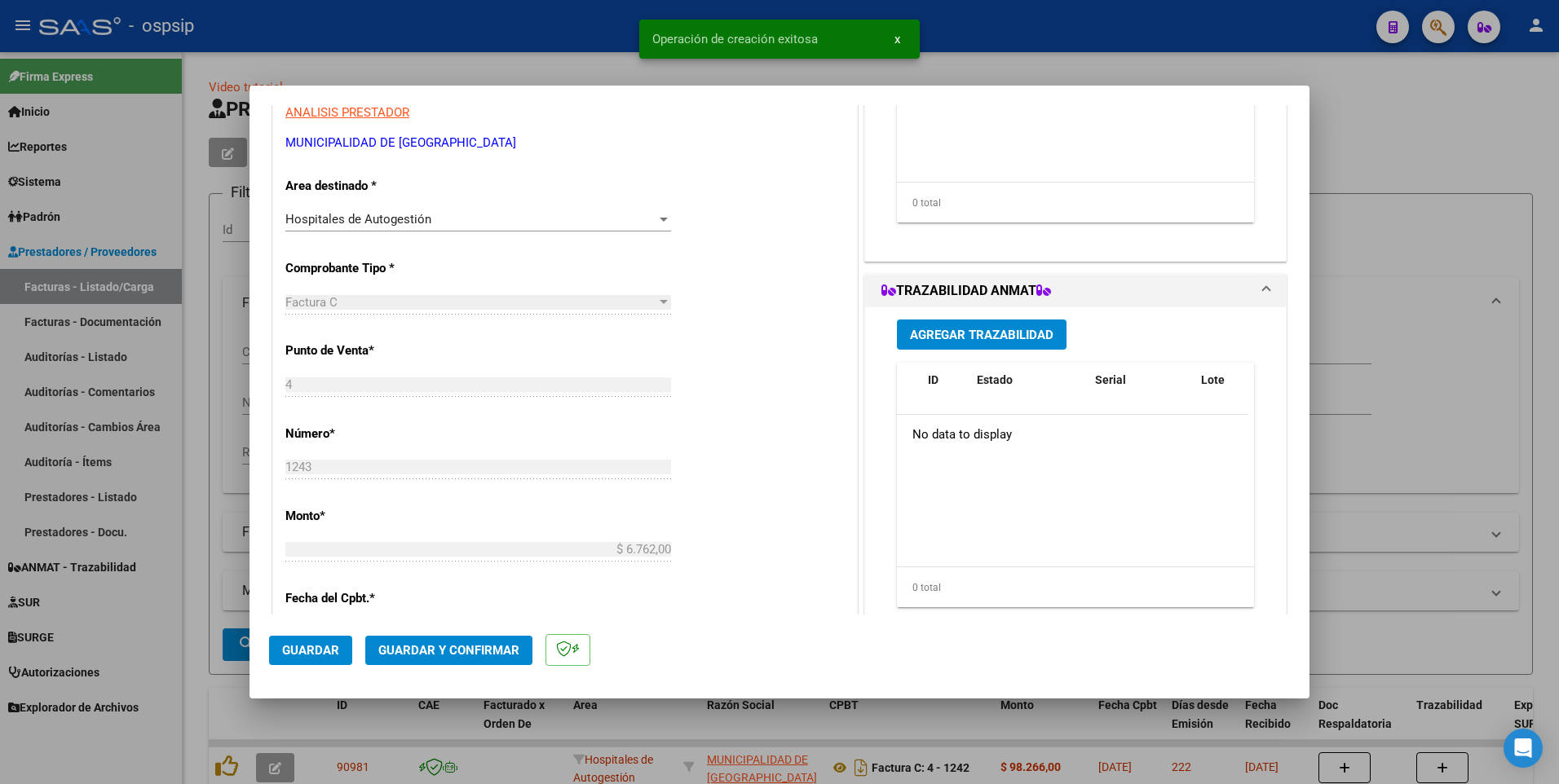
scroll to position [326, 0]
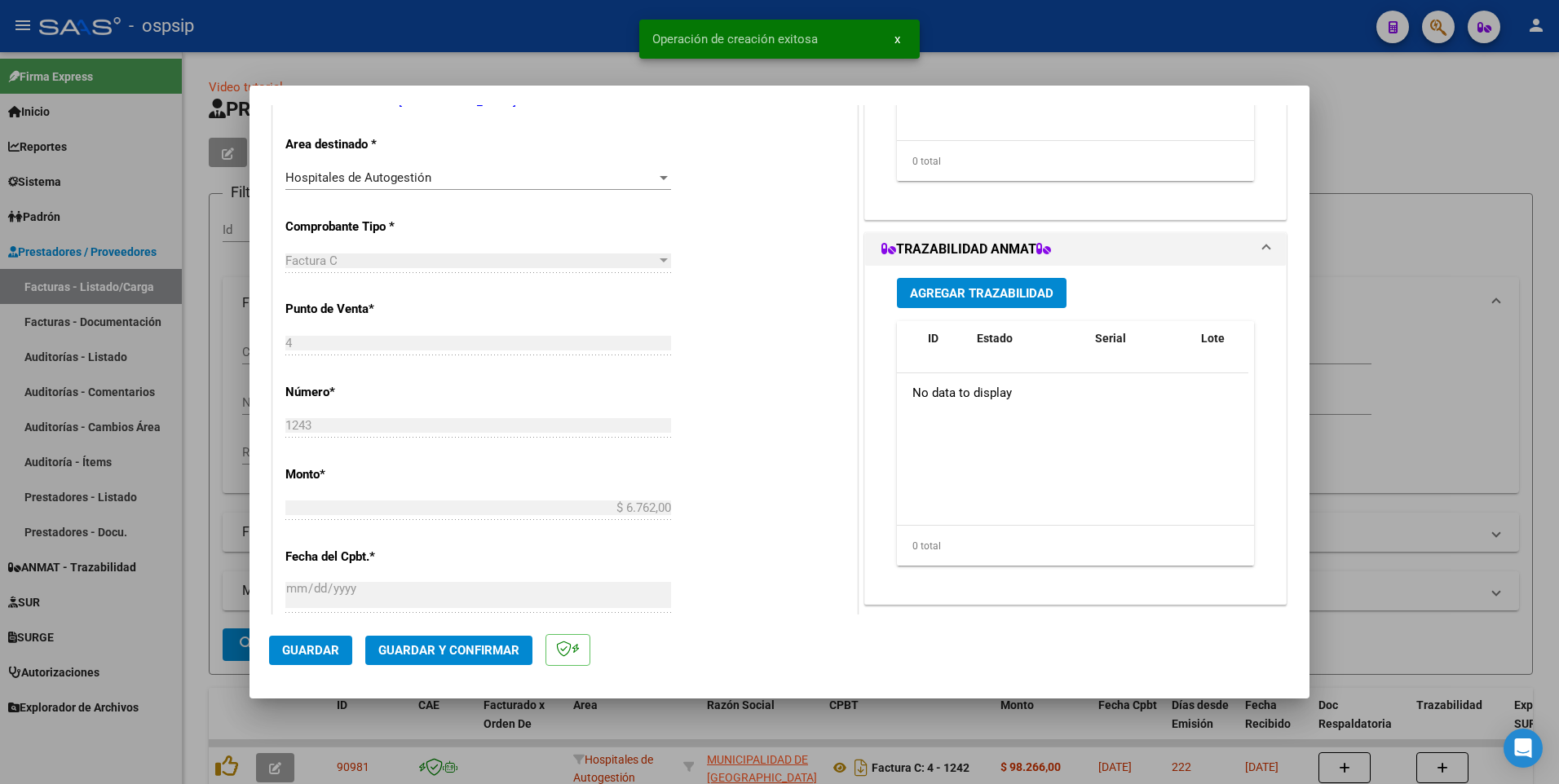
click at [327, 649] on span "Guardar" at bounding box center [310, 650] width 57 height 14
click at [500, 46] on div at bounding box center [780, 392] width 1559 height 784
type input "$ 0,00"
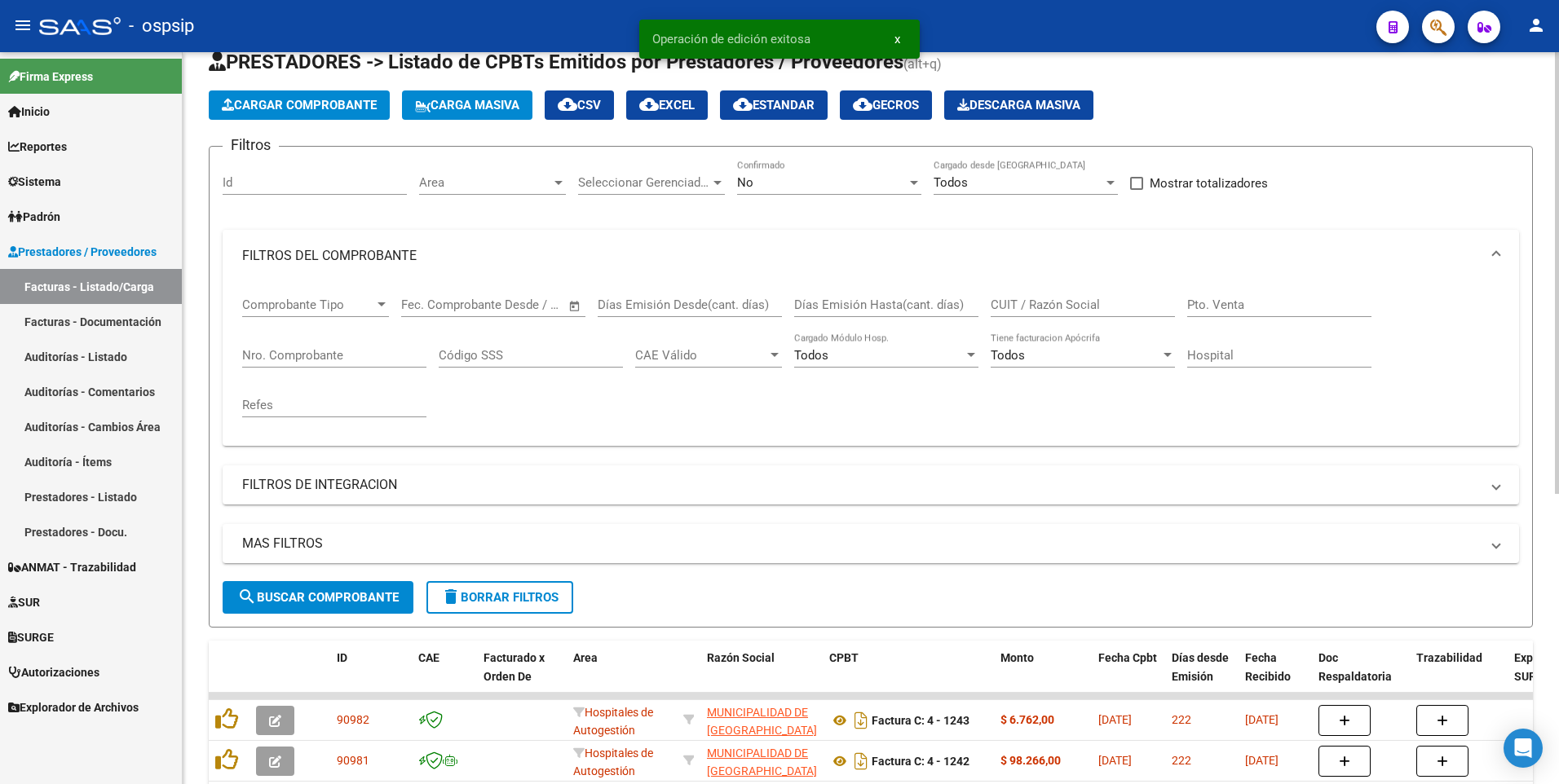
scroll to position [81, 0]
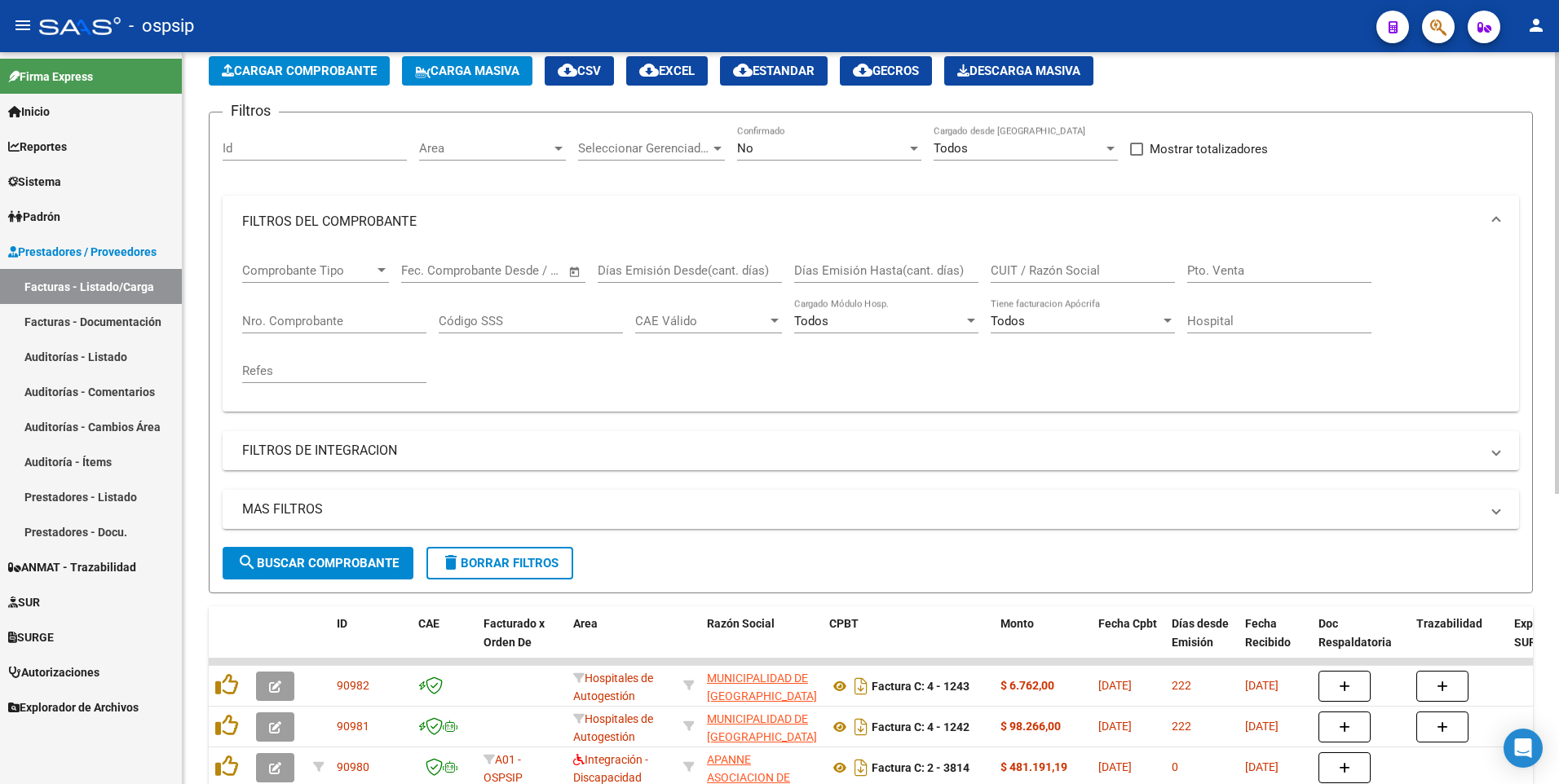
click at [463, 560] on span "delete Borrar Filtros" at bounding box center [500, 562] width 118 height 14
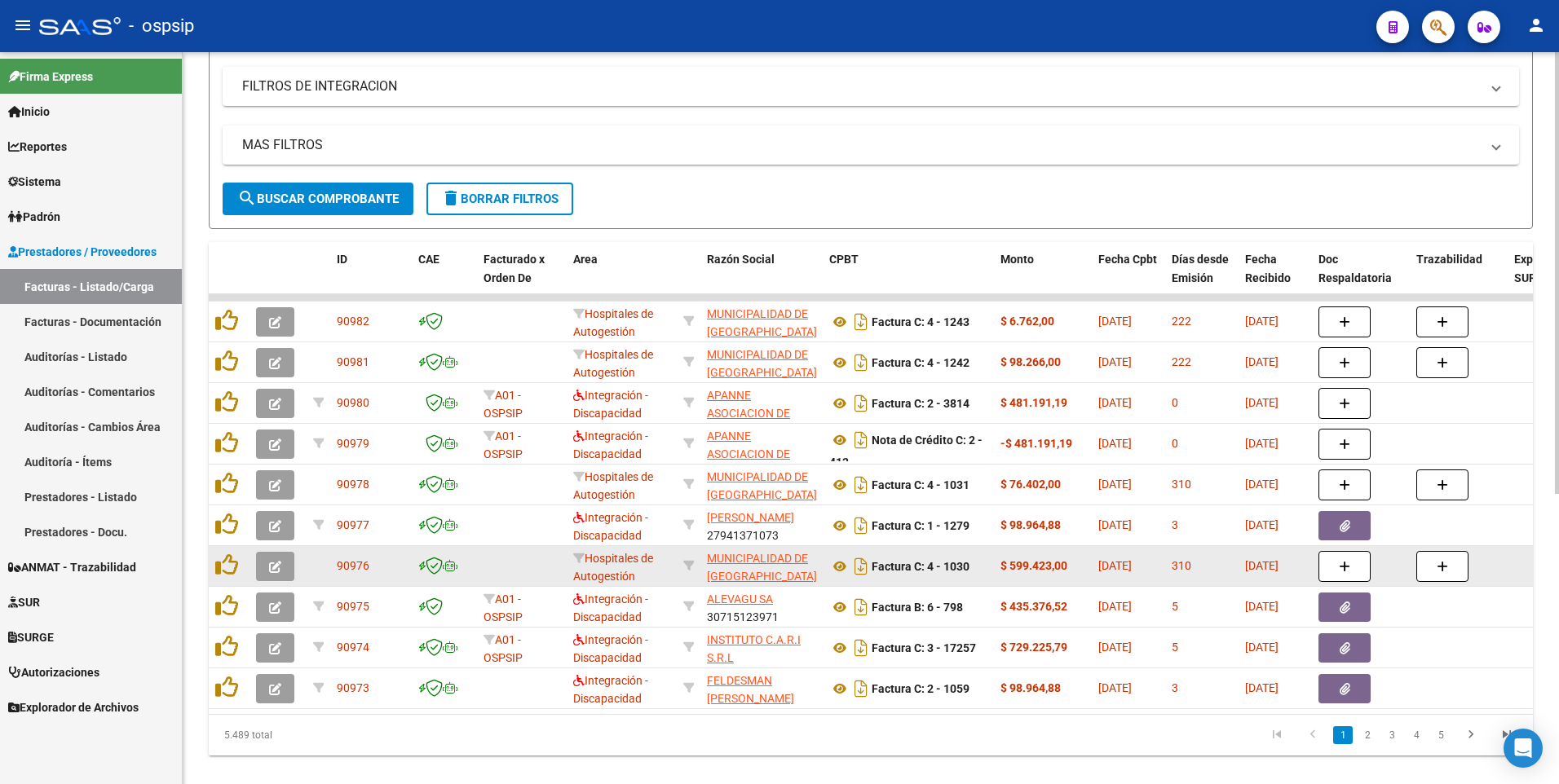
scroll to position [481, 0]
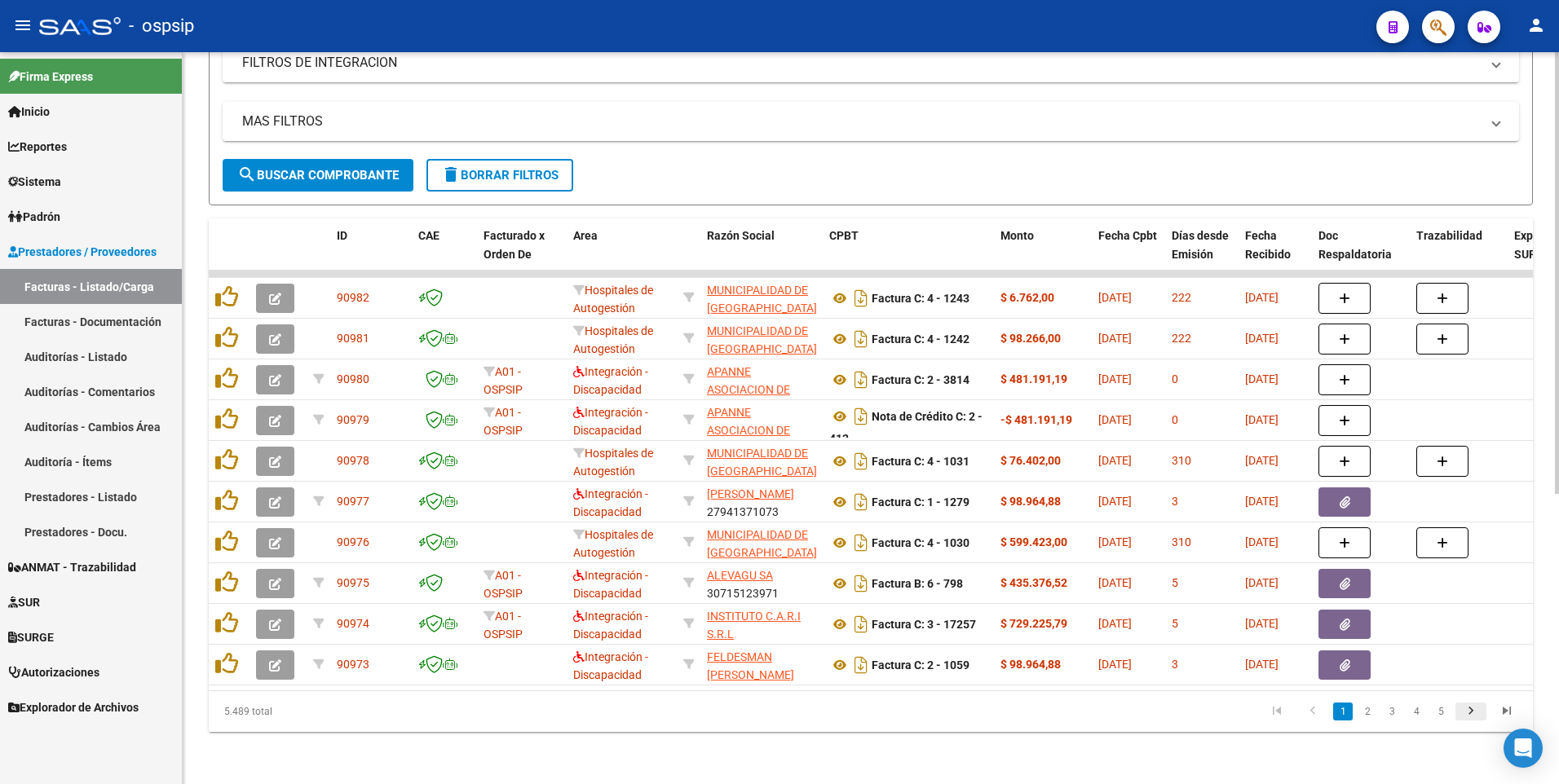
click at [1467, 712] on icon "go to next page" at bounding box center [1470, 713] width 21 height 19
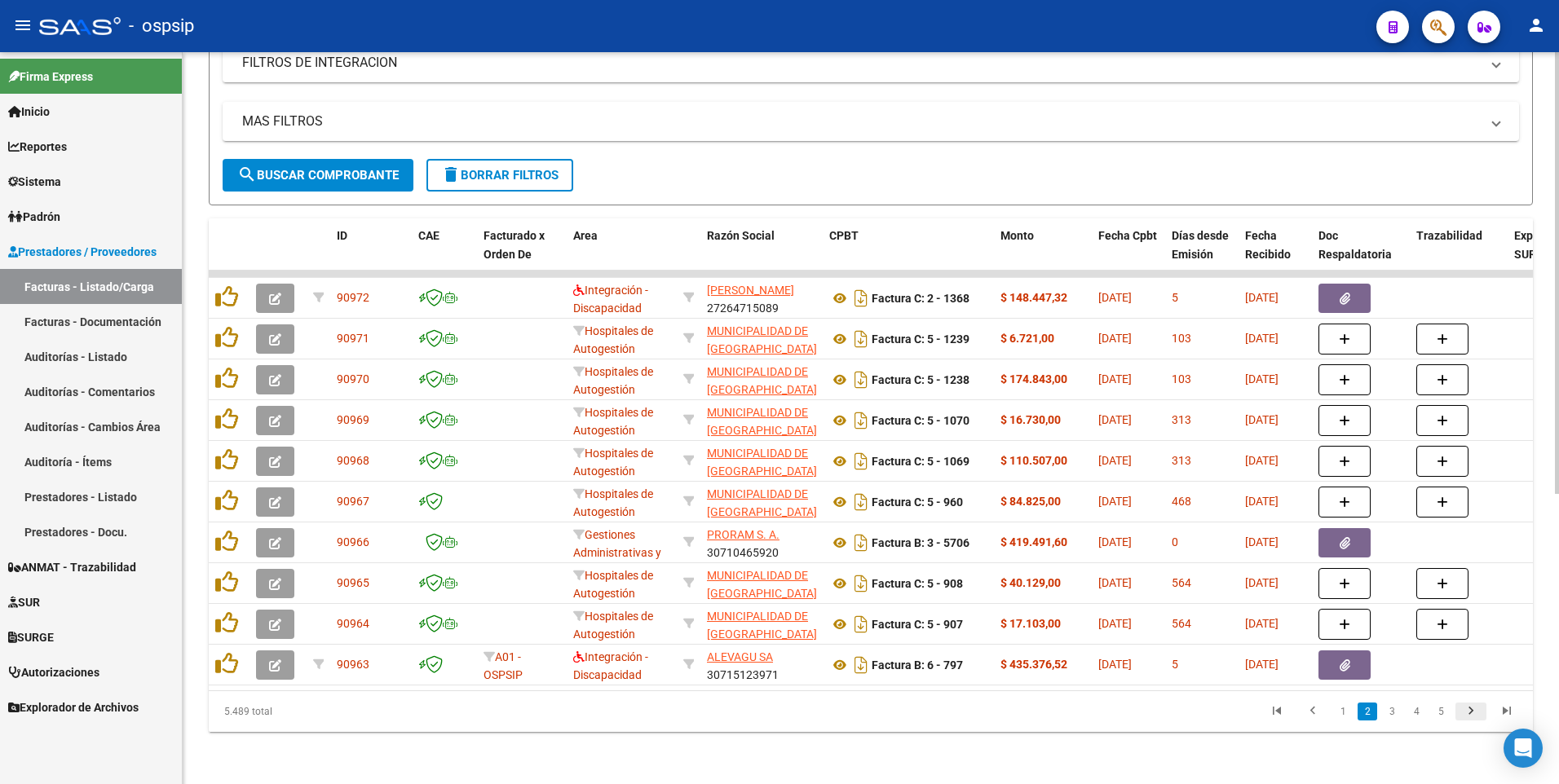
click at [1467, 712] on icon "go to next page" at bounding box center [1470, 713] width 21 height 19
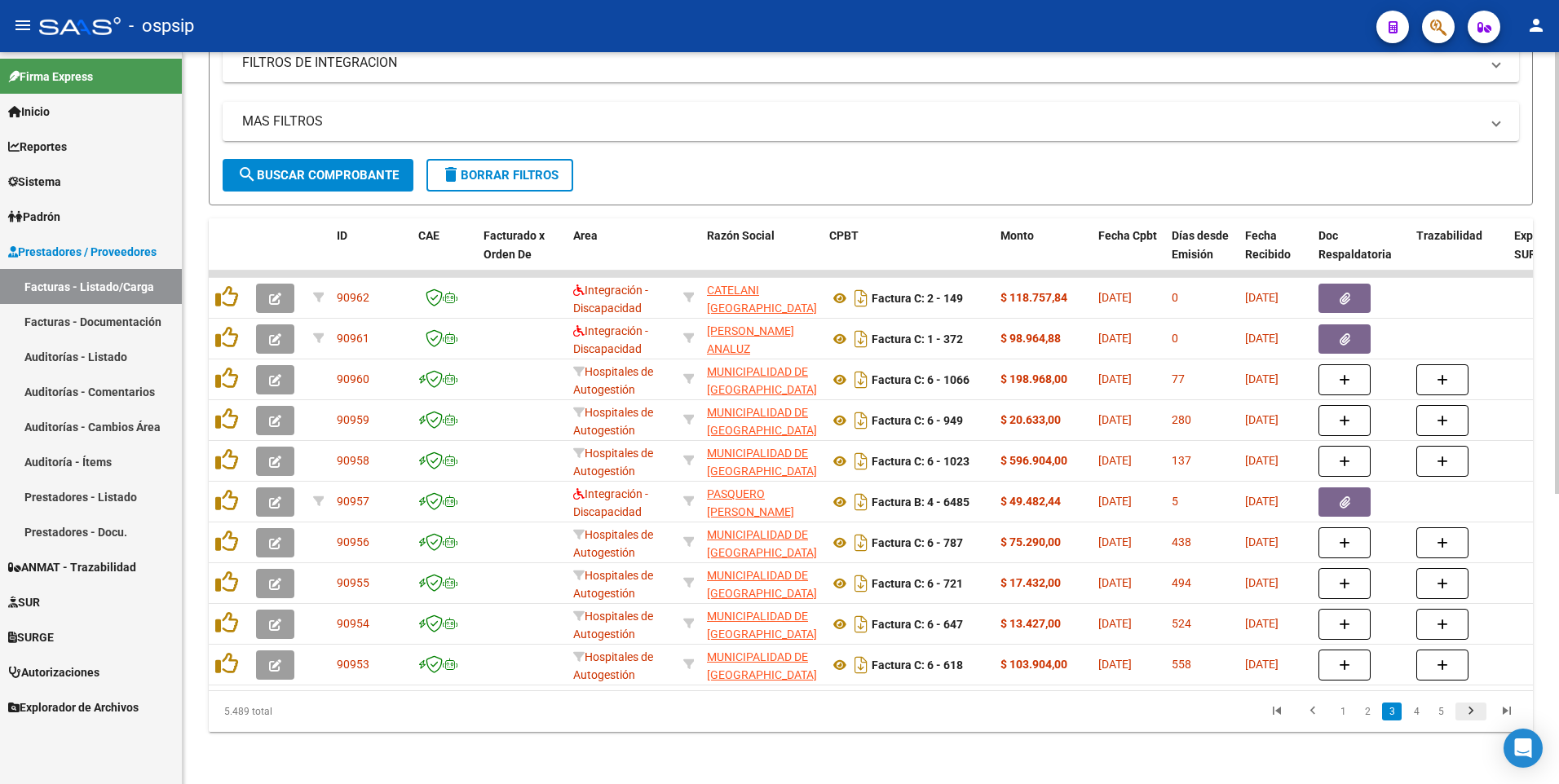
click at [1467, 712] on icon "go to next page" at bounding box center [1470, 713] width 21 height 19
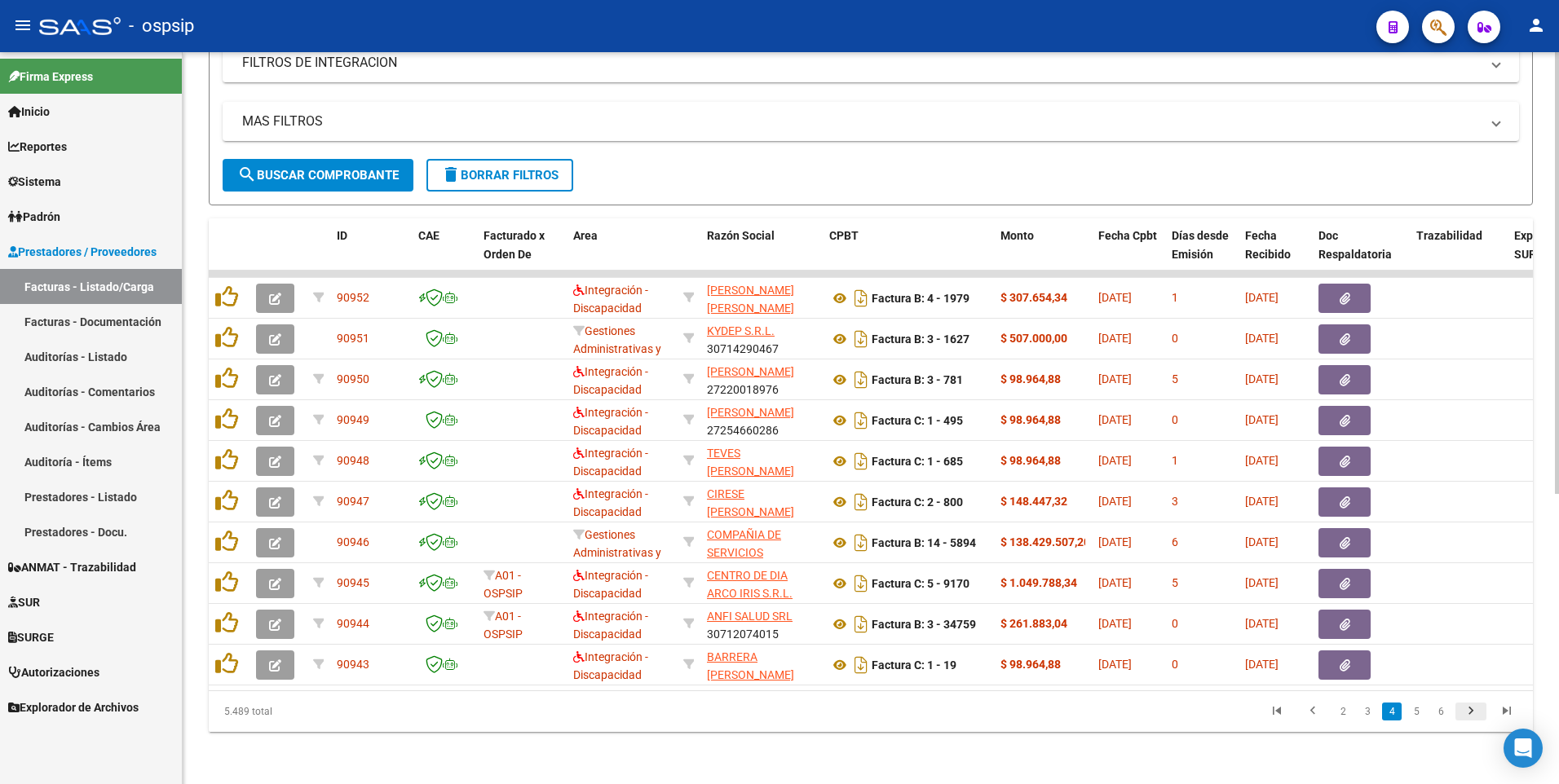
click at [1467, 712] on icon "go to next page" at bounding box center [1470, 713] width 21 height 19
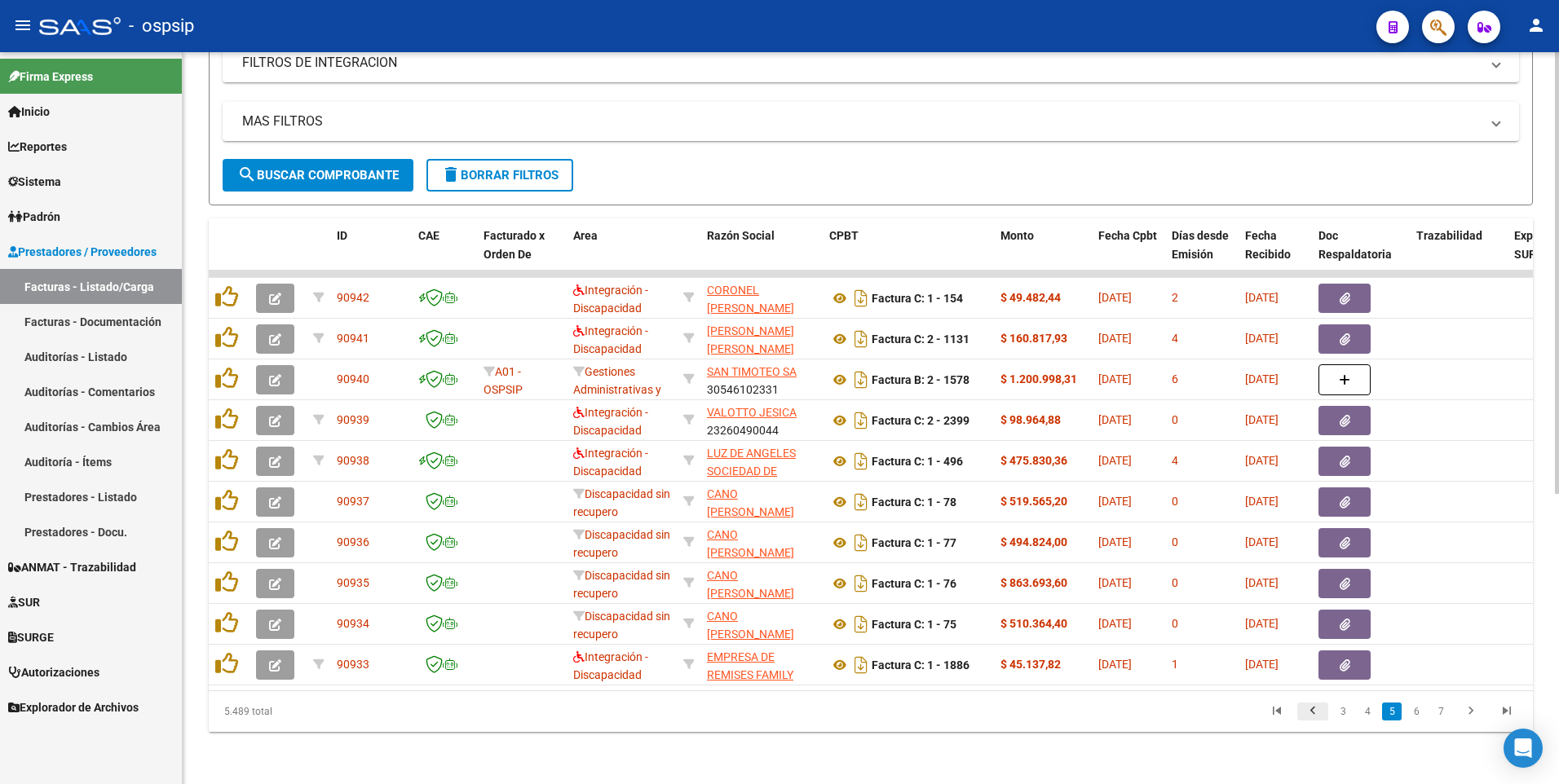
click at [1312, 717] on icon "go to previous page" at bounding box center [1312, 713] width 21 height 19
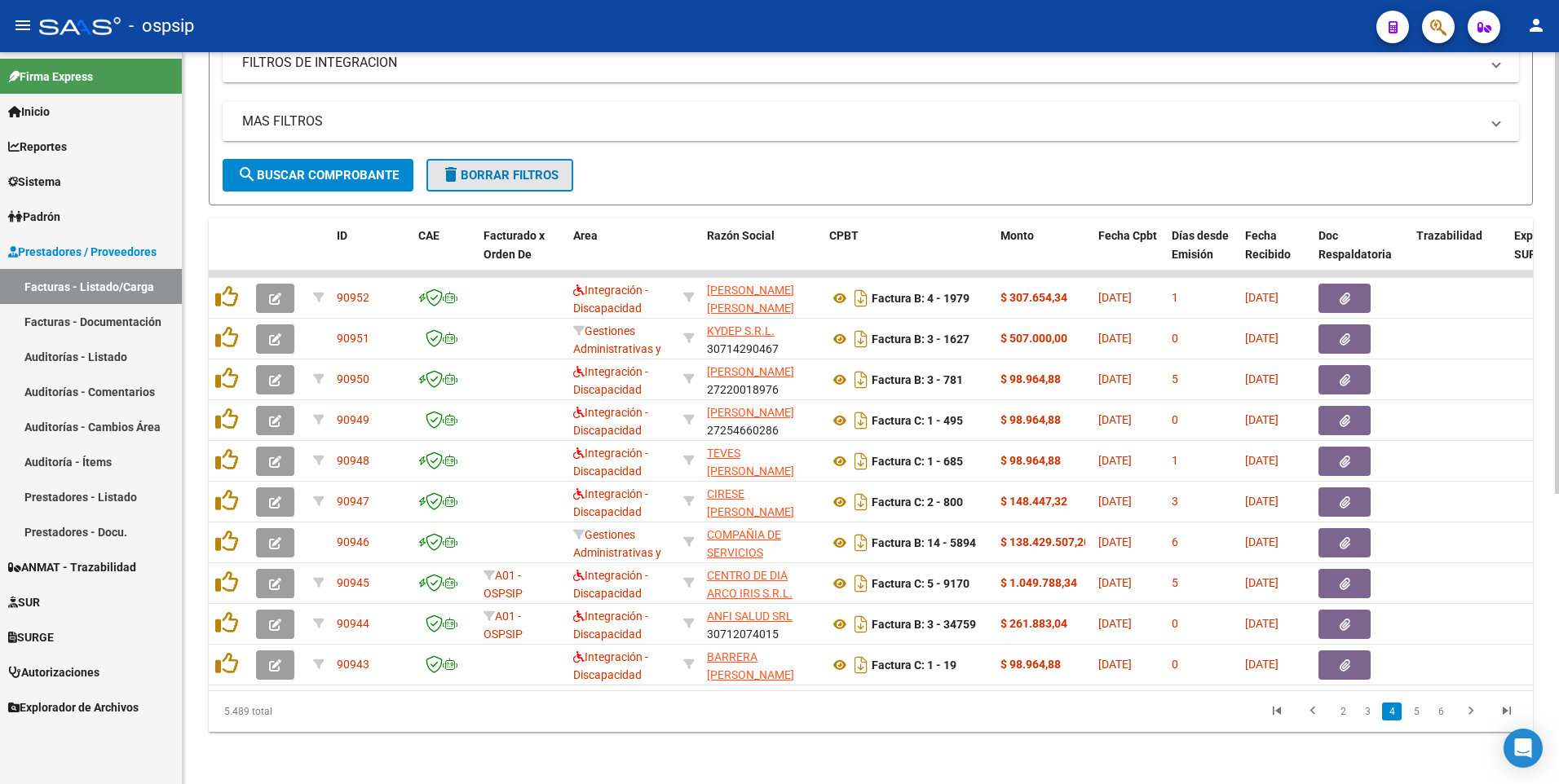
click at [513, 168] on span "delete Borrar Filtros" at bounding box center [500, 175] width 118 height 14
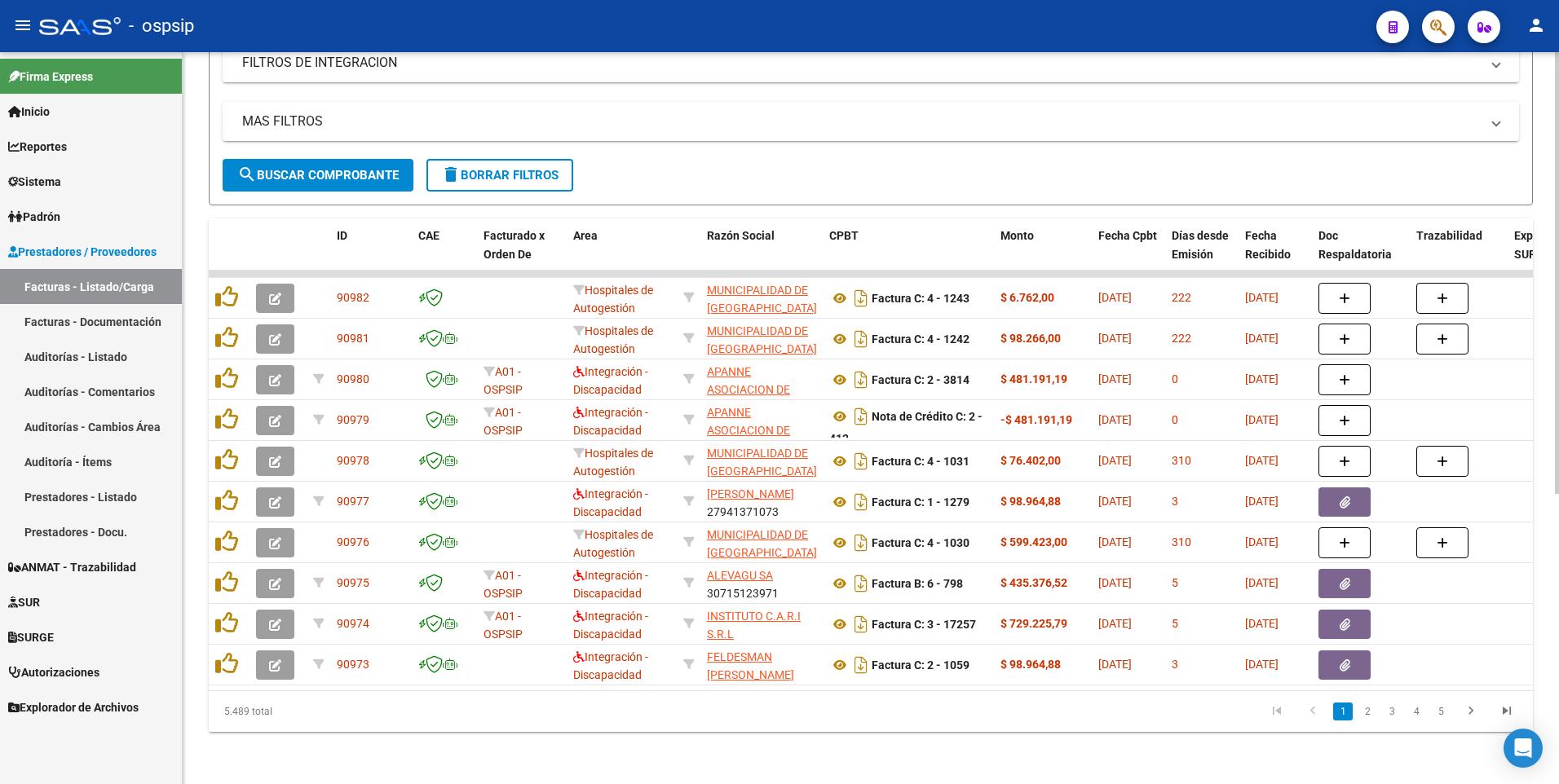
click at [505, 173] on button "delete Borrar Filtros" at bounding box center [500, 176] width 147 height 33
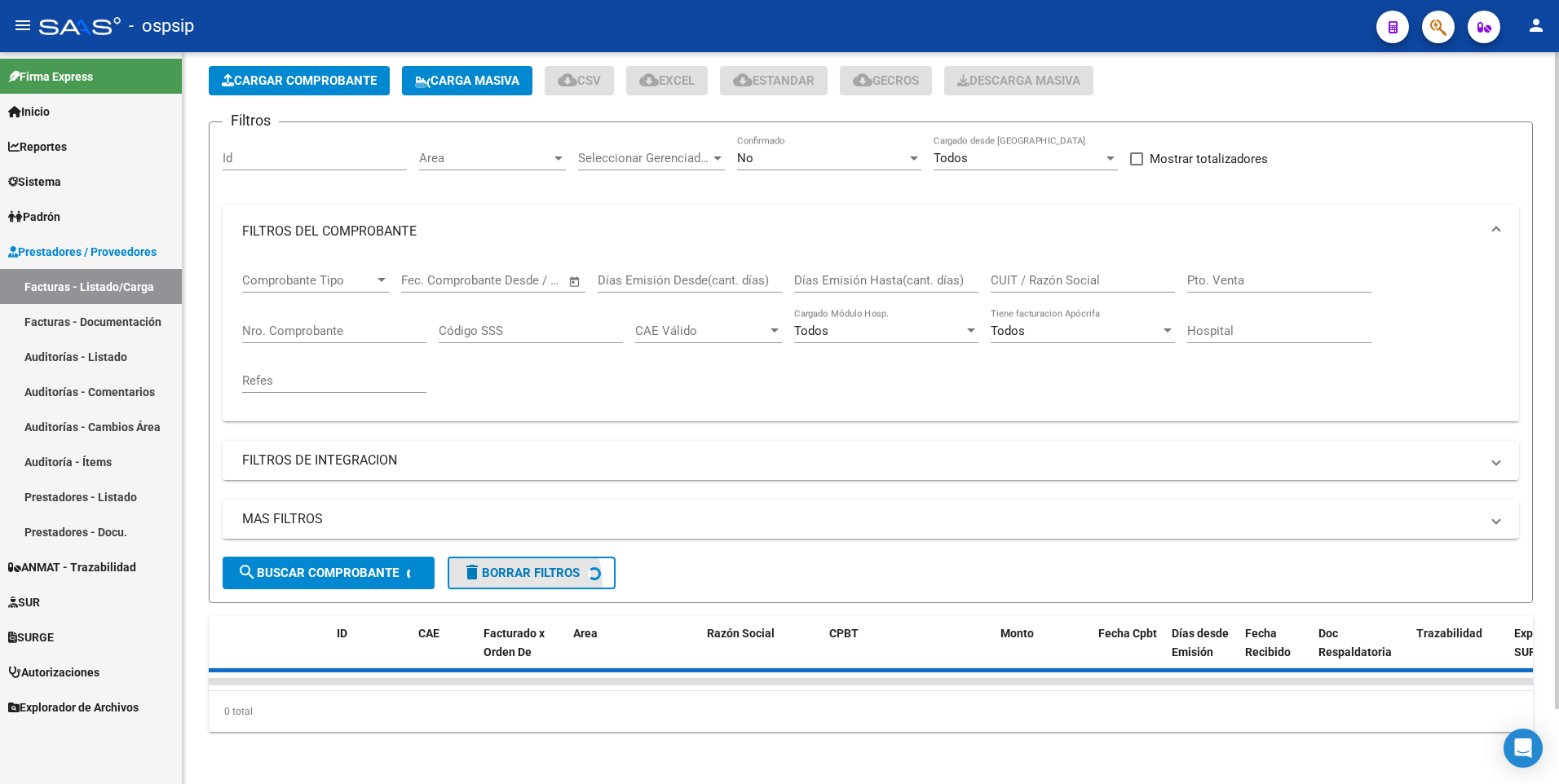
scroll to position [84, 0]
click at [772, 148] on form "Filtros Id Area Area Seleccionar Gerenciador Seleccionar Gerenciador No Confirm…" at bounding box center [870, 362] width 1324 height 481
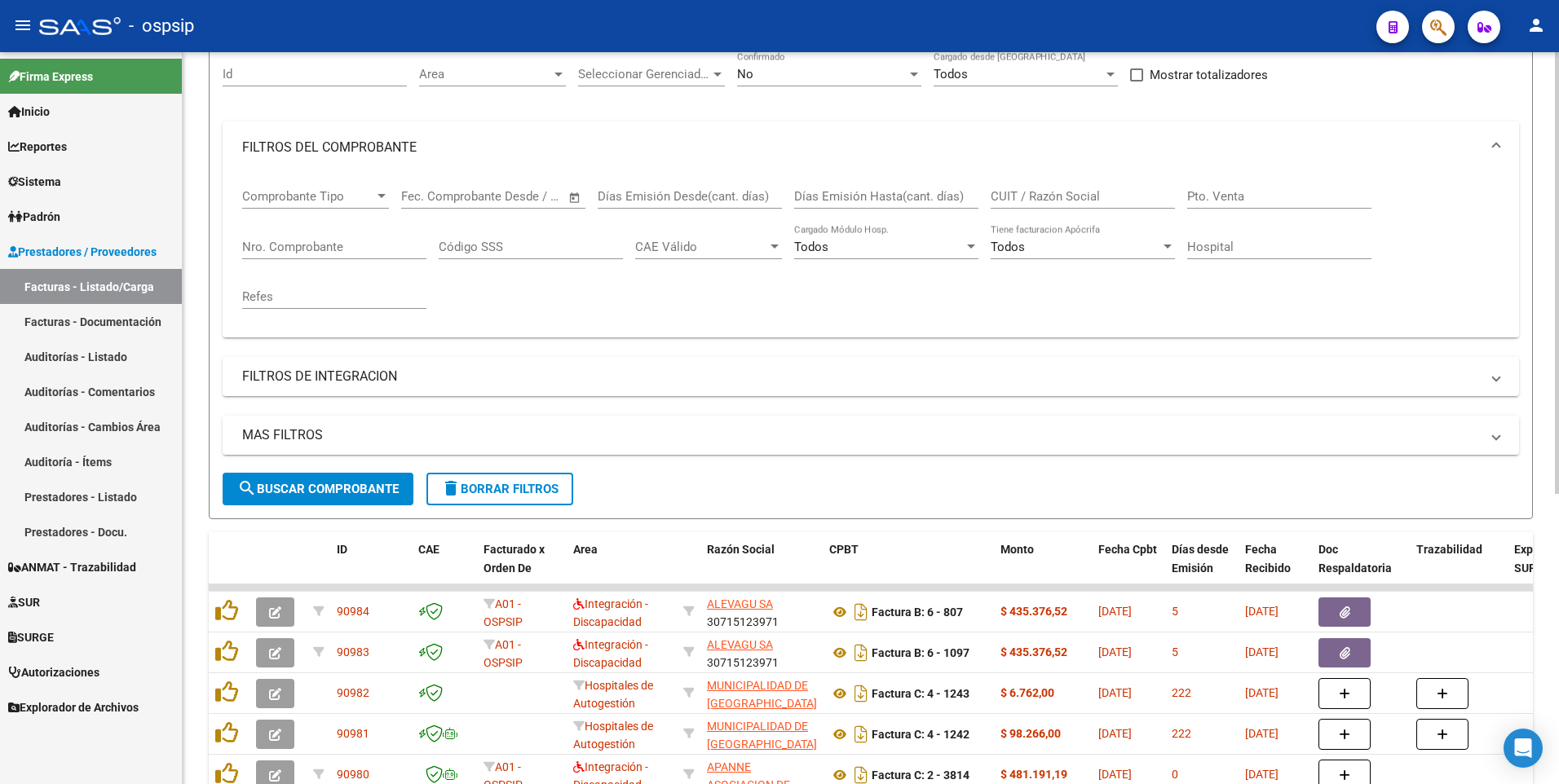
scroll to position [74, 0]
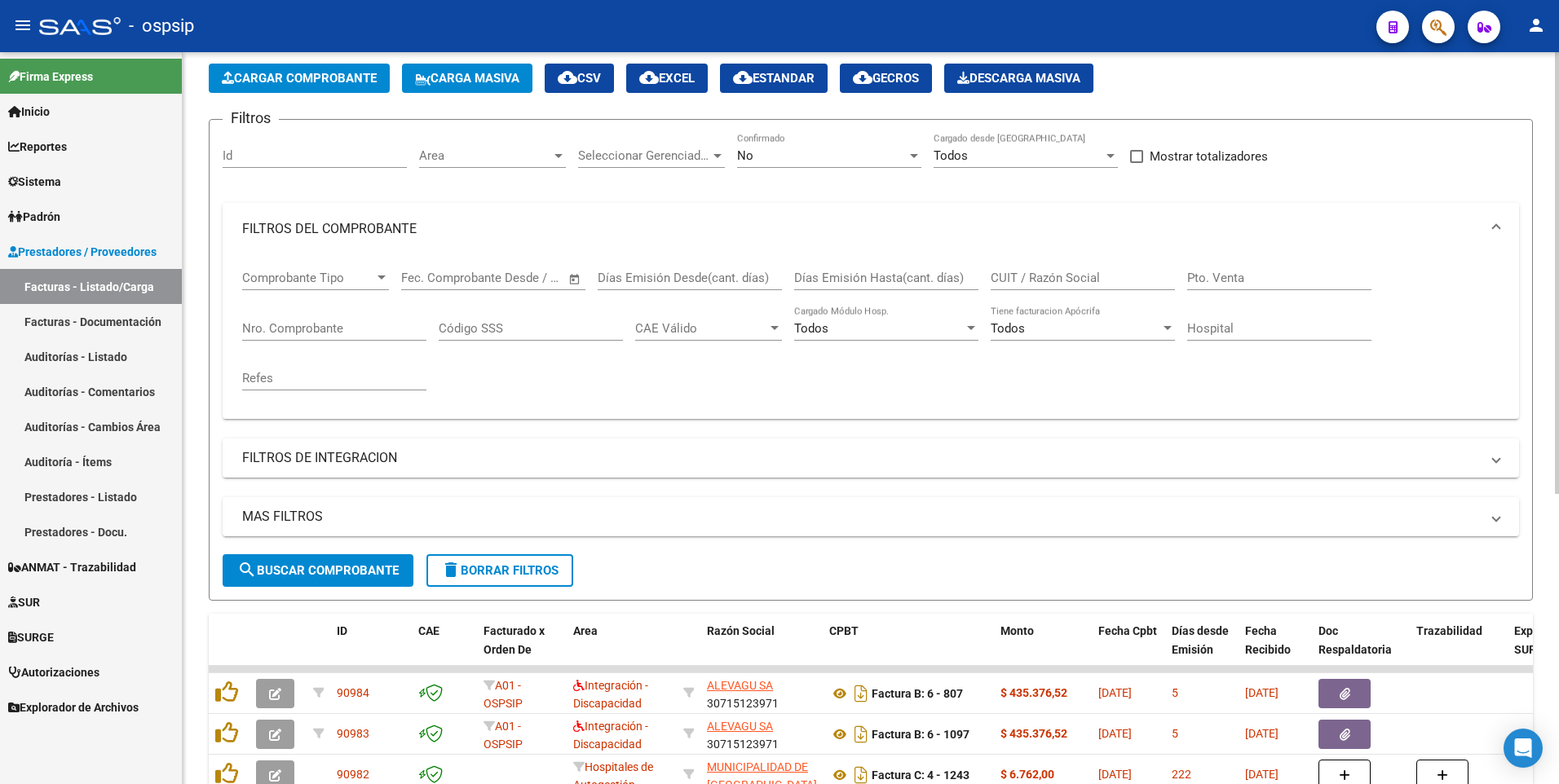
click at [795, 135] on div "No Confirmado" at bounding box center [829, 150] width 184 height 35
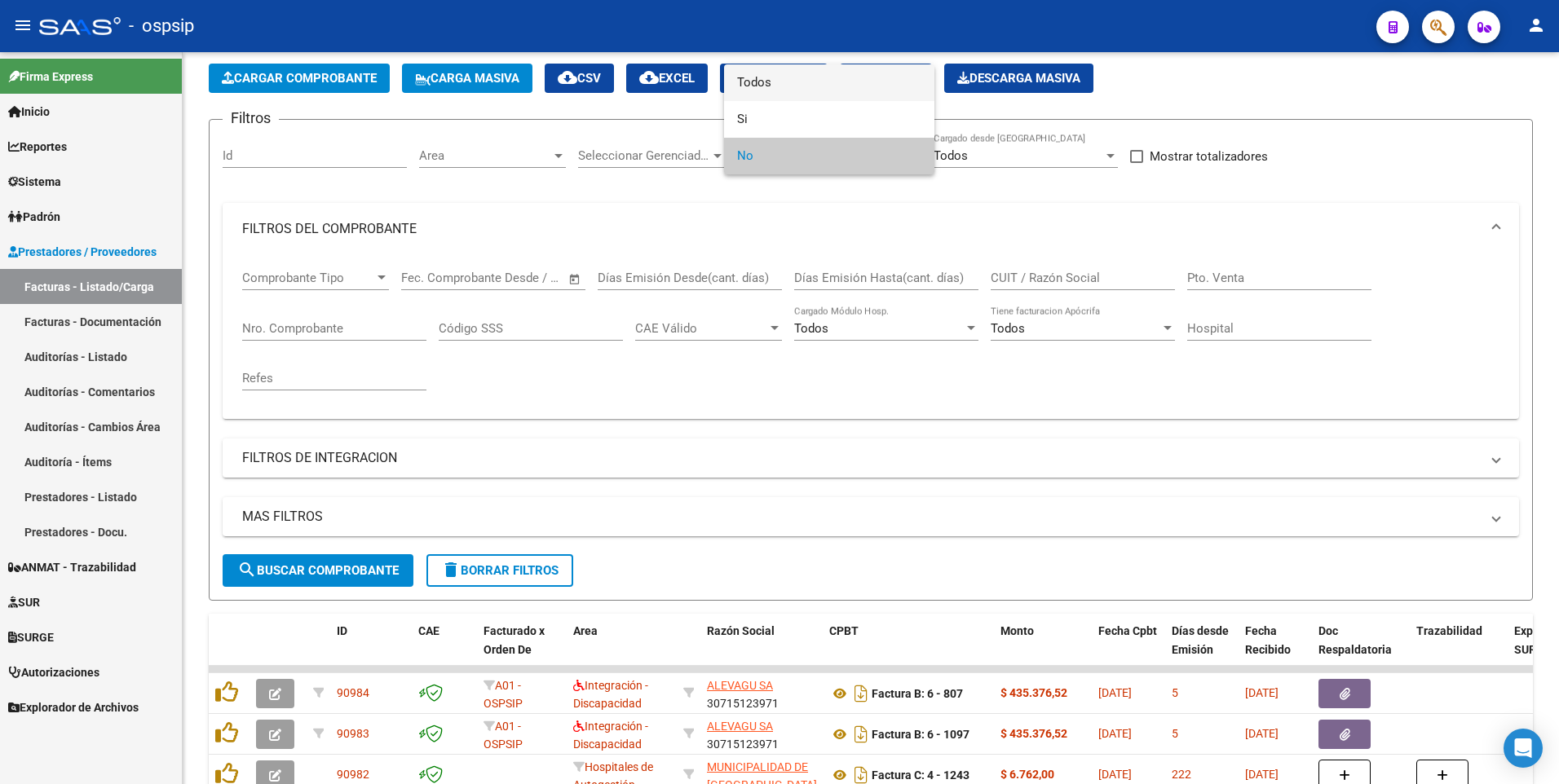
click at [820, 80] on span "Todos" at bounding box center [829, 83] width 184 height 37
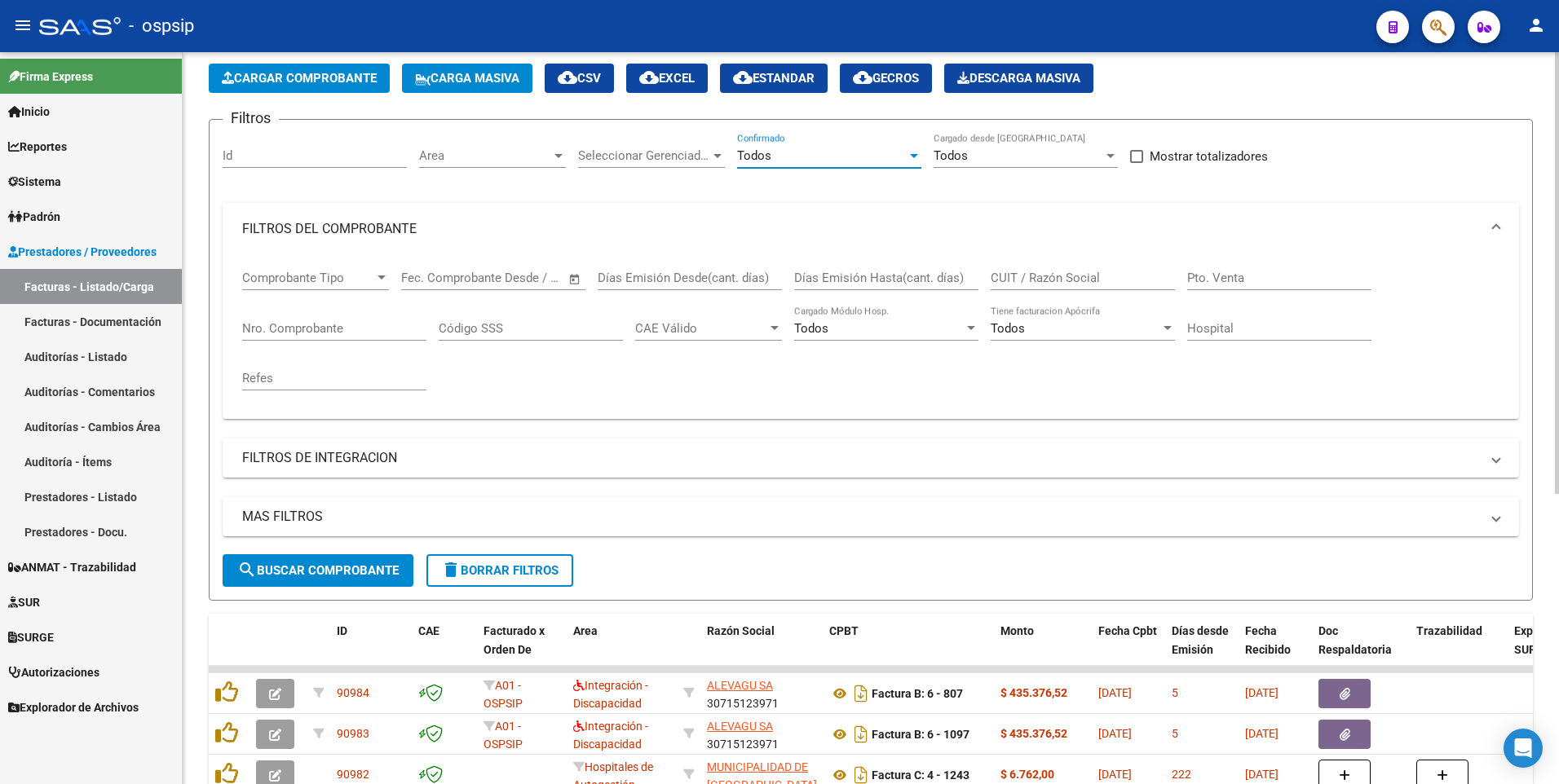
click at [522, 571] on span "delete Borrar Filtros" at bounding box center [500, 570] width 118 height 14
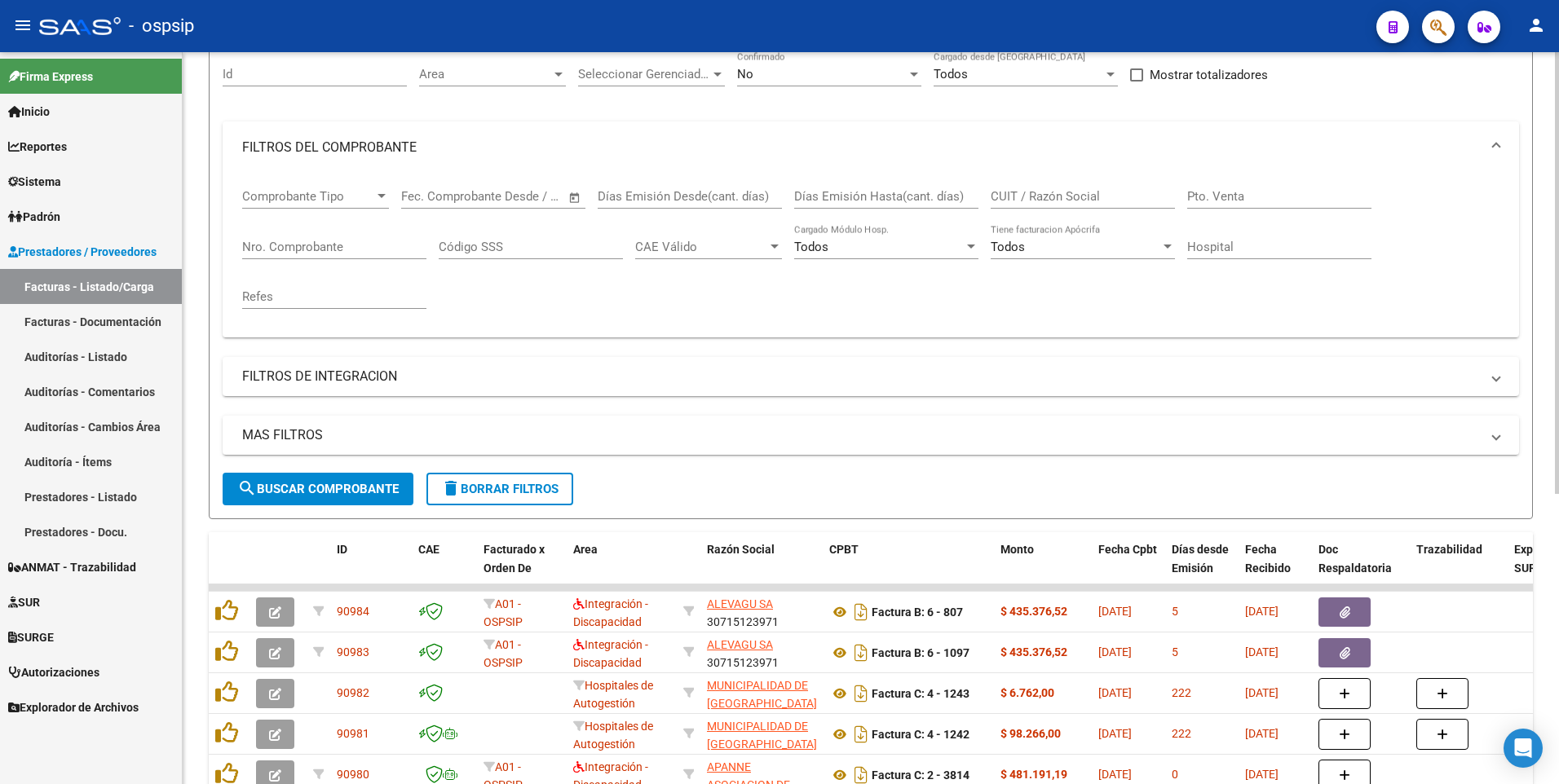
click at [475, 497] on button "delete Borrar Filtros" at bounding box center [500, 489] width 147 height 33
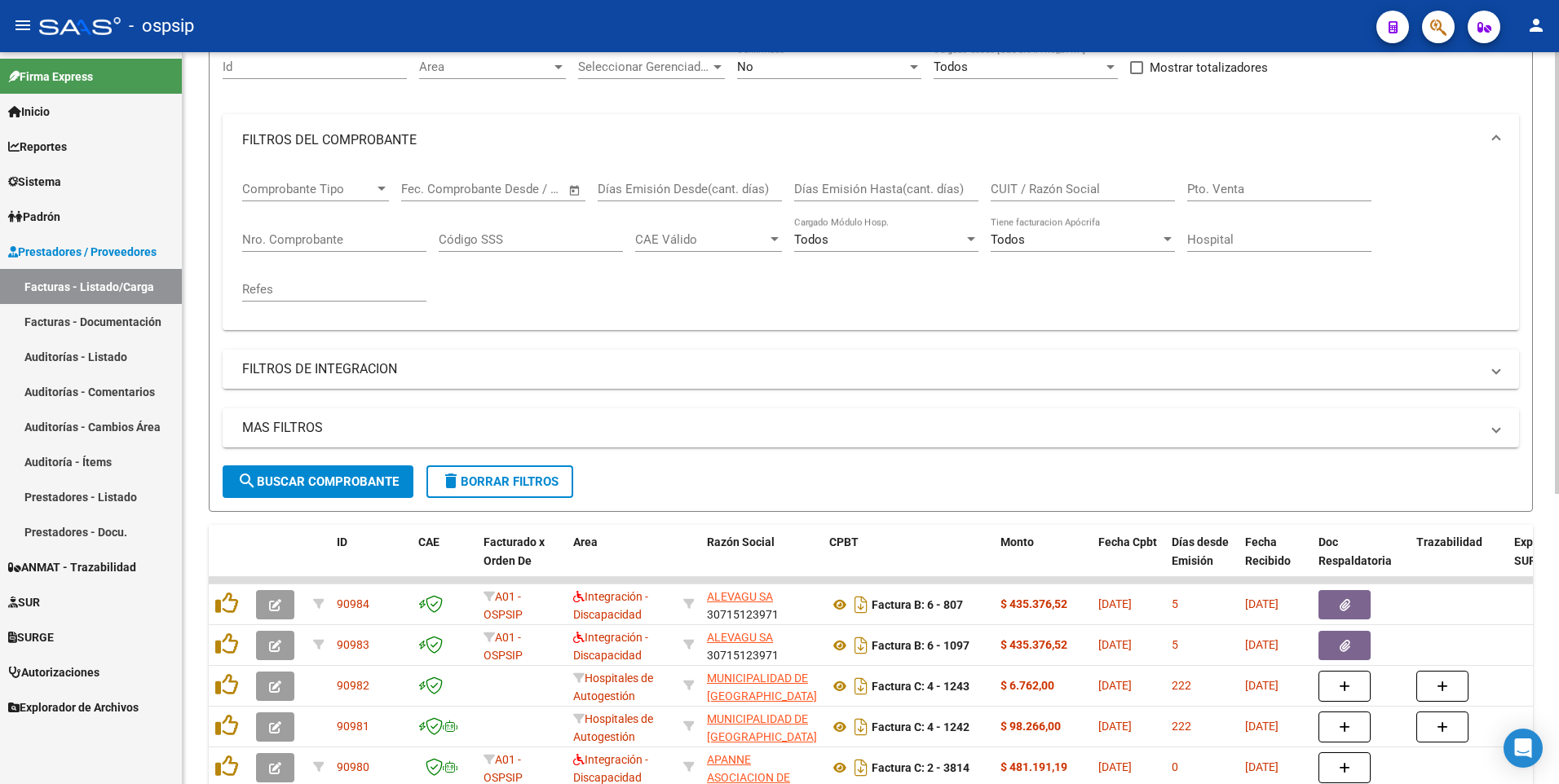
click at [510, 498] on form "Filtros Id Area Area Seleccionar Gerenciador Seleccionar Gerenciador No Confirm…" at bounding box center [870, 270] width 1324 height 481
click at [505, 482] on span "delete Borrar Filtros" at bounding box center [500, 481] width 118 height 14
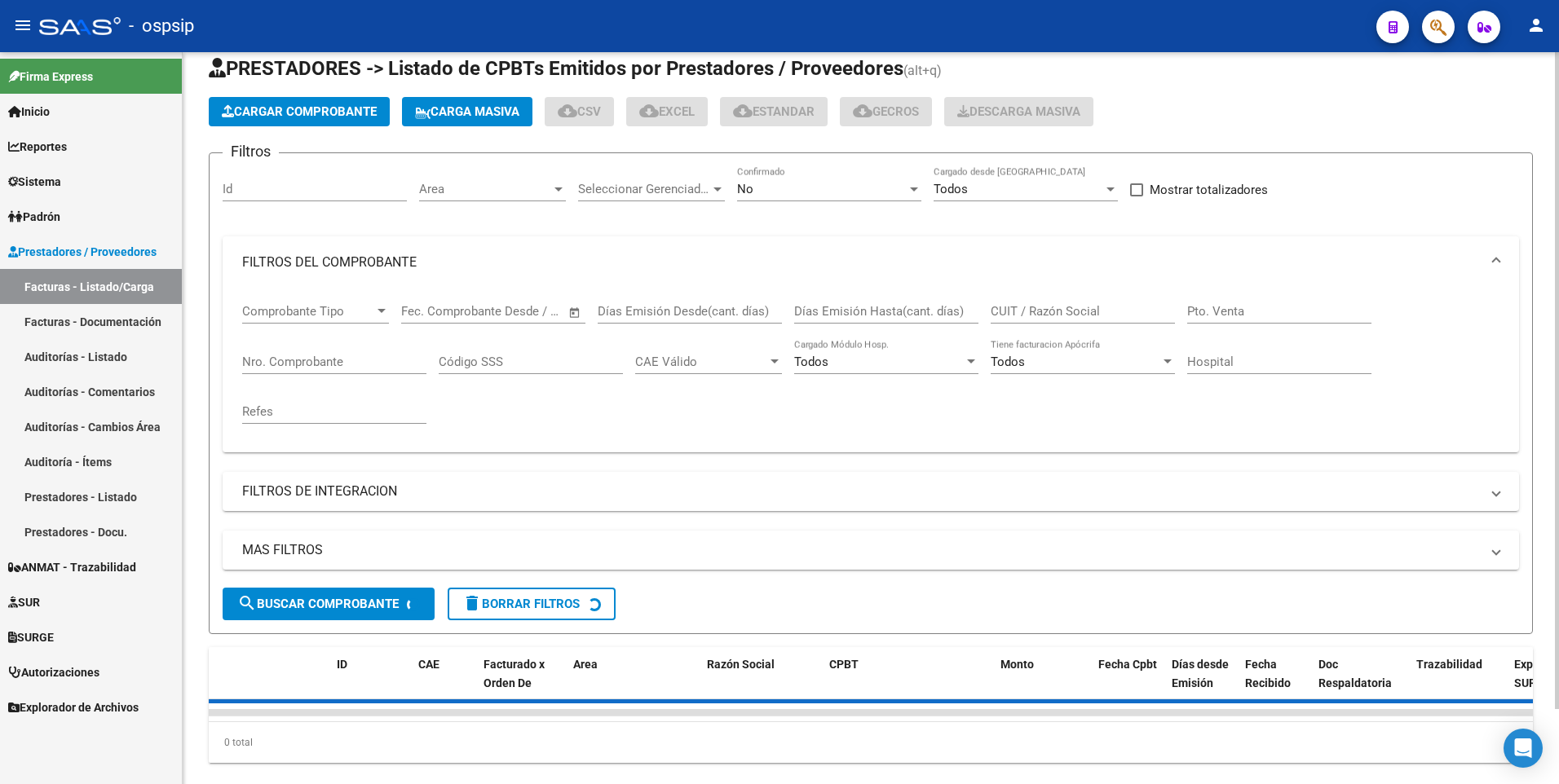
scroll to position [0, 0]
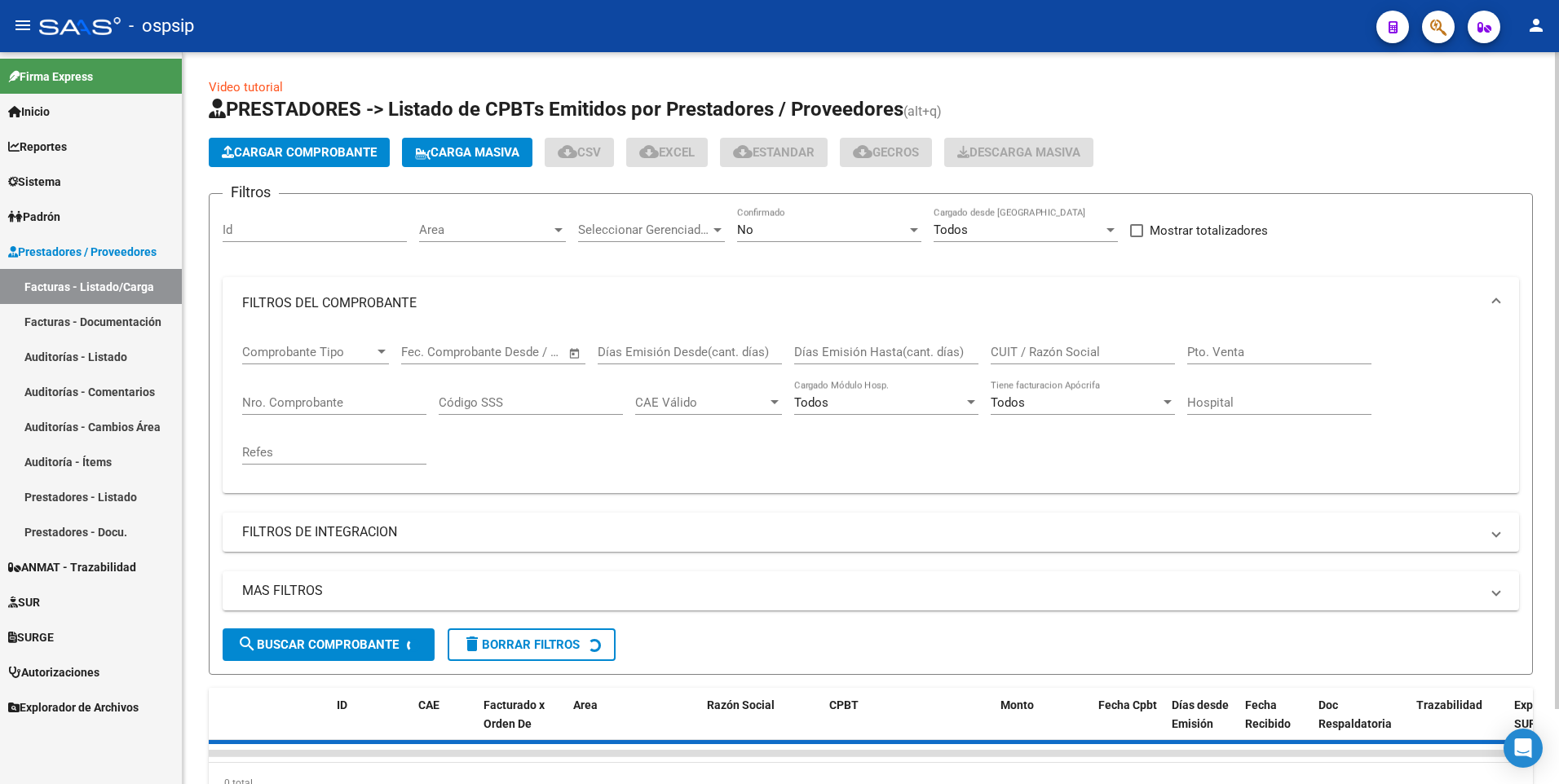
click at [329, 146] on span "Cargar Comprobante" at bounding box center [299, 151] width 155 height 14
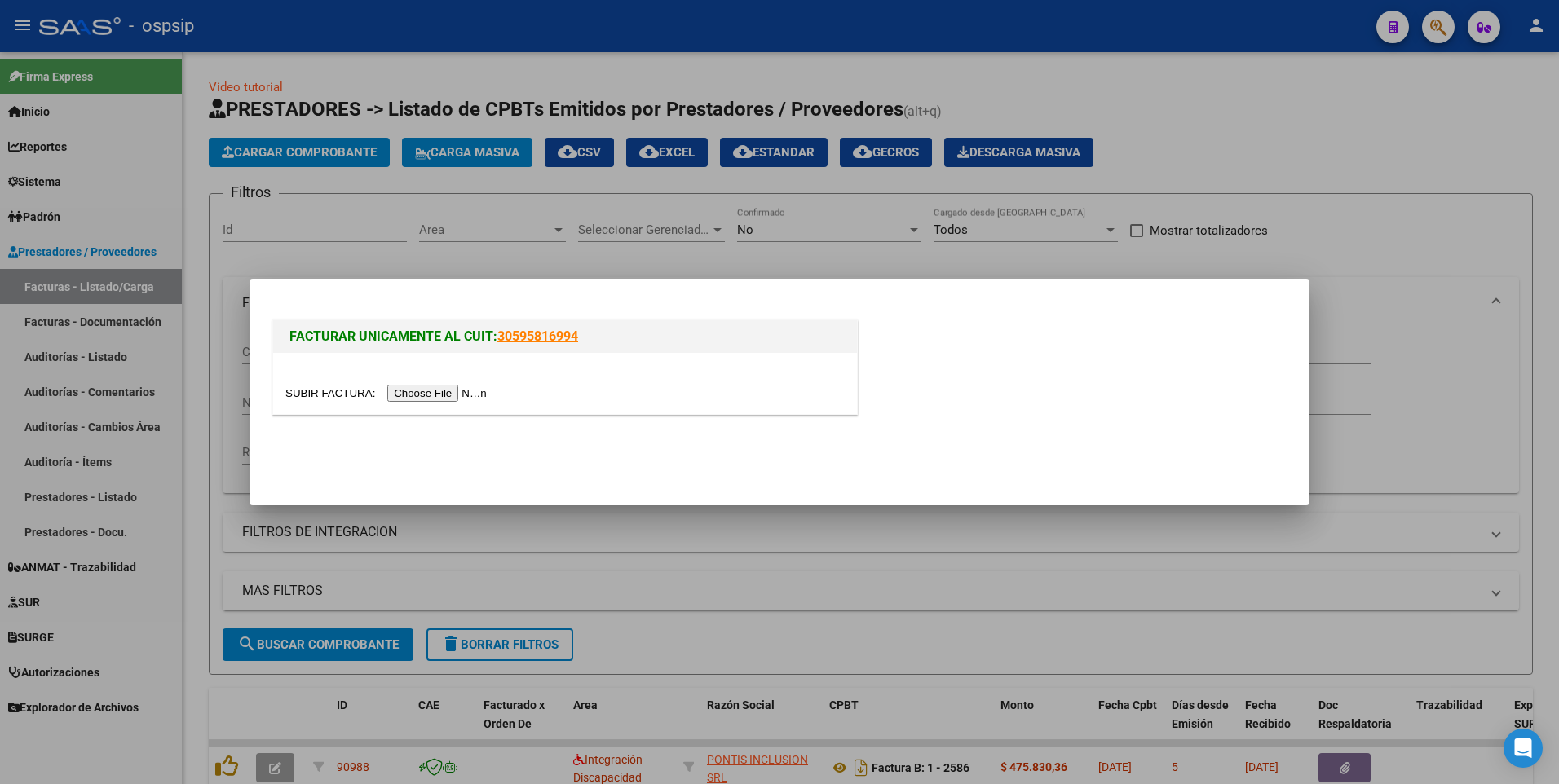
click at [413, 392] on input "file" at bounding box center [389, 393] width 206 height 17
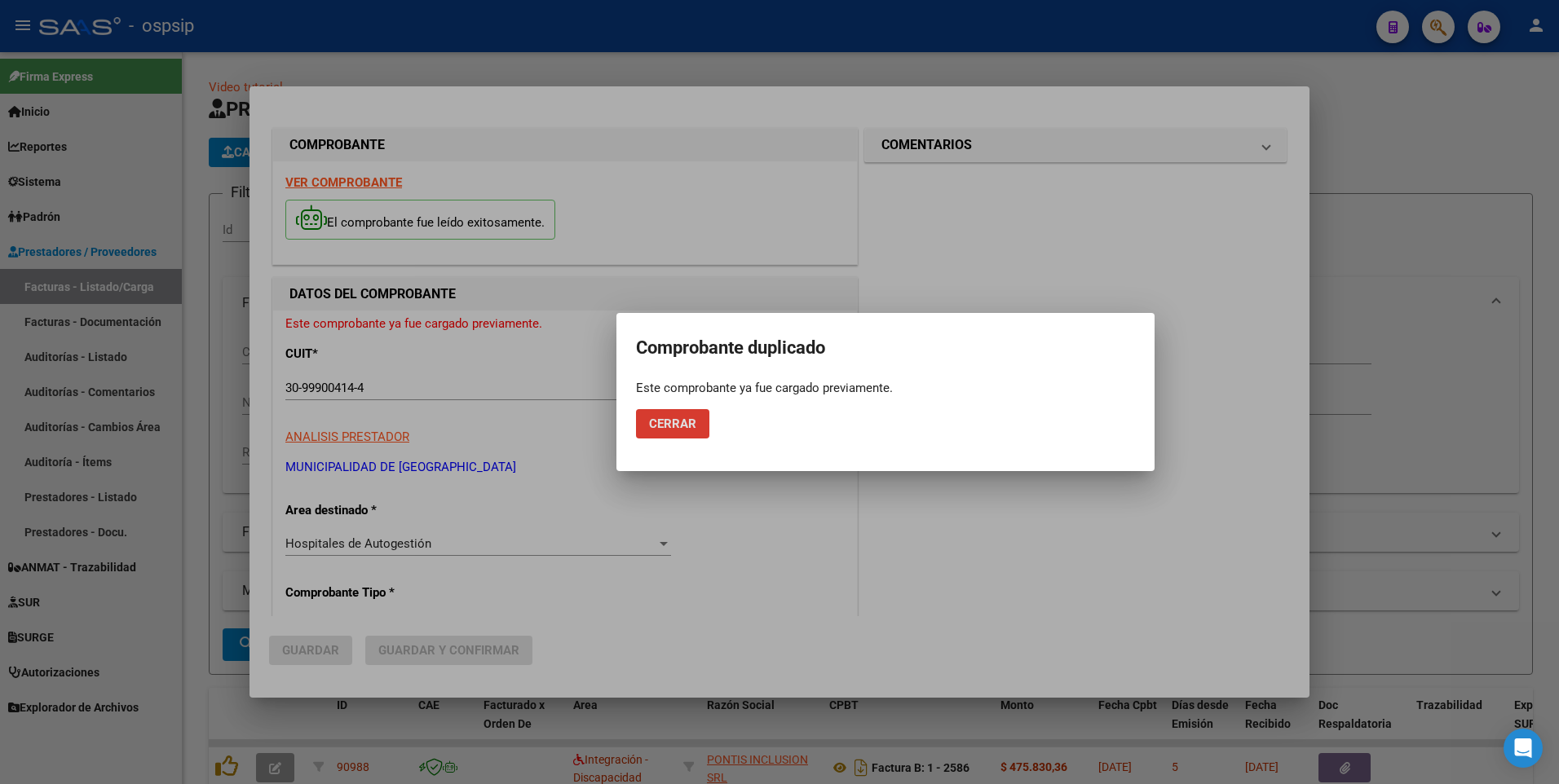
click at [671, 421] on span "Cerrar" at bounding box center [672, 423] width 47 height 14
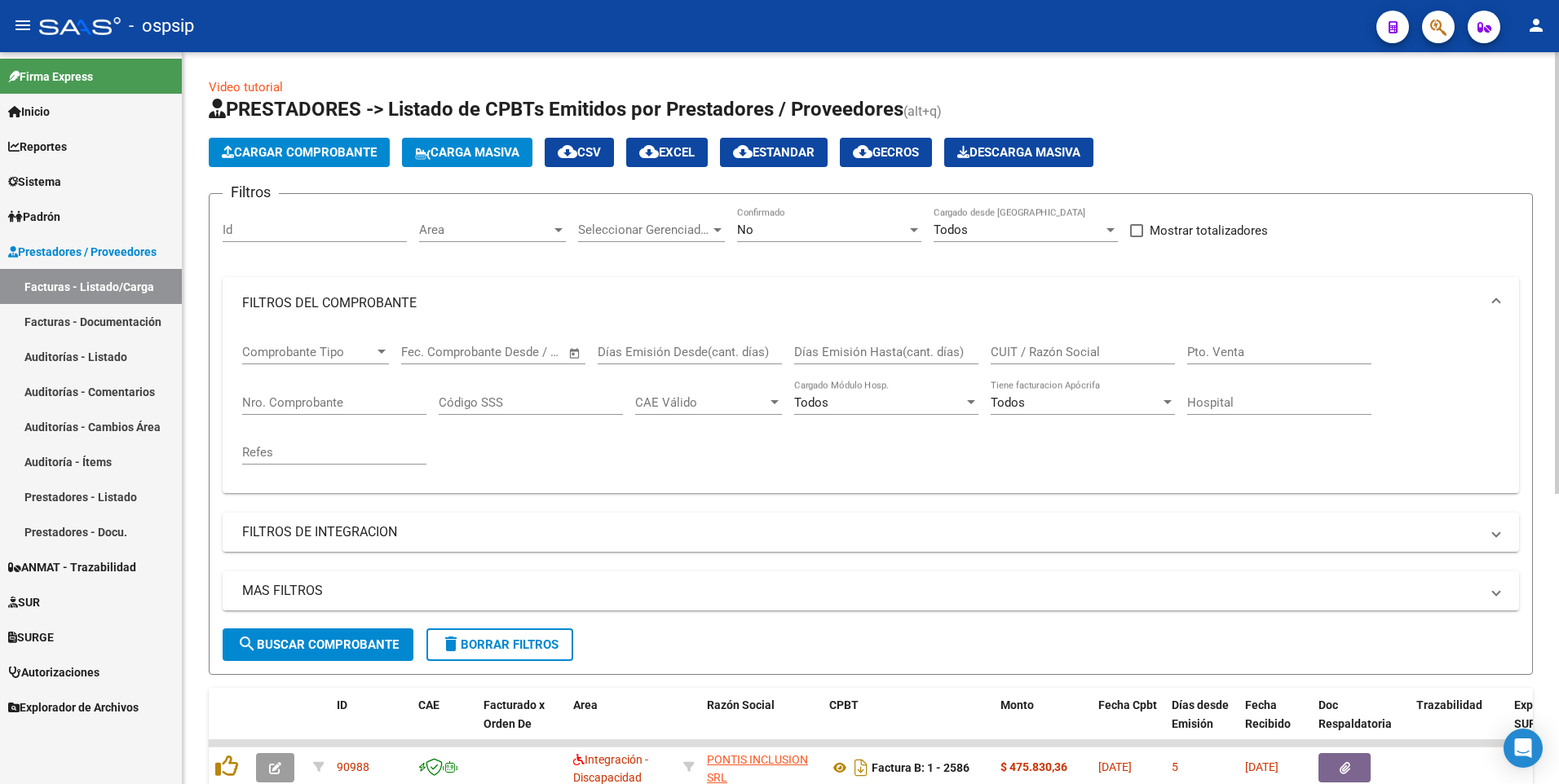
click at [522, 644] on span "delete Borrar Filtros" at bounding box center [500, 644] width 118 height 14
click at [351, 401] on input "Nro. Comprobante" at bounding box center [334, 402] width 184 height 14
click at [1080, 350] on input "CUIT / Razón Social" at bounding box center [1082, 351] width 184 height 14
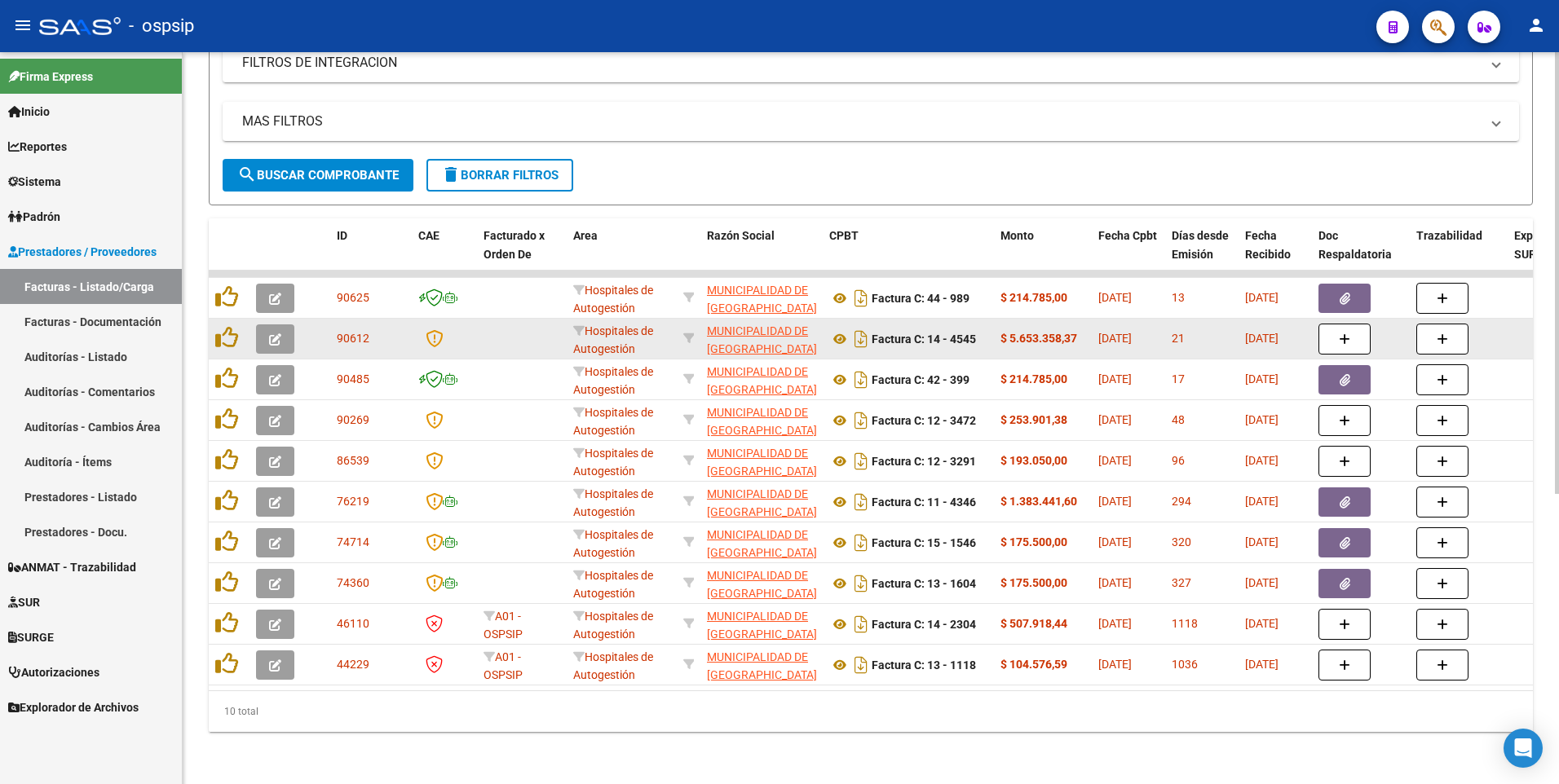
scroll to position [481, 0]
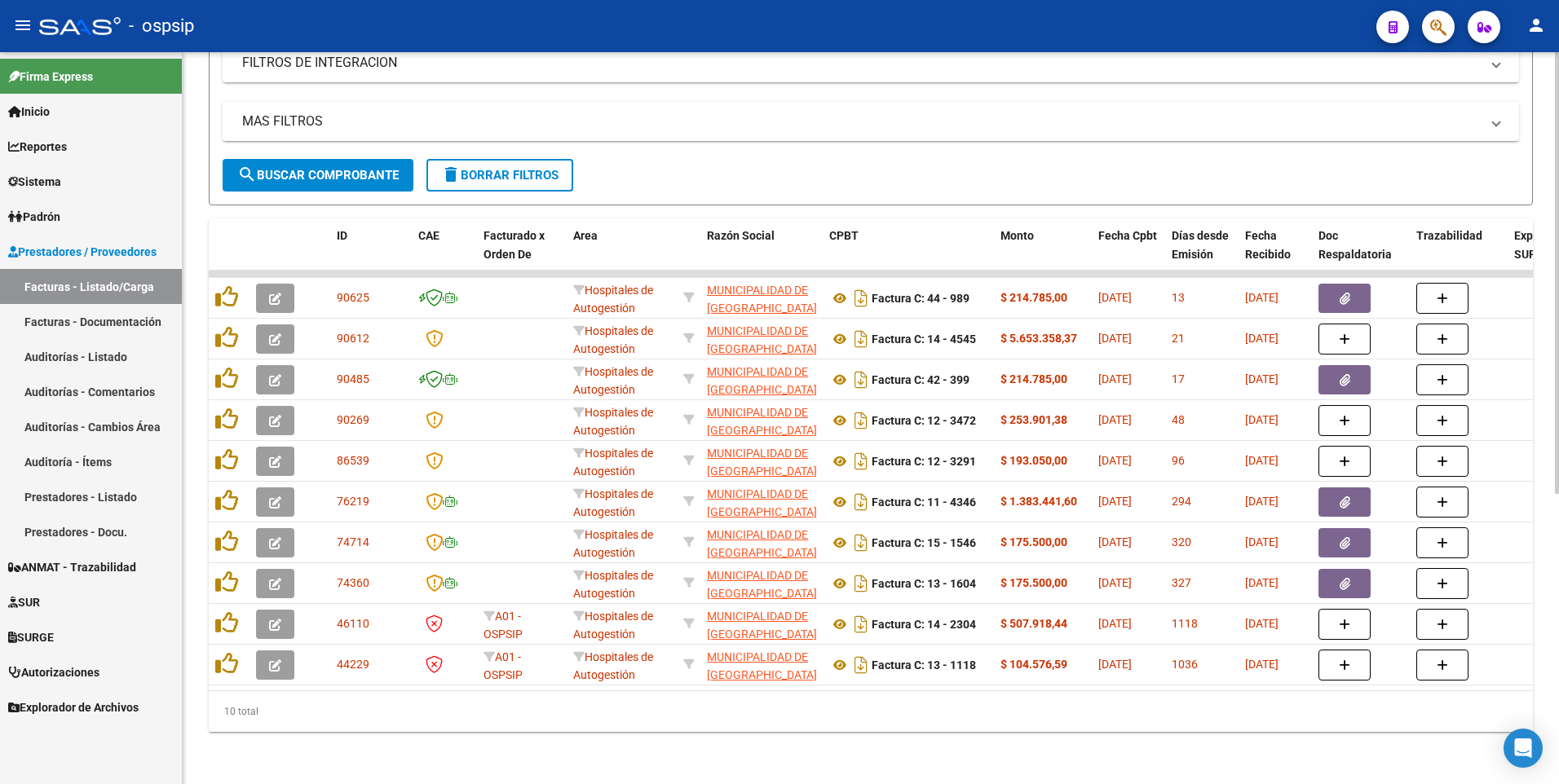
type input "30999003156"
click at [392, 29] on div "- ospsip" at bounding box center [701, 25] width 1324 height 36
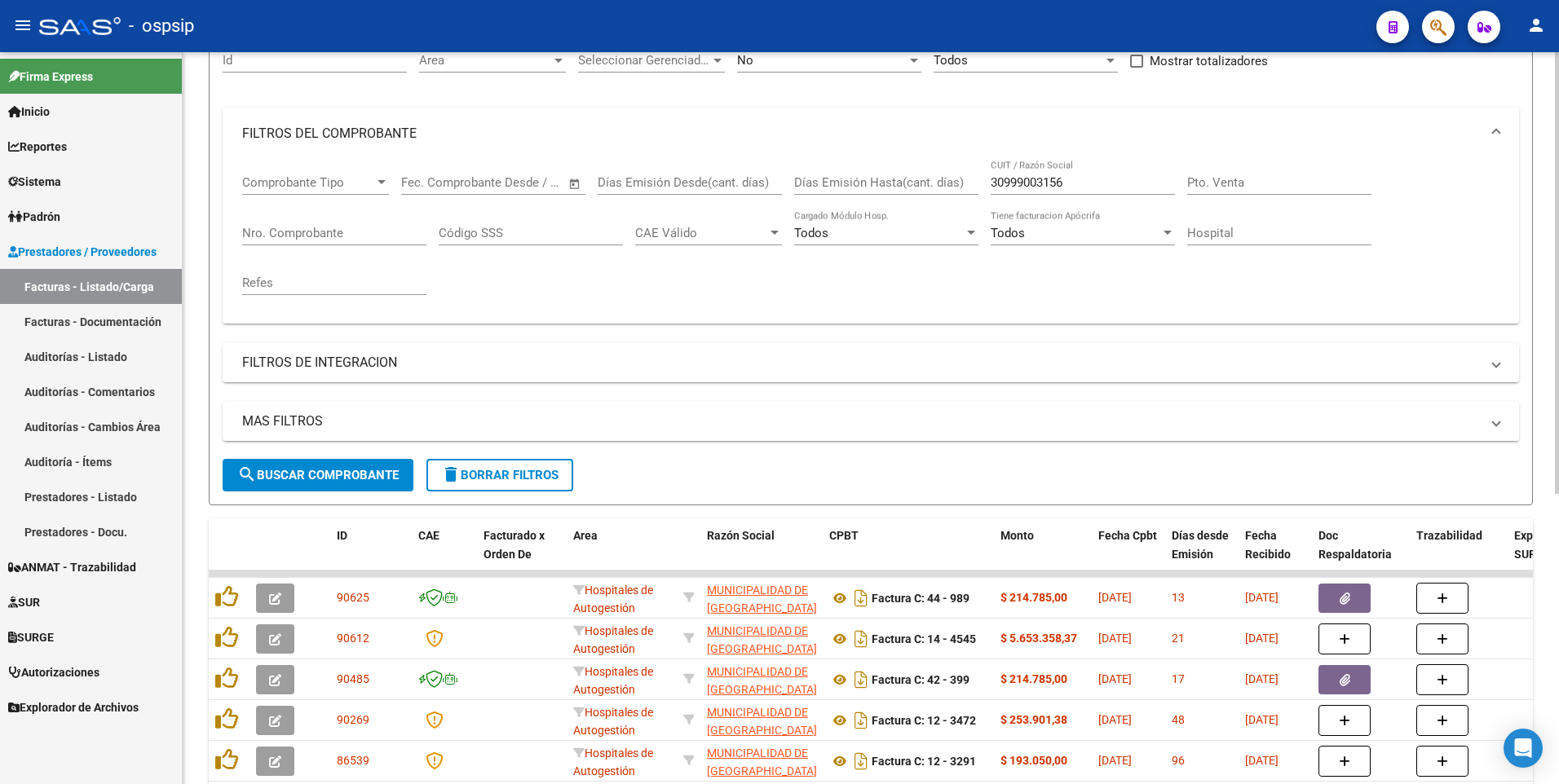
scroll to position [0, 0]
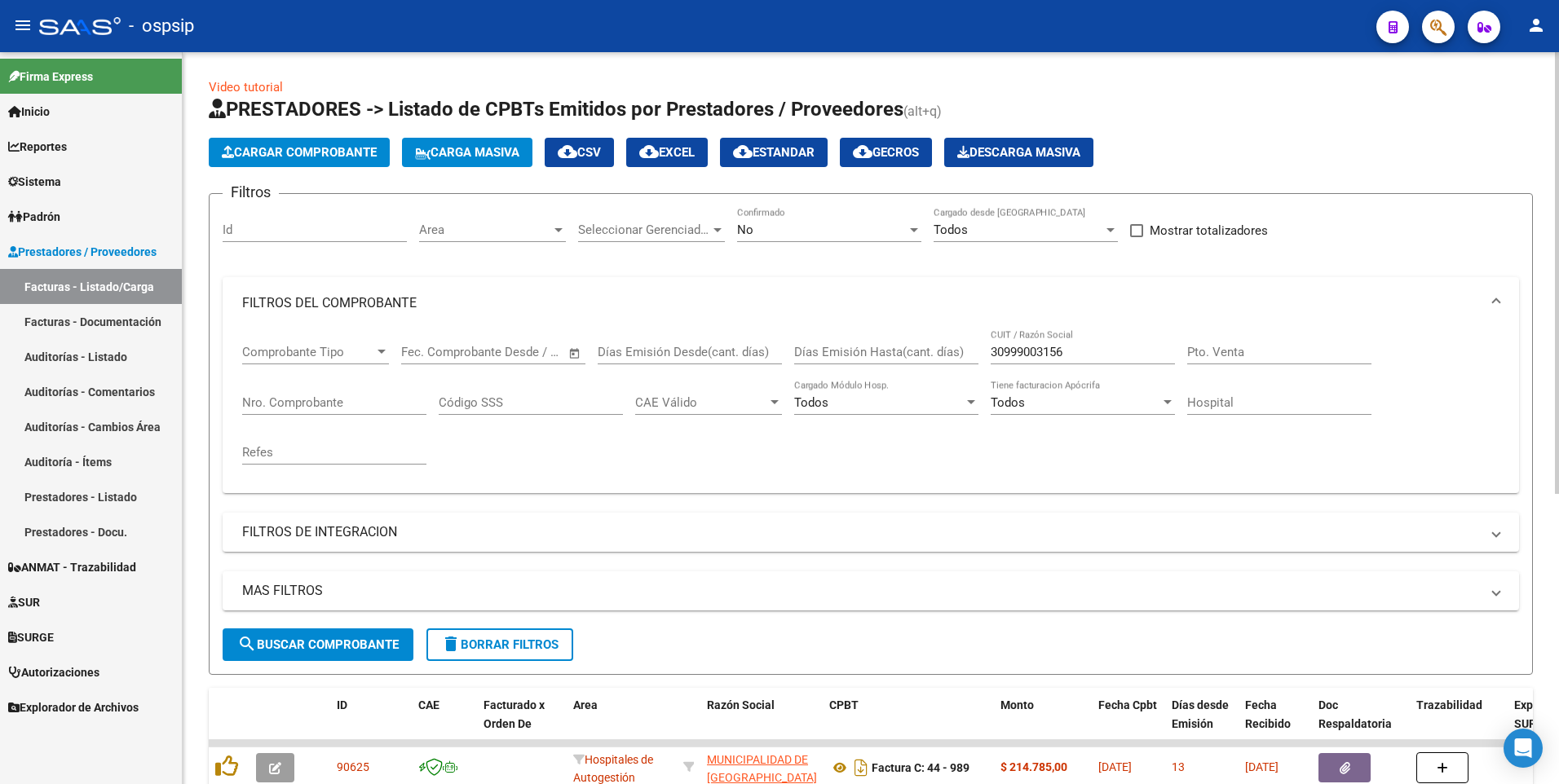
click at [342, 168] on app-list-header "PRESTADORES -> Listado de CPBTs Emitidos por Prestadores / Proveedores (alt+q) …" at bounding box center [870, 386] width 1324 height 579
click at [341, 155] on span "Cargar Comprobante" at bounding box center [299, 151] width 155 height 14
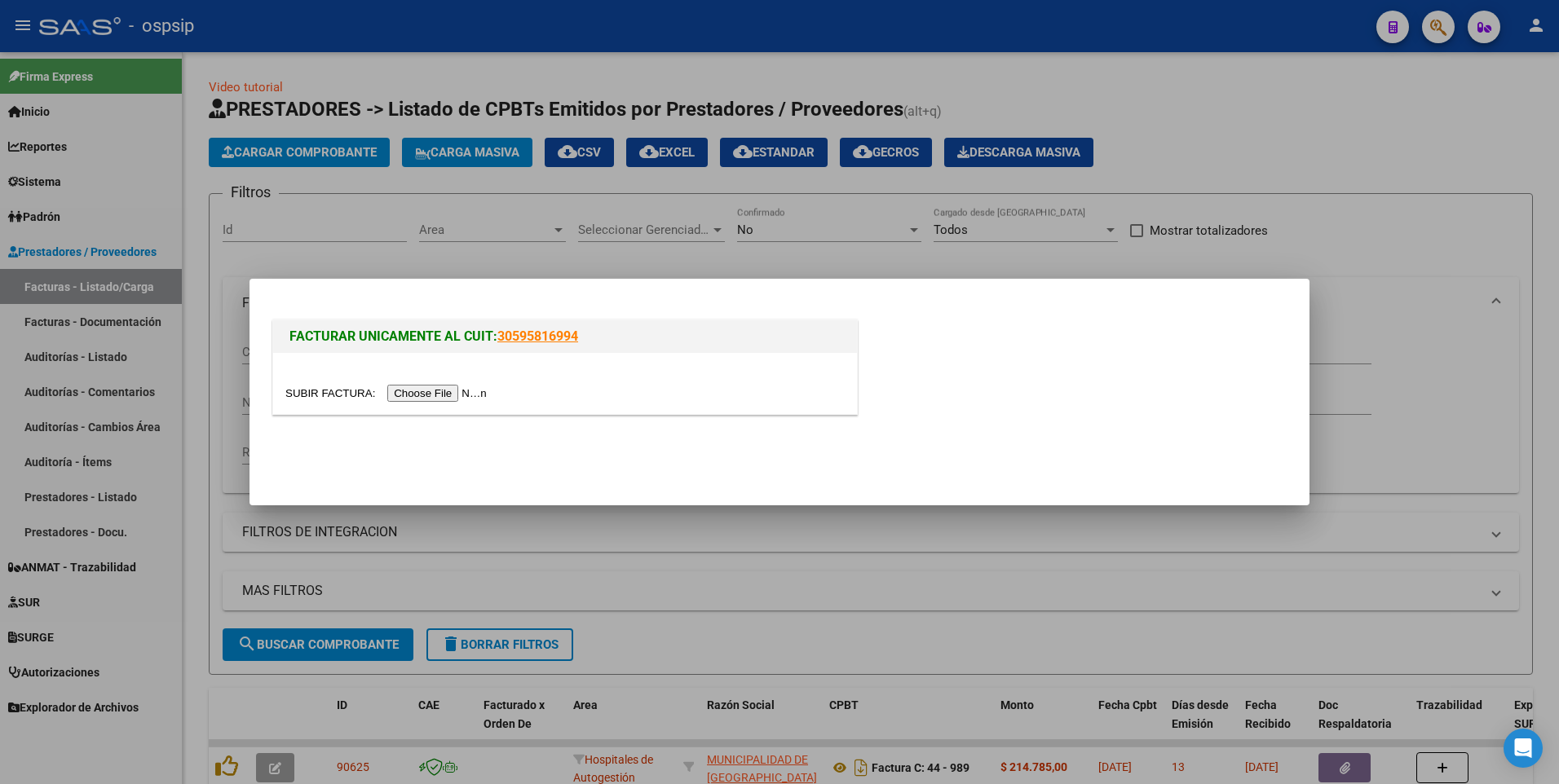
click at [434, 391] on input "file" at bounding box center [389, 393] width 206 height 17
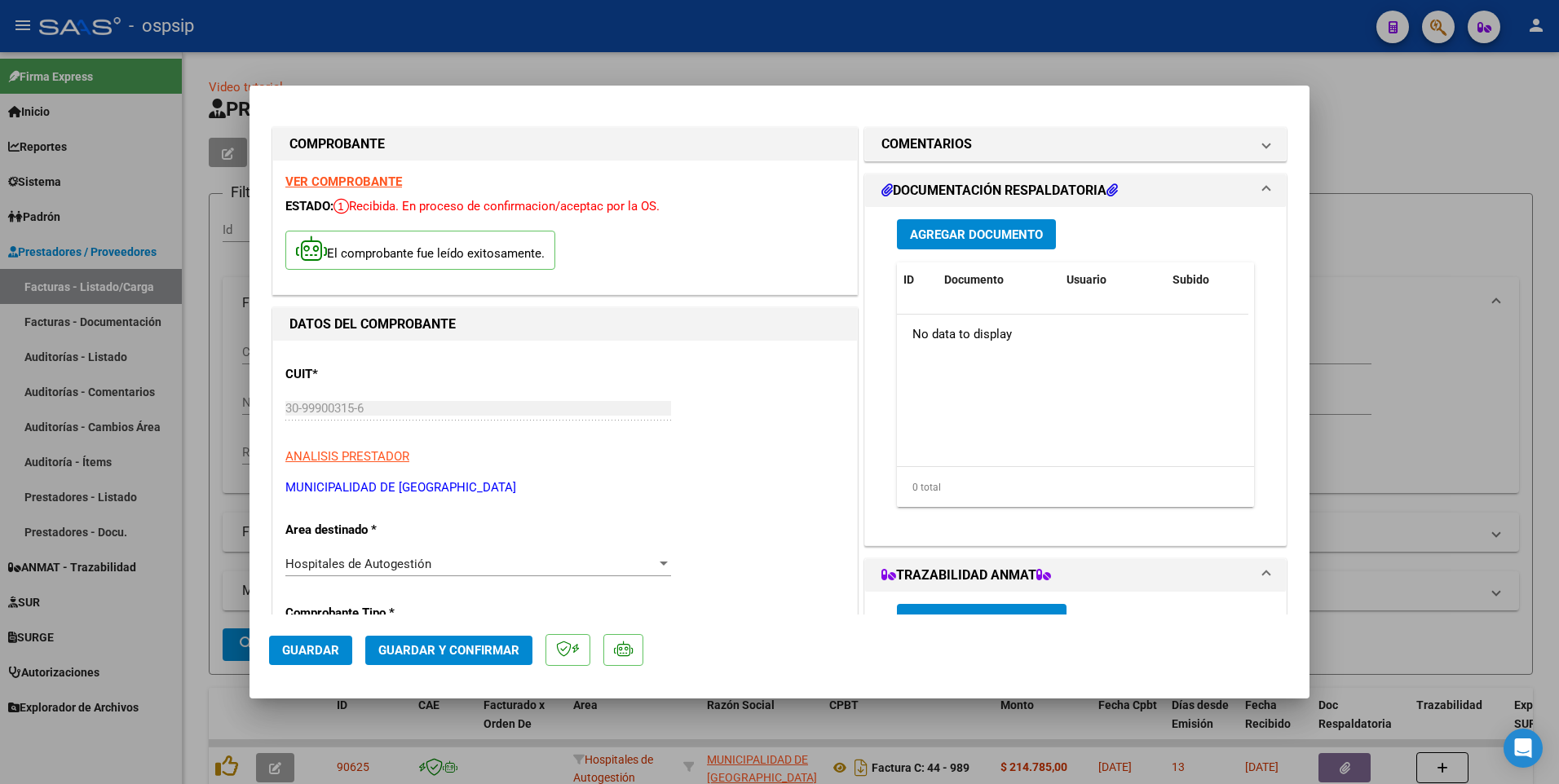
scroll to position [407, 0]
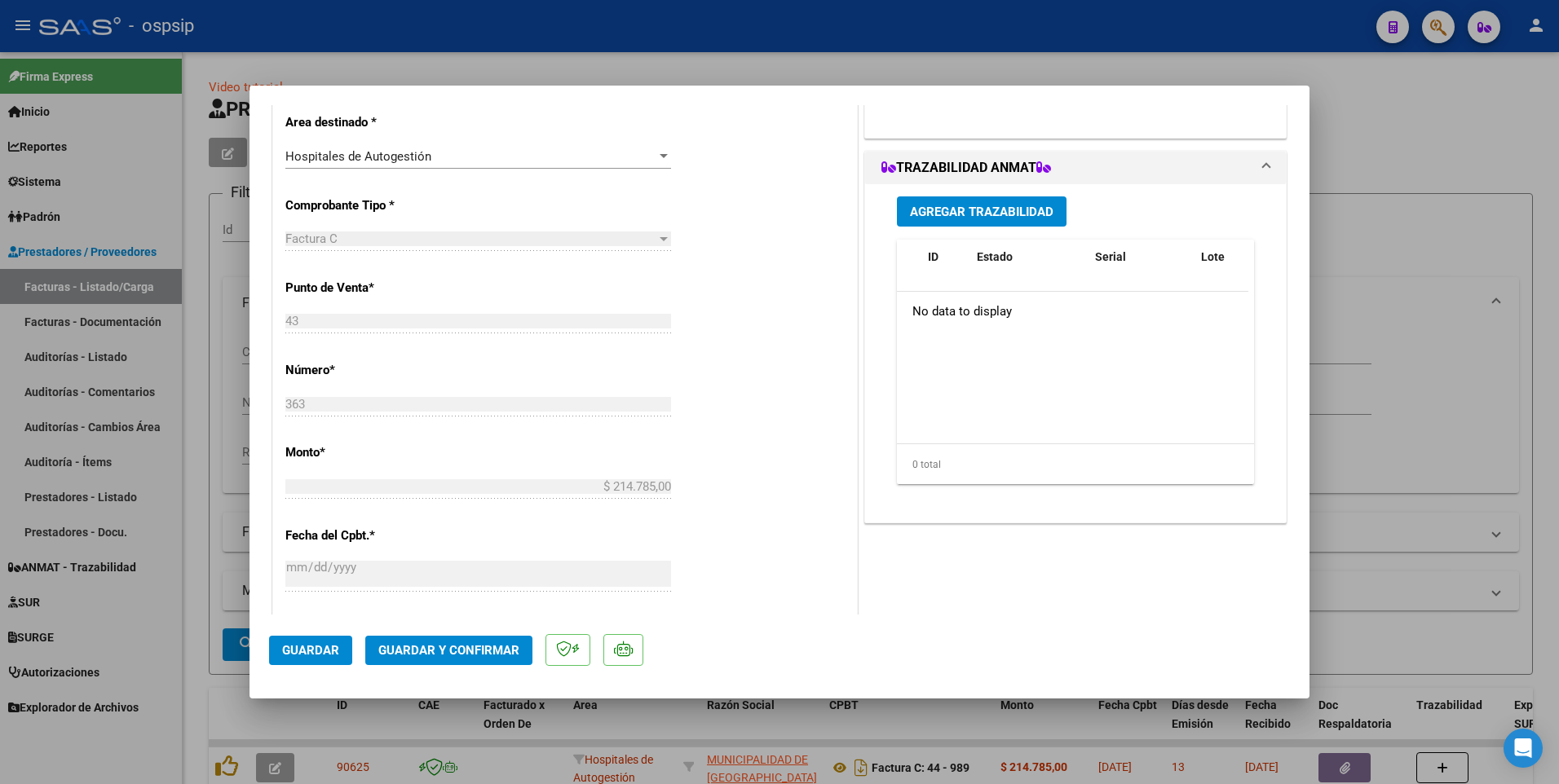
click at [329, 648] on span "Guardar" at bounding box center [310, 650] width 57 height 14
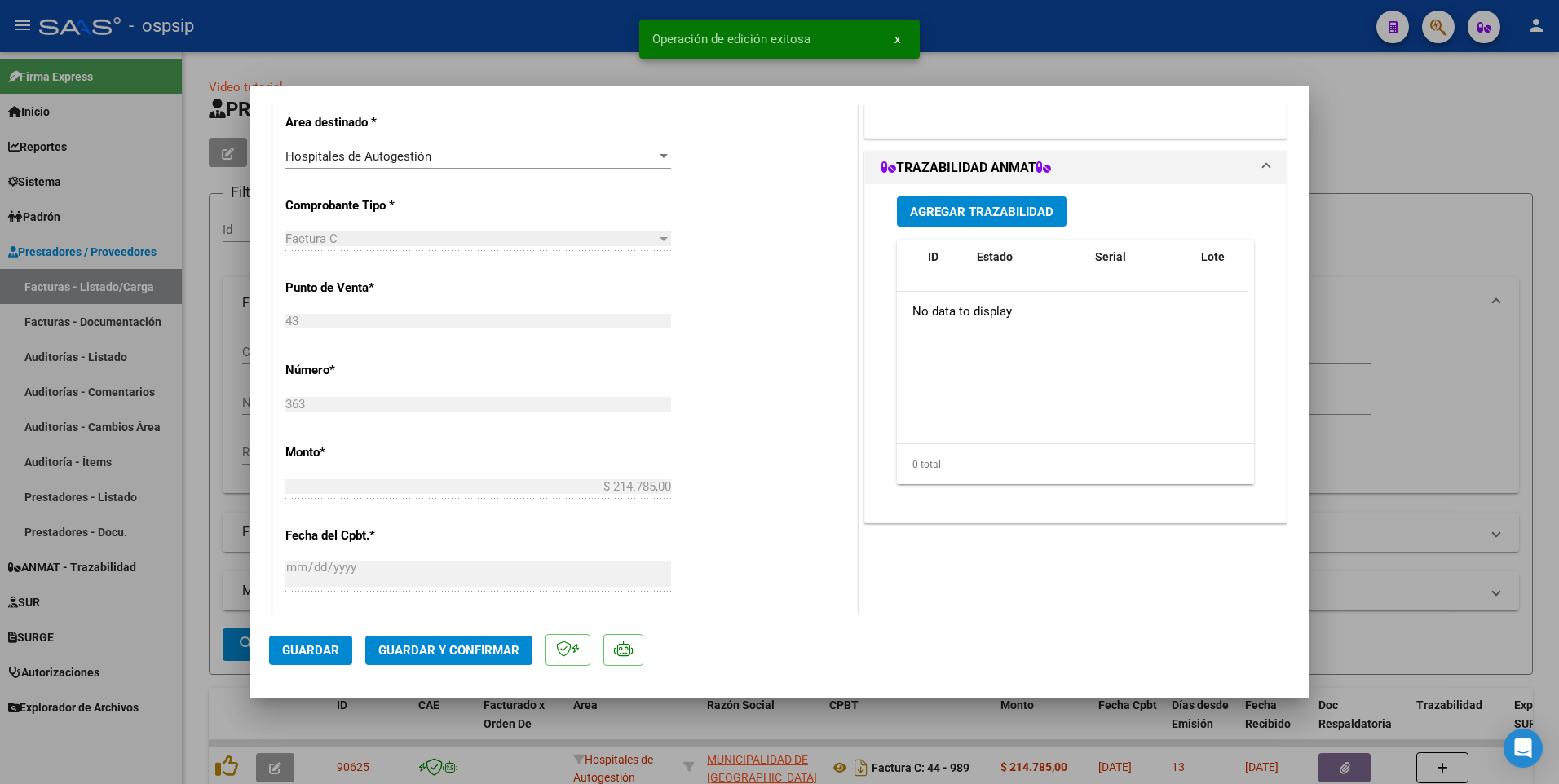
click at [535, 31] on div at bounding box center [780, 392] width 1559 height 784
type input "$ 0,00"
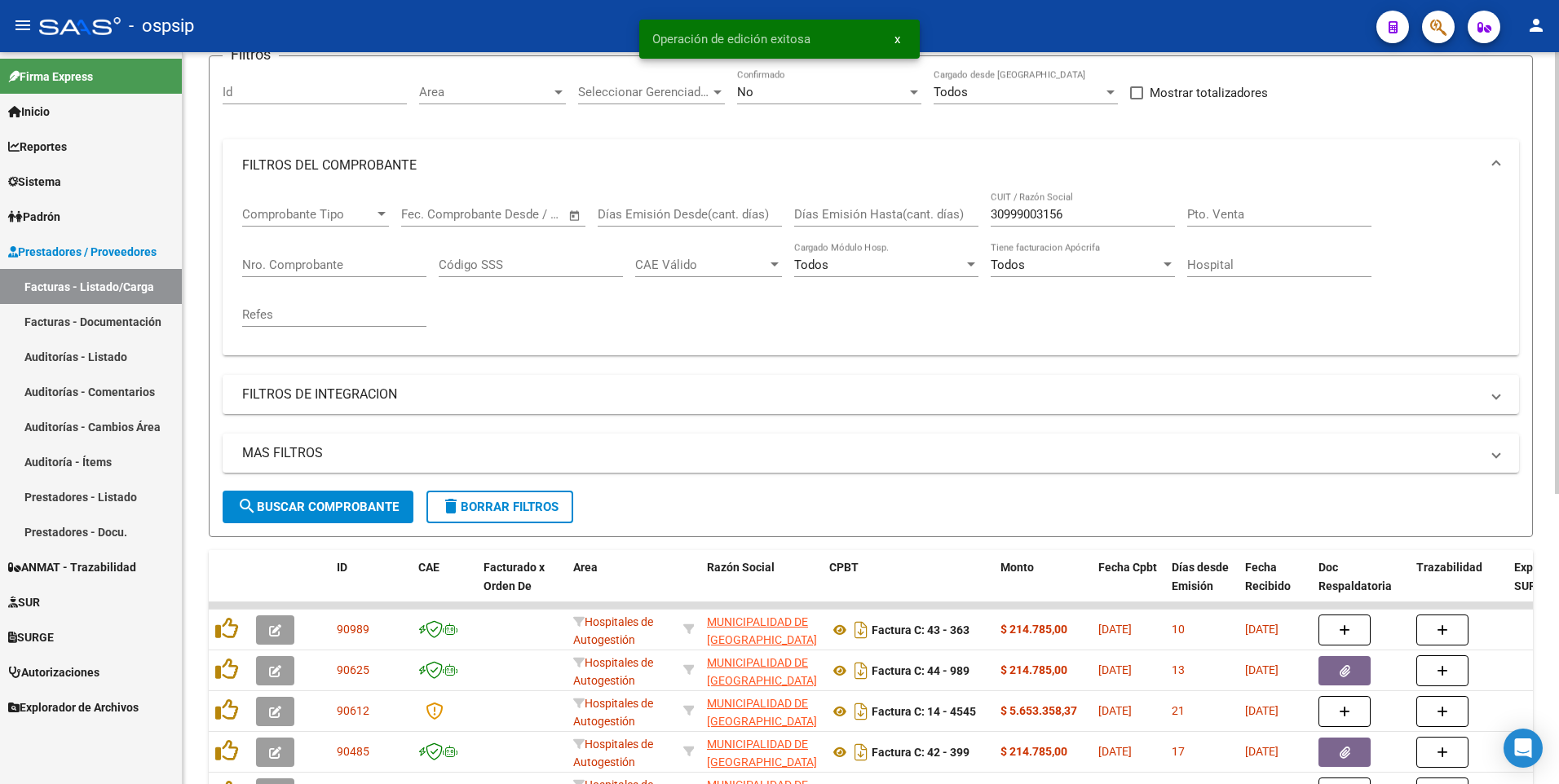
scroll to position [244, 0]
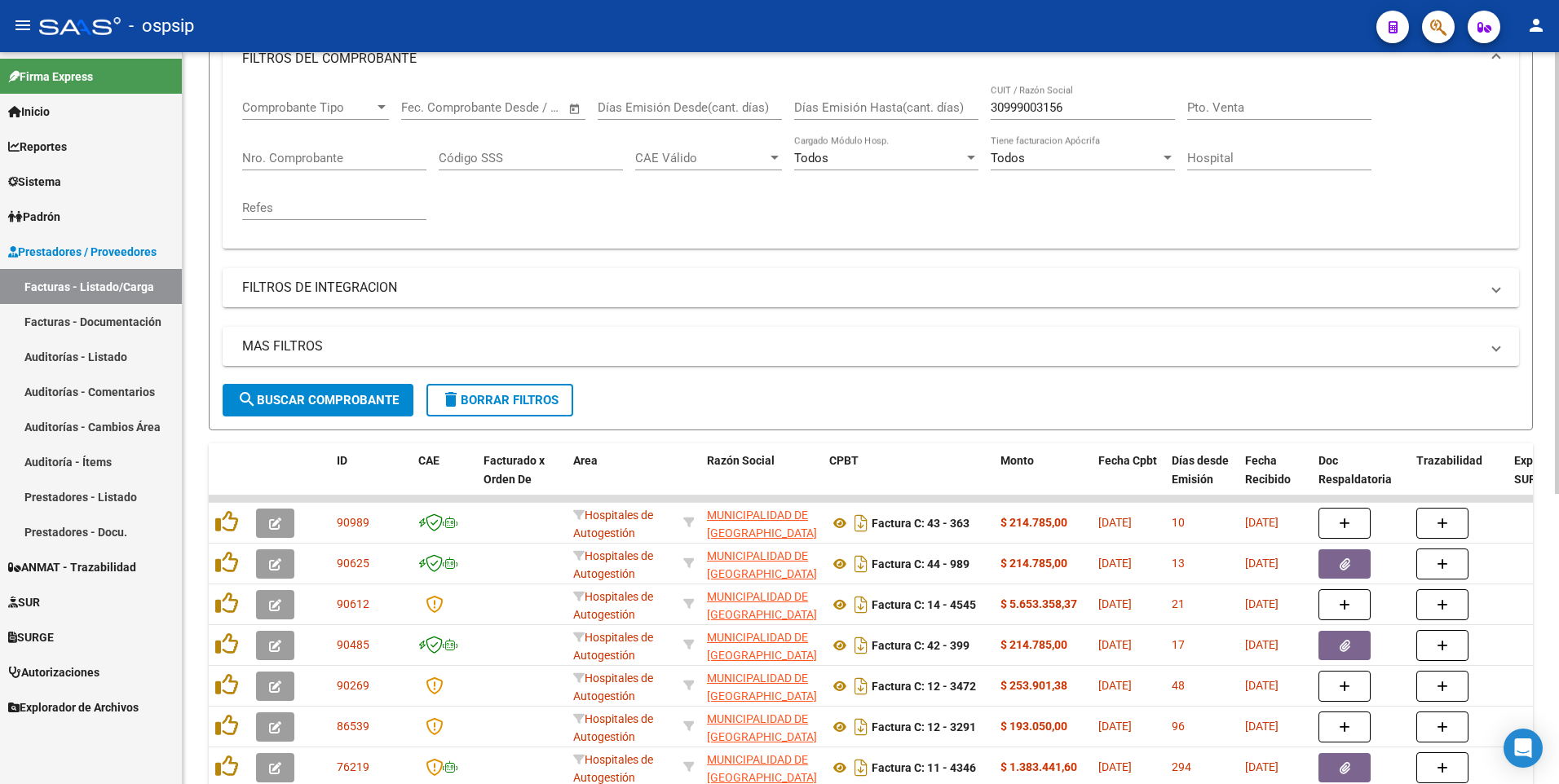
click at [510, 391] on button "delete Borrar Filtros" at bounding box center [500, 400] width 147 height 33
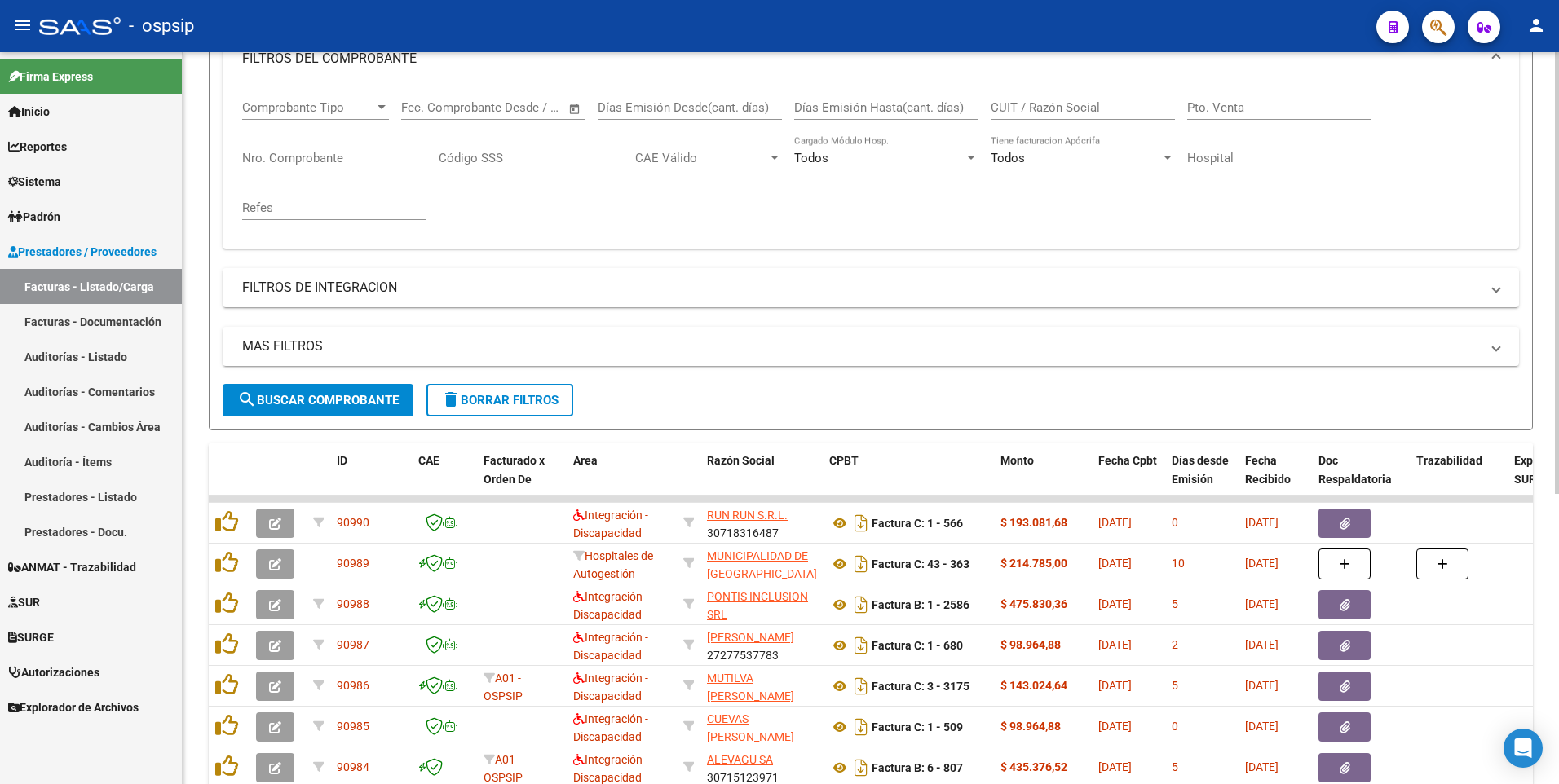
click at [468, 416] on button "delete Borrar Filtros" at bounding box center [500, 400] width 147 height 33
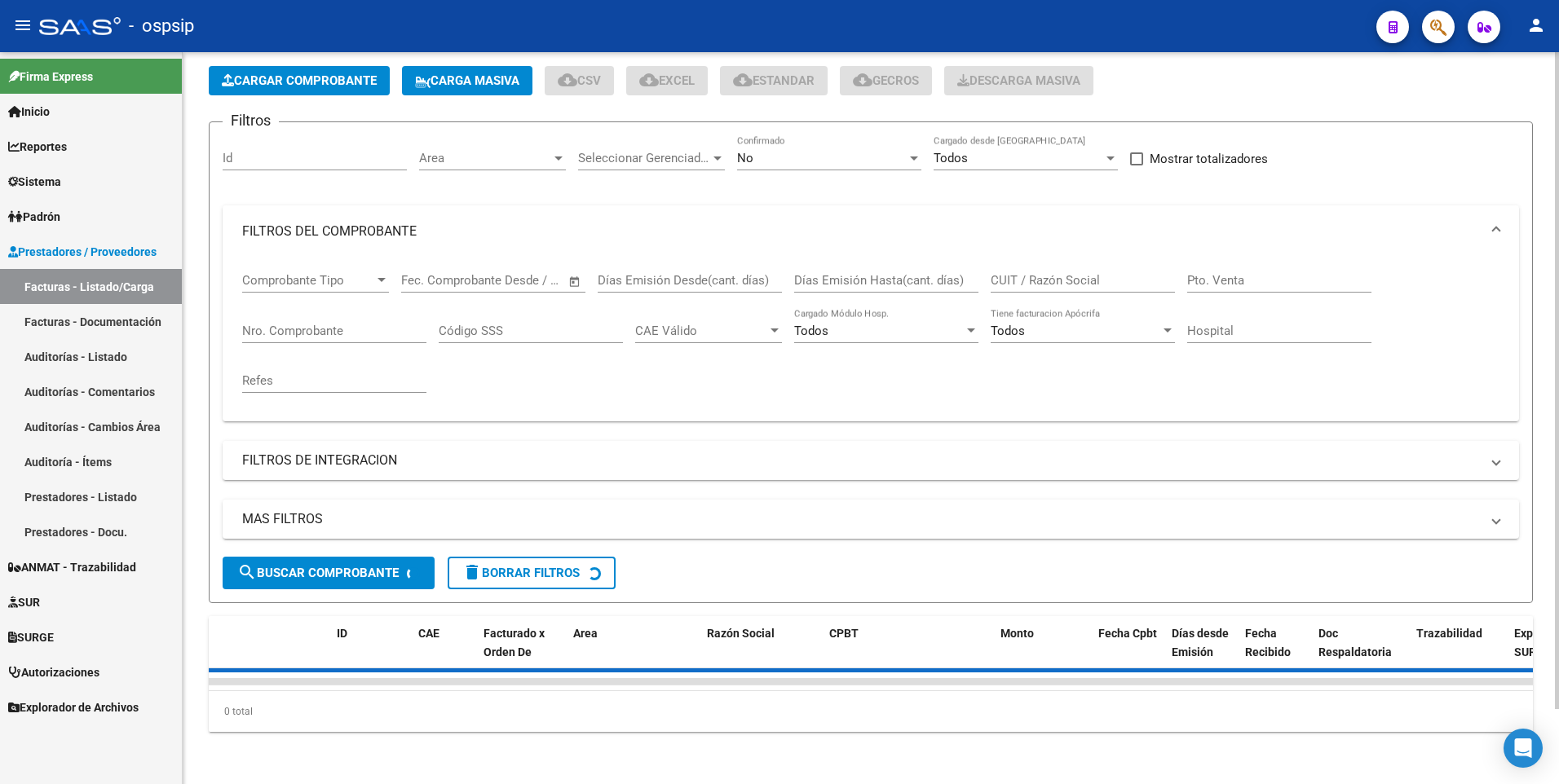
click at [1091, 260] on div "Filtros Id Area Area Seleccionar Gerenciador Seleccionar Gerenciador No Confirm…" at bounding box center [871, 345] width 1297 height 421
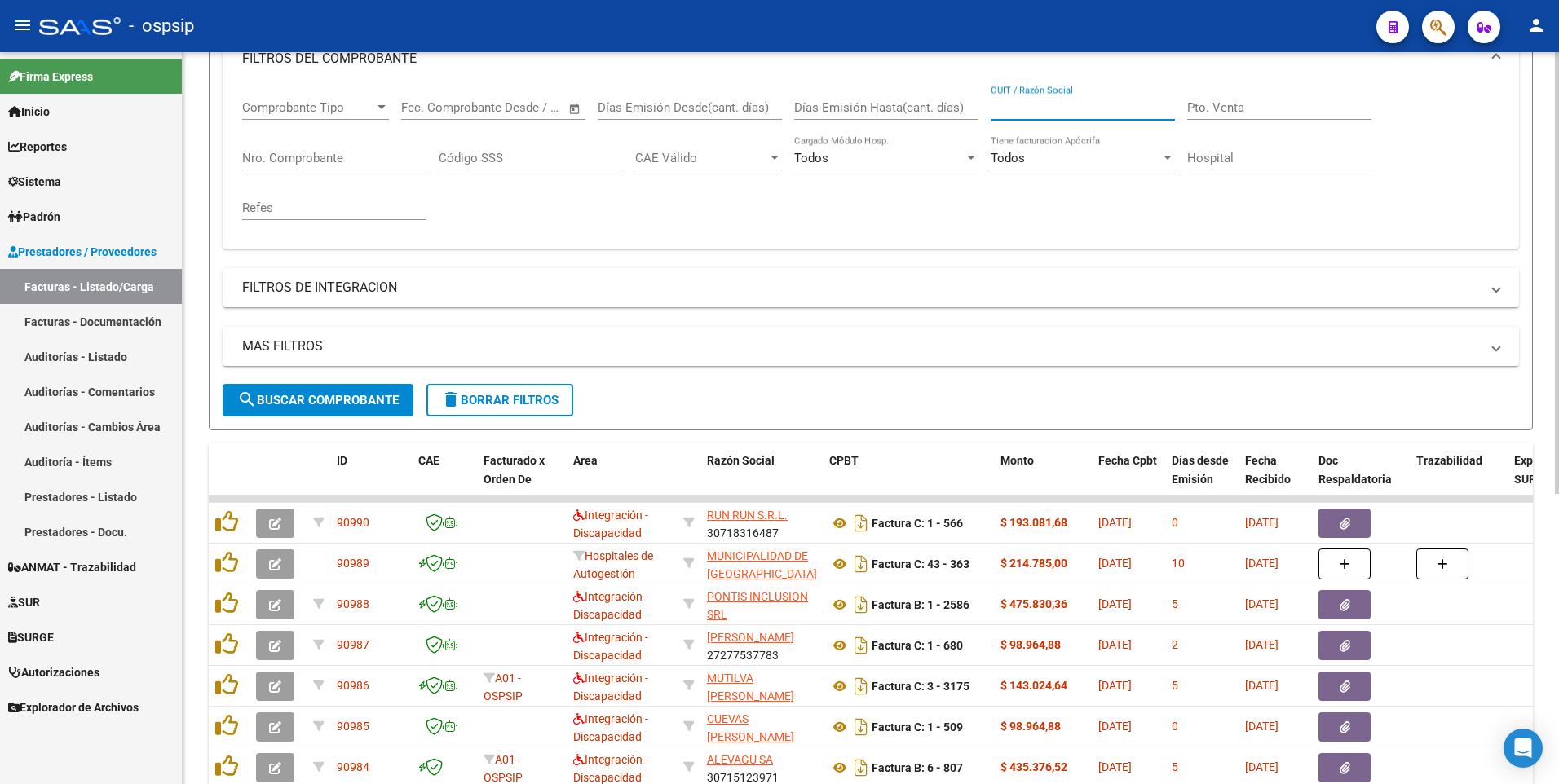
click at [1047, 113] on input "CUIT / Razón Social" at bounding box center [1082, 107] width 184 height 14
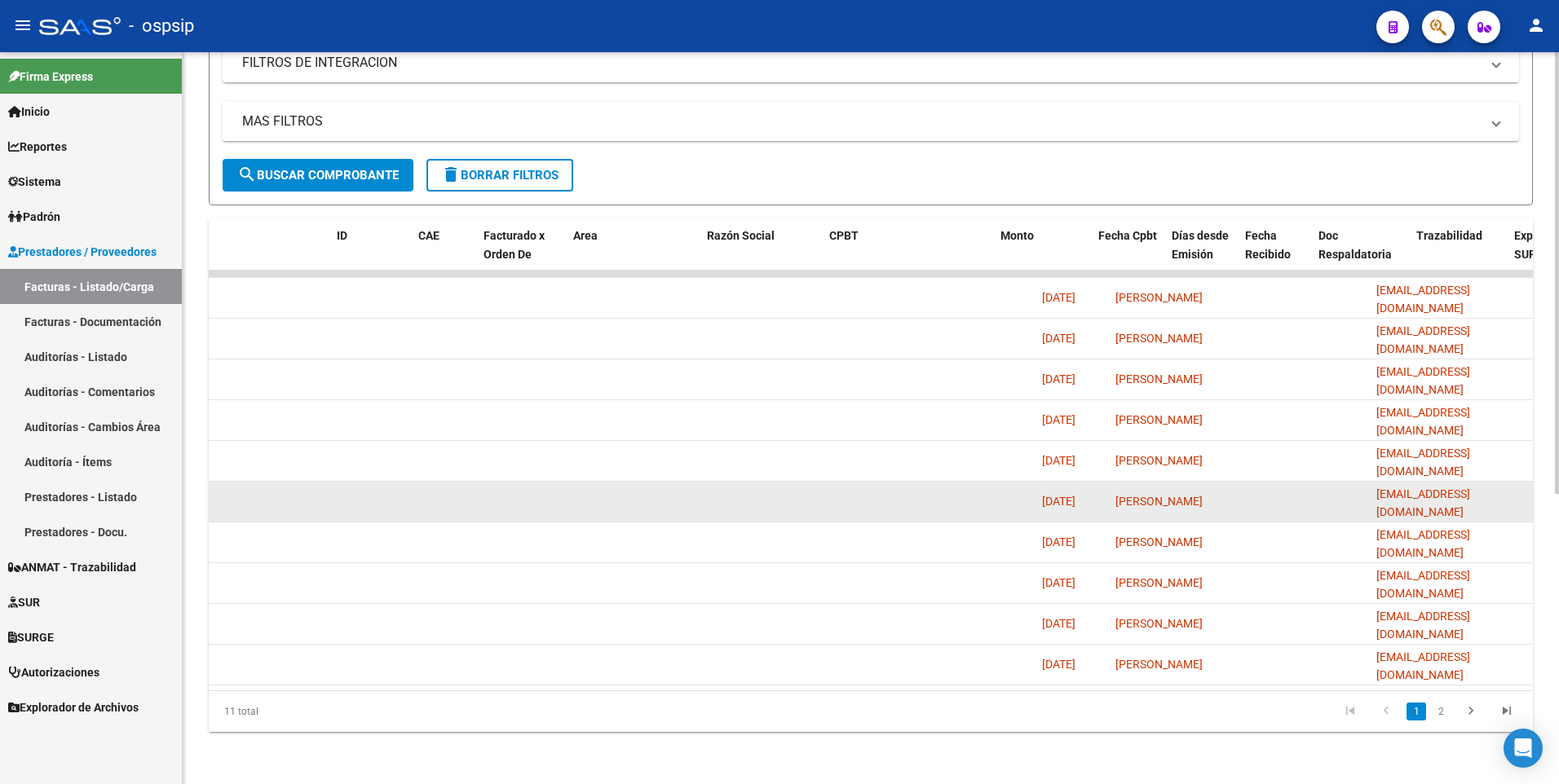
scroll to position [0, 0]
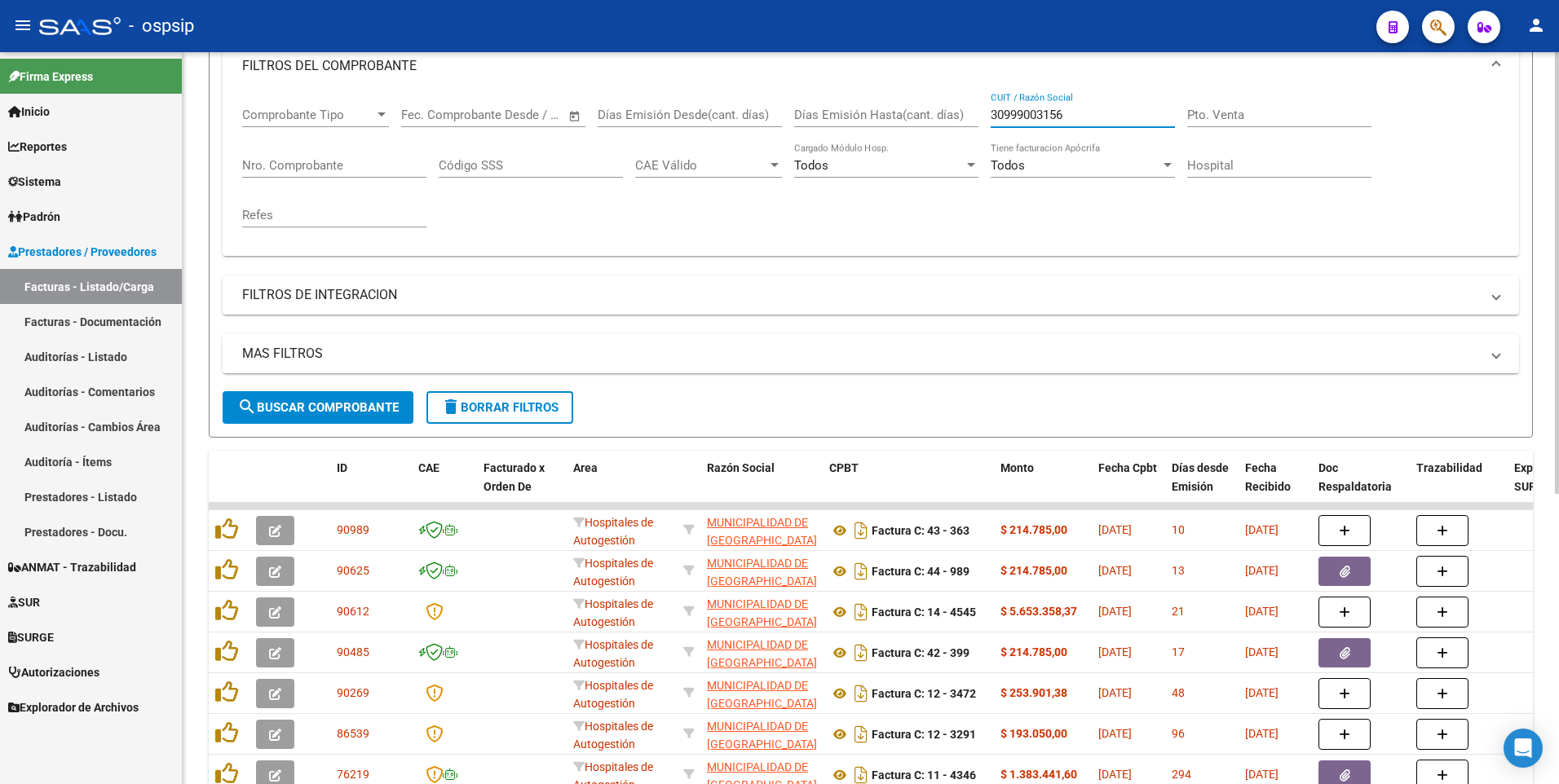
type input "30999003156"
click at [477, 406] on span "delete Borrar Filtros" at bounding box center [500, 407] width 118 height 14
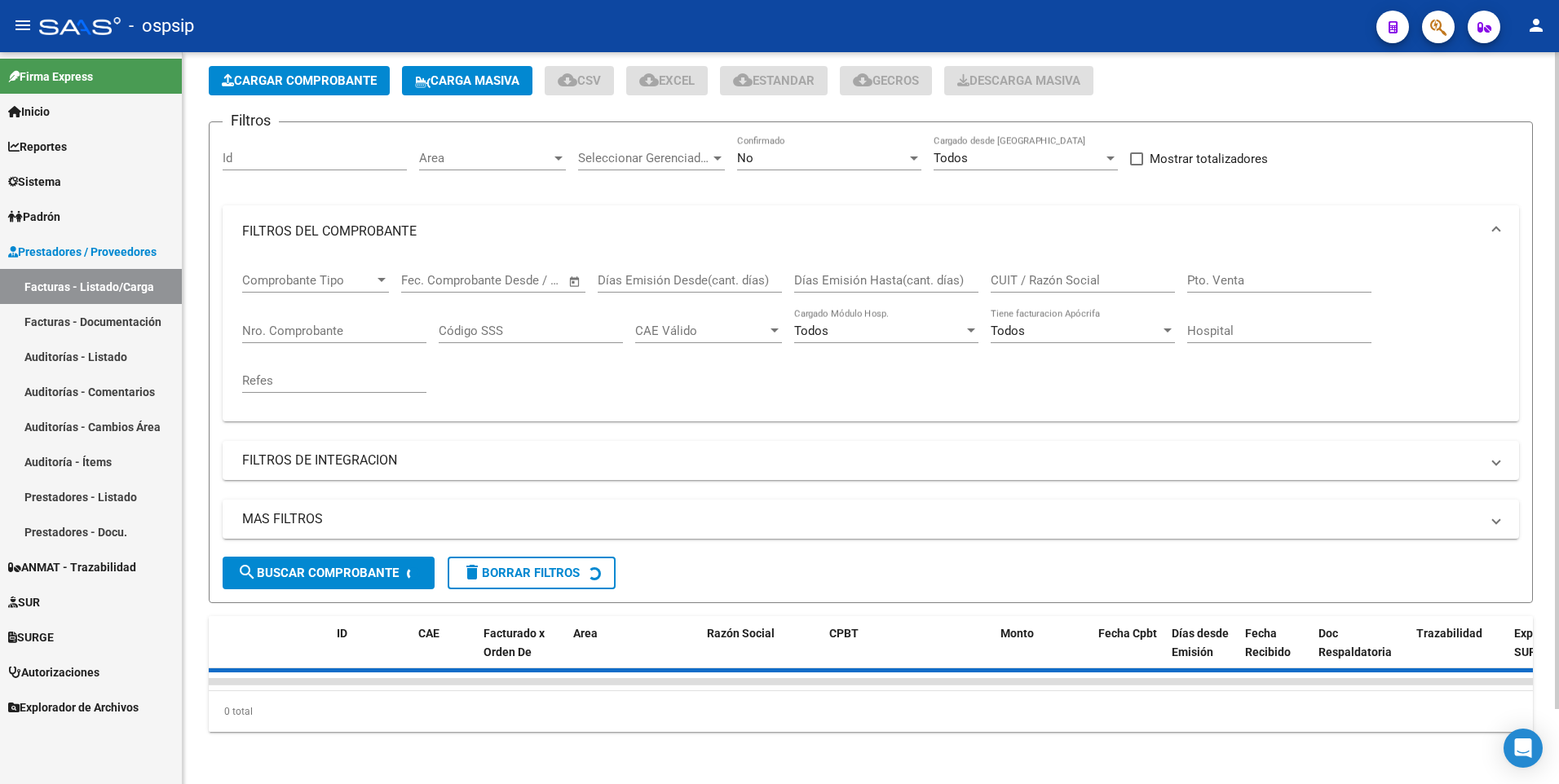
click at [311, 223] on mat-panel-title "FILTROS DEL COMPROBANTE" at bounding box center [861, 231] width 1238 height 18
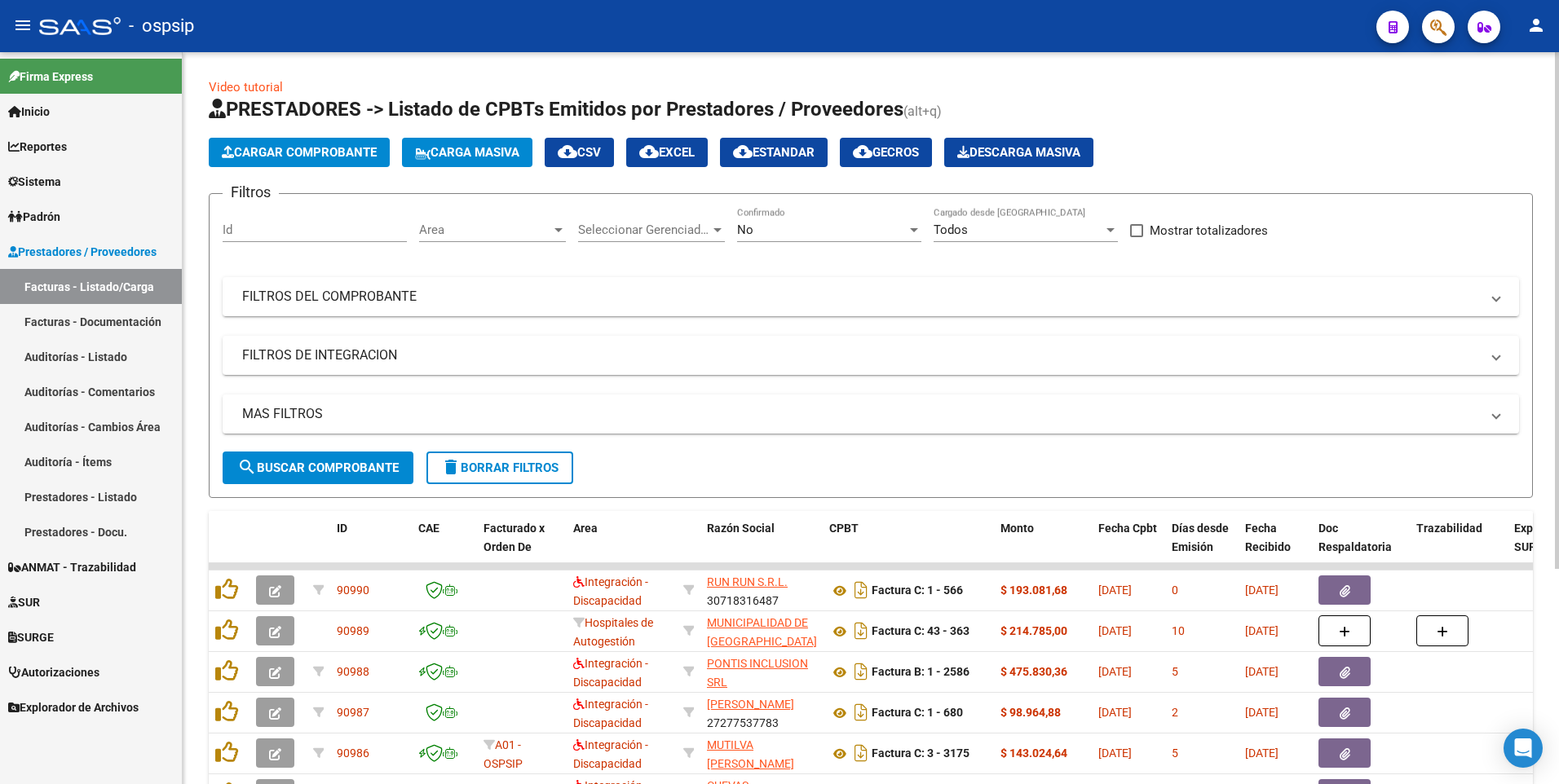
click at [309, 149] on span "Cargar Comprobante" at bounding box center [299, 151] width 155 height 14
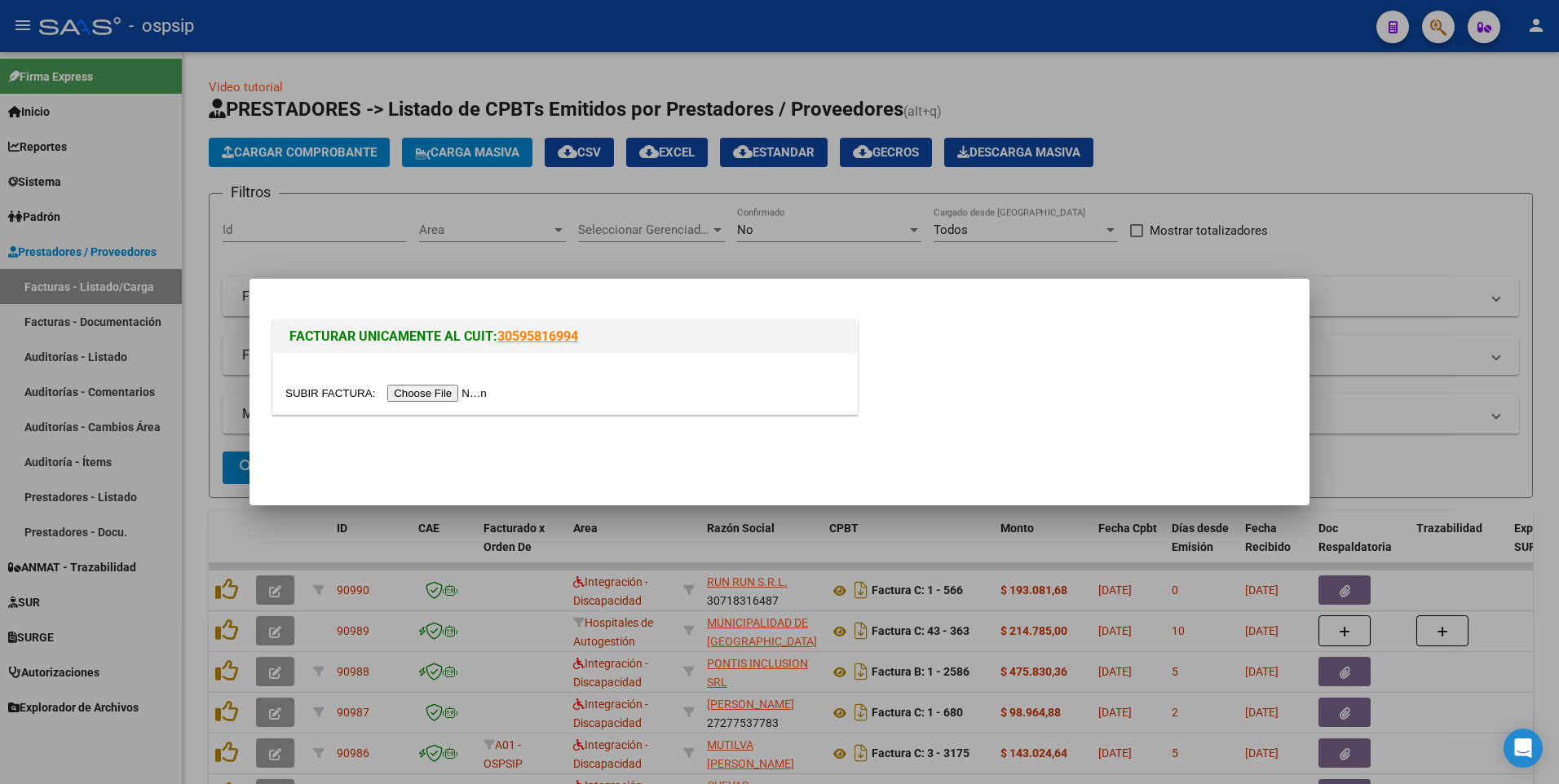
click at [428, 394] on input "file" at bounding box center [389, 393] width 206 height 17
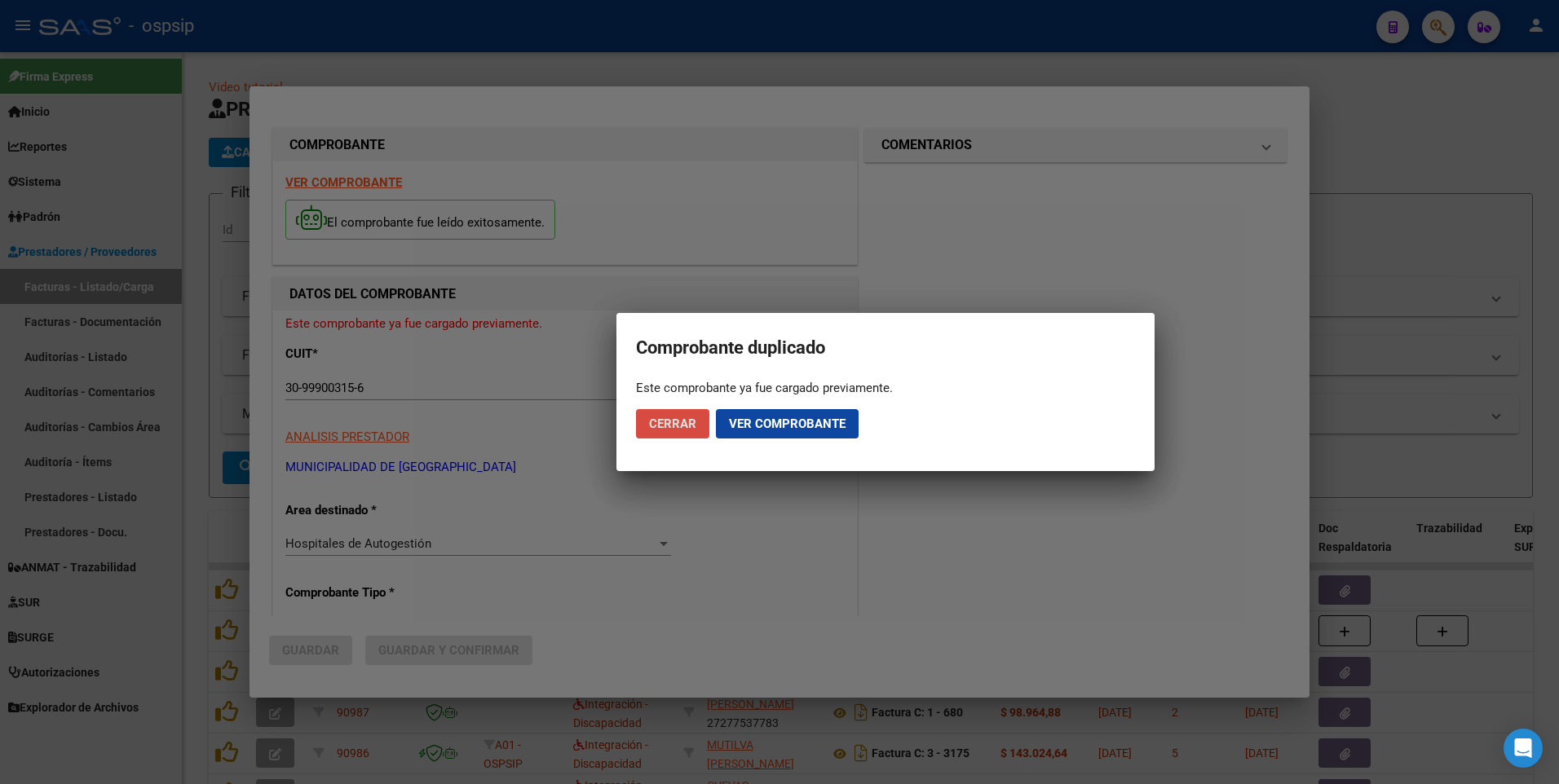
click at [683, 434] on button "Cerrar" at bounding box center [672, 423] width 73 height 29
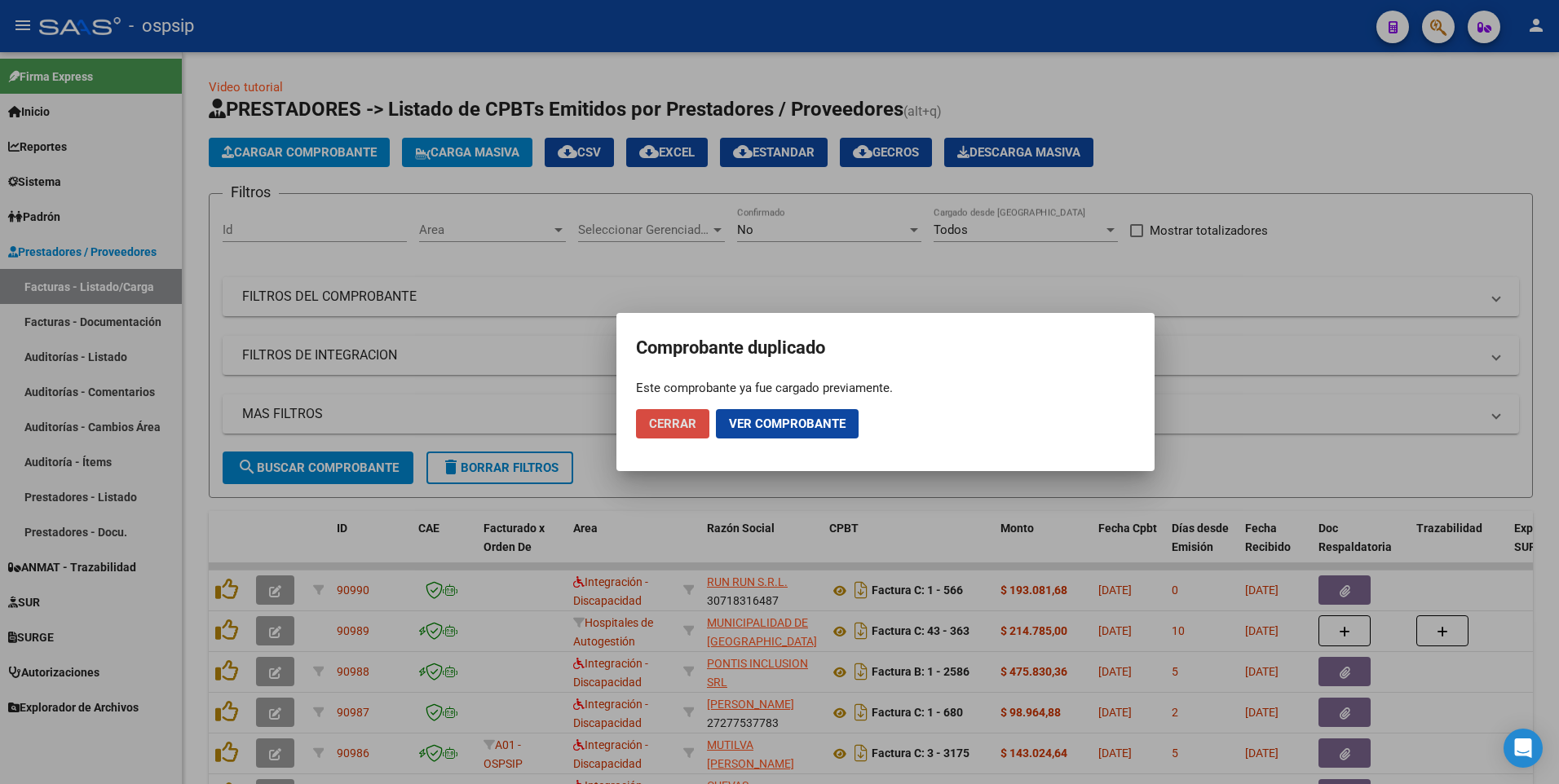
click at [689, 424] on span "Cerrar" at bounding box center [672, 423] width 47 height 14
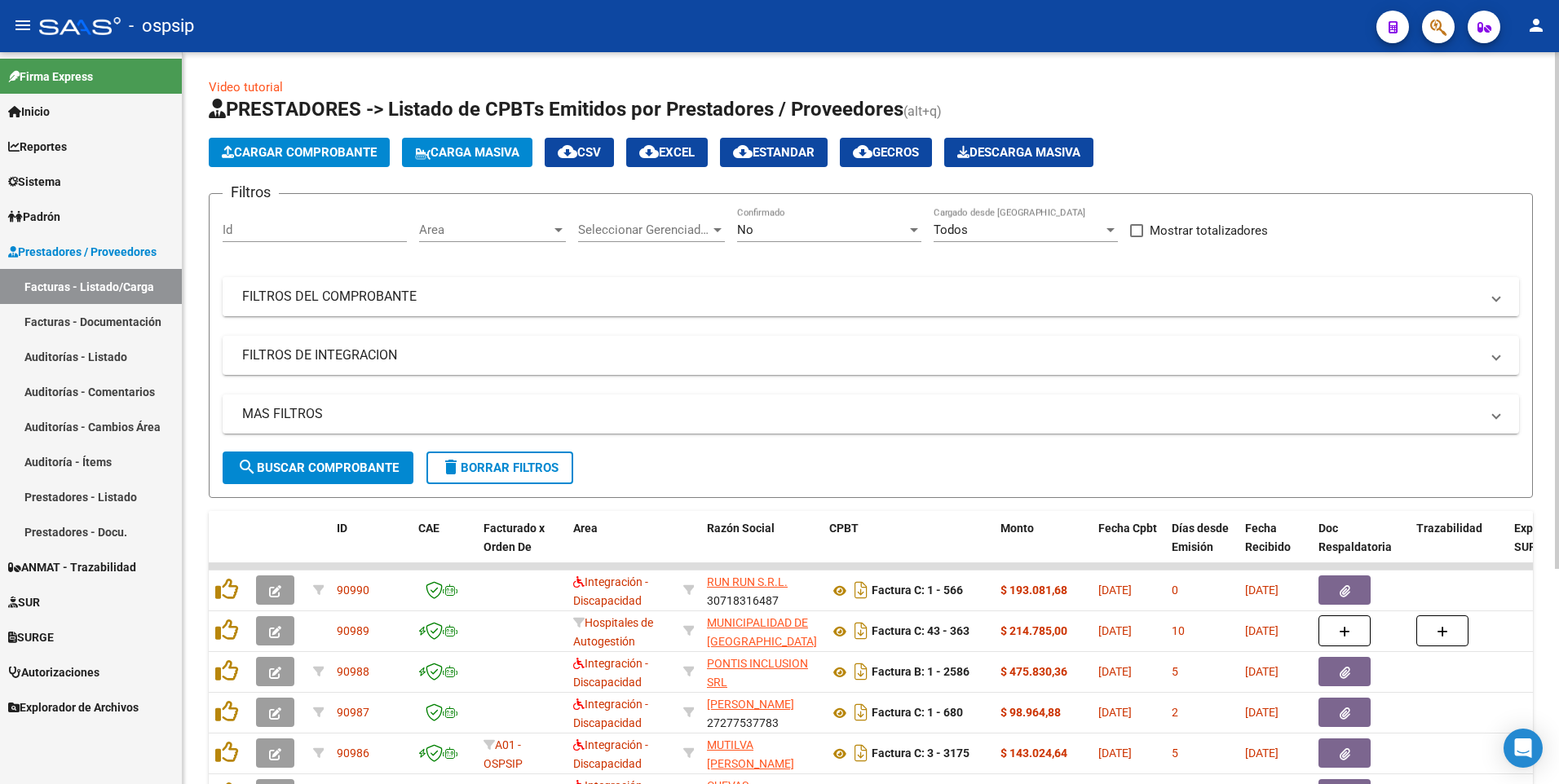
click at [1032, 298] on mat-panel-title "FILTROS DEL COMPROBANTE" at bounding box center [861, 296] width 1238 height 18
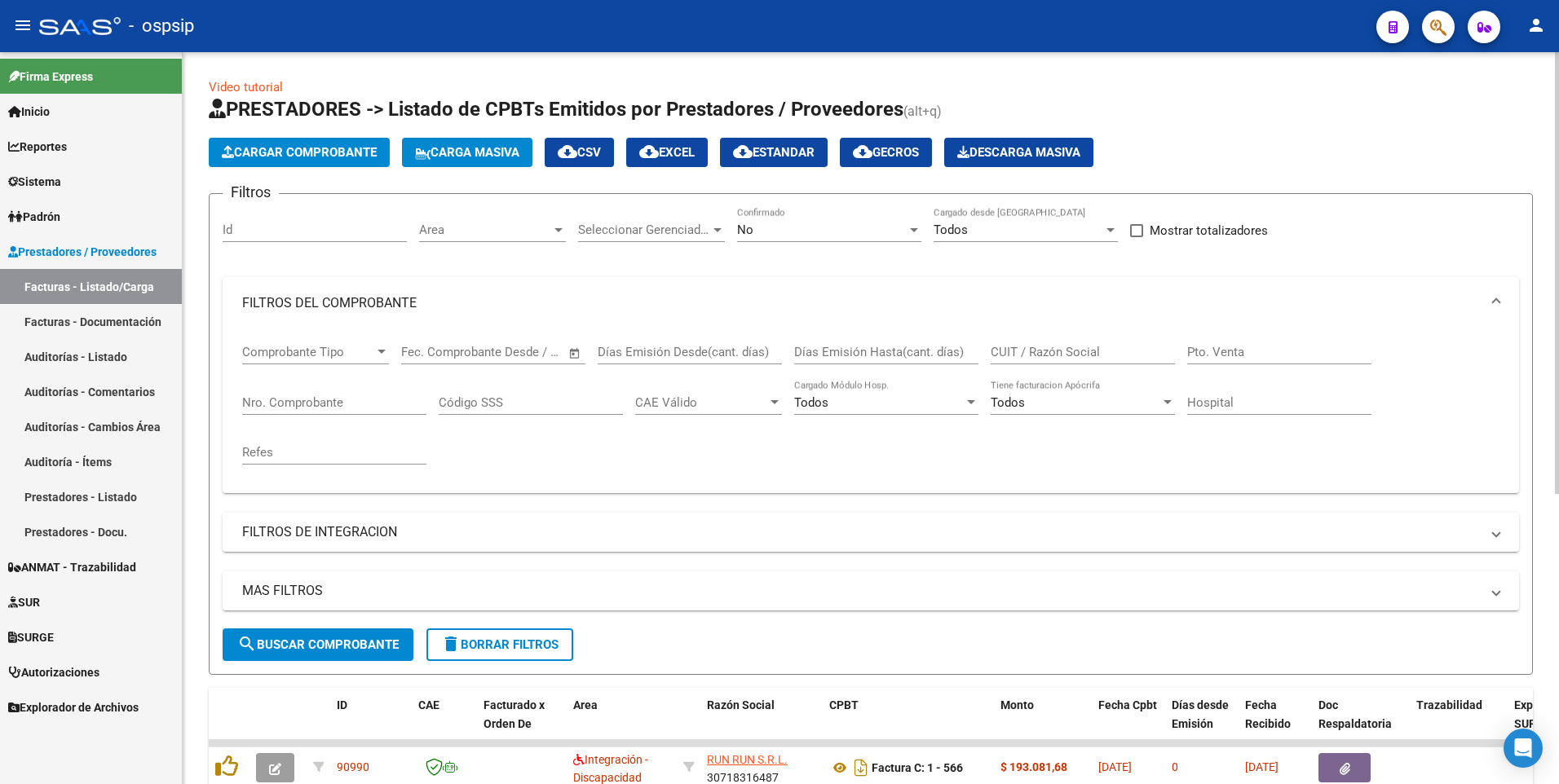
click at [1076, 355] on input "CUIT / Razón Social" at bounding box center [1082, 351] width 184 height 14
type input "30999003156"
click at [305, 147] on span "Cargar Comprobante" at bounding box center [299, 151] width 155 height 14
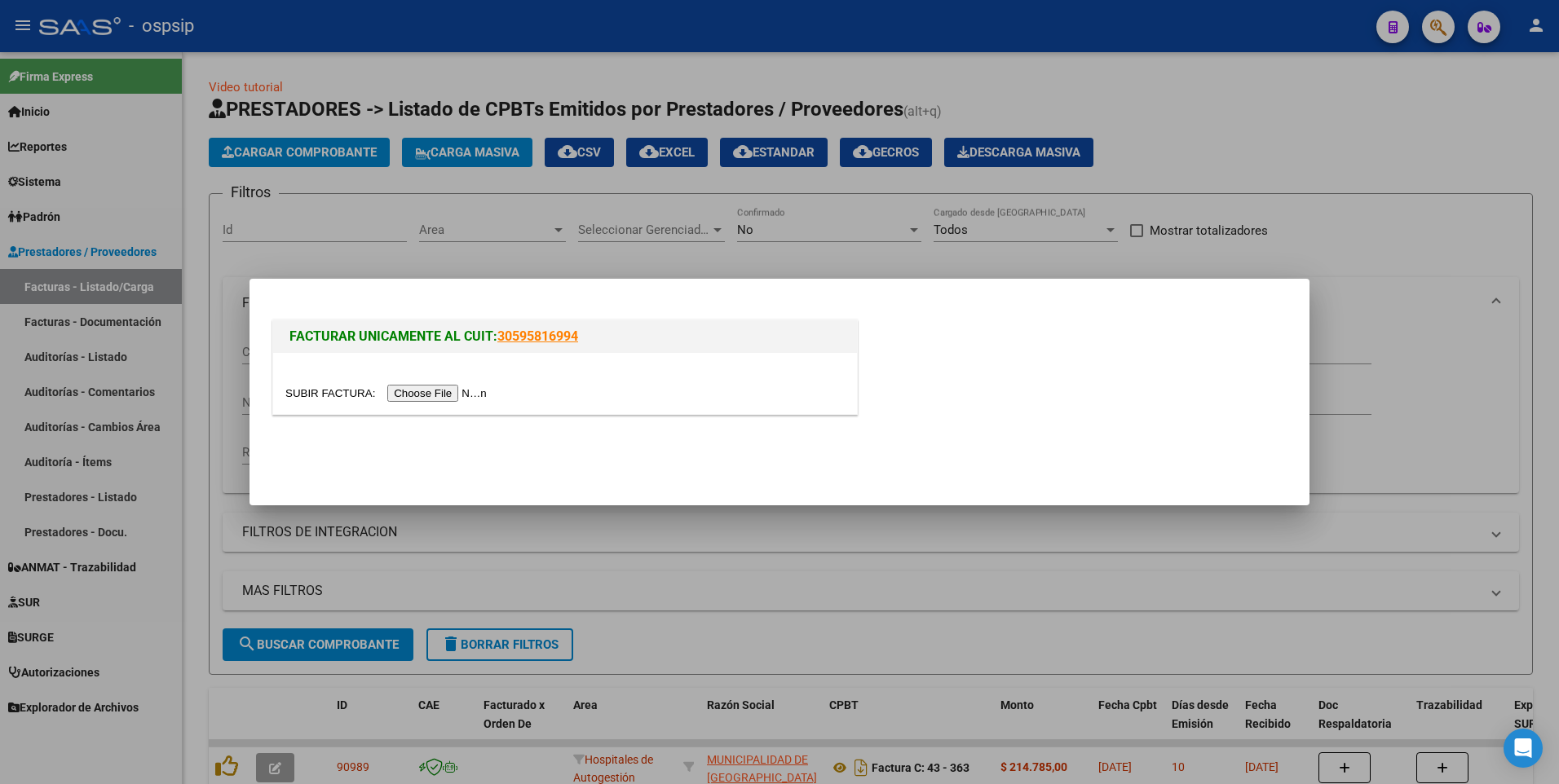
click at [433, 390] on input "file" at bounding box center [389, 393] width 206 height 17
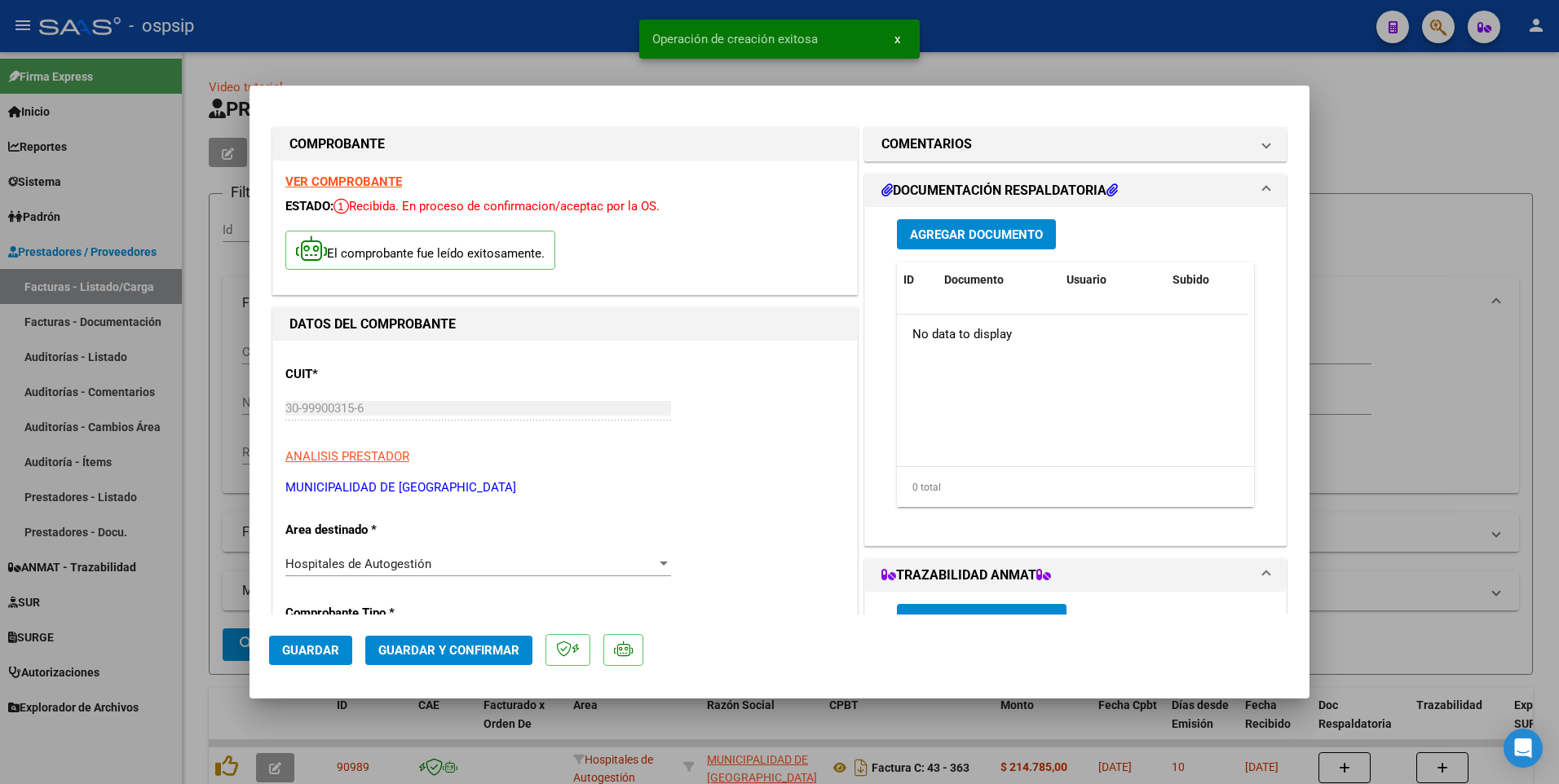
click at [329, 647] on span "Guardar" at bounding box center [310, 650] width 57 height 14
click at [503, 52] on div at bounding box center [780, 392] width 1559 height 784
type input "$ 0,00"
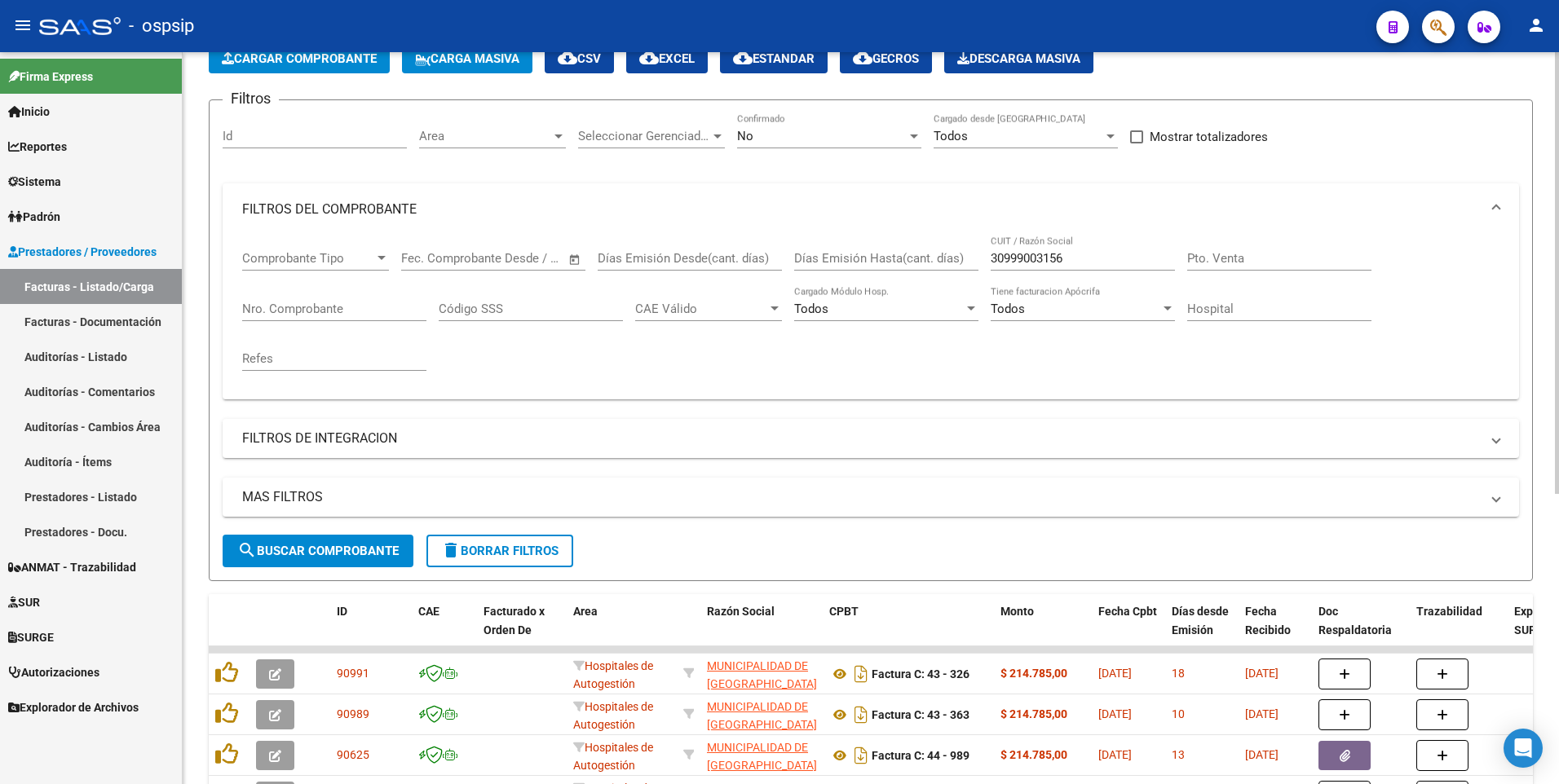
scroll to position [326, 0]
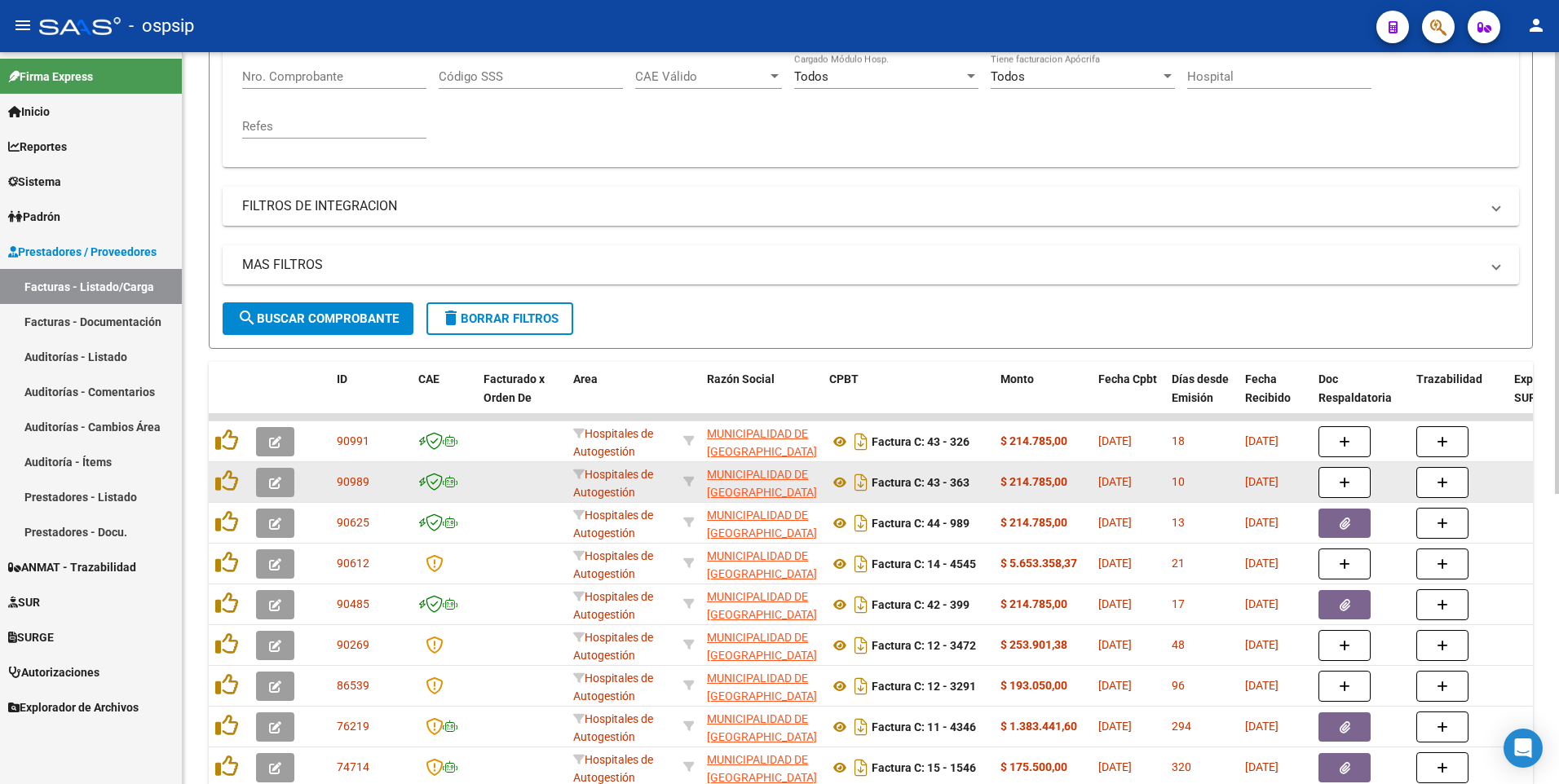
click at [277, 486] on icon "button" at bounding box center [275, 482] width 13 height 13
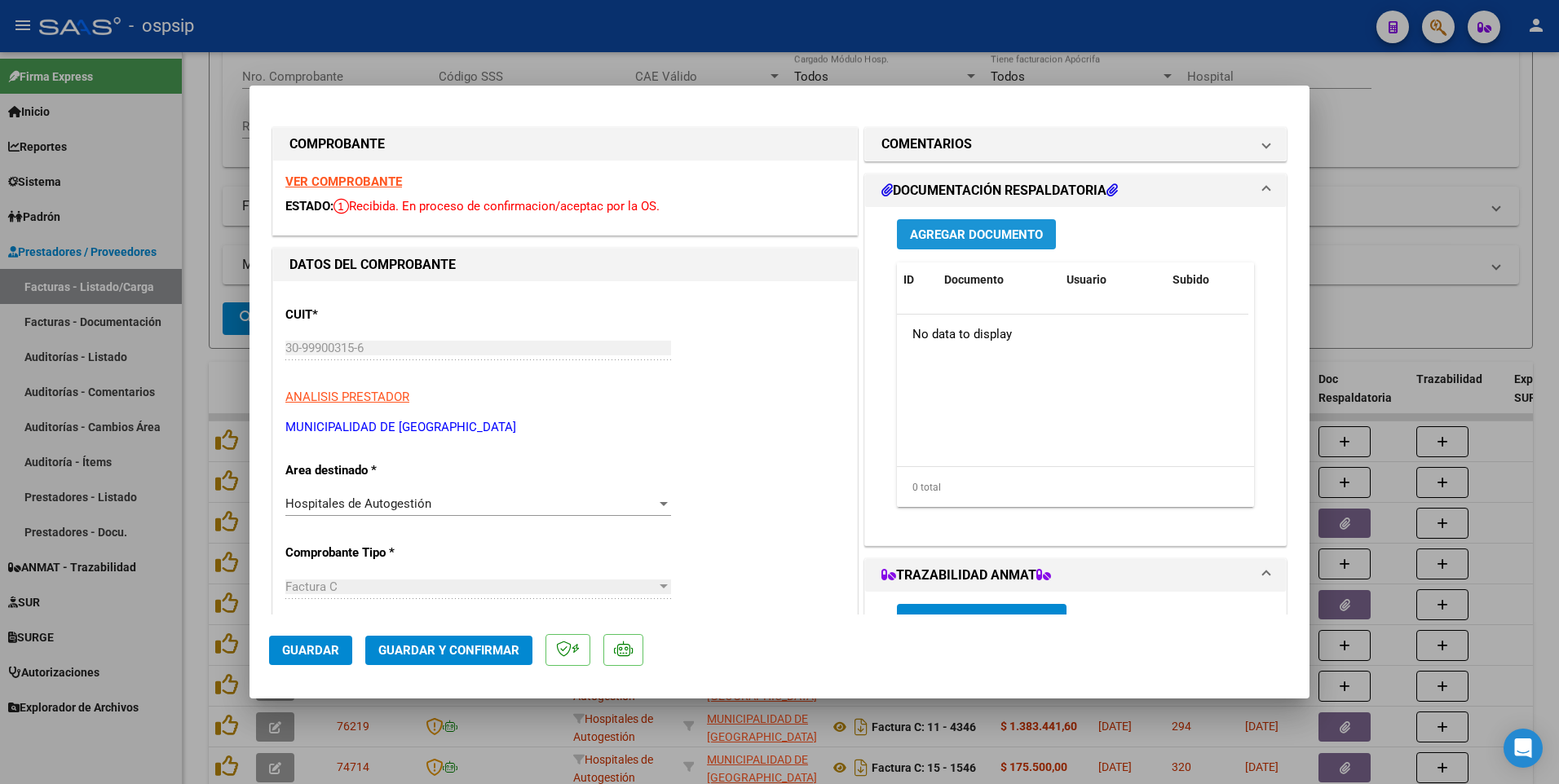
click at [969, 244] on button "Agregar Documento" at bounding box center [975, 233] width 159 height 30
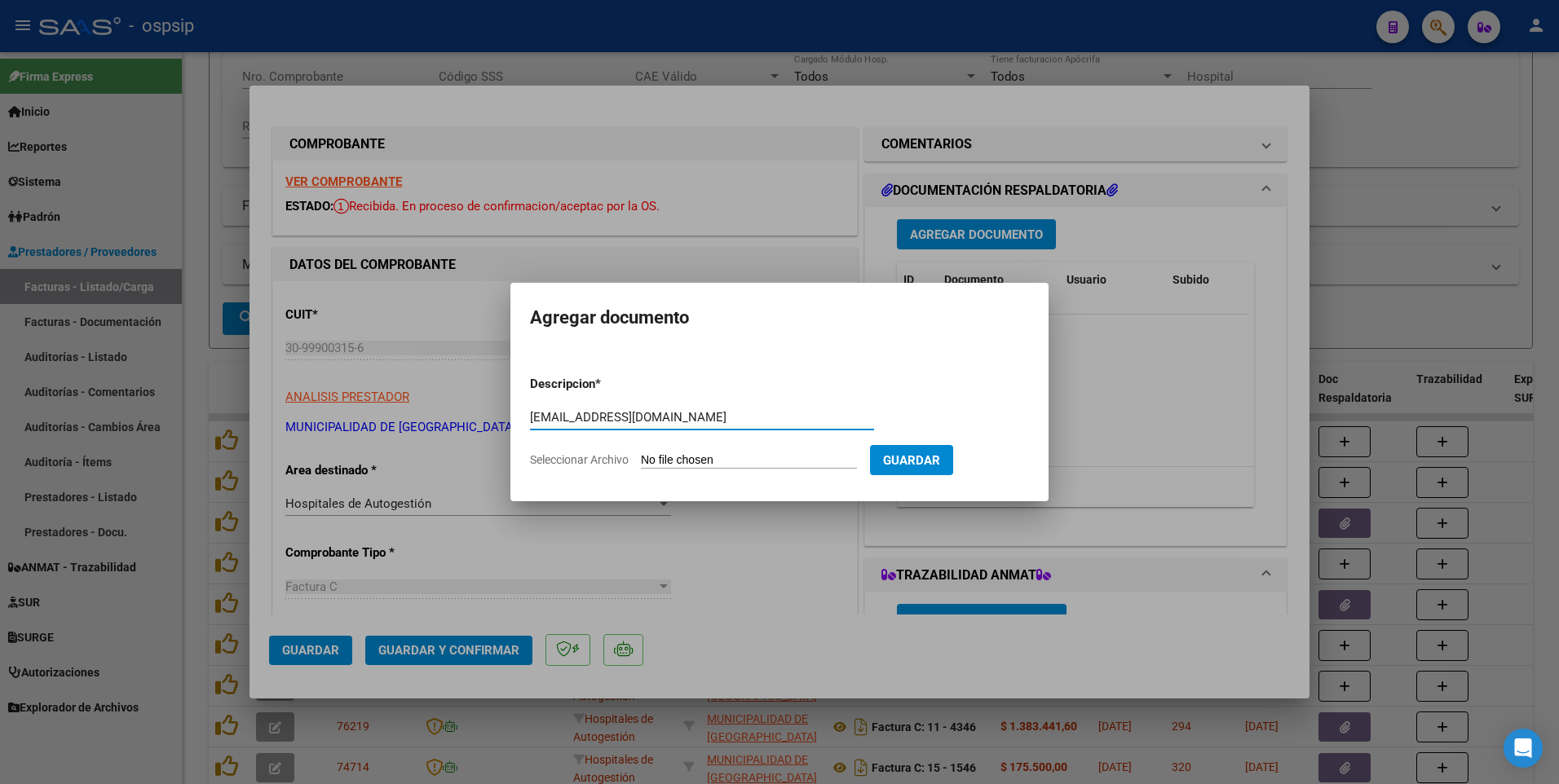
type input "cufacturacion@rosario.gob.ar"
click at [721, 460] on input "Seleccionar Archivo" at bounding box center [749, 461] width 216 height 15
type input "C:\fakepath\159 GRECO FC43-363.pdf"
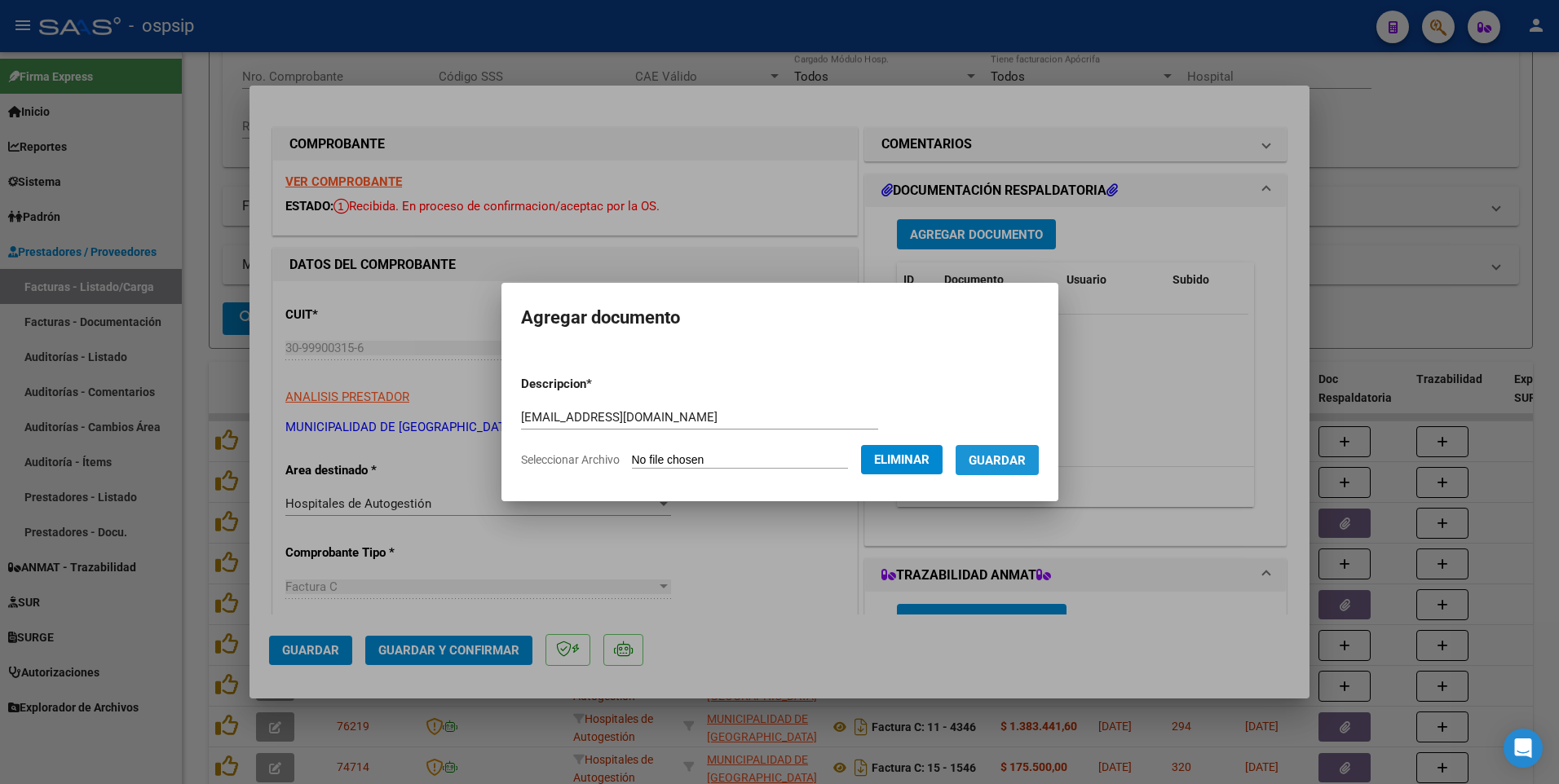
click at [1011, 465] on span "Guardar" at bounding box center [997, 460] width 57 height 14
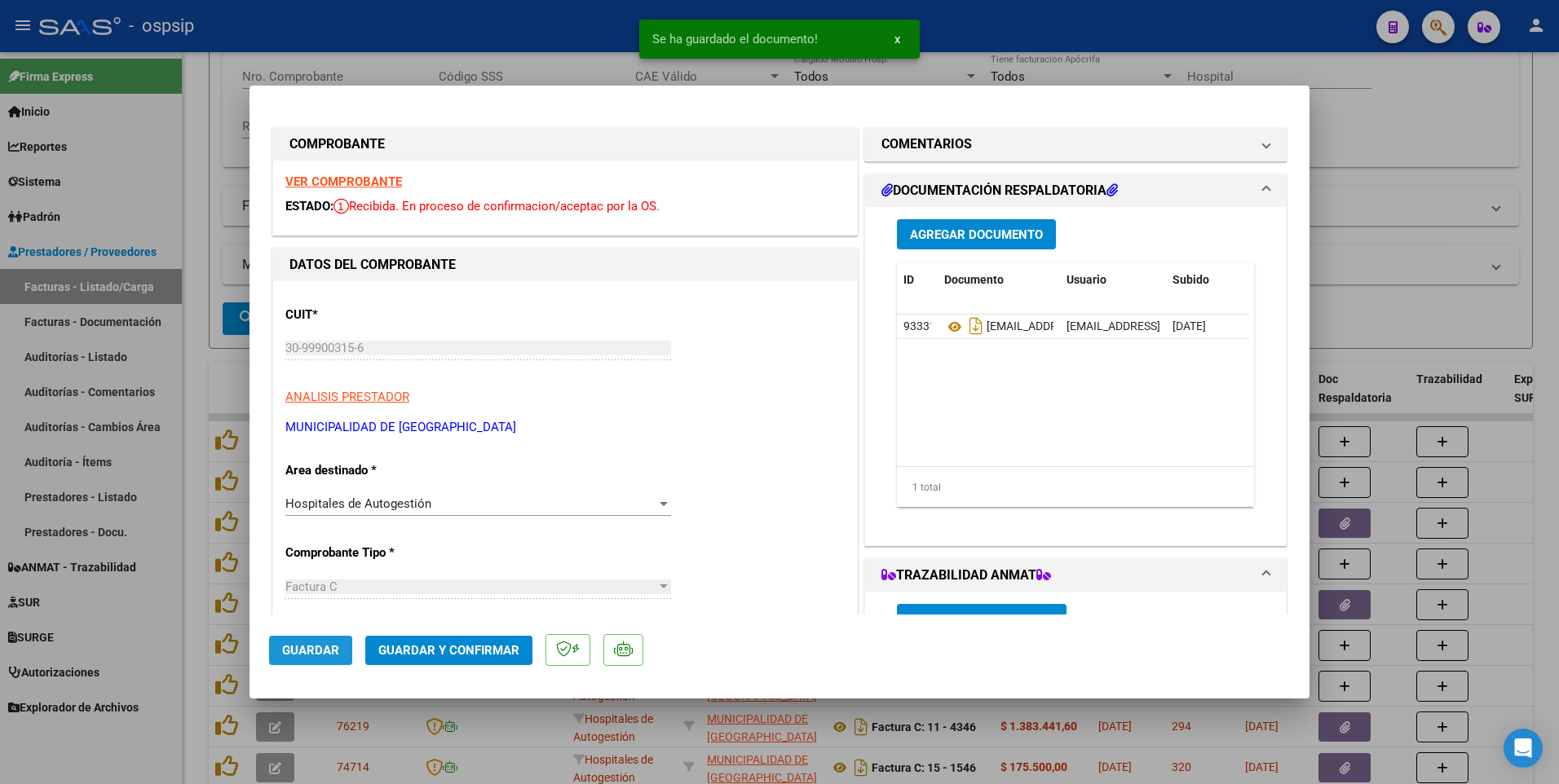
click at [334, 655] on span "Guardar" at bounding box center [310, 650] width 57 height 14
click at [512, 37] on div at bounding box center [780, 392] width 1559 height 784
type input "$ 0,00"
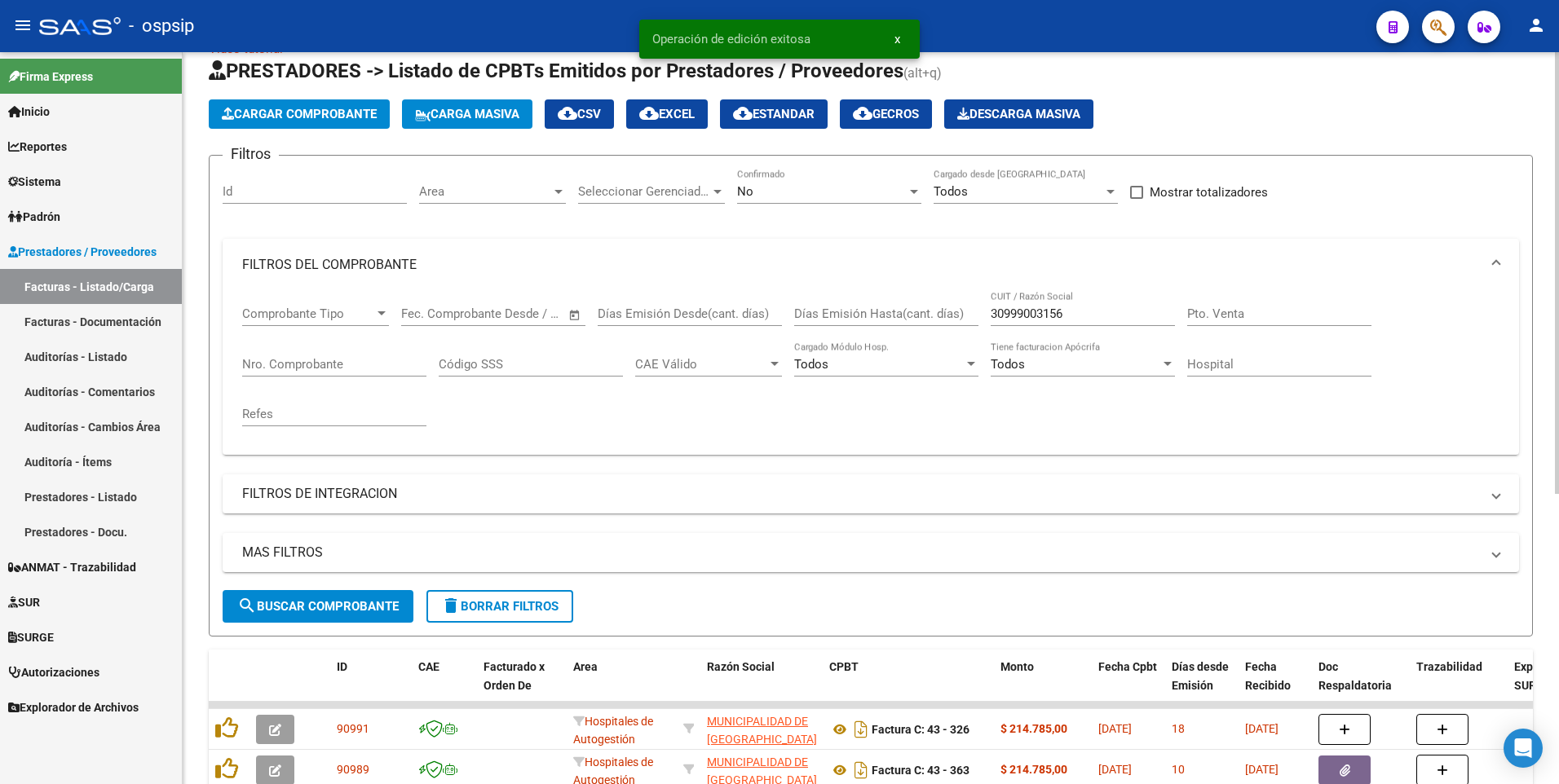
scroll to position [0, 0]
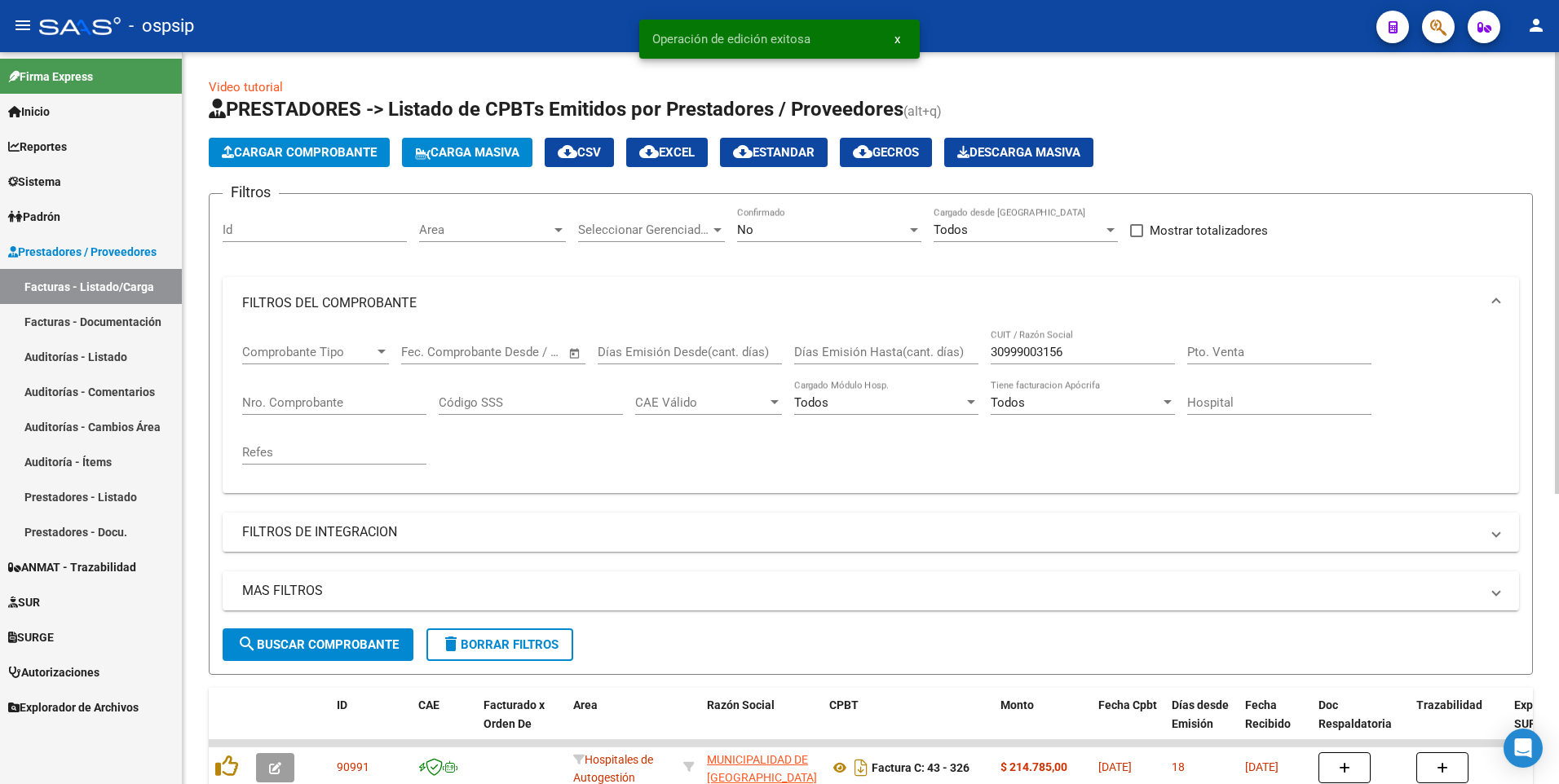
click at [327, 155] on span "Cargar Comprobante" at bounding box center [299, 151] width 155 height 14
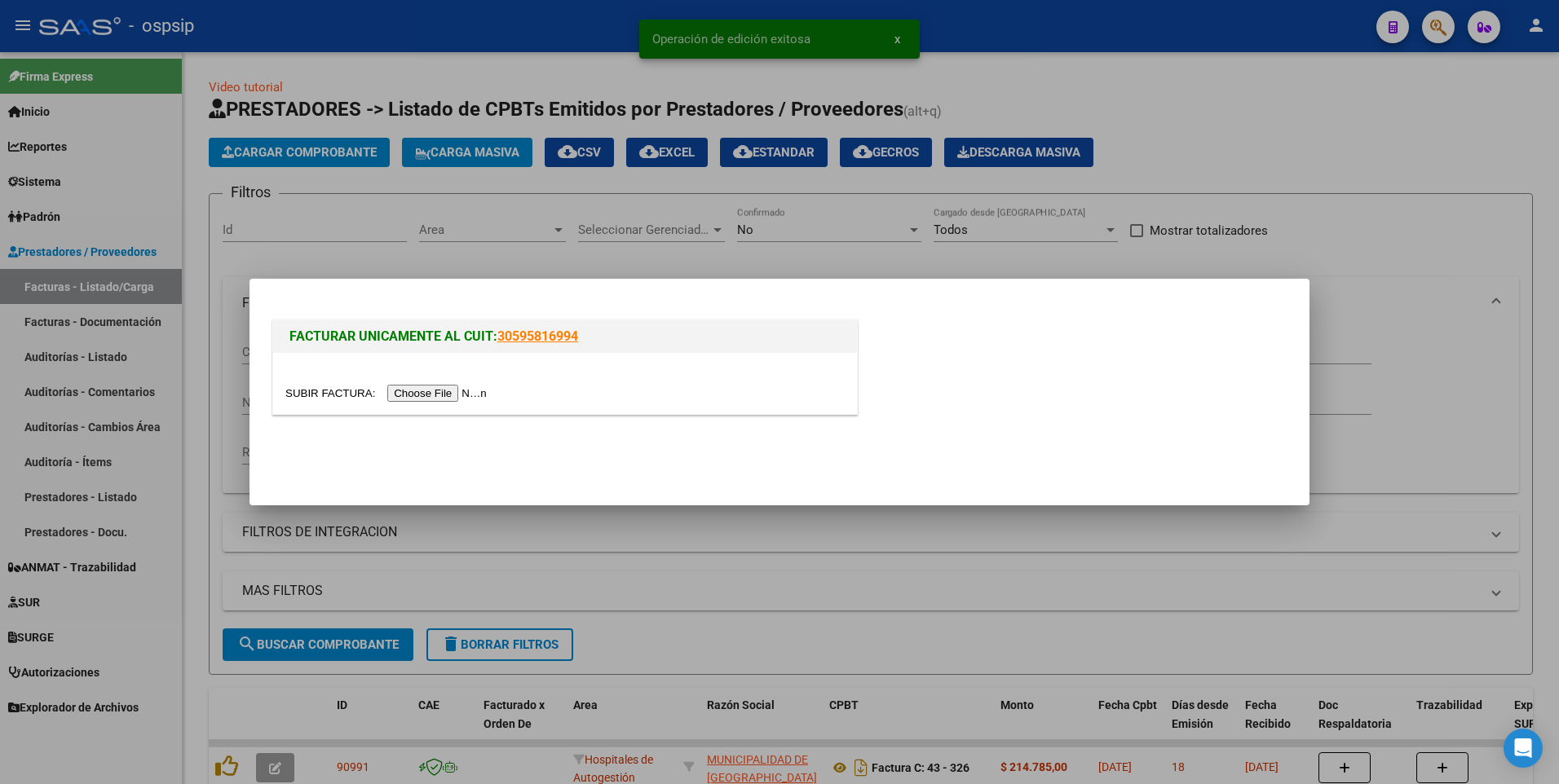
click at [403, 393] on input "file" at bounding box center [389, 393] width 206 height 17
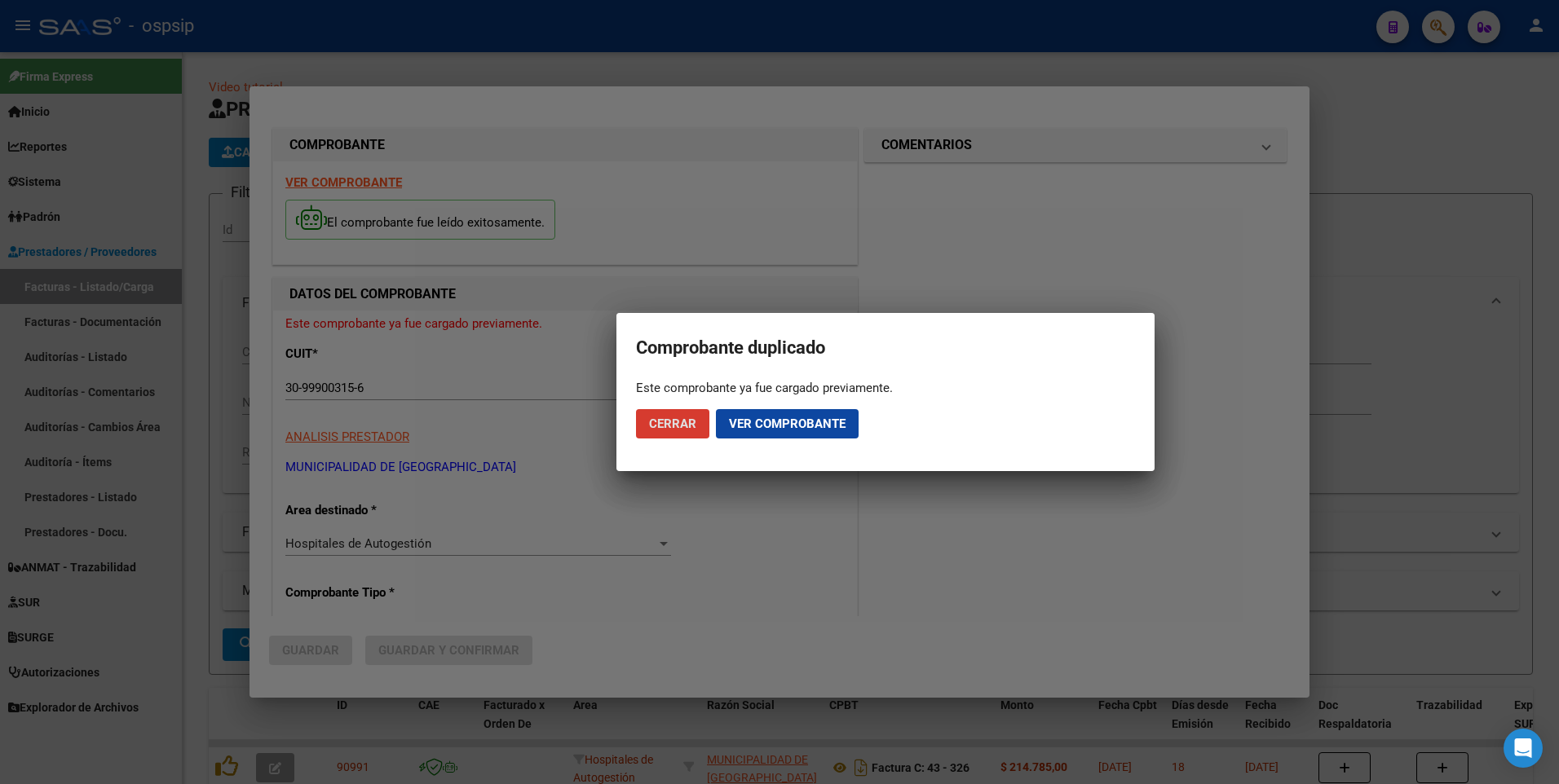
click at [682, 421] on span "Cerrar" at bounding box center [672, 423] width 47 height 14
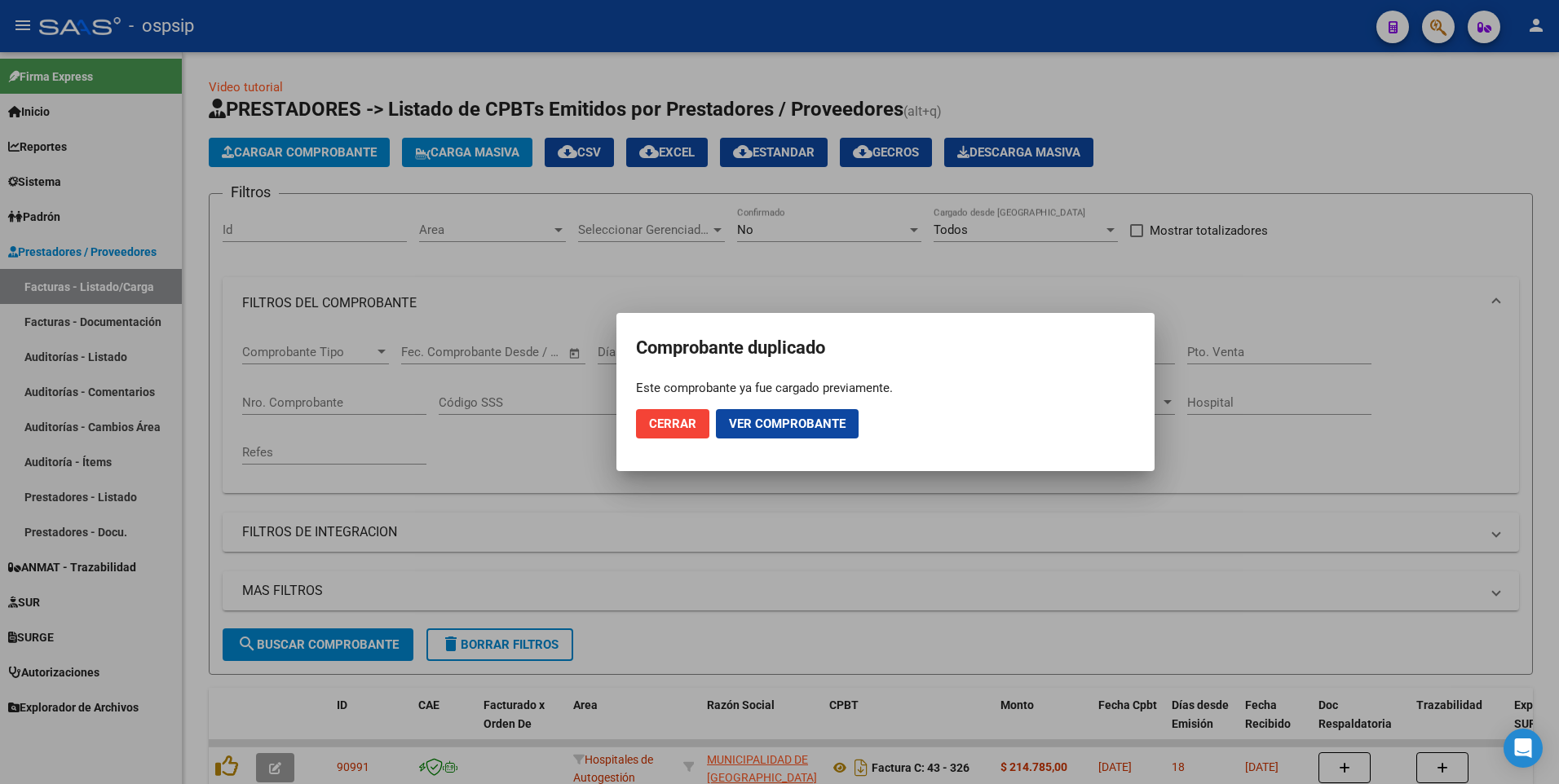
click at [643, 22] on div at bounding box center [780, 392] width 1559 height 784
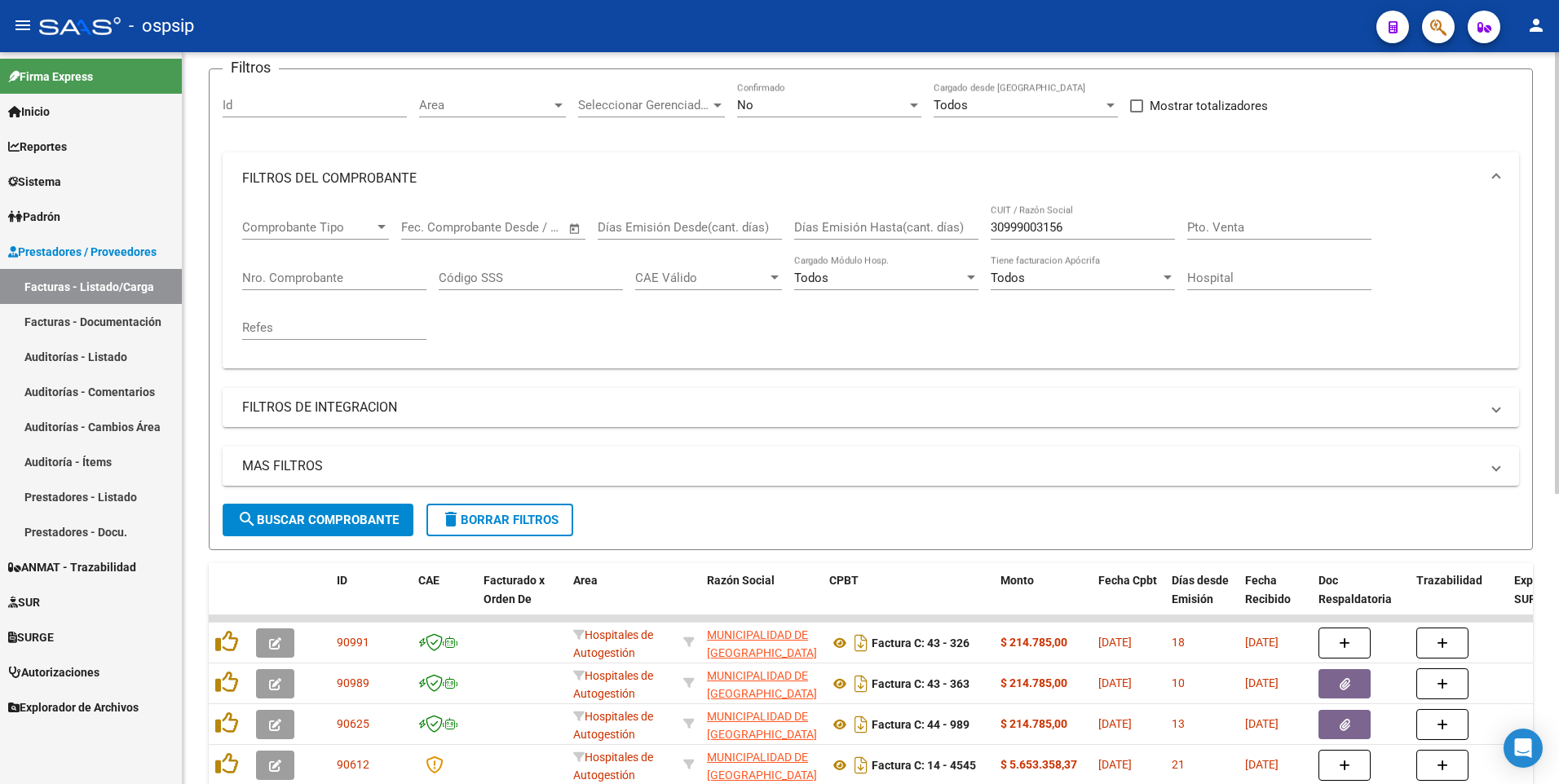
scroll to position [163, 0]
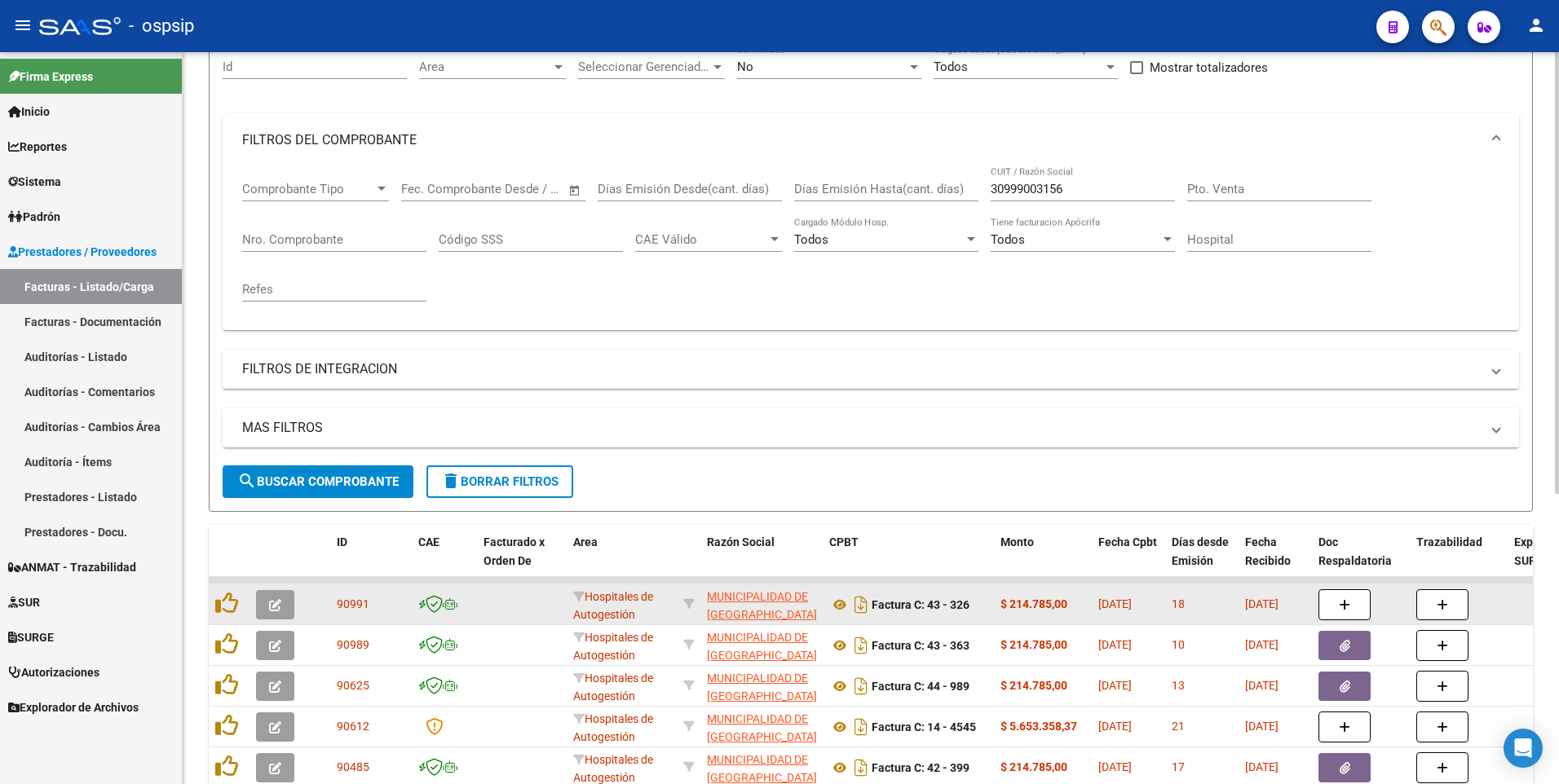
click at [281, 614] on button "button" at bounding box center [275, 605] width 39 height 29
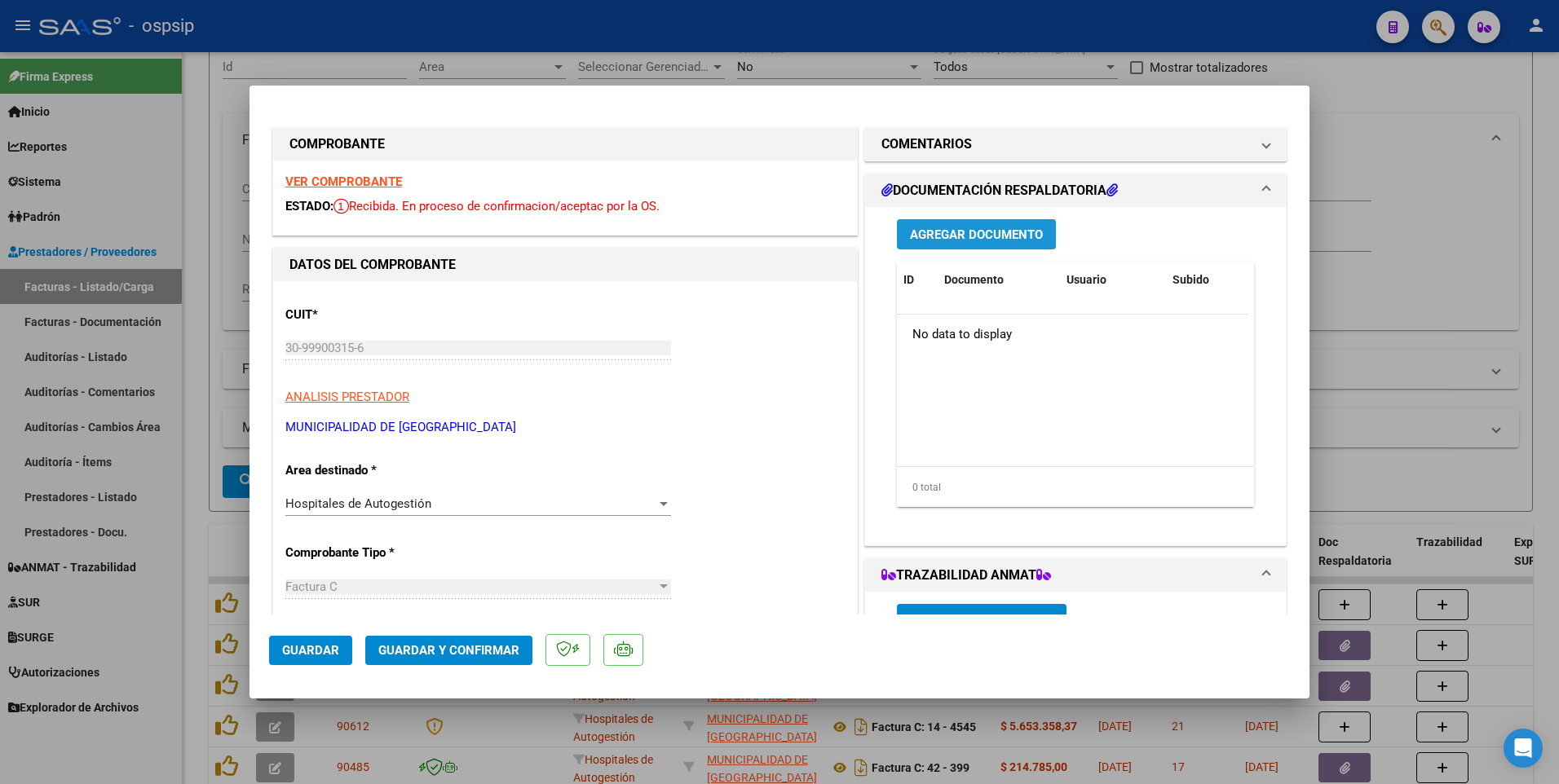
click at [962, 239] on span "Agregar Documento" at bounding box center [976, 234] width 133 height 14
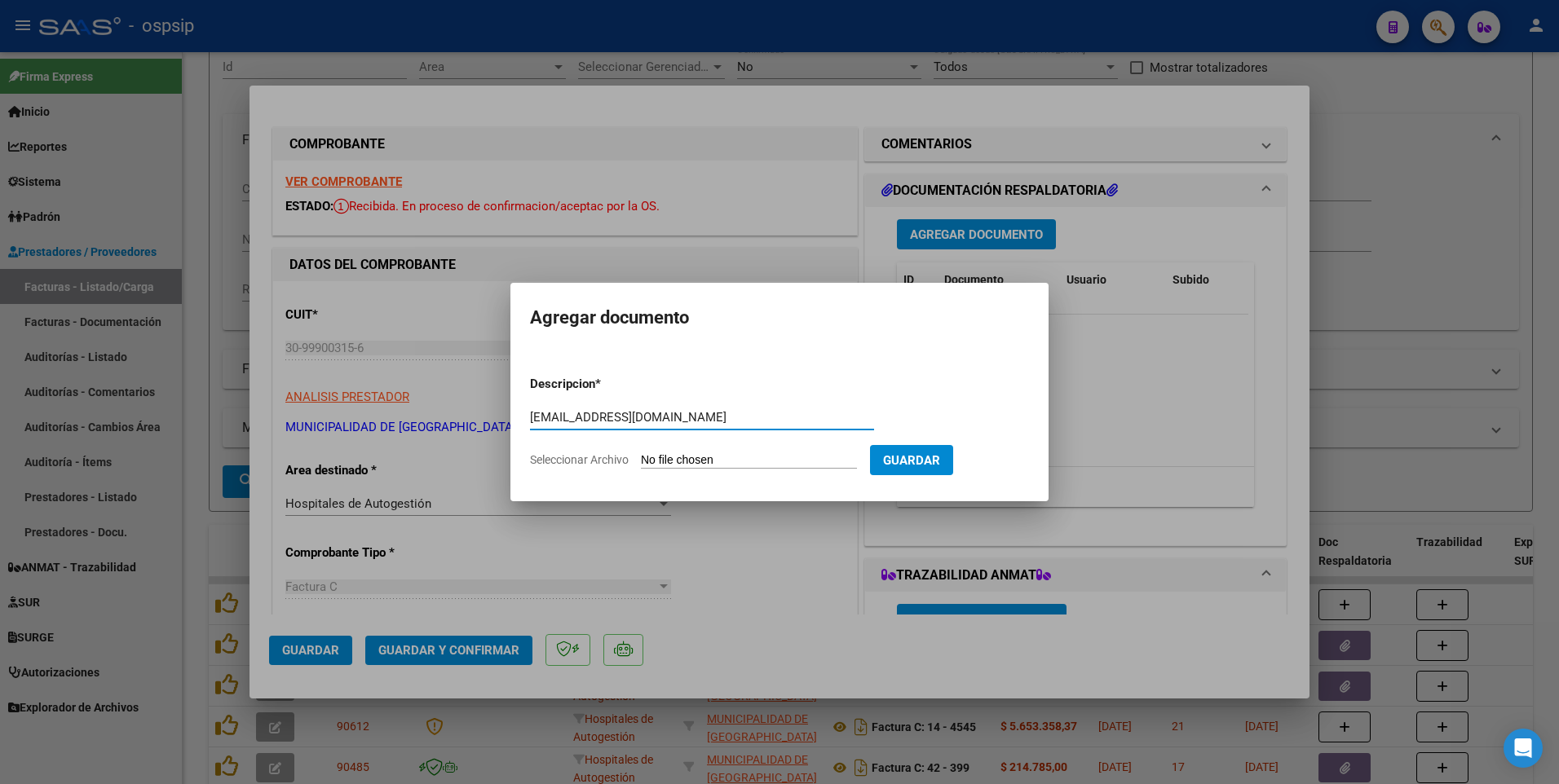
type input "cufacturacion@rosario.gob.ar"
click at [758, 455] on input "Seleccionar Archivo" at bounding box center [749, 461] width 216 height 15
type input "C:\fakepath\159 LIENDO FC43-326.pdf"
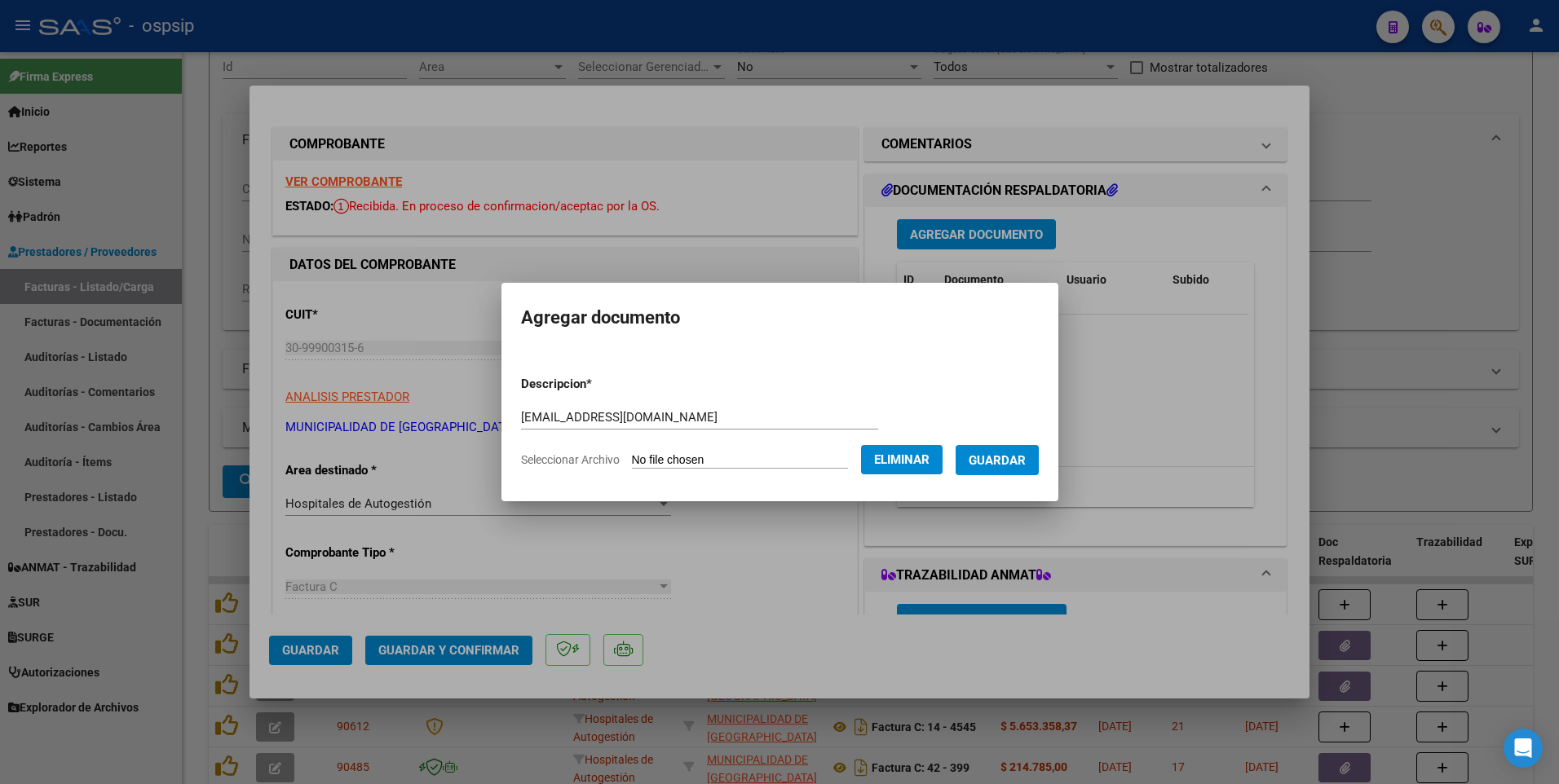
click at [1039, 463] on button "Guardar" at bounding box center [997, 459] width 83 height 30
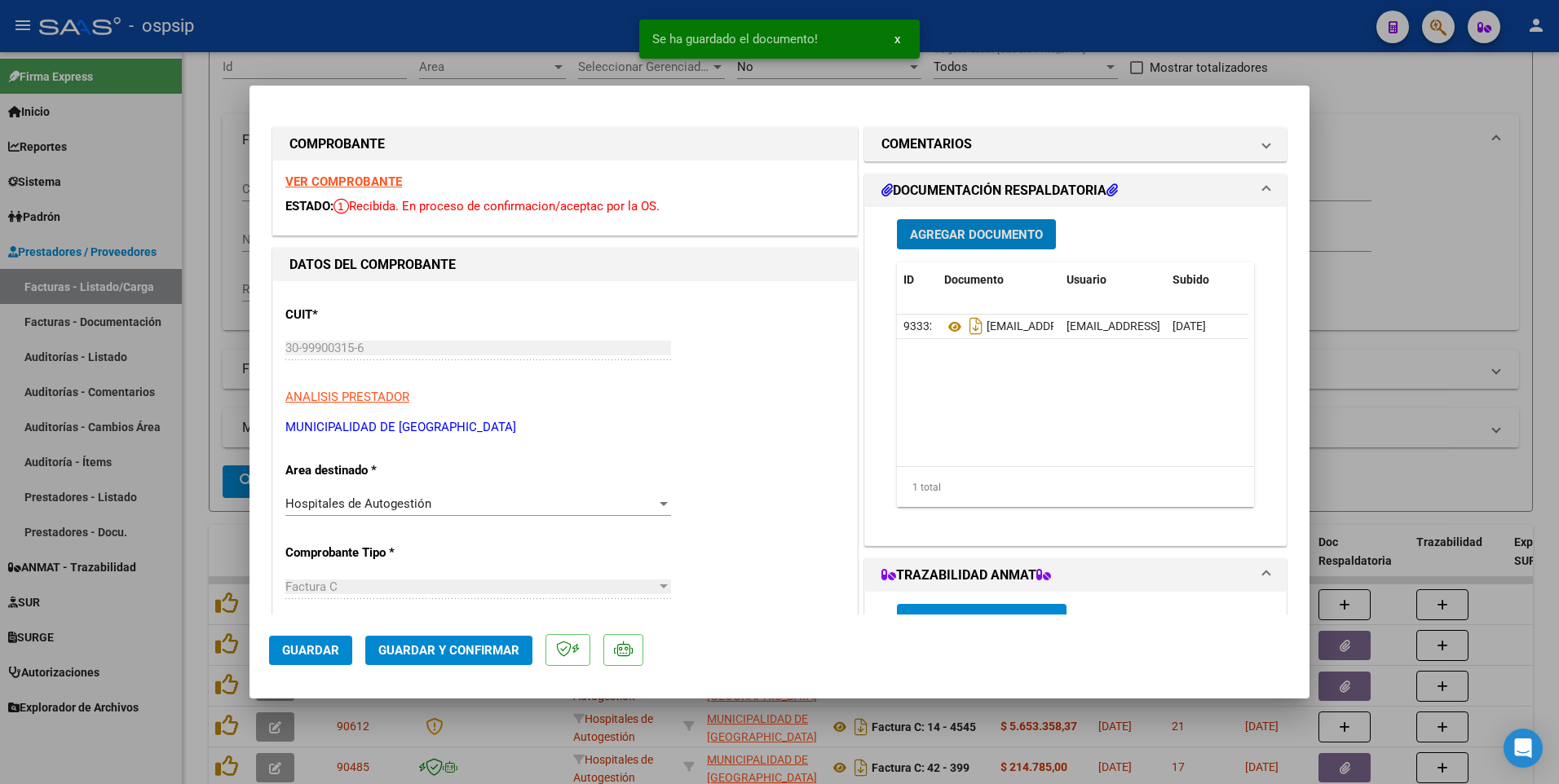
drag, startPoint x: 313, startPoint y: 638, endPoint x: 366, endPoint y: 639, distance: 53.0
click at [315, 640] on button "Guardar" at bounding box center [311, 650] width 83 height 29
click at [569, 8] on div at bounding box center [780, 392] width 1559 height 784
type input "$ 0,00"
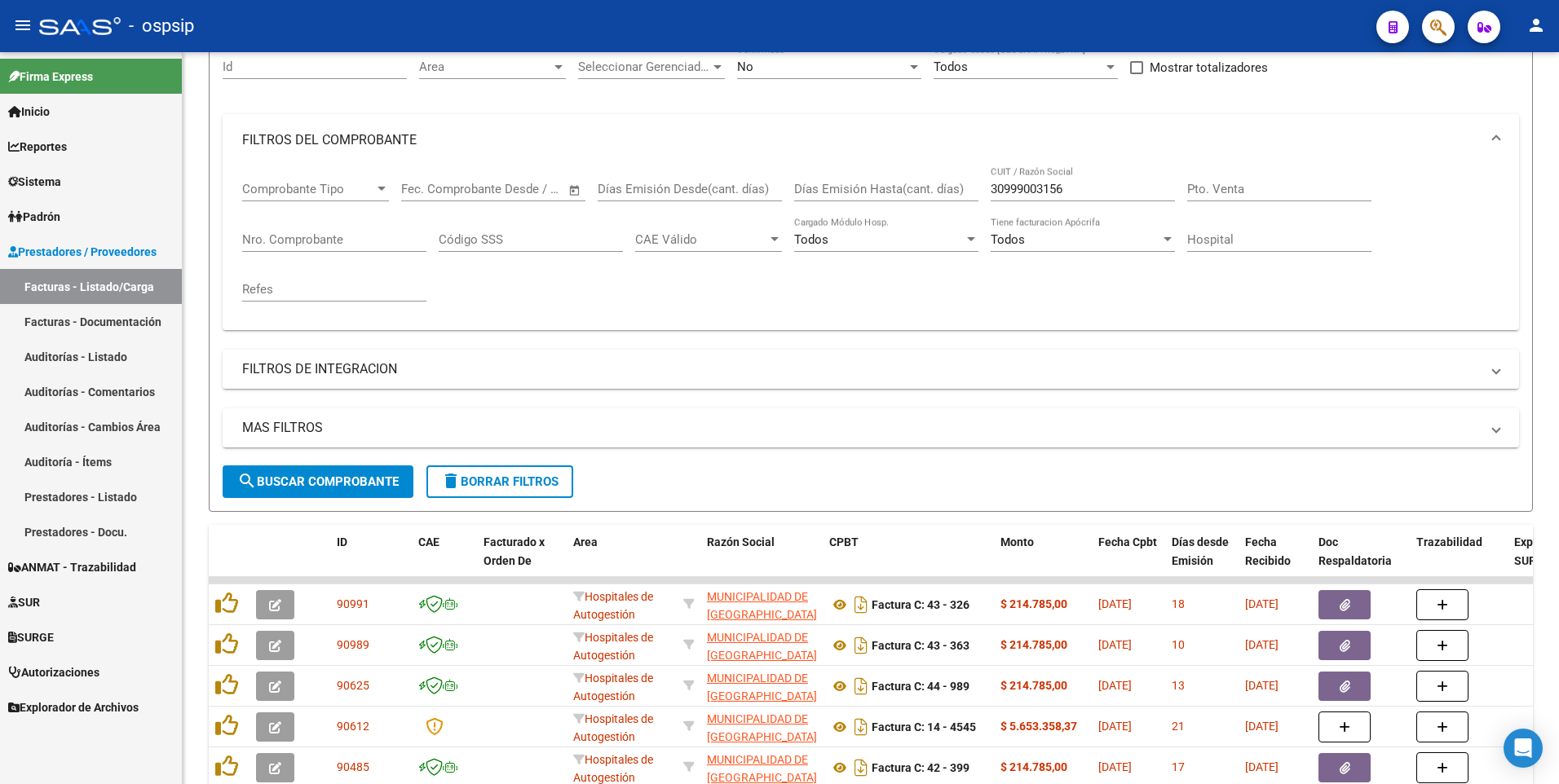
click at [567, 39] on div "- ospsip" at bounding box center [701, 25] width 1324 height 36
click at [1063, 185] on input "30999003156" at bounding box center [1082, 188] width 184 height 14
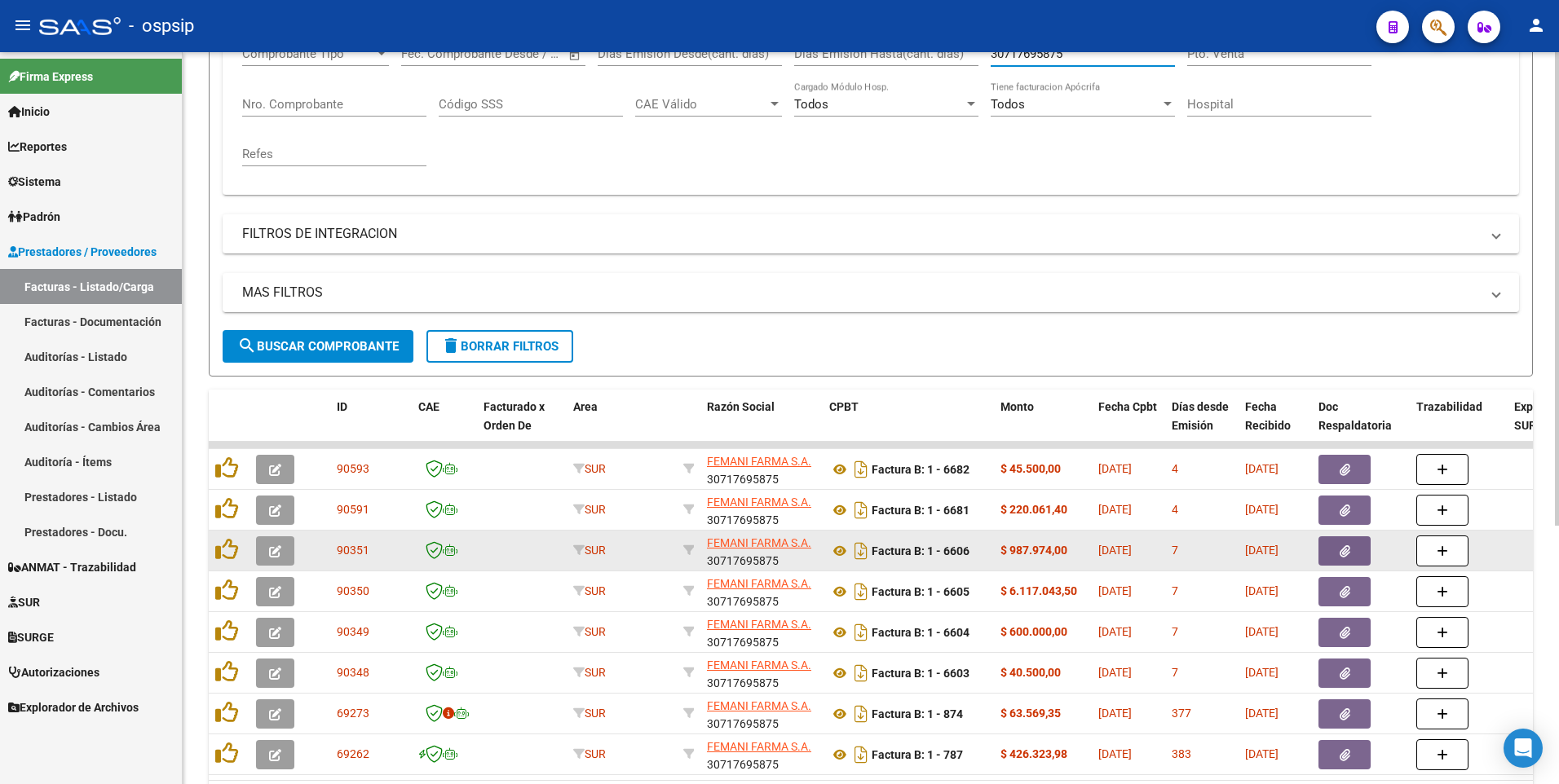
scroll to position [326, 0]
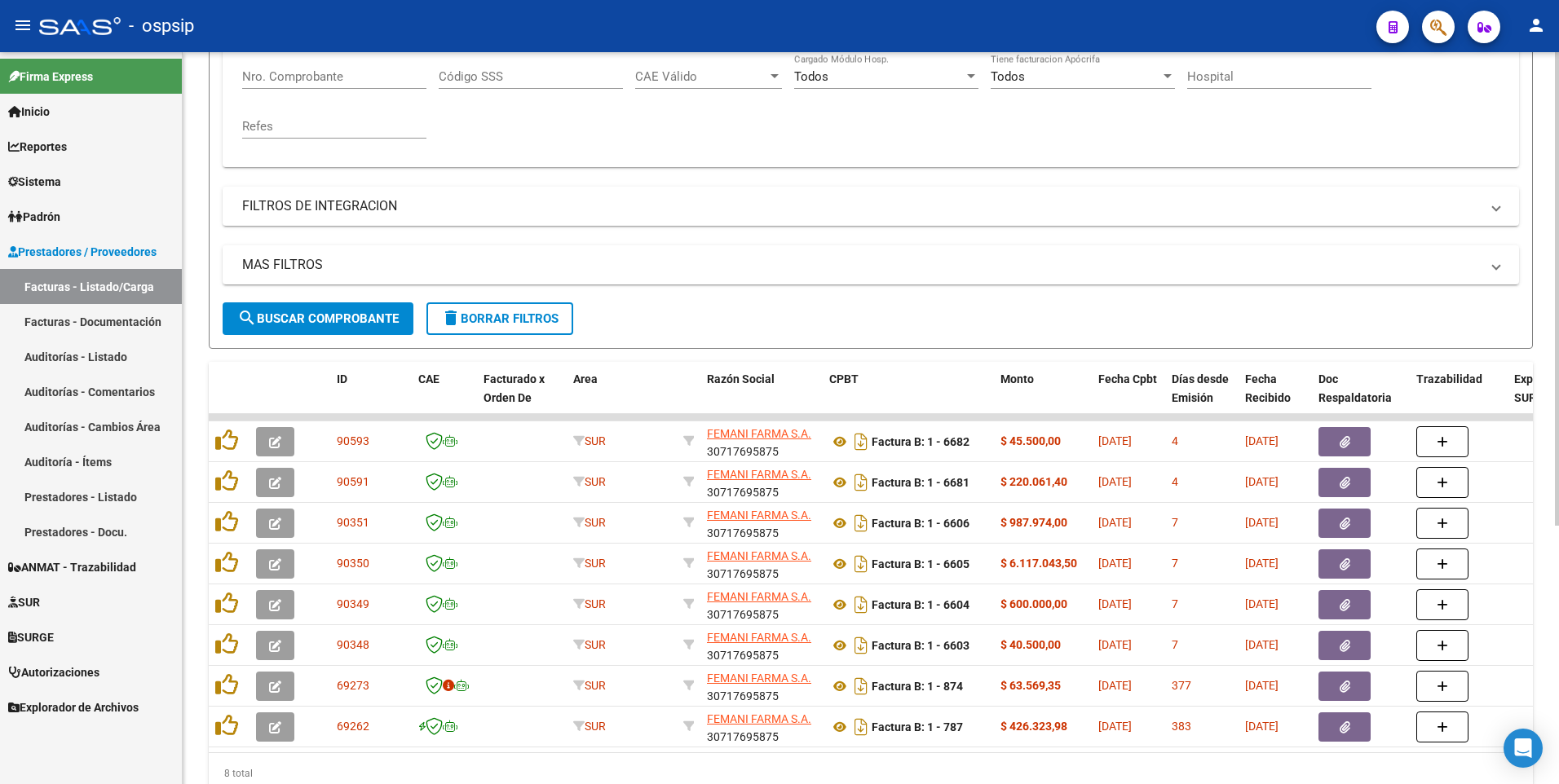
type input "30717695875"
click at [532, 37] on div "- ospsip" at bounding box center [701, 25] width 1324 height 36
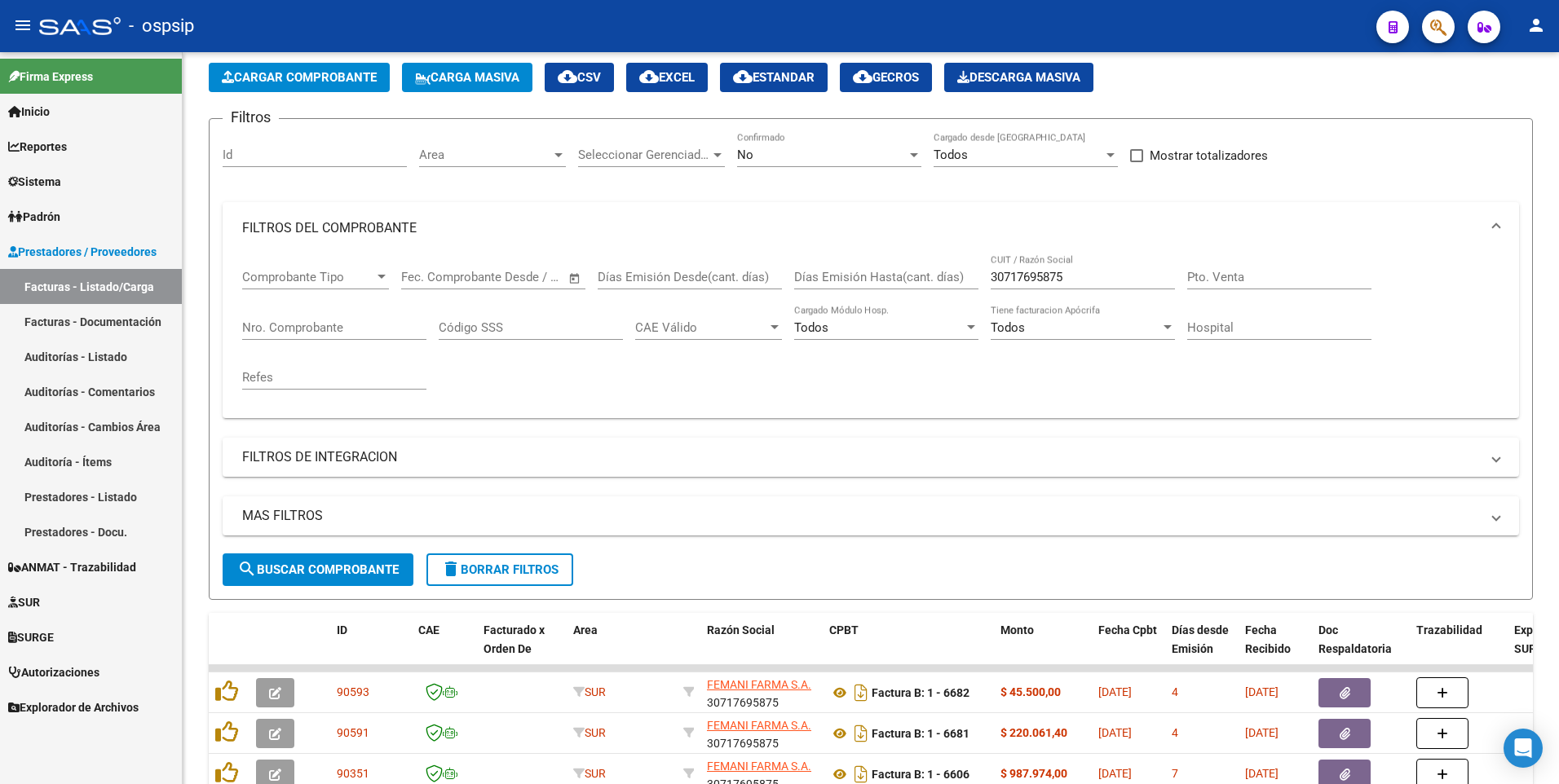
scroll to position [0, 0]
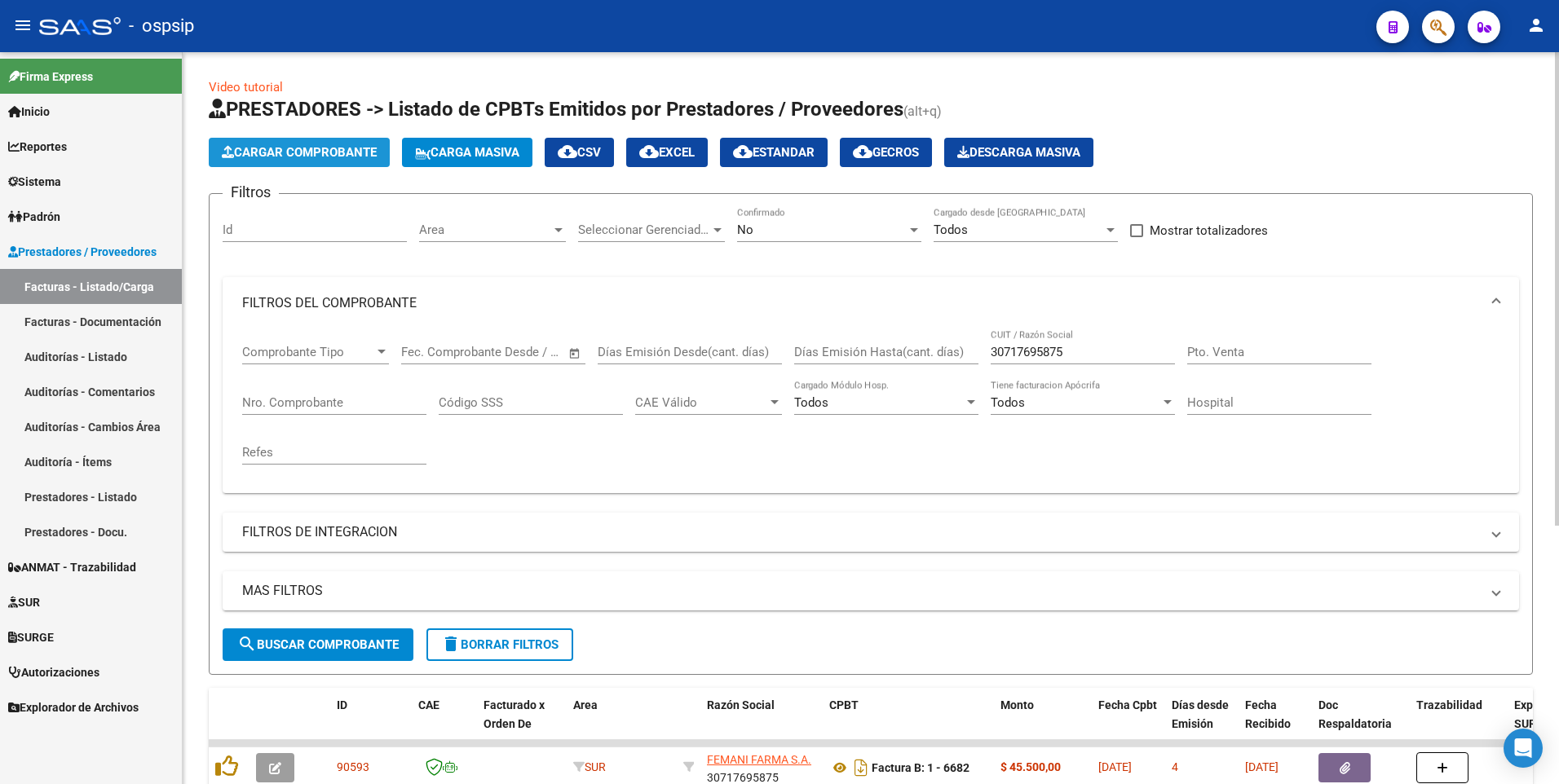
click at [266, 146] on span "Cargar Comprobante" at bounding box center [299, 151] width 155 height 14
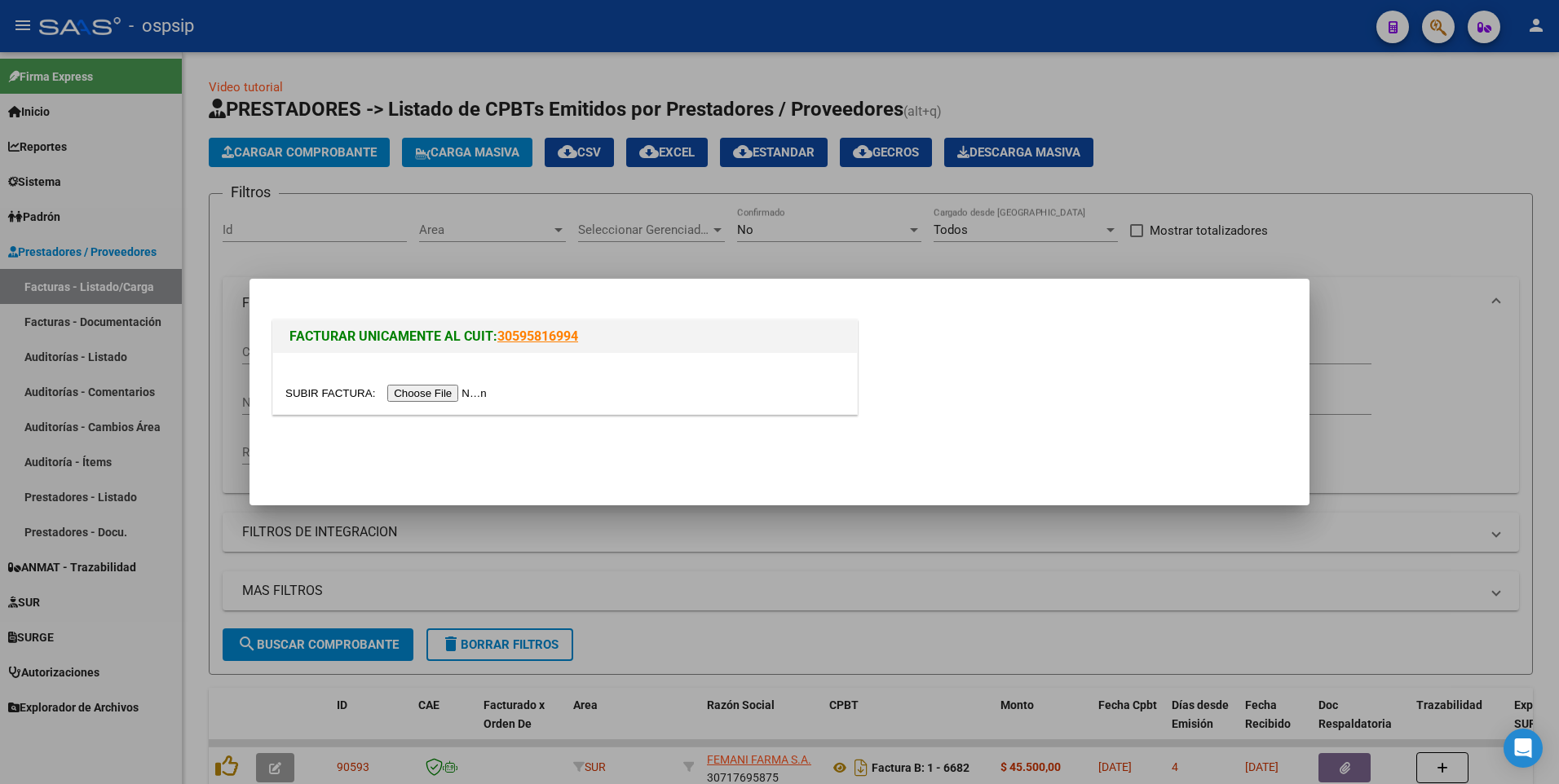
click at [450, 403] on div at bounding box center [564, 383] width 584 height 61
click at [440, 399] on input "file" at bounding box center [389, 393] width 206 height 17
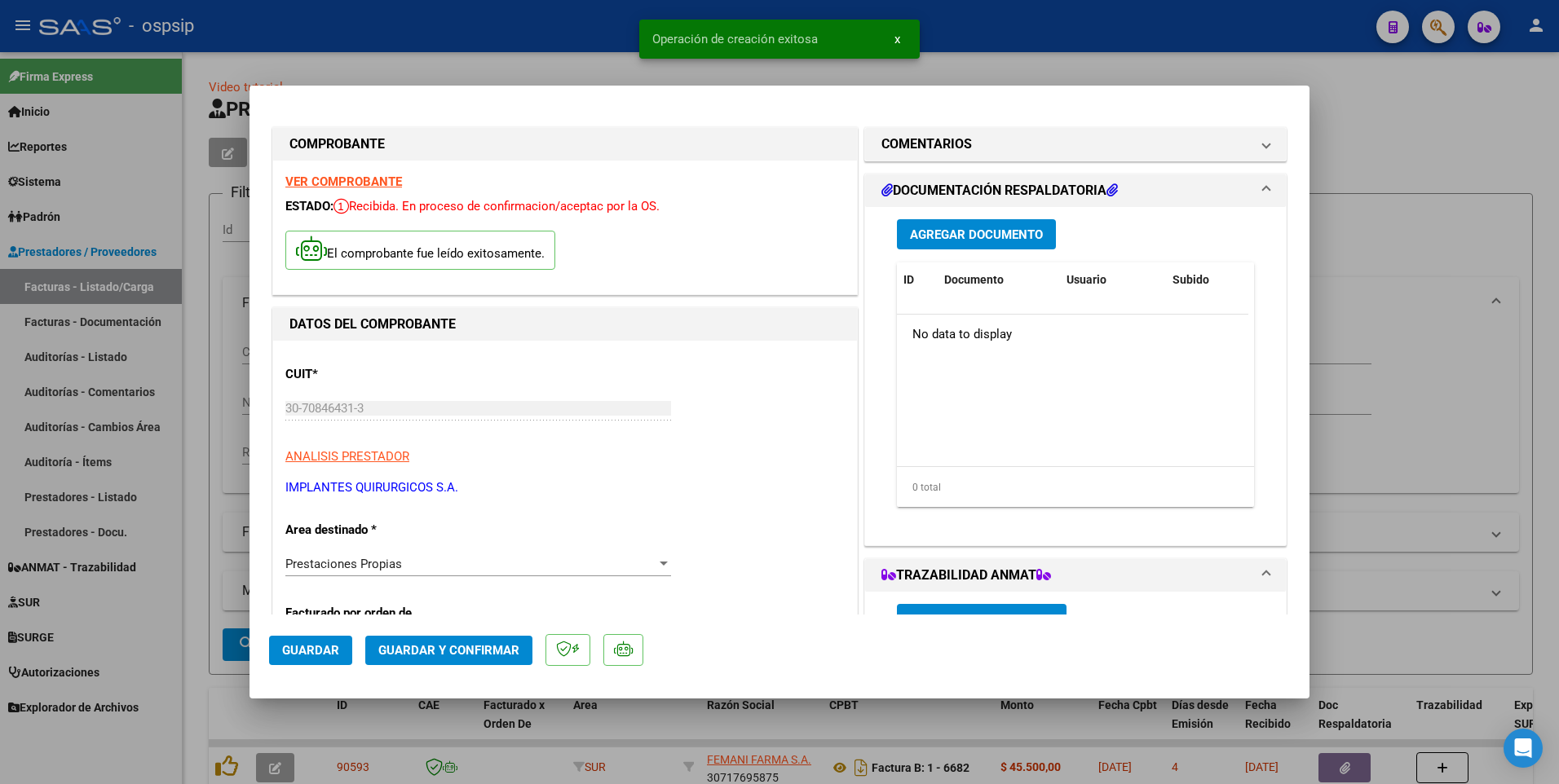
click at [329, 661] on button "Guardar" at bounding box center [311, 650] width 83 height 29
click at [531, 50] on div at bounding box center [780, 392] width 1559 height 784
type input "$ 0,00"
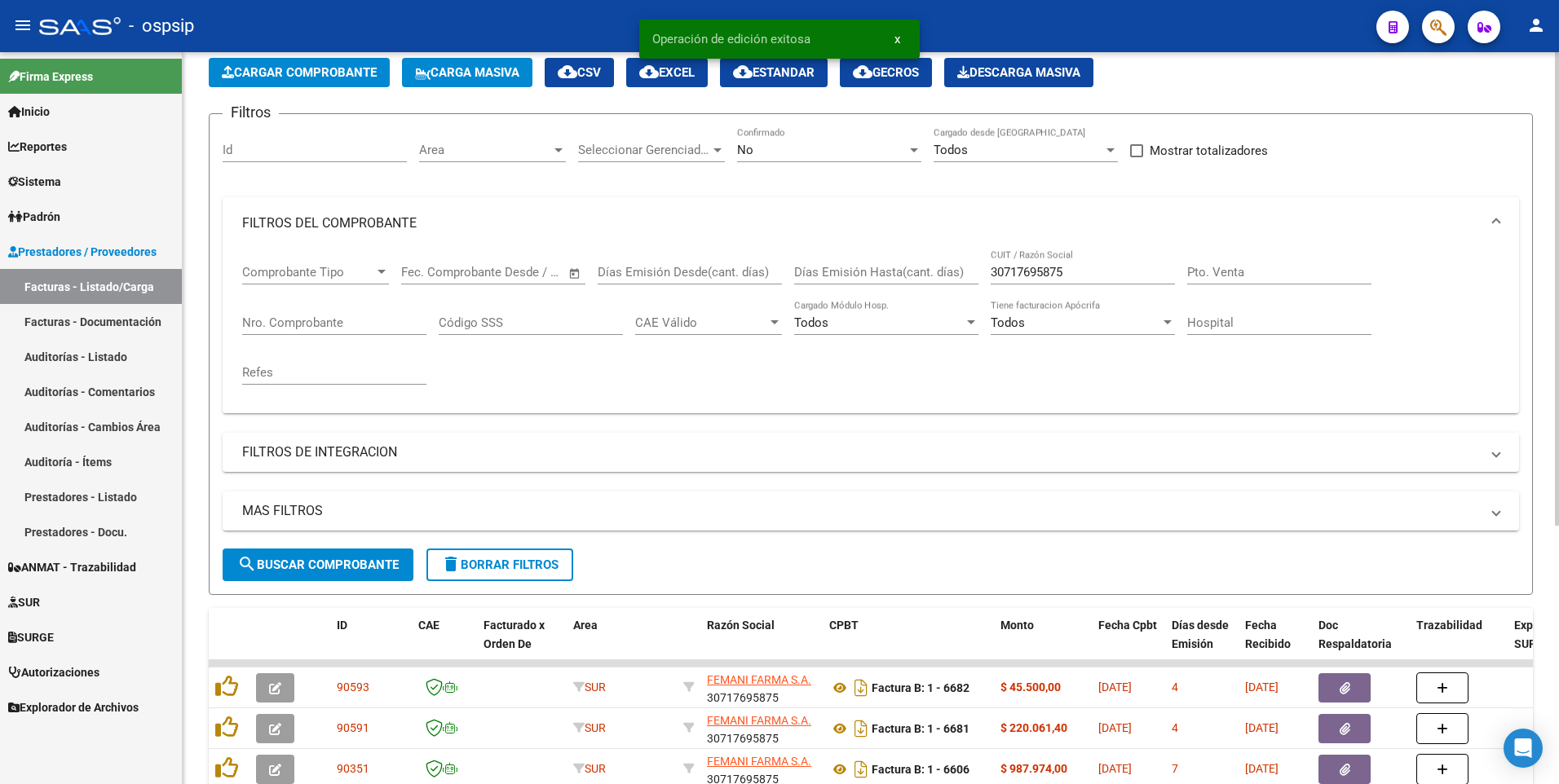
scroll to position [81, 0]
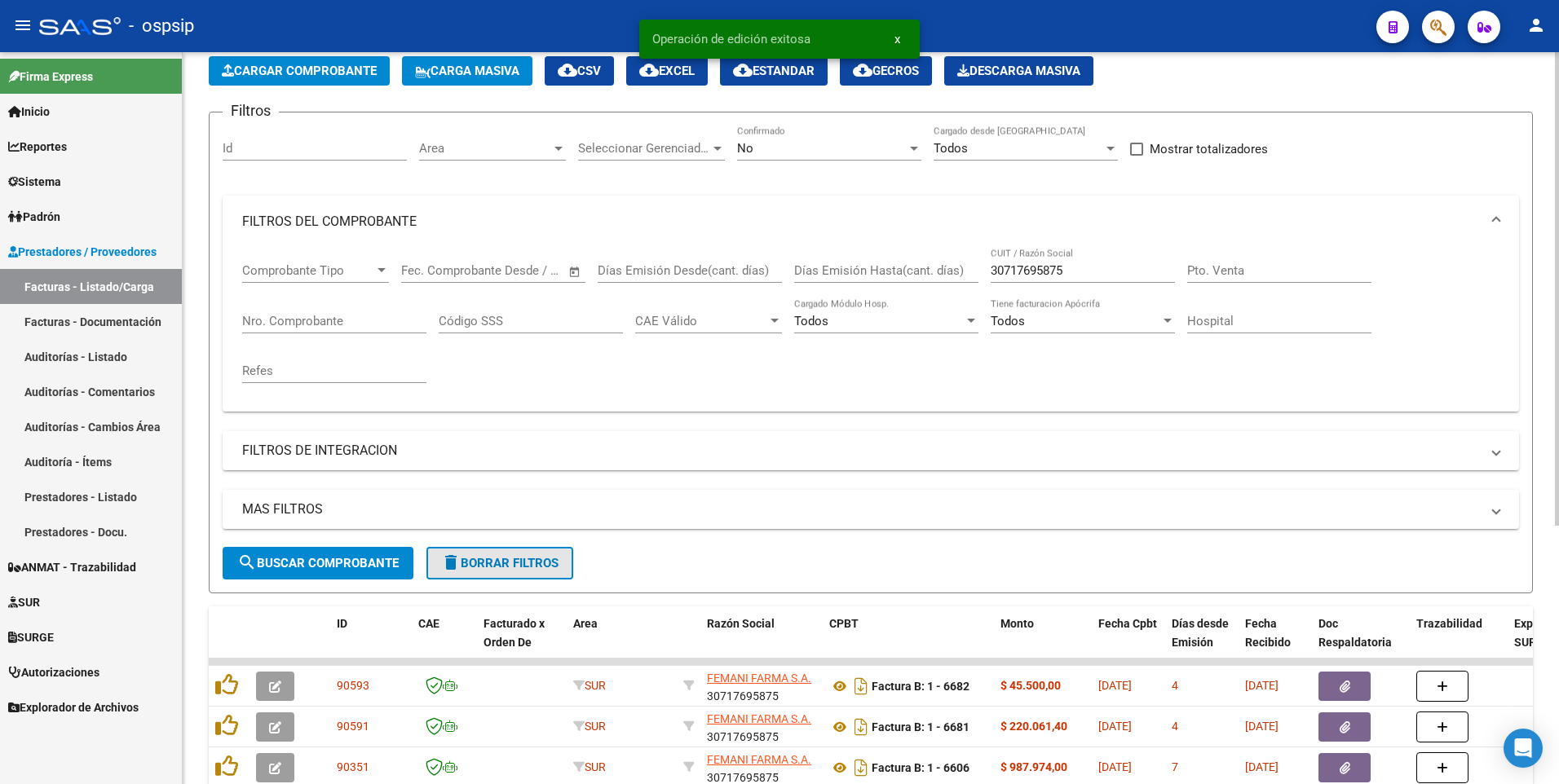
click at [500, 559] on span "delete Borrar Filtros" at bounding box center [500, 562] width 118 height 14
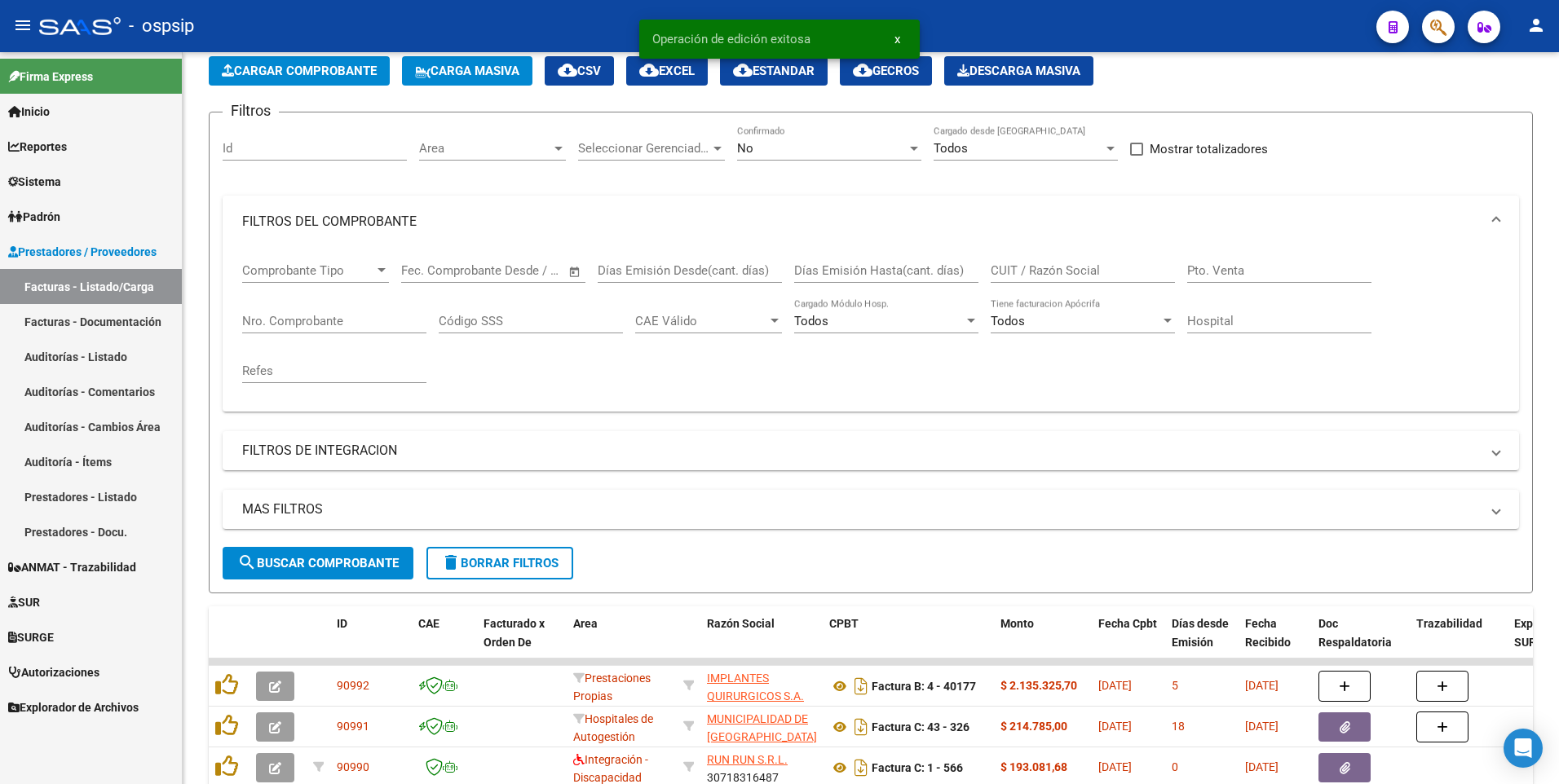
click at [496, 18] on div "- ospsip" at bounding box center [701, 25] width 1324 height 36
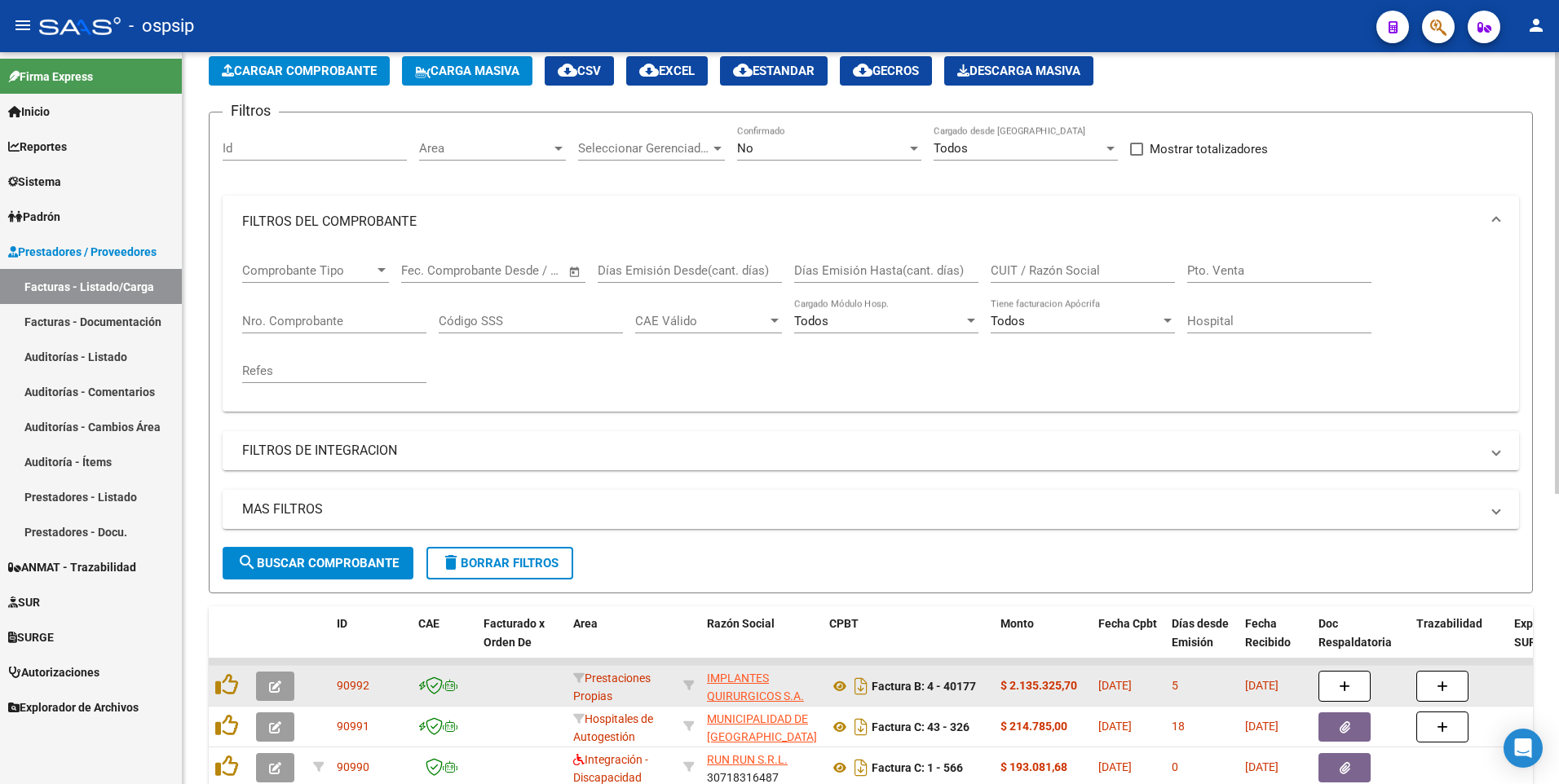
click at [269, 691] on icon "button" at bounding box center [275, 687] width 13 height 13
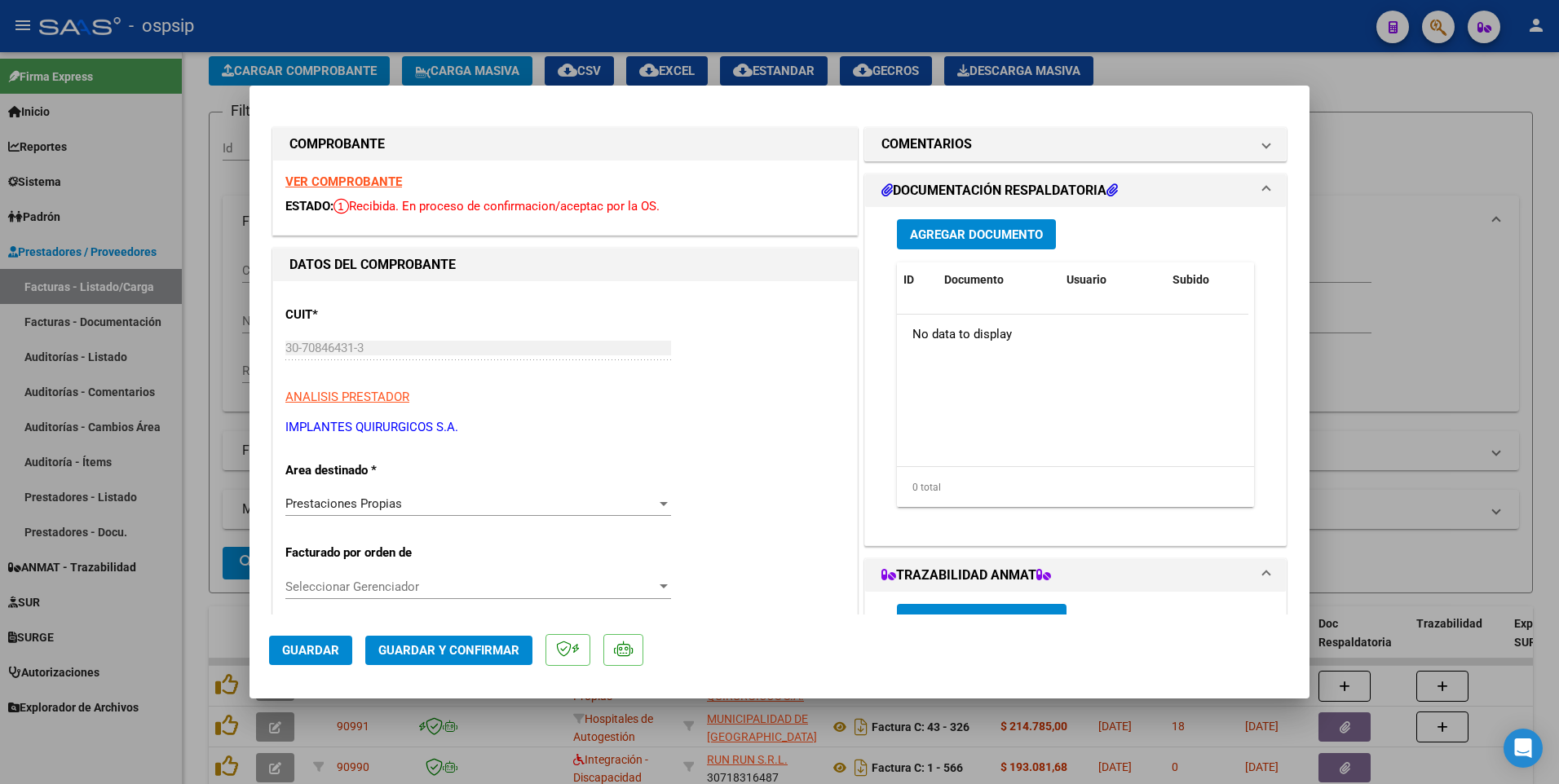
click at [934, 239] on span "Agregar Documento" at bounding box center [976, 234] width 133 height 14
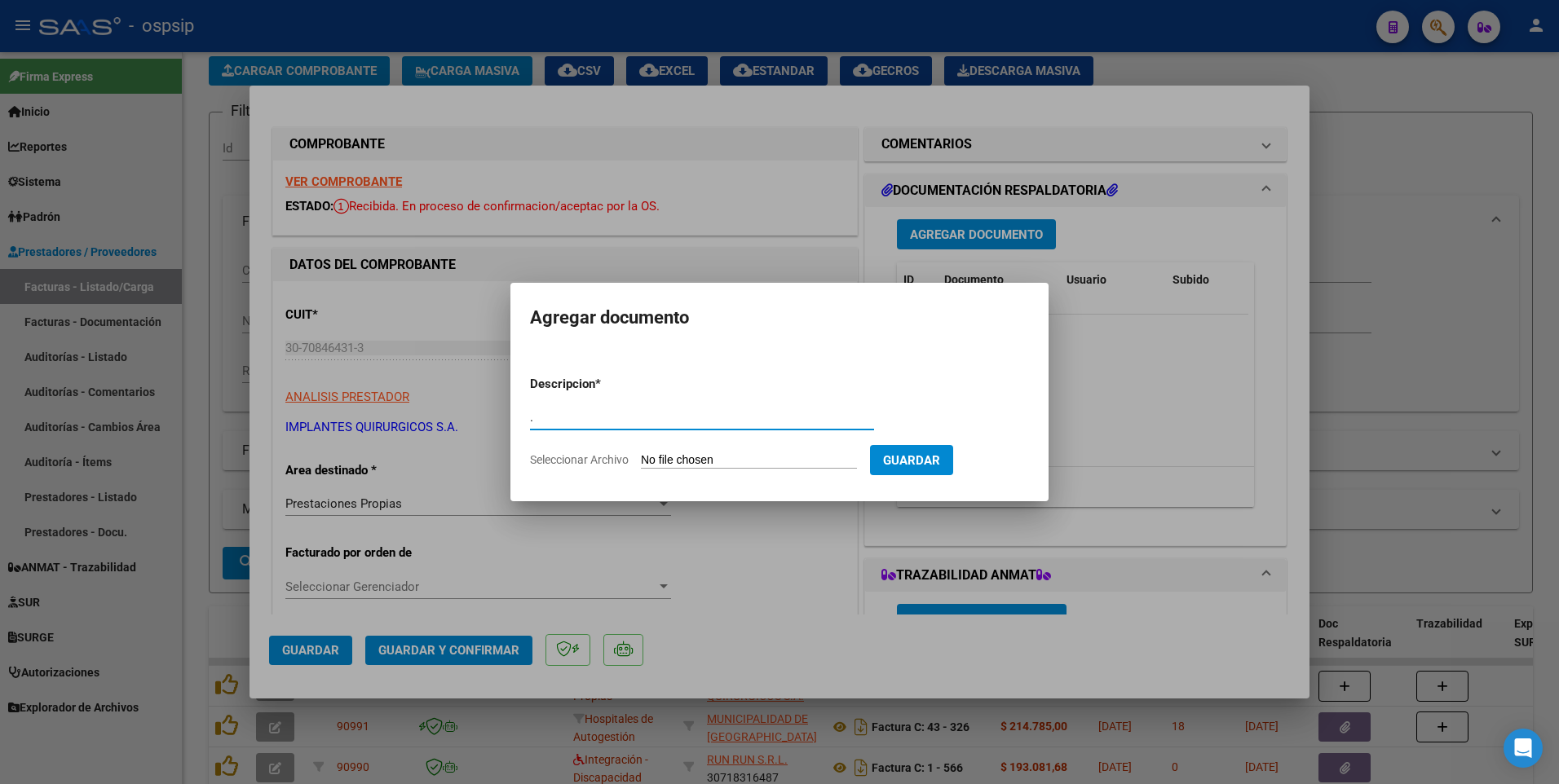
type input "."
click at [715, 454] on input "Seleccionar Archivo" at bounding box center [749, 461] width 216 height 15
type input "C:\fakepath\img06102025_0020.pdf"
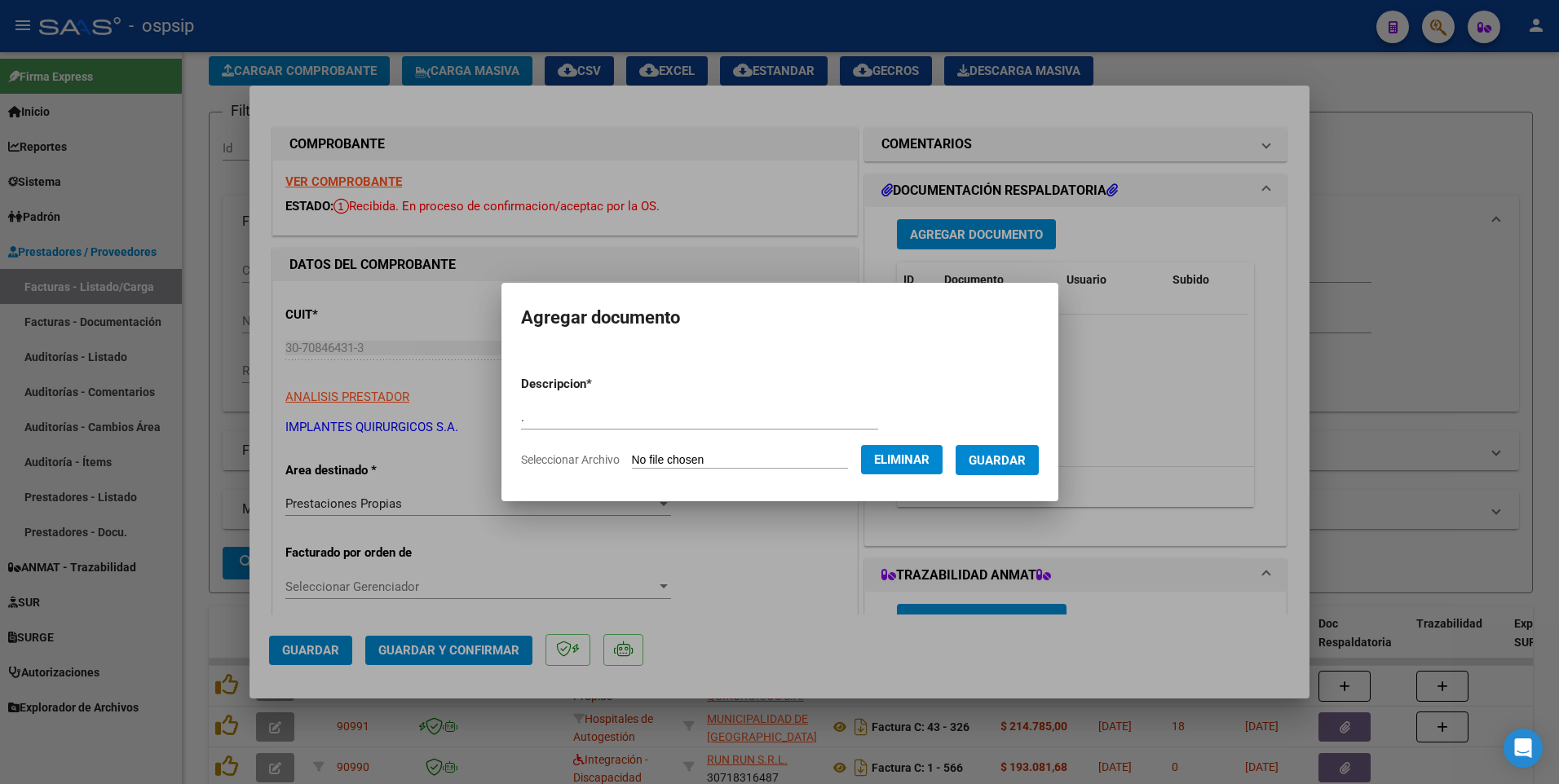
click at [1013, 468] on span "Guardar" at bounding box center [997, 460] width 57 height 14
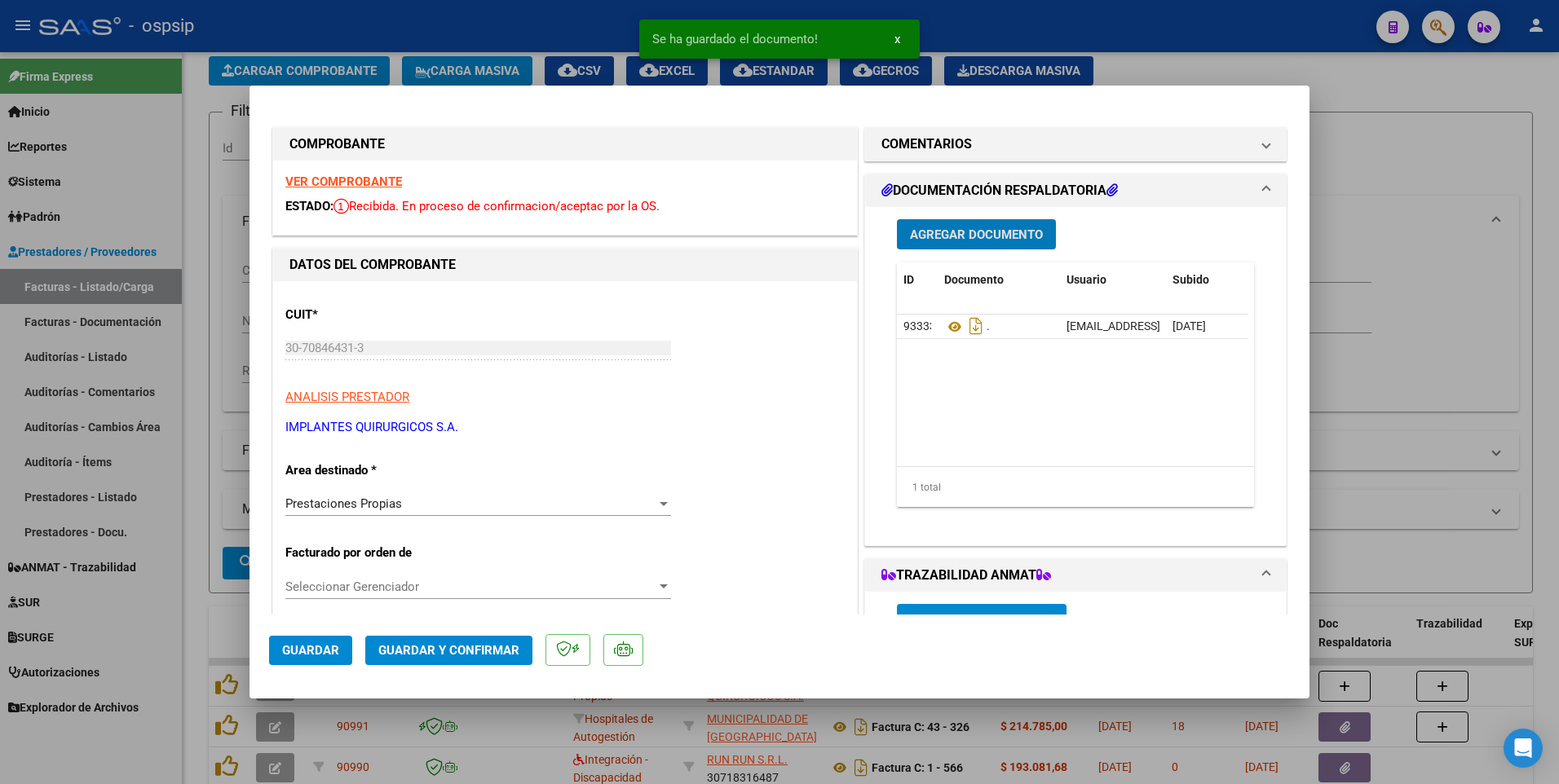
click at [338, 655] on span "Guardar" at bounding box center [310, 650] width 57 height 14
click at [520, 41] on div at bounding box center [780, 392] width 1559 height 784
type input "$ 0,00"
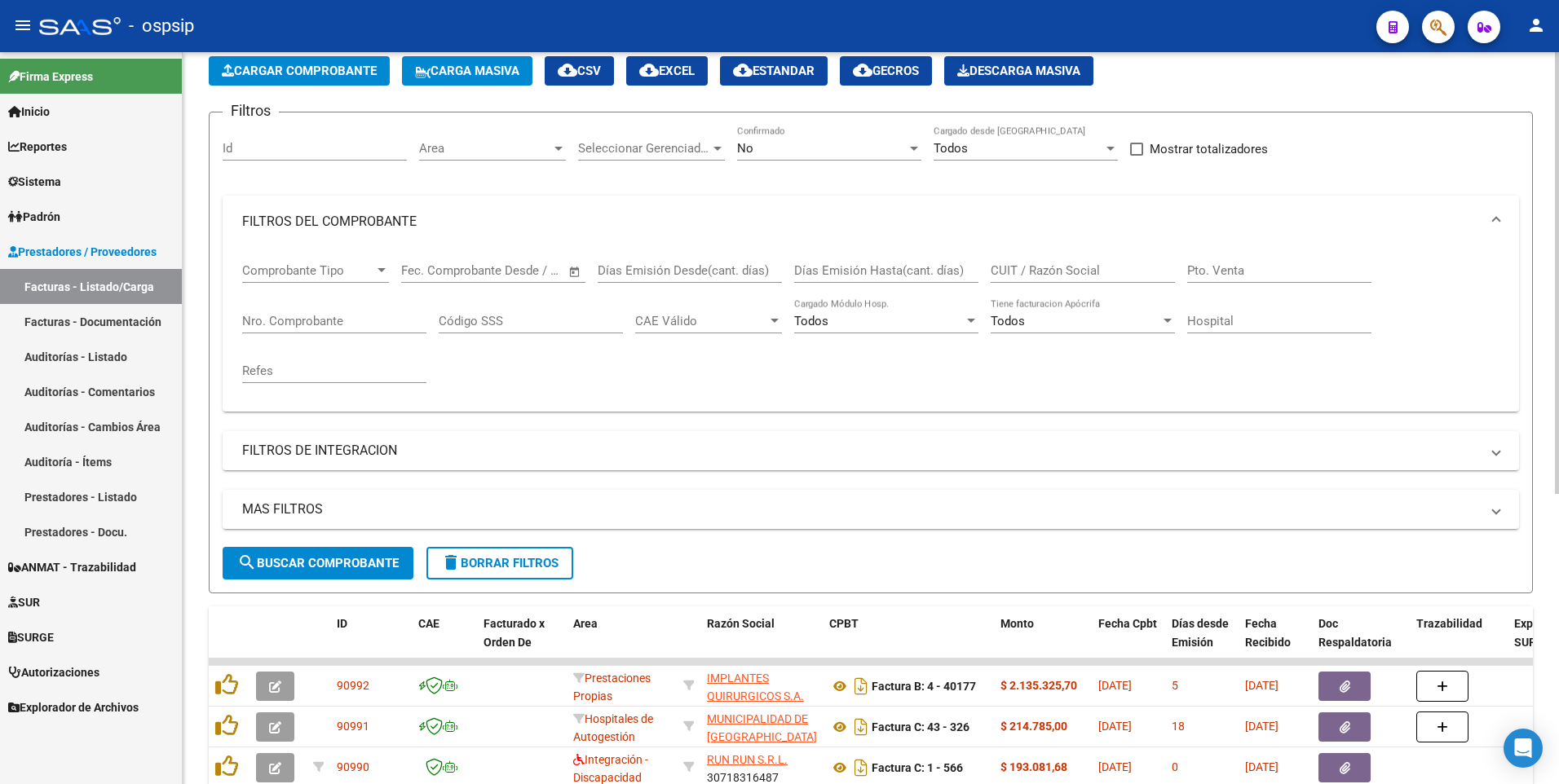
click at [527, 570] on span "delete Borrar Filtros" at bounding box center [500, 562] width 118 height 14
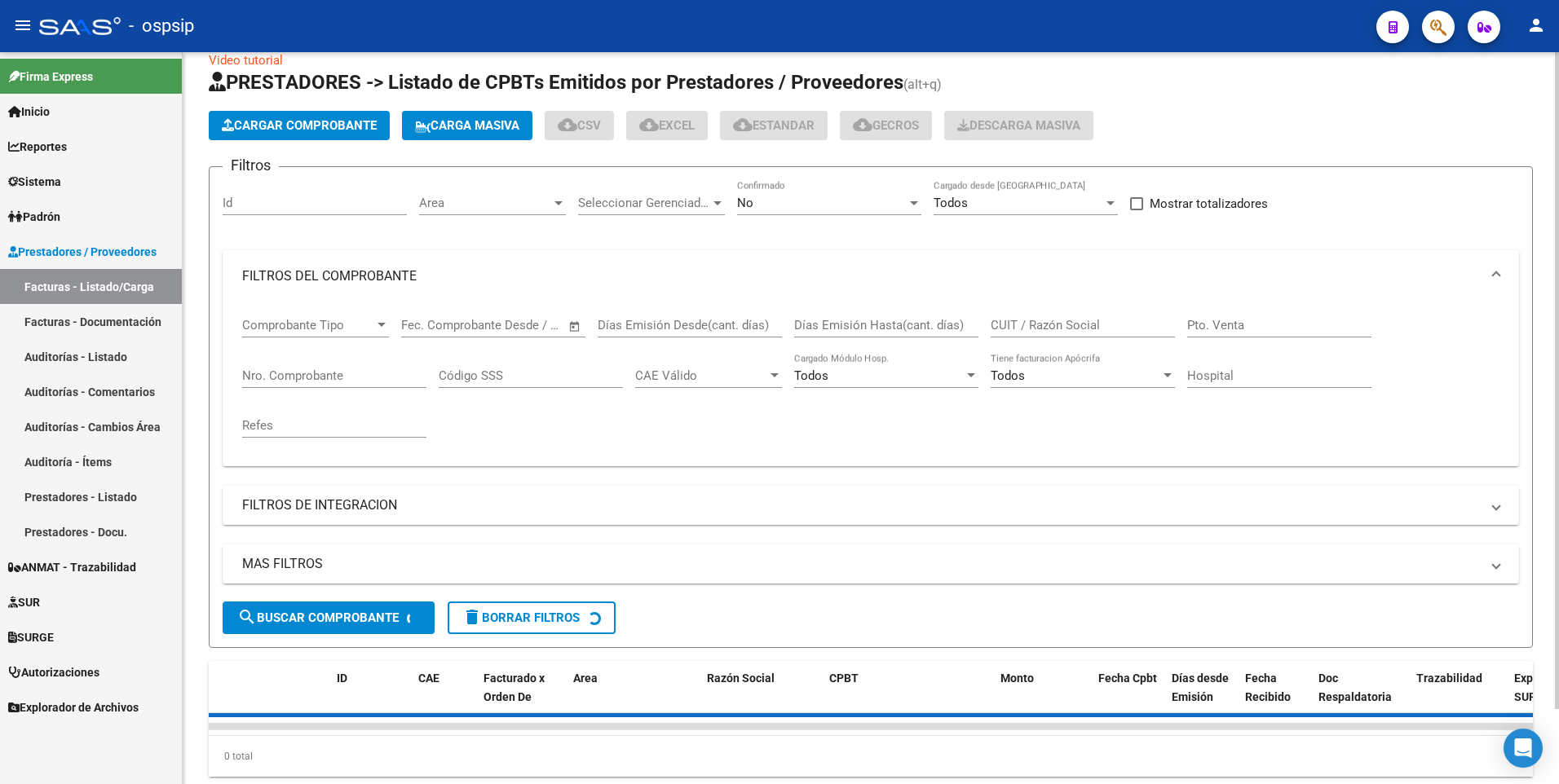
scroll to position [0, 0]
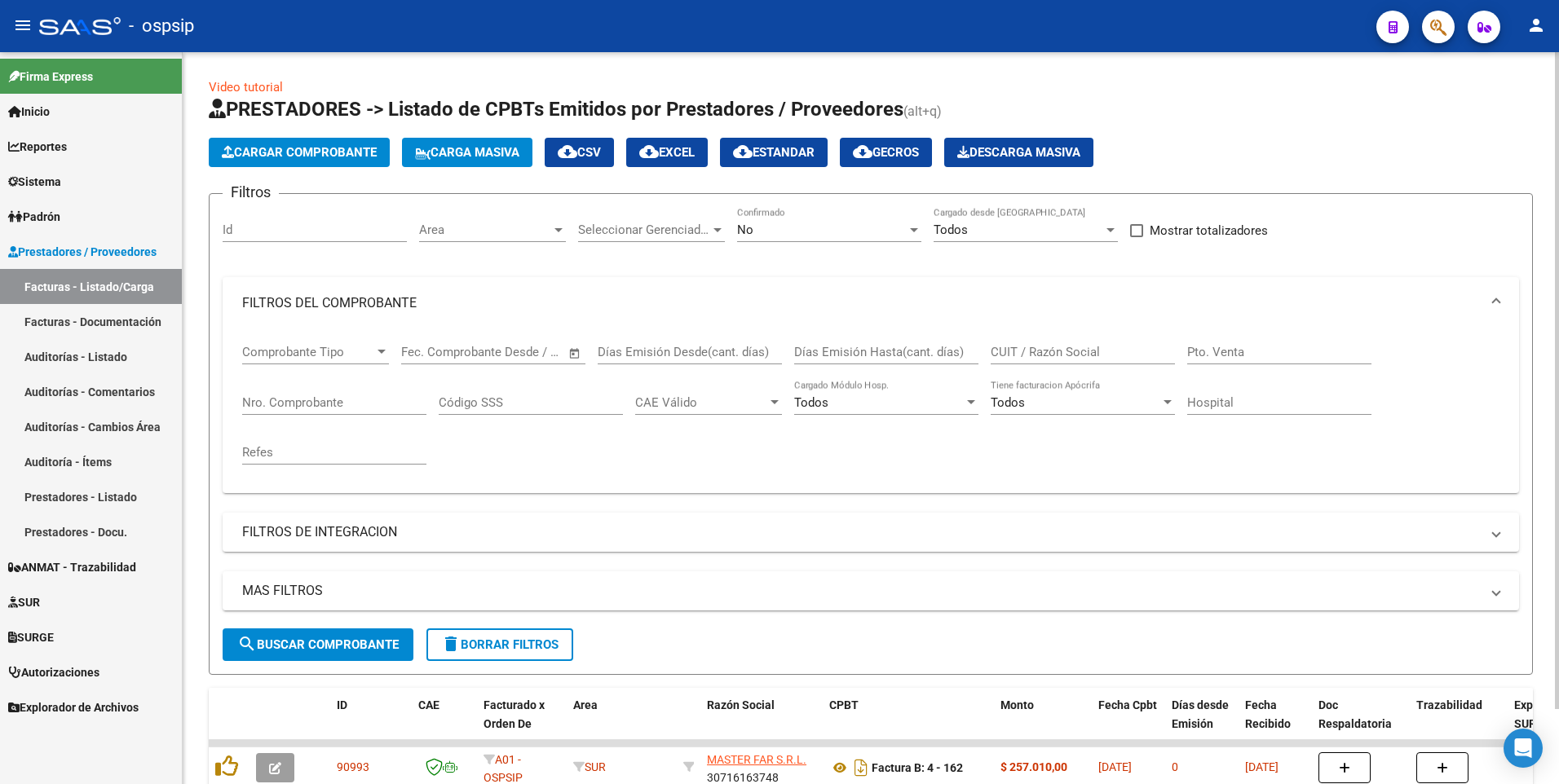
click at [302, 162] on button "Cargar Comprobante" at bounding box center [299, 152] width 181 height 29
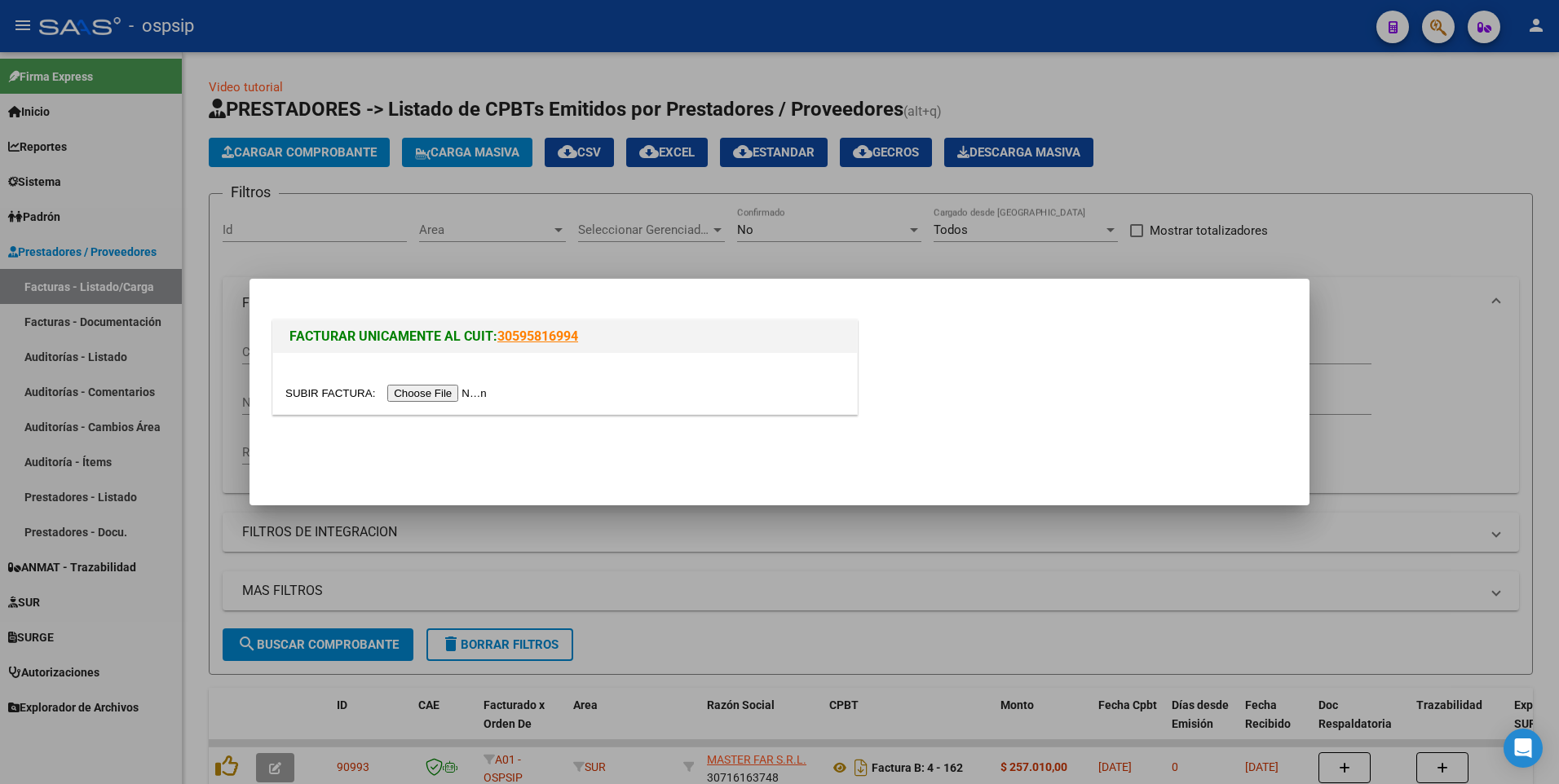
click at [408, 385] on input "file" at bounding box center [389, 393] width 206 height 17
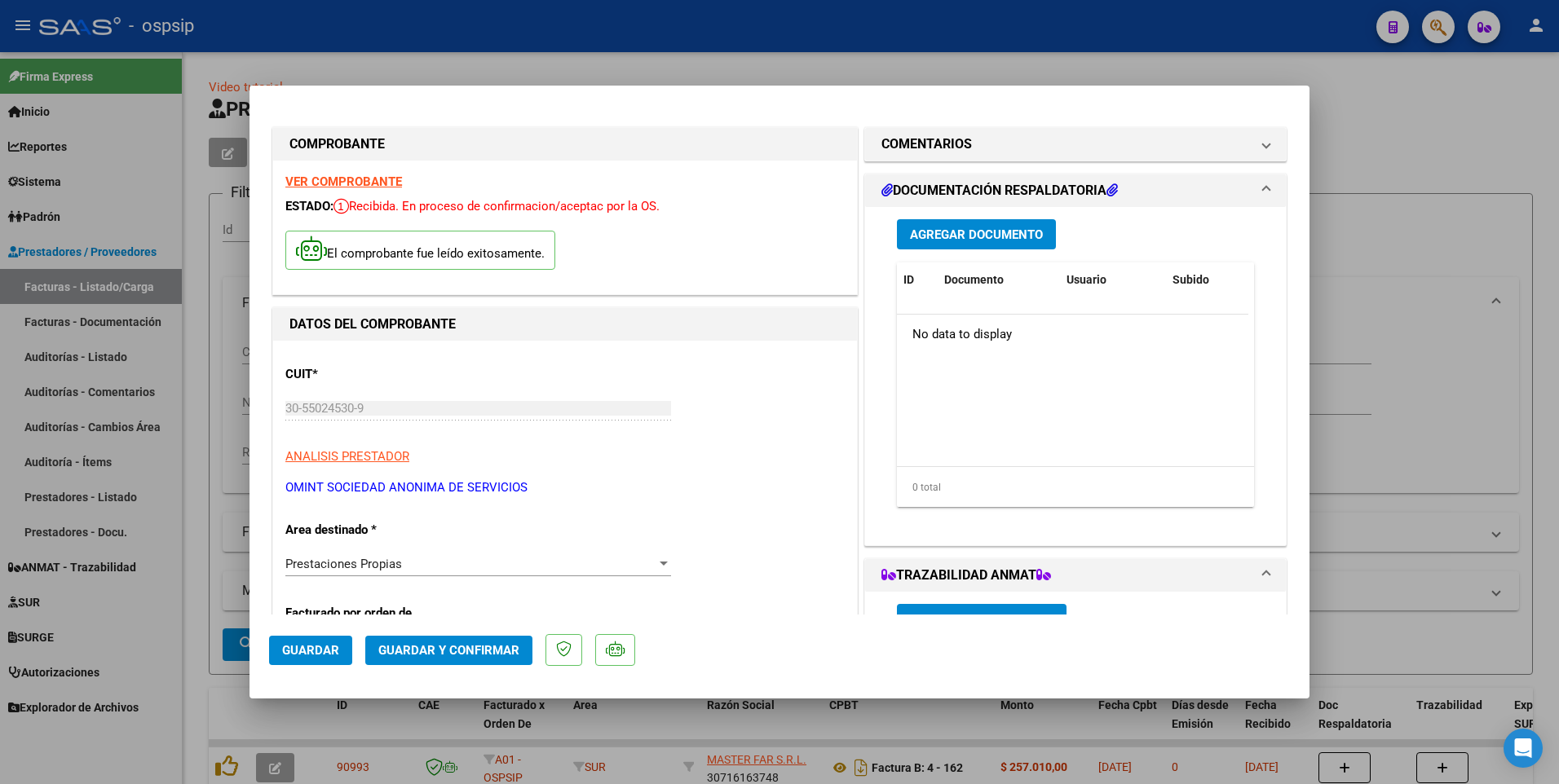
drag, startPoint x: 332, startPoint y: 649, endPoint x: 381, endPoint y: 649, distance: 49.0
click at [355, 649] on mat-dialog-actions "Guardar Guardar y Confirmar" at bounding box center [780, 646] width 1021 height 65
click at [303, 649] on span "Guardar" at bounding box center [310, 650] width 57 height 14
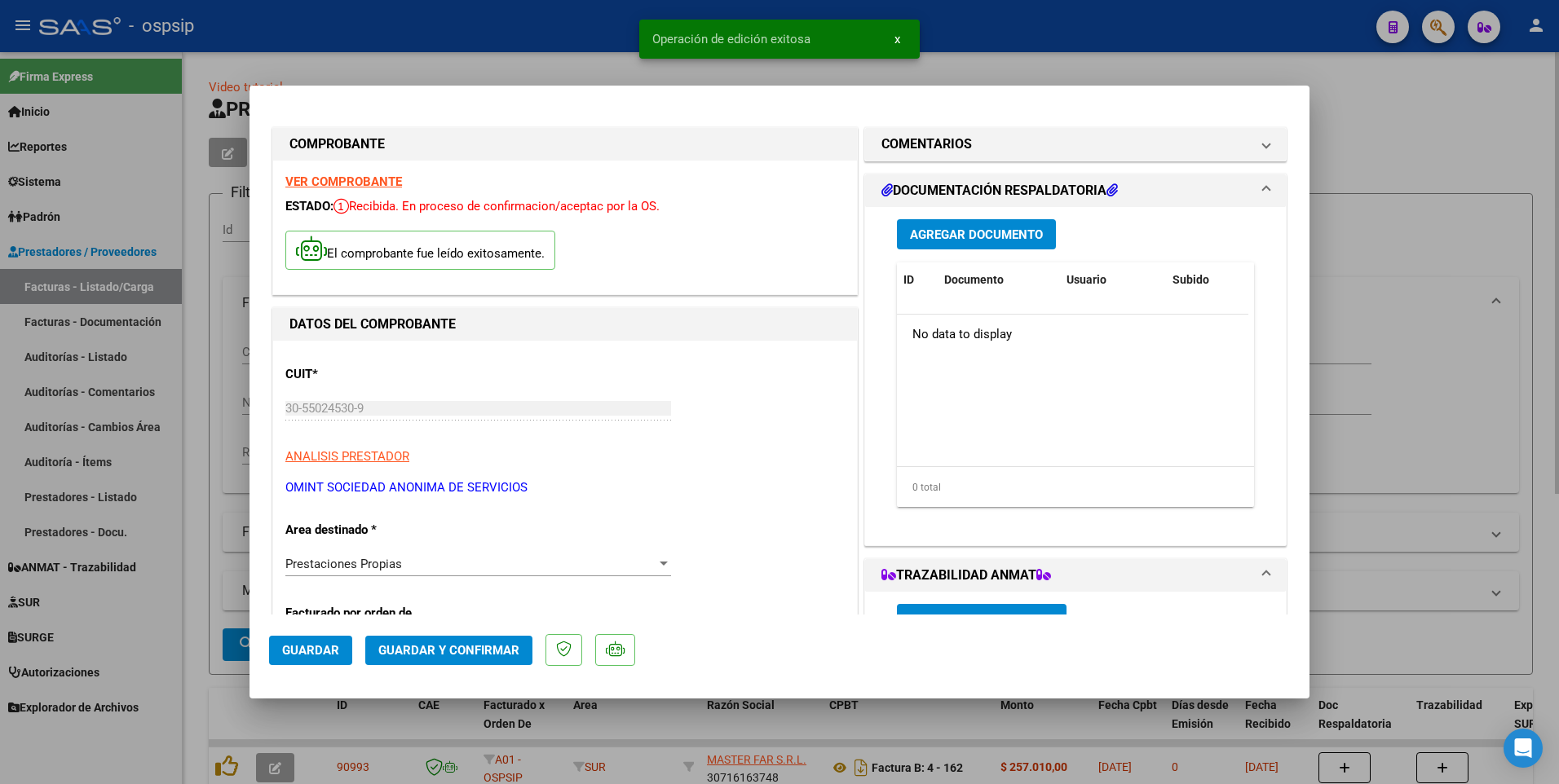
drag, startPoint x: 407, startPoint y: 44, endPoint x: 424, endPoint y: 61, distance: 24.0
click at [408, 43] on div at bounding box center [780, 392] width 1559 height 784
type input "$ 0,00"
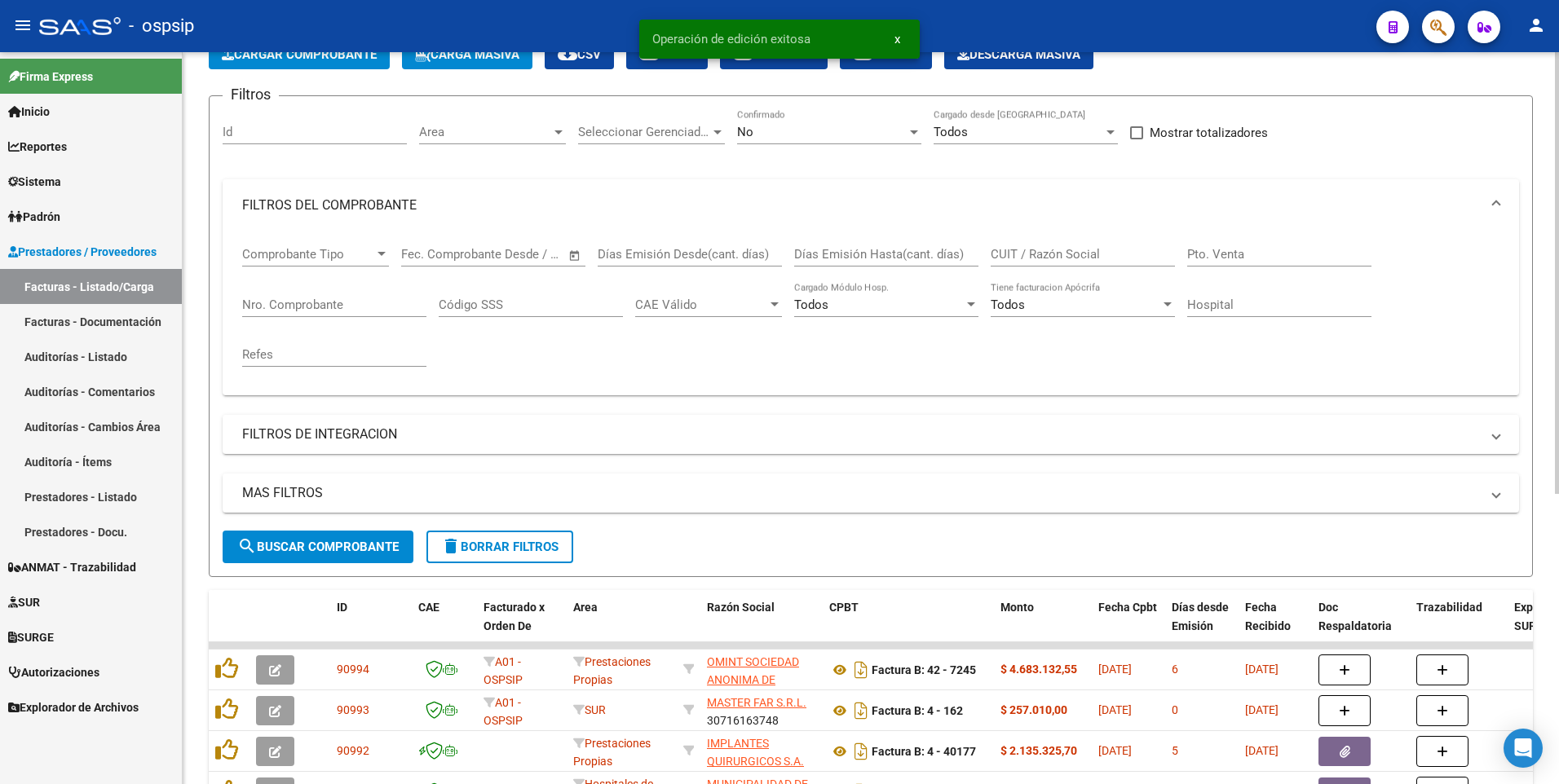
scroll to position [163, 0]
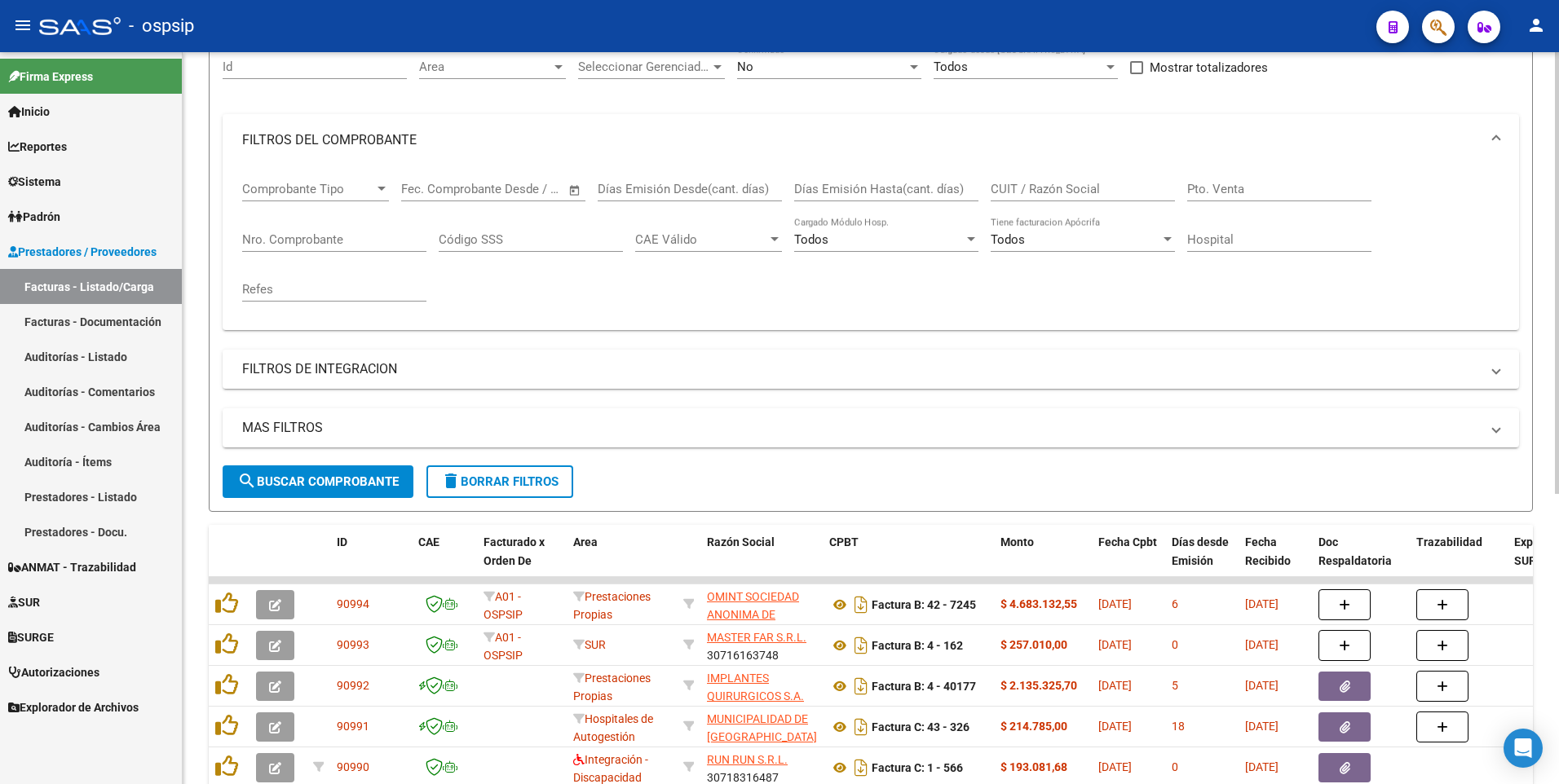
click at [527, 479] on span "delete Borrar Filtros" at bounding box center [500, 481] width 118 height 14
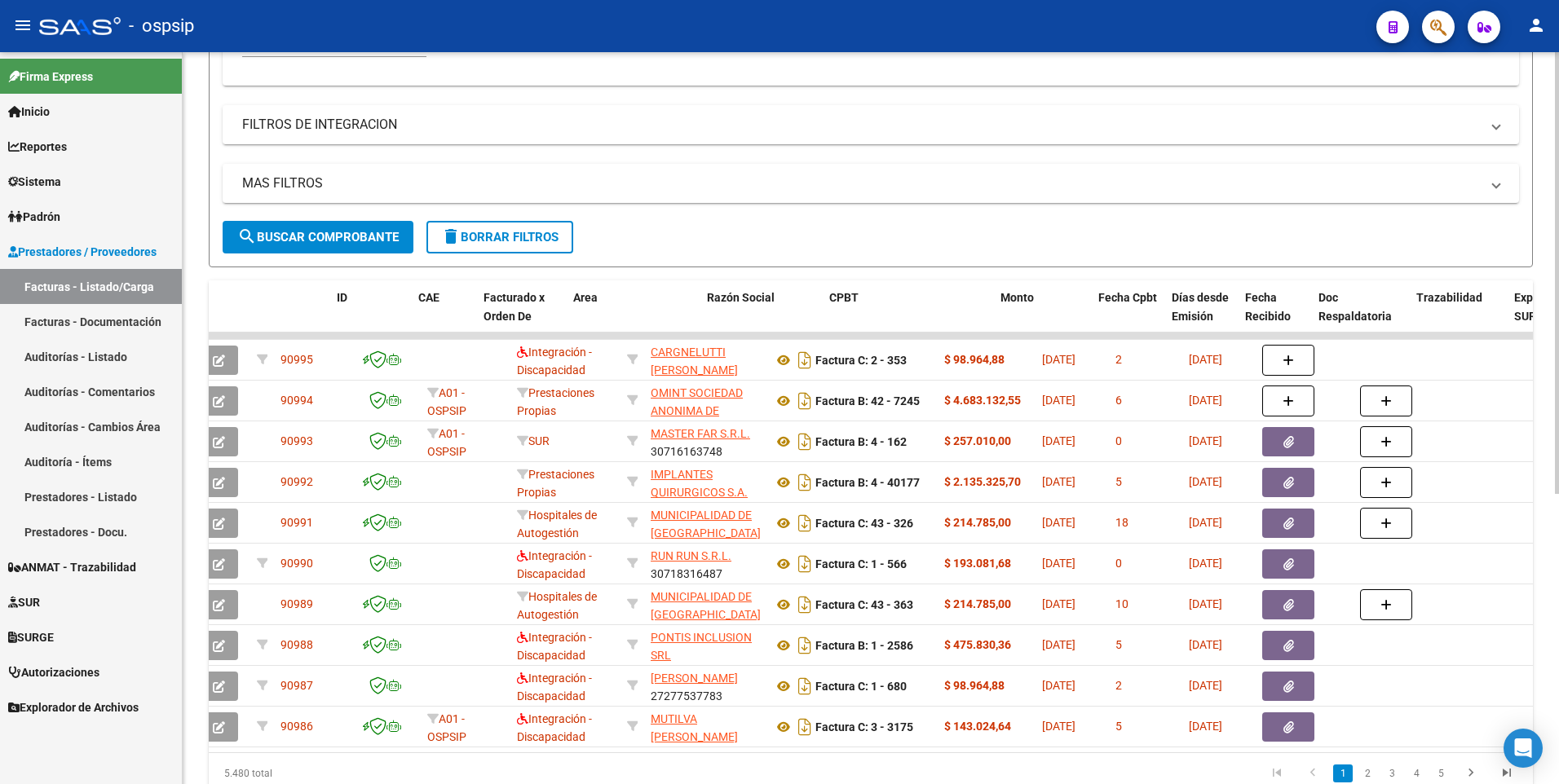
scroll to position [0, 0]
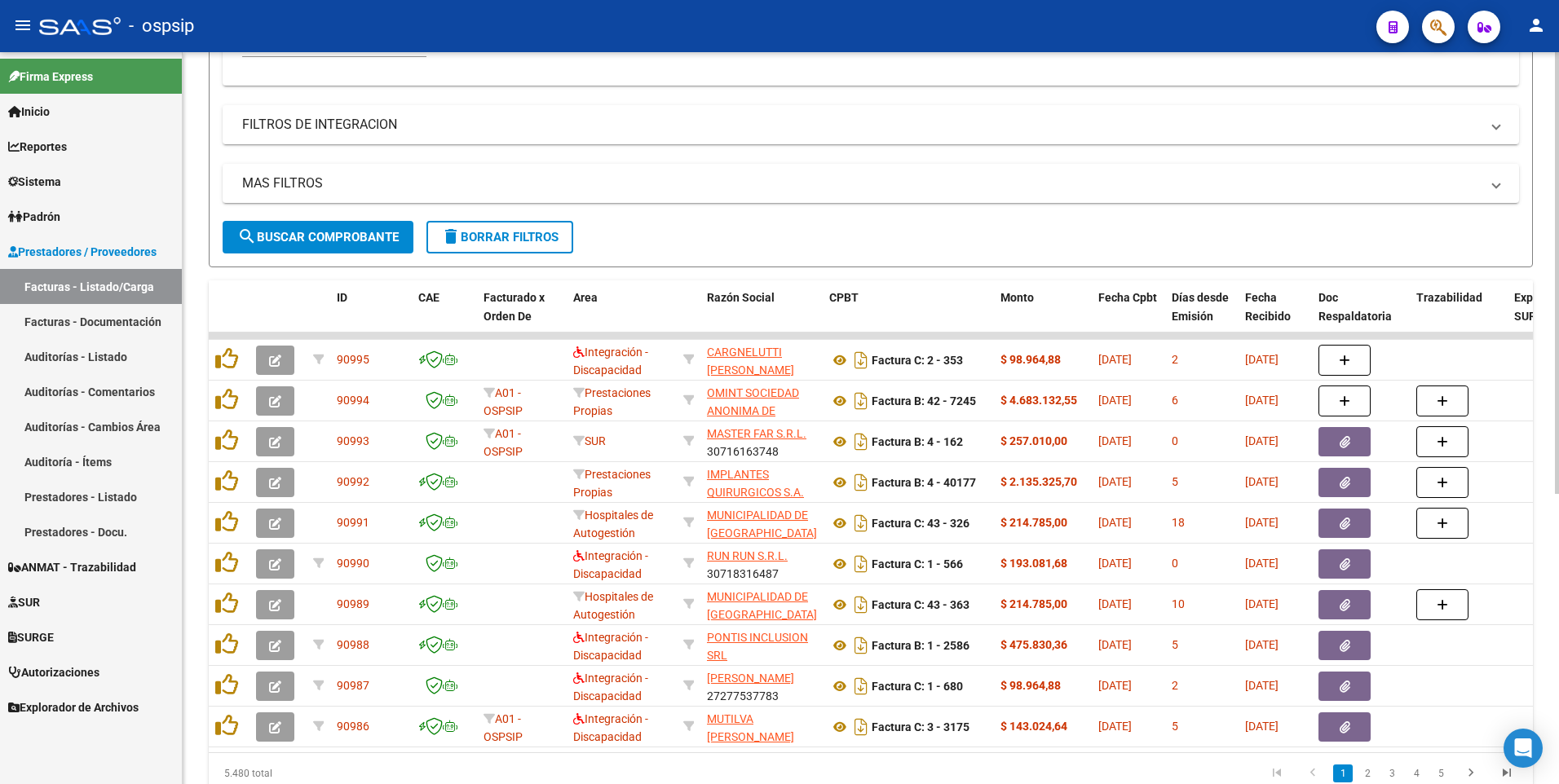
click at [512, 239] on span "delete Borrar Filtros" at bounding box center [500, 236] width 118 height 14
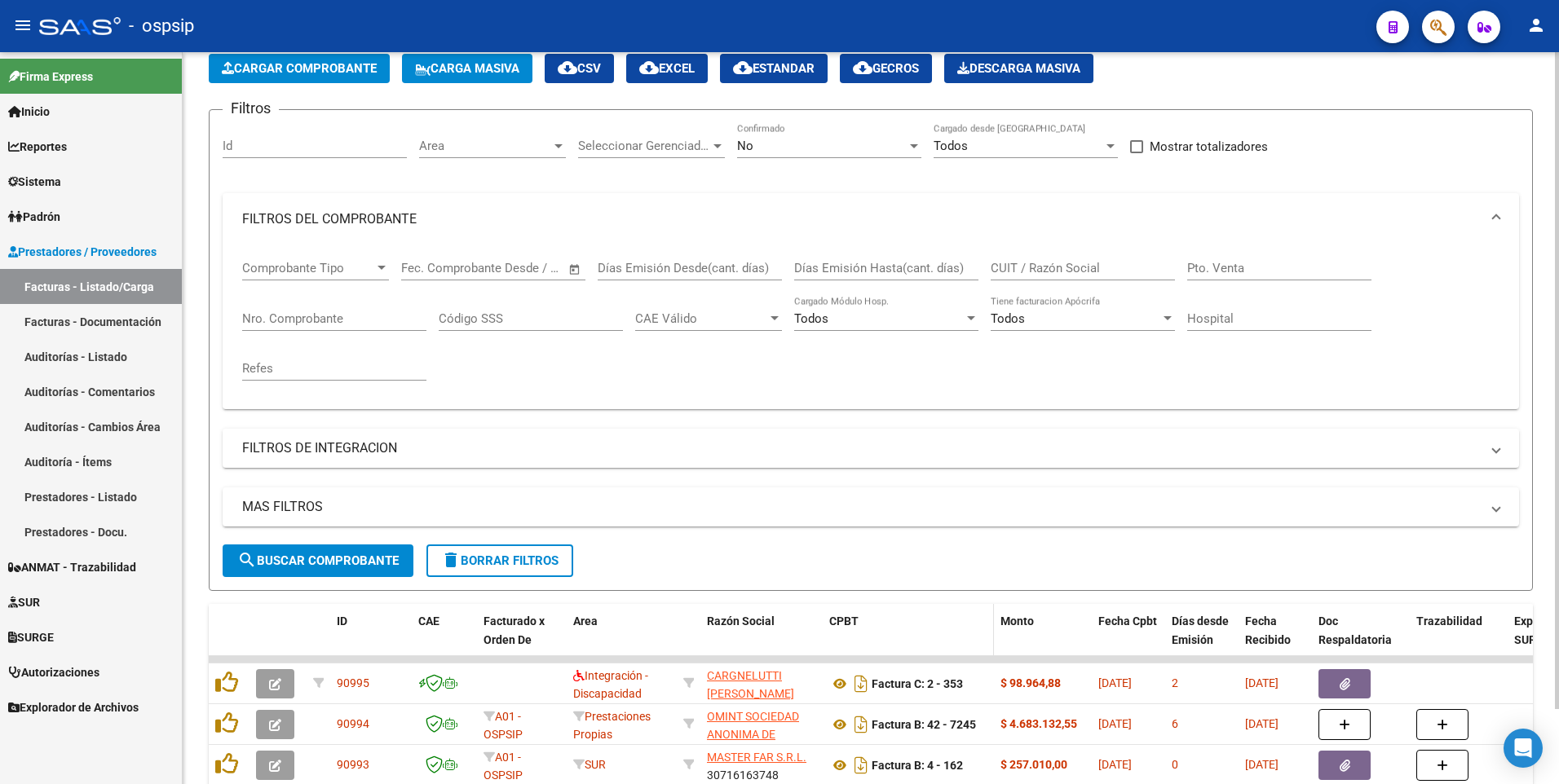
scroll to position [407, 0]
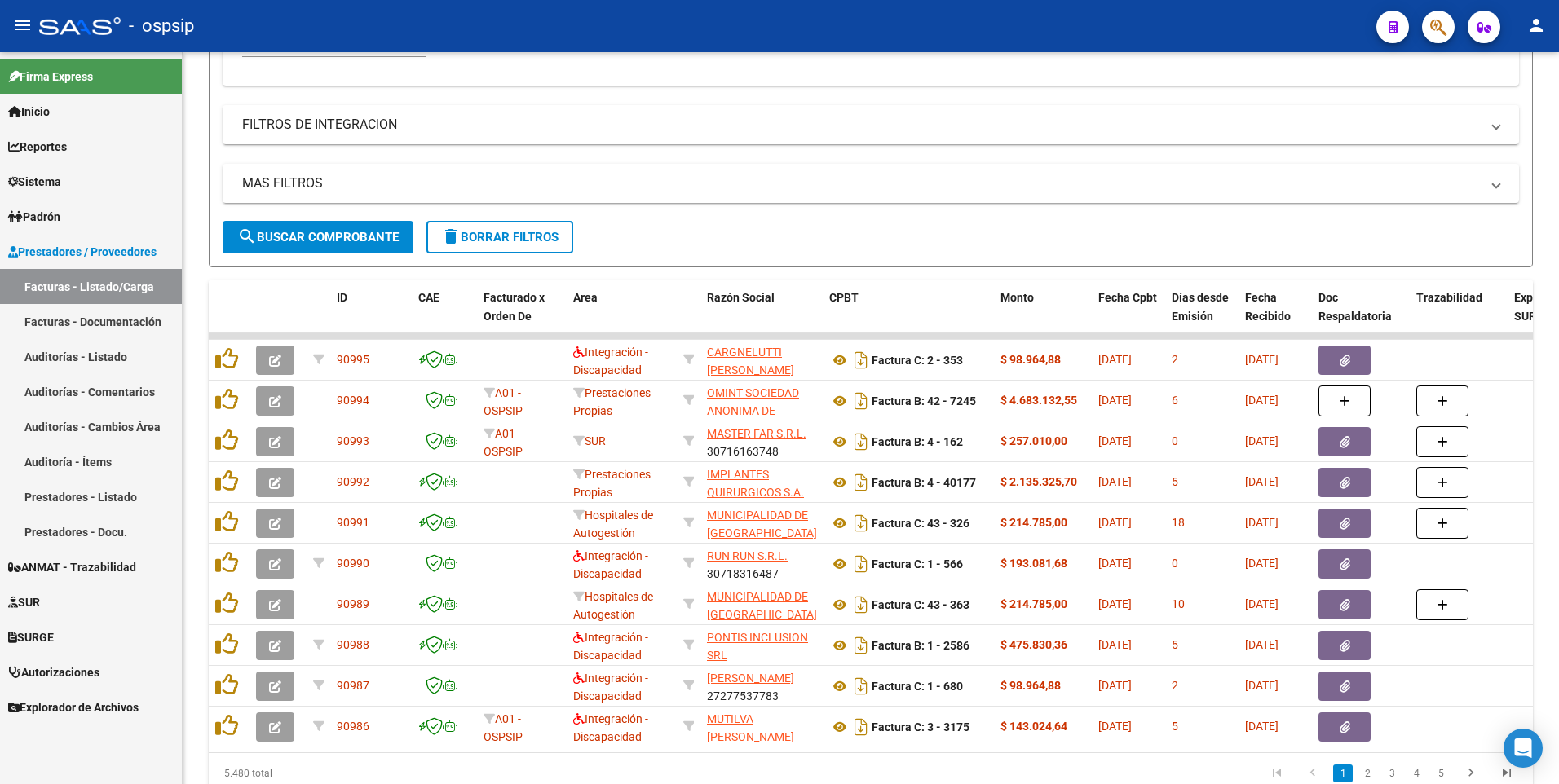
click at [560, 28] on div "- ospsip" at bounding box center [701, 25] width 1324 height 36
